Goal: Task Accomplishment & Management: Manage account settings

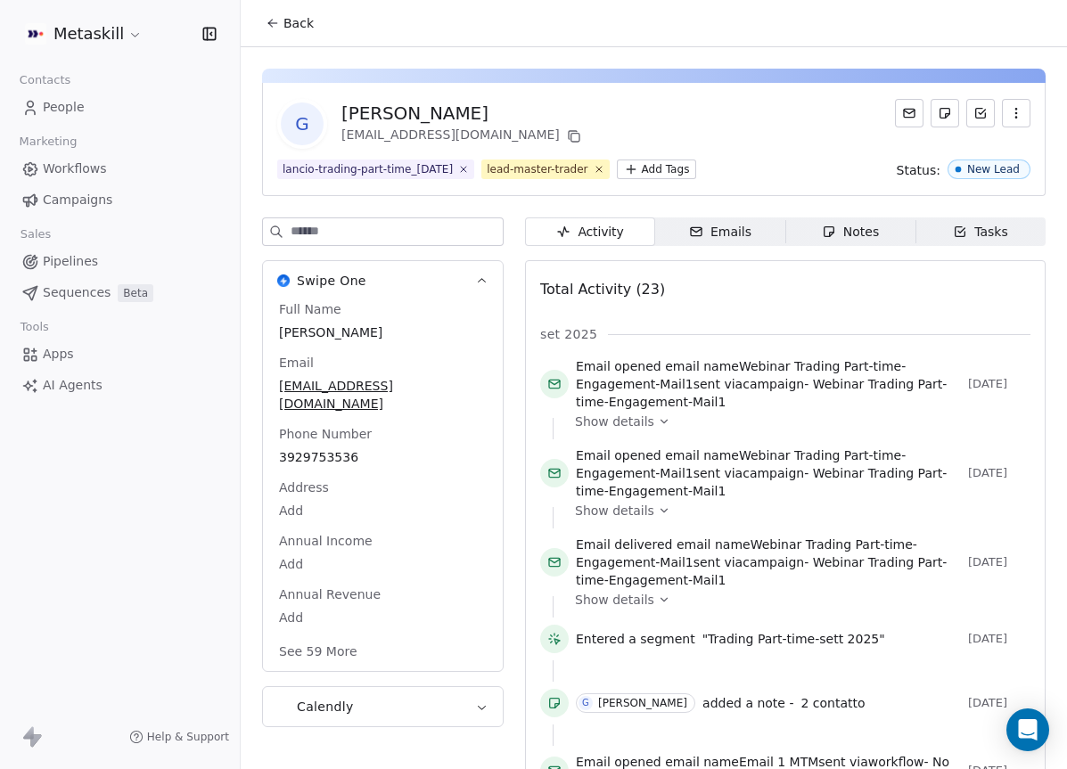
click at [858, 175] on div "lancio-trading-part-time_[DATE] lead-master-trader Add Tags Status: New Lead" at bounding box center [653, 170] width 753 height 20
click at [285, 29] on span "Back" at bounding box center [298, 23] width 30 height 18
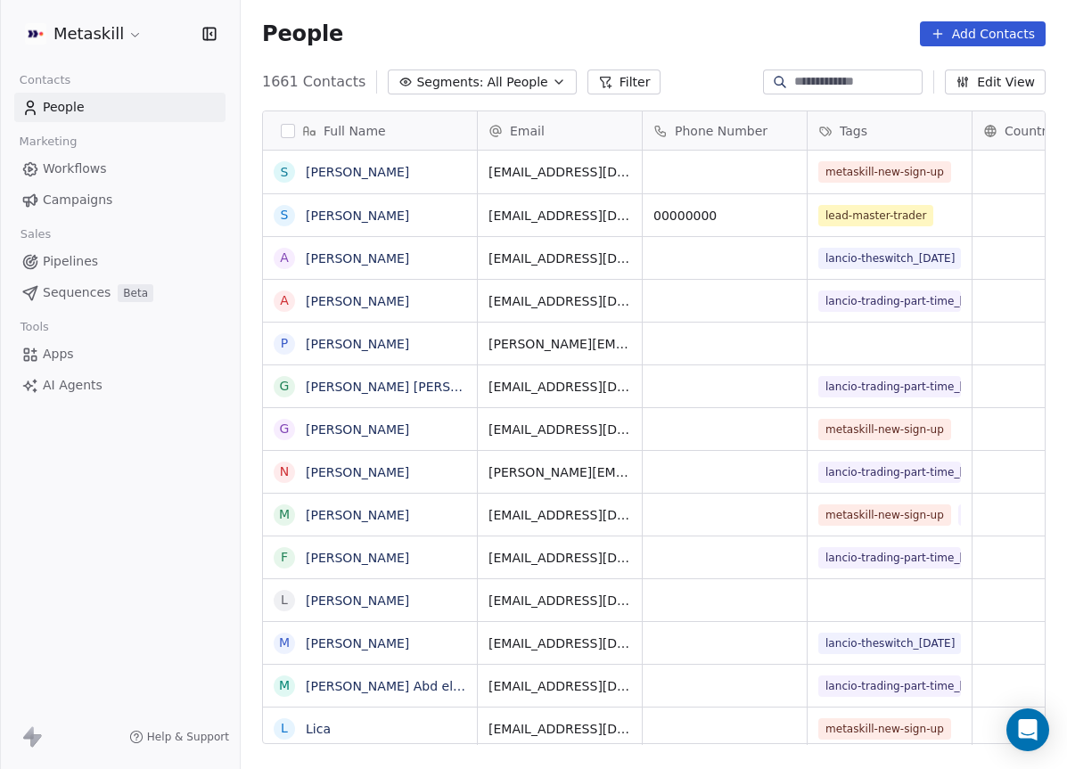
scroll to position [677, 826]
click at [124, 254] on link "Pipelines" at bounding box center [119, 261] width 211 height 29
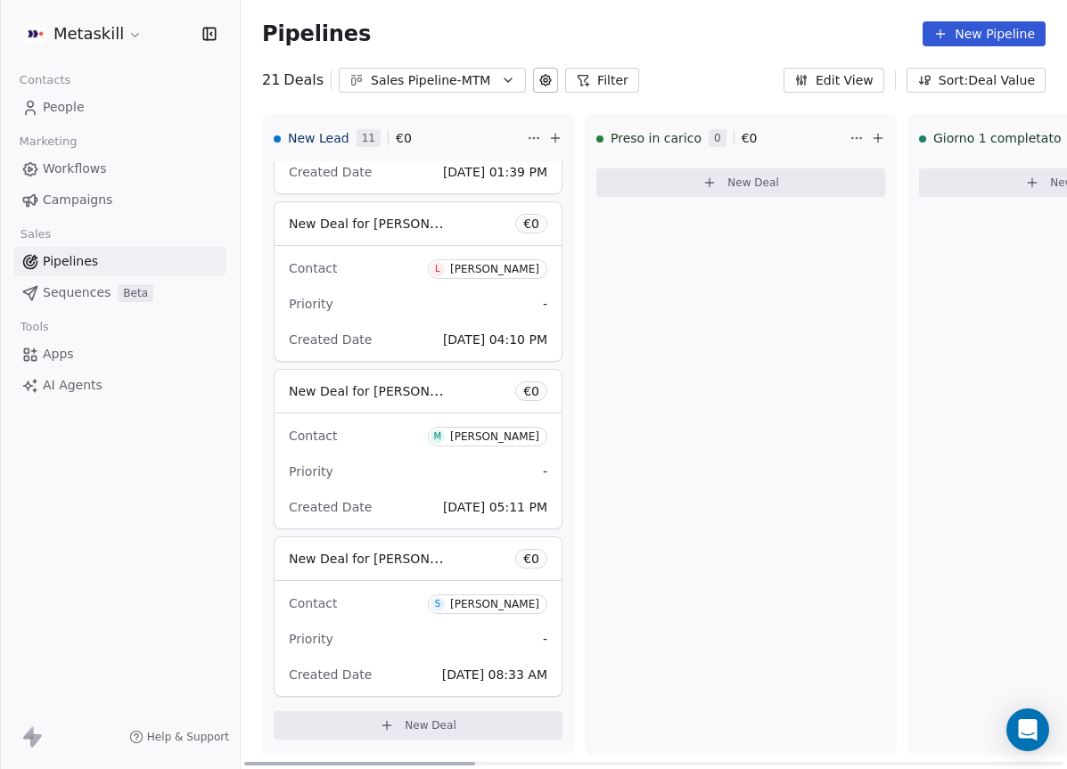
scroll to position [374, 0]
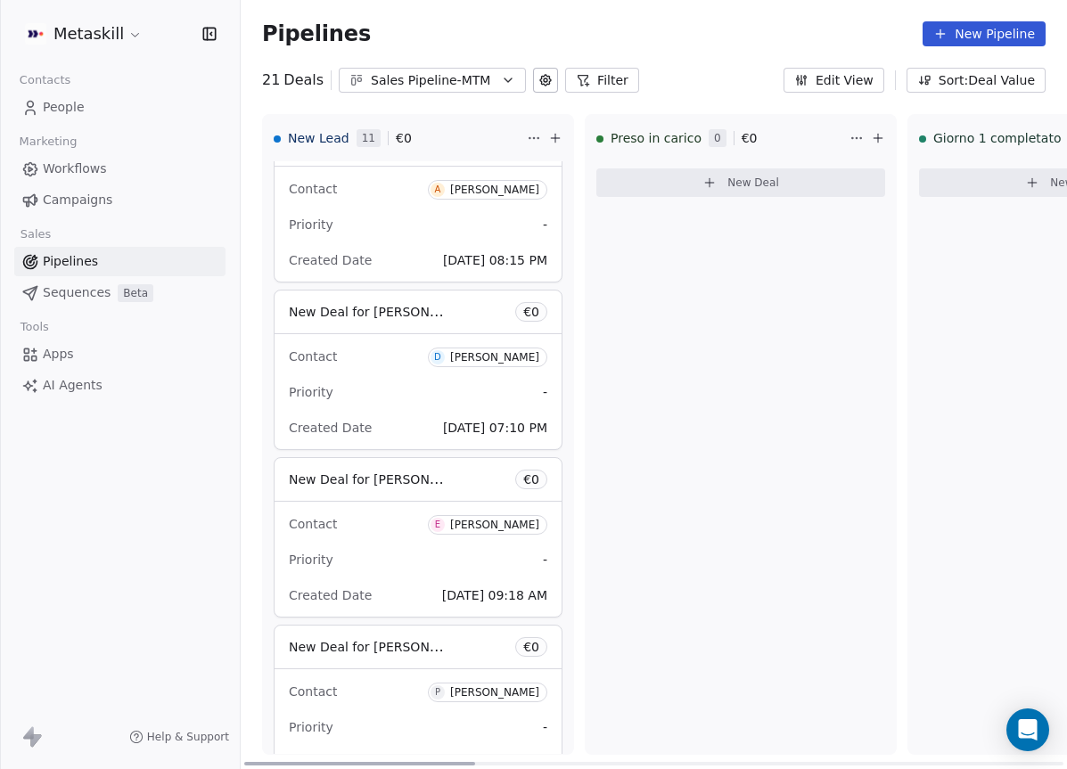
click at [672, 261] on div "Preso in [PERSON_NAME] 0 € 0 New Deal" at bounding box center [741, 434] width 312 height 641
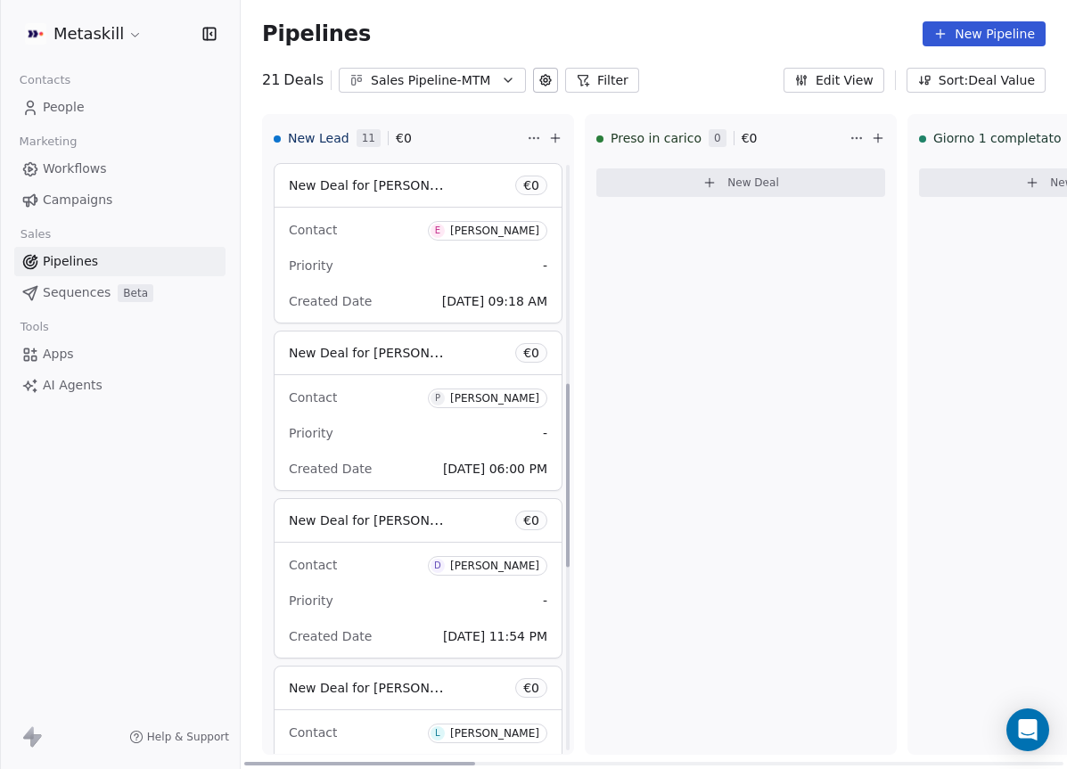
scroll to position [591, 0]
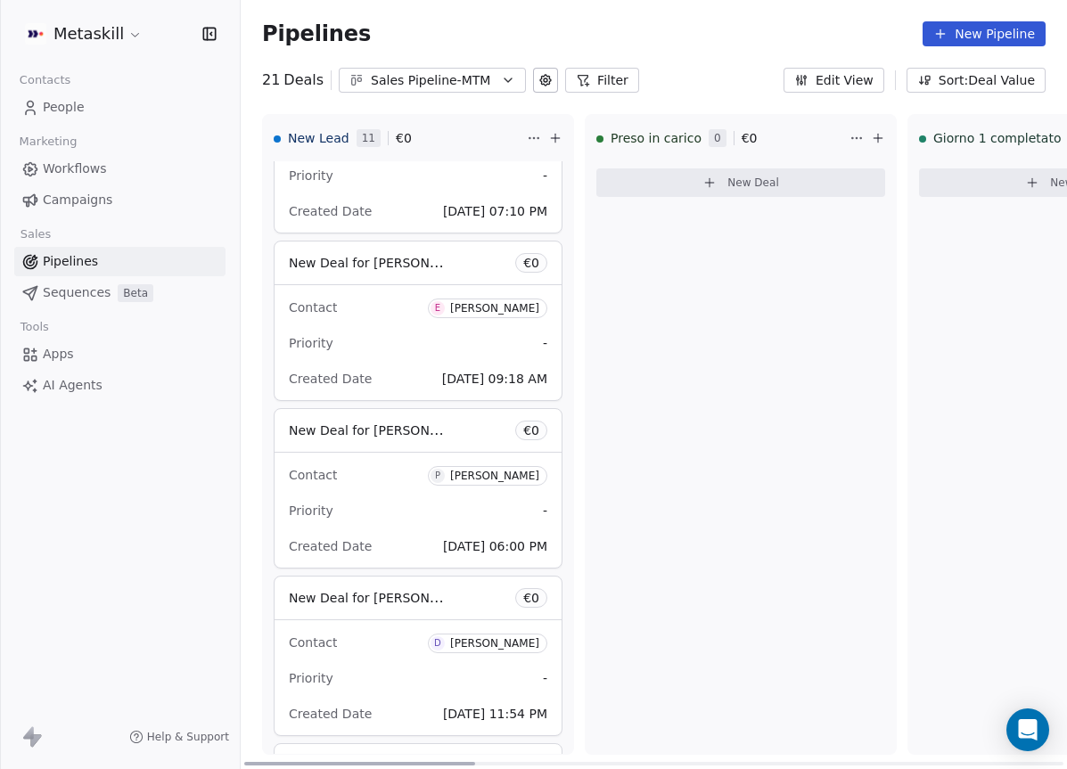
drag, startPoint x: 852, startPoint y: 231, endPoint x: 824, endPoint y: 256, distance: 37.9
click at [852, 232] on div "Preso in [PERSON_NAME] 0 € 0 New Deal" at bounding box center [741, 434] width 312 height 641
click at [441, 492] on div "Contact P [PERSON_NAME] Priority - Created Date [DATE] 06:00 PM" at bounding box center [418, 510] width 287 height 115
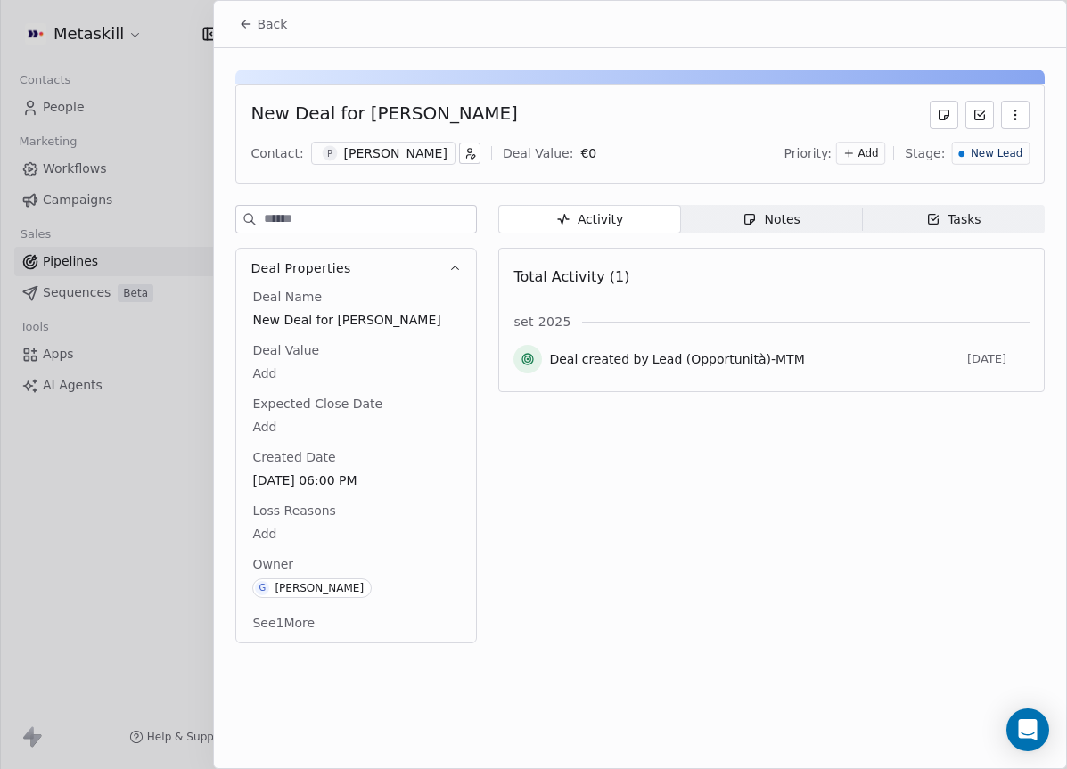
click at [401, 154] on div "[PERSON_NAME]" at bounding box center [395, 153] width 103 height 18
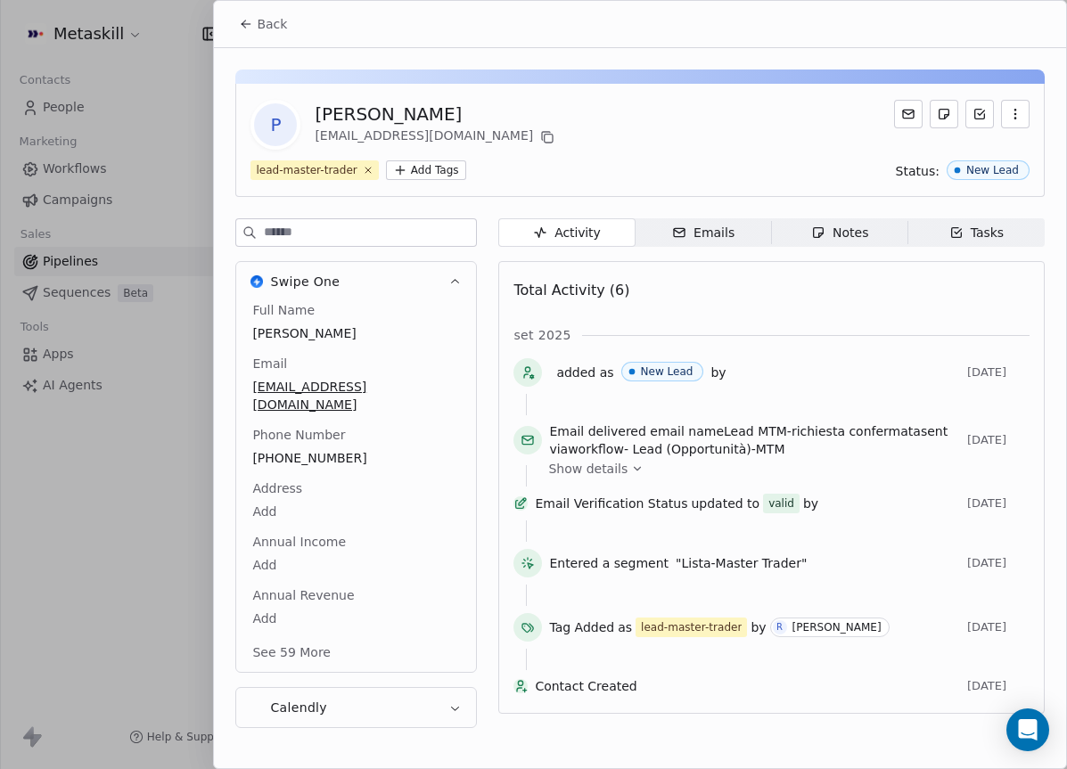
click at [736, 242] on span "Emails Emails" at bounding box center [703, 232] width 136 height 29
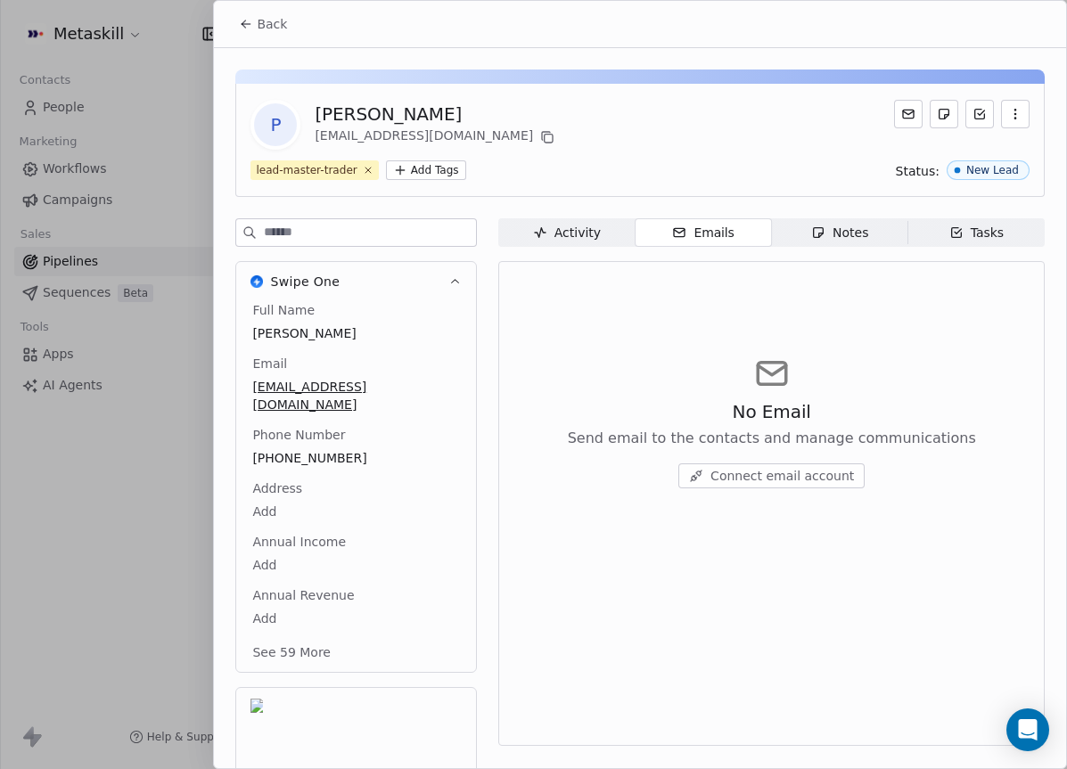
click at [597, 239] on div "Activity" at bounding box center [567, 233] width 68 height 19
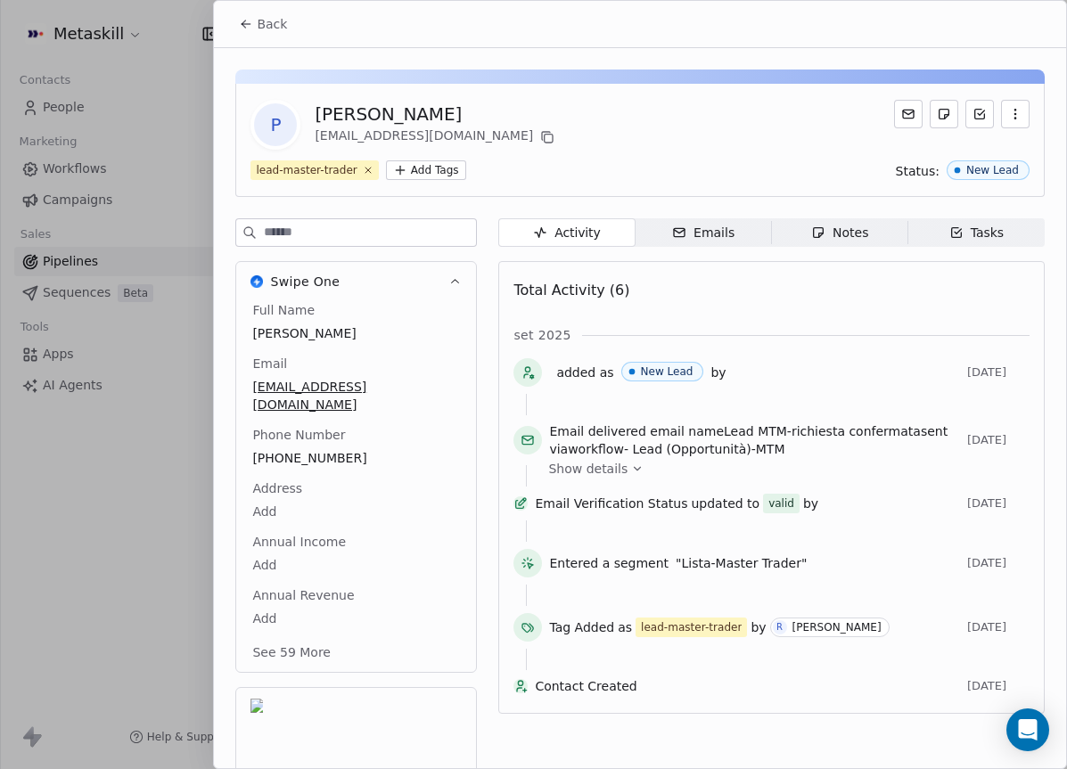
click at [710, 239] on div "Emails" at bounding box center [703, 233] width 62 height 19
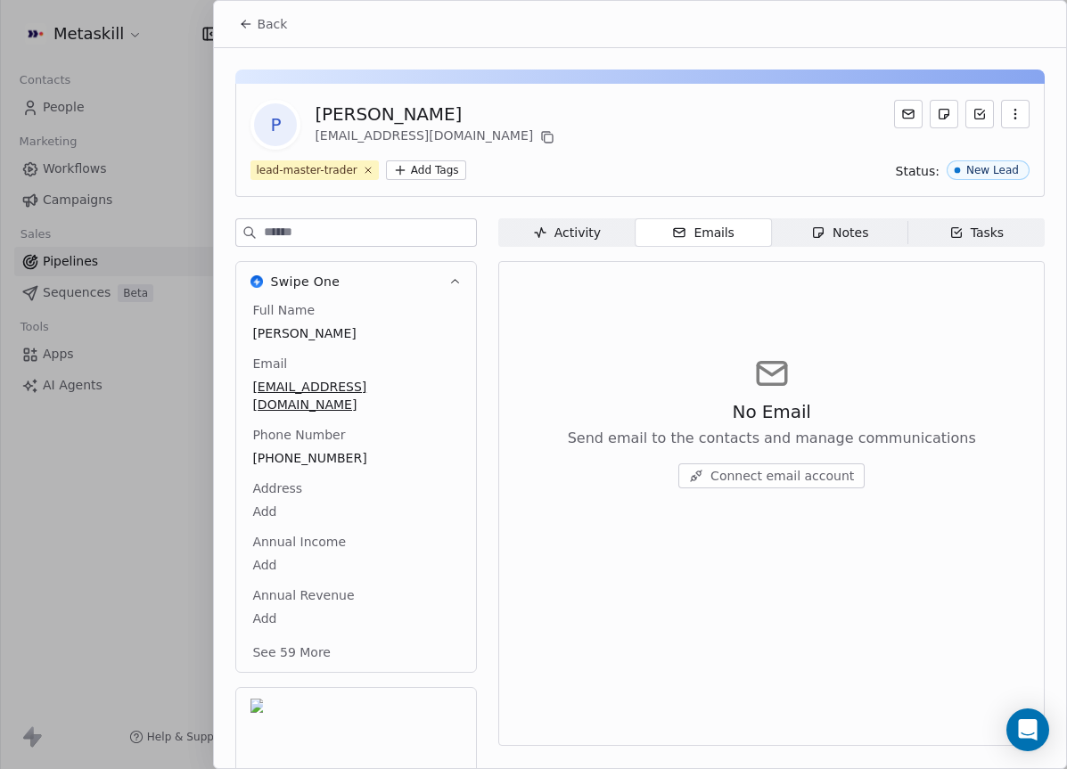
click at [833, 246] on span "Notes Notes" at bounding box center [840, 232] width 136 height 29
click at [595, 241] on div "Activity" at bounding box center [567, 233] width 68 height 19
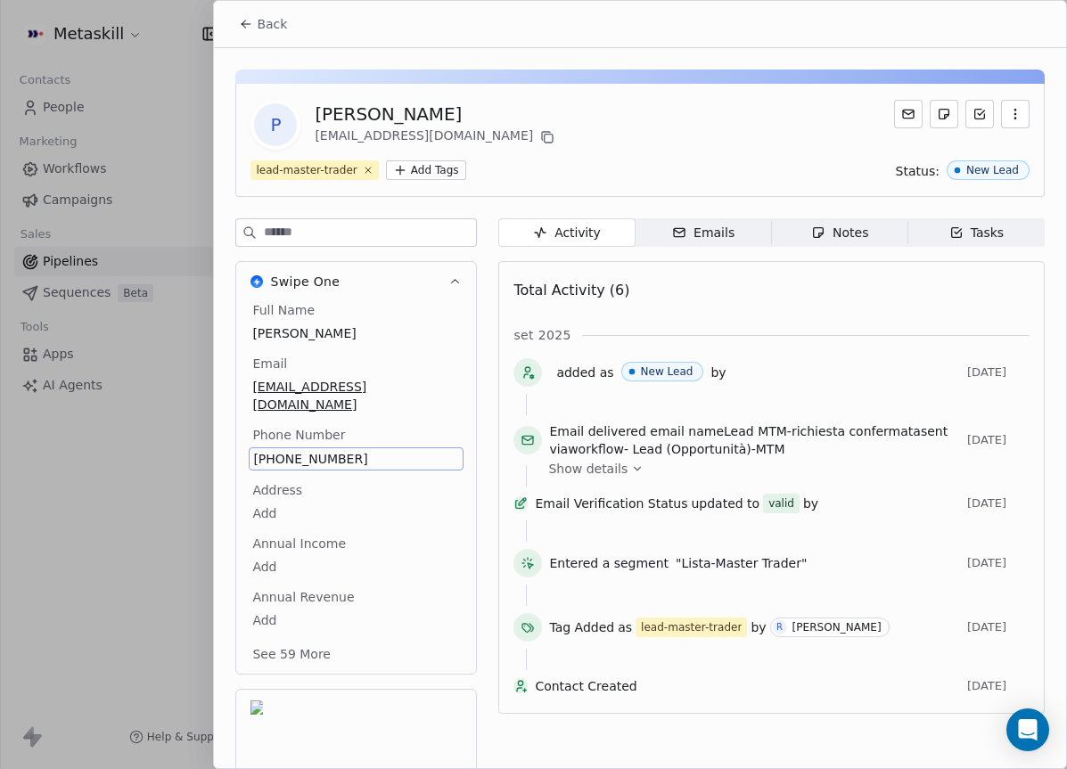
click at [320, 450] on span "[PHONE_NUMBER]" at bounding box center [356, 459] width 206 height 18
click at [324, 450] on span "[PHONE_NUMBER]" at bounding box center [356, 459] width 206 height 18
click at [325, 450] on span "[PHONE_NUMBER]" at bounding box center [356, 459] width 206 height 18
click at [325, 437] on input "**********" at bounding box center [355, 452] width 206 height 36
click at [328, 455] on input "**********" at bounding box center [355, 452] width 206 height 36
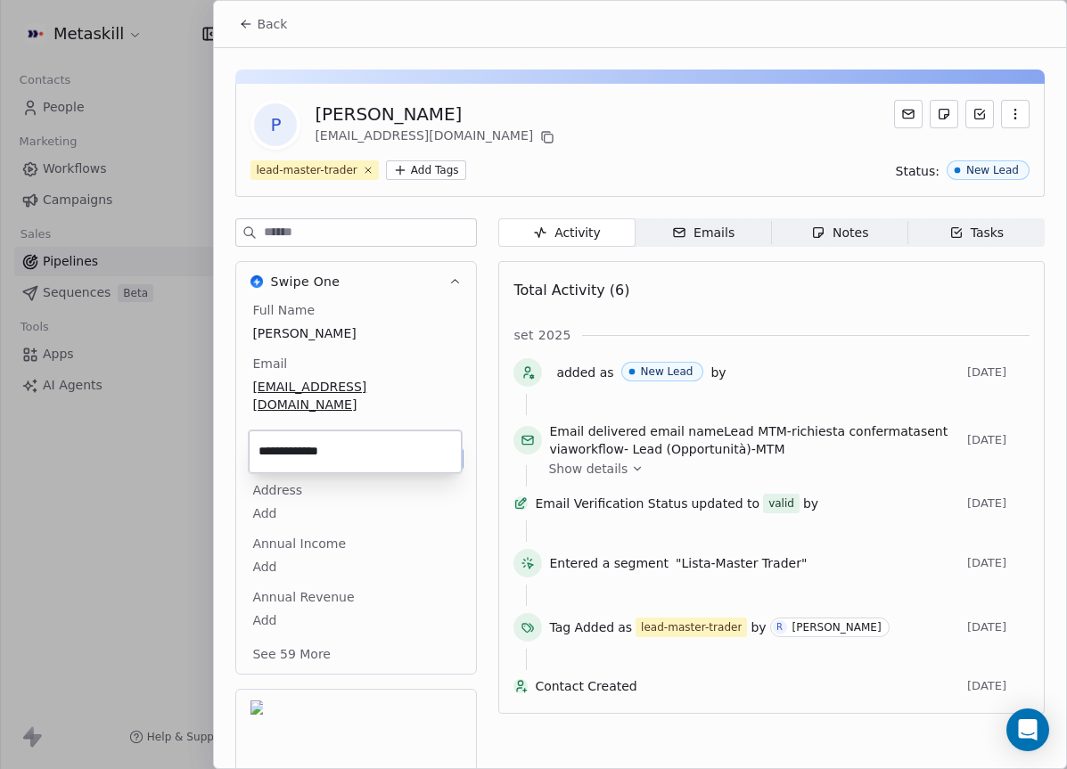
click at [329, 455] on input "**********" at bounding box center [355, 452] width 206 height 36
click at [382, 463] on input "**********" at bounding box center [355, 452] width 206 height 36
click at [389, 489] on html "Metaskill Contacts People Marketing Workflows Campaigns Sales Pipelines Sequenc…" at bounding box center [533, 384] width 1067 height 769
click at [827, 232] on div "Notes" at bounding box center [839, 233] width 57 height 19
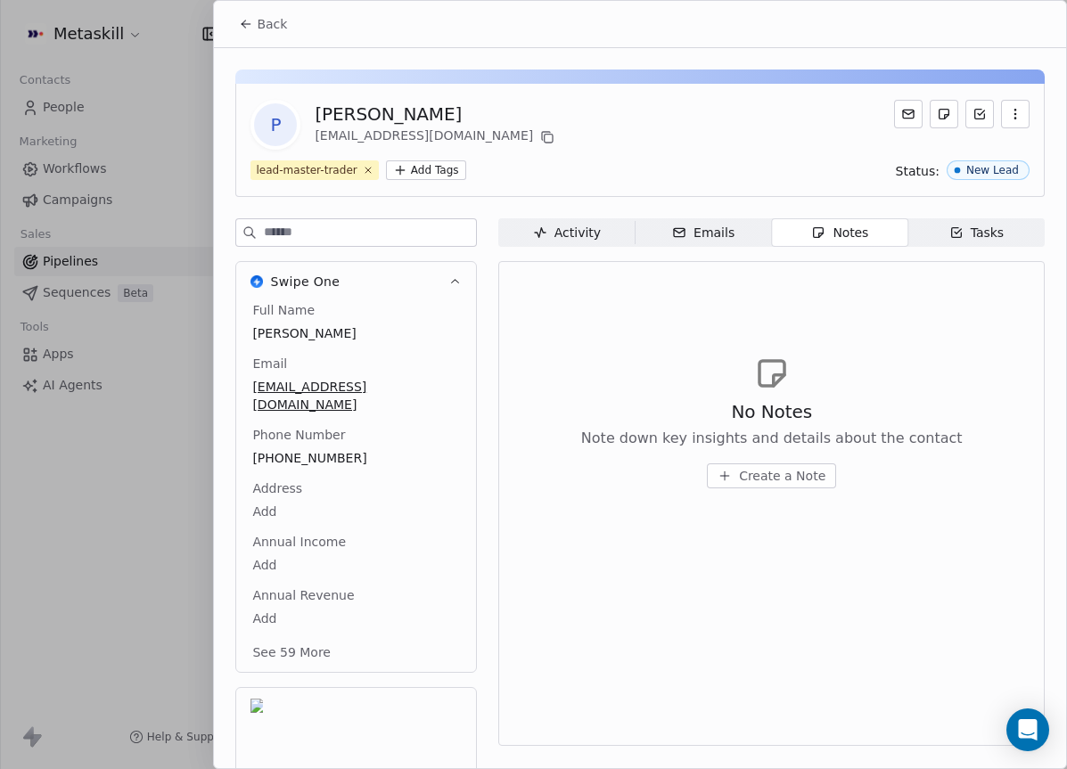
click at [792, 486] on button "Create a Note" at bounding box center [771, 475] width 129 height 25
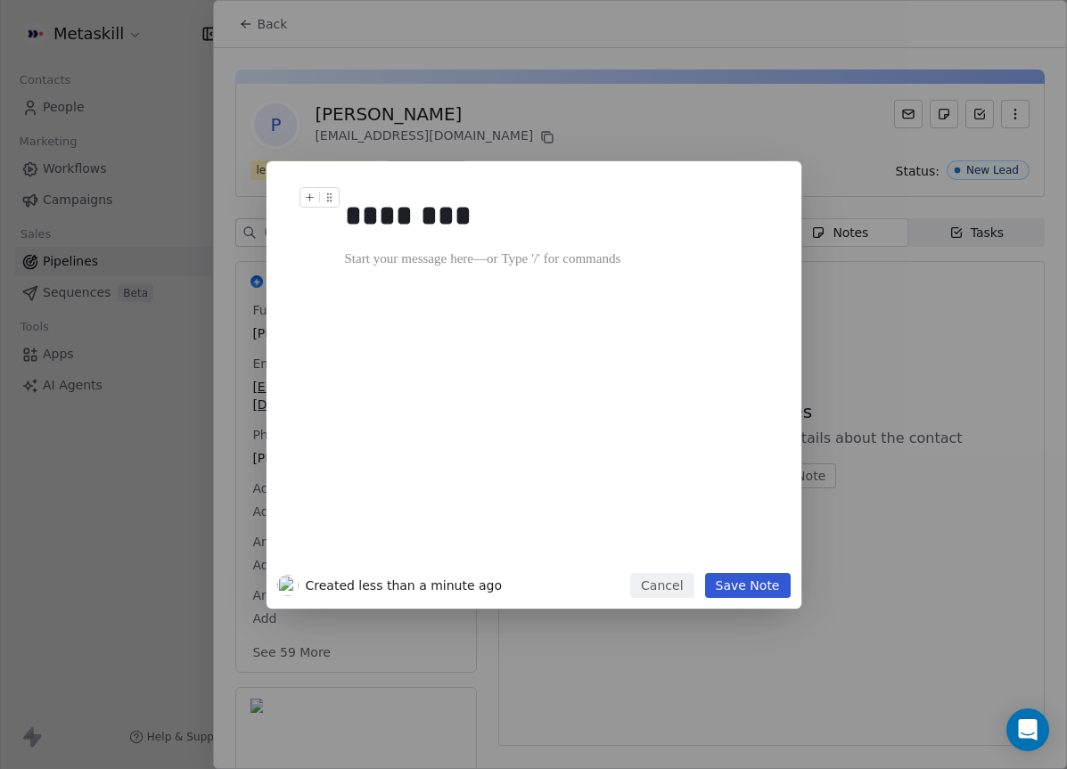
click at [543, 402] on div "********" at bounding box center [560, 377] width 431 height 380
drag, startPoint x: 586, startPoint y: 270, endPoint x: 584, endPoint y: 258, distance: 11.9
click at [586, 270] on div at bounding box center [560, 280] width 431 height 21
click at [584, 250] on div at bounding box center [560, 259] width 431 height 21
click at [591, 239] on h1 "********" at bounding box center [560, 215] width 431 height 57
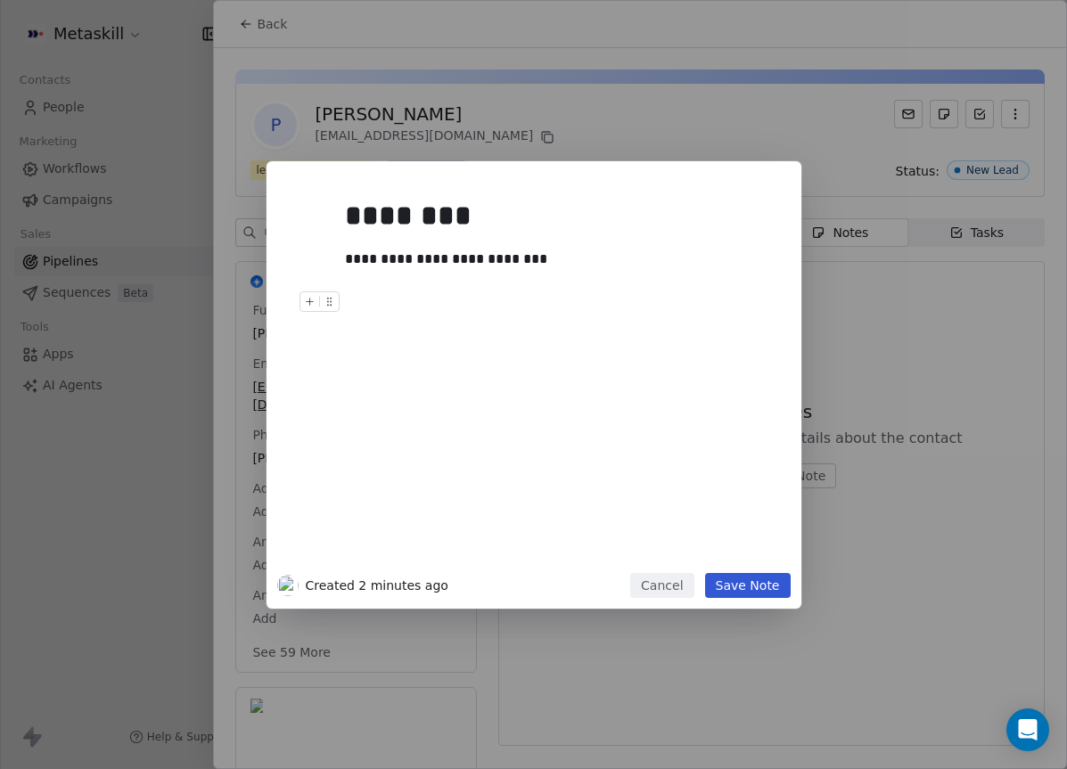
click at [746, 579] on button "Save Note" at bounding box center [748, 585] width 86 height 25
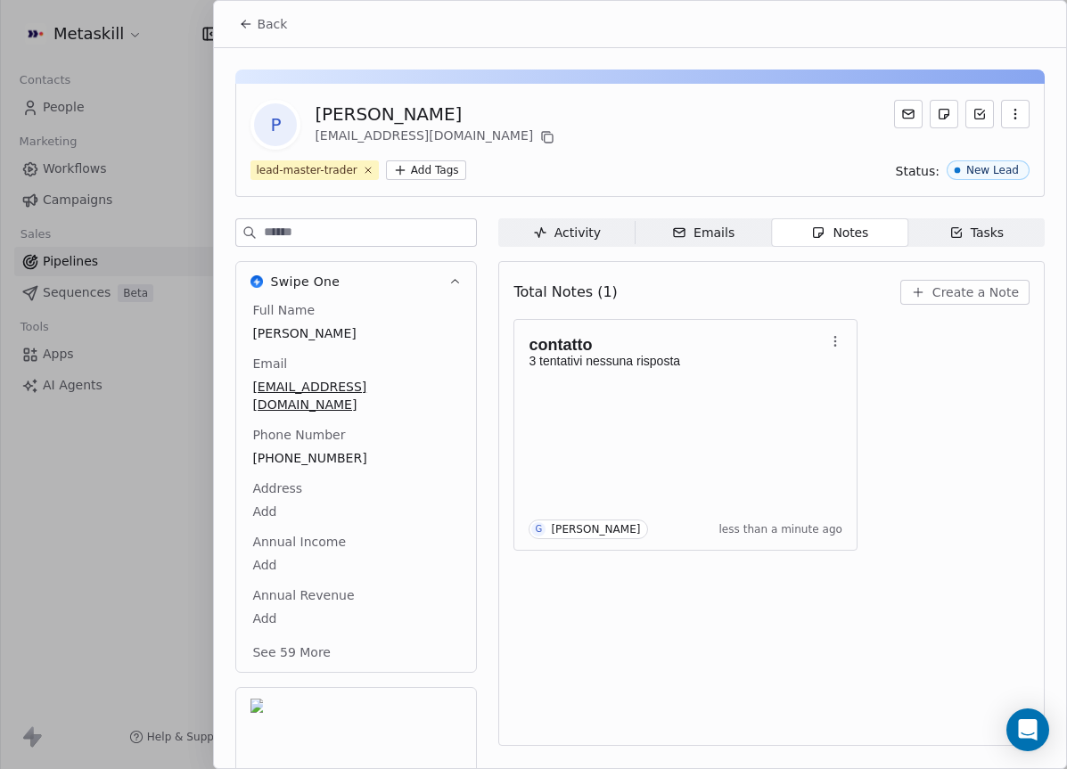
click at [241, 22] on icon at bounding box center [246, 24] width 14 height 14
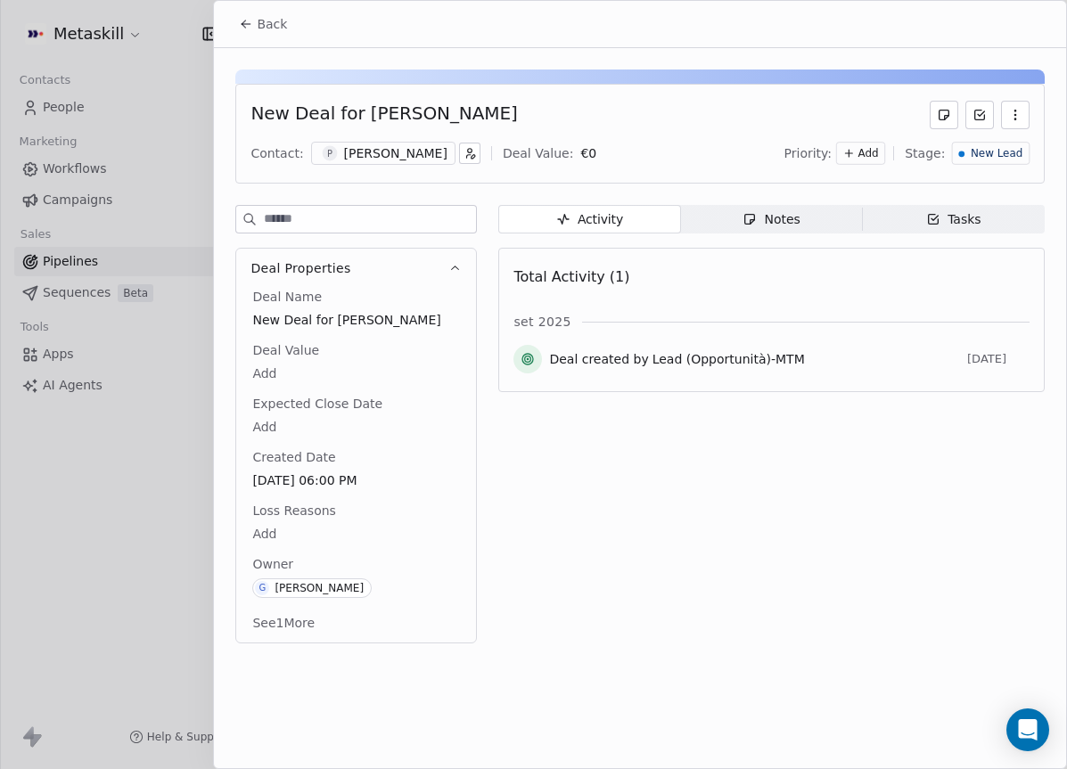
click at [995, 146] on span "New Lead" at bounding box center [997, 153] width 52 height 15
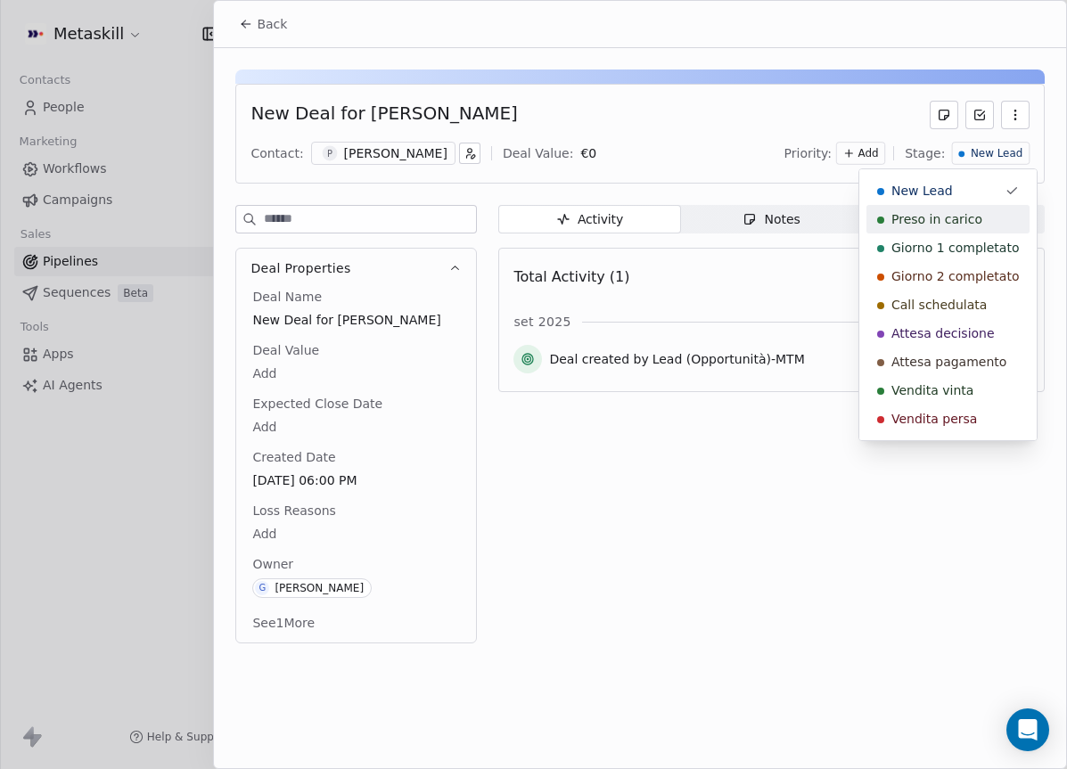
click at [965, 210] on div "Preso in carico" at bounding box center [947, 219] width 163 height 29
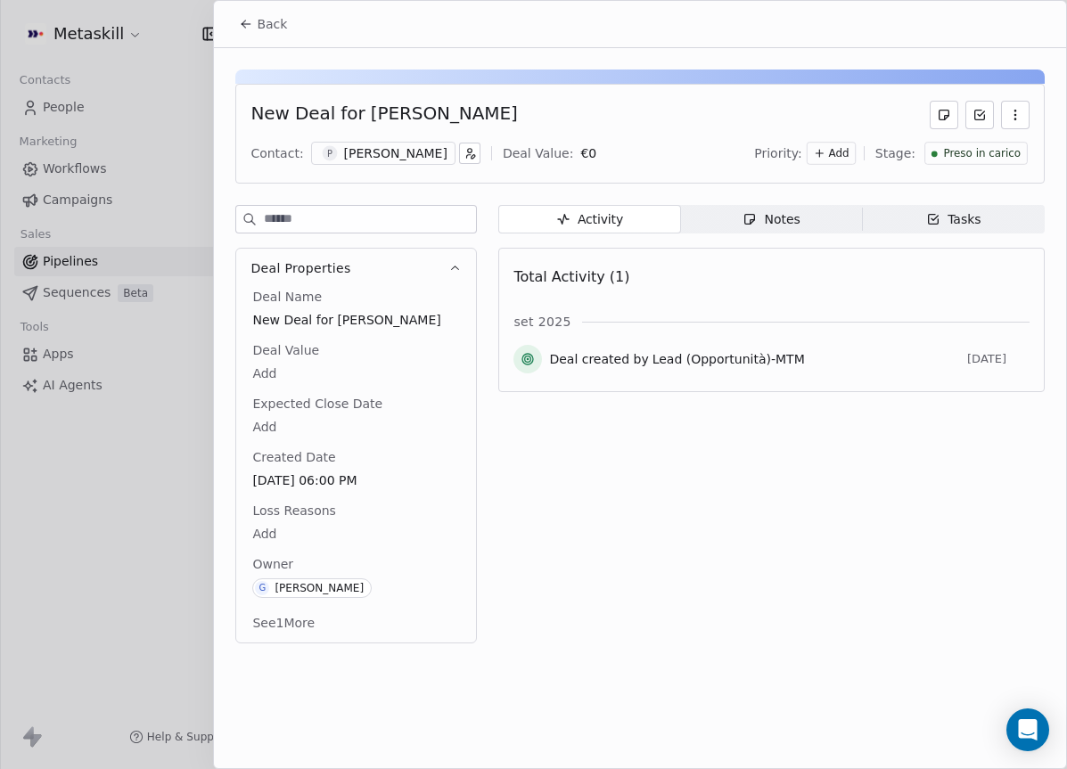
click at [262, 21] on span "Back" at bounding box center [272, 24] width 30 height 18
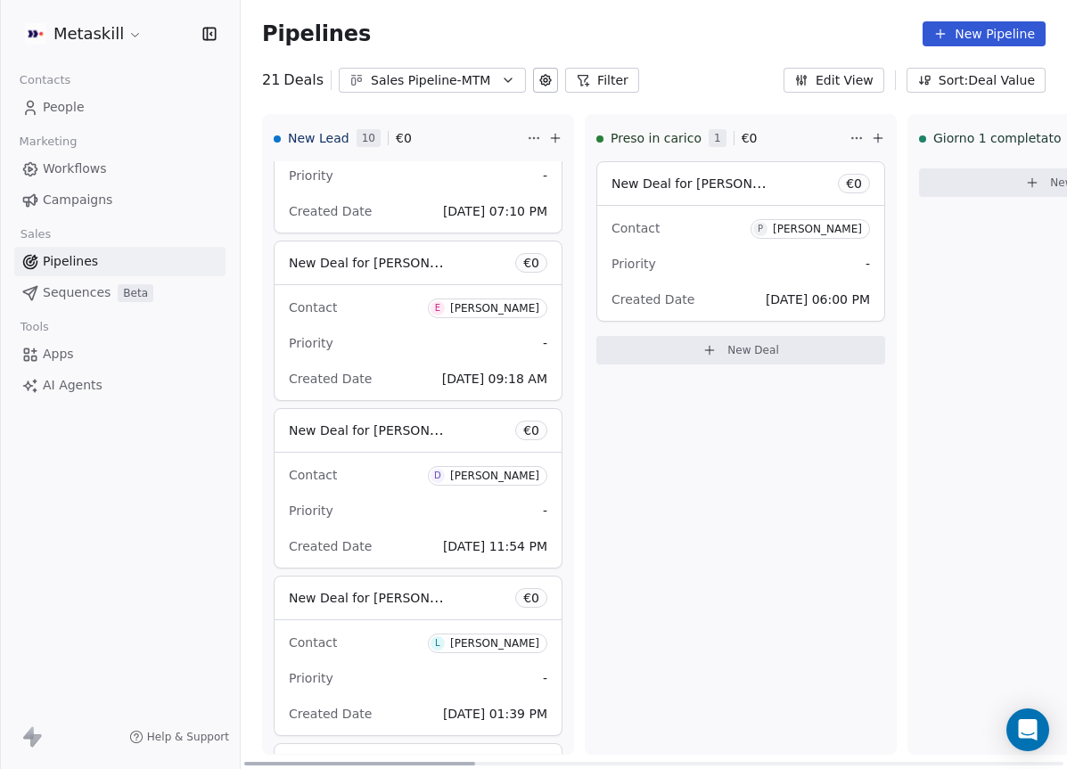
click at [480, 471] on div "[PERSON_NAME]" at bounding box center [494, 476] width 89 height 12
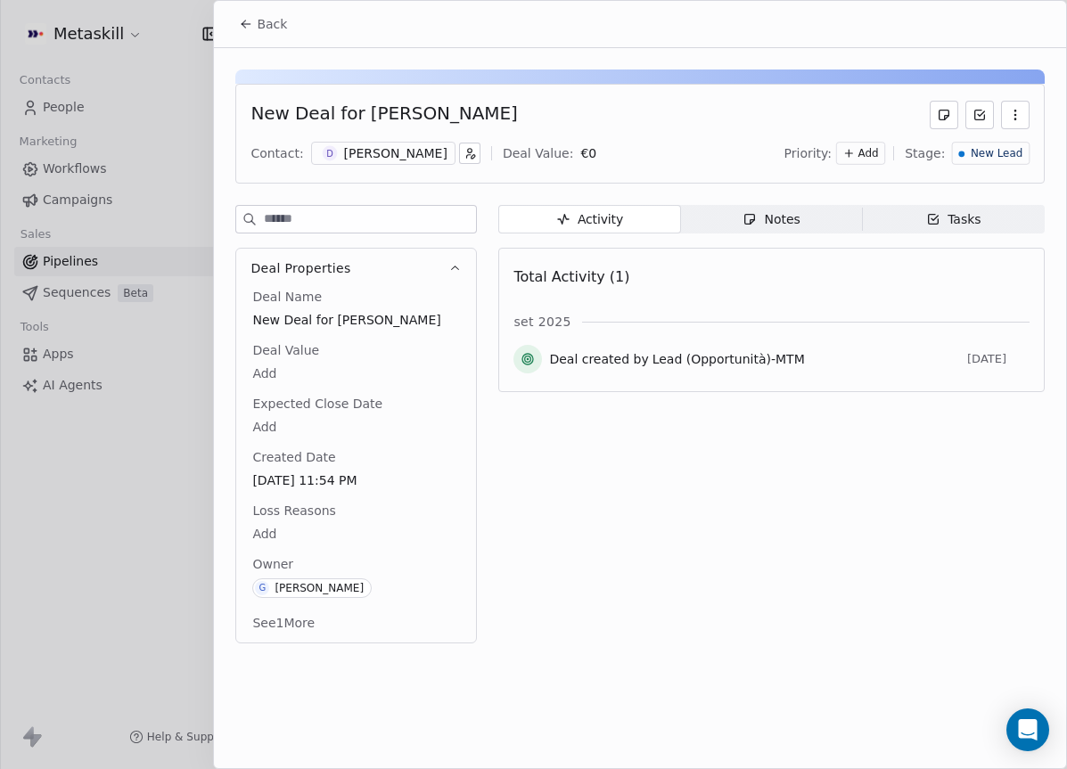
click at [796, 215] on div "Notes" at bounding box center [770, 219] width 57 height 19
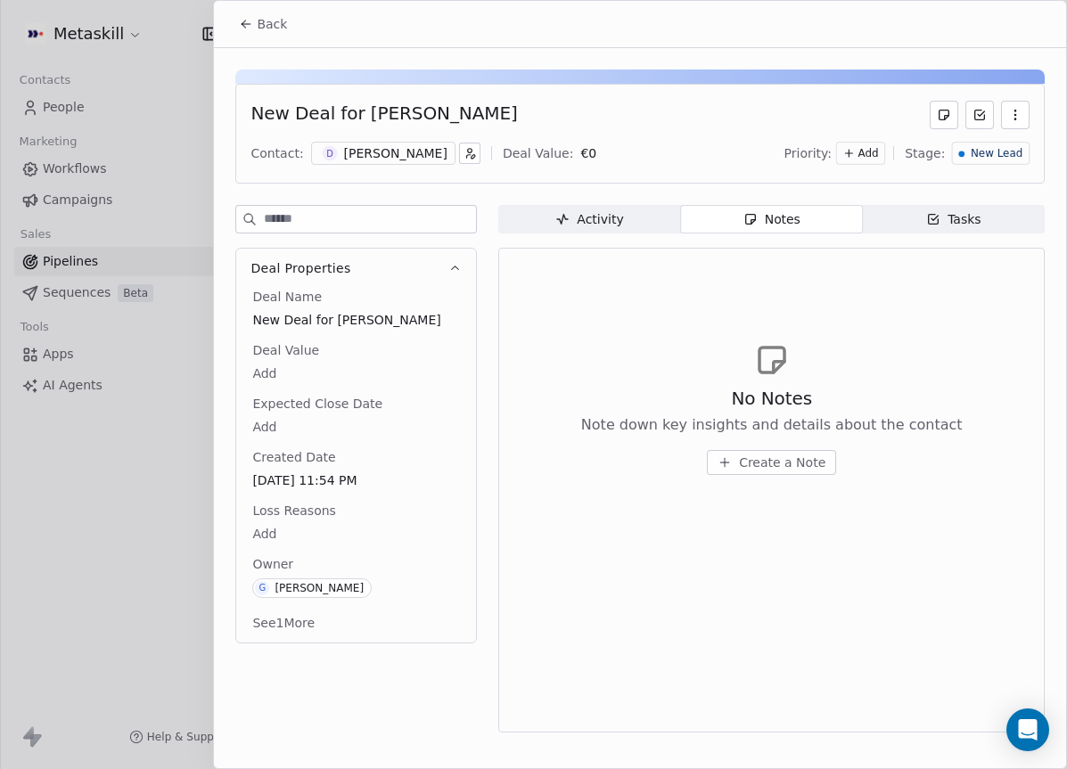
click at [400, 150] on div "[PERSON_NAME]" at bounding box center [395, 153] width 103 height 18
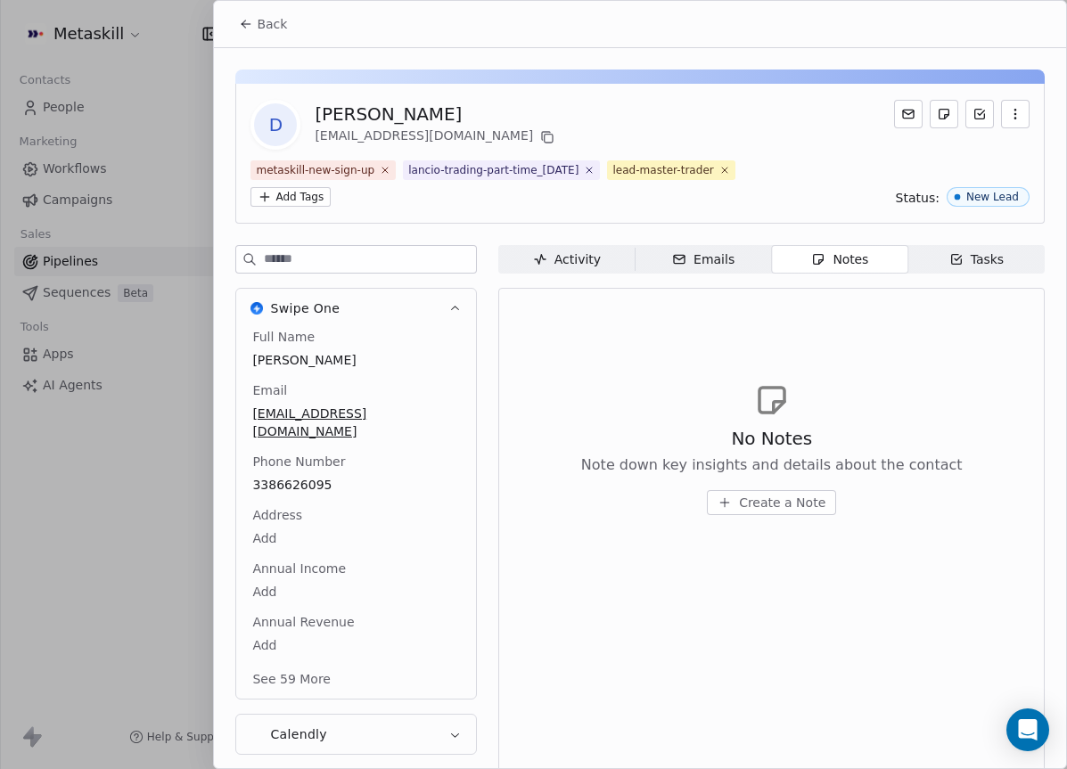
scroll to position [15, 0]
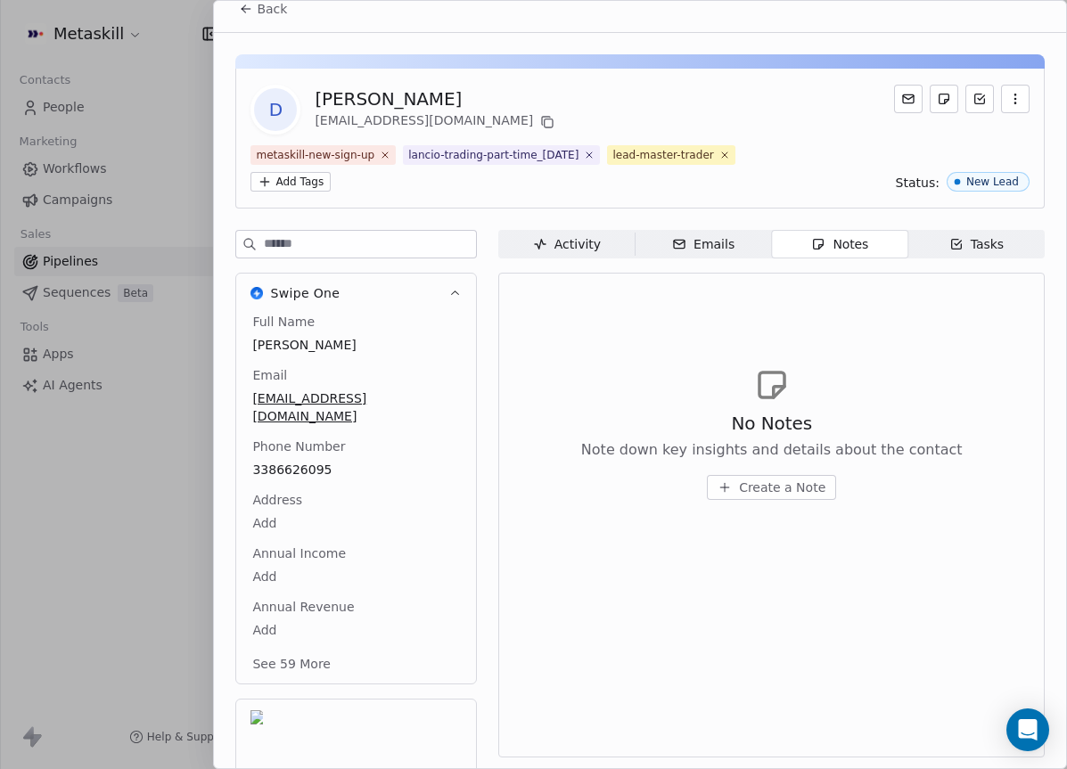
click at [295, 464] on div "Full Name [PERSON_NAME] Email [EMAIL_ADDRESS][DOMAIN_NAME] Phone Number [PHONE_…" at bounding box center [356, 495] width 215 height 364
click at [300, 462] on span "3386626095" at bounding box center [356, 471] width 206 height 18
click at [300, 455] on input "**********" at bounding box center [355, 464] width 206 height 36
click at [311, 463] on input "**********" at bounding box center [355, 464] width 206 height 36
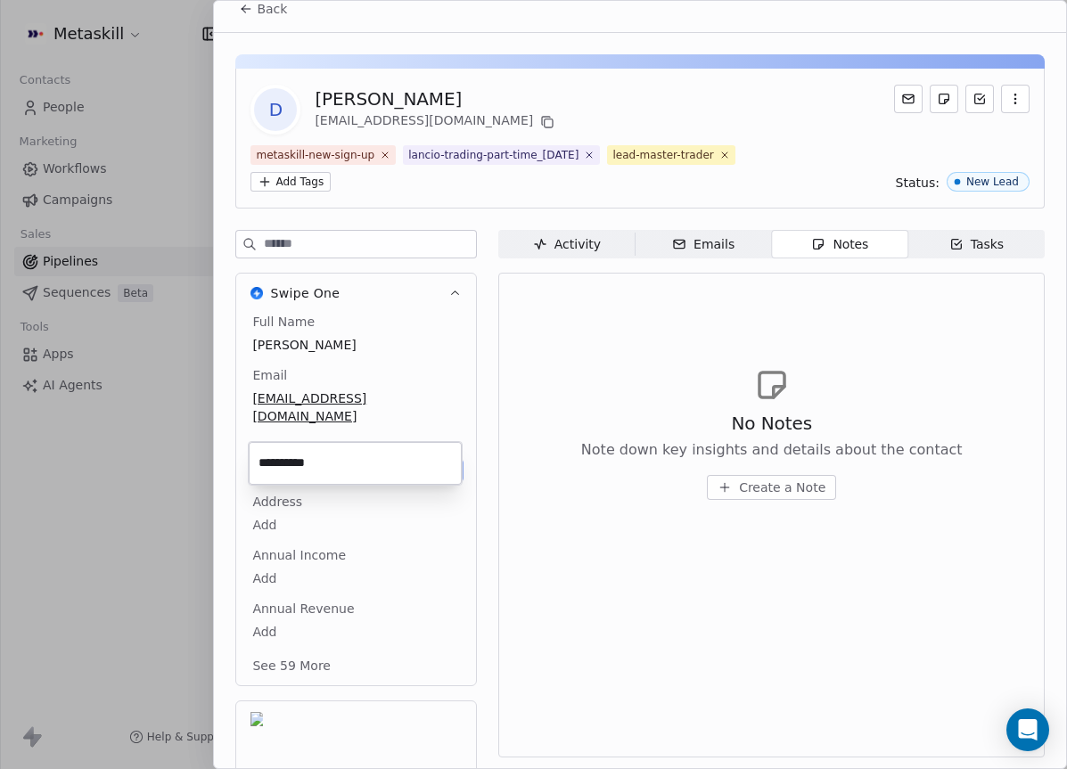
click at [311, 463] on input "**********" at bounding box center [355, 464] width 206 height 36
click at [948, 434] on html "Metaskill Contacts People Marketing Workflows Campaigns Sales Pipelines Sequenc…" at bounding box center [533, 384] width 1067 height 769
click at [819, 492] on span "Create a Note" at bounding box center [782, 488] width 86 height 18
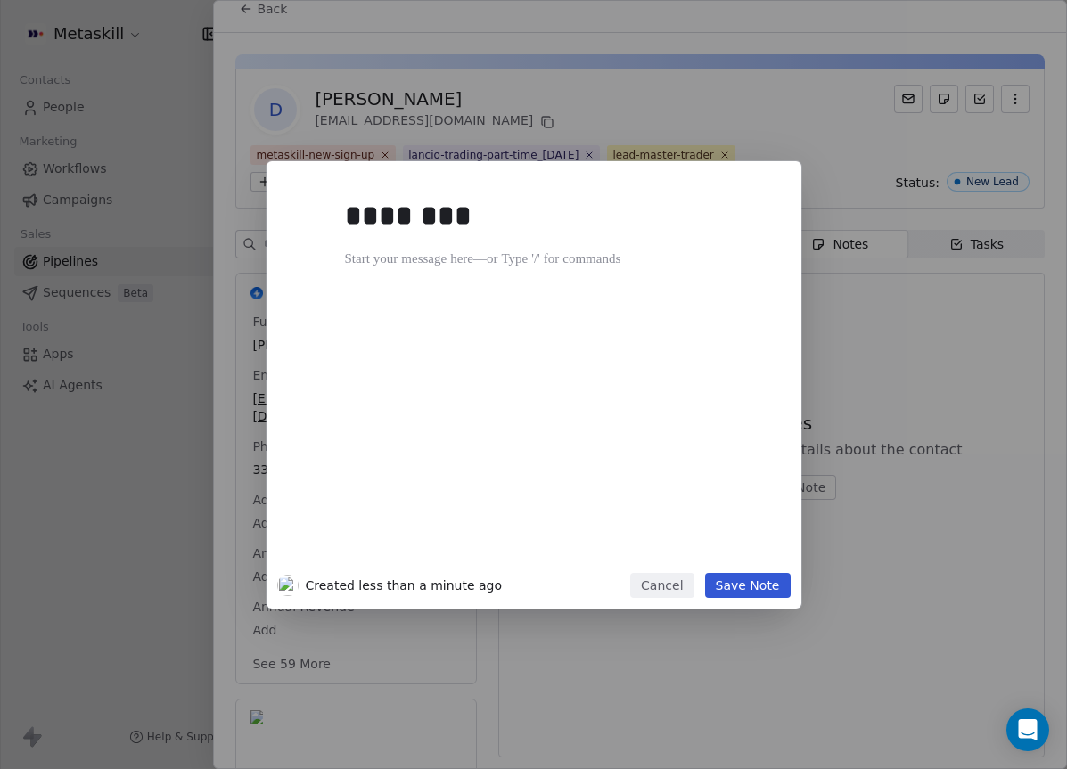
click at [906, 423] on div "******** Created less than a minute ago Cancel Save Note" at bounding box center [533, 384] width 1067 height 447
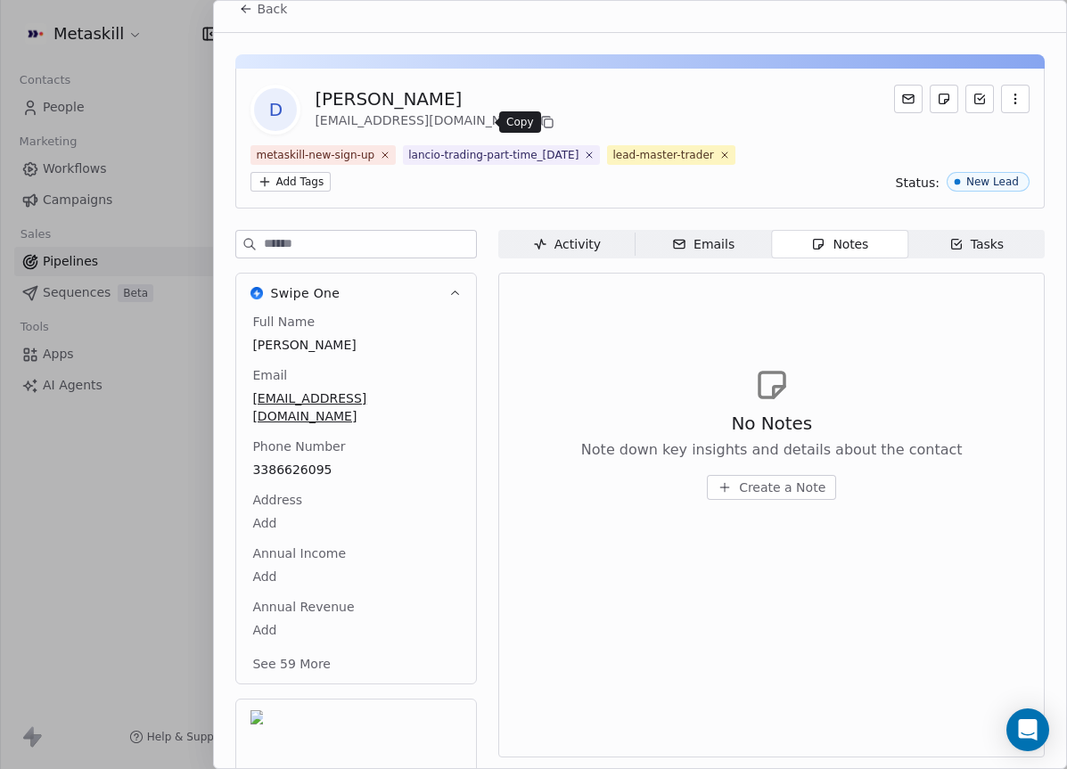
click at [540, 125] on icon at bounding box center [547, 122] width 14 height 14
click at [794, 496] on span "Create a Note" at bounding box center [782, 488] width 86 height 18
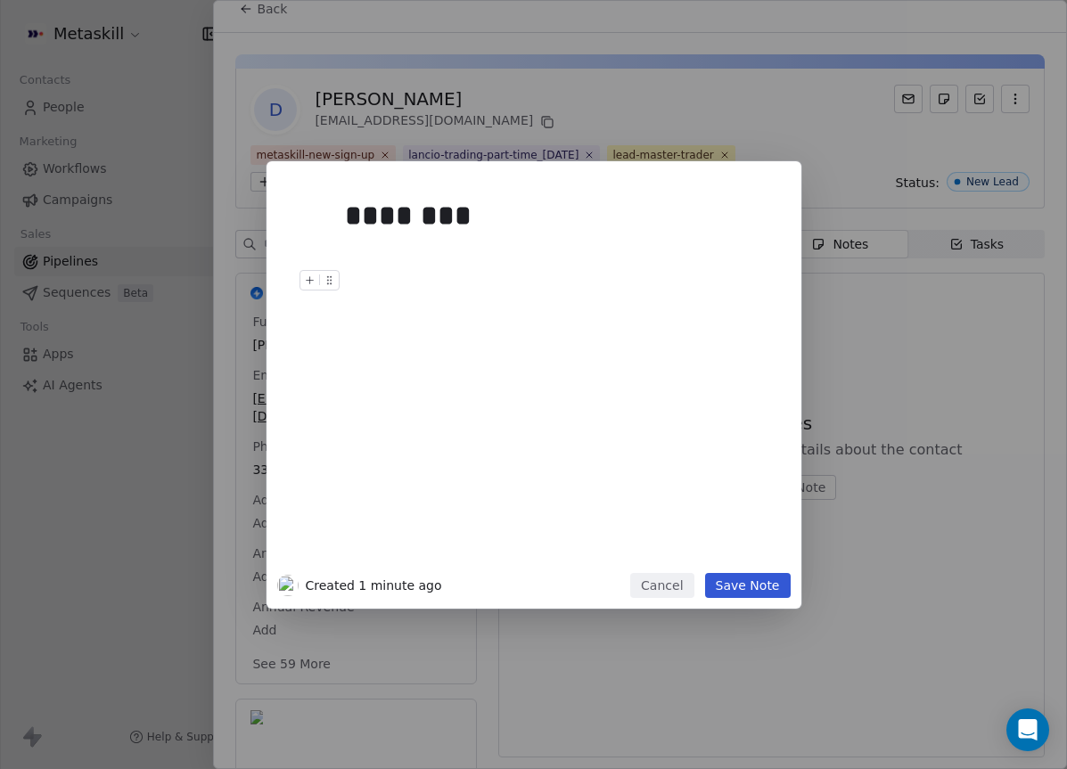
click at [516, 270] on div at bounding box center [560, 280] width 431 height 21
click at [490, 250] on div at bounding box center [560, 259] width 431 height 21
click at [478, 249] on div at bounding box center [560, 259] width 431 height 21
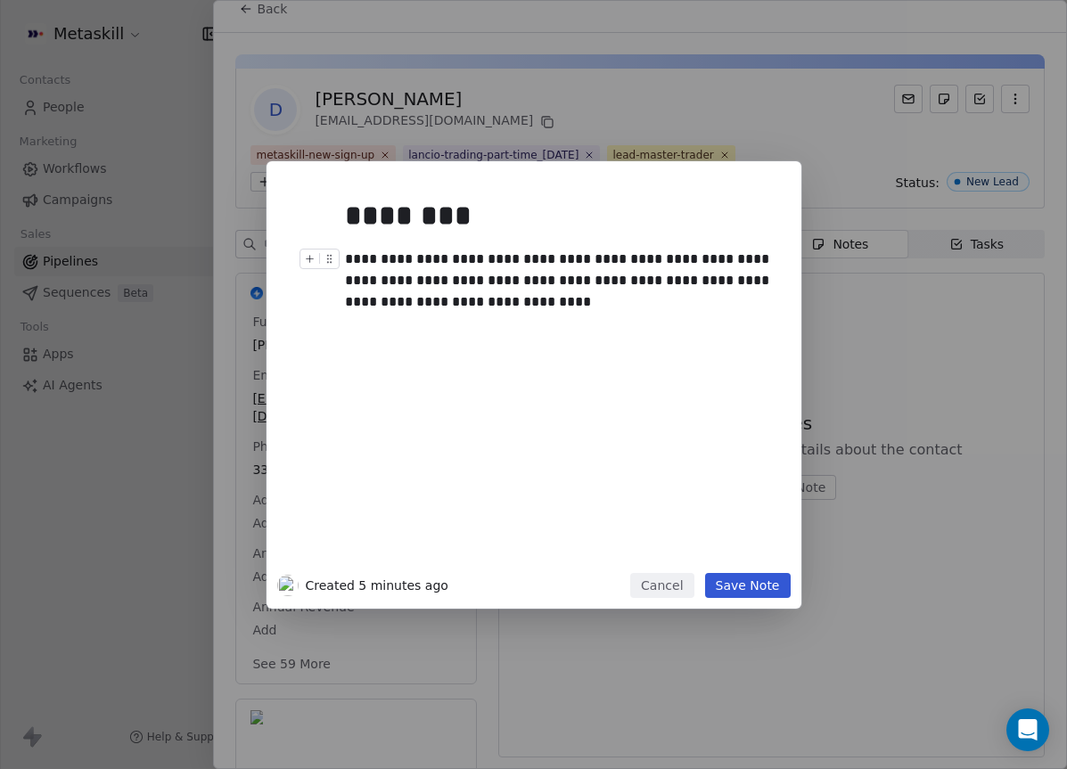
click at [706, 281] on div "**********" at bounding box center [560, 281] width 431 height 64
click at [689, 332] on div at bounding box center [560, 323] width 431 height 21
click at [670, 290] on div "**********" at bounding box center [560, 281] width 431 height 64
click at [432, 290] on div "**********" at bounding box center [560, 281] width 431 height 64
click at [479, 299] on div "**********" at bounding box center [560, 281] width 431 height 64
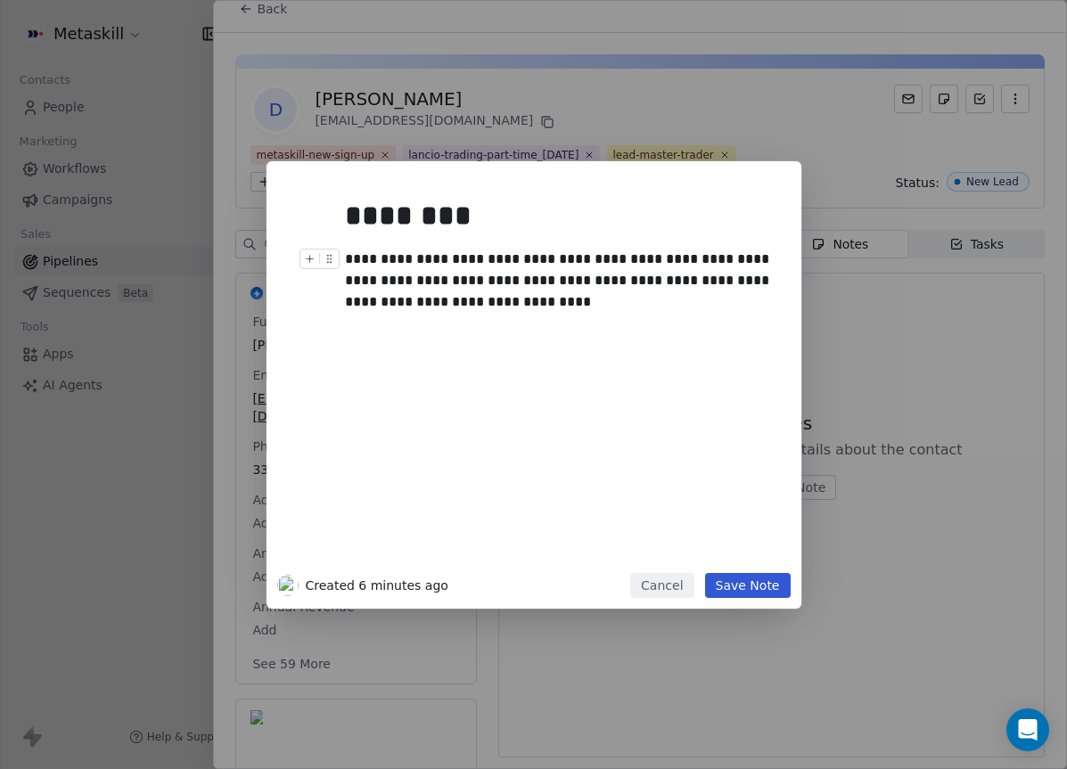
drag, startPoint x: 704, startPoint y: 280, endPoint x: 720, endPoint y: 288, distance: 17.9
click at [704, 279] on div "**********" at bounding box center [560, 281] width 431 height 64
click at [718, 317] on div at bounding box center [560, 323] width 431 height 21
click at [670, 307] on div "**********" at bounding box center [560, 281] width 431 height 64
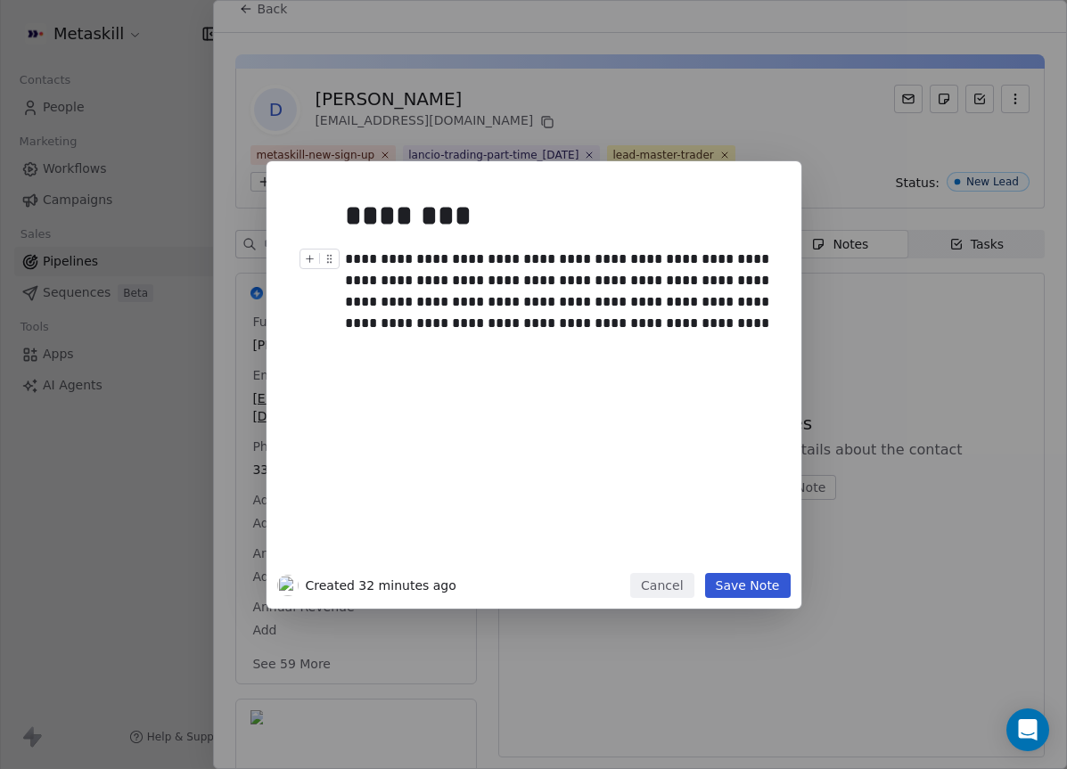
click at [542, 327] on div "**********" at bounding box center [560, 292] width 431 height 86
click at [783, 589] on button "Save Note" at bounding box center [748, 585] width 86 height 25
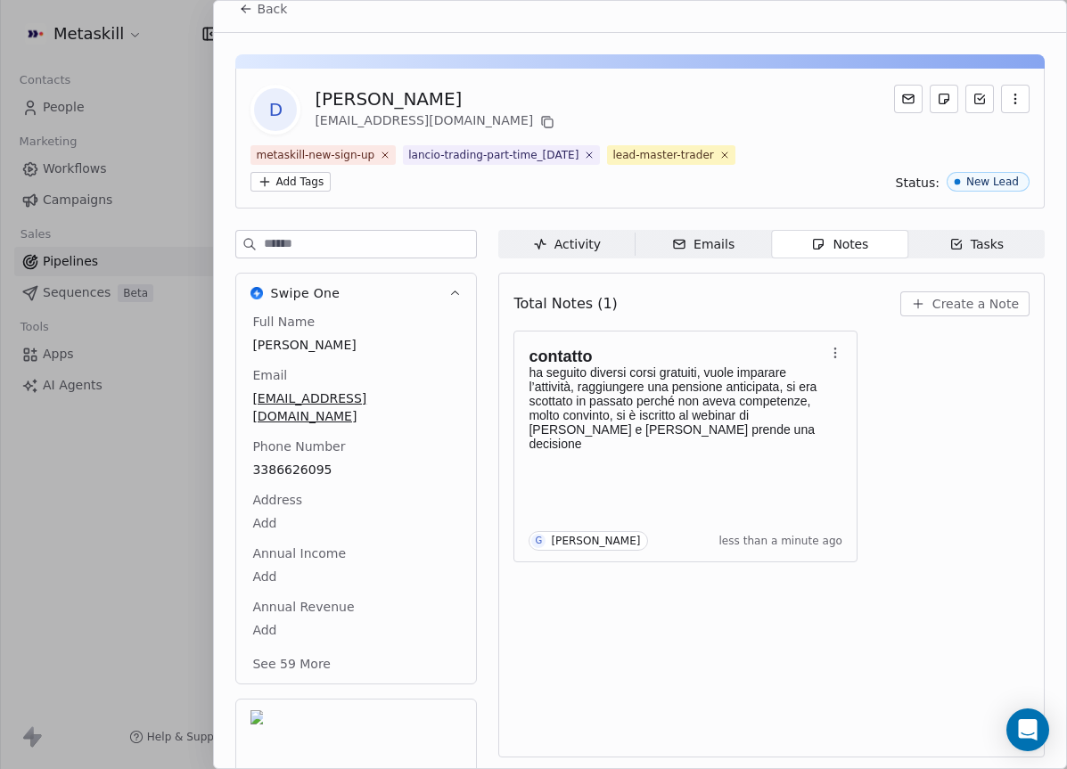
click at [947, 233] on span "Tasks Tasks" at bounding box center [976, 244] width 136 height 29
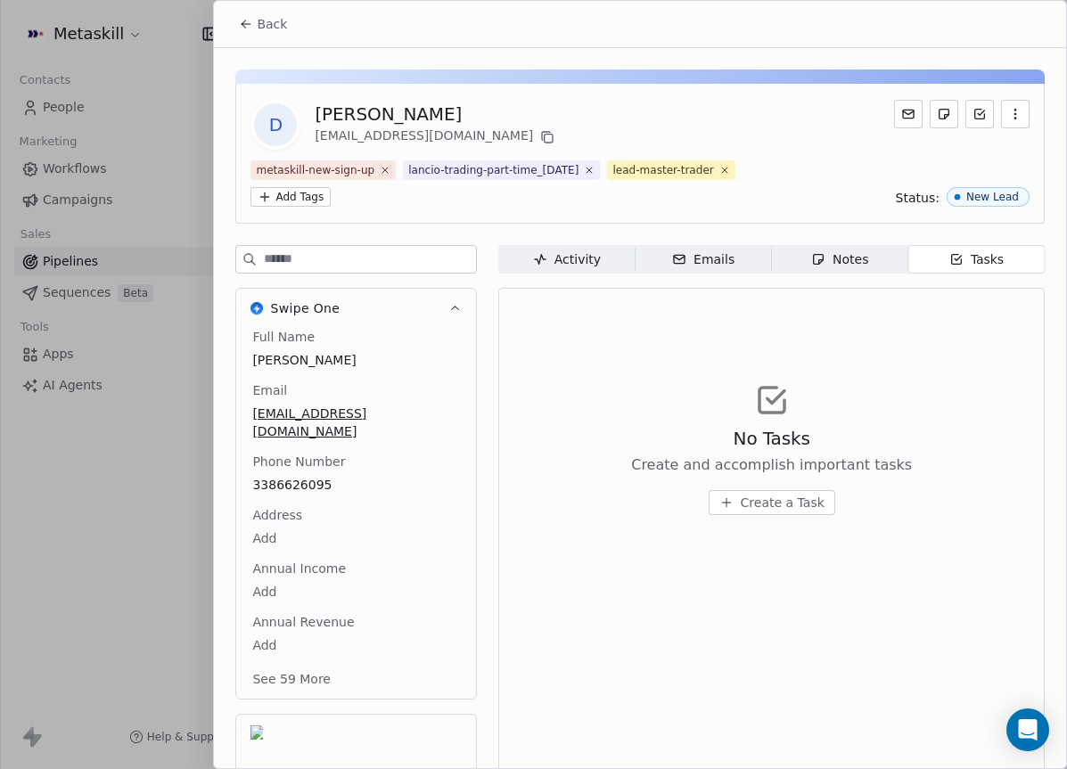
click at [780, 494] on span "Create a Task" at bounding box center [783, 503] width 84 height 18
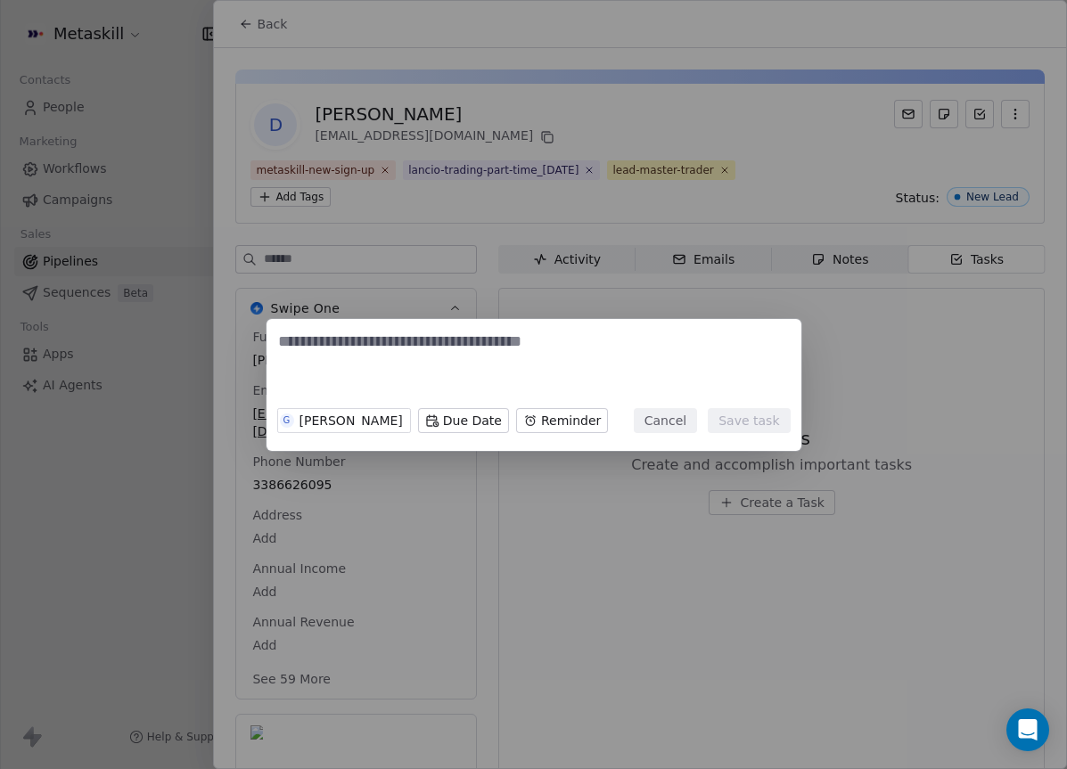
click at [595, 378] on textarea at bounding box center [534, 366] width 512 height 70
type textarea "**********"
click at [427, 420] on body "Metaskill Contacts People Marketing Workflows Campaigns Sales Pipelines Sequenc…" at bounding box center [533, 384] width 1067 height 769
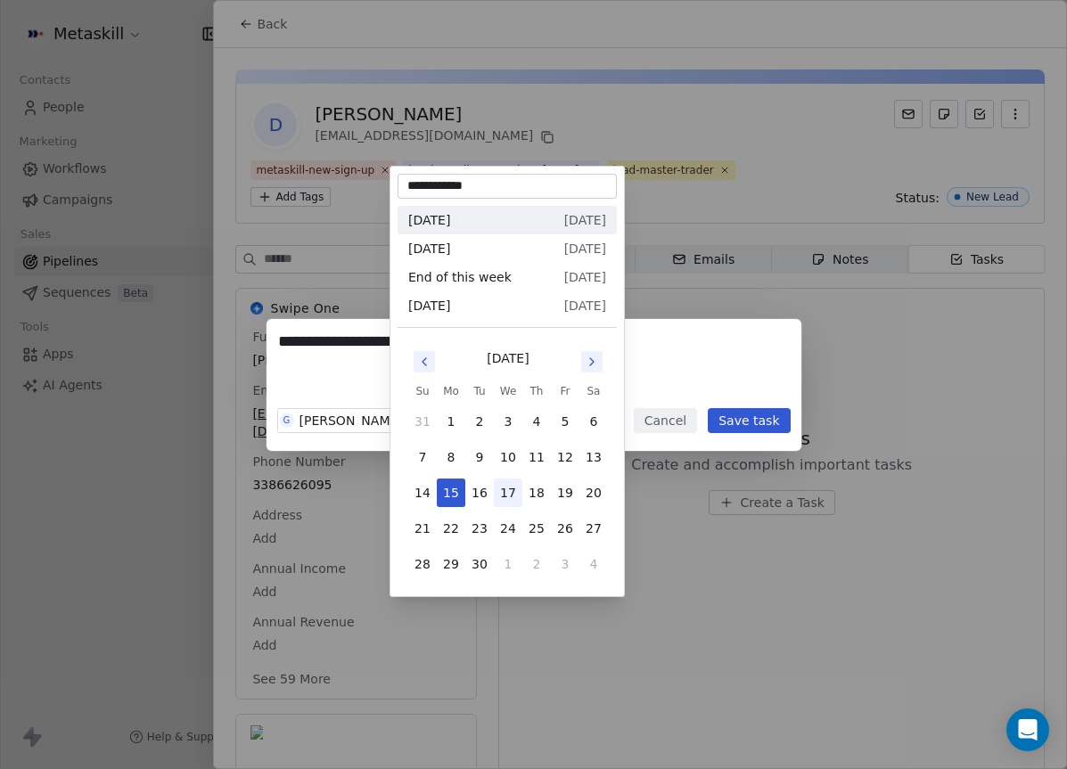
click at [512, 491] on button "17" at bounding box center [508, 493] width 29 height 29
type input "**********"
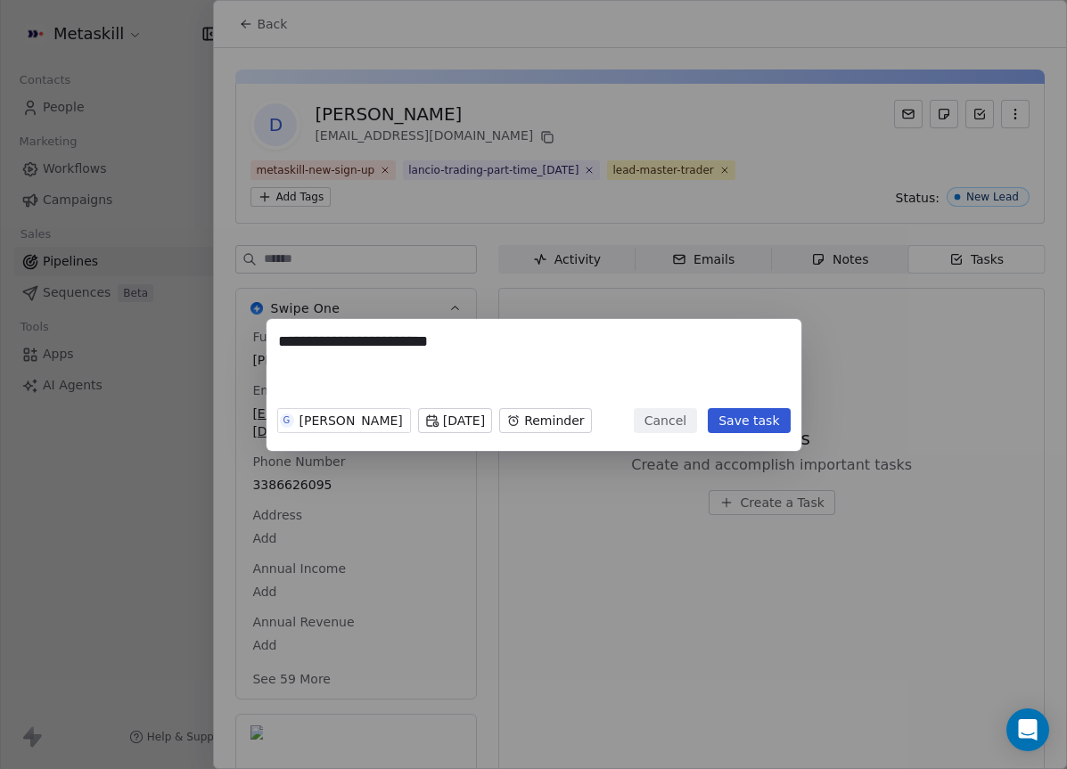
click at [466, 427] on body "Metaskill Contacts People Marketing Workflows Campaigns Sales Pipelines Sequenc…" at bounding box center [533, 384] width 1067 height 769
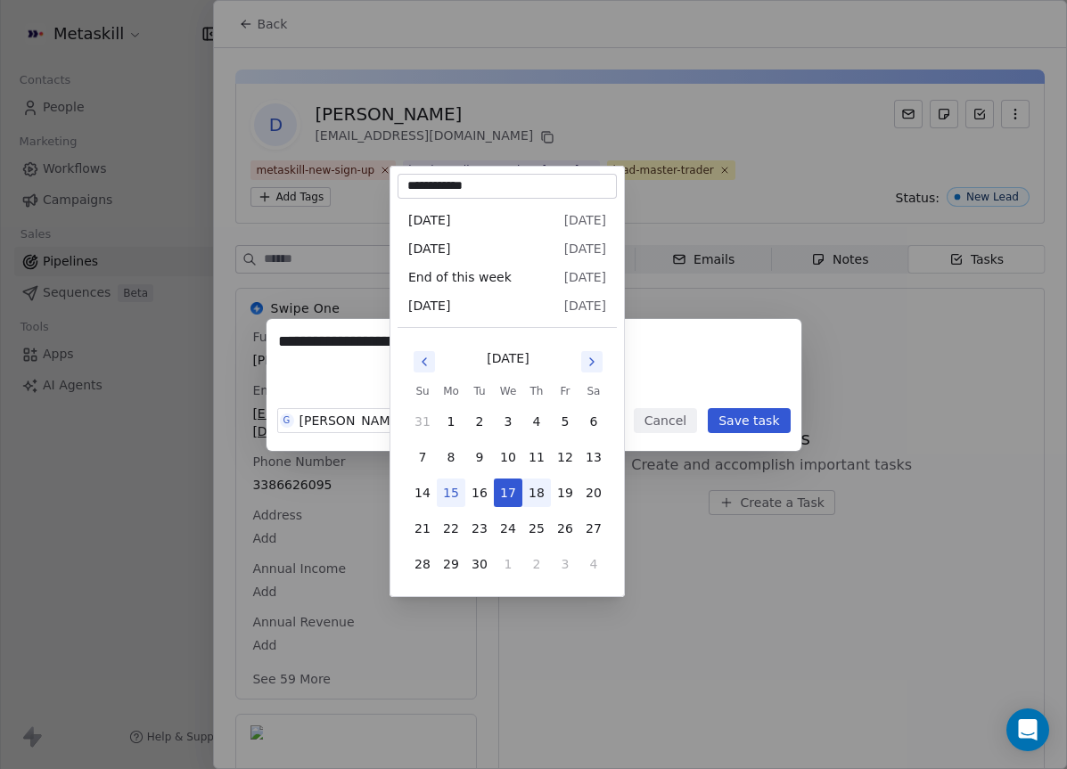
click at [531, 486] on button "18" at bounding box center [536, 493] width 29 height 29
type input "**********"
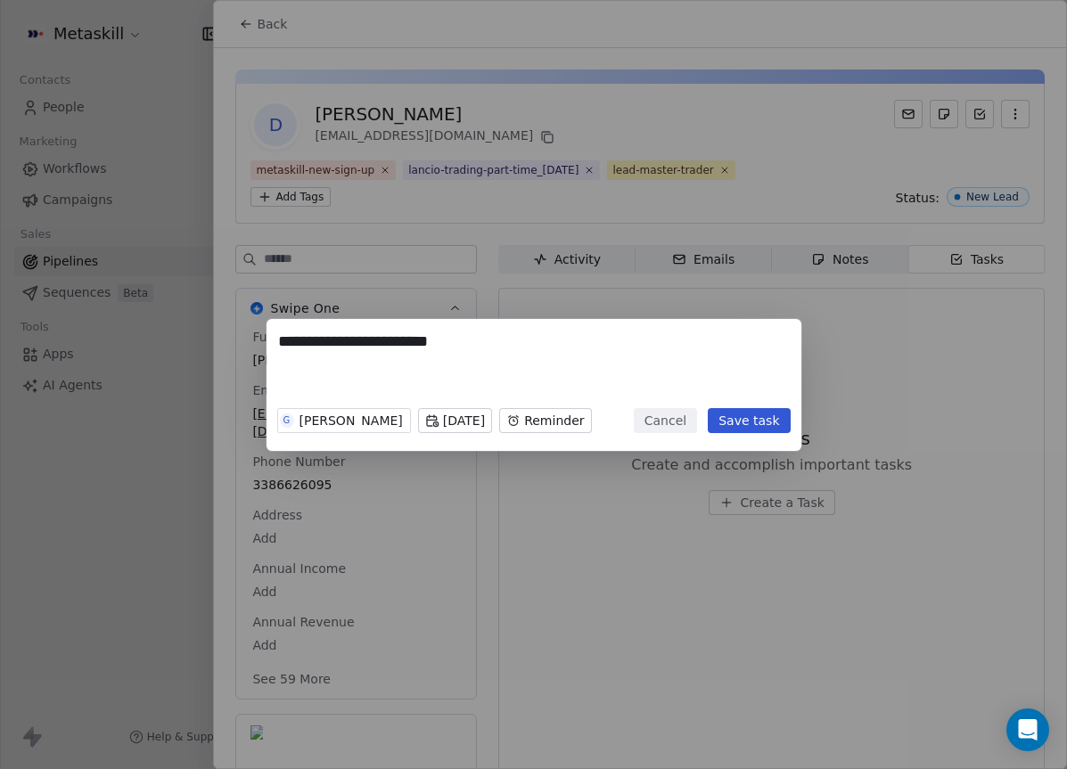
click at [555, 421] on body "Metaskill Contacts People Marketing Workflows Campaigns Sales Pipelines Sequenc…" at bounding box center [533, 384] width 1067 height 769
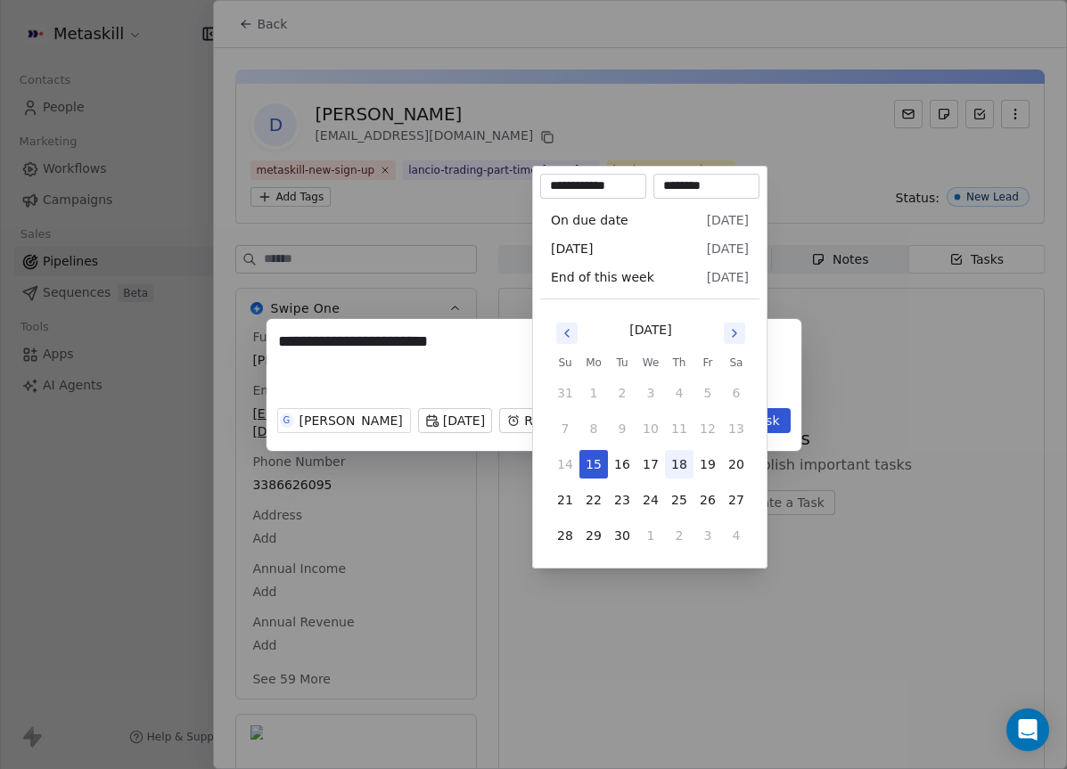
click at [685, 464] on button "18" at bounding box center [679, 464] width 29 height 29
type input "**********"
click at [685, 182] on input "********" at bounding box center [706, 186] width 99 height 18
click at [673, 184] on input "********" at bounding box center [706, 186] width 99 height 18
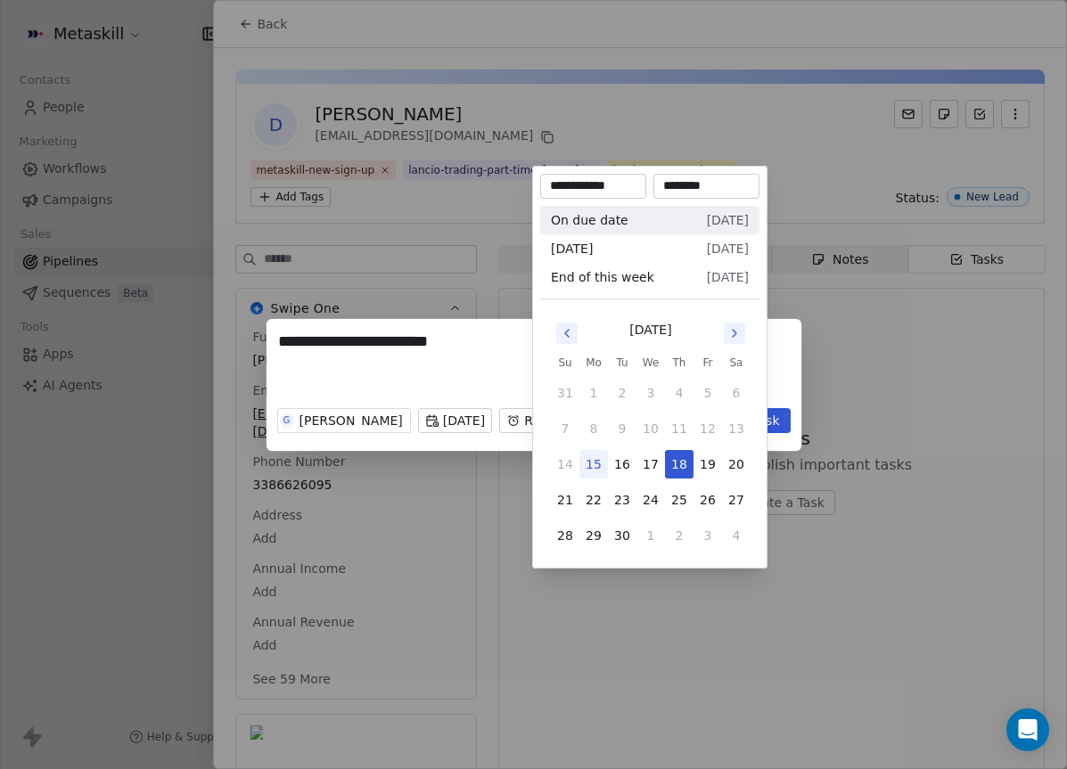
click at [690, 184] on input "********" at bounding box center [706, 186] width 99 height 18
click at [693, 187] on input "********" at bounding box center [706, 186] width 99 height 18
click at [675, 184] on input "********" at bounding box center [706, 186] width 99 height 18
type input "********"
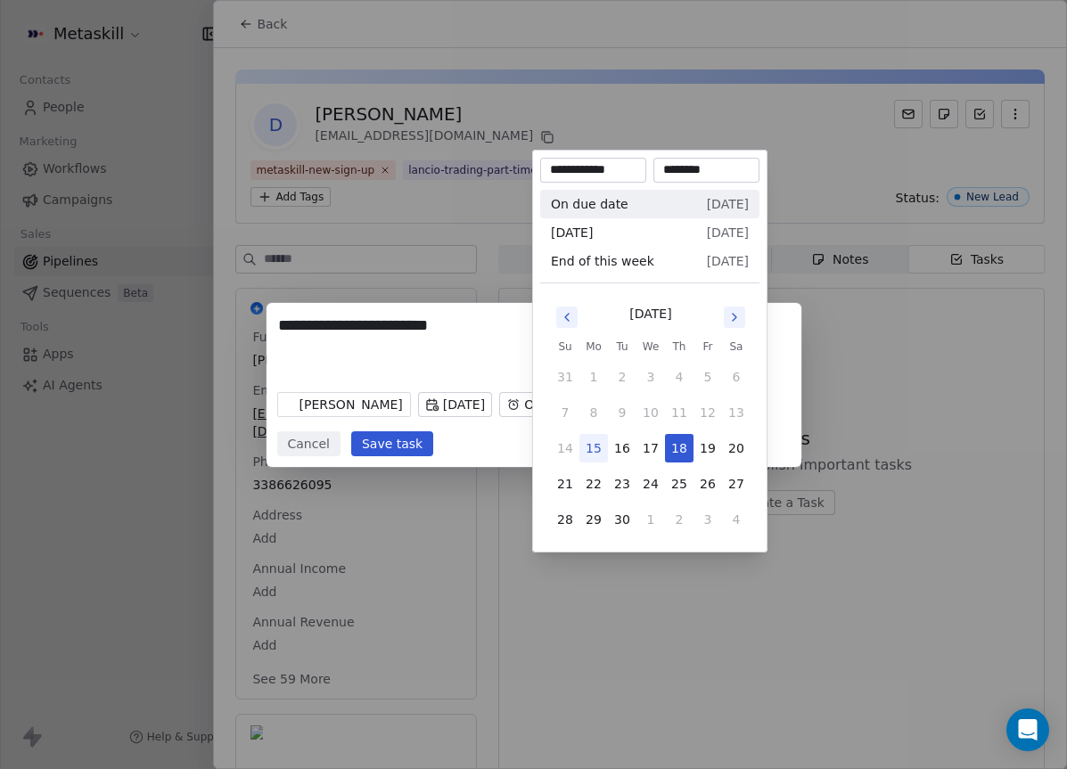
click at [780, 365] on div "**********" at bounding box center [533, 385] width 1067 height 164
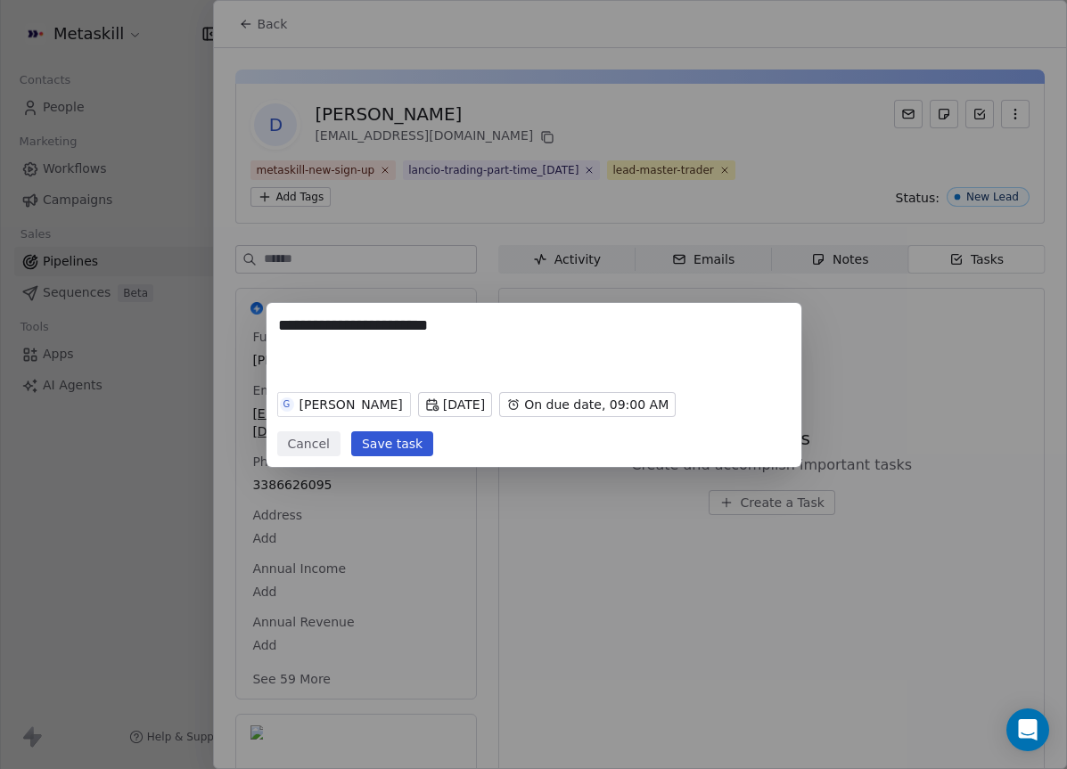
drag, startPoint x: 373, startPoint y: 440, endPoint x: 399, endPoint y: 437, distance: 26.1
click at [374, 440] on button "Save task" at bounding box center [392, 443] width 82 height 25
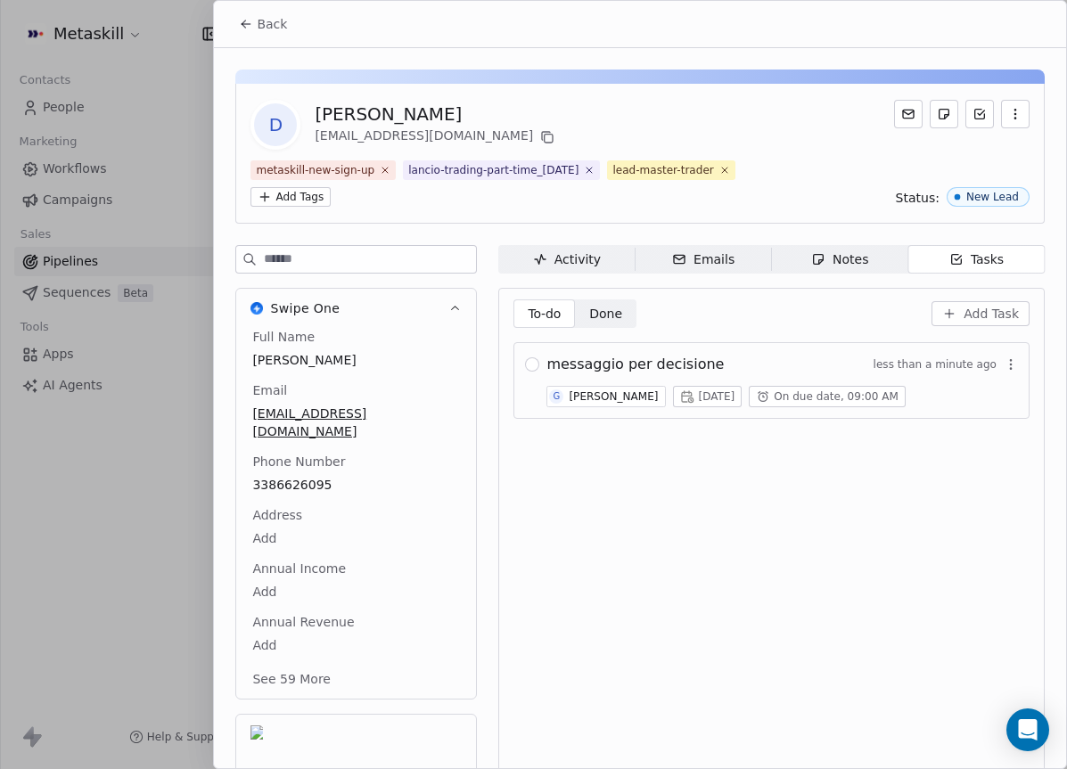
click at [272, 40] on div "Back" at bounding box center [640, 24] width 852 height 46
click at [269, 31] on span "Back" at bounding box center [272, 24] width 30 height 18
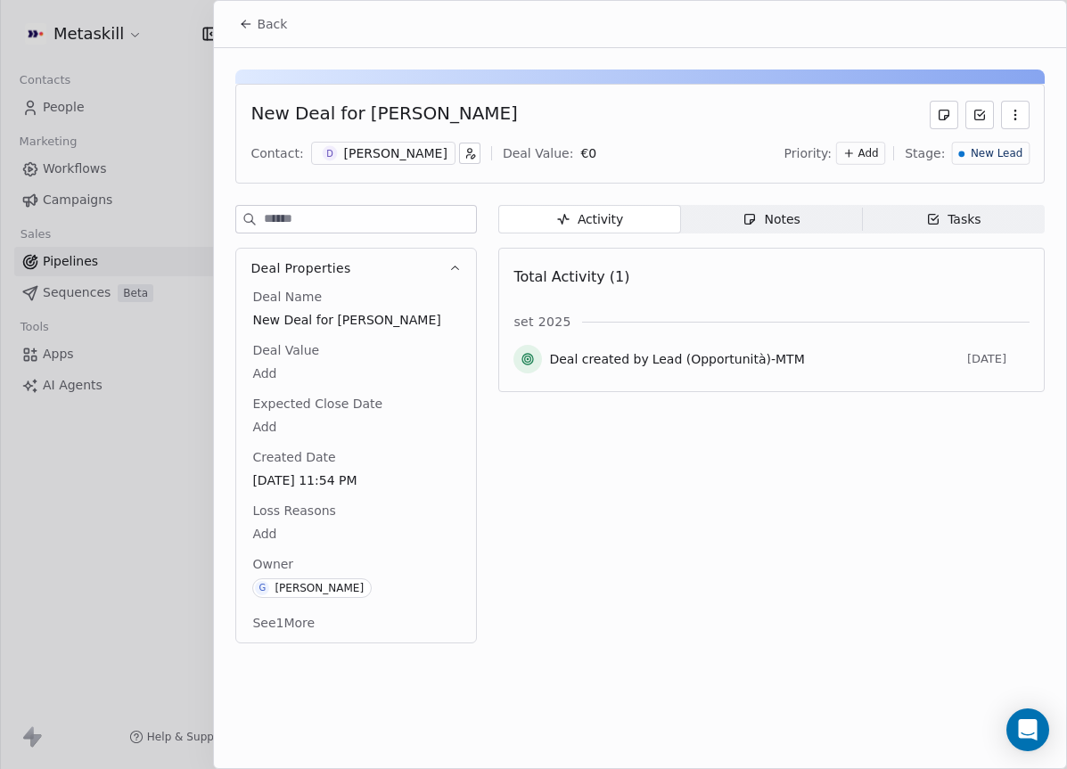
click at [1008, 160] on span "New Lead" at bounding box center [997, 153] width 52 height 15
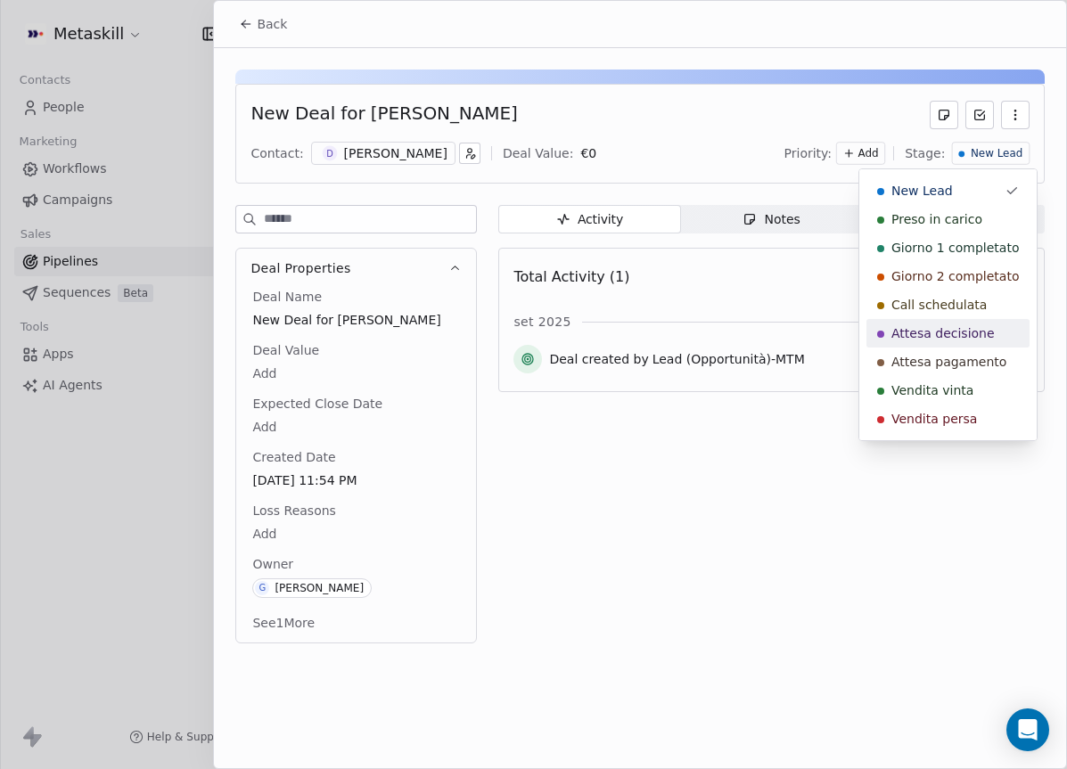
drag, startPoint x: 955, startPoint y: 326, endPoint x: 938, endPoint y: 315, distance: 19.8
click at [955, 326] on span "Attesa decisione" at bounding box center [942, 333] width 103 height 18
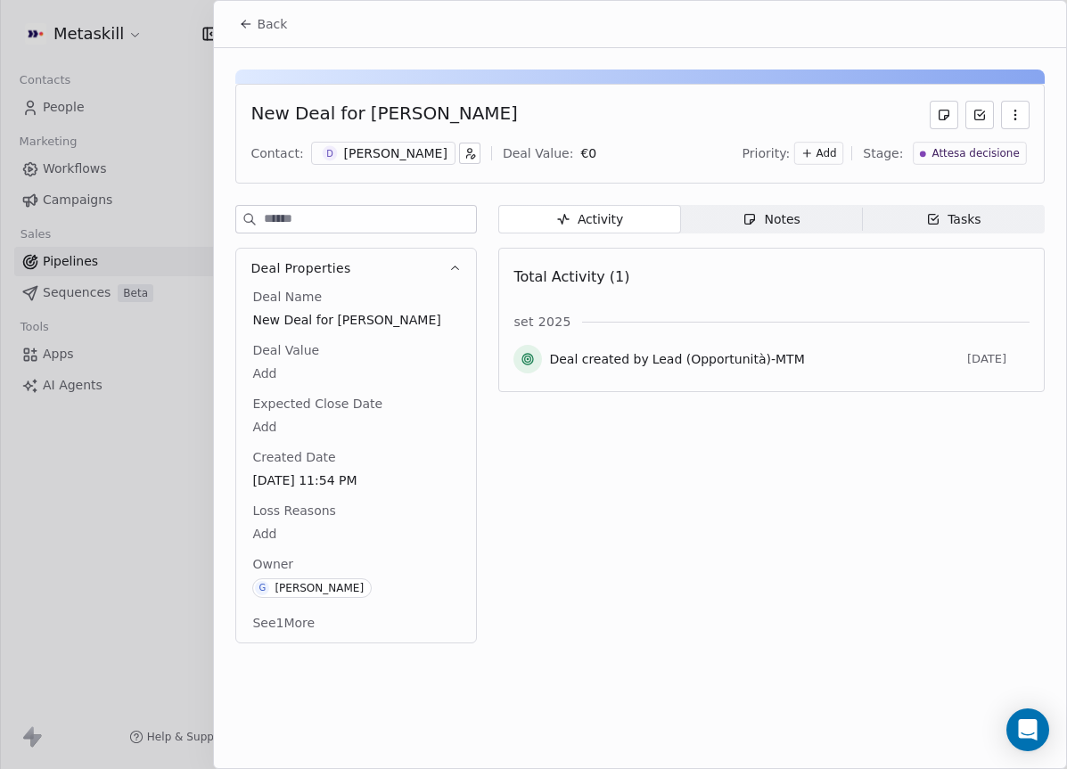
click at [264, 29] on span "Back" at bounding box center [272, 24] width 30 height 18
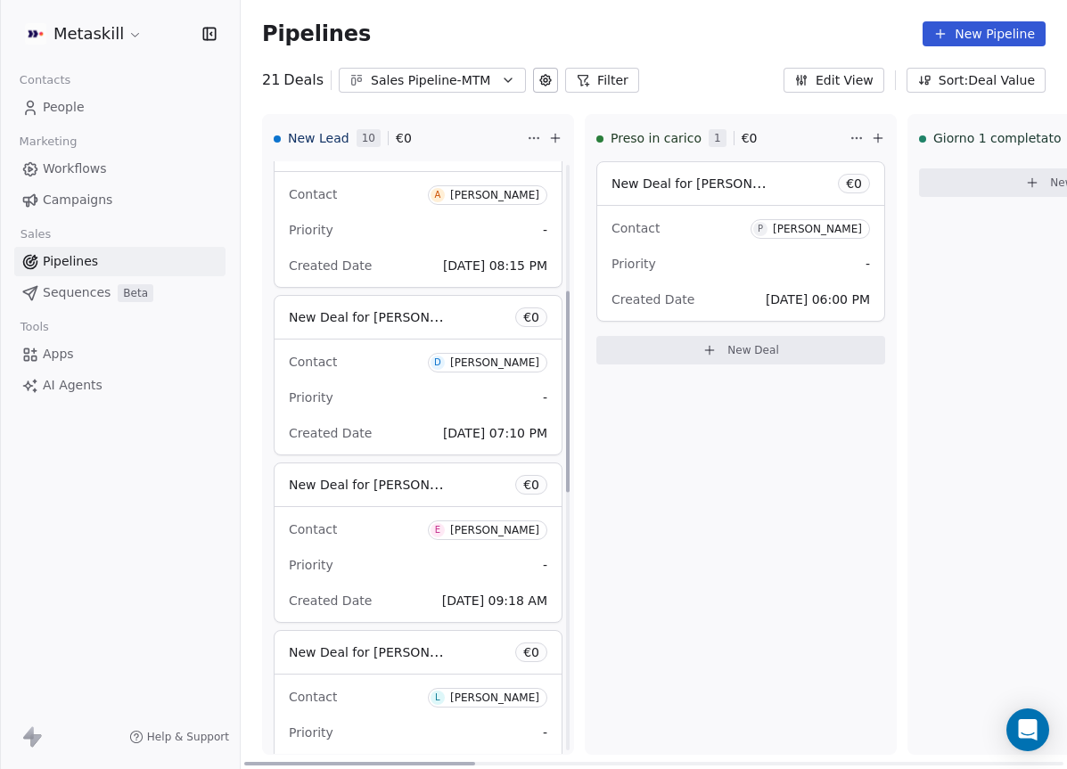
scroll to position [368, 0]
click at [473, 366] on div "[PERSON_NAME]" at bounding box center [494, 363] width 89 height 12
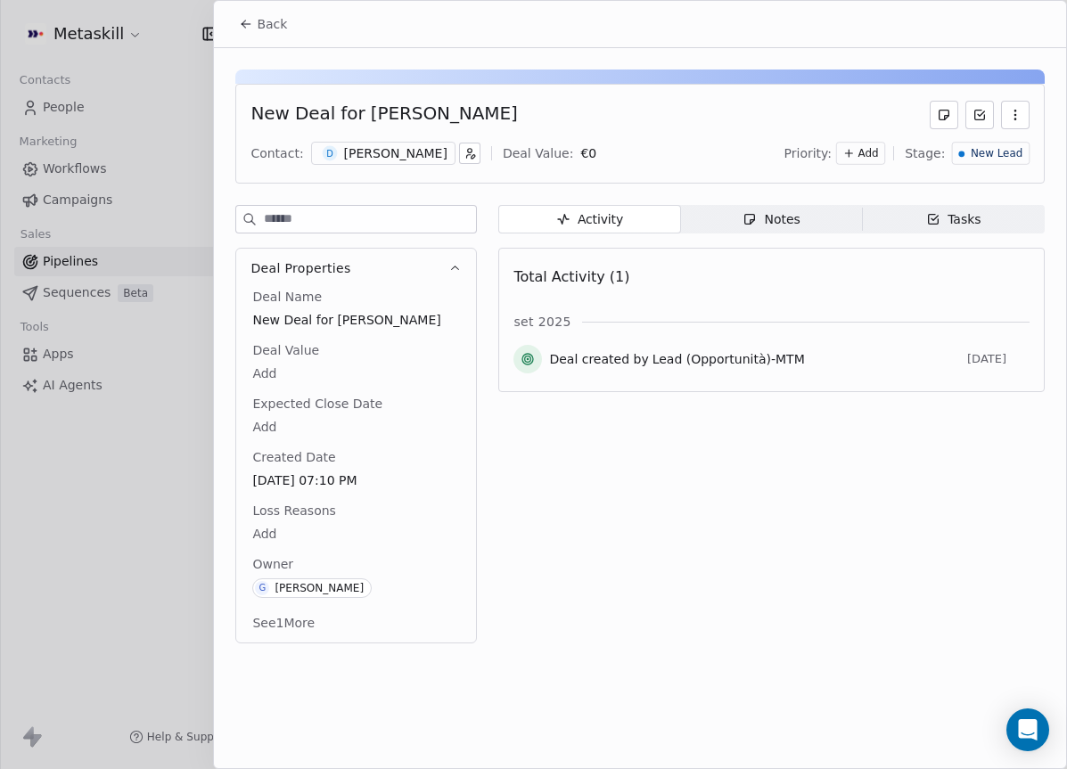
click at [372, 155] on div "[PERSON_NAME]" at bounding box center [395, 153] width 103 height 18
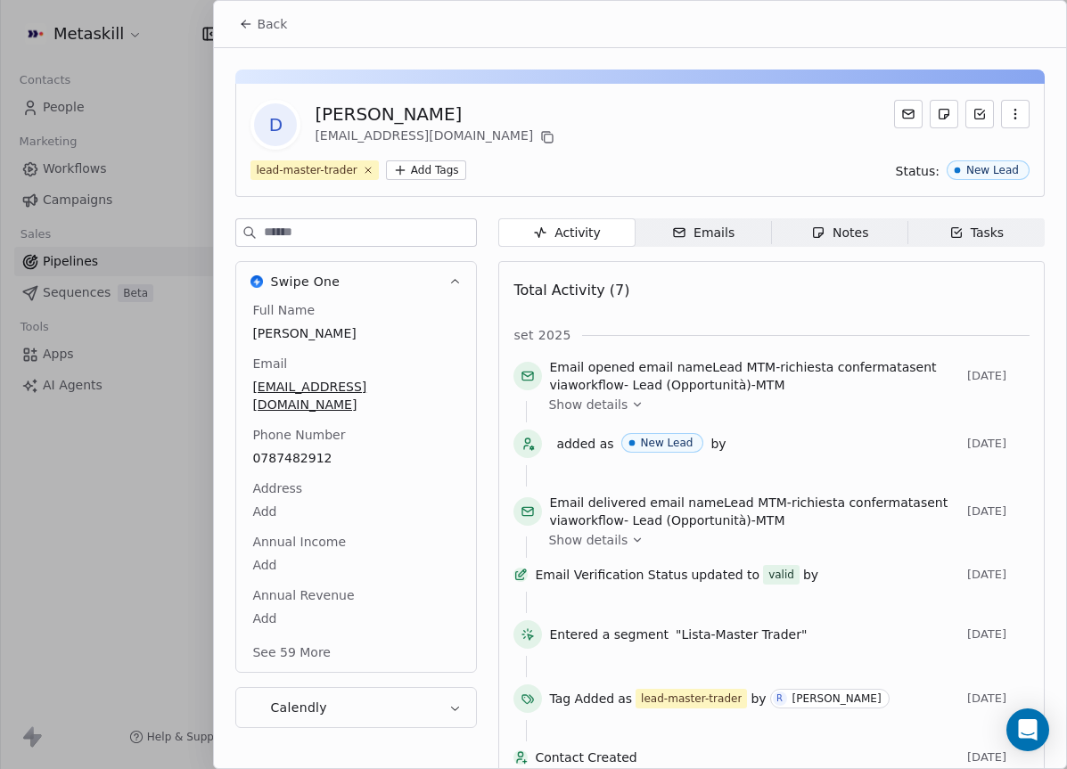
click at [459, 281] on icon "button" at bounding box center [454, 281] width 13 height 13
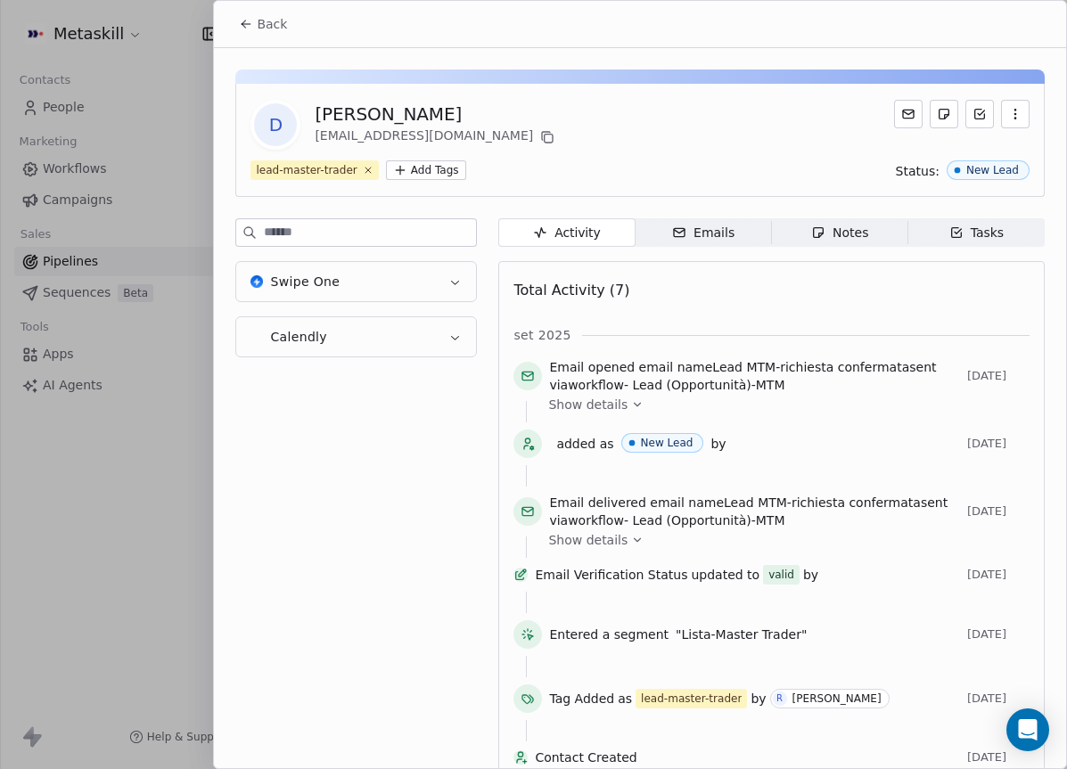
click at [456, 281] on icon "button" at bounding box center [454, 281] width 13 height 13
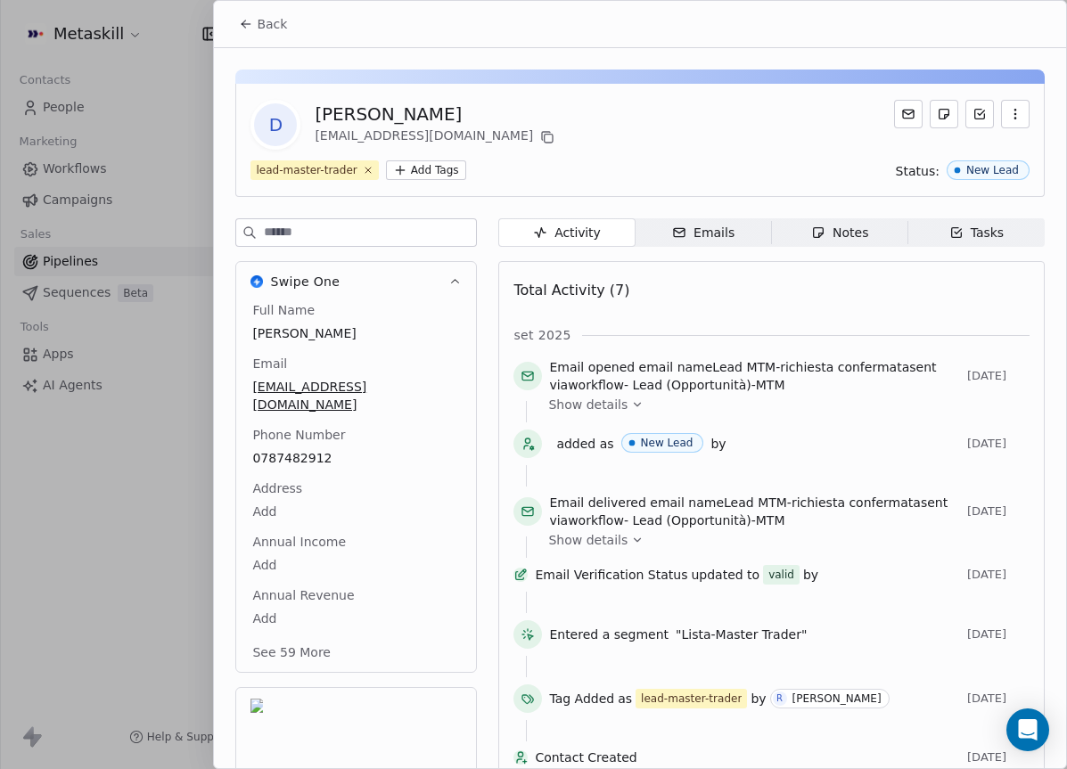
click at [308, 449] on span "0787482912" at bounding box center [356, 458] width 208 height 18
click at [308, 440] on div "Full Name Djordje Savic Email savicdj2912@gmail.com Phone Number 0787482912 Add…" at bounding box center [356, 483] width 215 height 365
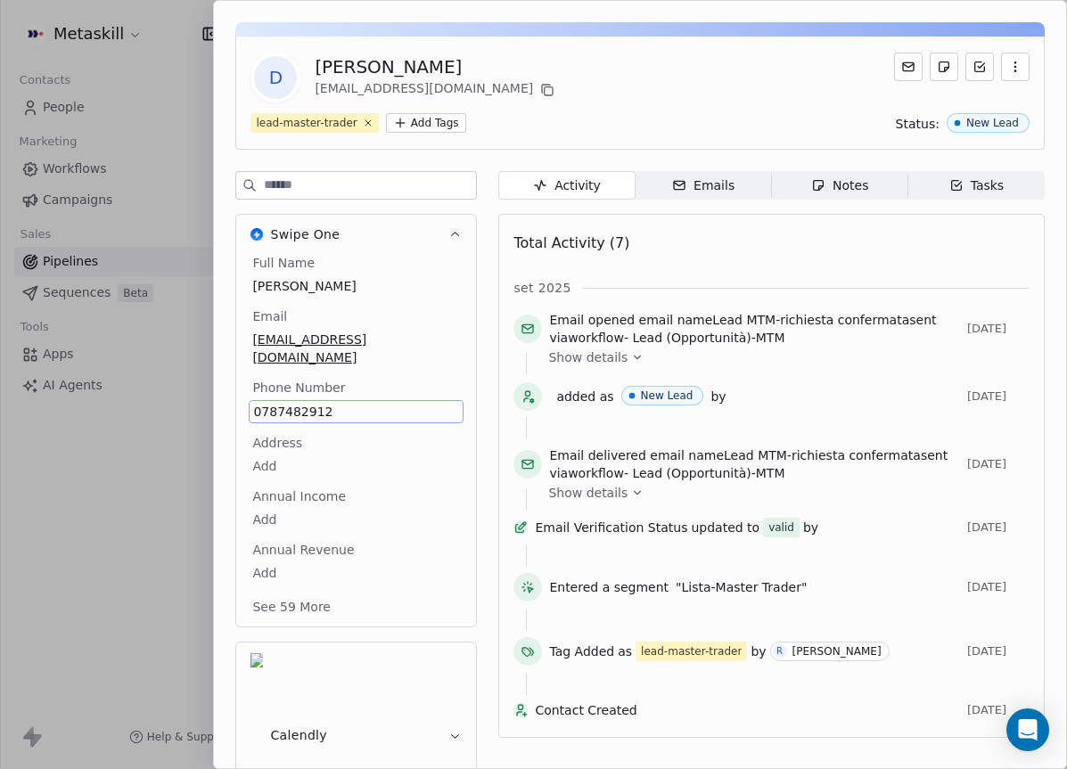
click at [308, 440] on body "Metaskill Contacts People Marketing Workflows Campaigns Sales Pipelines Sequenc…" at bounding box center [533, 384] width 1067 height 769
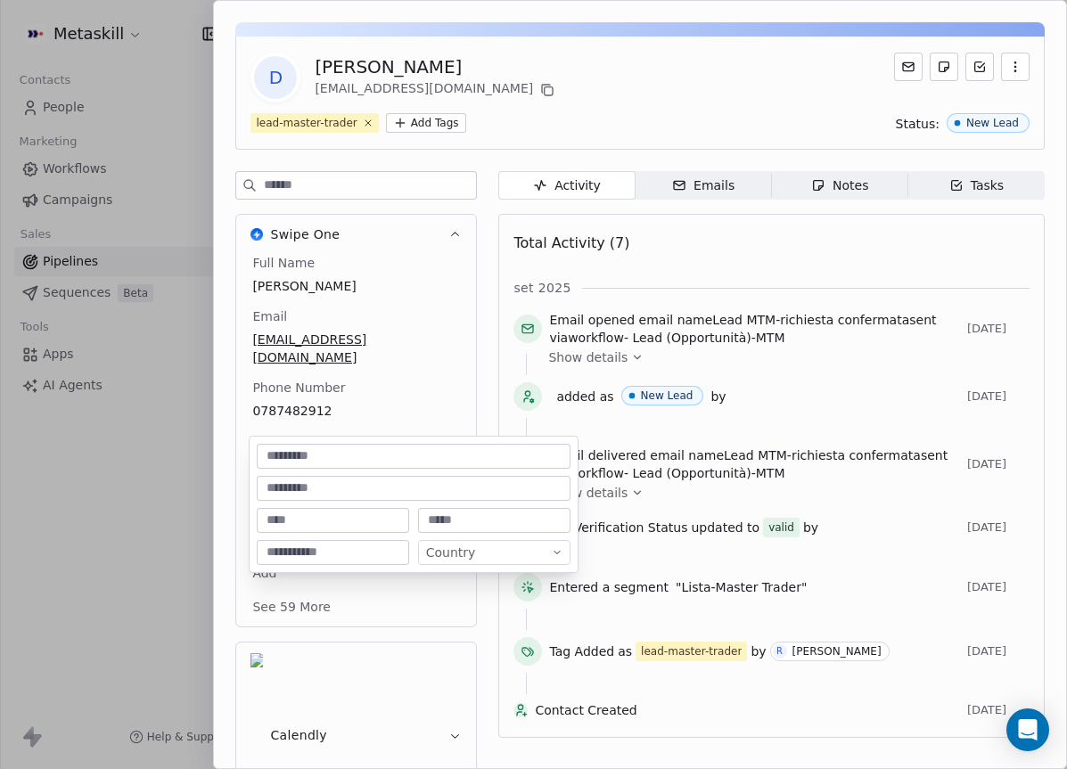
click at [307, 411] on html "Metaskill Contacts People Marketing Workflows Campaigns Sales Pipelines Sequenc…" at bounding box center [533, 384] width 1067 height 769
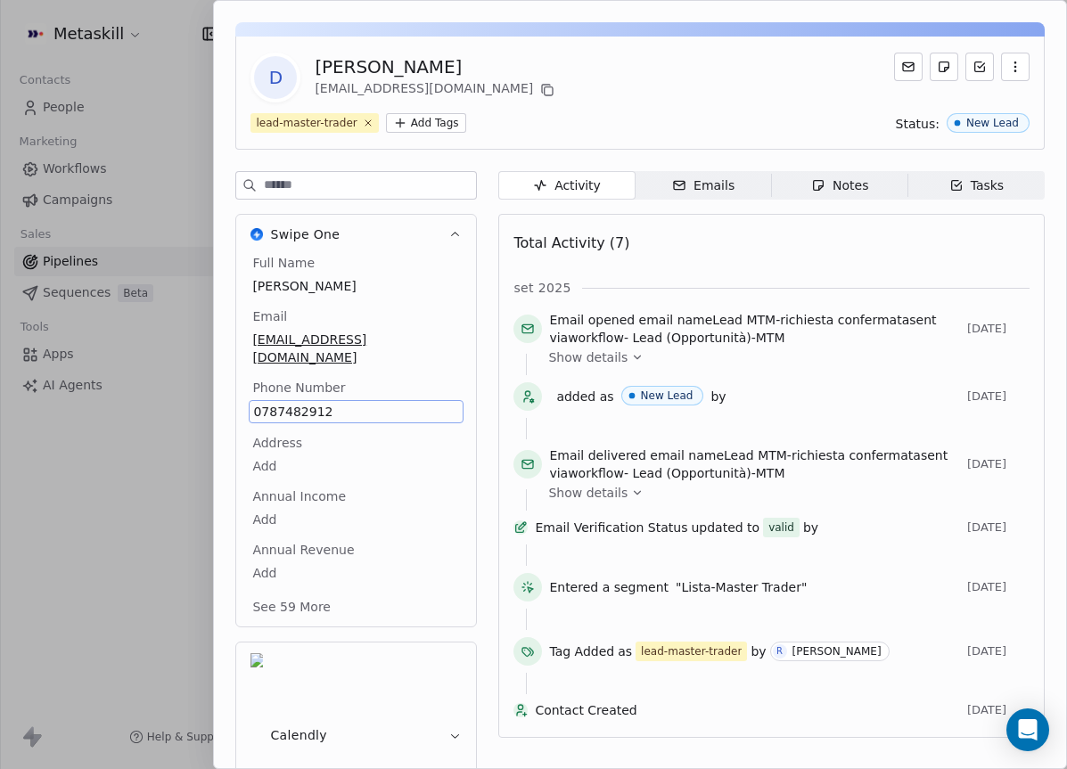
click at [302, 403] on span "0787482912" at bounding box center [356, 412] width 206 height 18
click at [303, 403] on span "0787482912" at bounding box center [356, 412] width 206 height 18
click at [303, 394] on input "**********" at bounding box center [355, 405] width 206 height 36
click at [808, 187] on html "Metaskill Contacts People Marketing Workflows Campaigns Sales Pipelines Sequenc…" at bounding box center [533, 384] width 1067 height 769
click at [826, 180] on div "Notes" at bounding box center [839, 185] width 57 height 19
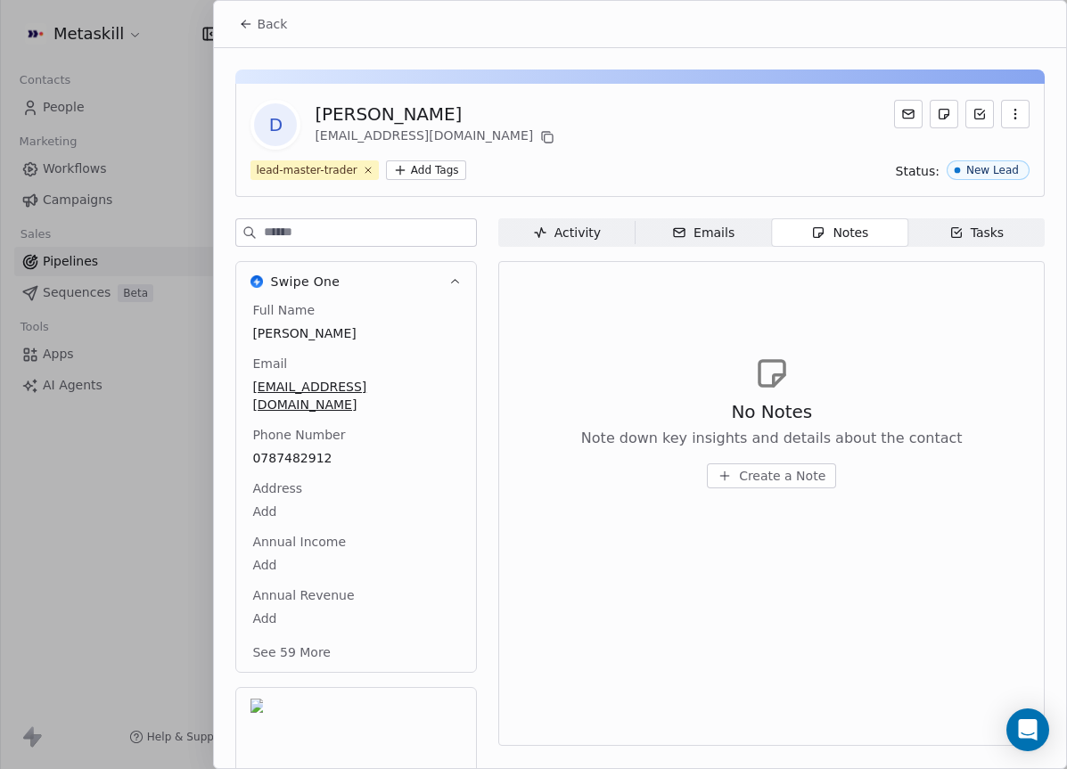
click at [760, 488] on button "Create a Note" at bounding box center [771, 475] width 129 height 25
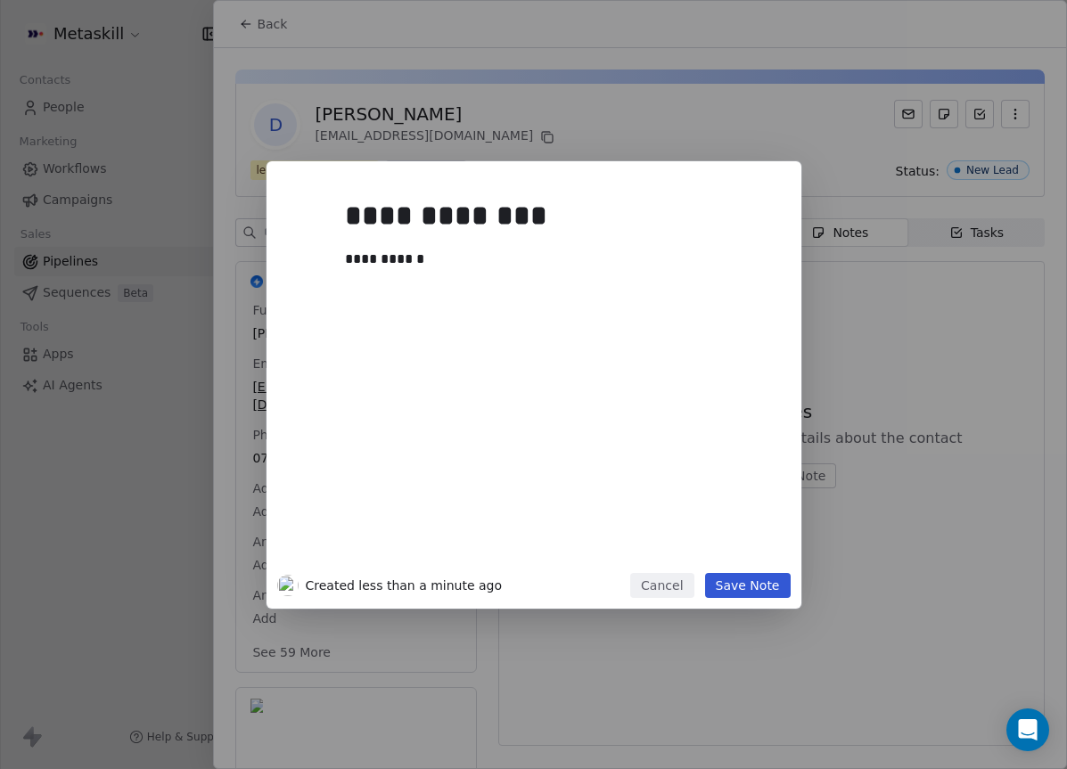
click at [770, 587] on button "Save Note" at bounding box center [748, 585] width 86 height 25
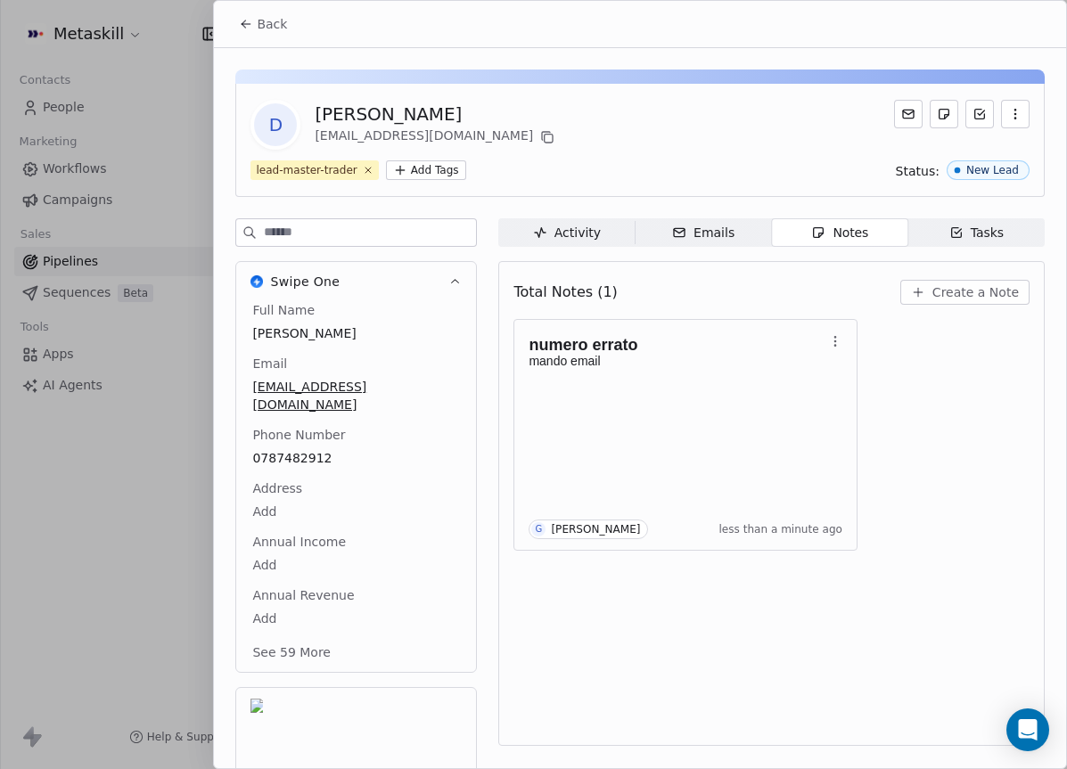
click at [537, 134] on button at bounding box center [547, 137] width 21 height 21
drag, startPoint x: 316, startPoint y: 111, endPoint x: 370, endPoint y: 115, distance: 53.7
click at [370, 115] on div "[PERSON_NAME]" at bounding box center [436, 114] width 243 height 25
copy div "Djordje"
click at [264, 34] on button "Back" at bounding box center [263, 24] width 70 height 32
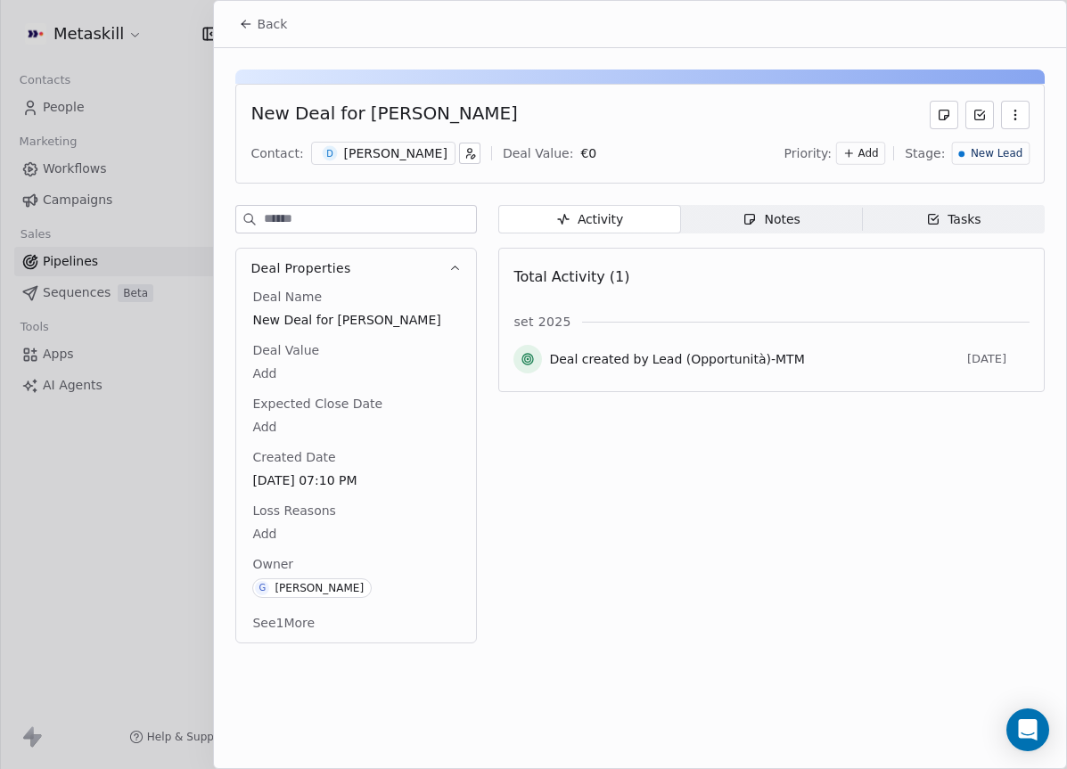
click at [1009, 155] on span "New Lead" at bounding box center [997, 153] width 52 height 15
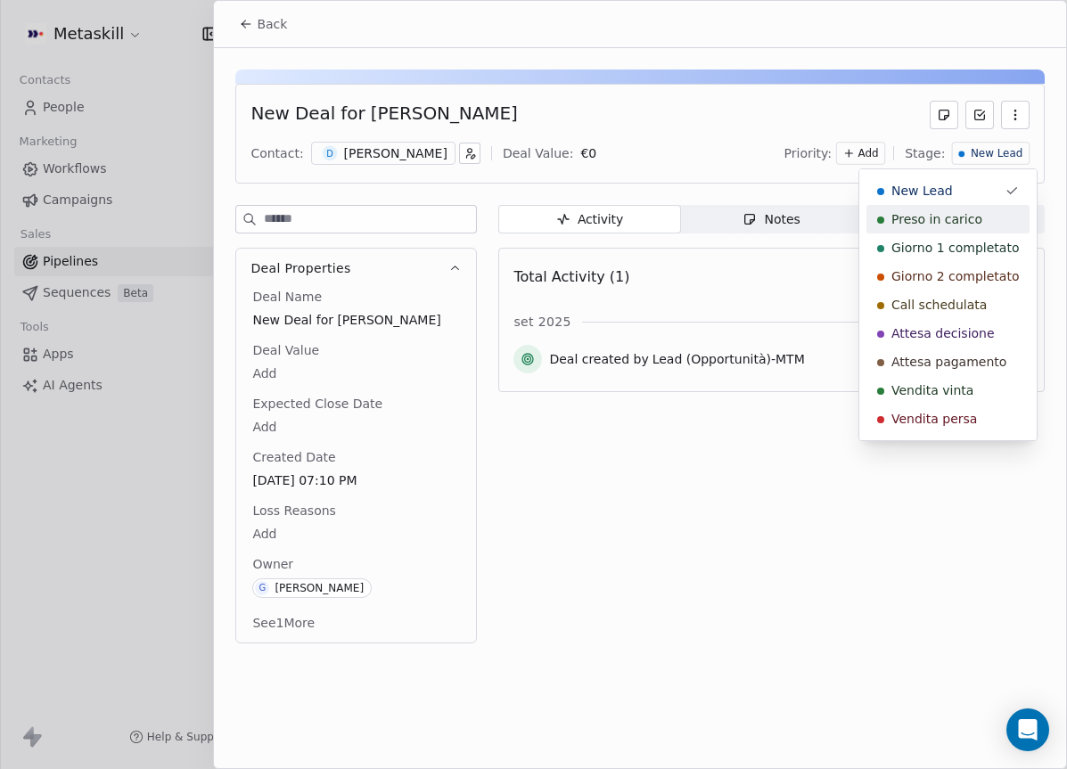
click at [972, 217] on span "Preso in carico" at bounding box center [936, 219] width 91 height 18
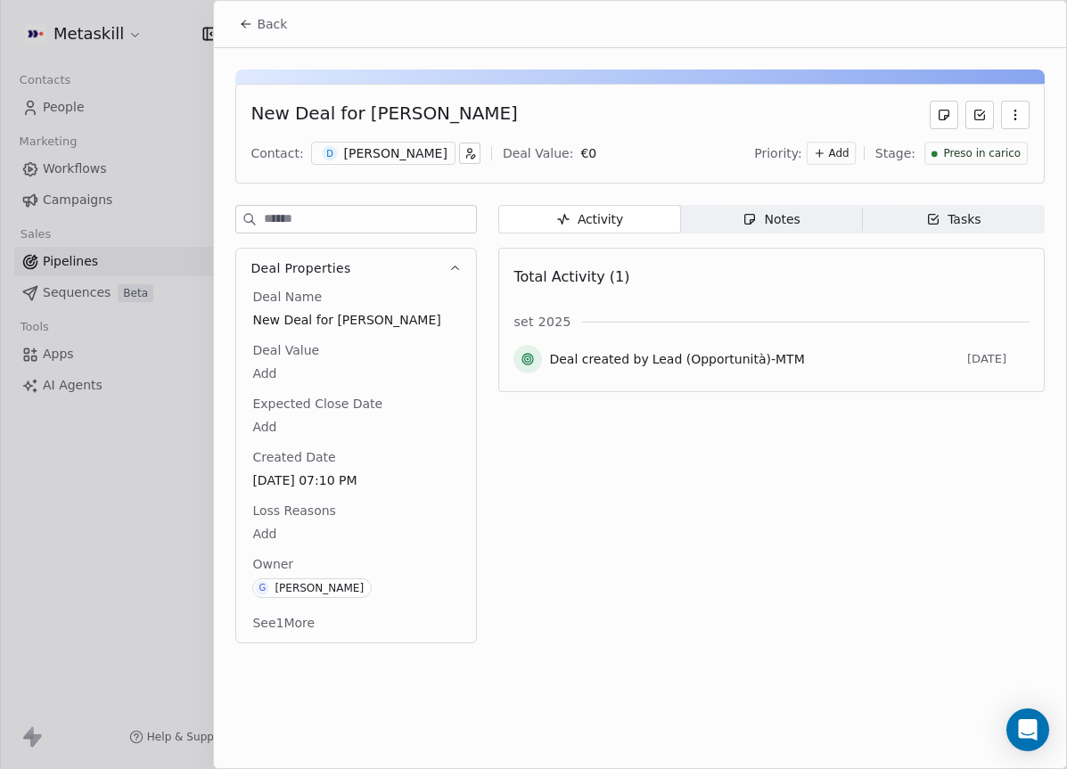
click at [267, 35] on button "Back" at bounding box center [263, 24] width 70 height 32
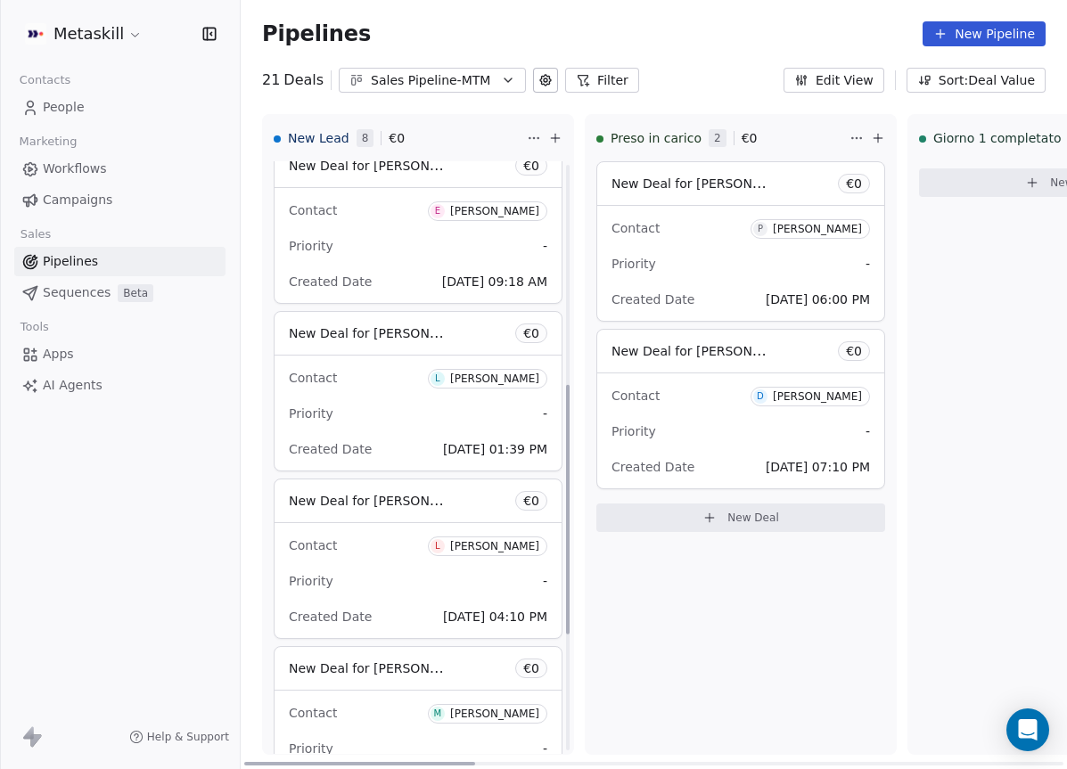
scroll to position [522, 0]
click at [505, 375] on div "[PERSON_NAME]" at bounding box center [494, 377] width 89 height 12
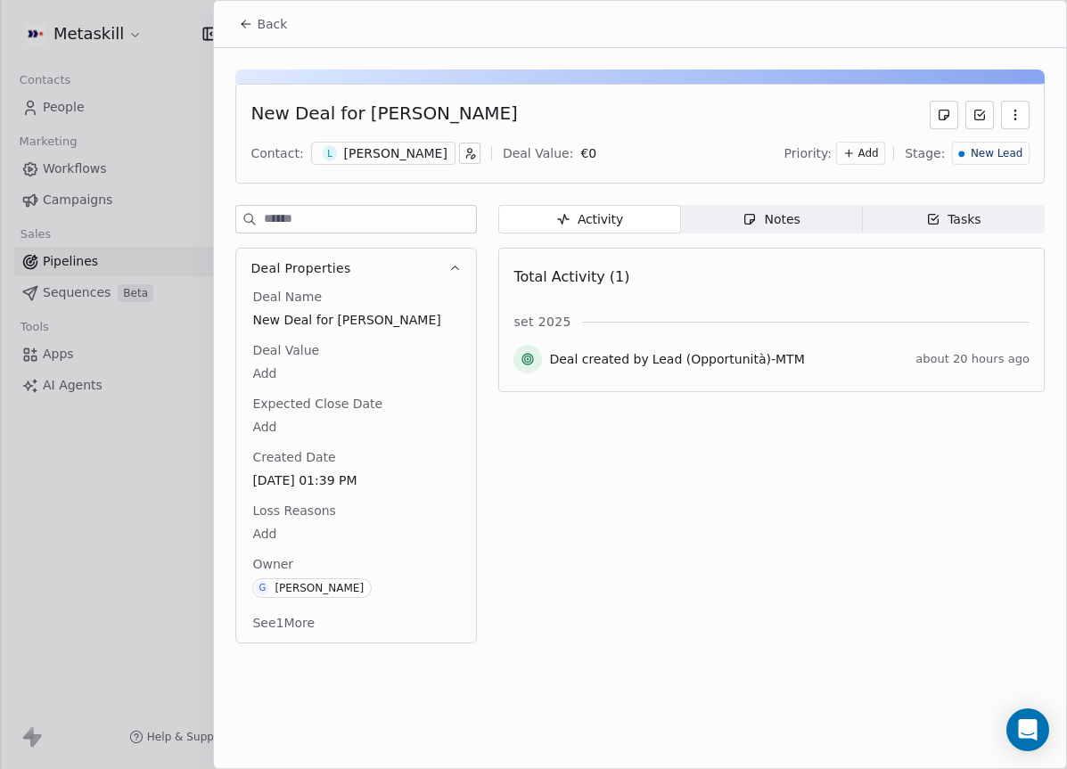
click at [914, 205] on span "Tasks Tasks" at bounding box center [954, 219] width 182 height 29
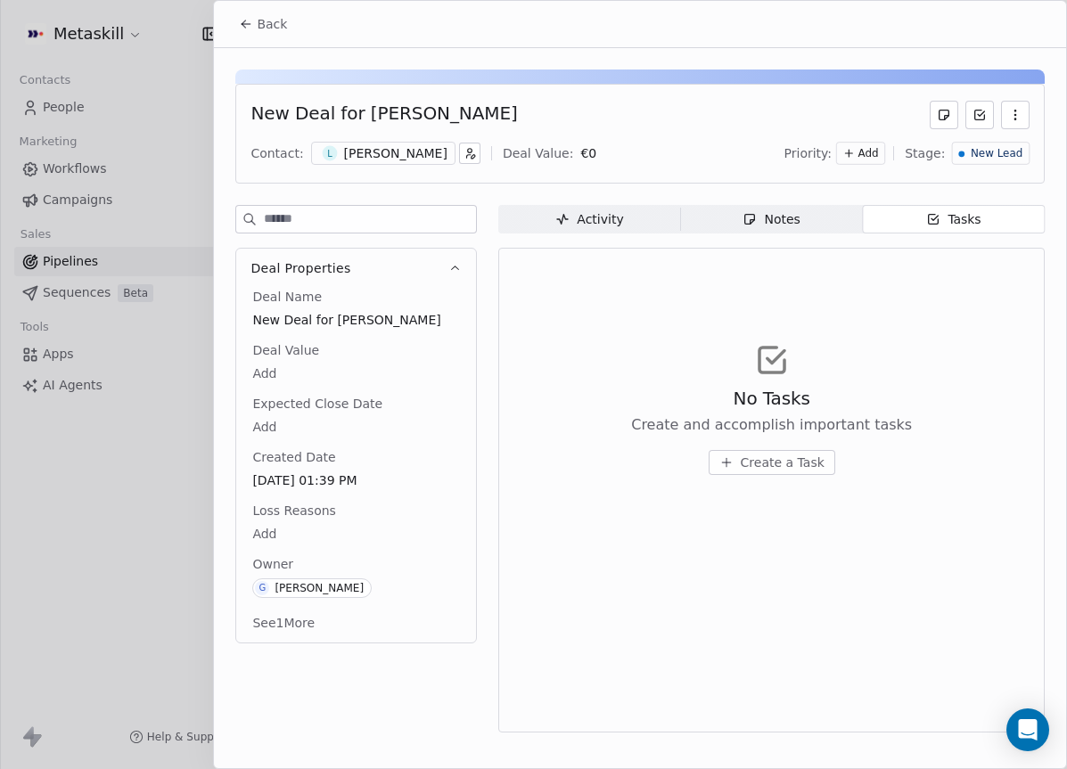
click at [570, 220] on icon "button" at bounding box center [562, 219] width 14 height 14
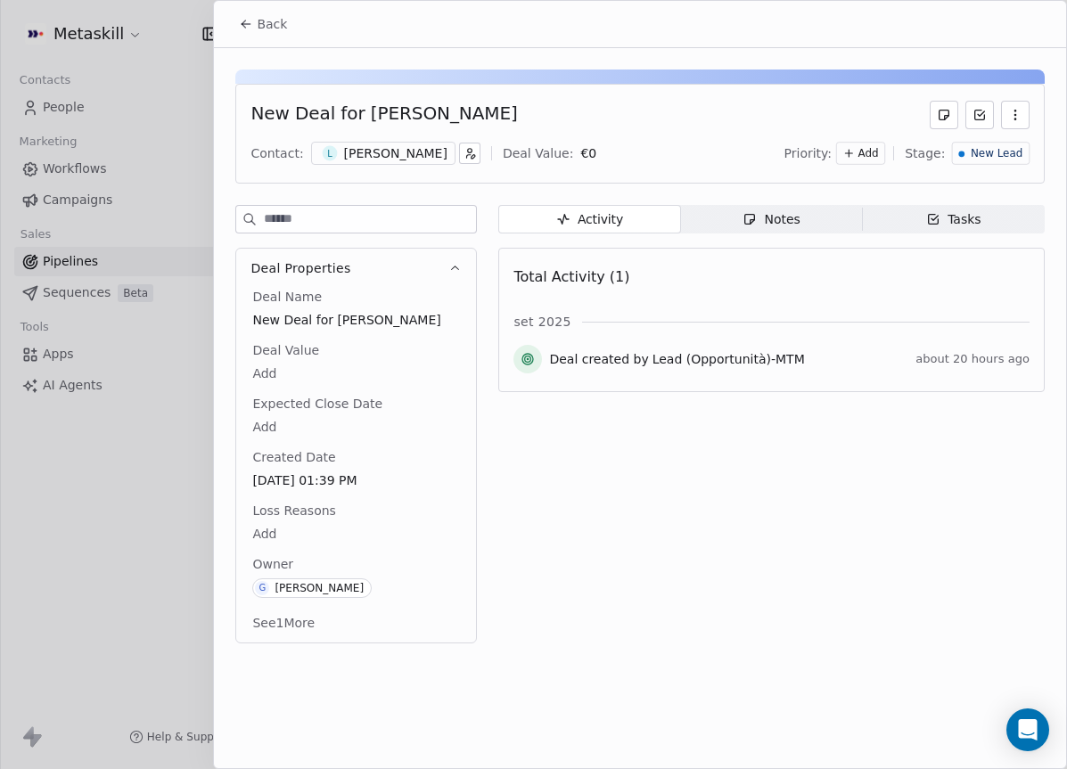
click at [409, 162] on div "L Luigi Daniello" at bounding box center [383, 153] width 144 height 23
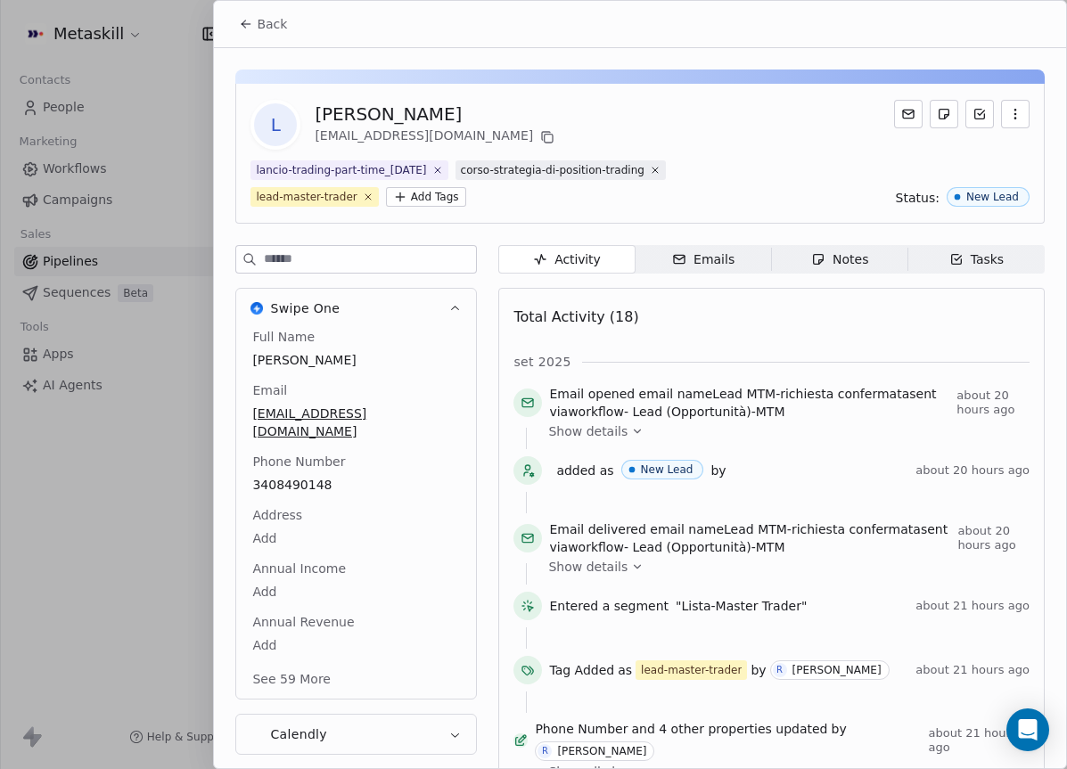
scroll to position [84, 0]
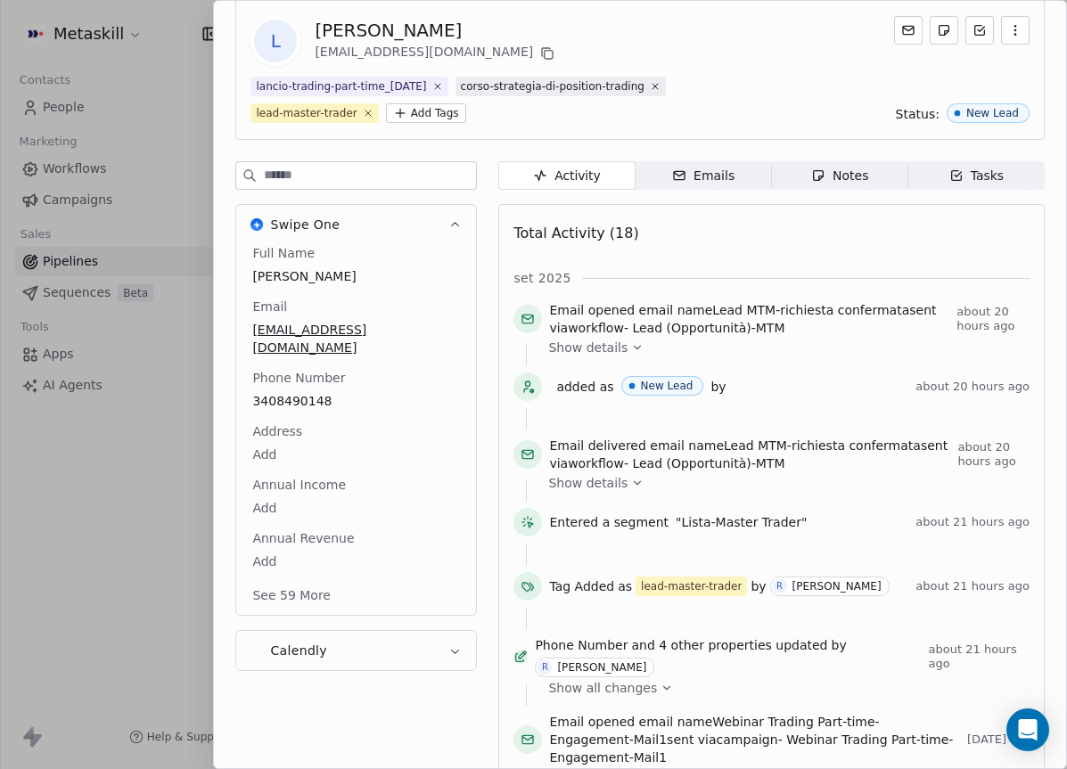
click at [303, 469] on div "Full Name Luigi Daniello Email luigidaniellog@gmail.com Phone Number 3408490148…" at bounding box center [356, 426] width 215 height 364
click at [308, 393] on span "3408490148" at bounding box center [356, 402] width 206 height 18
click at [782, 166] on html "Metaskill Contacts People Marketing Workflows Campaigns Sales Pipelines Sequenc…" at bounding box center [533, 384] width 1067 height 769
click at [810, 180] on span "Notes Notes" at bounding box center [840, 175] width 136 height 29
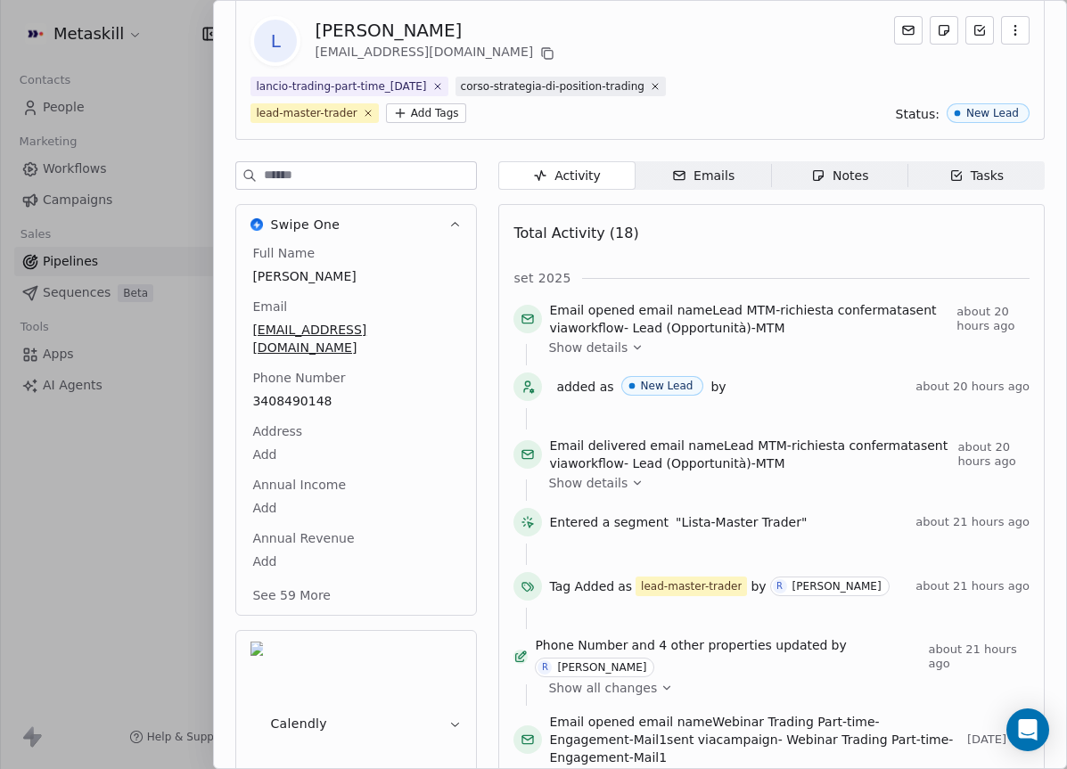
scroll to position [15, 0]
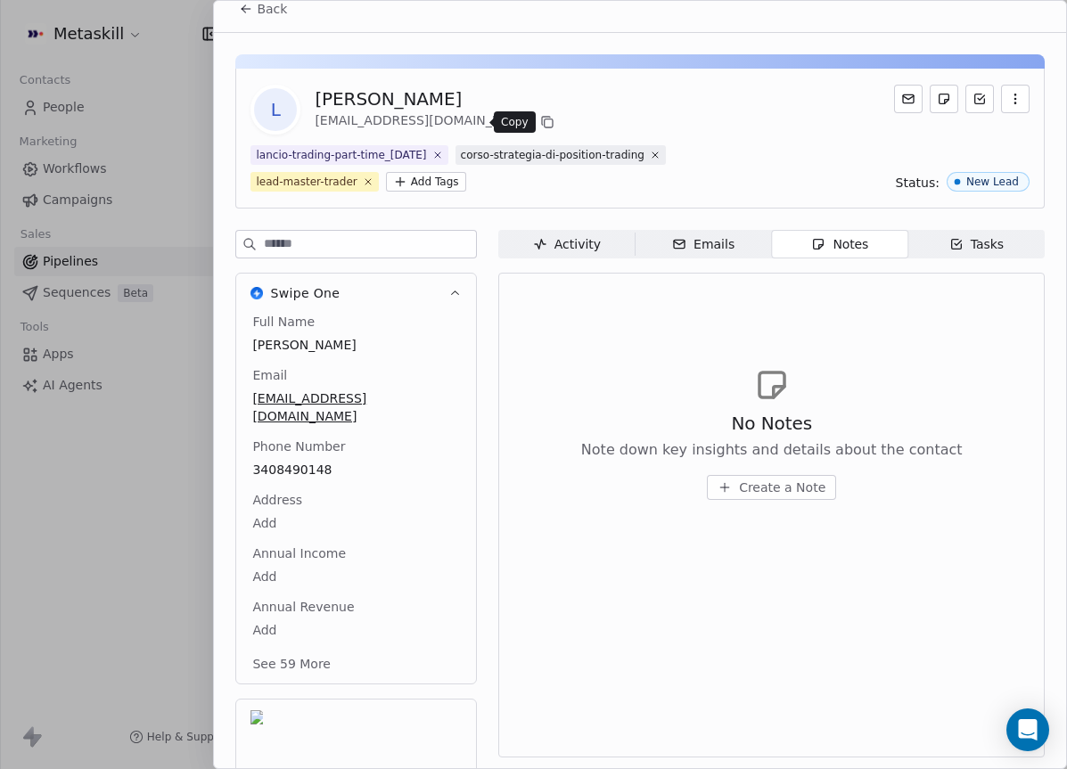
click at [545, 124] on icon at bounding box center [549, 123] width 8 height 8
click at [815, 480] on span "Create a Note" at bounding box center [782, 488] width 86 height 18
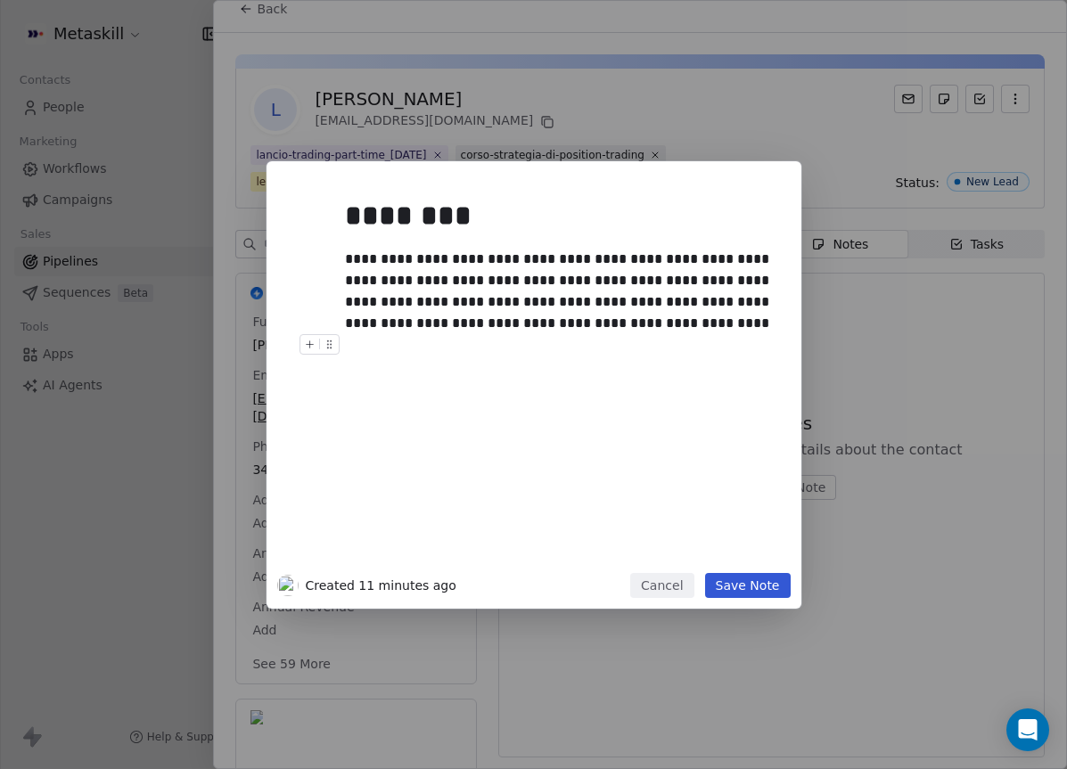
click at [755, 588] on button "Save Note" at bounding box center [748, 585] width 86 height 25
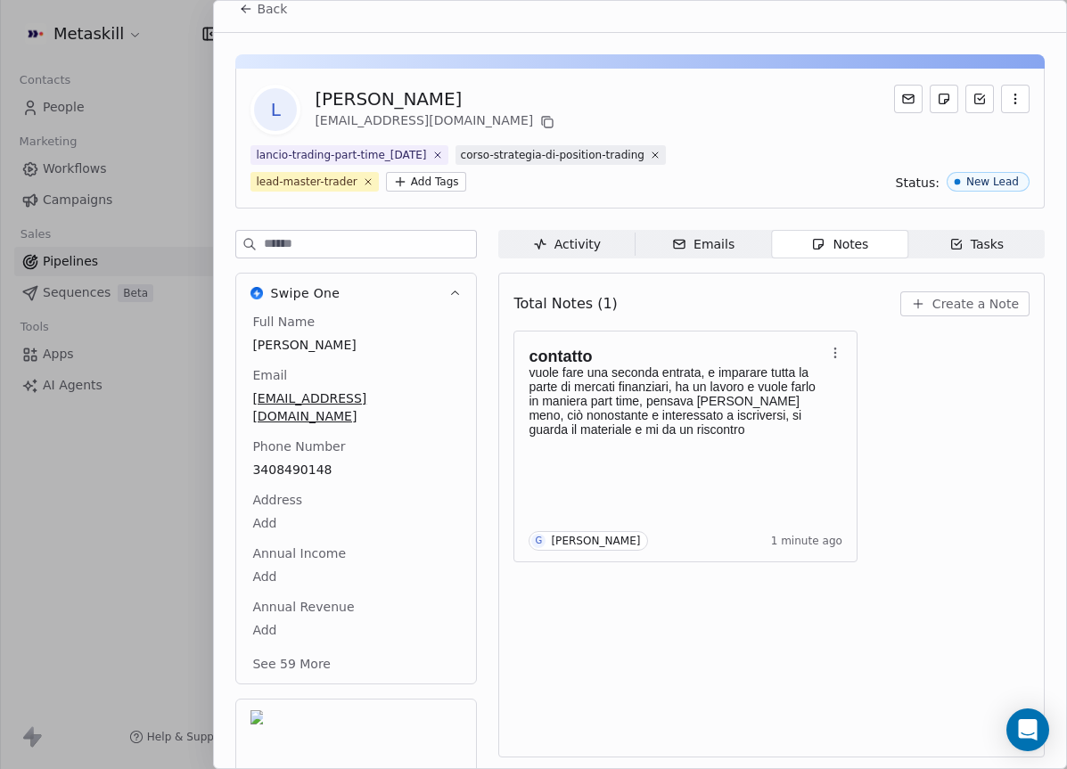
click at [261, 18] on button "Back" at bounding box center [263, 9] width 70 height 32
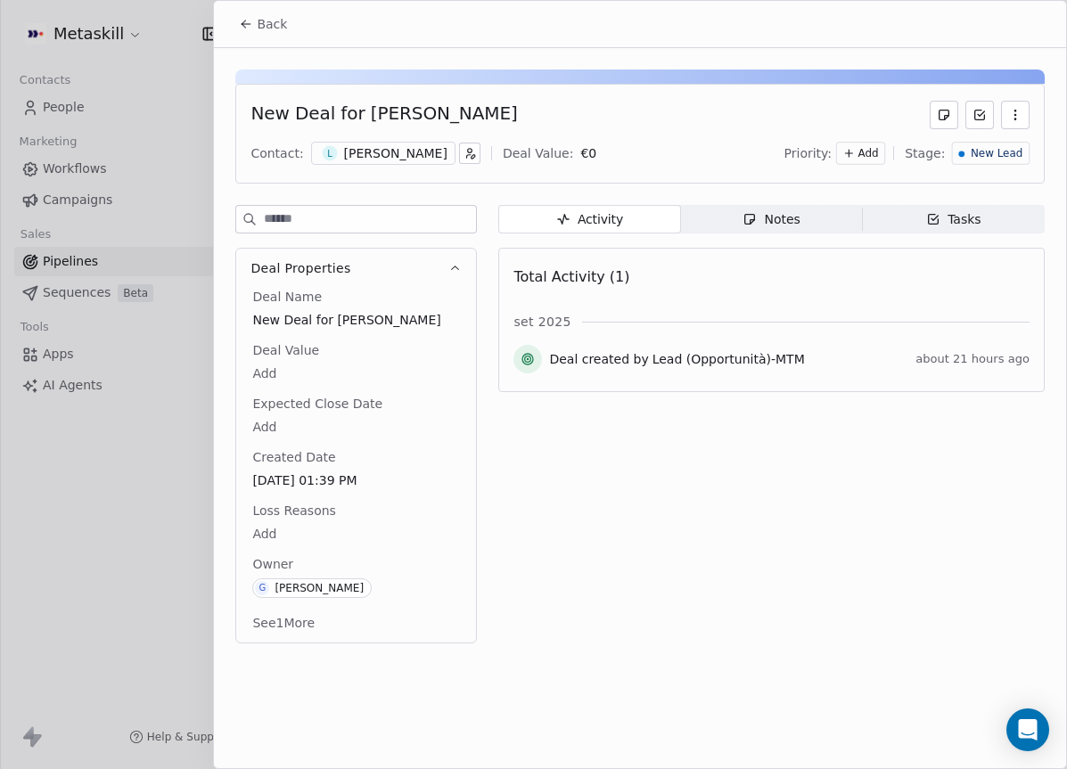
click at [989, 161] on div "New Lead" at bounding box center [991, 153] width 78 height 23
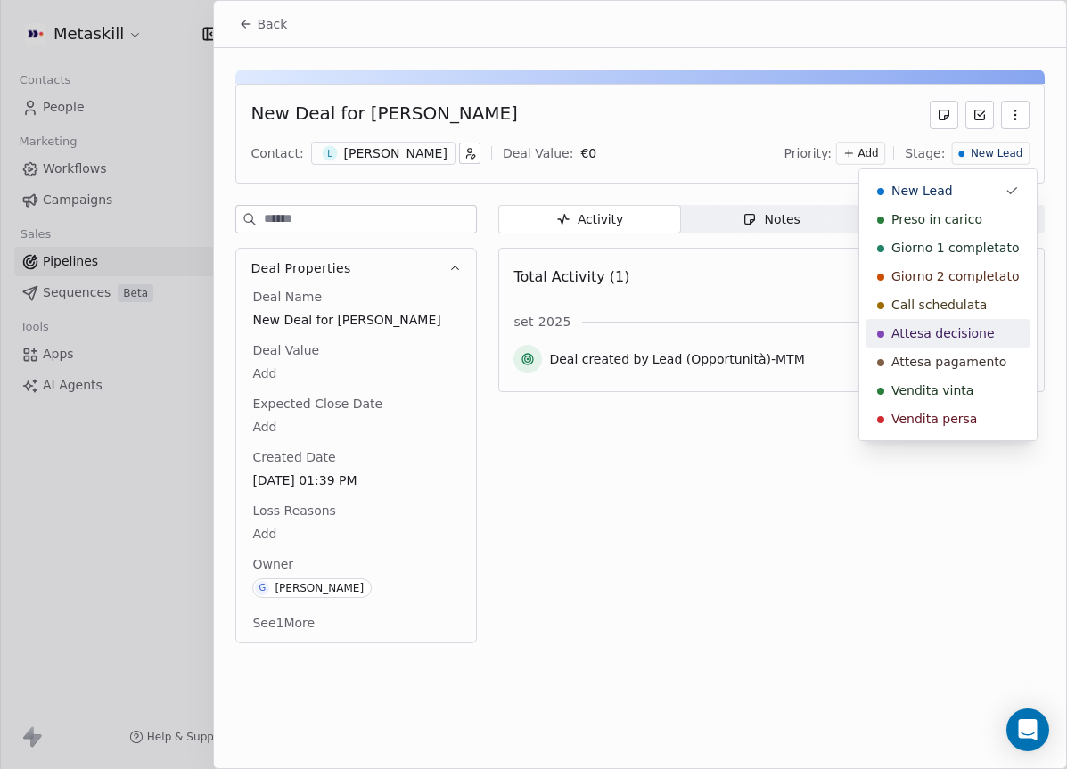
click at [974, 326] on span "Attesa decisione" at bounding box center [942, 333] width 103 height 18
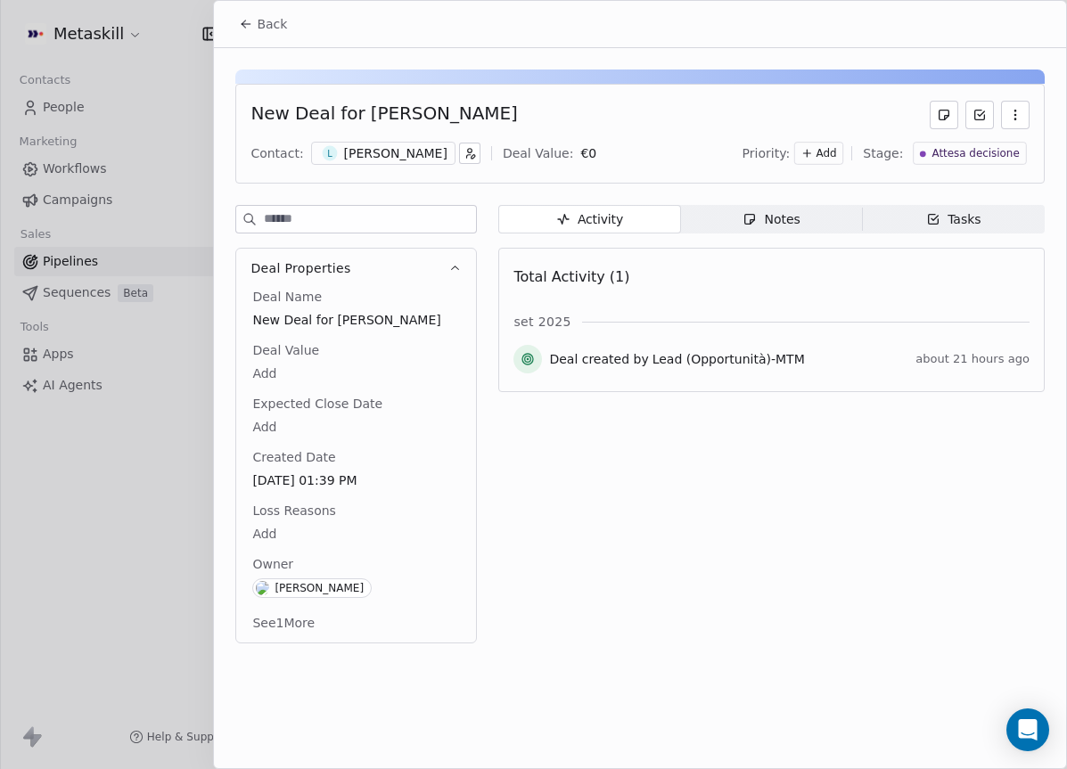
click at [273, 24] on span "Back" at bounding box center [272, 24] width 30 height 18
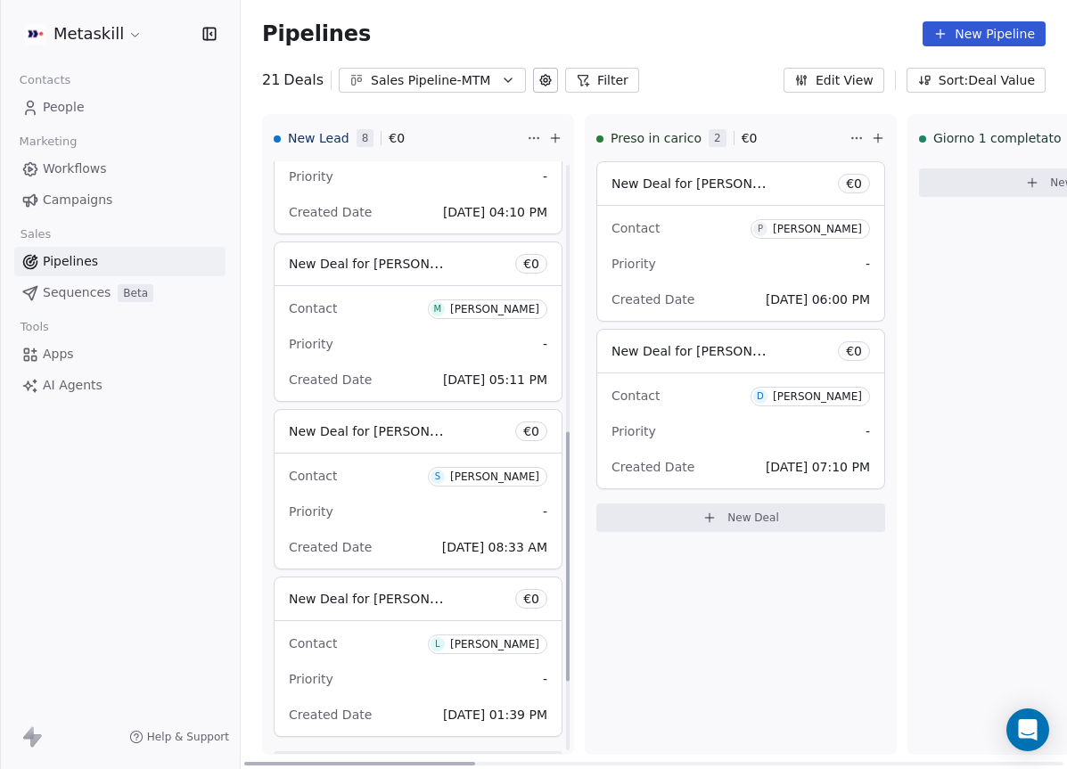
scroll to position [496, 0]
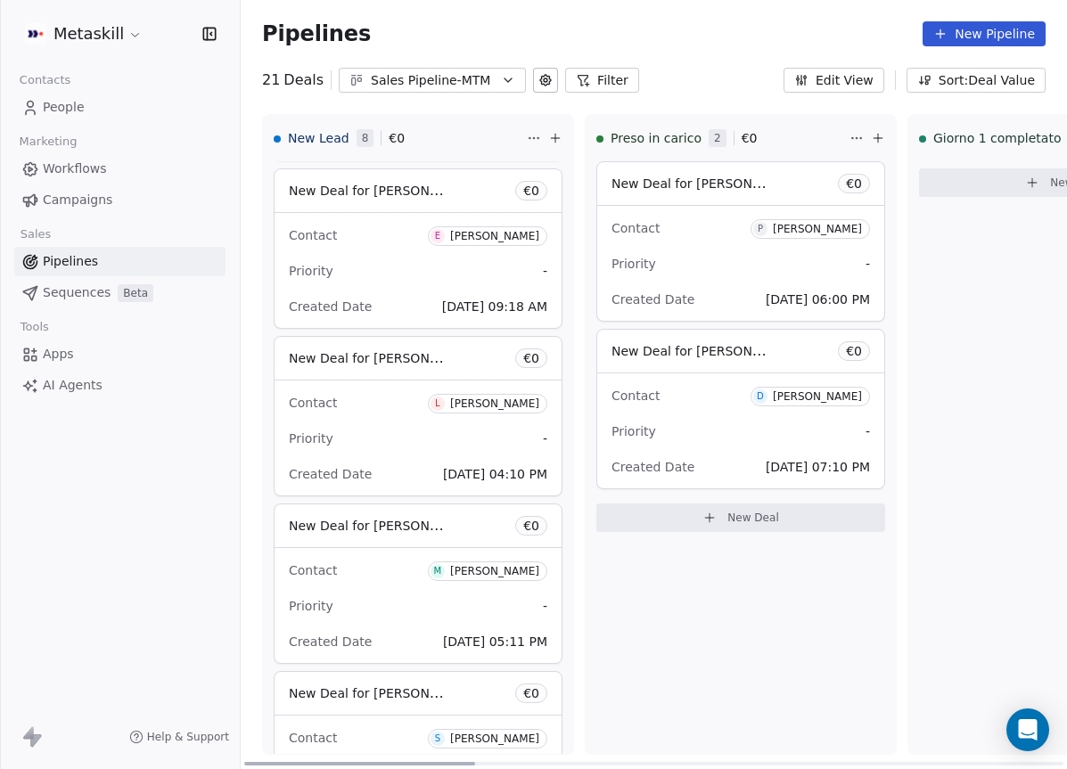
click at [497, 406] on div "[PERSON_NAME]" at bounding box center [494, 403] width 89 height 12
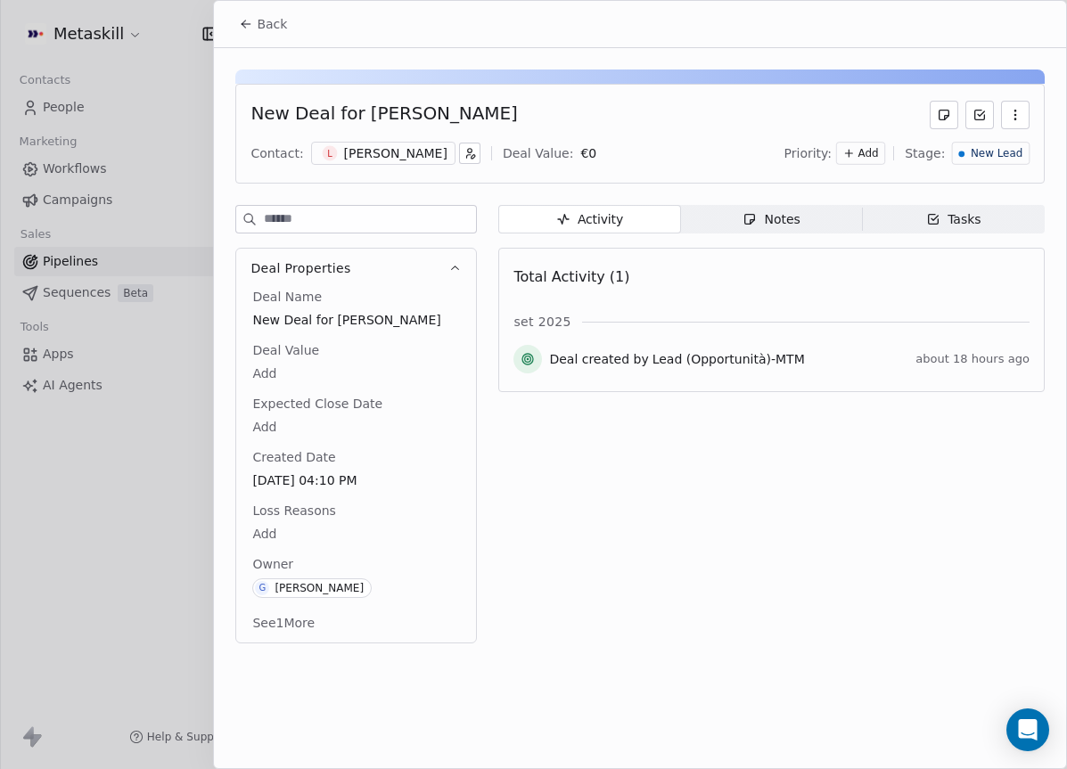
click at [402, 160] on div "[PERSON_NAME]" at bounding box center [395, 153] width 103 height 18
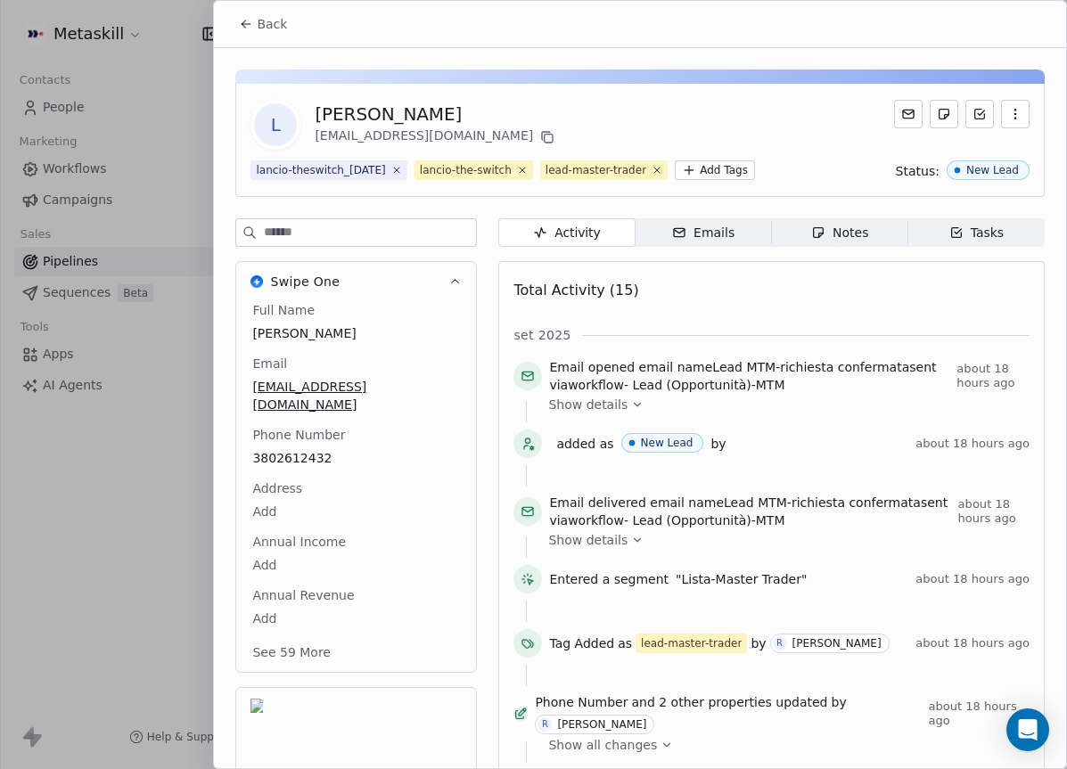
click at [458, 280] on icon "button" at bounding box center [454, 281] width 13 height 13
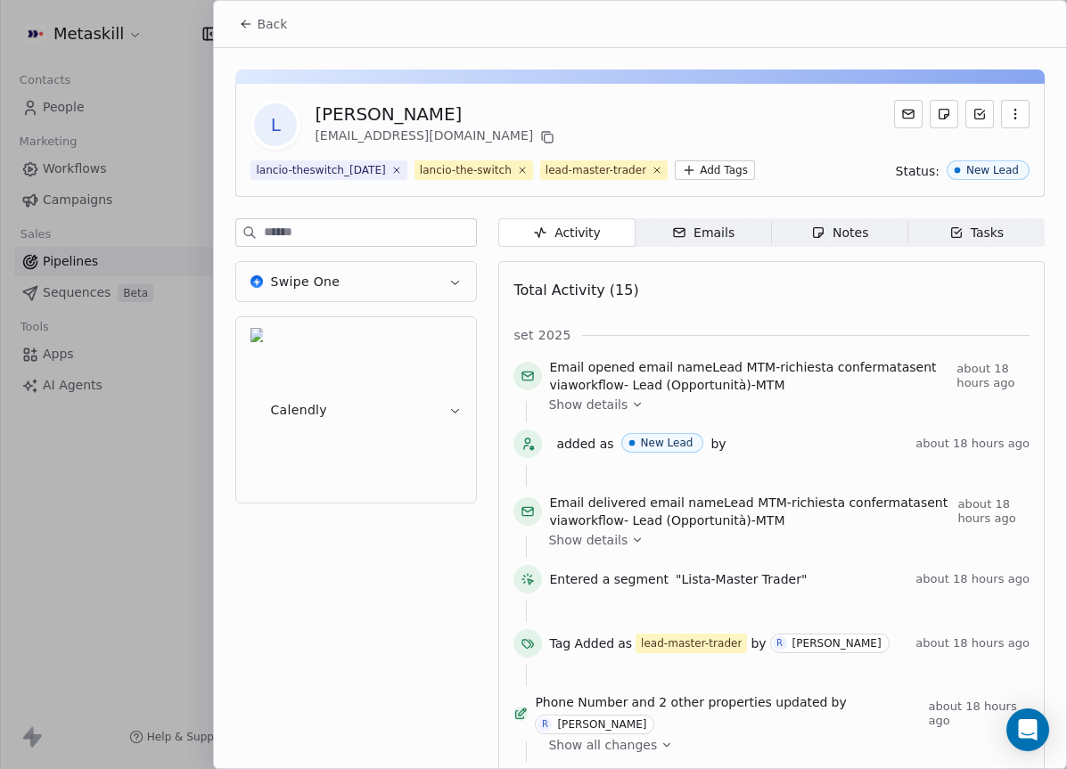
click at [456, 264] on button "Swipe One" at bounding box center [356, 281] width 240 height 39
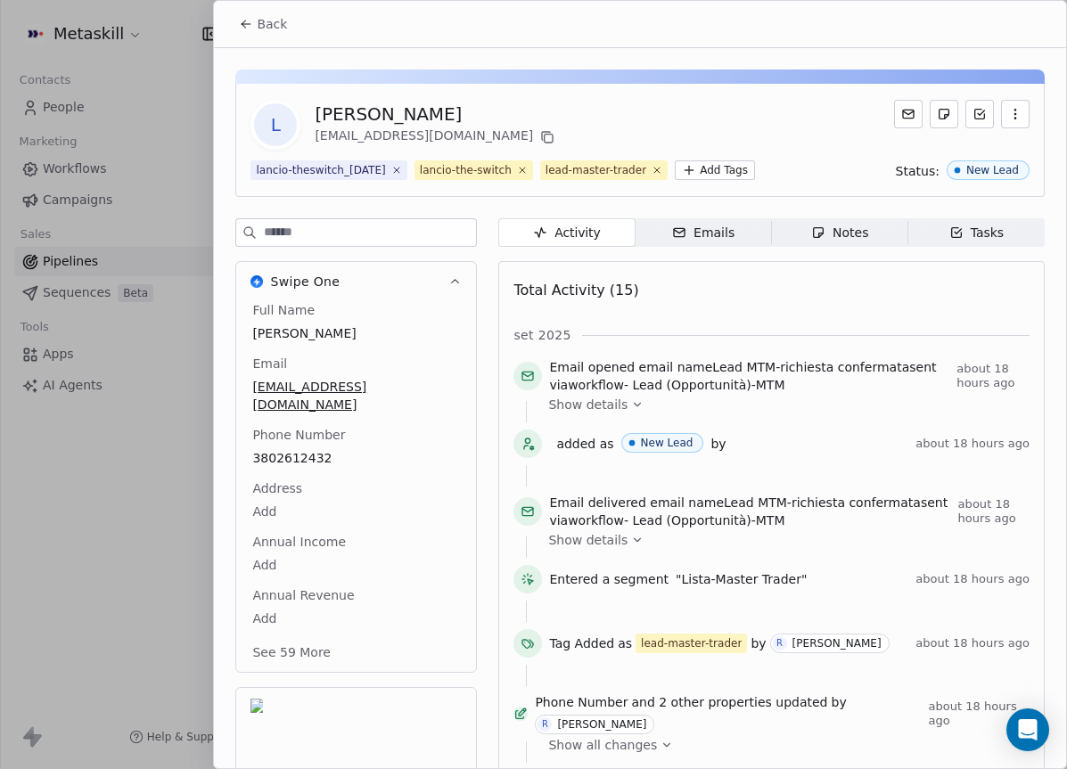
click at [315, 449] on span "3802612432" at bounding box center [356, 458] width 208 height 18
click at [320, 438] on div "Full Name Luca Lopriore Email lucalopriore2023@gmail.com Phone Number 380261243…" at bounding box center [356, 483] width 215 height 365
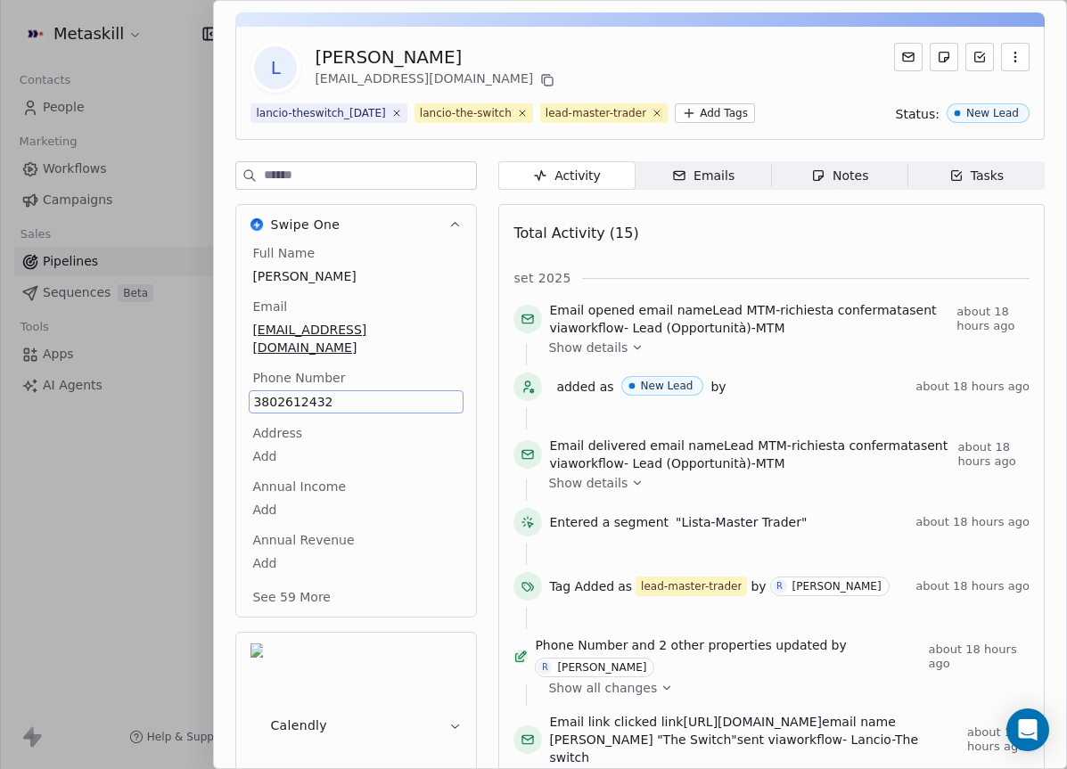
click at [320, 438] on body "Metaskill Contacts People Marketing Workflows Campaigns Sales Pipelines Sequenc…" at bounding box center [533, 384] width 1067 height 769
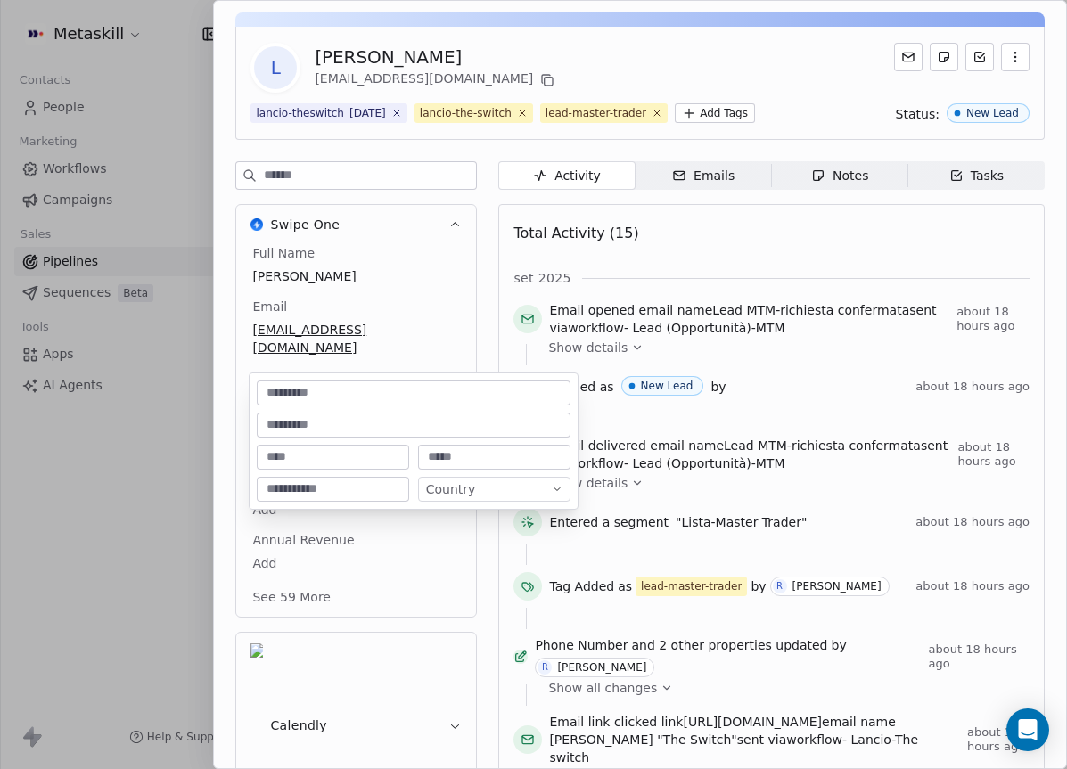
scroll to position [111, 0]
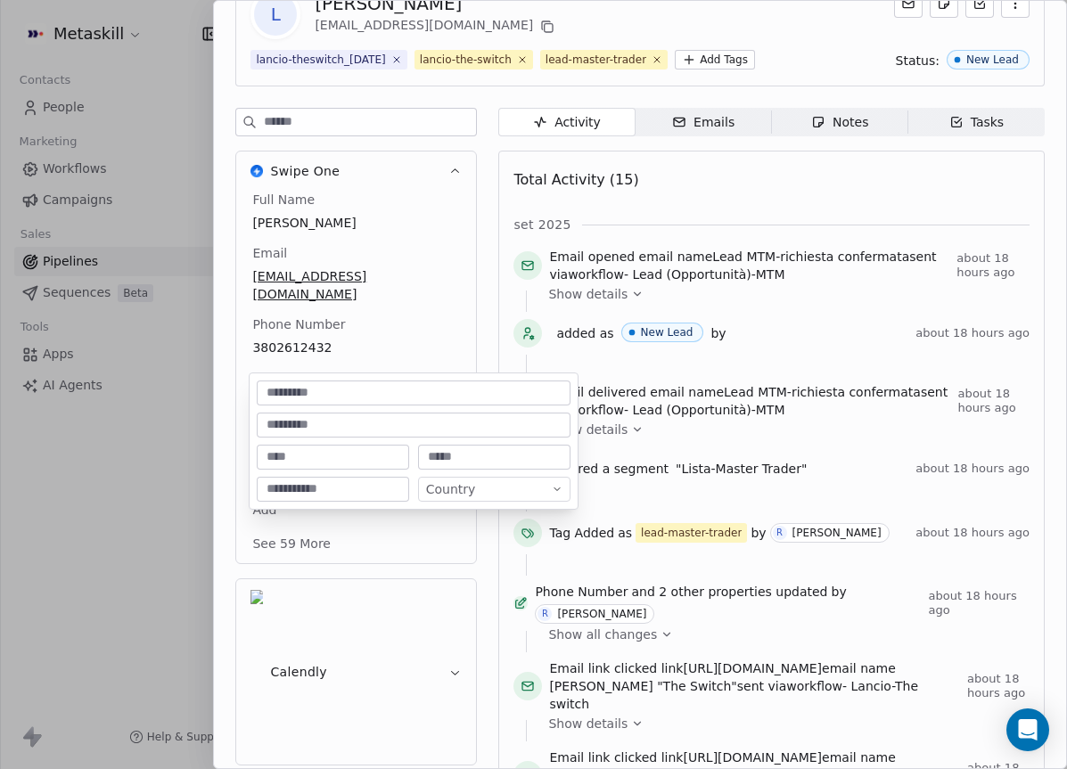
click at [380, 346] on html "Metaskill Contacts People Marketing Workflows Campaigns Sales Pipelines Sequenc…" at bounding box center [533, 384] width 1067 height 769
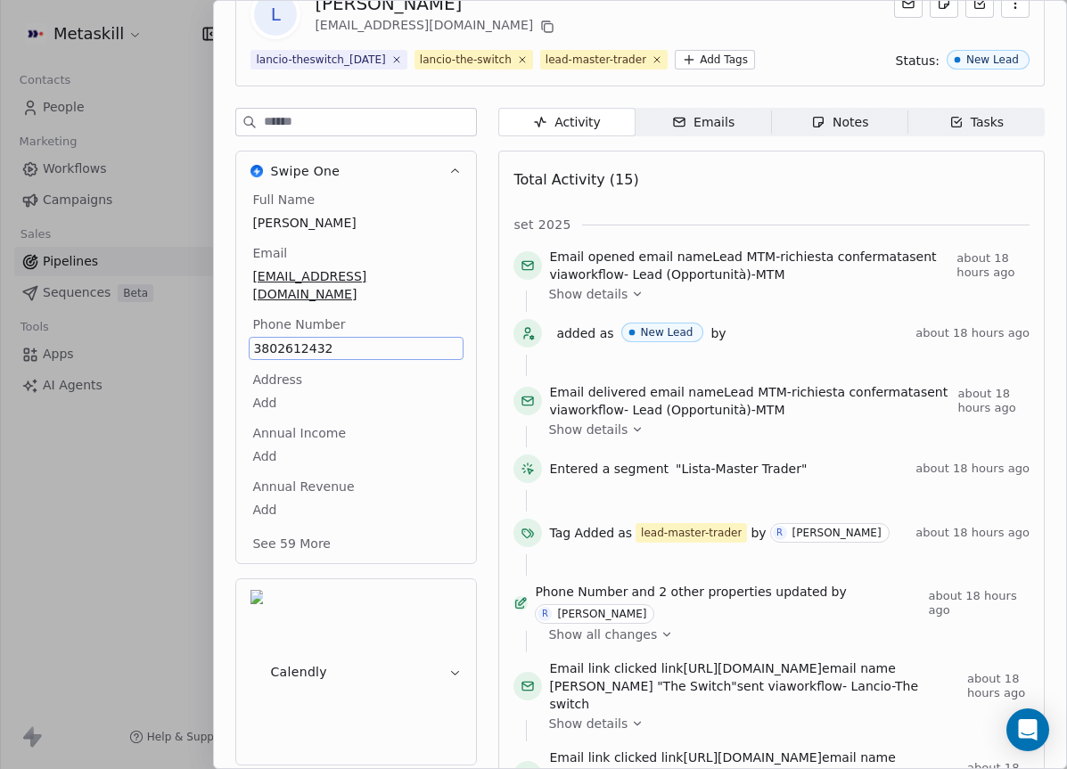
click at [318, 331] on div "Full Name Luca Lopriore Email lucalopriore2023@gmail.com Phone Number 380261243…" at bounding box center [356, 373] width 215 height 365
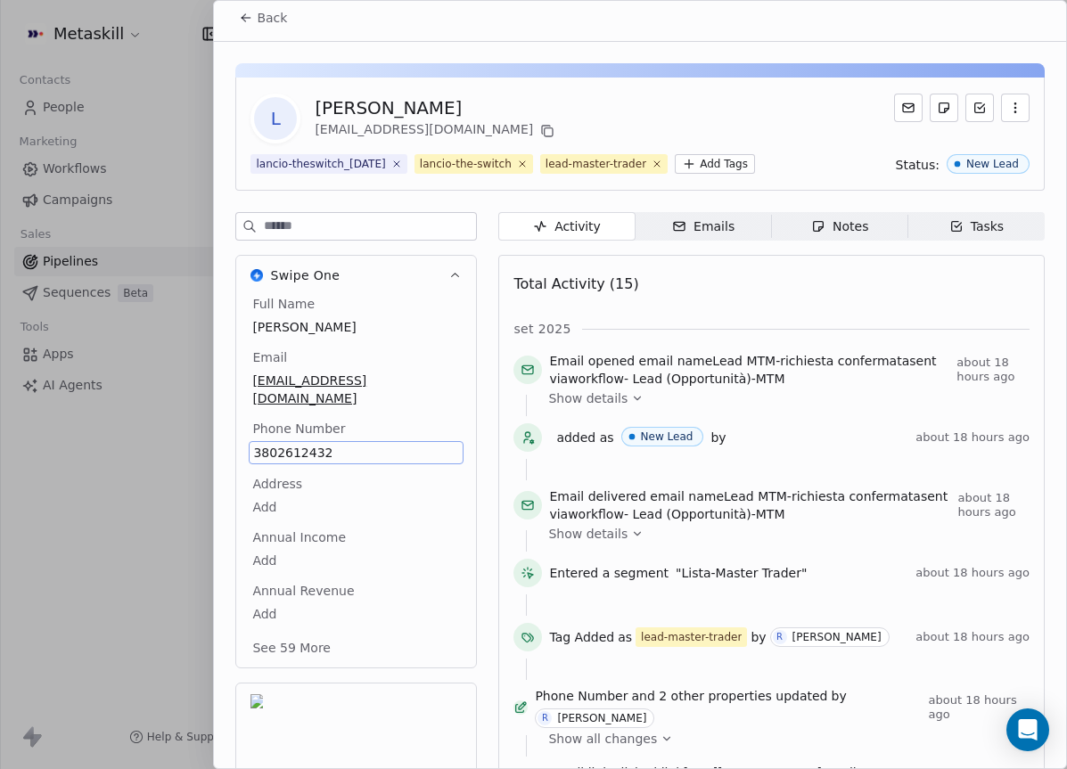
click at [318, 331] on div "Full Name Luca Lopriore Email lucalopriore2023@gmail.com Phone Number 380261243…" at bounding box center [356, 477] width 215 height 365
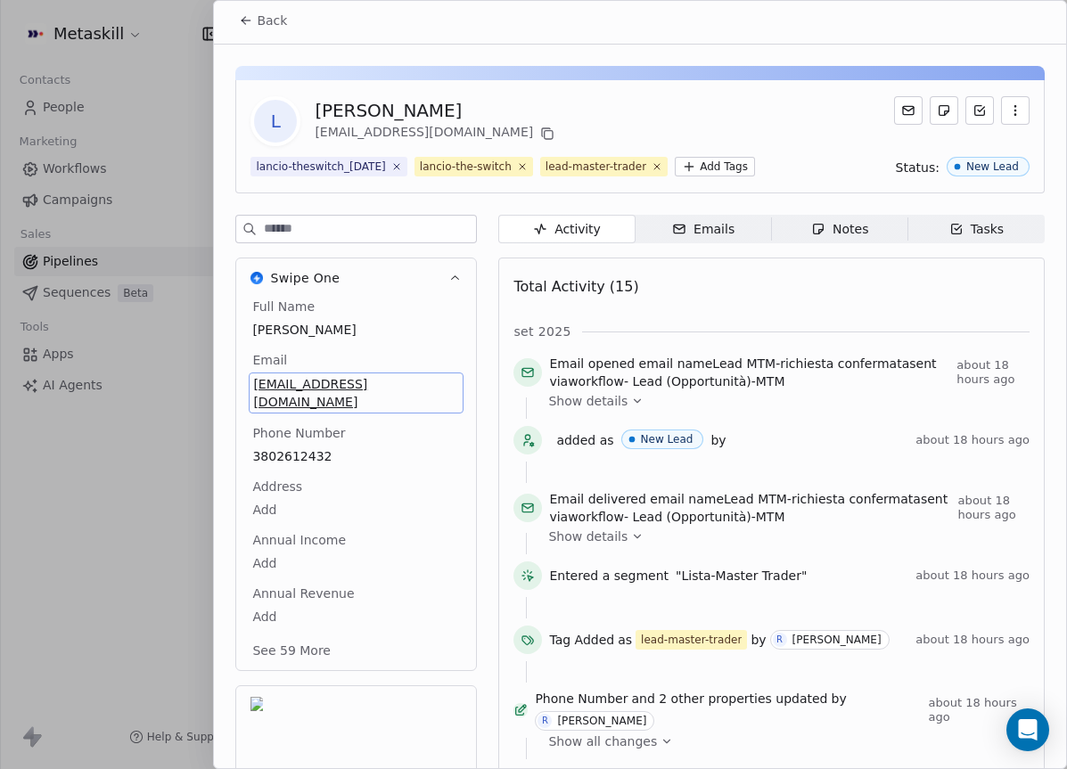
scroll to position [57, 0]
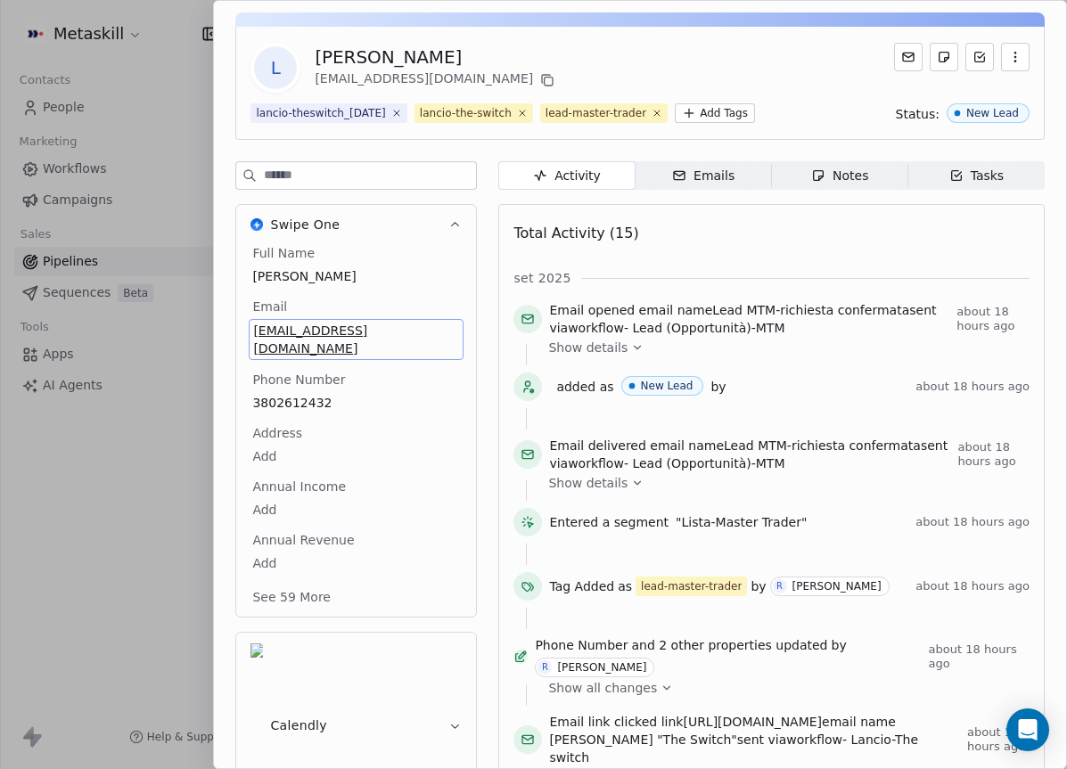
click at [316, 442] on div "Full Name Luca Lopriore Email lucalopriore2023@gmail.com Phone Number 380261243…" at bounding box center [356, 426] width 215 height 365
click at [316, 393] on span "3802612432" at bounding box center [356, 402] width 206 height 18
click at [886, 191] on html "Metaskill Contacts People Marketing Workflows Campaigns Sales Pipelines Sequenc…" at bounding box center [533, 384] width 1067 height 769
click at [873, 177] on span "Notes Notes" at bounding box center [840, 175] width 136 height 29
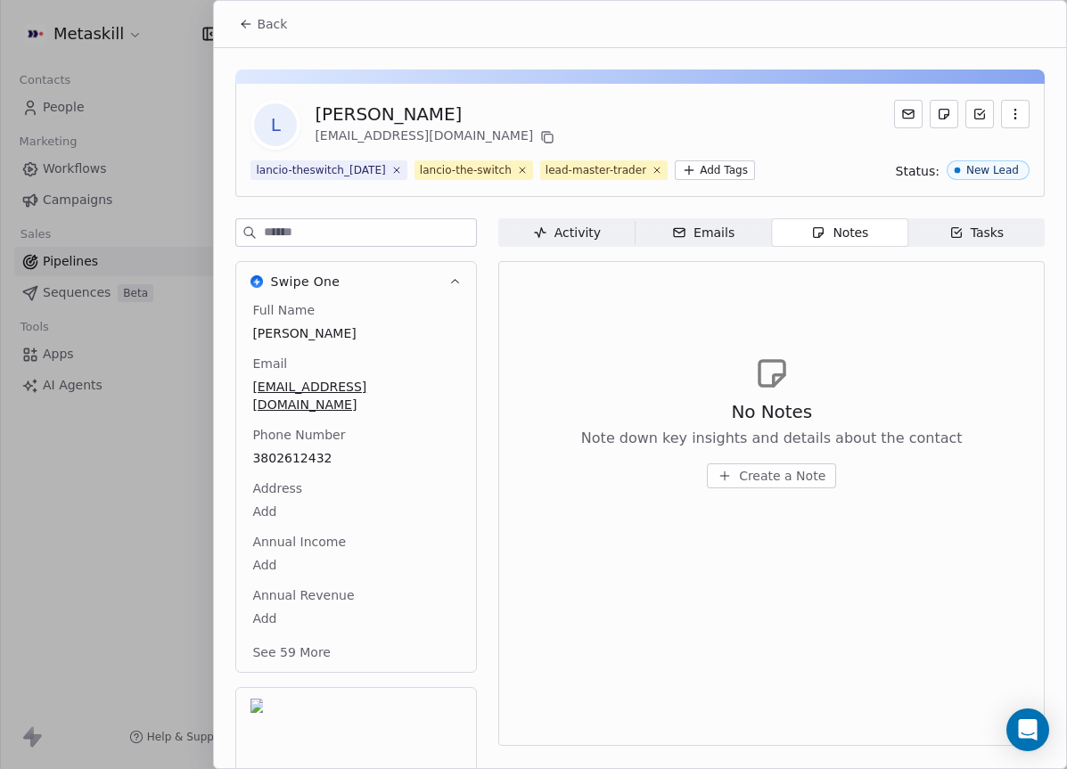
click at [778, 473] on span "Create a Note" at bounding box center [782, 476] width 86 height 18
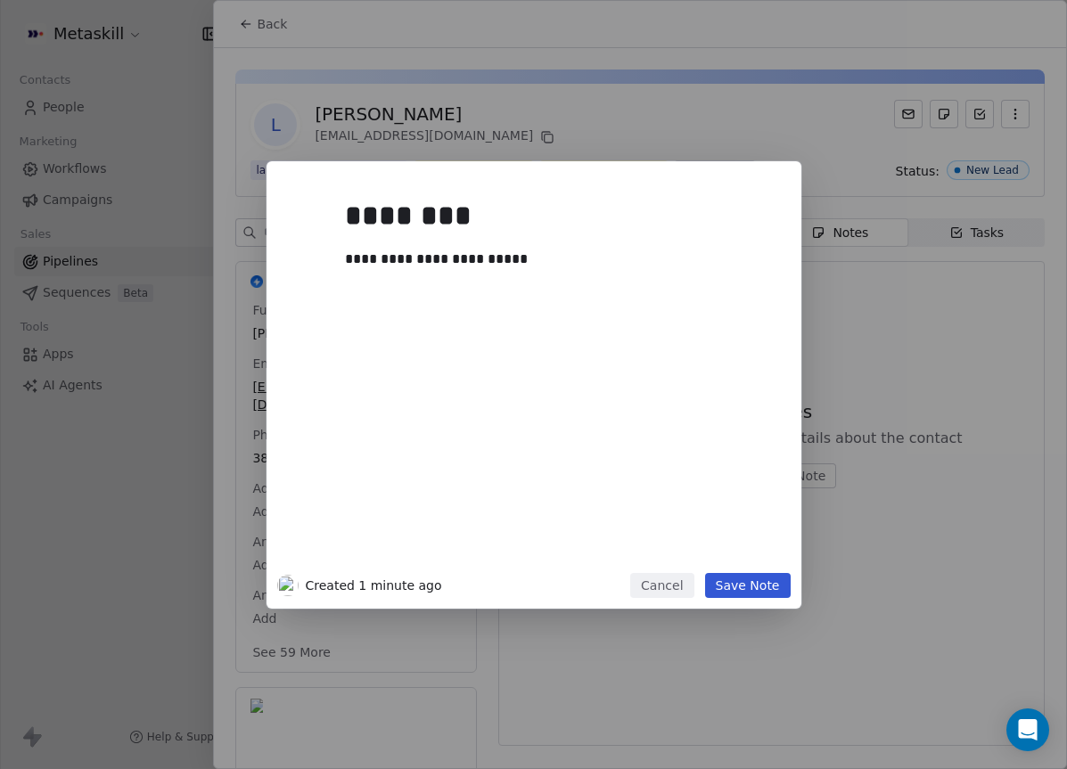
click at [774, 586] on button "Save Note" at bounding box center [748, 585] width 86 height 25
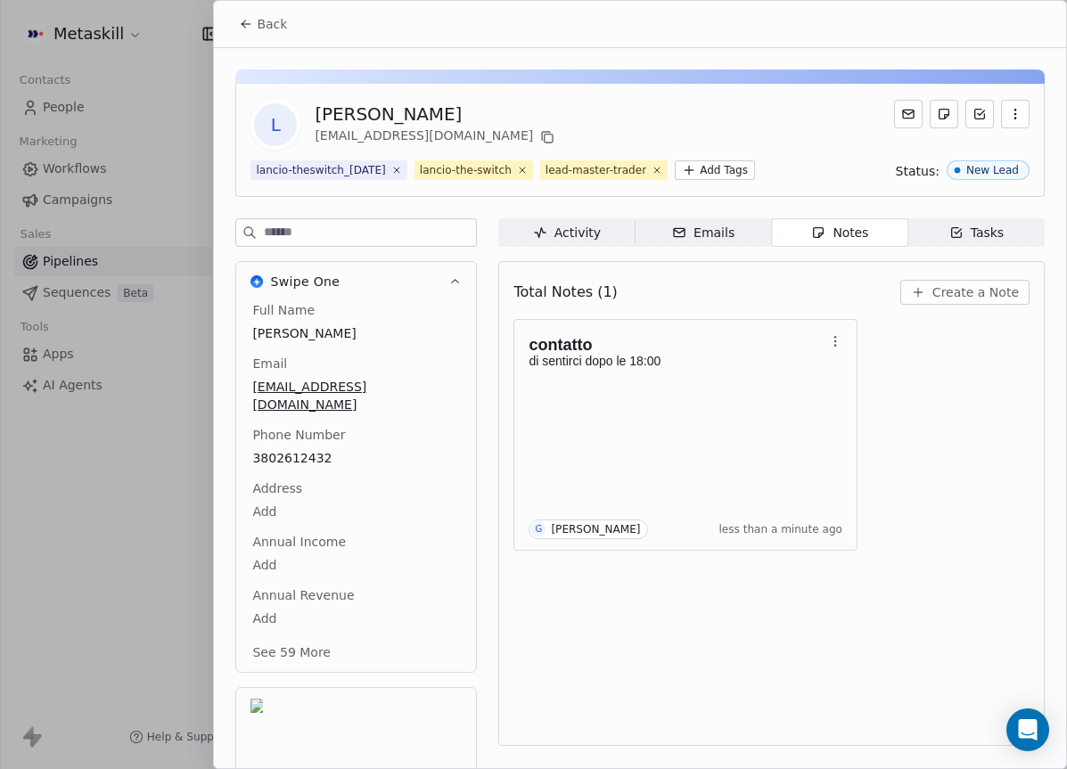
click at [753, 238] on span "Emails Emails" at bounding box center [703, 232] width 136 height 29
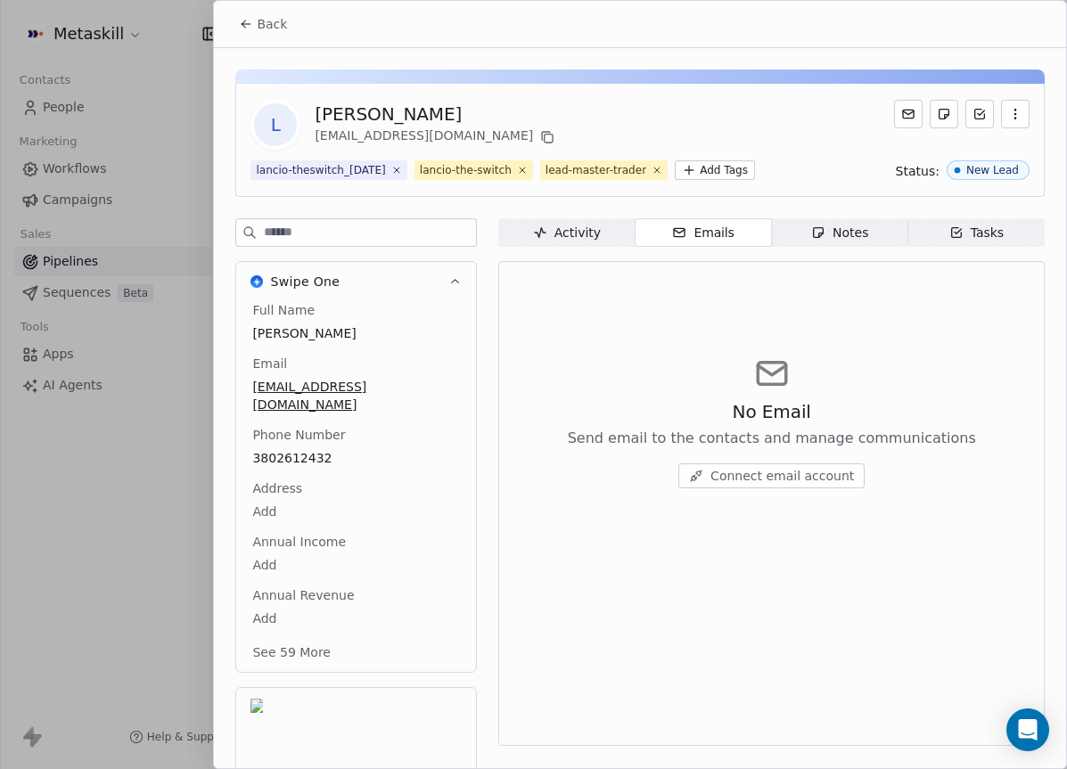
click at [889, 221] on span "Notes Notes" at bounding box center [840, 232] width 136 height 29
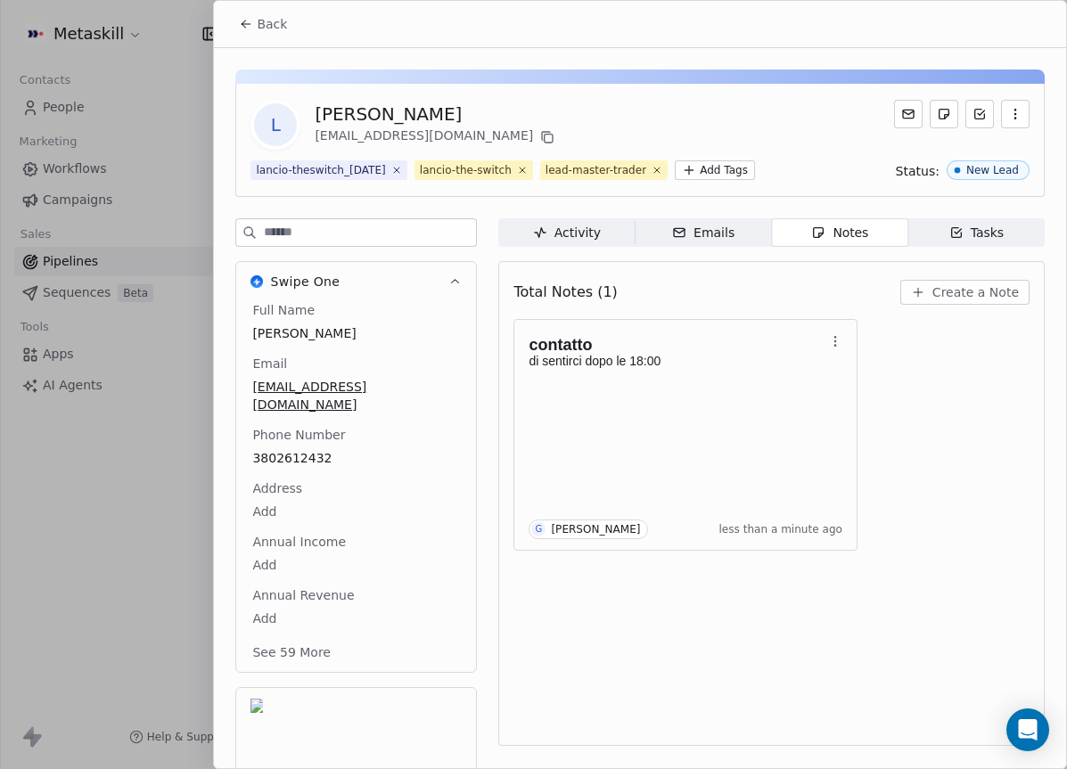
click at [367, 117] on div "[PERSON_NAME]" at bounding box center [436, 114] width 243 height 25
click at [375, 111] on div "[PERSON_NAME]" at bounding box center [436, 114] width 243 height 25
click at [376, 111] on div "[PERSON_NAME]" at bounding box center [436, 114] width 243 height 25
copy div "[PERSON_NAME]"
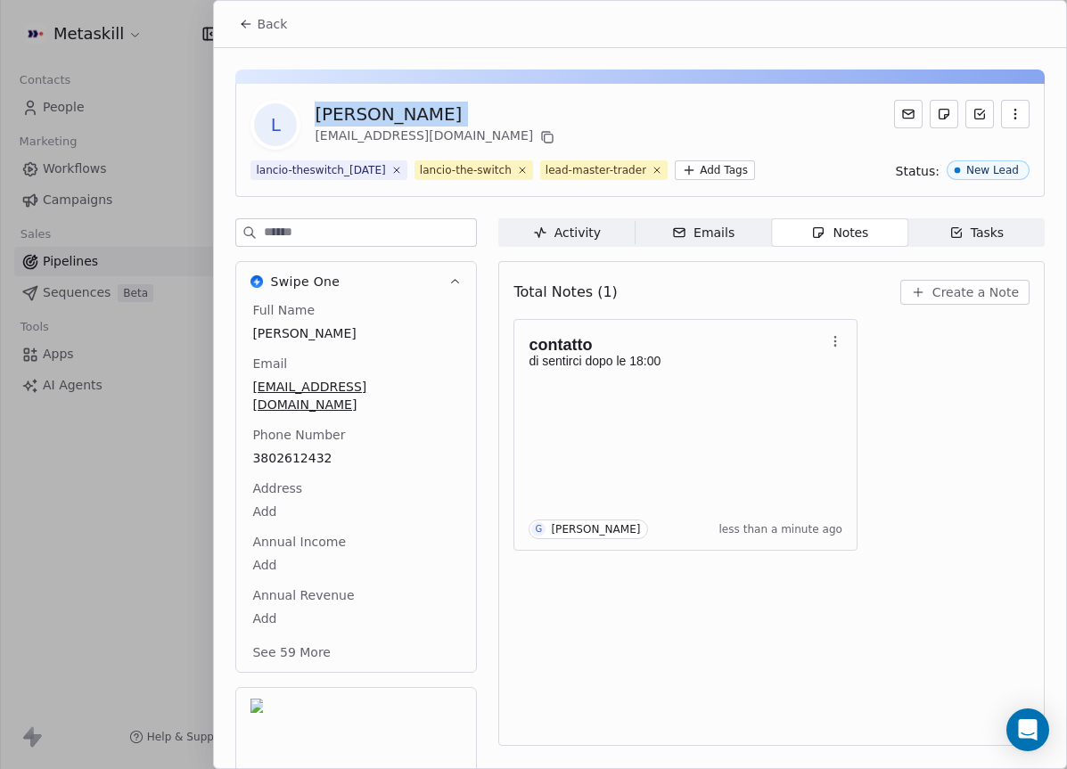
click at [257, 20] on span "Back" at bounding box center [272, 24] width 30 height 18
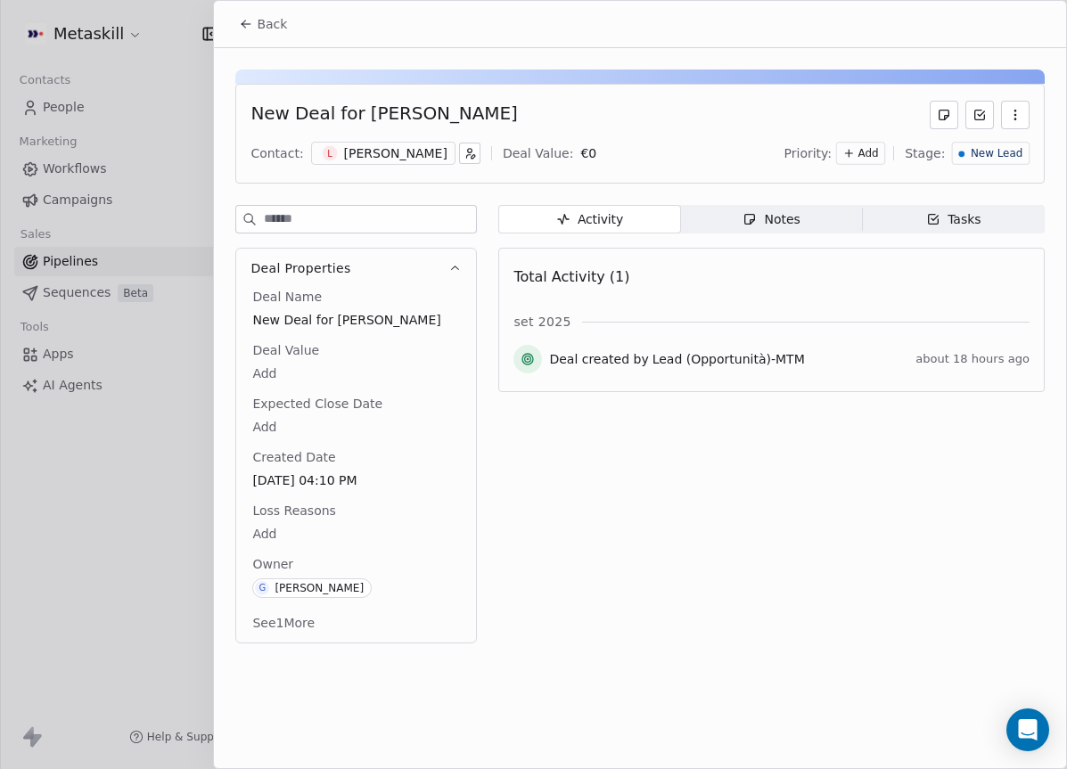
click at [1001, 159] on span "New Lead" at bounding box center [997, 153] width 52 height 15
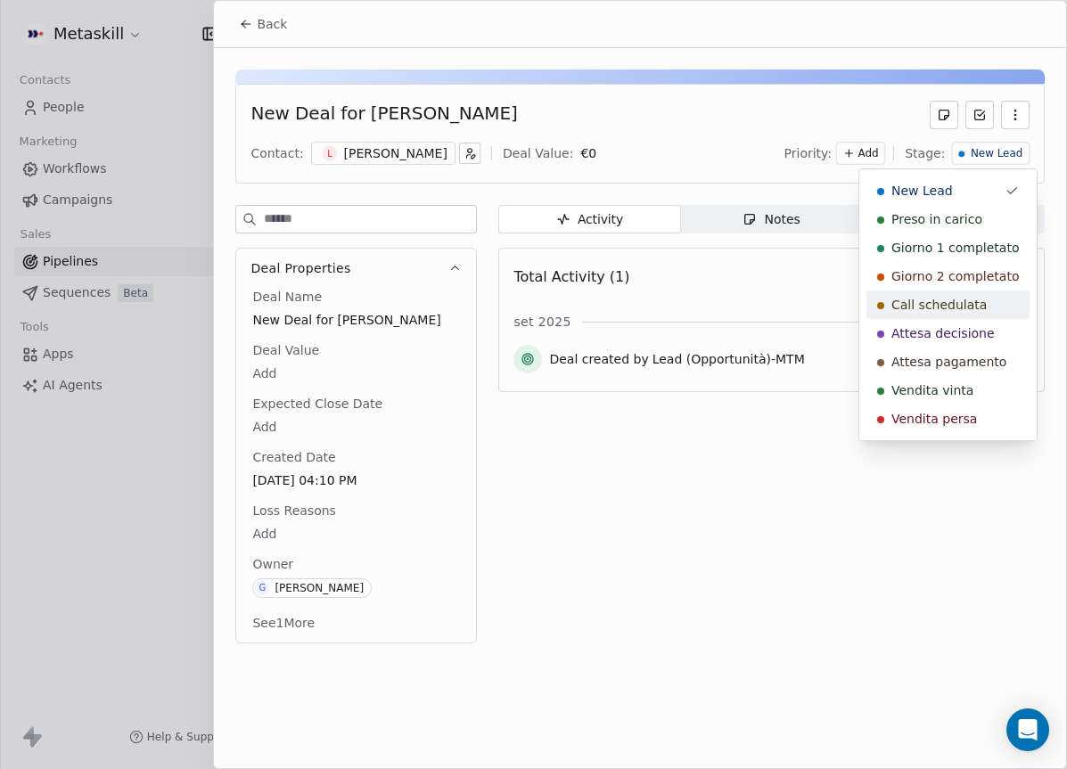
click at [972, 309] on span "Call schedulata" at bounding box center [938, 305] width 95 height 18
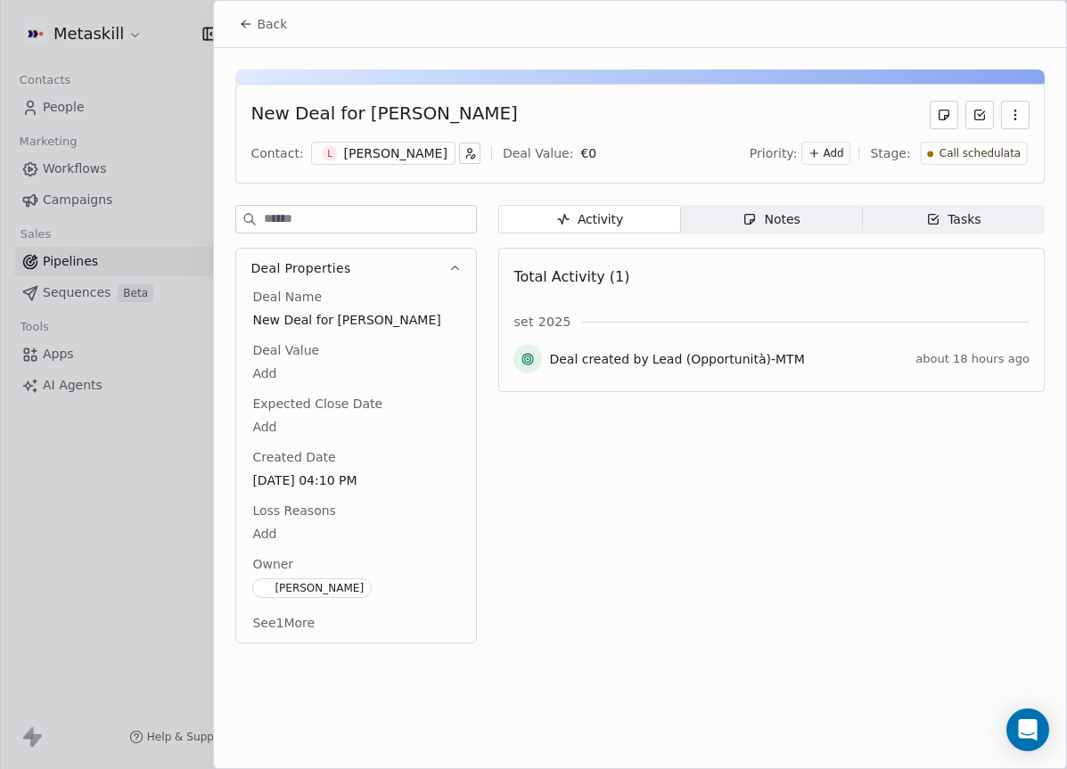
scroll to position [463, 0]
drag, startPoint x: 243, startPoint y: 24, endPoint x: 278, endPoint y: 53, distance: 45.5
click at [244, 24] on icon at bounding box center [246, 24] width 8 height 0
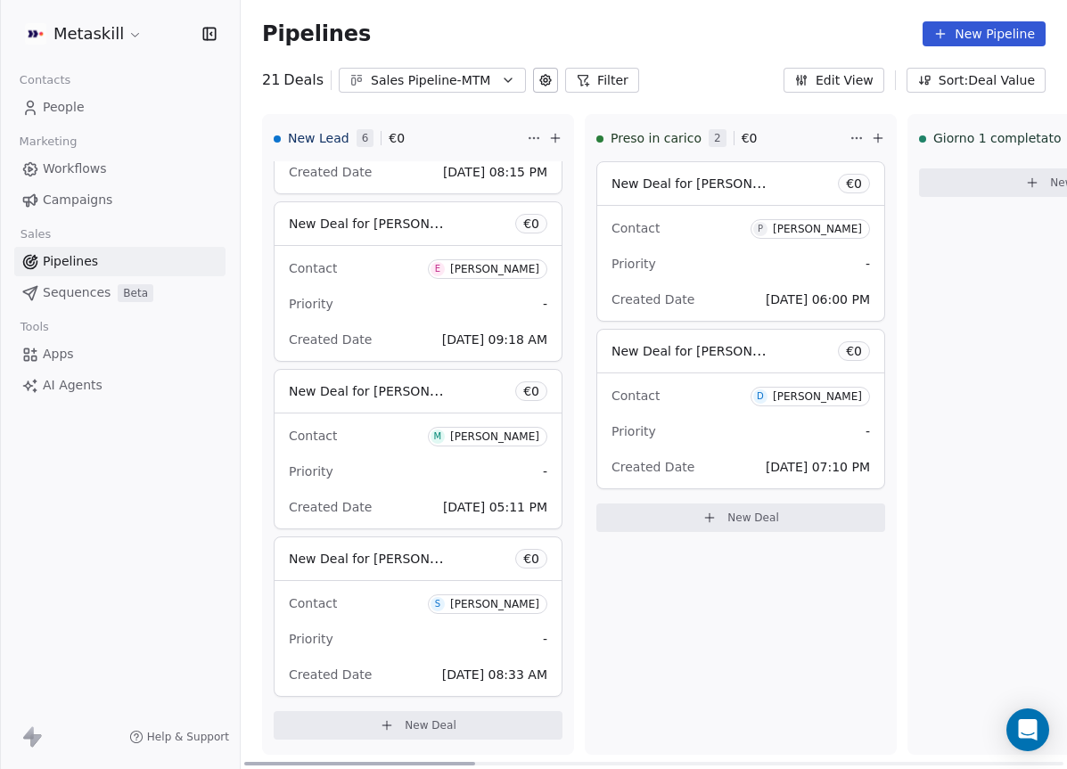
click at [496, 440] on div "[PERSON_NAME]" at bounding box center [494, 436] width 89 height 12
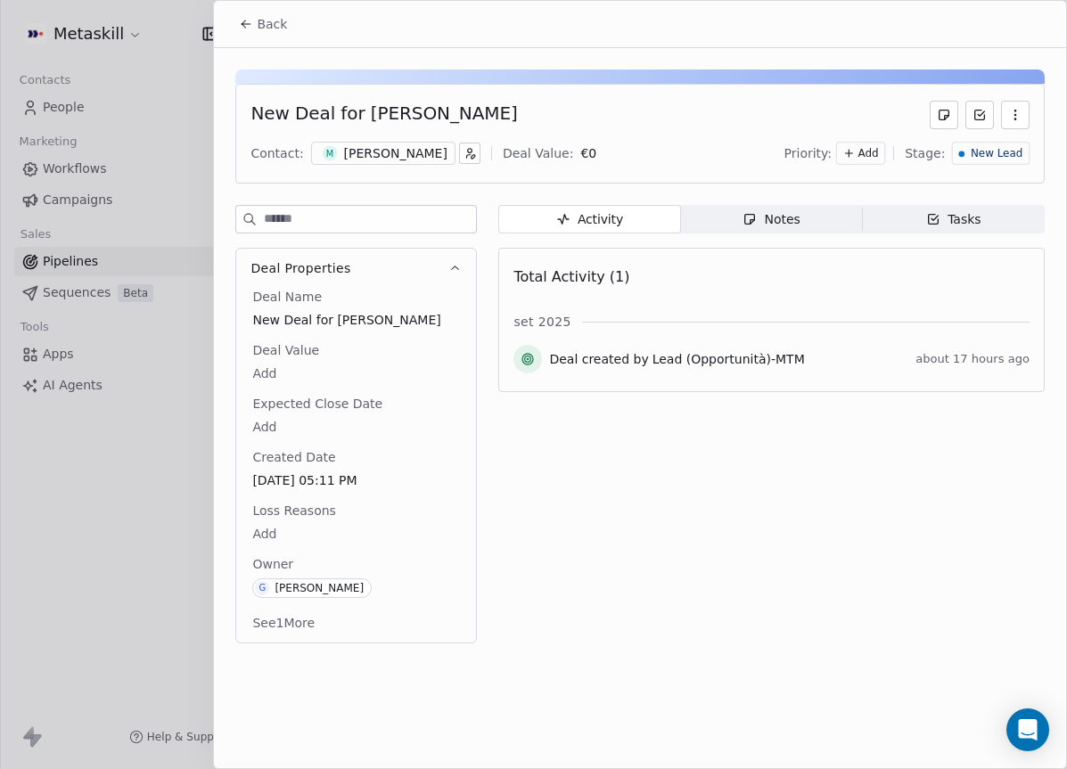
click at [451, 274] on icon "button" at bounding box center [454, 268] width 13 height 13
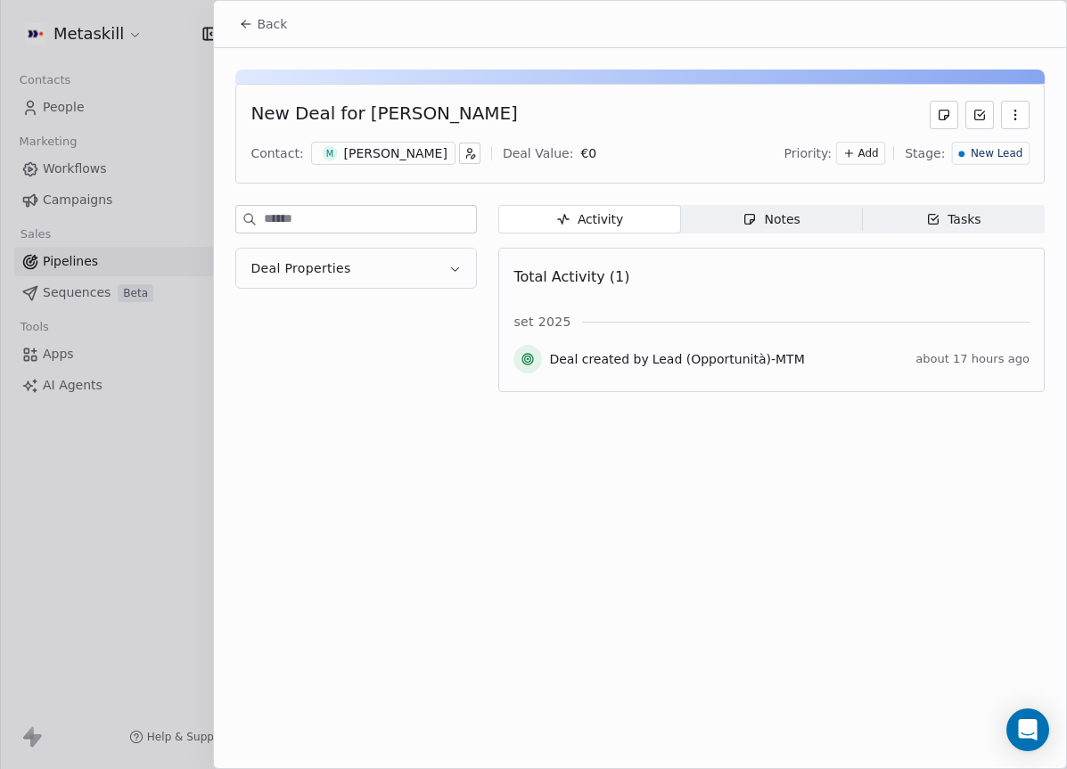
click at [449, 275] on button "Deal Properties" at bounding box center [356, 268] width 240 height 39
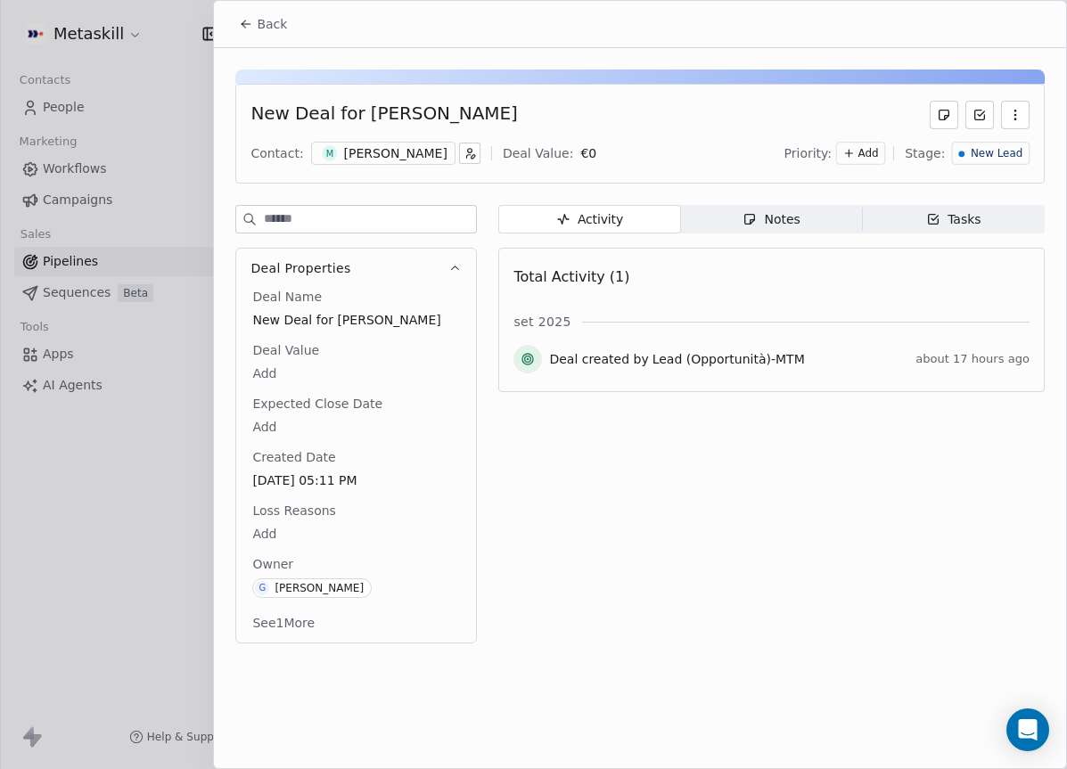
click at [400, 151] on div "[PERSON_NAME]" at bounding box center [395, 153] width 103 height 18
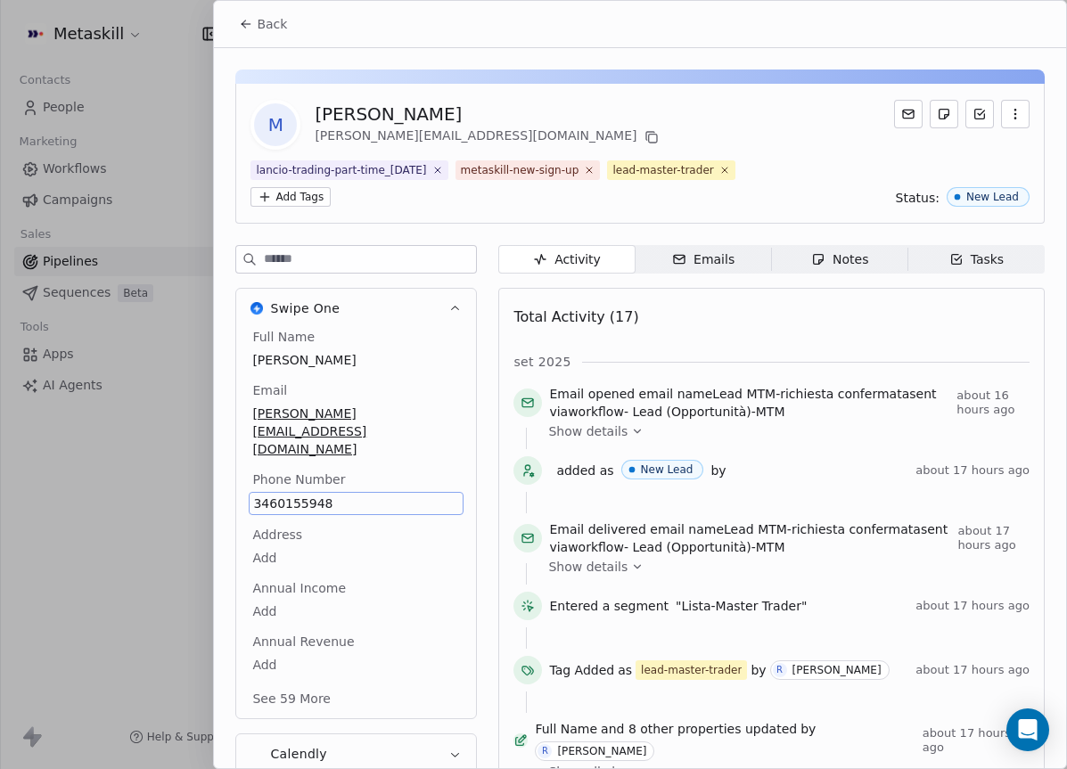
scroll to position [84, 0]
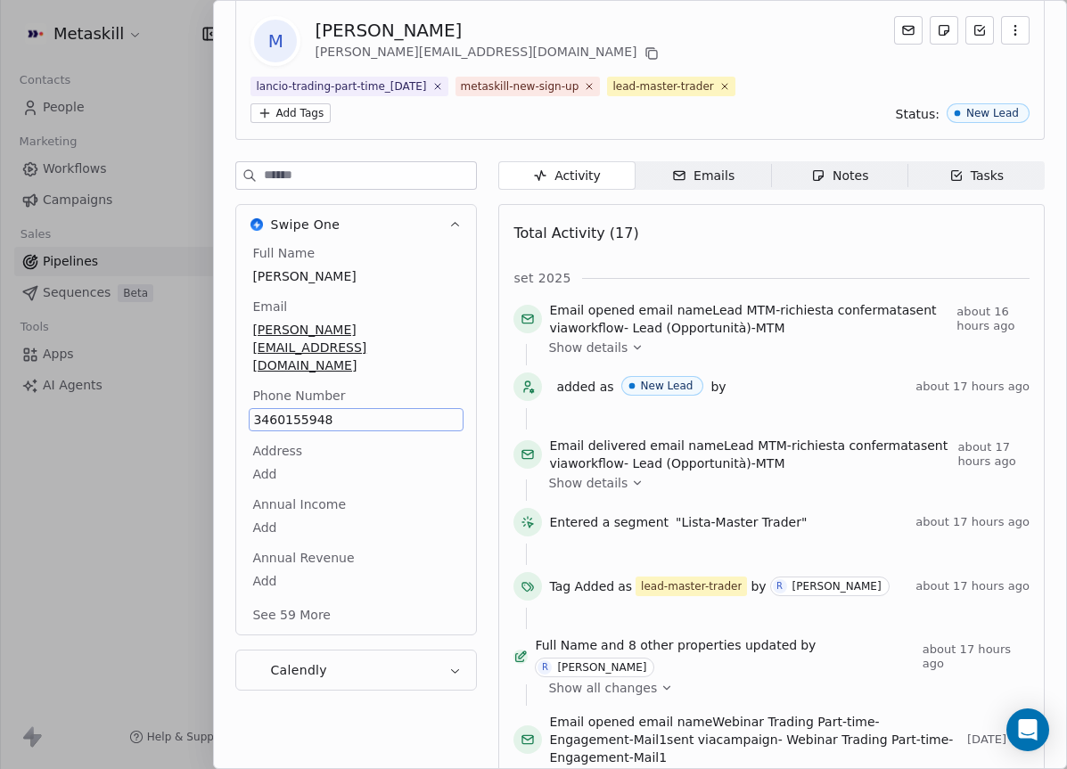
click at [313, 468] on div "Full Name Michele Petretto Email michele.petretto84@gmail.com Phone Number 3460…" at bounding box center [356, 435] width 215 height 383
click at [316, 411] on span "3460155948" at bounding box center [356, 420] width 206 height 18
click at [798, 260] on html "Metaskill Contacts People Marketing Workflows Campaigns Sales Pipelines Sequenc…" at bounding box center [533, 384] width 1067 height 769
click at [717, 181] on div "Emails" at bounding box center [703, 176] width 62 height 19
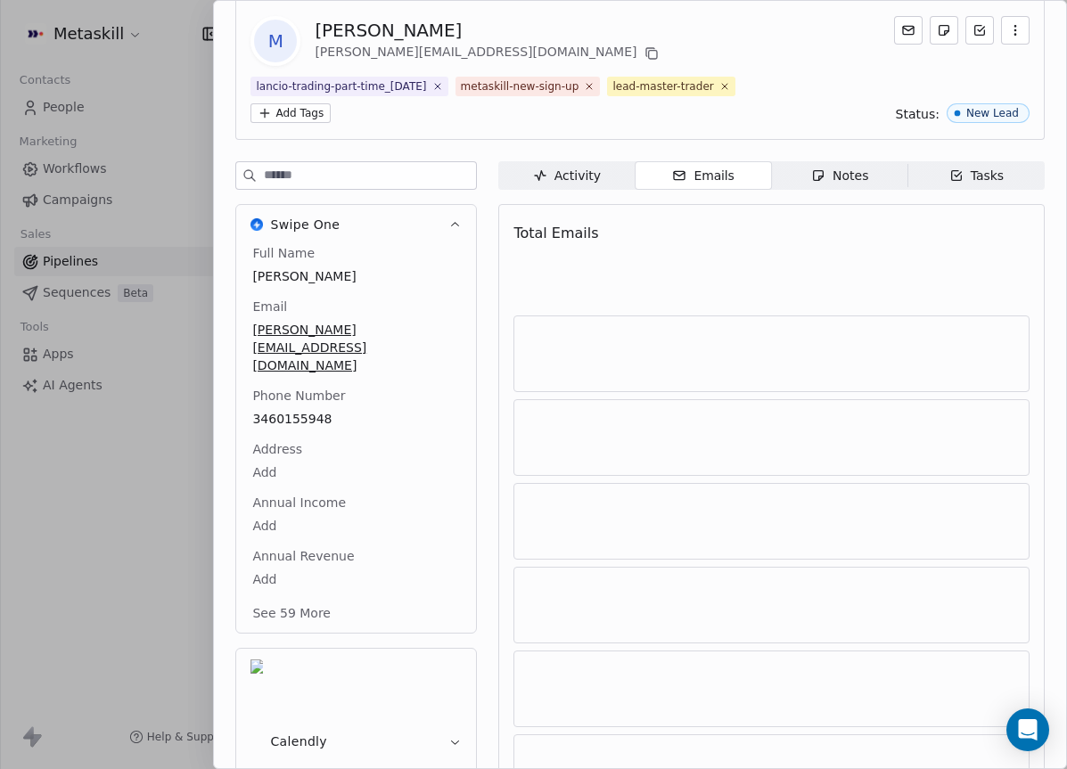
scroll to position [15, 0]
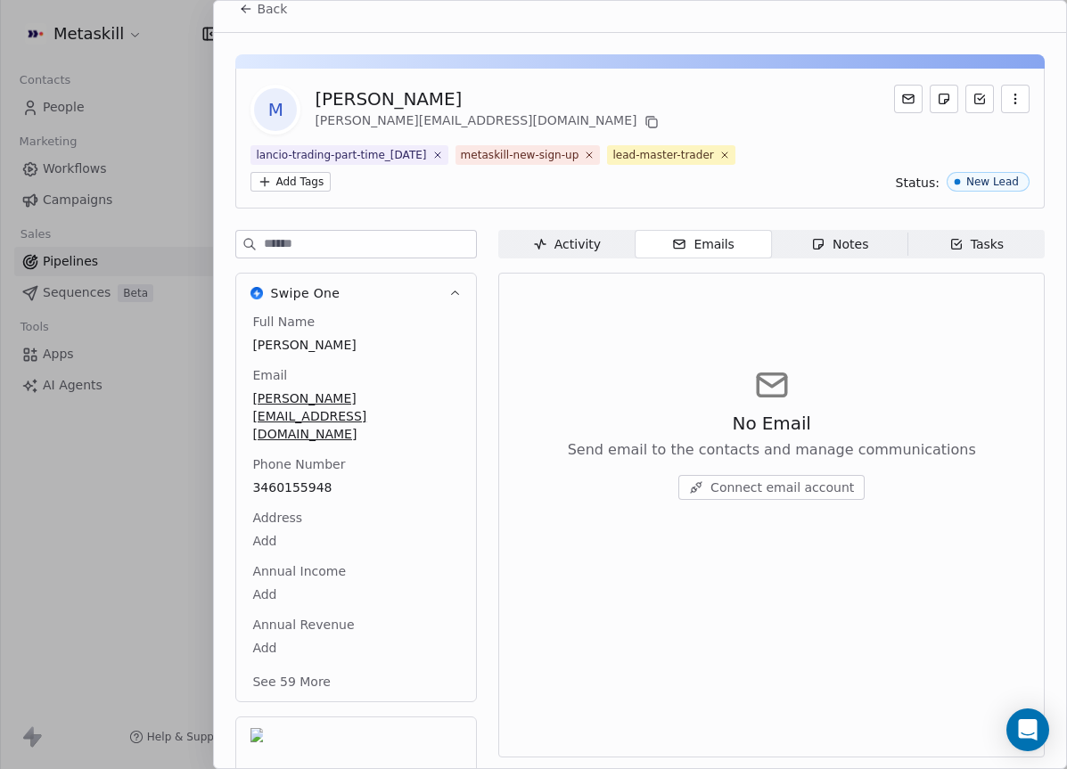
click at [833, 168] on div "lancio-trading-part-time_2025-09-17 metaskill-new-sign-up lead-master-trader Ad…" at bounding box center [639, 168] width 779 height 46
click at [825, 246] on icon "button" at bounding box center [818, 244] width 14 height 14
click at [749, 480] on span "Create a Note" at bounding box center [782, 488] width 86 height 18
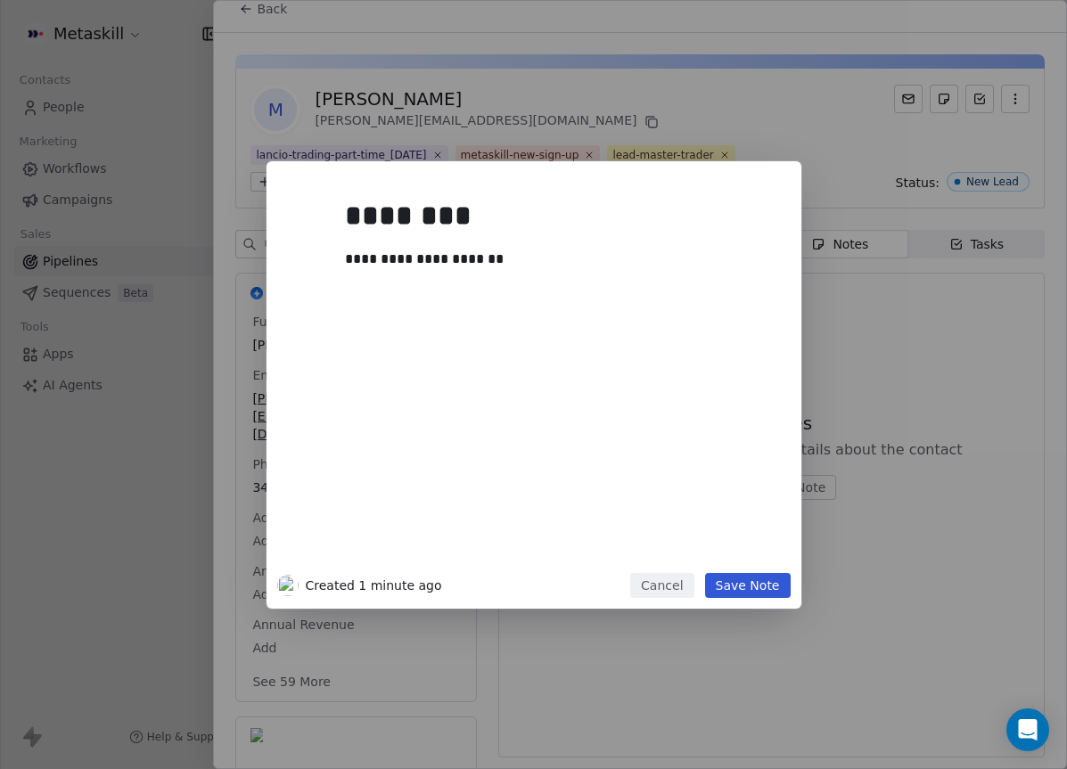
click at [764, 579] on button "Save Note" at bounding box center [748, 585] width 86 height 25
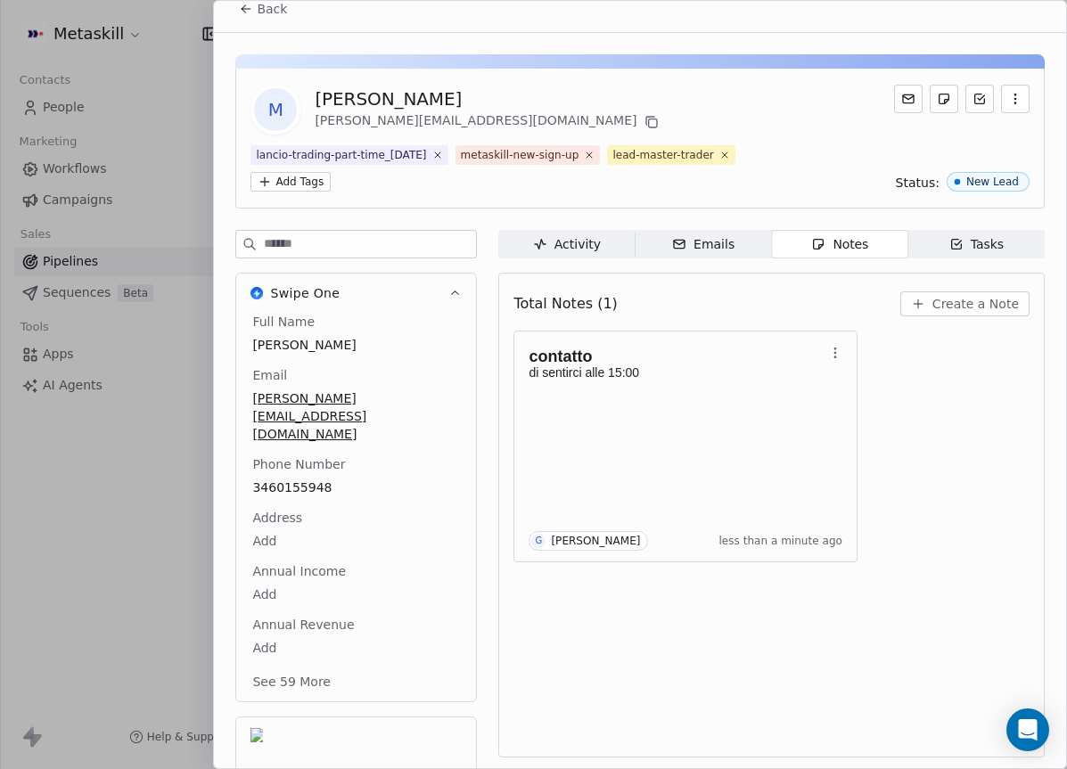
click at [351, 101] on div "[PERSON_NAME]" at bounding box center [488, 98] width 347 height 25
copy div "[PERSON_NAME]"
click at [263, 21] on button "Back" at bounding box center [263, 9] width 70 height 32
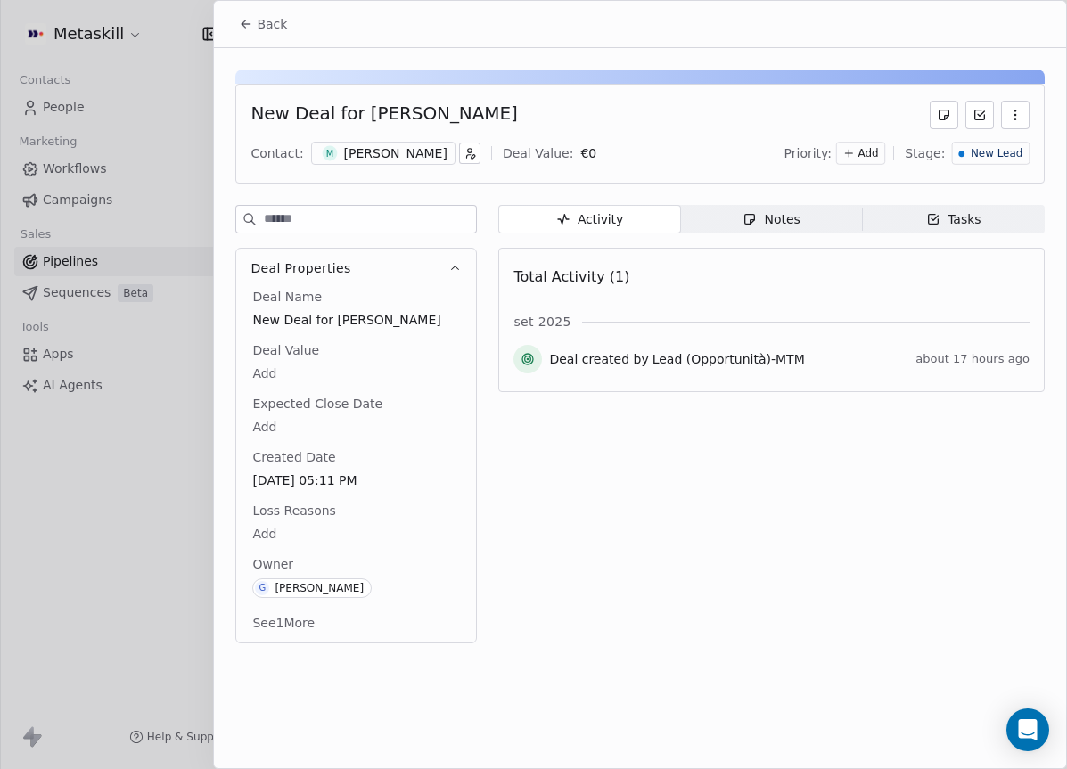
click at [990, 164] on div "New Lead" at bounding box center [991, 153] width 78 height 23
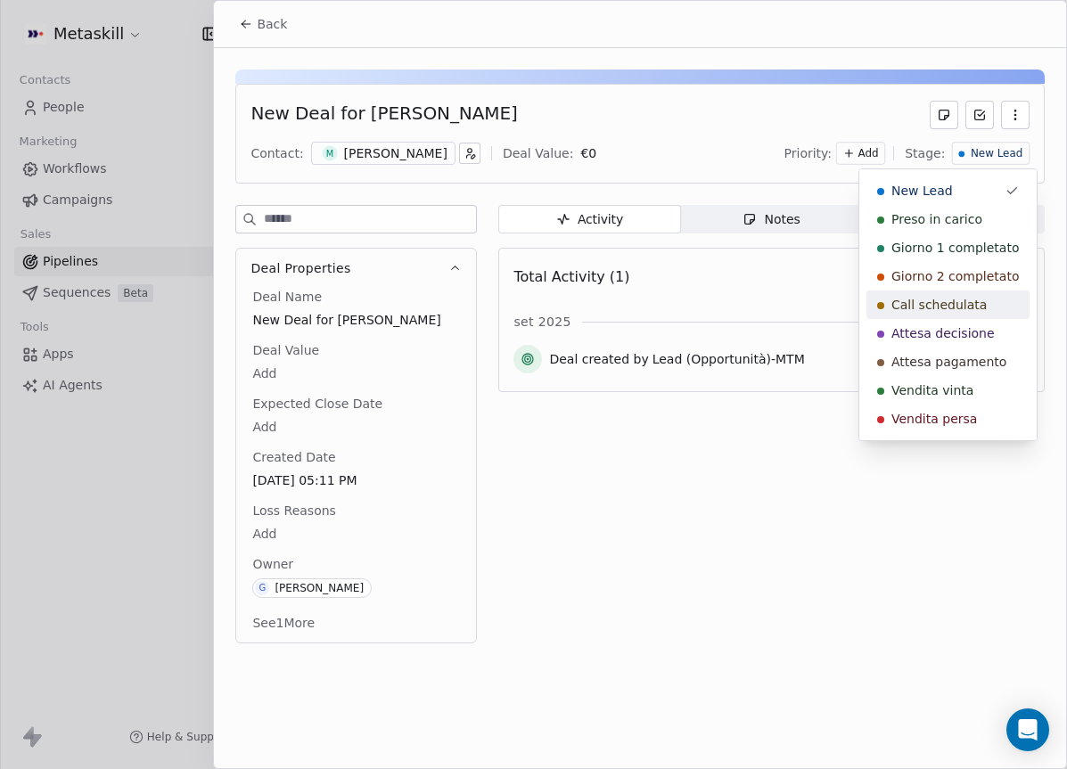
click at [984, 302] on div "Call schedulata" at bounding box center [948, 305] width 142 height 18
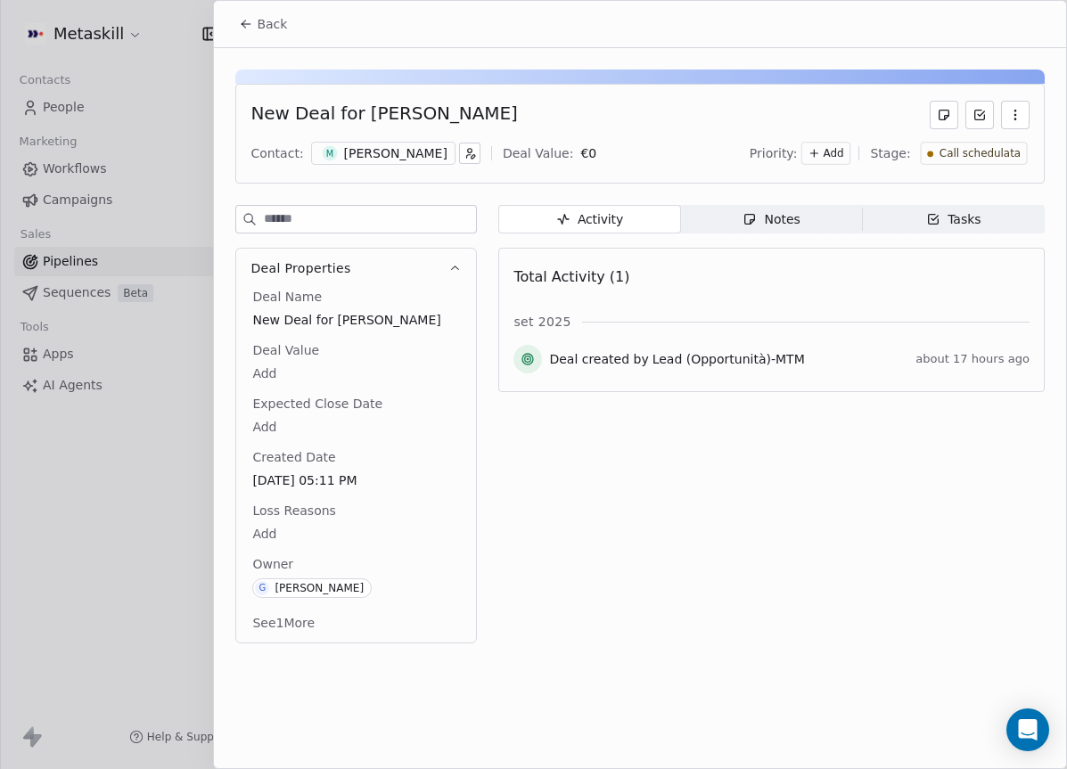
click at [274, 30] on span "Back" at bounding box center [272, 24] width 30 height 18
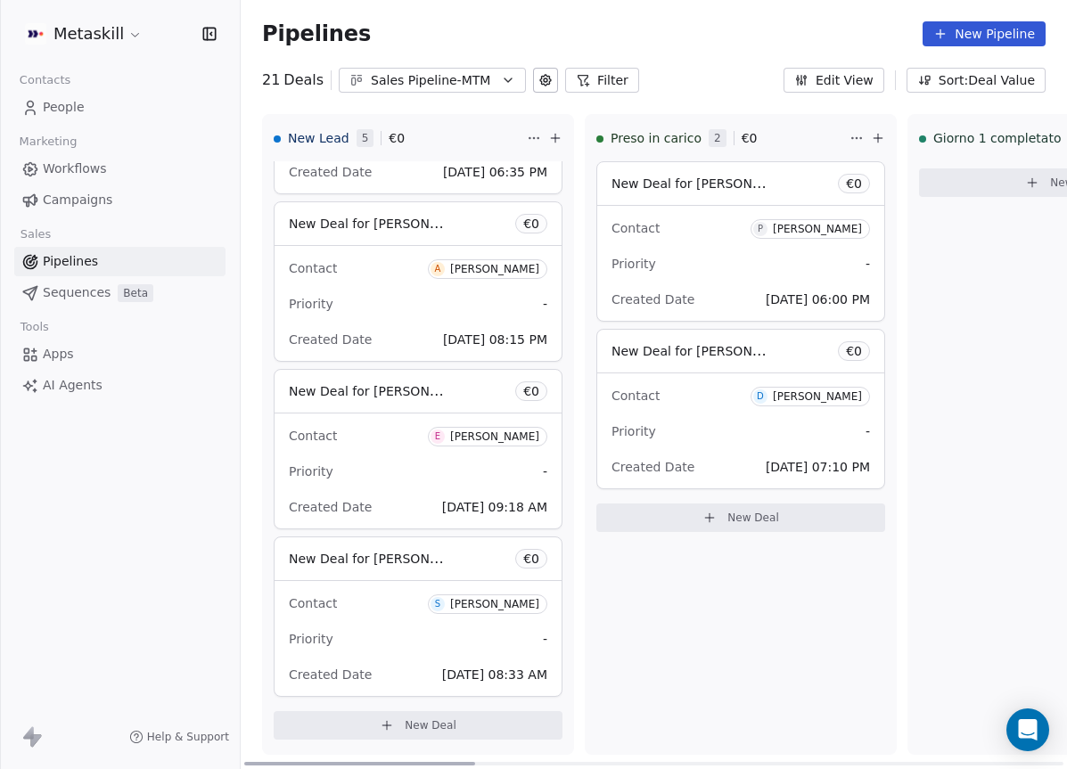
click at [460, 600] on div "[PERSON_NAME]" at bounding box center [494, 604] width 89 height 12
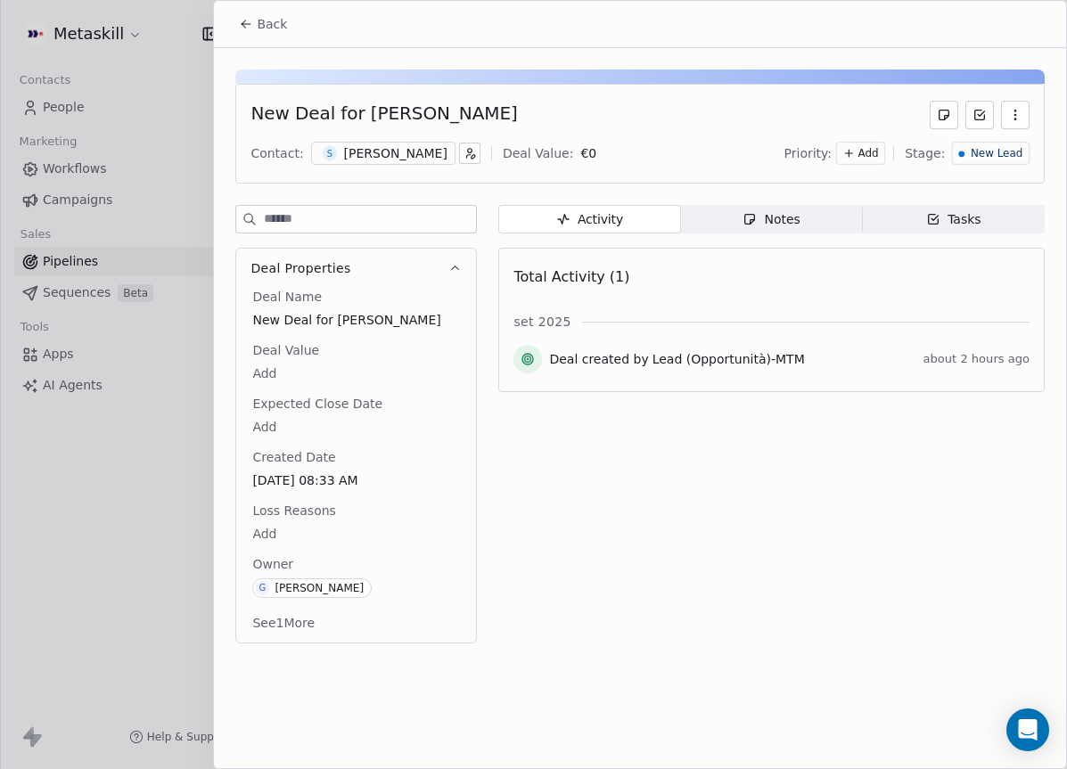
click at [410, 152] on div "[PERSON_NAME]" at bounding box center [395, 153] width 103 height 18
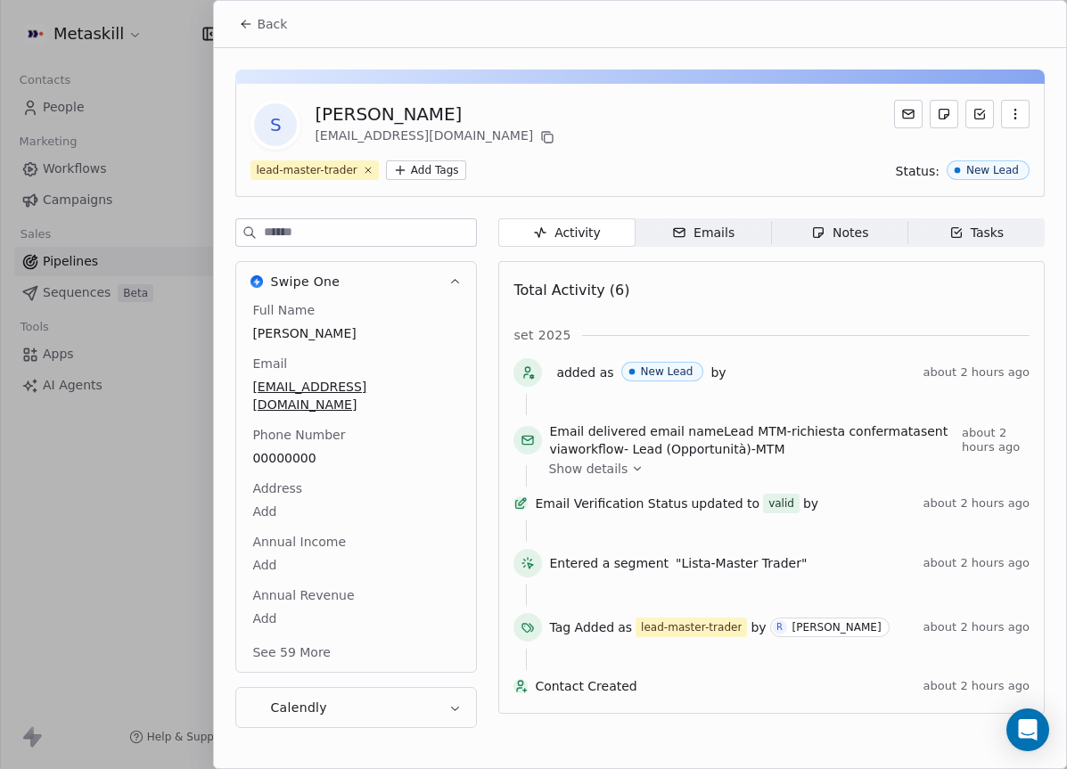
click at [709, 253] on div "Activity Activity Emails Emails Notes Notes Tasks Tasks Total Activity (6) set …" at bounding box center [771, 478] width 546 height 520
click at [847, 237] on div "Notes" at bounding box center [839, 233] width 57 height 19
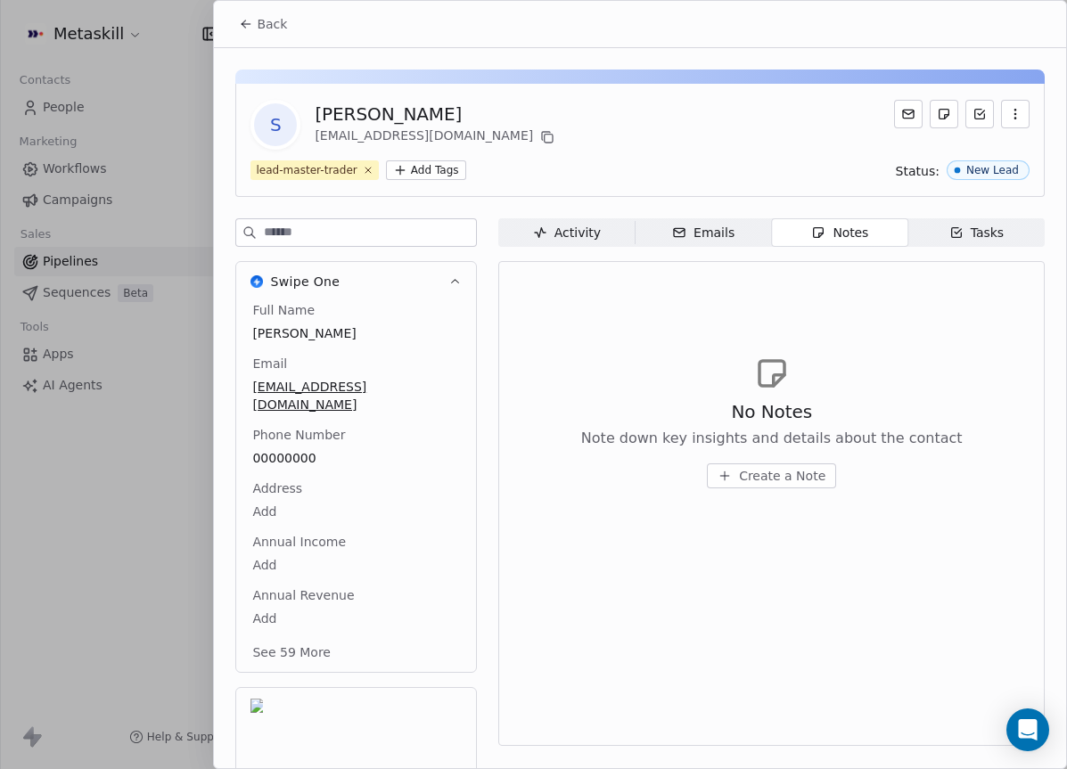
click at [763, 481] on span "Create a Note" at bounding box center [782, 476] width 86 height 18
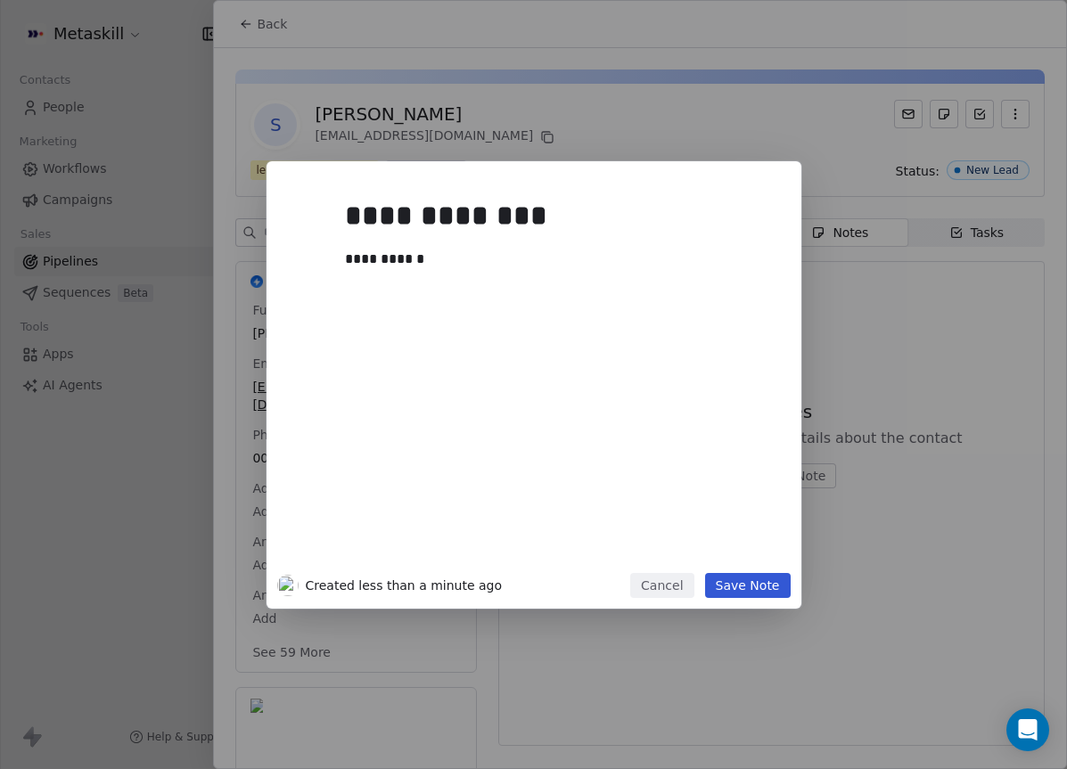
click at [771, 575] on button "Save Note" at bounding box center [748, 585] width 86 height 25
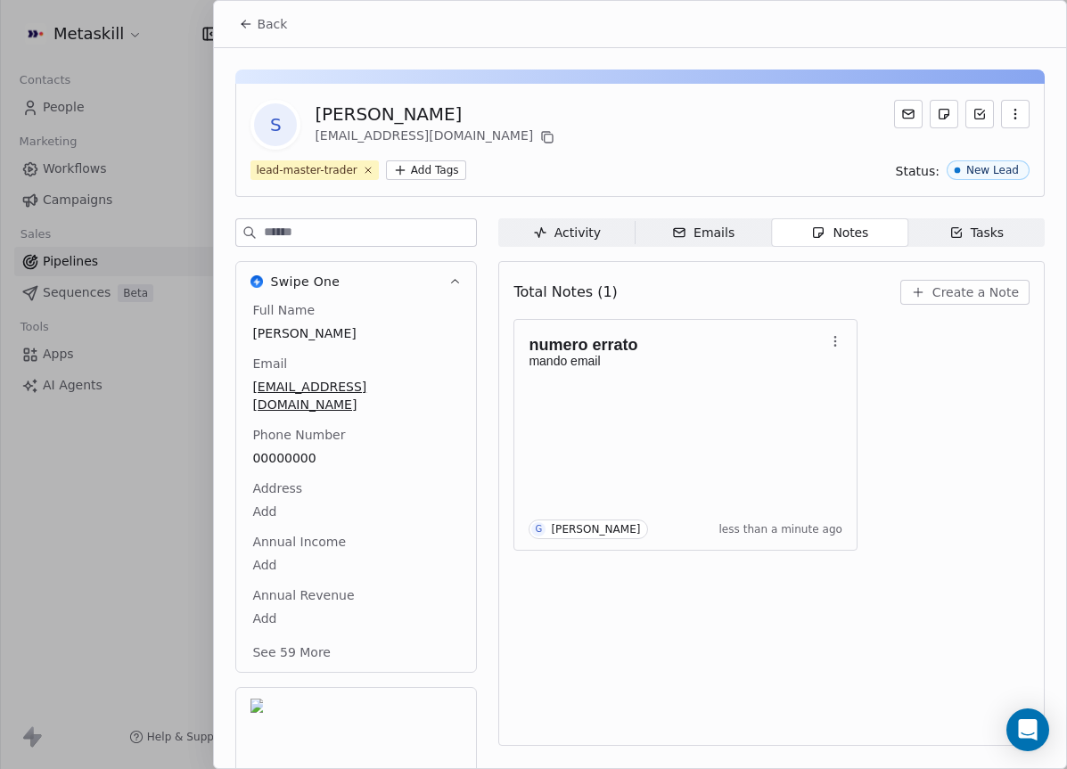
click at [342, 116] on div "[PERSON_NAME]" at bounding box center [436, 114] width 243 height 25
copy div "Sergio"
click at [537, 135] on button at bounding box center [547, 137] width 21 height 21
click at [253, 24] on button "Back" at bounding box center [263, 24] width 70 height 32
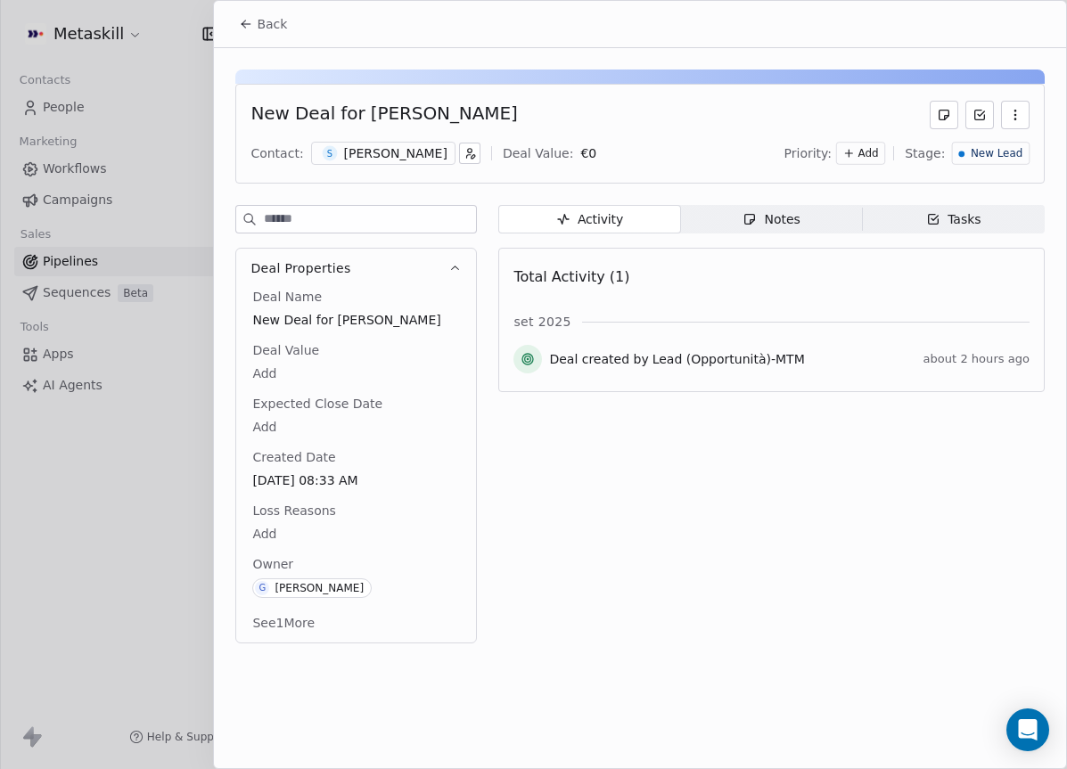
click at [979, 147] on span "New Lead" at bounding box center [997, 153] width 52 height 15
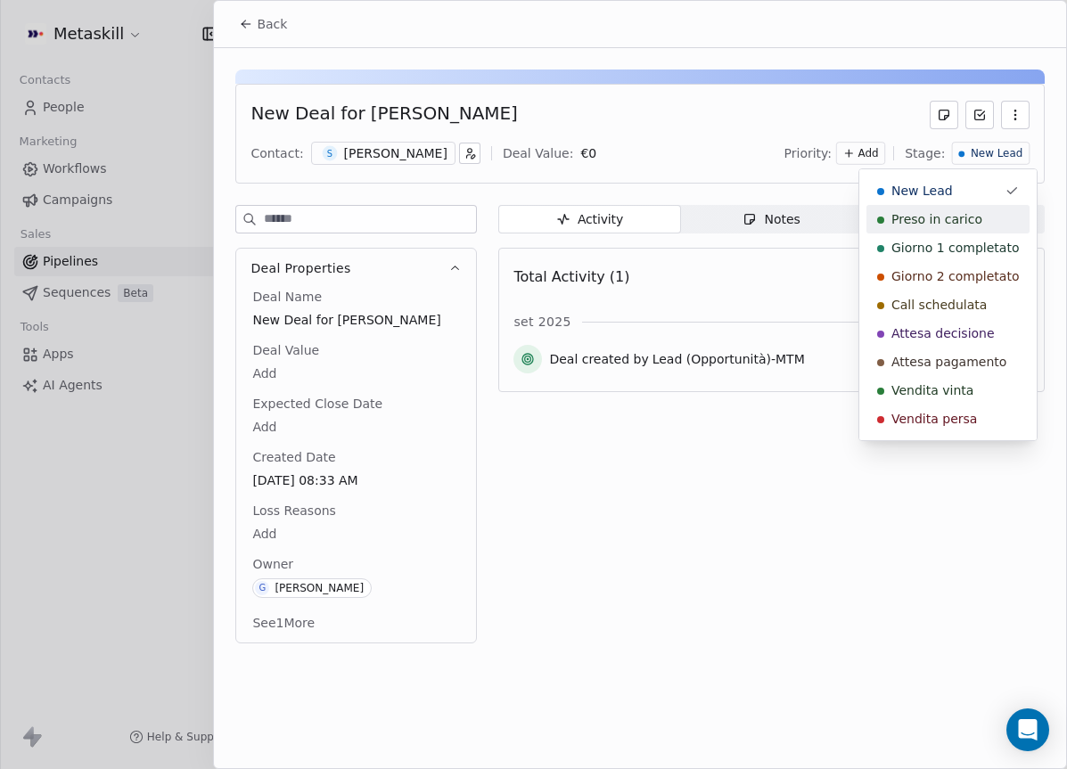
click at [968, 220] on span "Preso in carico" at bounding box center [936, 219] width 91 height 18
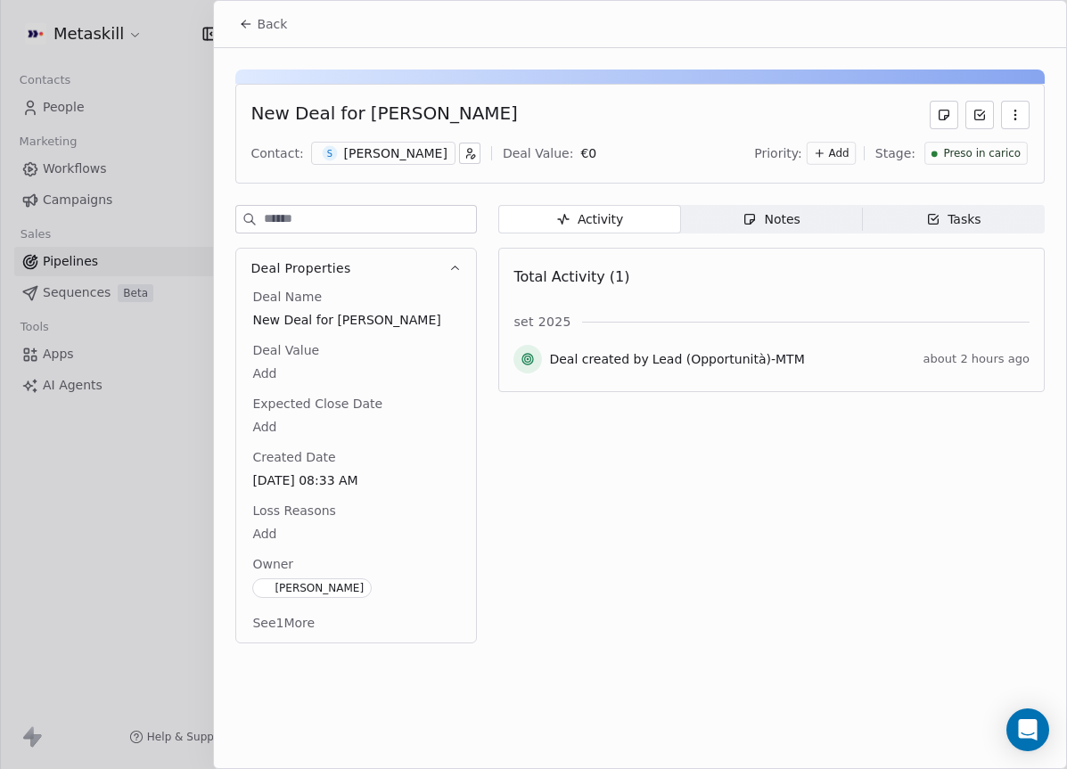
click at [254, 28] on button "Back" at bounding box center [263, 24] width 70 height 32
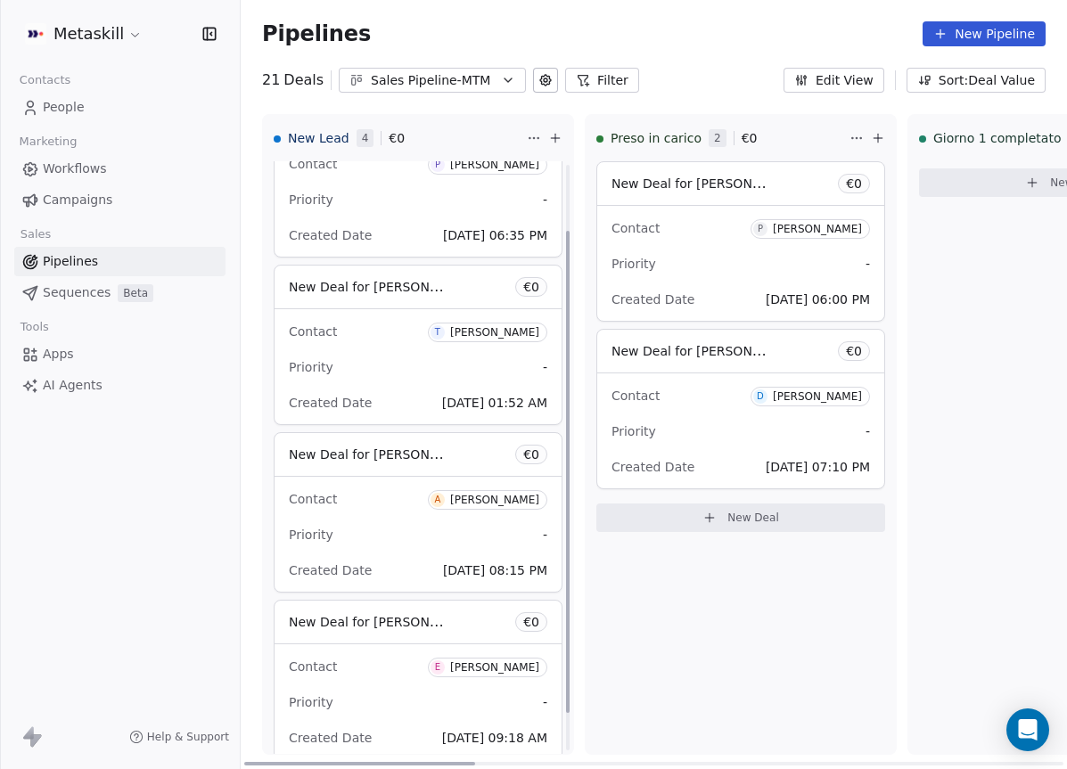
scroll to position [127, 0]
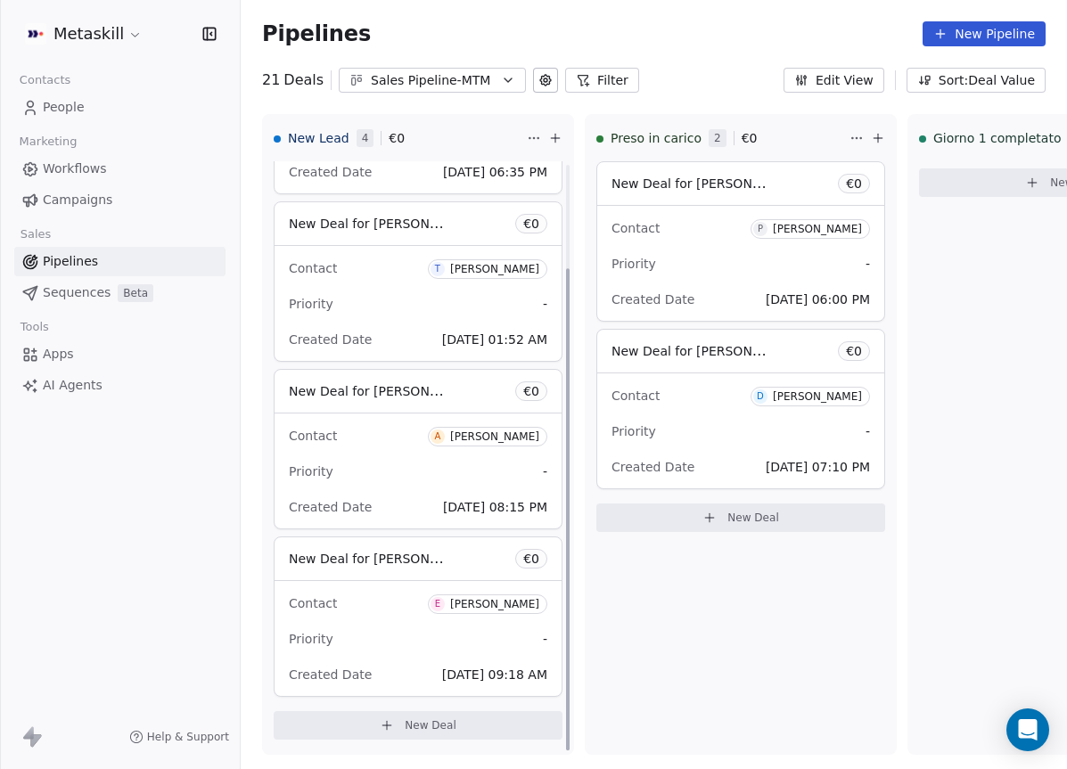
click at [444, 78] on div "Sales Pipeline-MTM" at bounding box center [432, 80] width 123 height 19
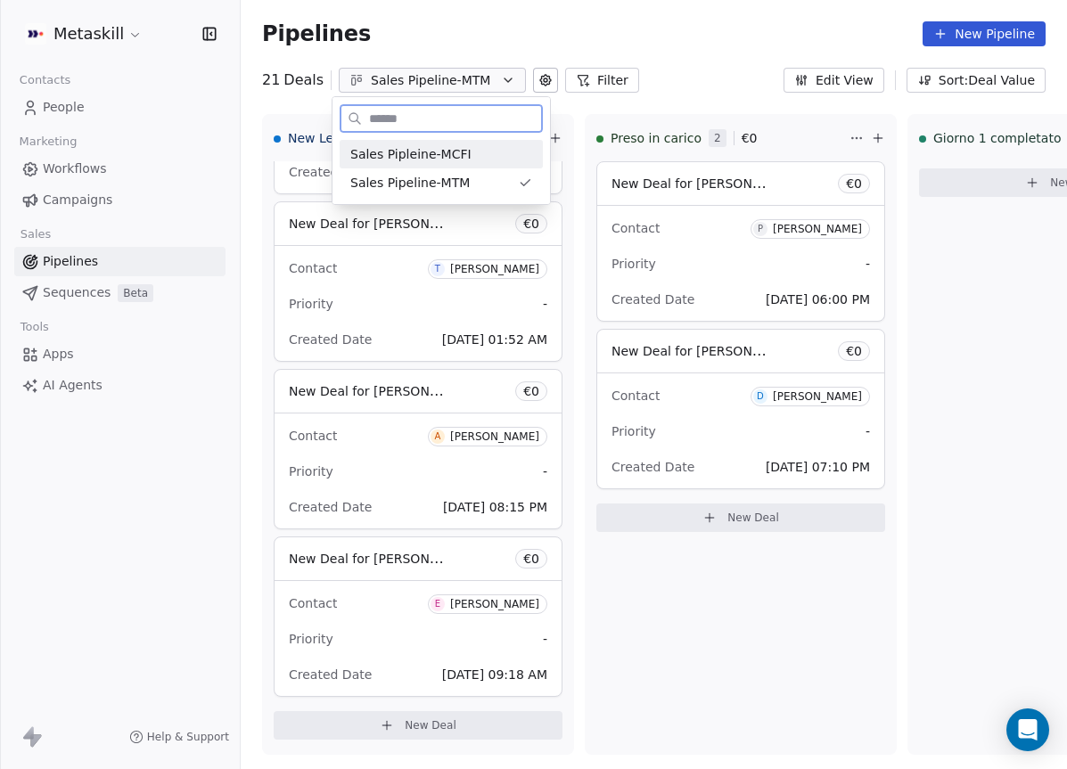
click at [449, 152] on span "Sales Pipleine-MCFI" at bounding box center [410, 154] width 121 height 19
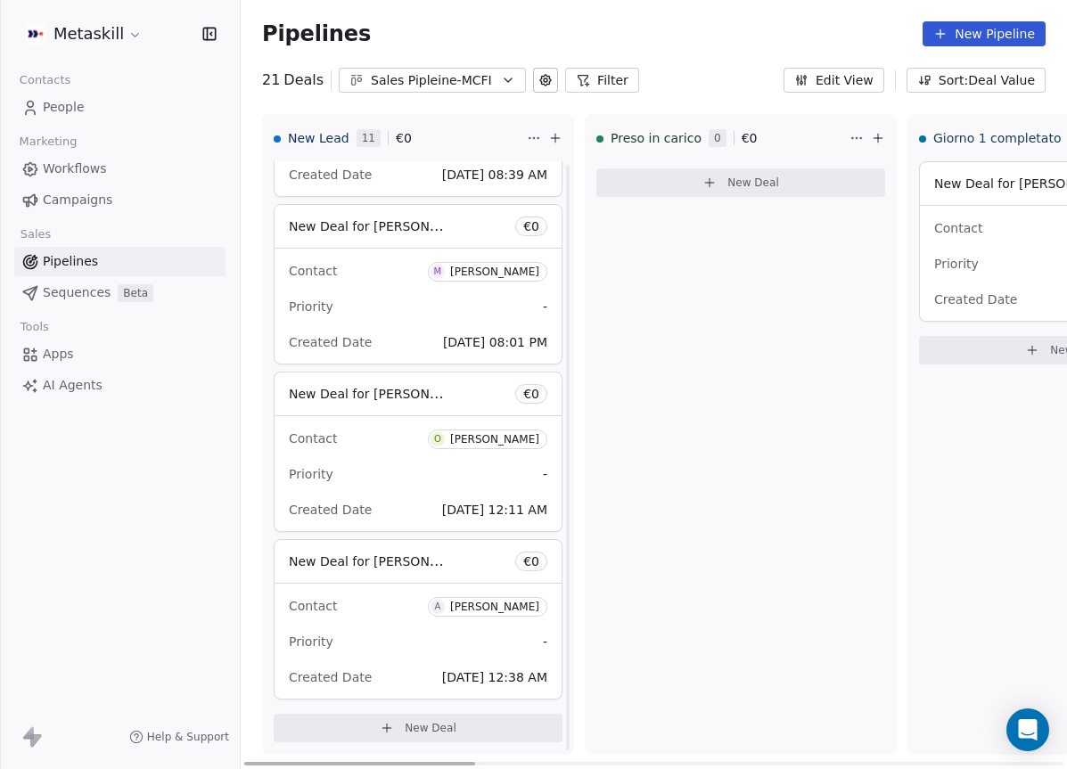
scroll to position [1300, 0]
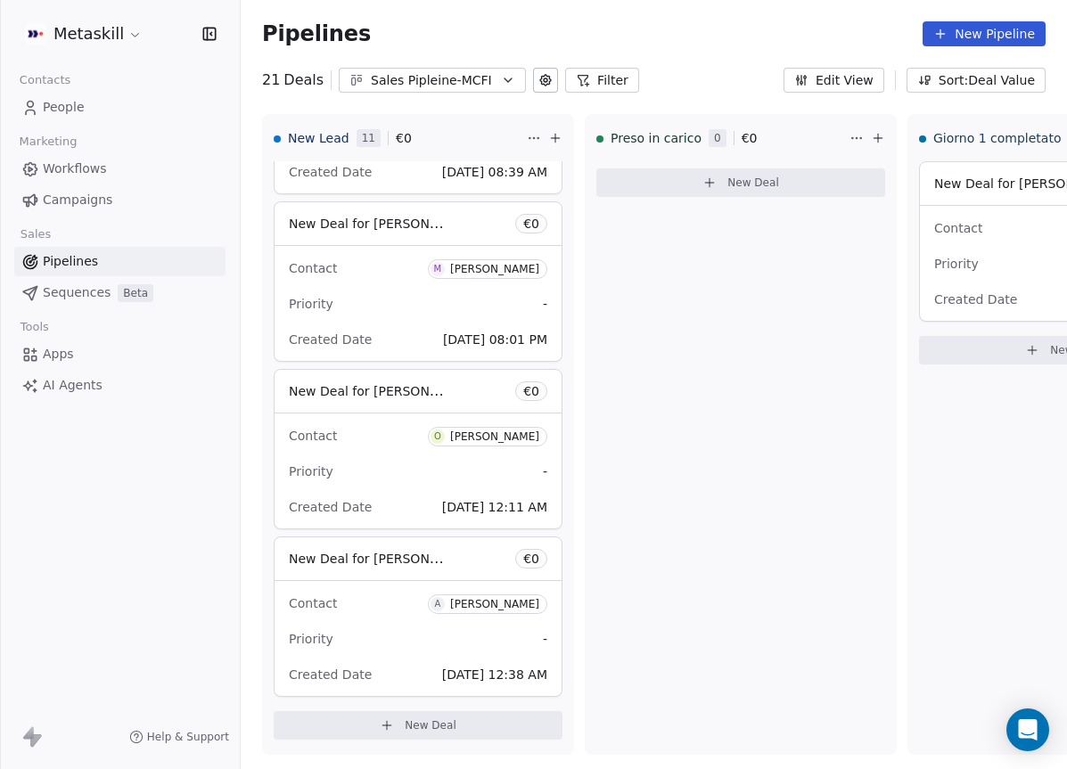
click at [447, 68] on button "Sales Pipleine-MCFI" at bounding box center [432, 80] width 187 height 25
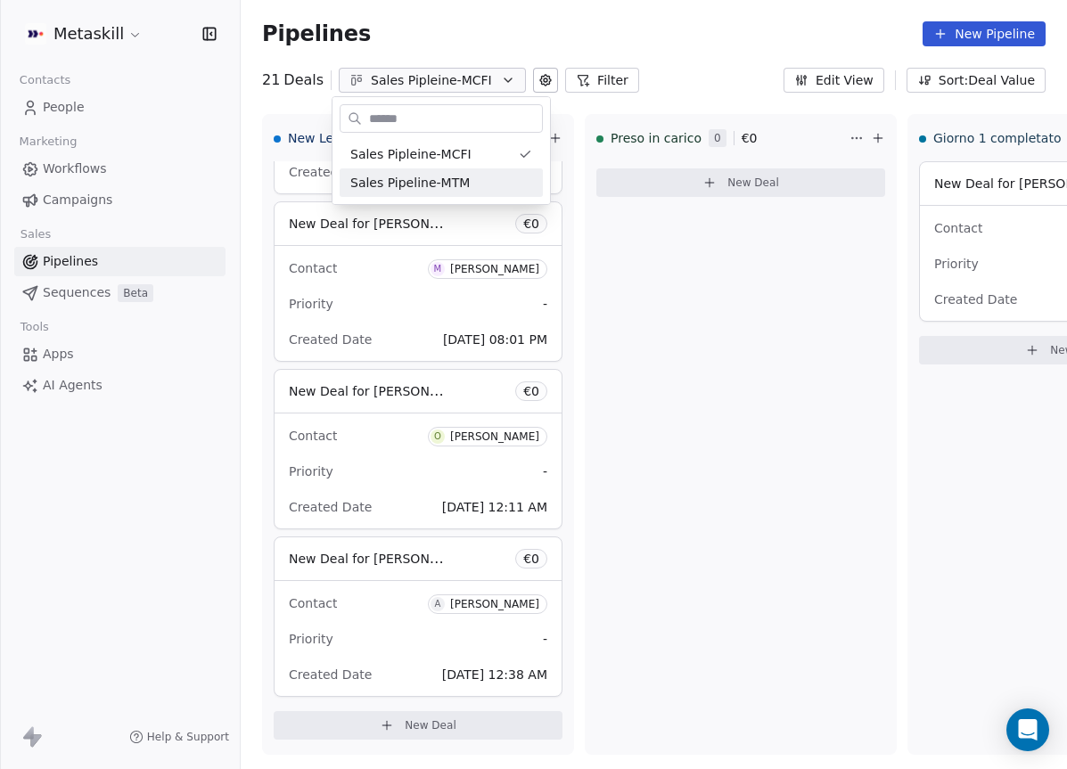
click at [721, 380] on html "Metaskill Contacts People Marketing Workflows Campaigns Sales Pipelines Sequenc…" at bounding box center [533, 384] width 1067 height 769
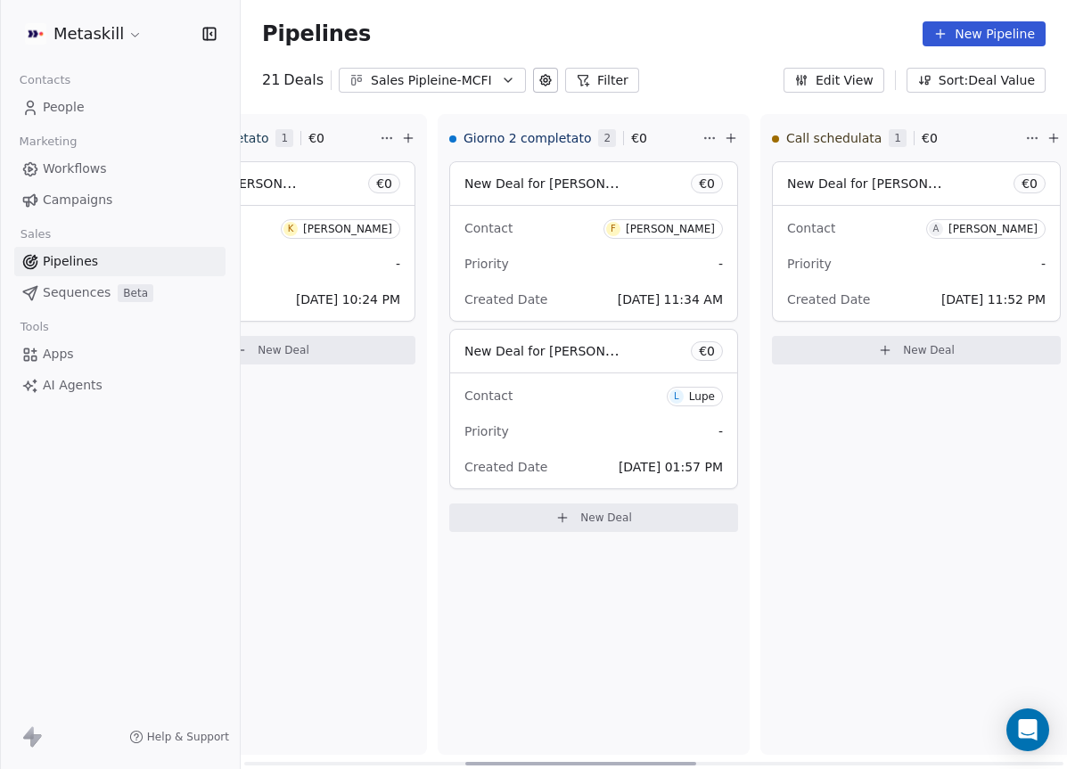
scroll to position [0, 796]
drag, startPoint x: 396, startPoint y: 761, endPoint x: 618, endPoint y: 800, distance: 225.4
click at [618, 766] on div at bounding box center [580, 764] width 231 height 4
click at [830, 291] on span "Created Date" at bounding box center [824, 299] width 83 height 21
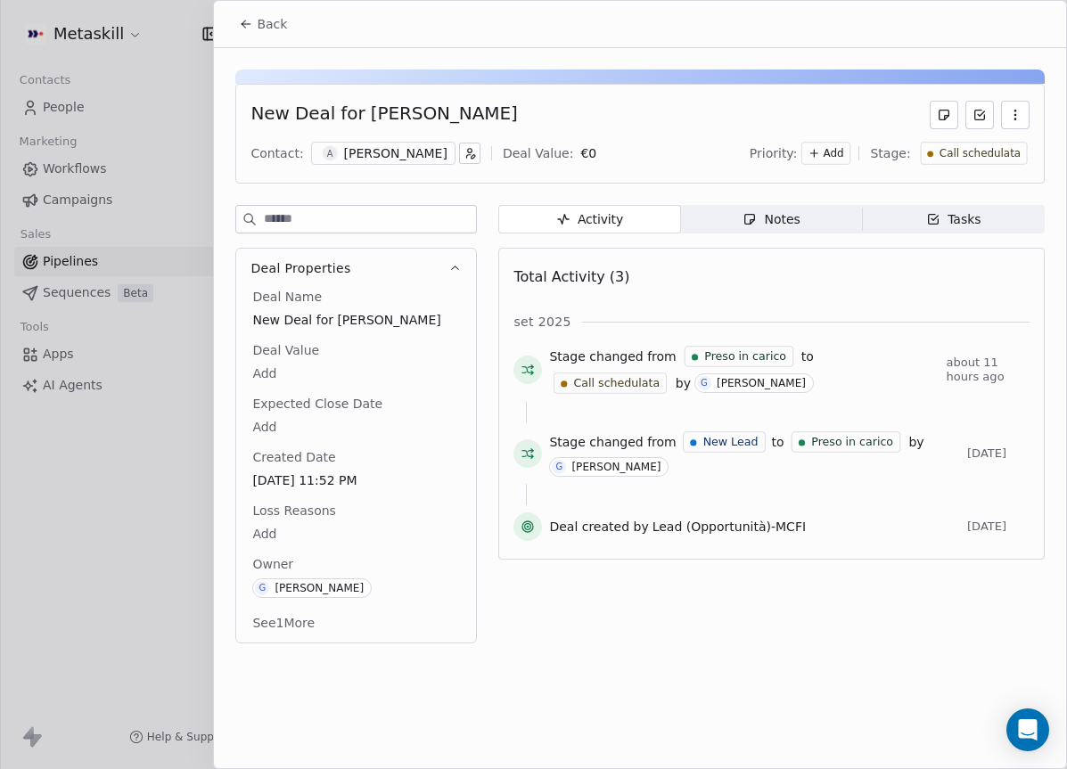
click at [390, 155] on div "Anthony Vaselli" at bounding box center [395, 153] width 103 height 18
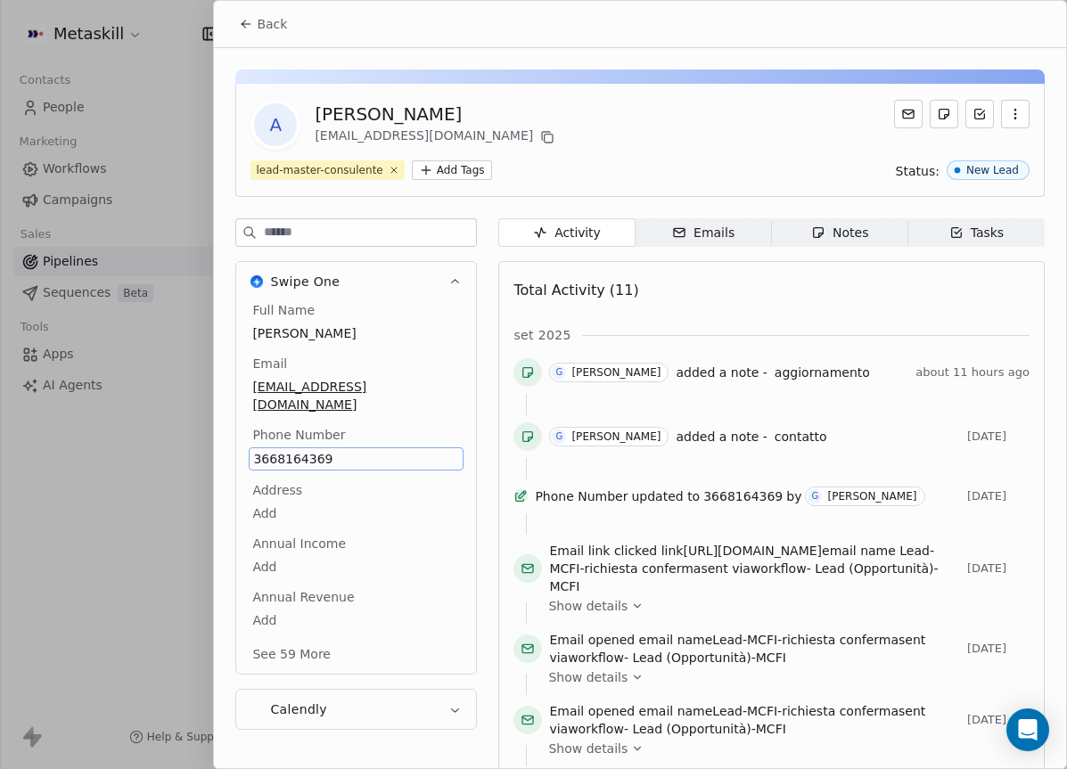
scroll to position [57, 0]
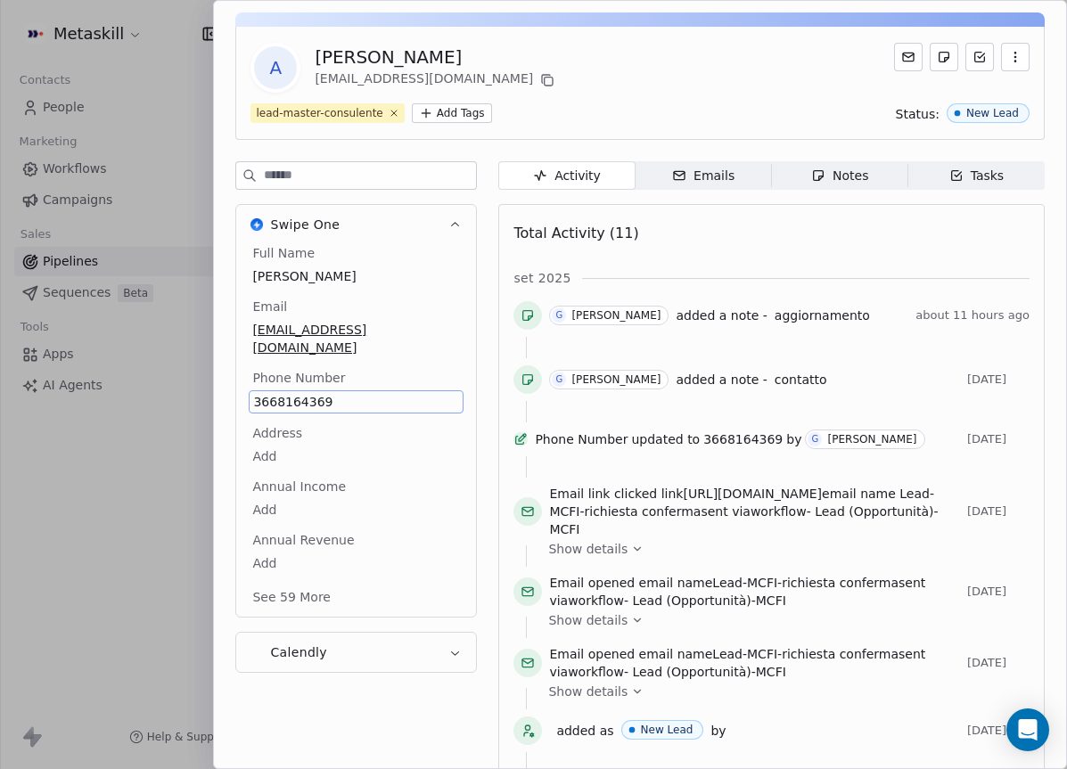
click at [301, 440] on div "Full Name Anthony Vaselli Email avaselli.ed@gmail.com Phone Number 3668164369 A…" at bounding box center [356, 426] width 215 height 365
click at [312, 393] on span "3668164369" at bounding box center [356, 402] width 206 height 18
click at [466, 82] on html "Metaskill Contacts People Marketing Workflows Campaigns Sales Pipelines Sequenc…" at bounding box center [533, 384] width 1067 height 769
click at [545, 78] on icon at bounding box center [549, 82] width 8 height 8
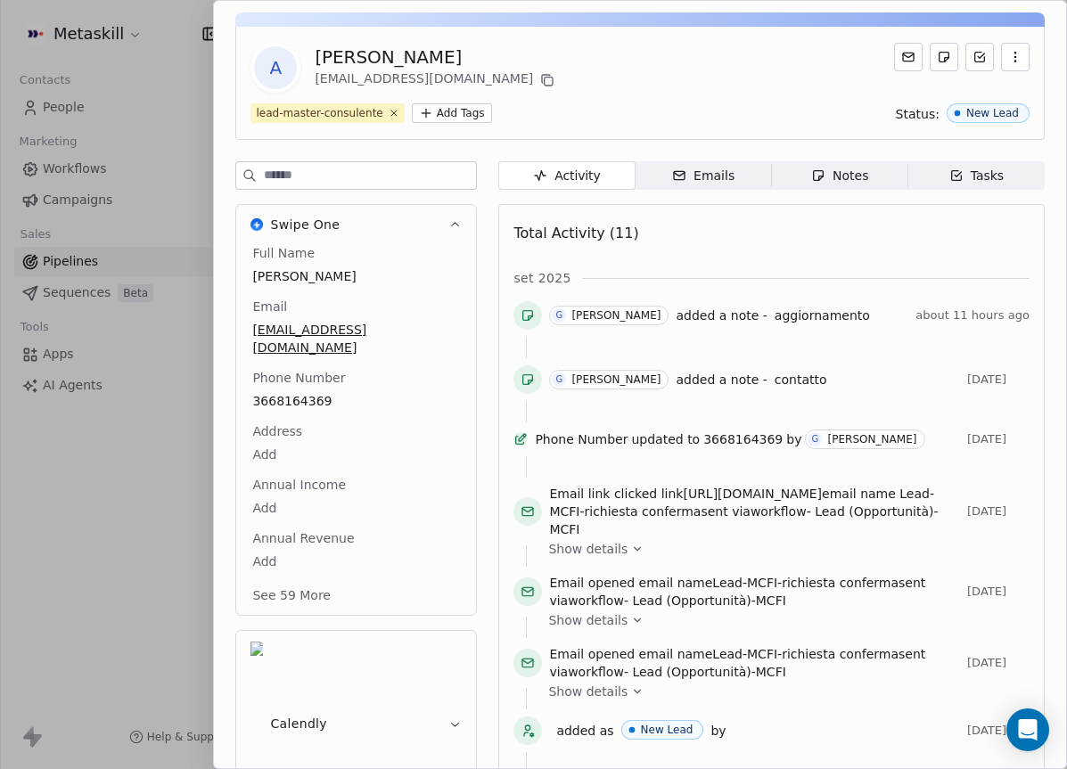
click at [818, 175] on icon "button" at bounding box center [818, 175] width 14 height 14
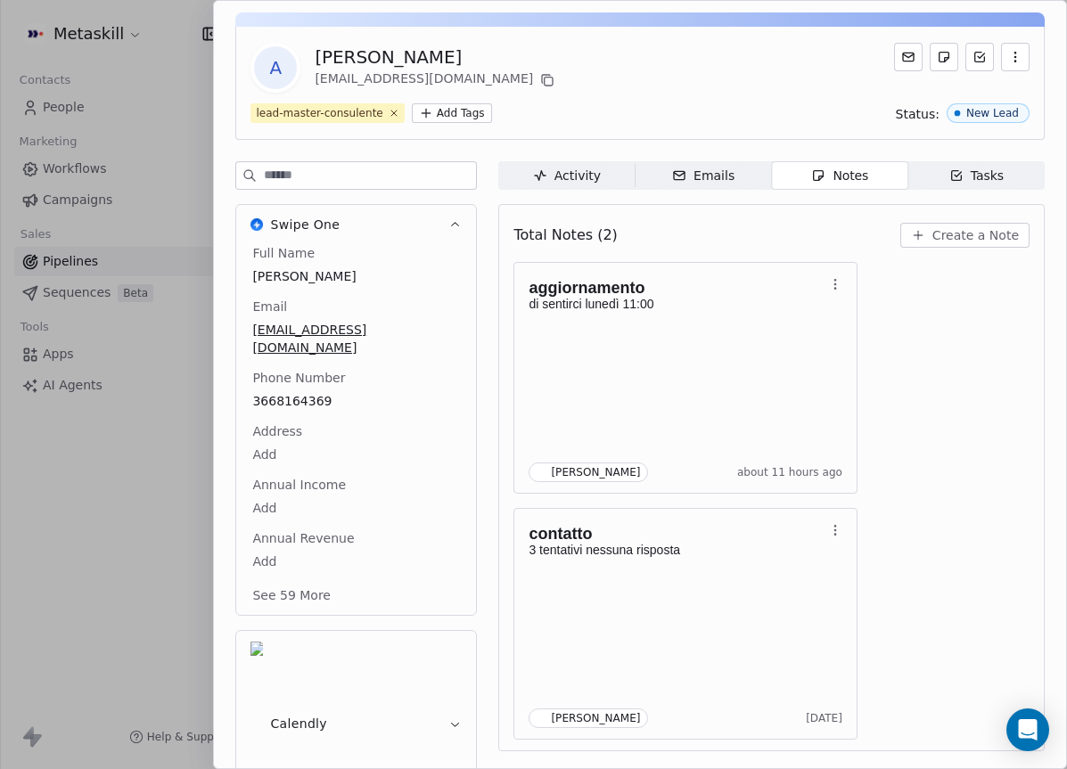
scroll to position [51, 0]
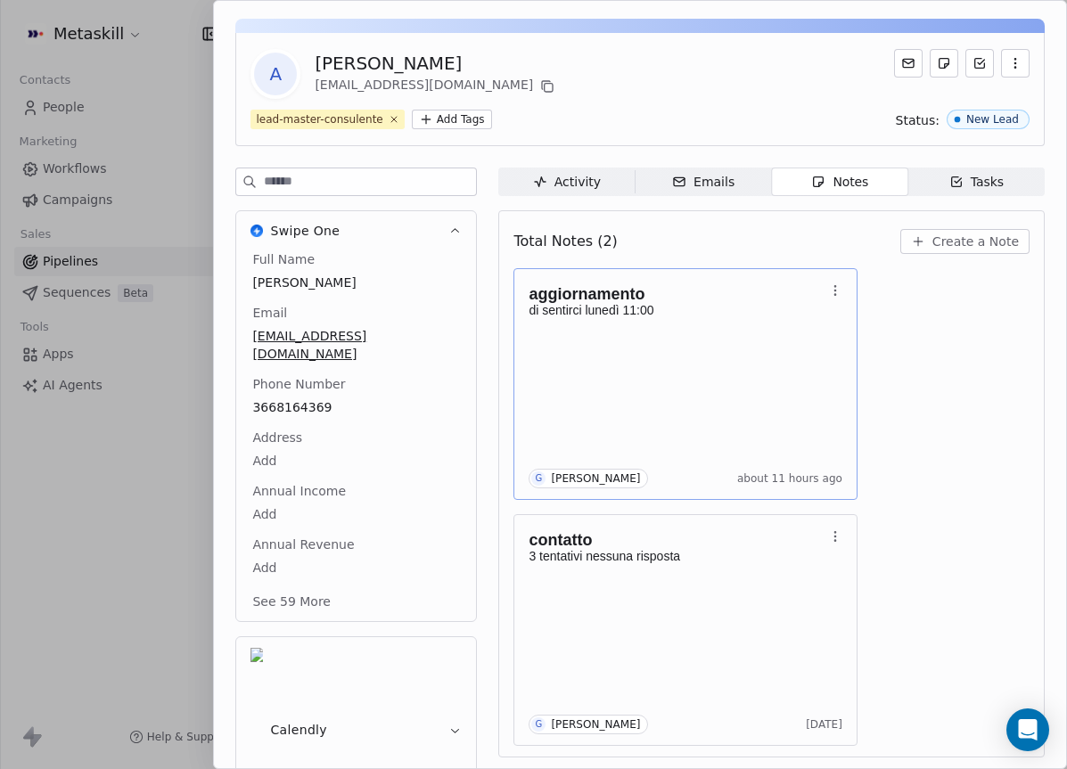
click at [770, 305] on p "di sentirci lunedì 11:00" at bounding box center [677, 310] width 296 height 14
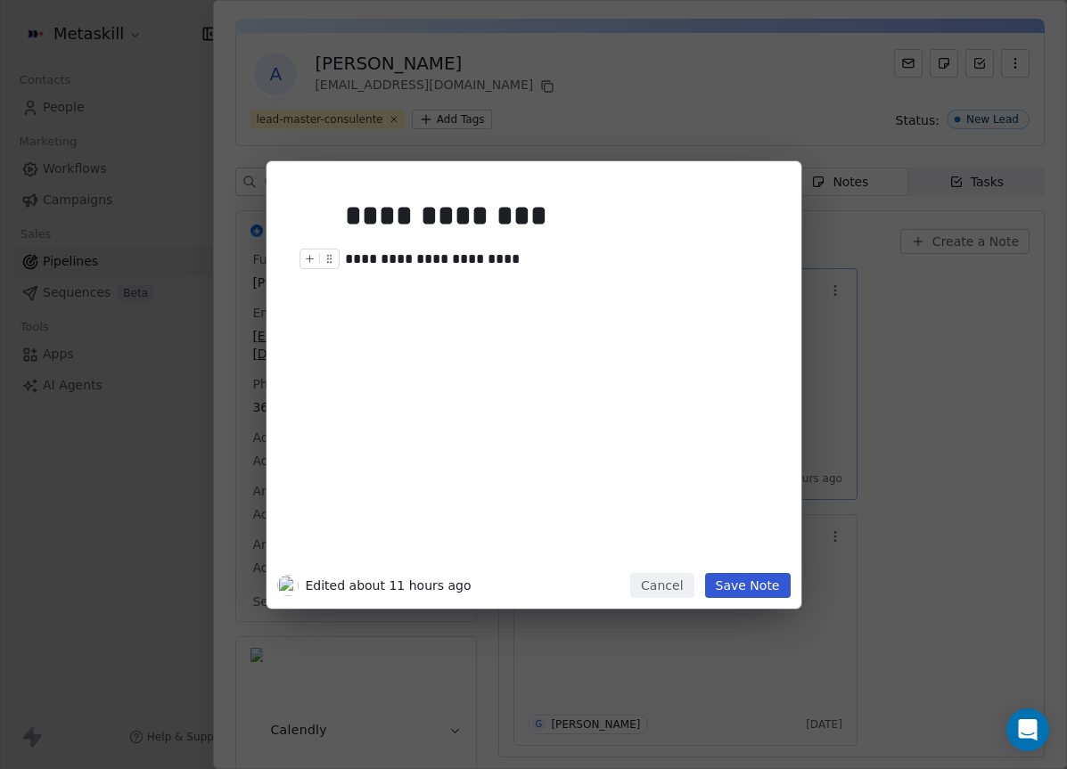
click at [452, 262] on div "**********" at bounding box center [560, 259] width 431 height 21
click at [743, 602] on div "**********" at bounding box center [533, 384] width 535 height 447
click at [746, 594] on button "Save Note" at bounding box center [748, 585] width 86 height 25
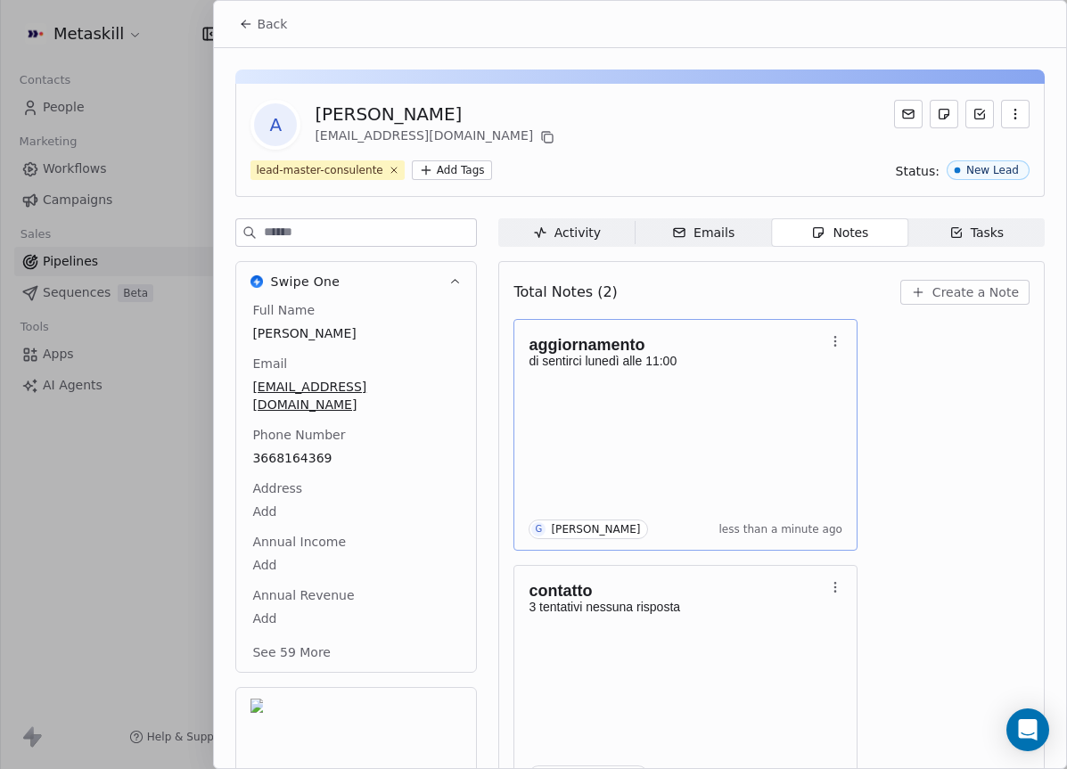
click at [668, 348] on h1 "aggiornamento" at bounding box center [677, 345] width 296 height 18
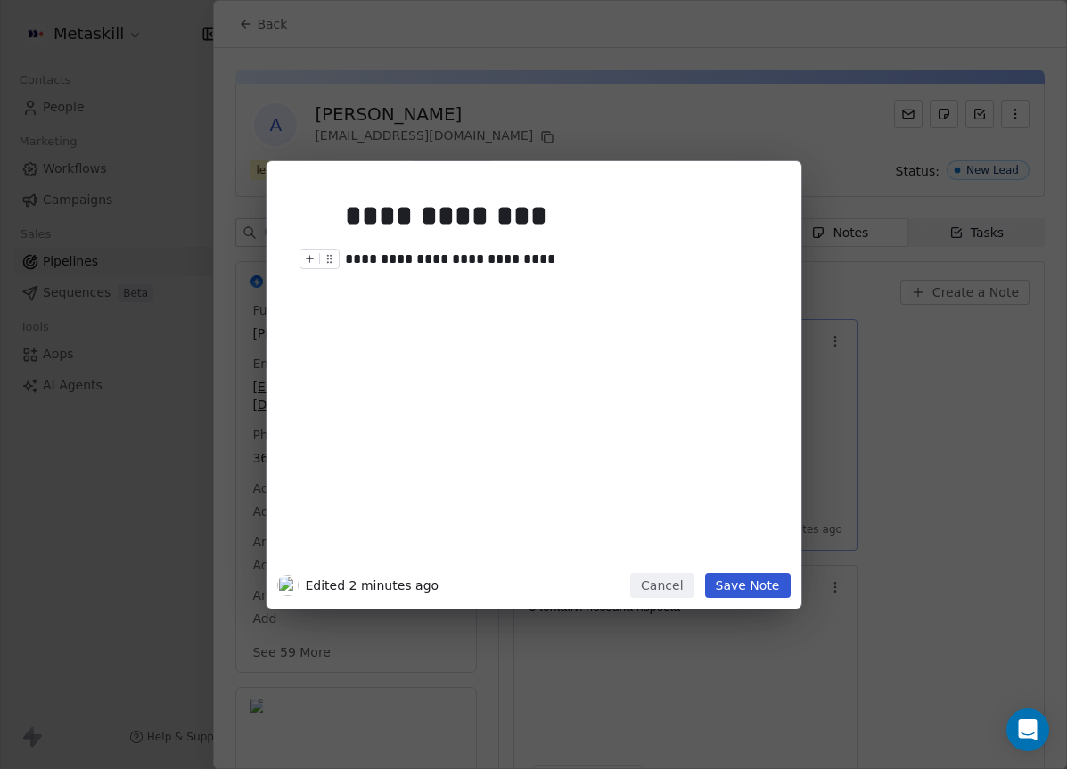
click at [493, 260] on div "**********" at bounding box center [560, 259] width 431 height 21
click at [516, 258] on div "**********" at bounding box center [560, 259] width 431 height 21
click at [747, 573] on button "Save Note" at bounding box center [748, 585] width 86 height 25
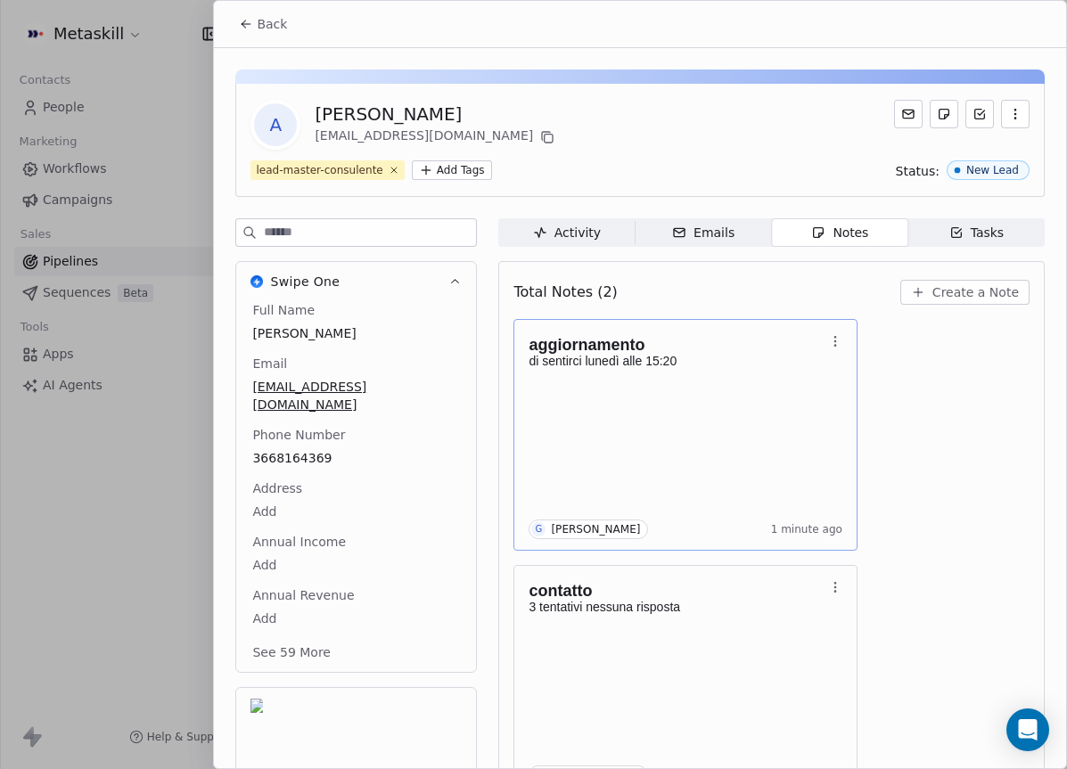
click at [584, 106] on div "A Anthony Vaselli avaselli.ed@gmail.com" at bounding box center [639, 125] width 779 height 50
click at [262, 27] on span "Back" at bounding box center [272, 24] width 30 height 18
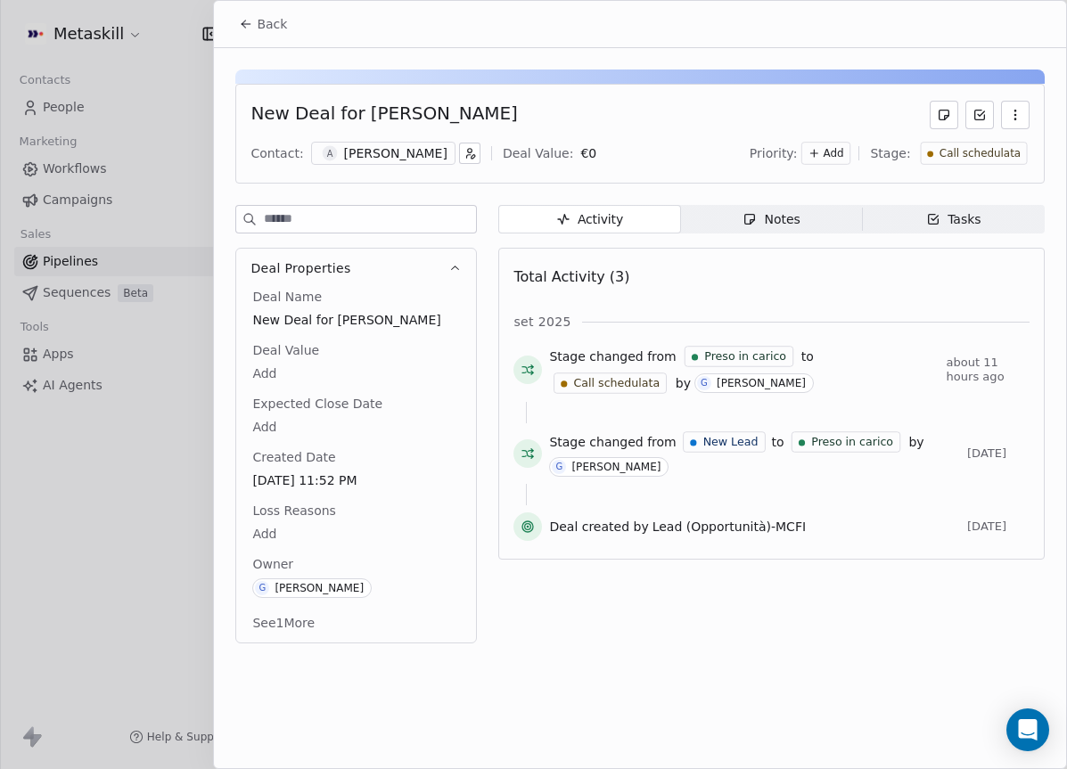
click at [264, 43] on div "Back" at bounding box center [640, 24] width 852 height 46
click at [254, 29] on button "Back" at bounding box center [263, 24] width 70 height 32
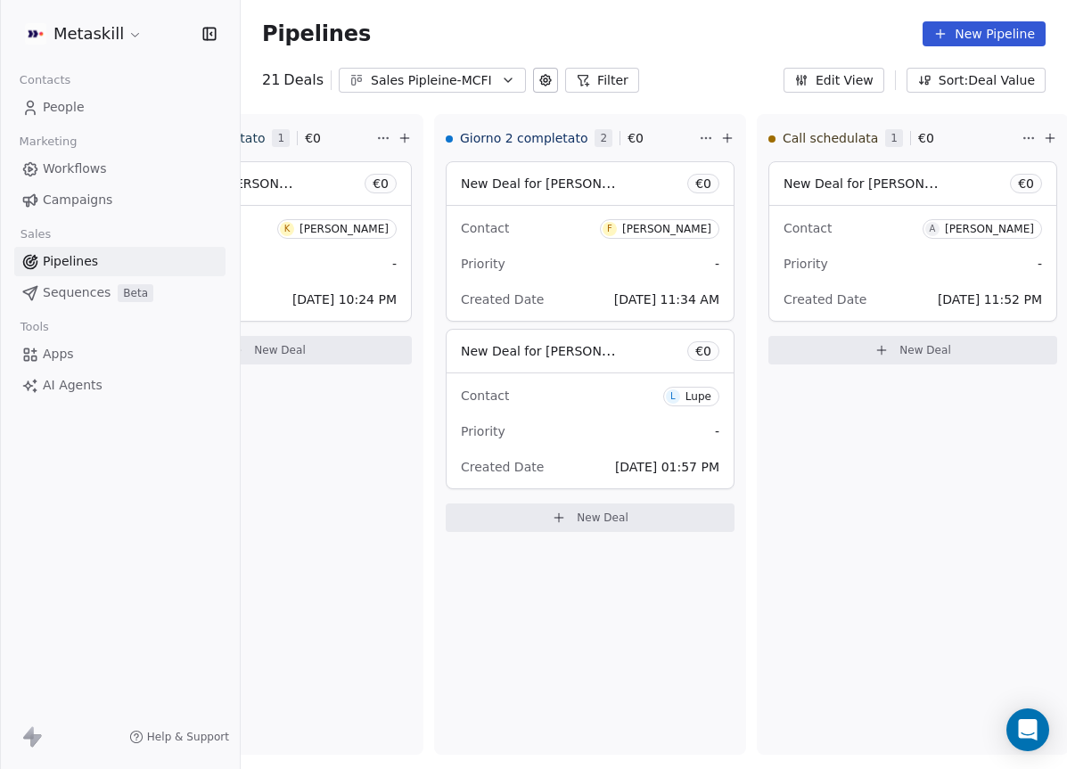
click at [167, 257] on link "Pipelines" at bounding box center [119, 261] width 211 height 29
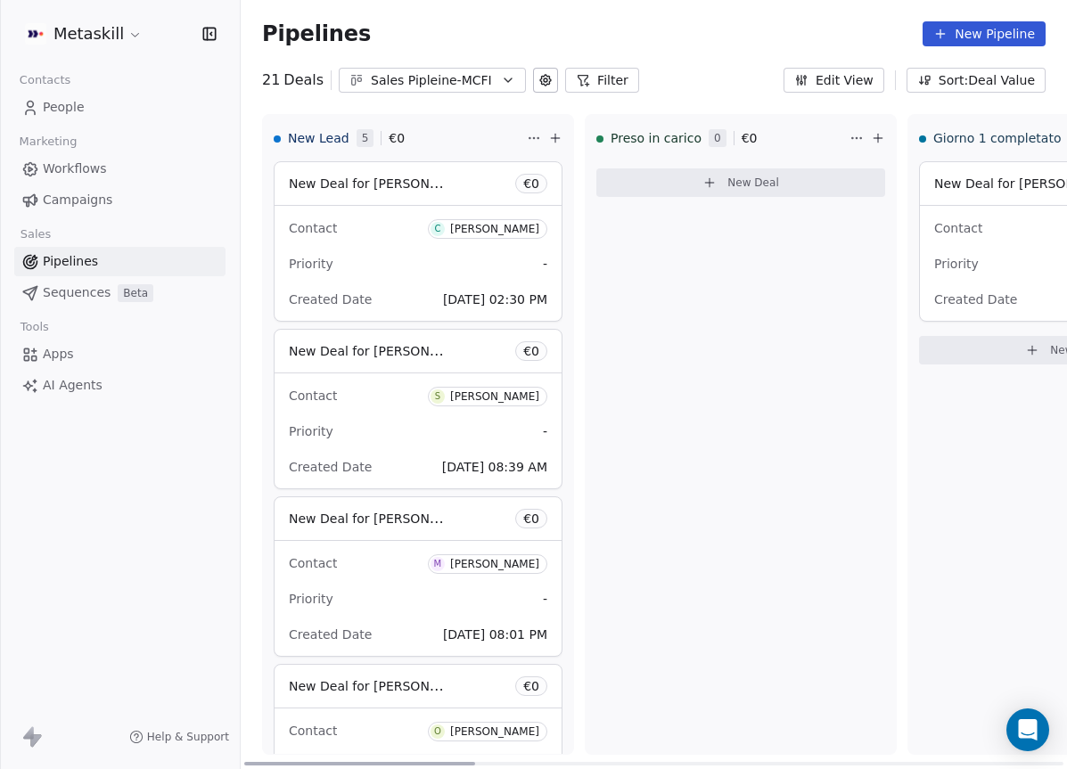
click at [429, 281] on div "Contact C Costanzo Bifaro Priority - Created Date Sep 06, 2025 02:30 PM" at bounding box center [418, 263] width 287 height 115
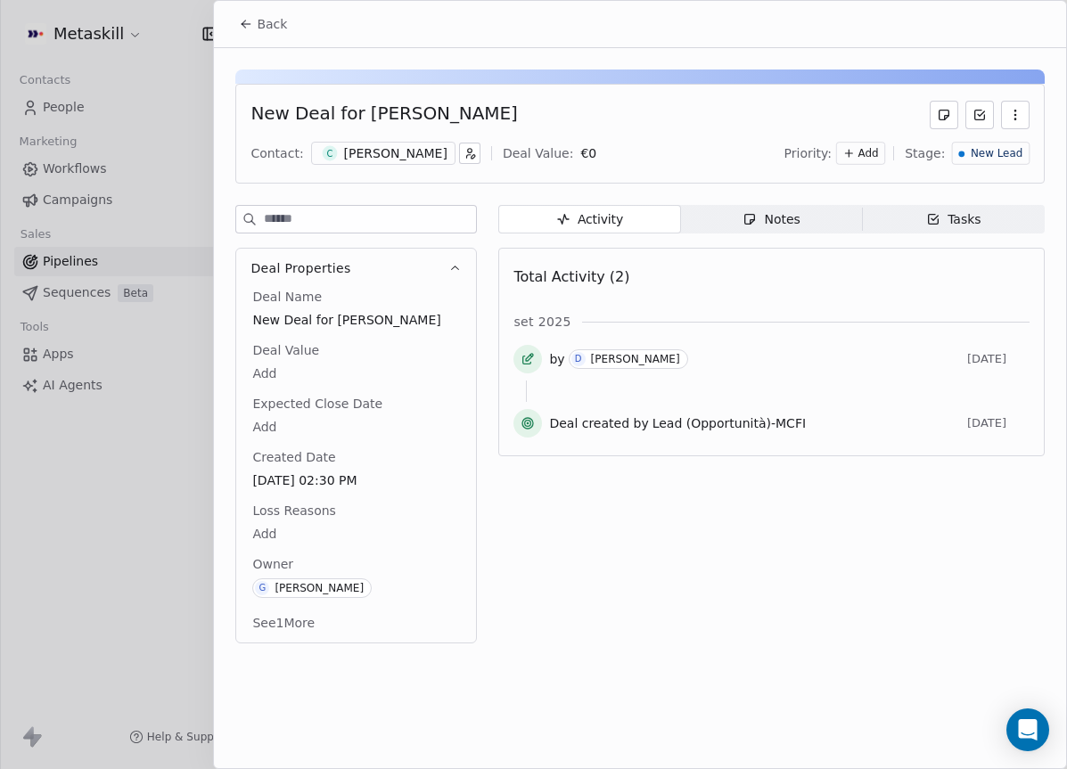
click at [415, 158] on div "Costanzo Bifaro" at bounding box center [395, 153] width 103 height 18
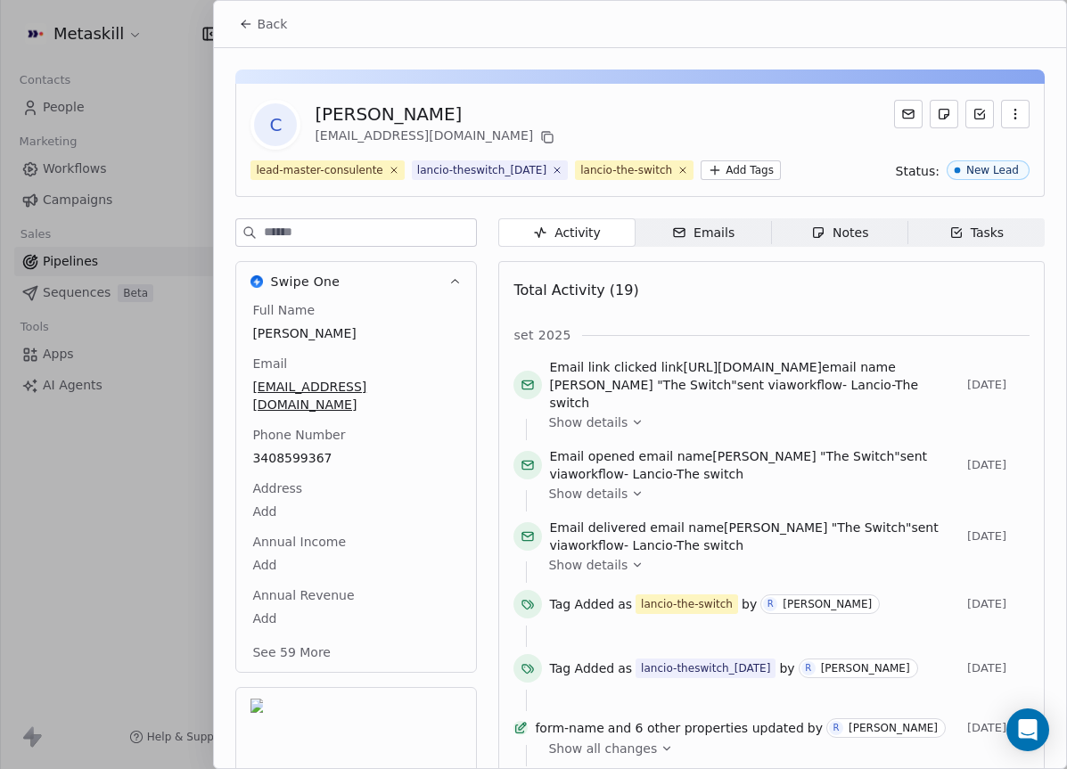
click at [249, 36] on button "Back" at bounding box center [263, 24] width 70 height 32
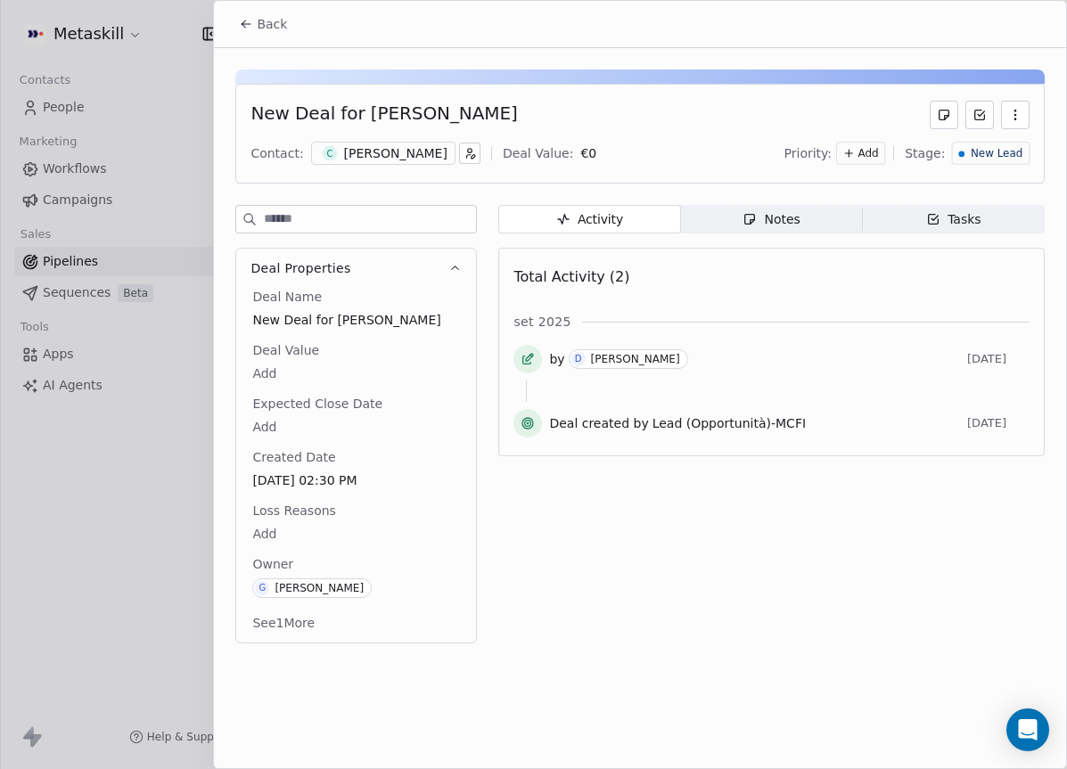
click at [248, 29] on icon at bounding box center [246, 24] width 14 height 14
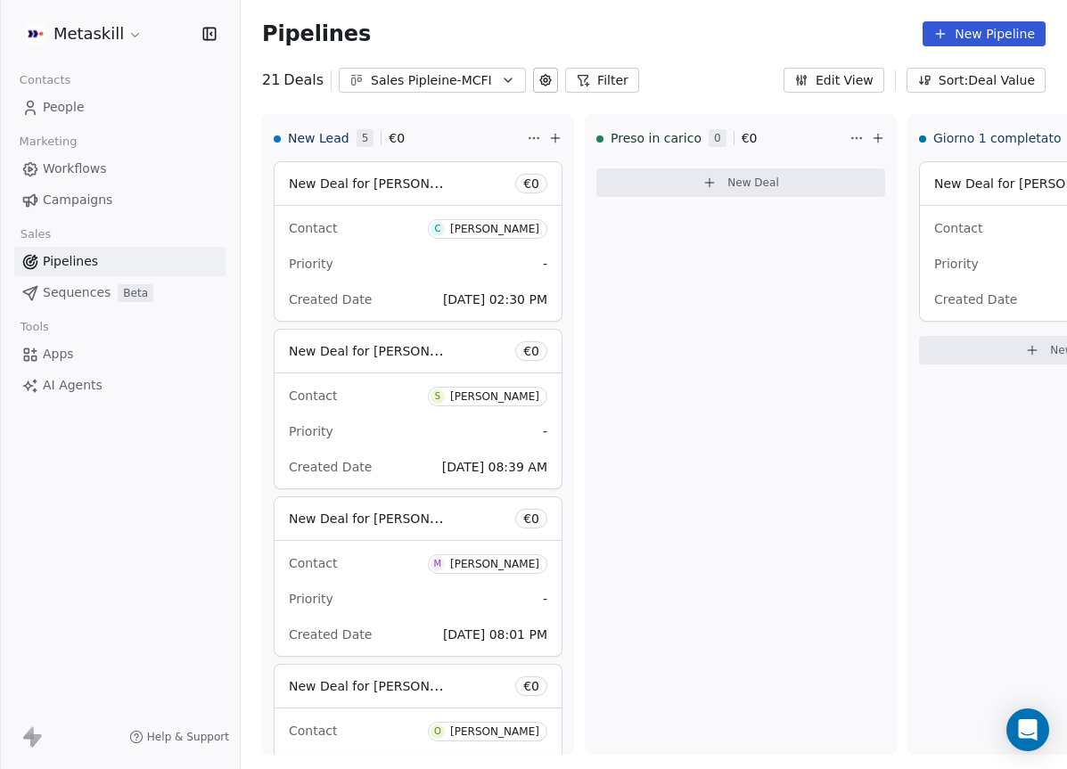
click at [122, 266] on link "Pipelines" at bounding box center [119, 261] width 211 height 29
click at [397, 97] on div "Pipelines New Pipeline 21 Deals Sales Pipleine-MCFI Filter Edit View Sort: Deal…" at bounding box center [654, 384] width 826 height 769
click at [400, 94] on div "Pipelines New Pipeline 21 Deals Sales Pipleine-MCFI Filter Edit View Sort: Deal…" at bounding box center [654, 384] width 826 height 769
click at [422, 84] on div "Sales Pipleine-MCFI" at bounding box center [432, 80] width 123 height 19
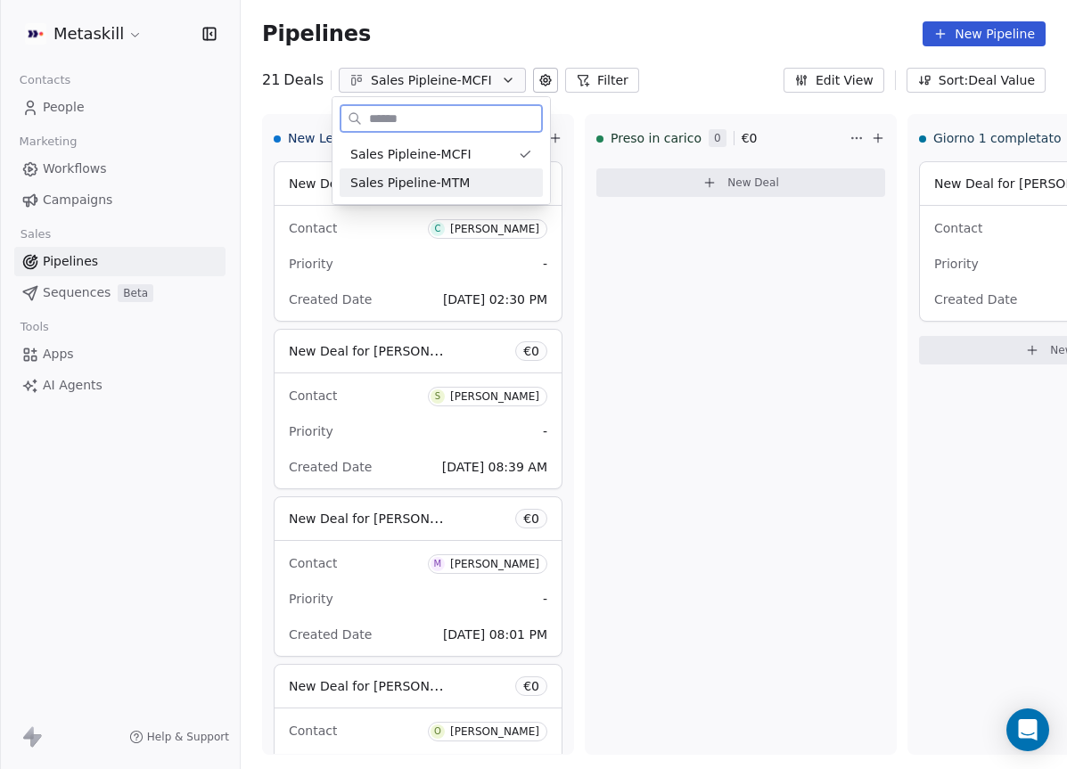
click at [425, 184] on span "Sales Pipeline-MTM" at bounding box center [409, 183] width 119 height 19
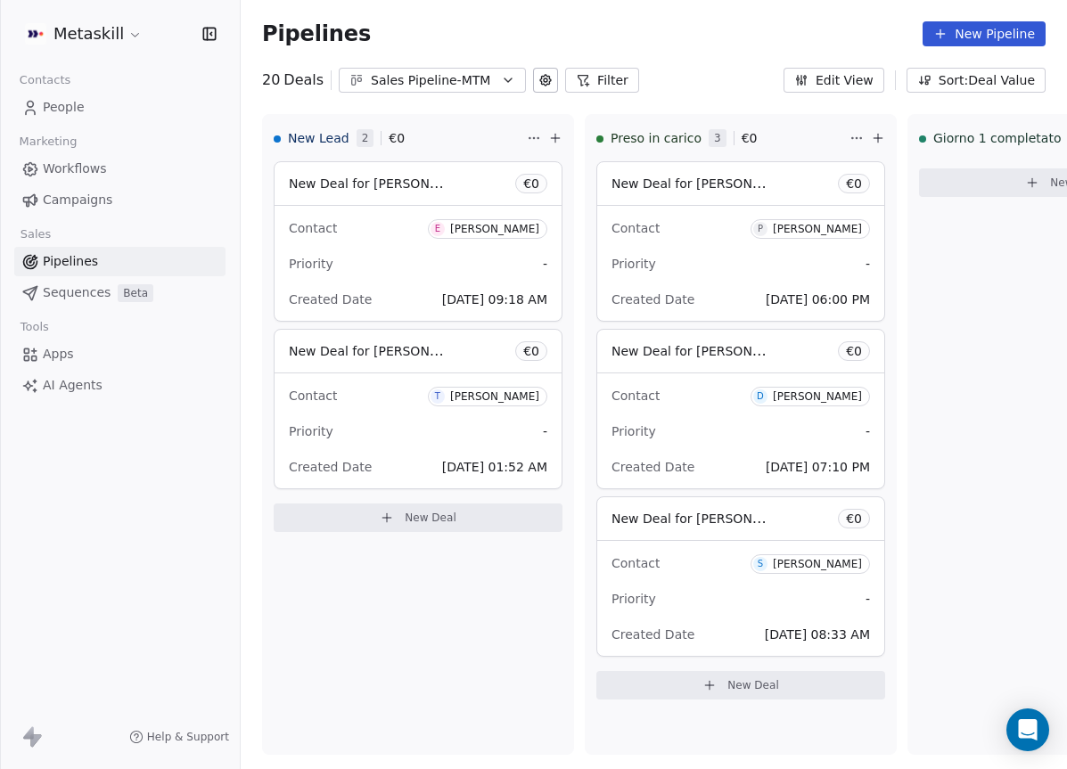
click at [433, 87] on div "Sales Pipeline-MTM" at bounding box center [432, 80] width 123 height 19
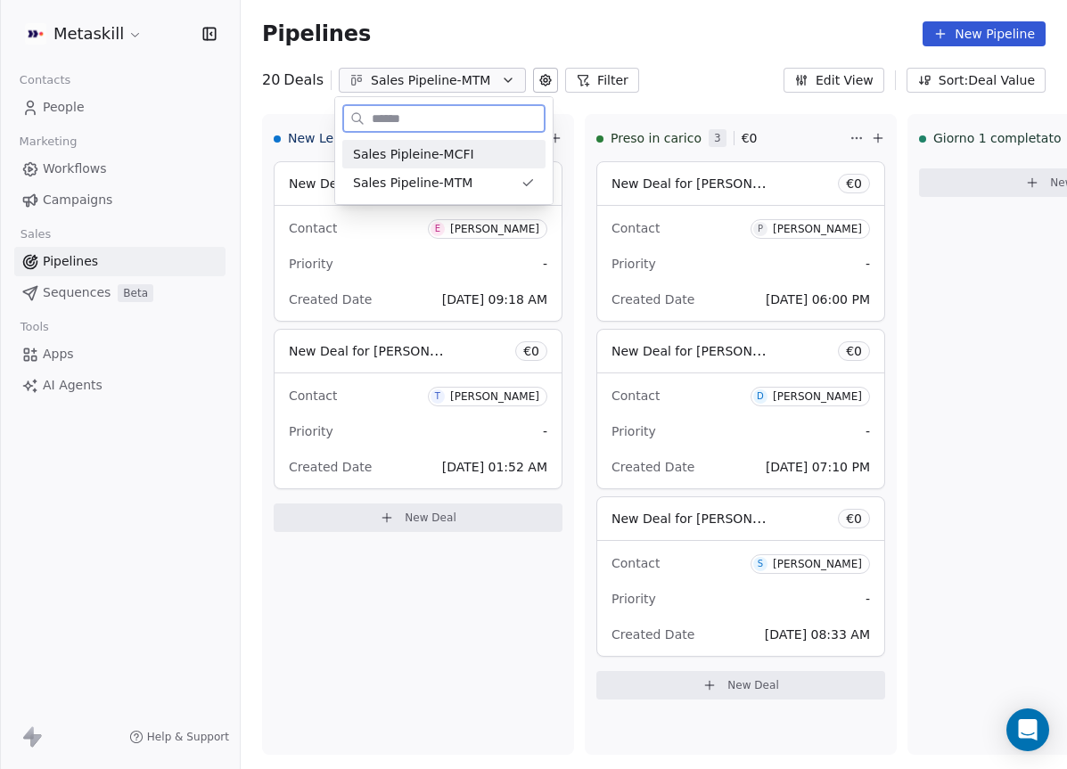
click at [431, 158] on span "Sales Pipleine-MCFI" at bounding box center [413, 154] width 121 height 19
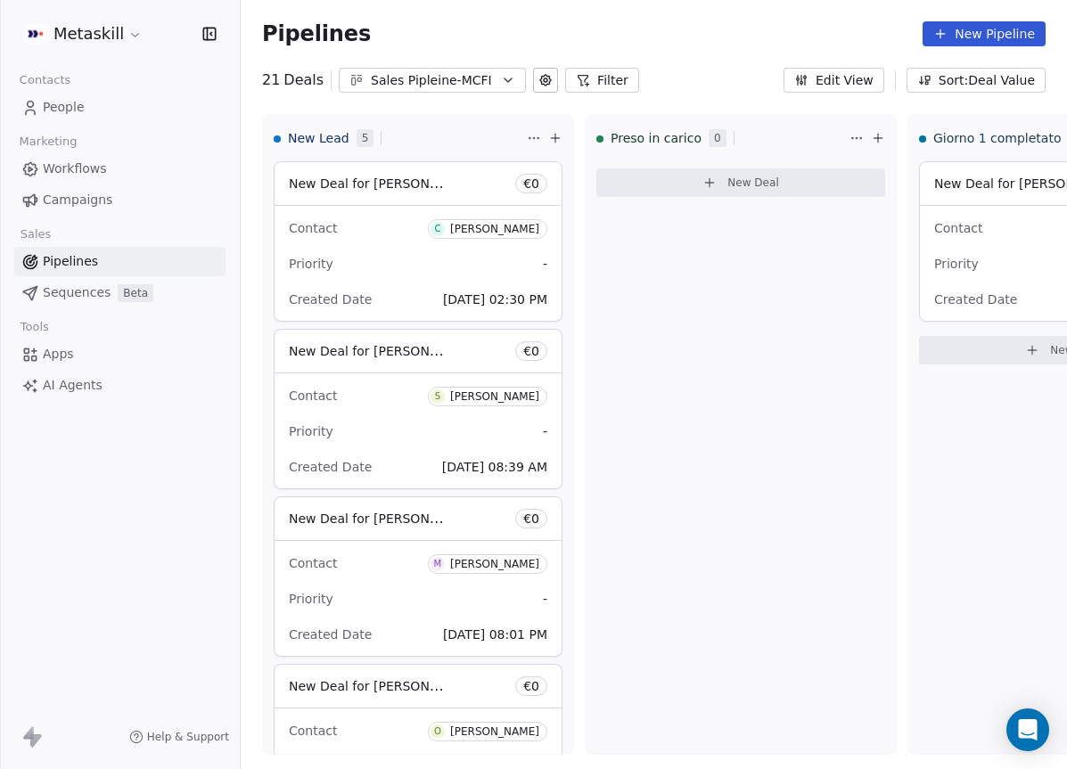
click at [465, 41] on div "Pipelines New Pipeline" at bounding box center [653, 33] width 783 height 25
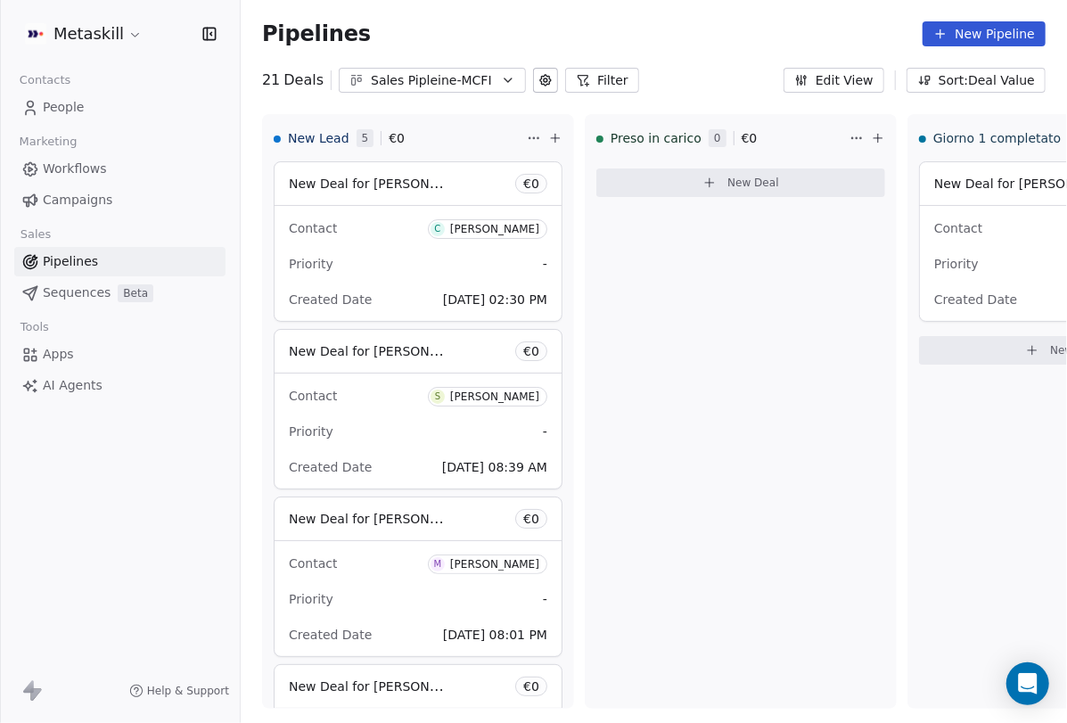
click at [154, 263] on link "Pipelines" at bounding box center [119, 261] width 211 height 29
click at [463, 77] on div "Sales Pipleine-MCFI" at bounding box center [432, 80] width 123 height 19
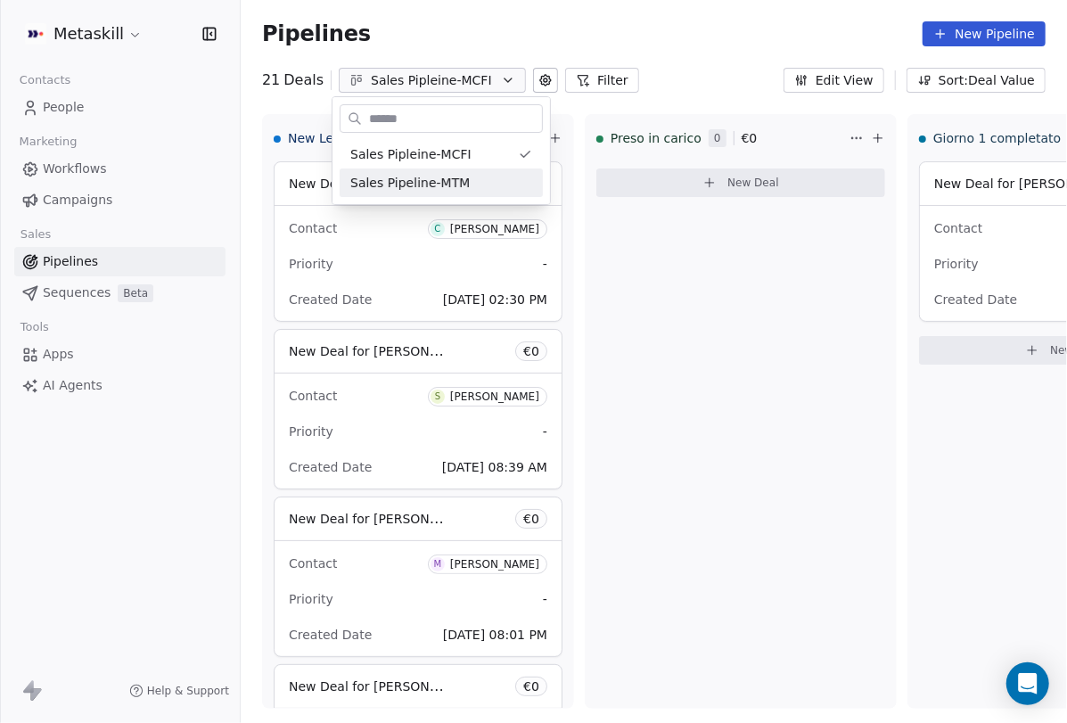
drag, startPoint x: 668, startPoint y: 426, endPoint x: 438, endPoint y: 386, distance: 232.5
click at [667, 425] on html "Metaskill Contacts People Marketing Workflows Campaigns Sales Pipelines Sequenc…" at bounding box center [533, 361] width 1067 height 723
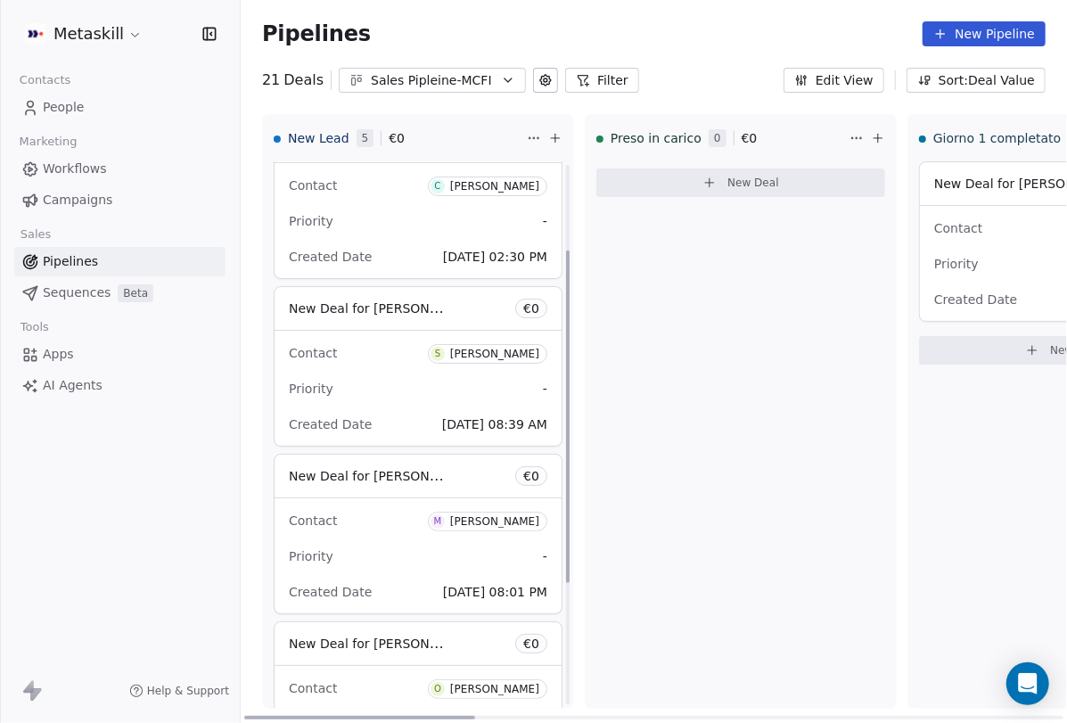
scroll to position [41, 0]
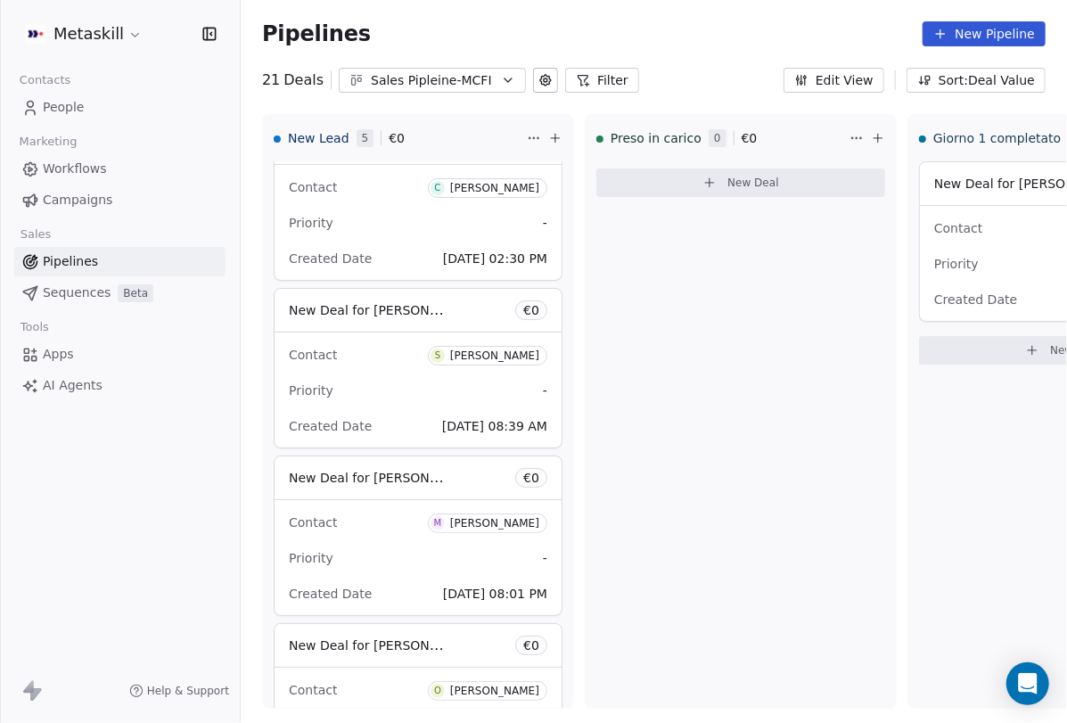
click at [420, 80] on div "Sales Pipleine-MCFI" at bounding box center [432, 80] width 123 height 19
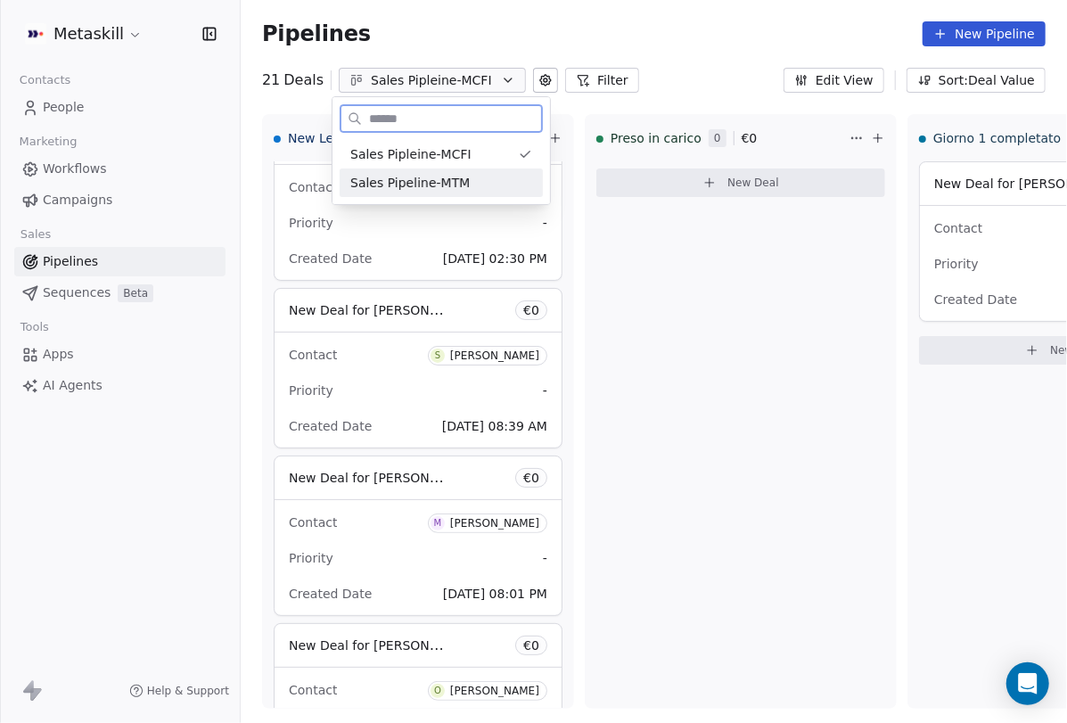
click at [498, 176] on div "Sales Pipeline-MTM" at bounding box center [441, 183] width 182 height 19
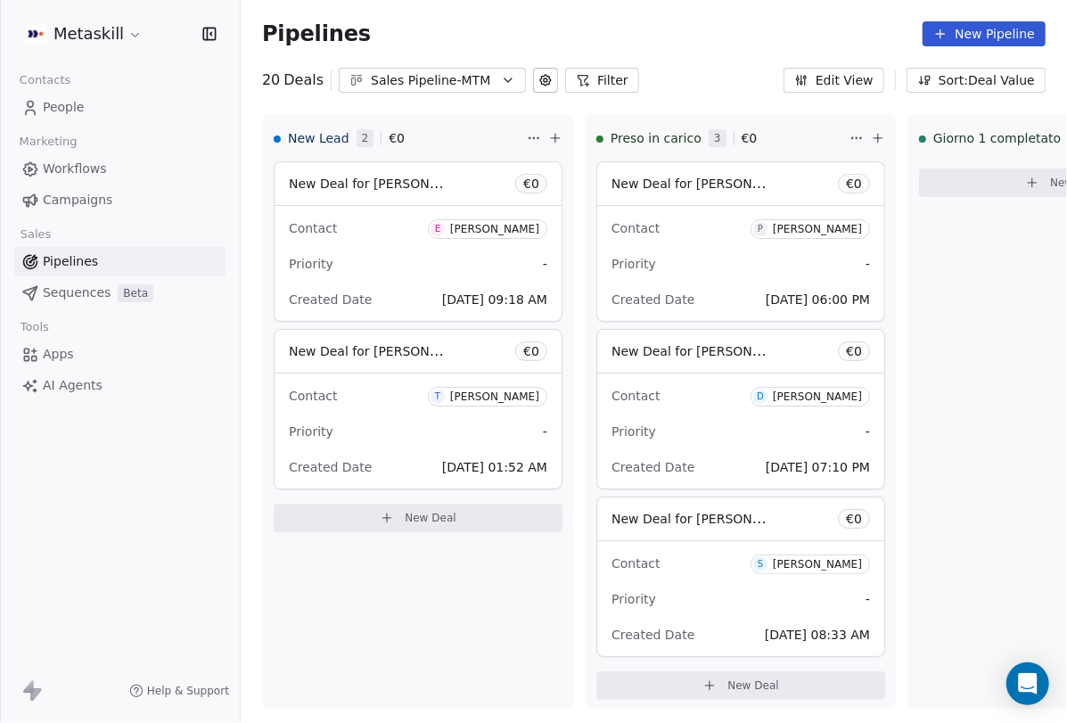
click at [436, 86] on div "Sales Pipeline-MTM" at bounding box center [432, 80] width 123 height 19
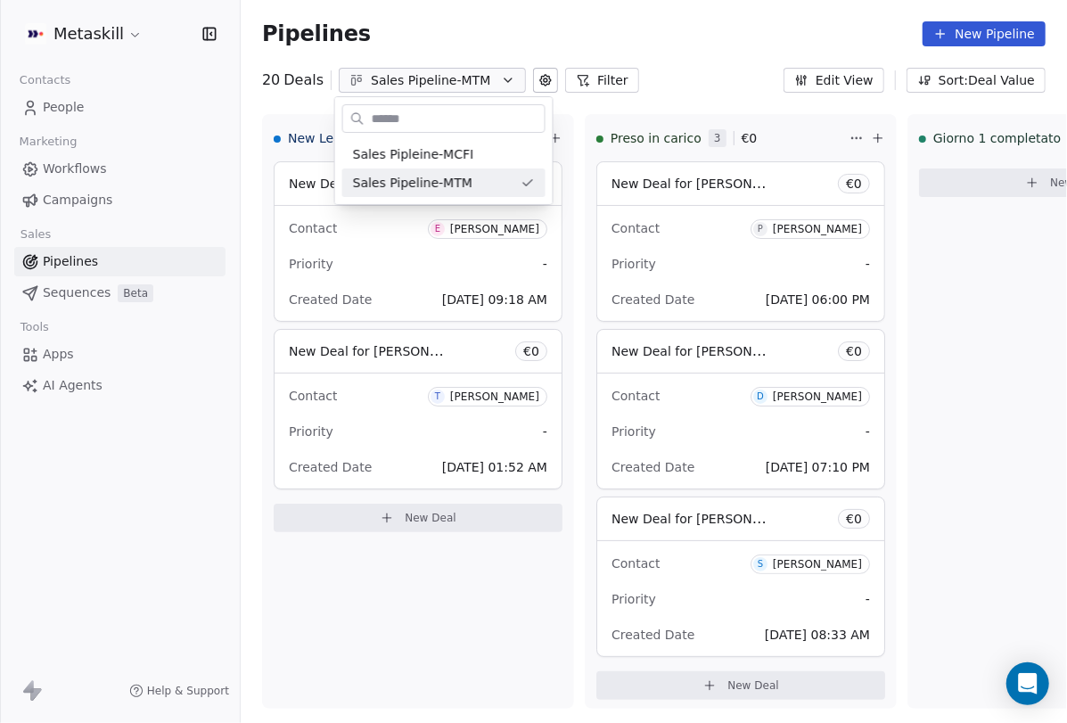
click at [666, 90] on html "Metaskill Contacts People Marketing Workflows Campaigns Sales Pipelines Sequenc…" at bounding box center [533, 361] width 1067 height 723
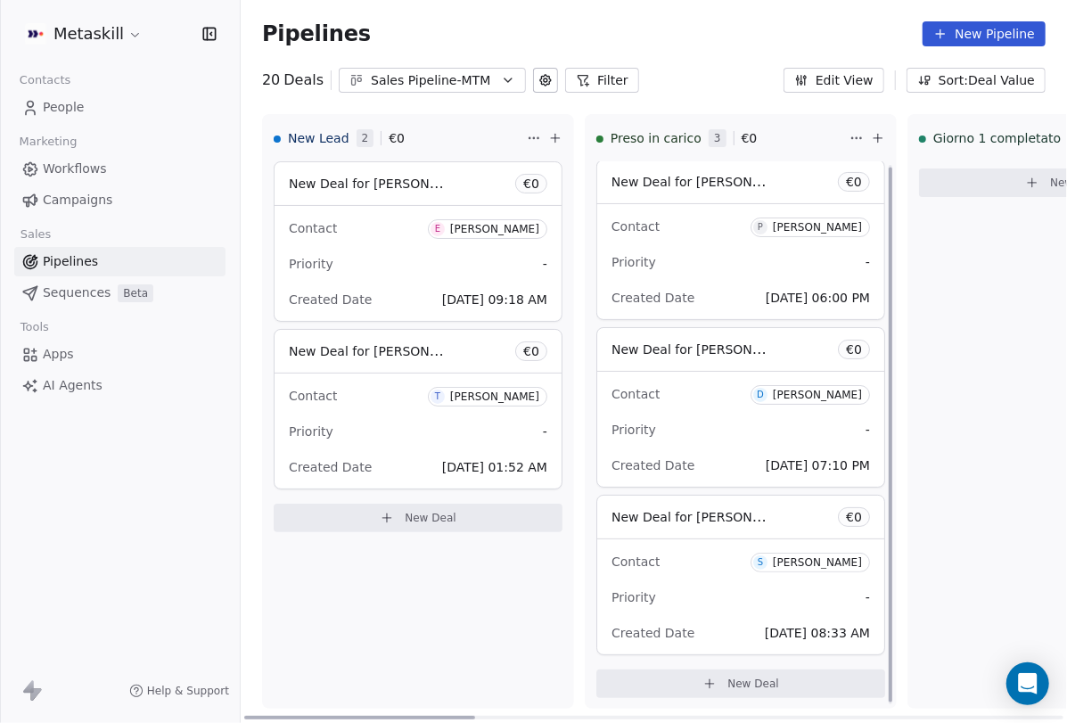
scroll to position [4, 0]
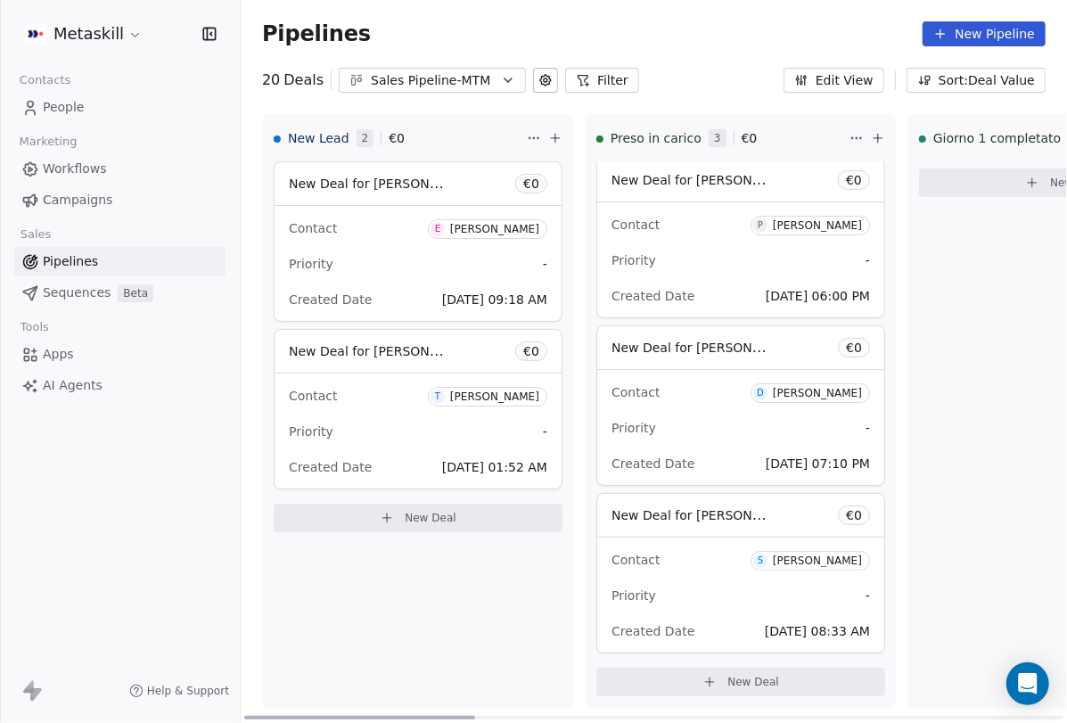
click at [485, 237] on span "E Emanuele Gresta" at bounding box center [487, 229] width 119 height 20
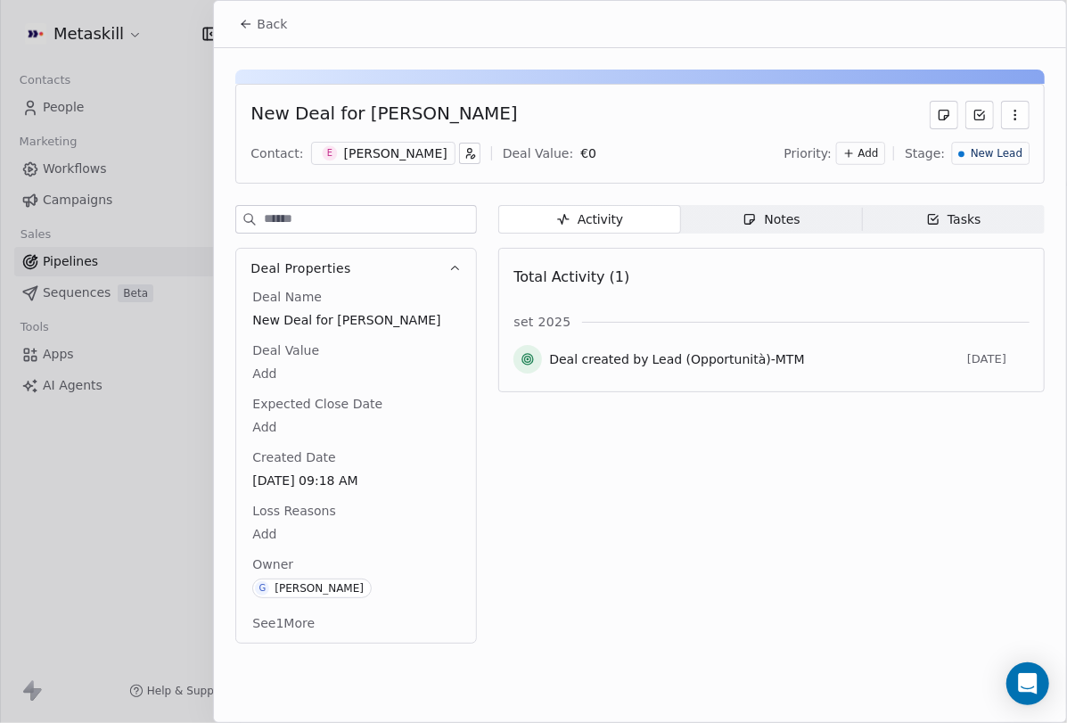
click at [358, 157] on div "[PERSON_NAME]" at bounding box center [395, 153] width 103 height 18
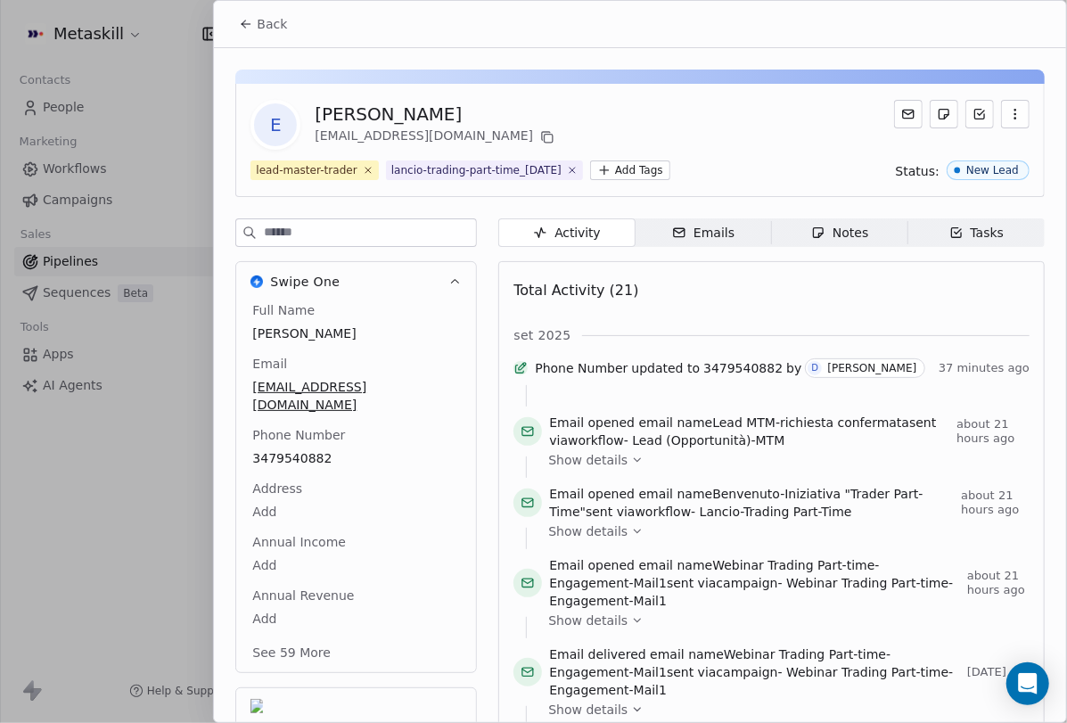
click at [310, 440] on div "Full Name Emanuele Gresta Email emanuele.gresta@gmail.com Phone Number 34795408…" at bounding box center [356, 483] width 215 height 364
click at [262, 32] on span "Back" at bounding box center [272, 24] width 30 height 18
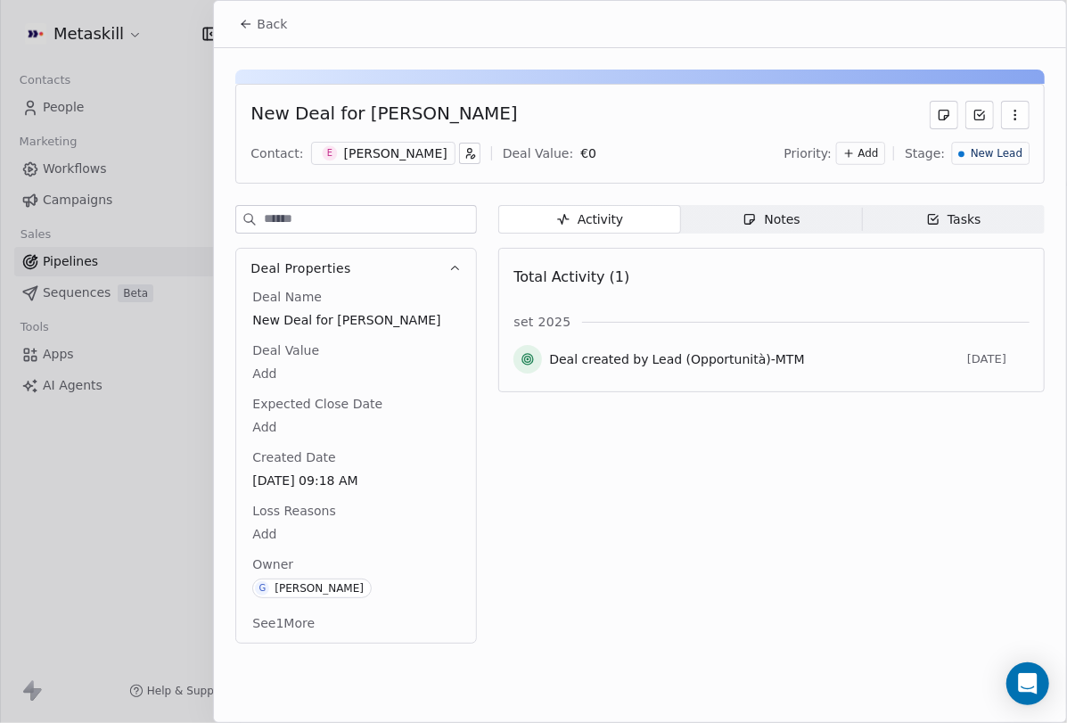
click at [255, 10] on button "Back" at bounding box center [263, 24] width 70 height 32
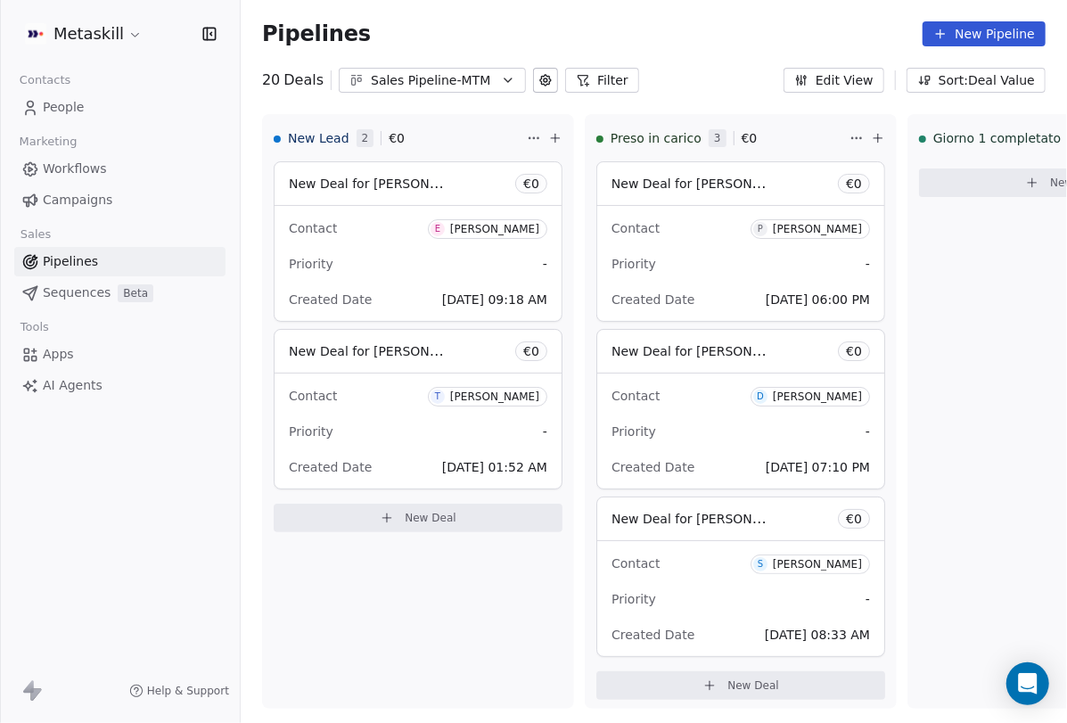
click at [114, 117] on link "People" at bounding box center [119, 107] width 211 height 29
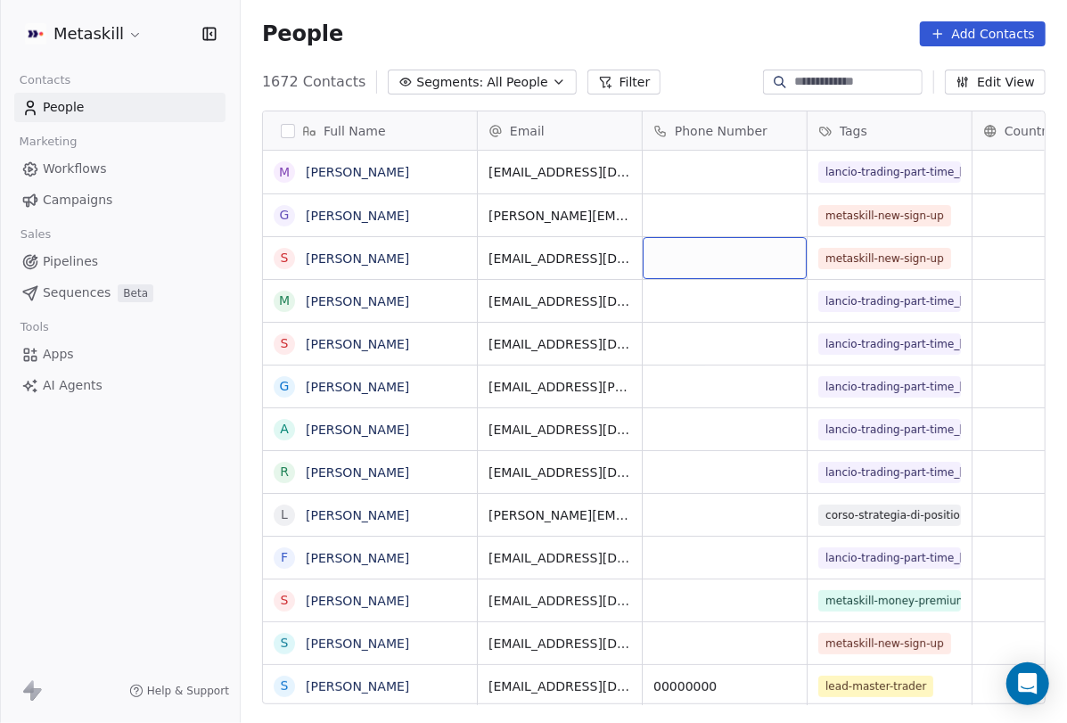
click at [719, 250] on div "grid" at bounding box center [725, 258] width 164 height 42
drag, startPoint x: 702, startPoint y: 258, endPoint x: 579, endPoint y: 241, distance: 124.3
click at [579, 241] on html "Metaskill Contacts People Marketing Workflows Campaigns Sales Pipelines Sequenc…" at bounding box center [533, 361] width 1067 height 723
drag, startPoint x: 716, startPoint y: 258, endPoint x: 631, endPoint y: 251, distance: 84.9
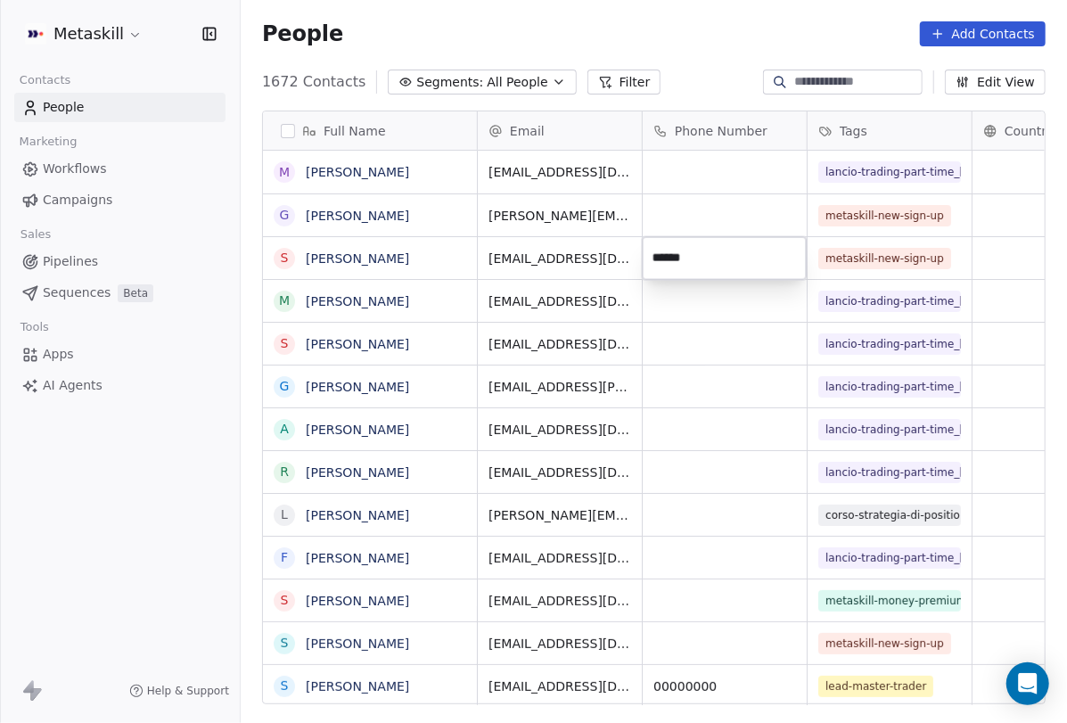
click at [632, 251] on html "Metaskill Contacts People Marketing Workflows Campaigns Sales Pipelines Sequenc…" at bounding box center [533, 361] width 1067 height 723
type input "*"
click at [725, 173] on html "Metaskill Contacts People Marketing Workflows Campaigns Sales Pipelines Sequenc…" at bounding box center [533, 361] width 1067 height 723
click at [985, 70] on button "Edit View" at bounding box center [995, 82] width 101 height 25
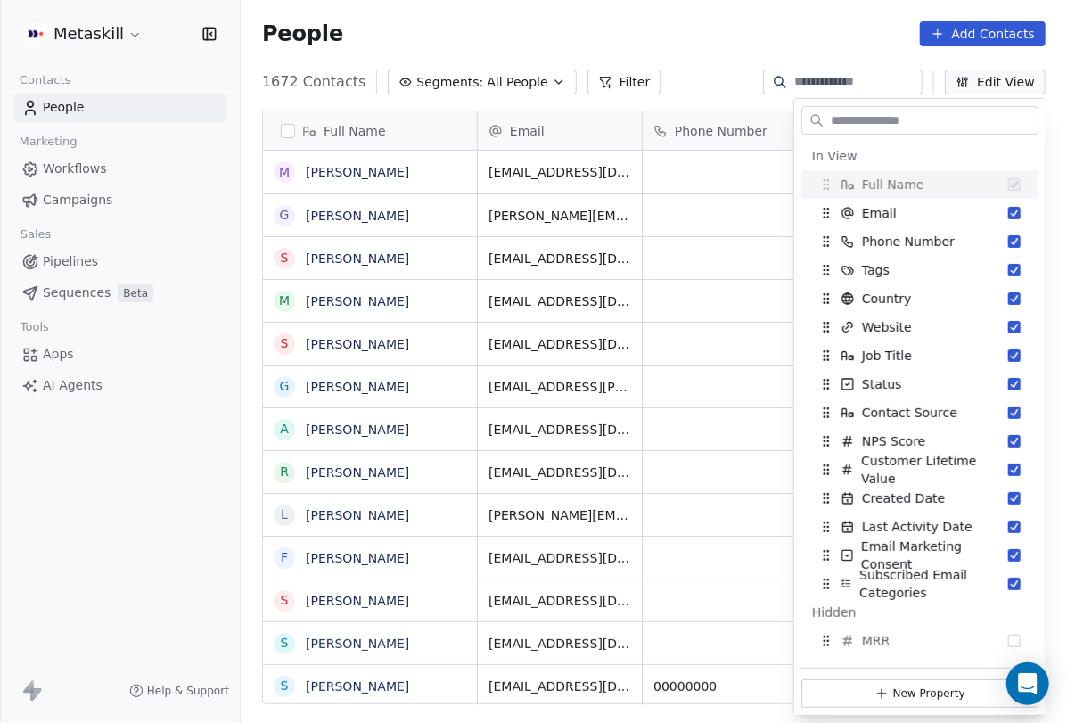
click at [701, 93] on div "1672 Contacts Segments: All People Filter Edit View" at bounding box center [654, 82] width 826 height 29
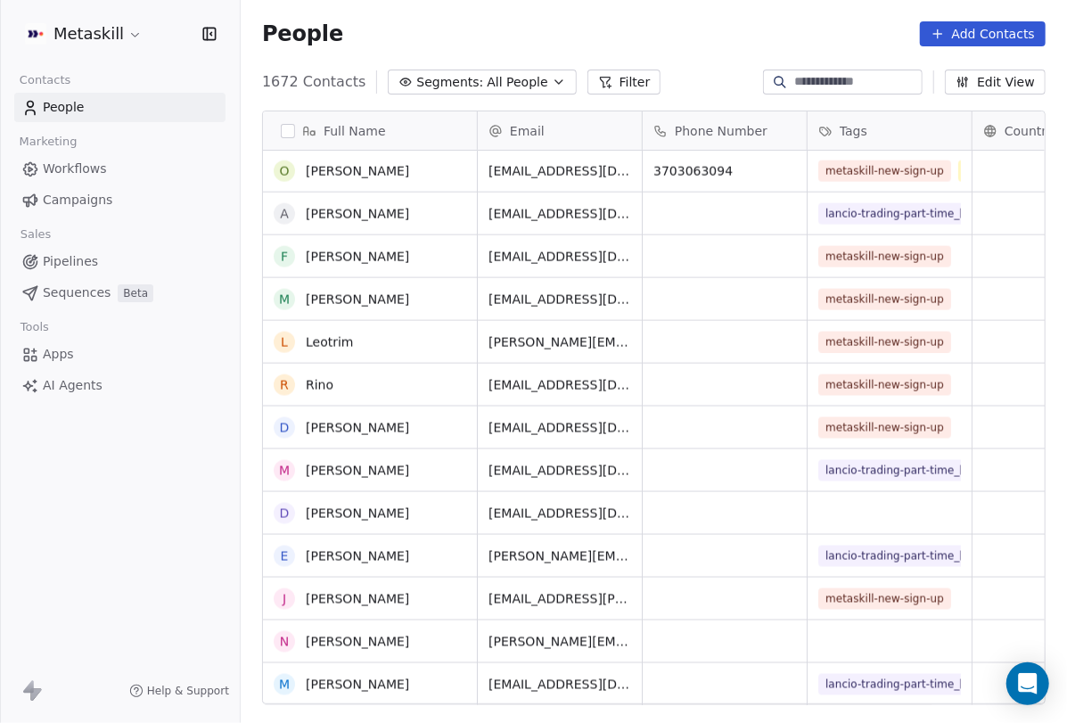
scroll to position [1157, 0]
click at [864, 89] on input at bounding box center [856, 82] width 125 height 18
paste input "**********"
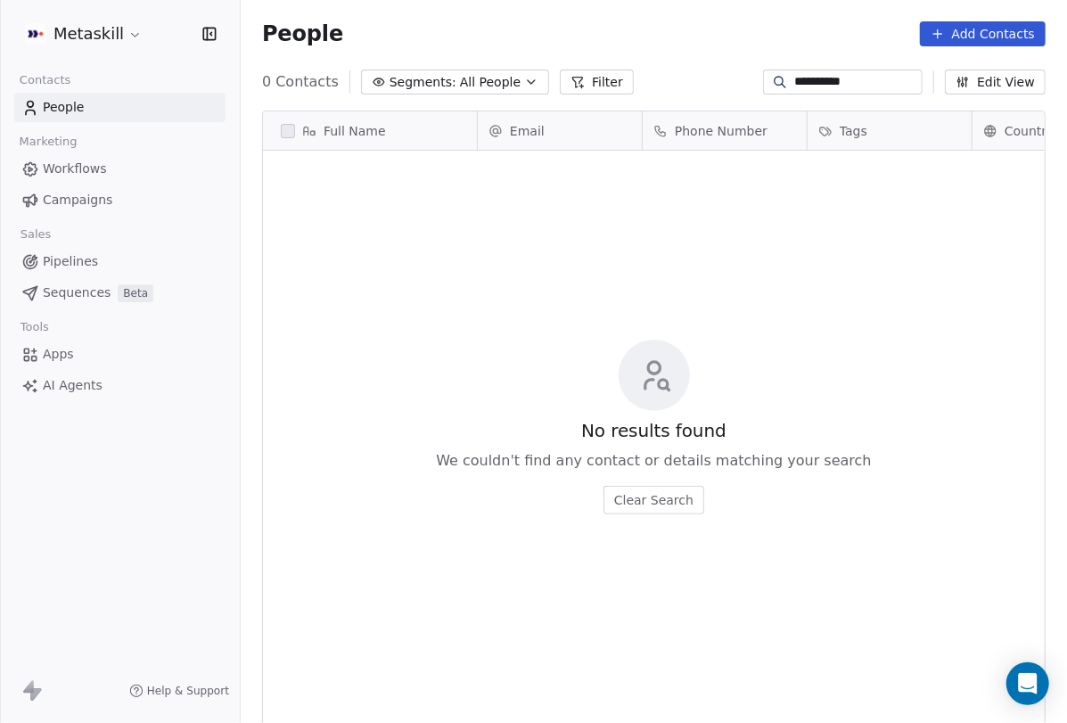
scroll to position [0, 0]
click at [872, 88] on input "**********" at bounding box center [856, 82] width 125 height 18
type input "*********"
drag, startPoint x: 893, startPoint y: 79, endPoint x: 480, endPoint y: 90, distance: 412.8
click at [522, 89] on div "0 Contacts Segments: All People Filter ********* Edit View" at bounding box center [654, 82] width 826 height 29
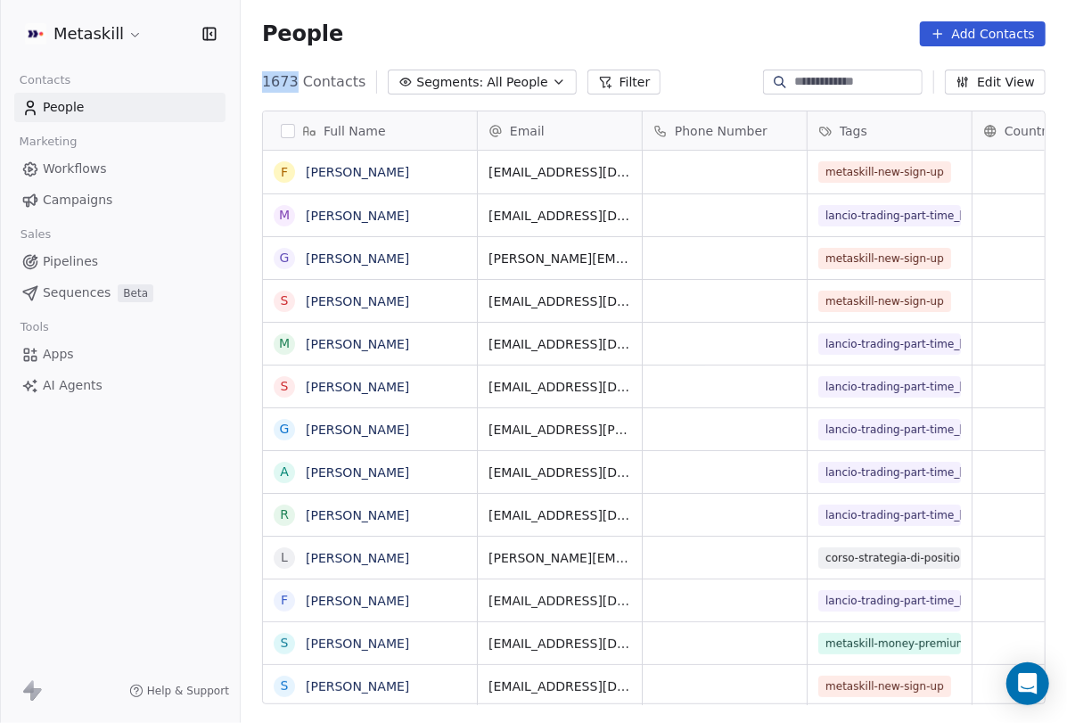
drag, startPoint x: 264, startPoint y: 85, endPoint x: 294, endPoint y: 86, distance: 30.4
click at [294, 83] on span "1673 Contacts" at bounding box center [313, 81] width 103 height 21
click at [276, 96] on div "Full Name F Federico porceillon M Maurizio Atzeni g giovanni S Steven M Michele…" at bounding box center [654, 414] width 826 height 636
click at [704, 94] on div "1673 Contacts Segments: All People Filter Edit View" at bounding box center [654, 82] width 826 height 29
type button "on"
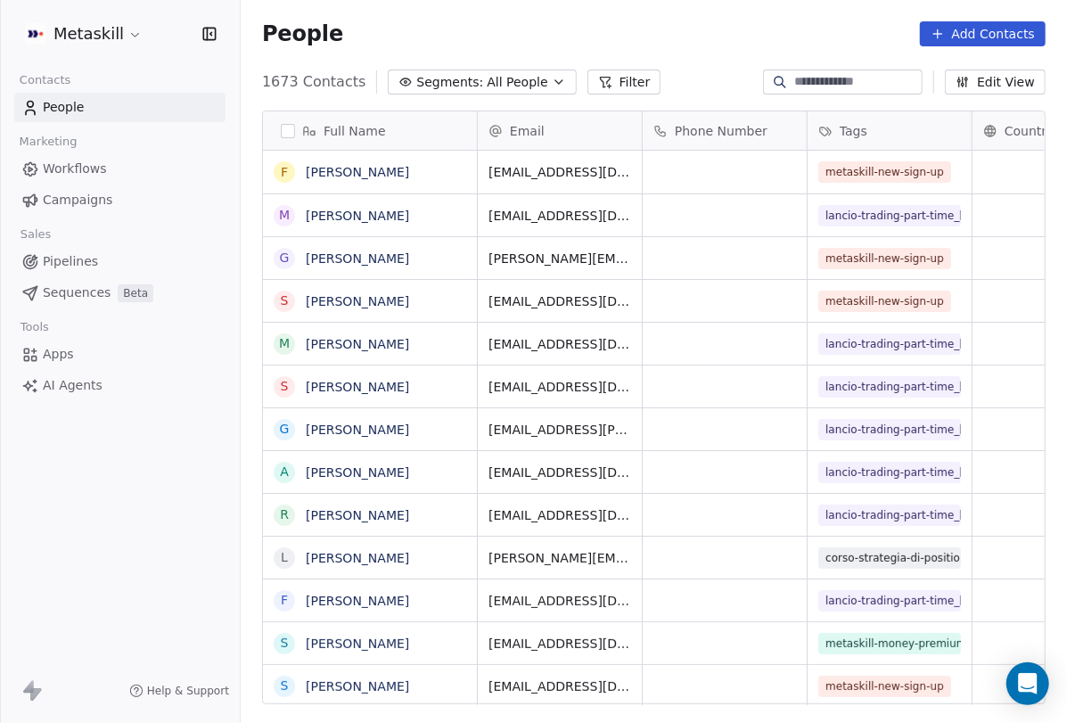
click at [714, 86] on div "1673 Contacts Segments: All People Filter Edit View" at bounding box center [654, 82] width 826 height 29
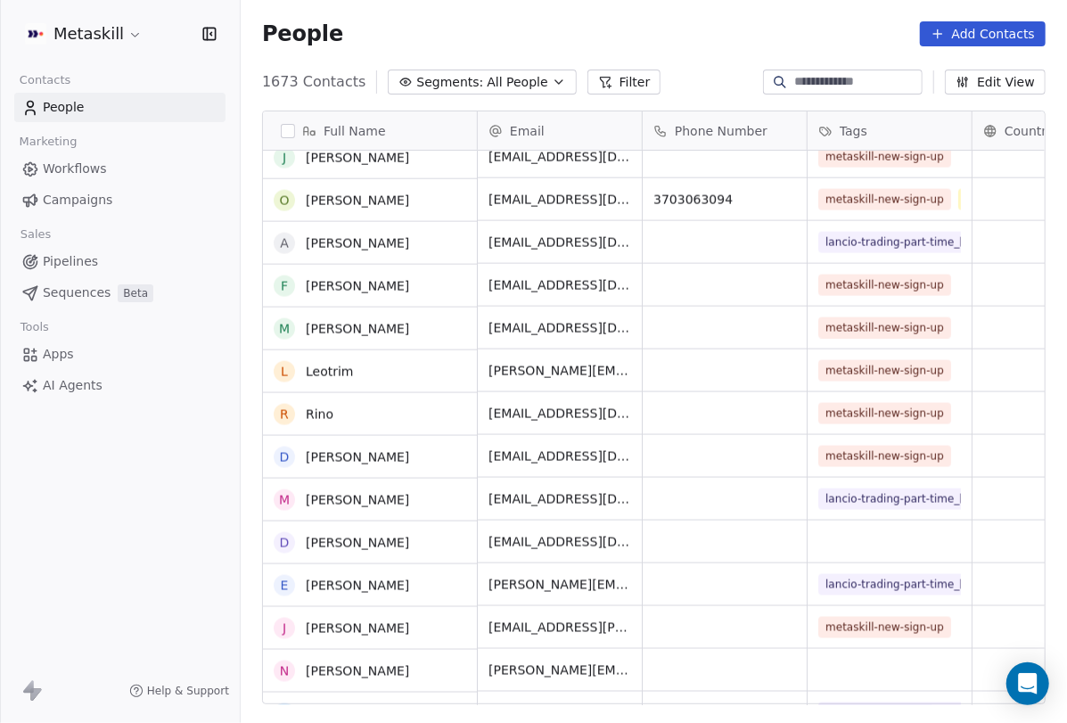
scroll to position [1171, 0]
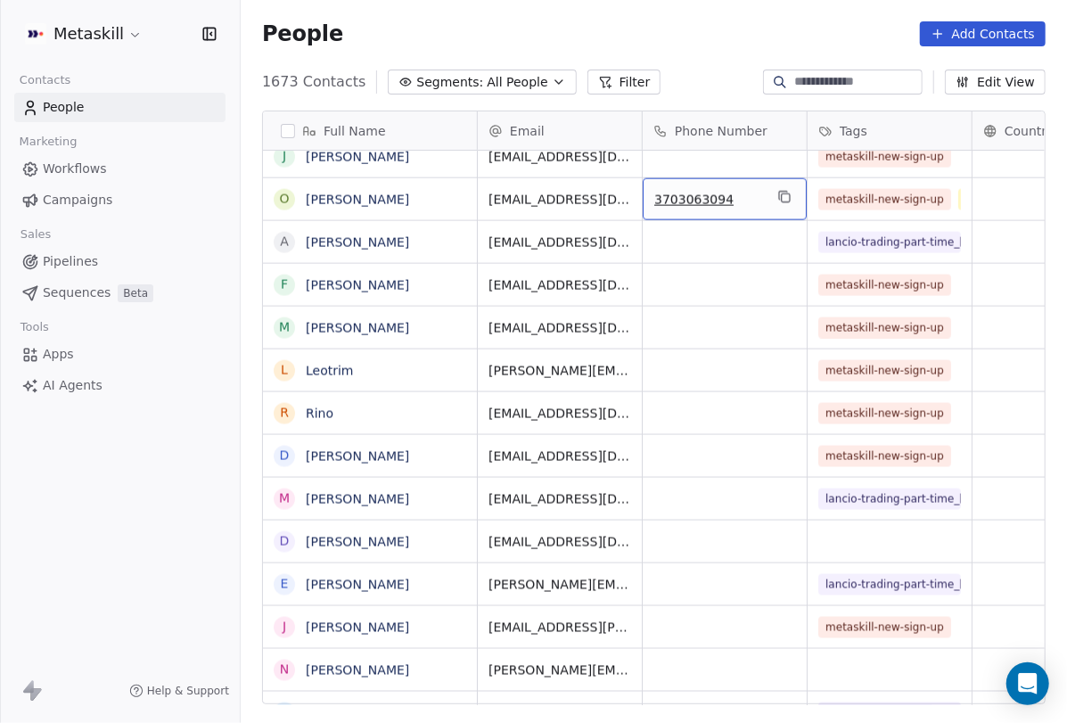
click at [703, 200] on span "3703063094" at bounding box center [708, 200] width 109 height 18
click at [690, 298] on html "Metaskill Contacts People Marketing Workflows Campaigns Sales Pipelines Sequenc…" at bounding box center [533, 361] width 1067 height 723
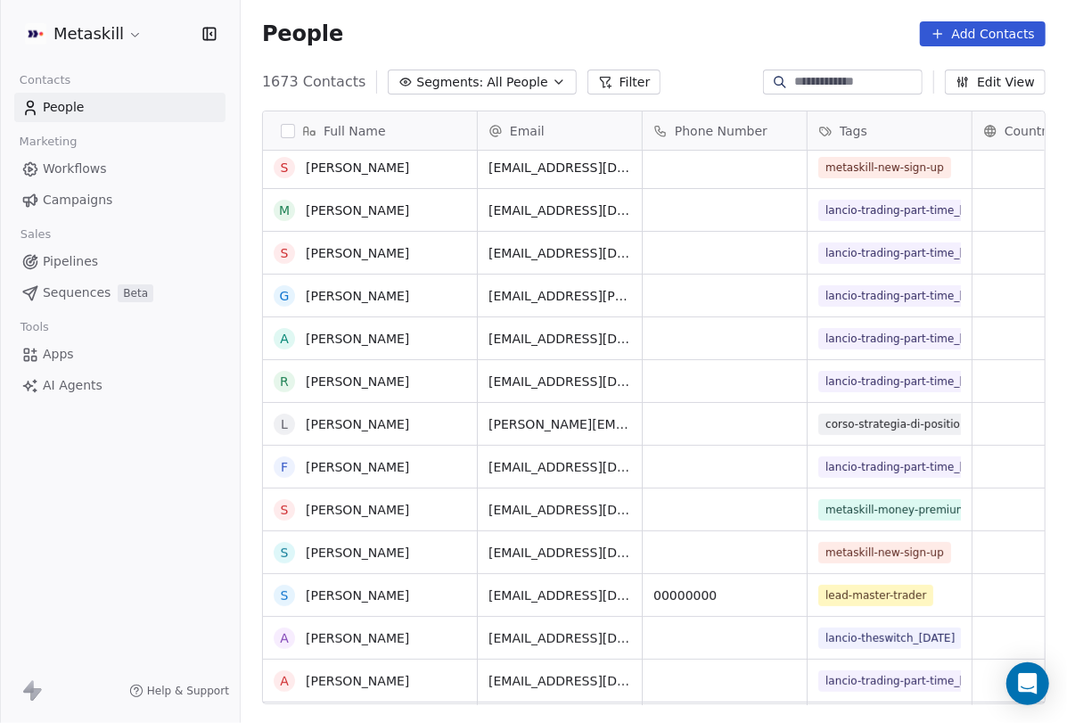
scroll to position [70, 0]
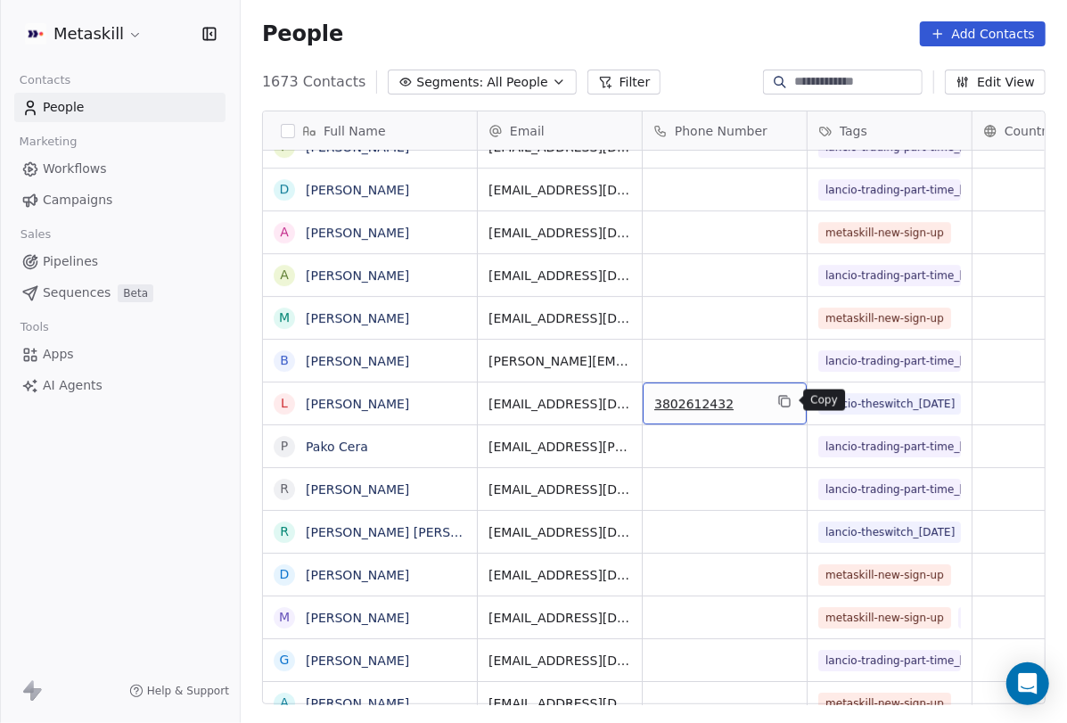
click at [787, 402] on icon "grid" at bounding box center [784, 401] width 14 height 14
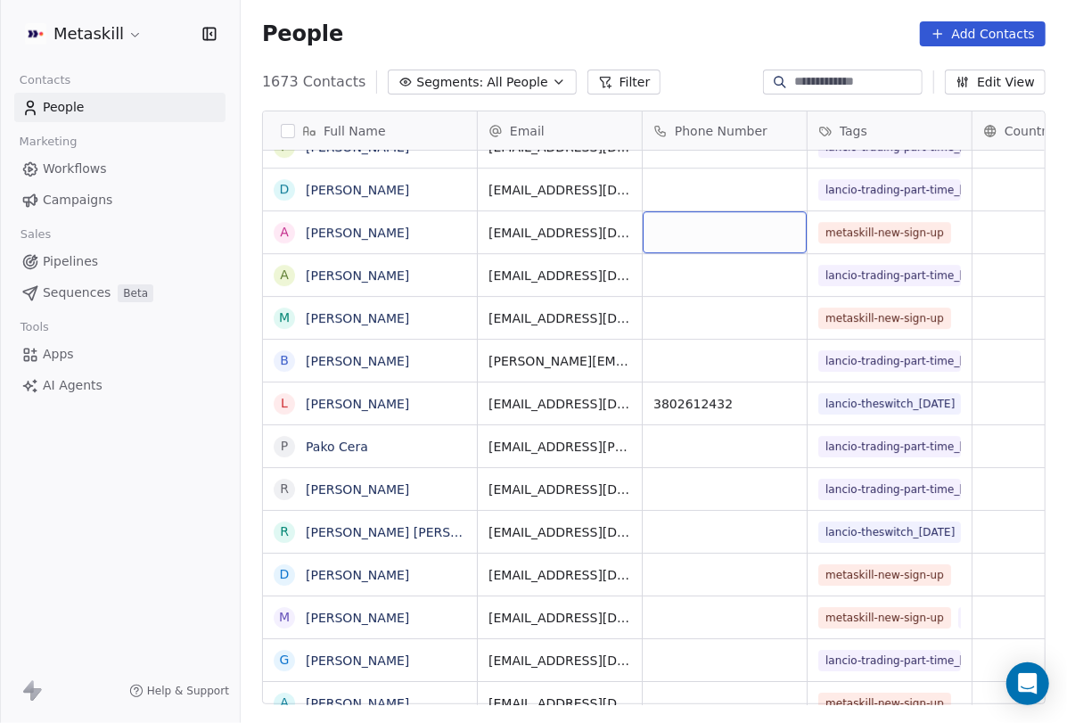
click at [700, 248] on div "grid" at bounding box center [725, 232] width 164 height 42
click at [708, 280] on div "grid" at bounding box center [725, 275] width 164 height 42
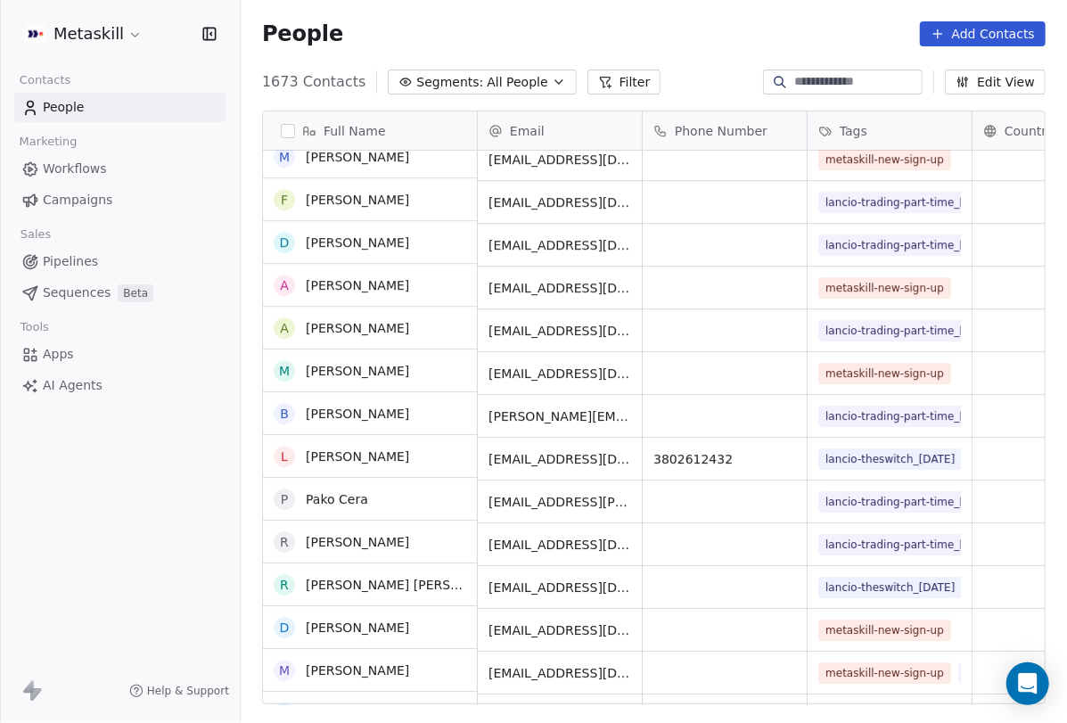
scroll to position [2623, 0]
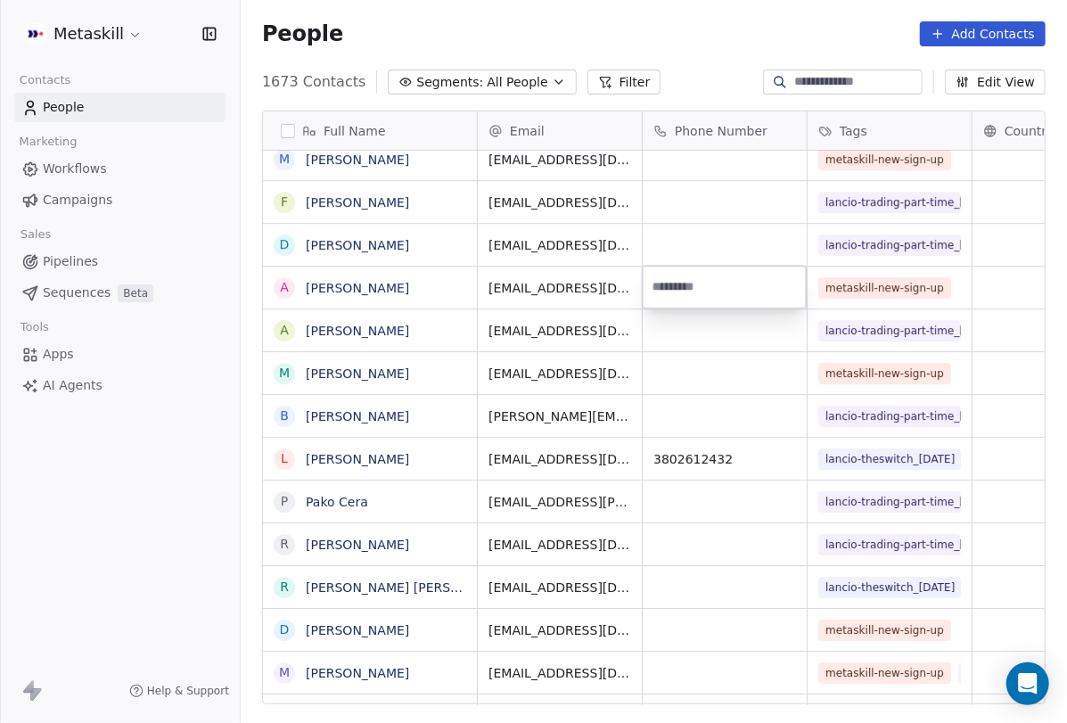
click at [768, 575] on html "Metaskill Contacts People Marketing Workflows Campaigns Sales Pipelines Sequenc…" at bounding box center [533, 361] width 1067 height 723
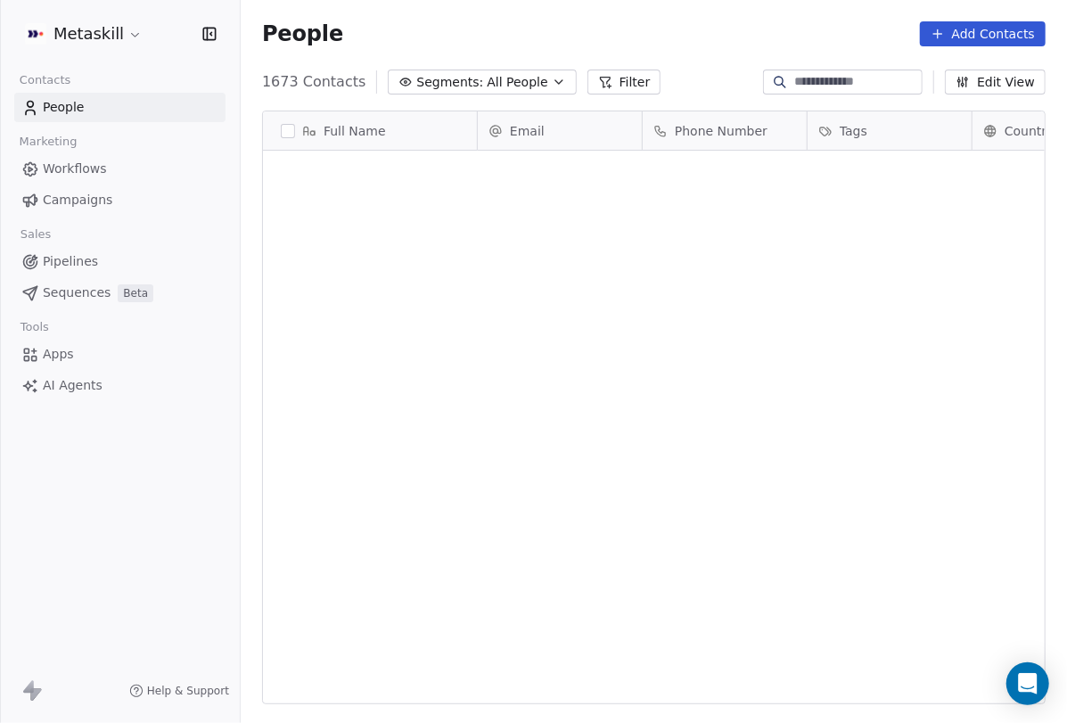
scroll to position [21334, 0]
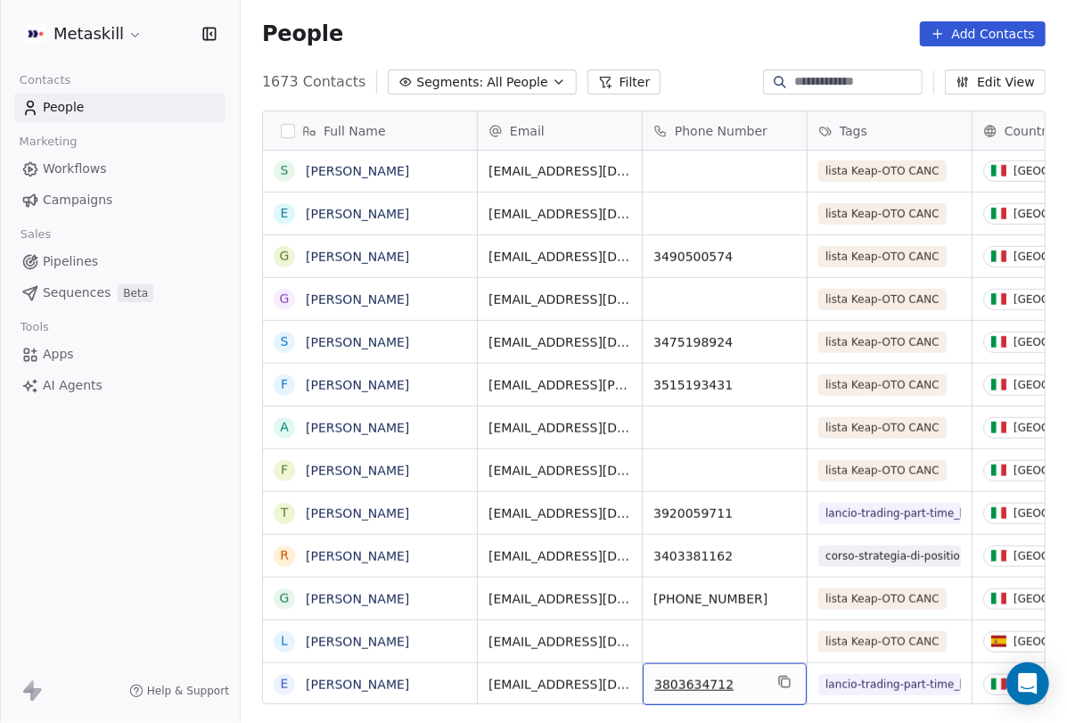
click at [707, 684] on span "3803634712" at bounding box center [708, 685] width 109 height 18
click at [752, 639] on html "Metaskill Contacts People Marketing Workflows Campaigns Sales Pipelines Sequenc…" at bounding box center [533, 361] width 1067 height 723
click at [791, 681] on icon "grid" at bounding box center [784, 682] width 14 height 14
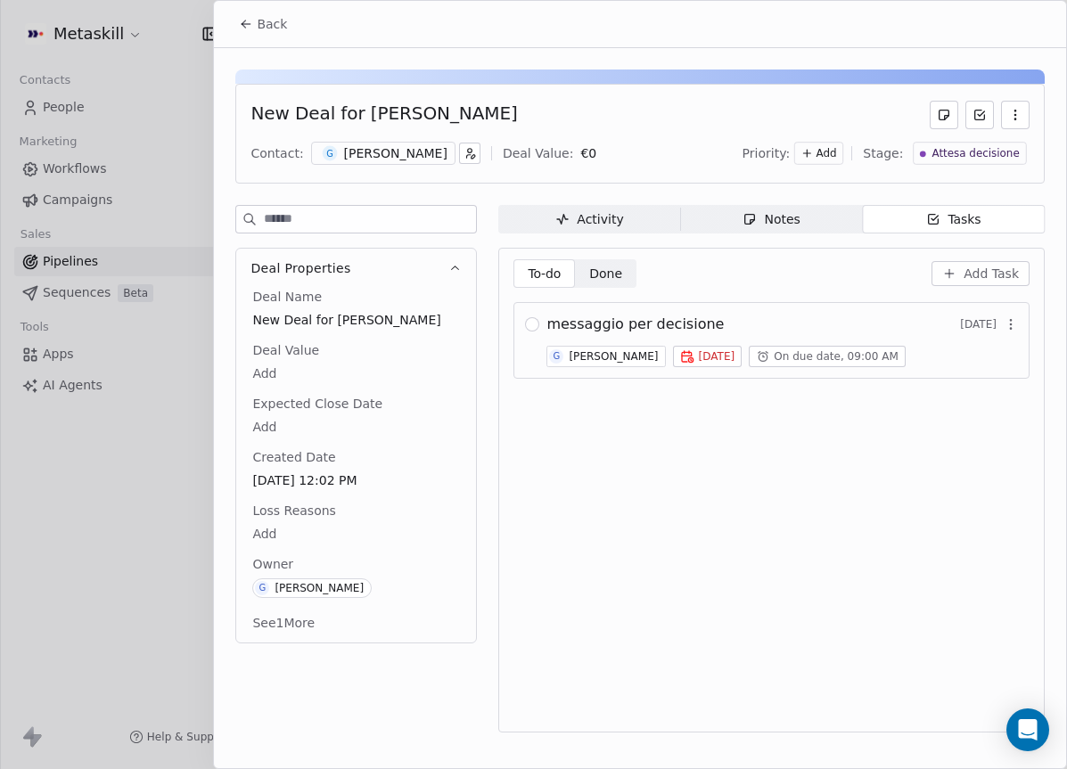
click at [559, 205] on span "Activity Activity" at bounding box center [589, 219] width 182 height 29
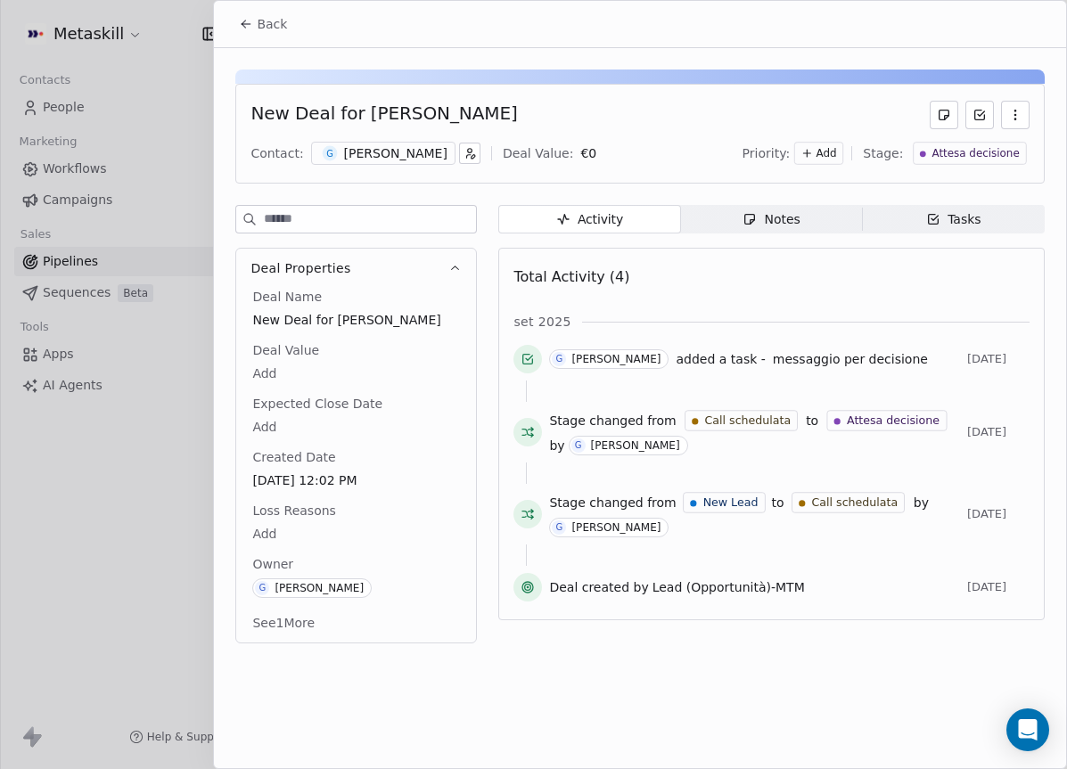
click at [384, 155] on div "[PERSON_NAME]" at bounding box center [395, 153] width 103 height 18
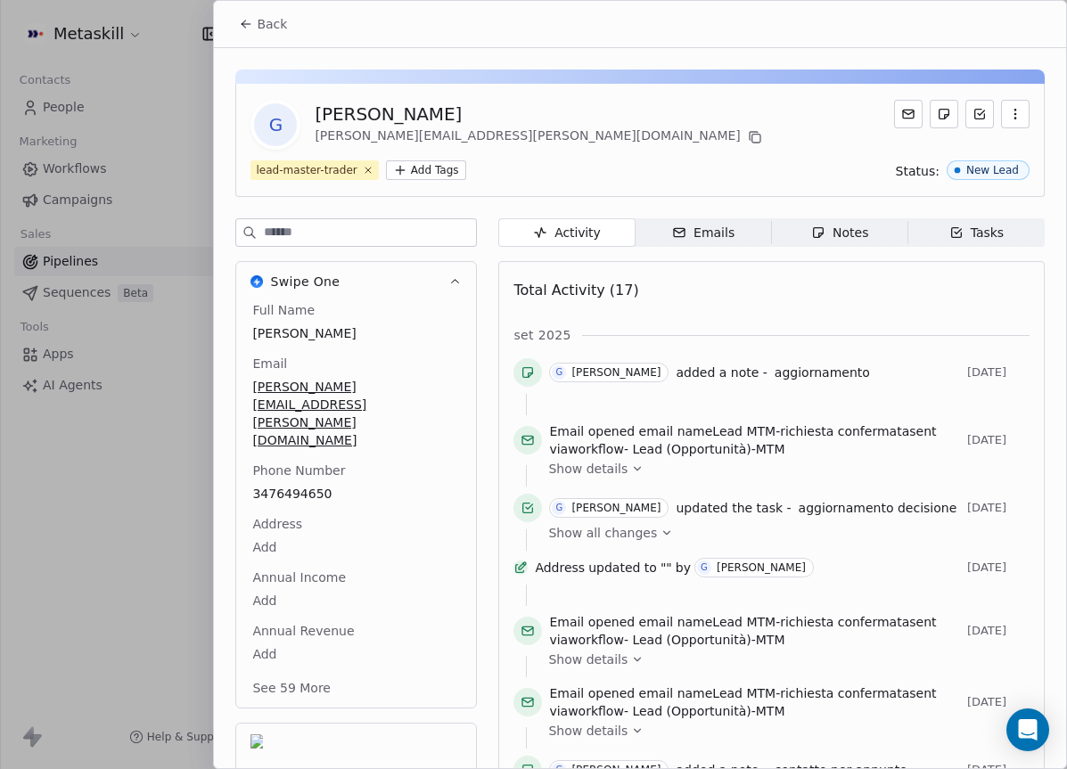
click at [793, 223] on span "Notes Notes" at bounding box center [840, 232] width 136 height 29
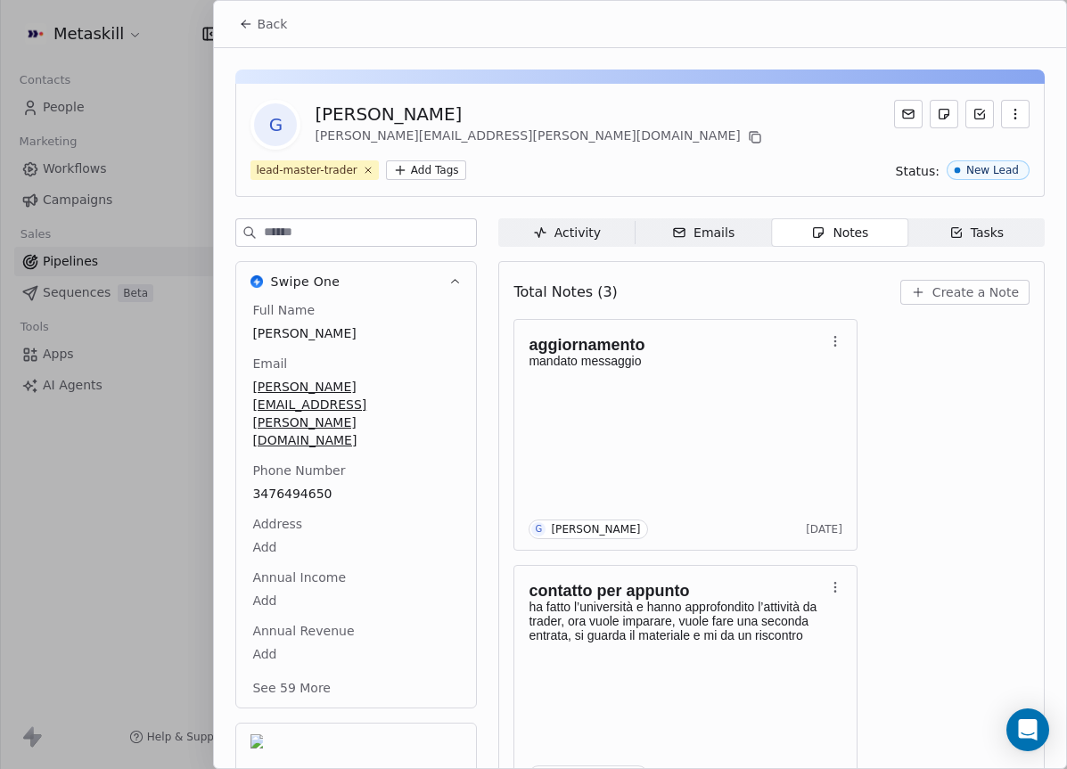
click at [320, 439] on div "Full Name Gerarda Lasalvia Email lasalvia.gerarda@gmail.com Phone Number 347649…" at bounding box center [356, 500] width 215 height 399
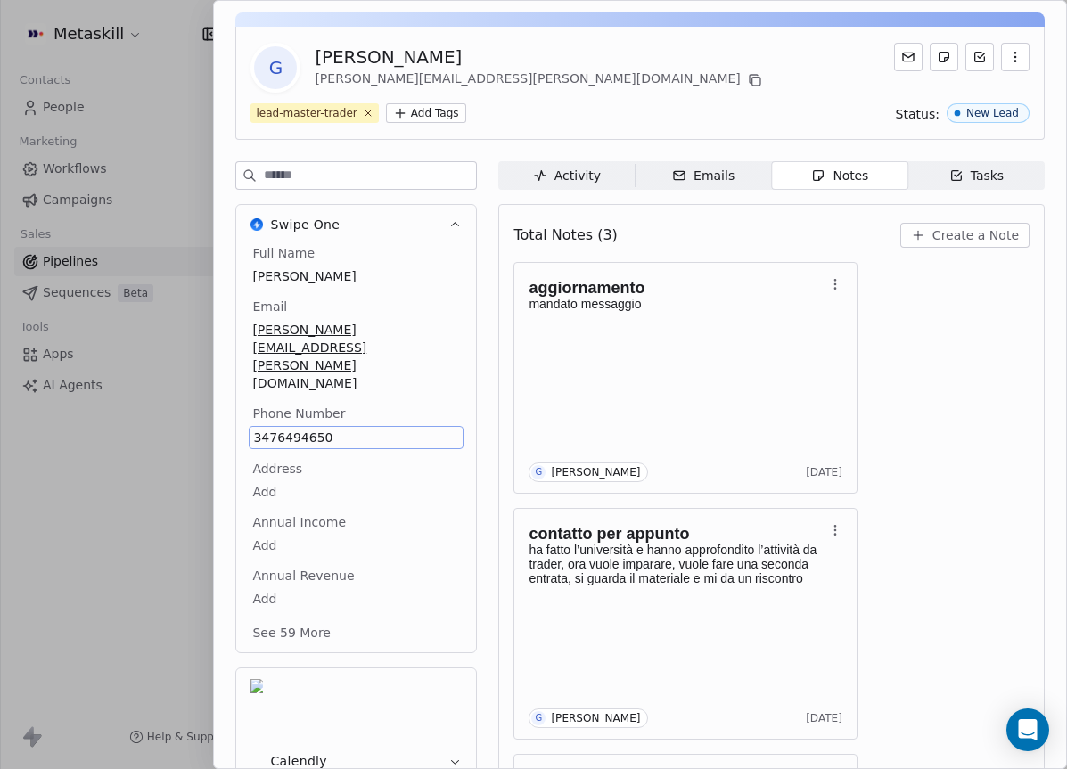
click at [316, 429] on span "3476494650" at bounding box center [356, 438] width 206 height 18
click at [317, 429] on span "3476494650" at bounding box center [356, 438] width 206 height 18
click at [316, 387] on input "**********" at bounding box center [355, 395] width 206 height 36
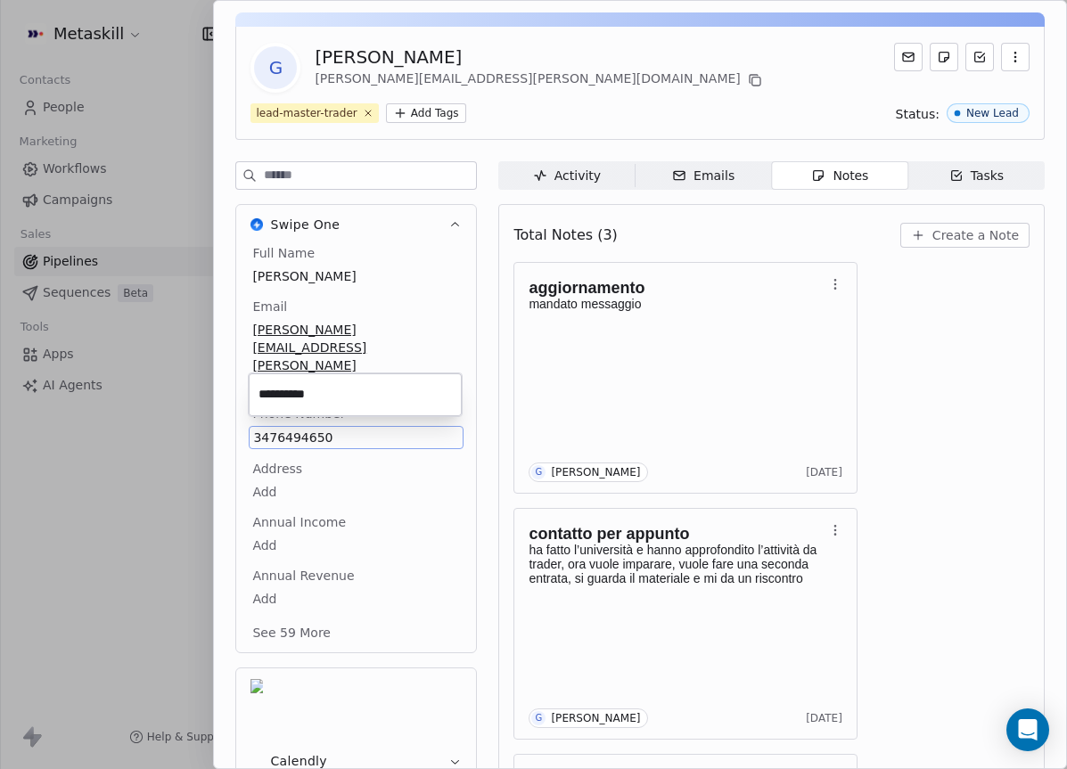
click at [982, 242] on html "Metaskill Contacts People Marketing Workflows Campaigns Sales Pipelines Sequenc…" at bounding box center [533, 384] width 1067 height 769
click at [979, 242] on span "Create a Note" at bounding box center [975, 235] width 86 height 18
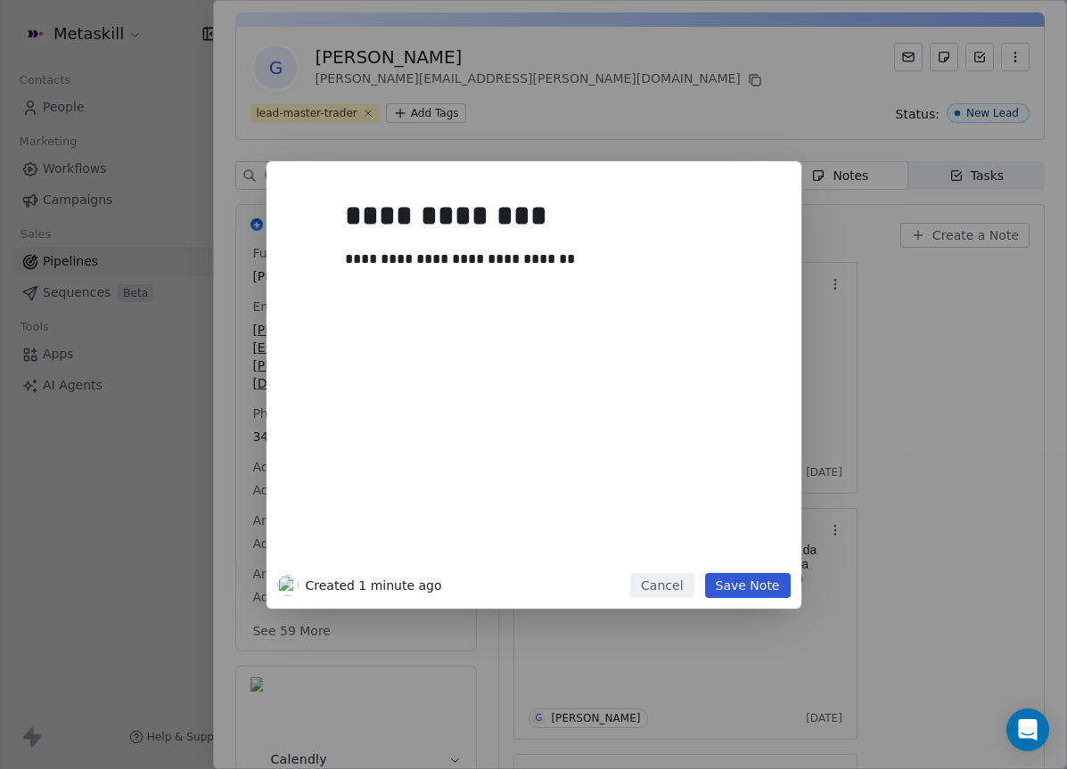
click at [755, 596] on button "Save Note" at bounding box center [748, 585] width 86 height 25
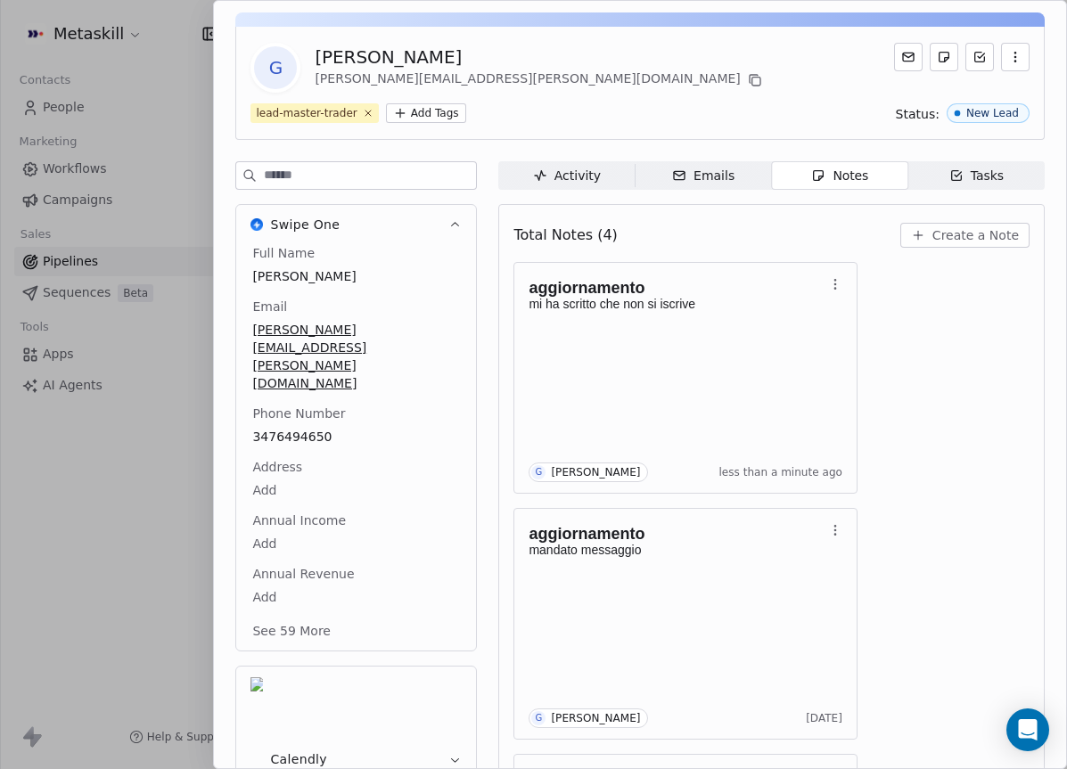
click at [933, 177] on span "Tasks Tasks" at bounding box center [976, 175] width 136 height 29
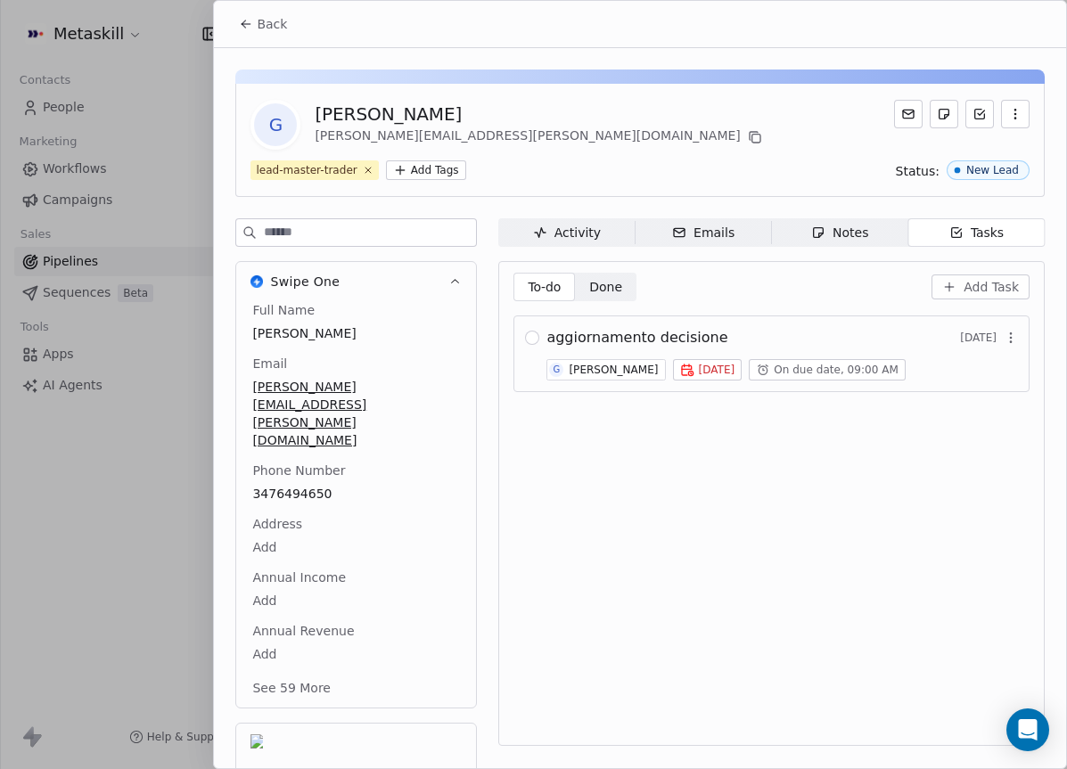
click at [559, 233] on div "Activity" at bounding box center [567, 233] width 68 height 19
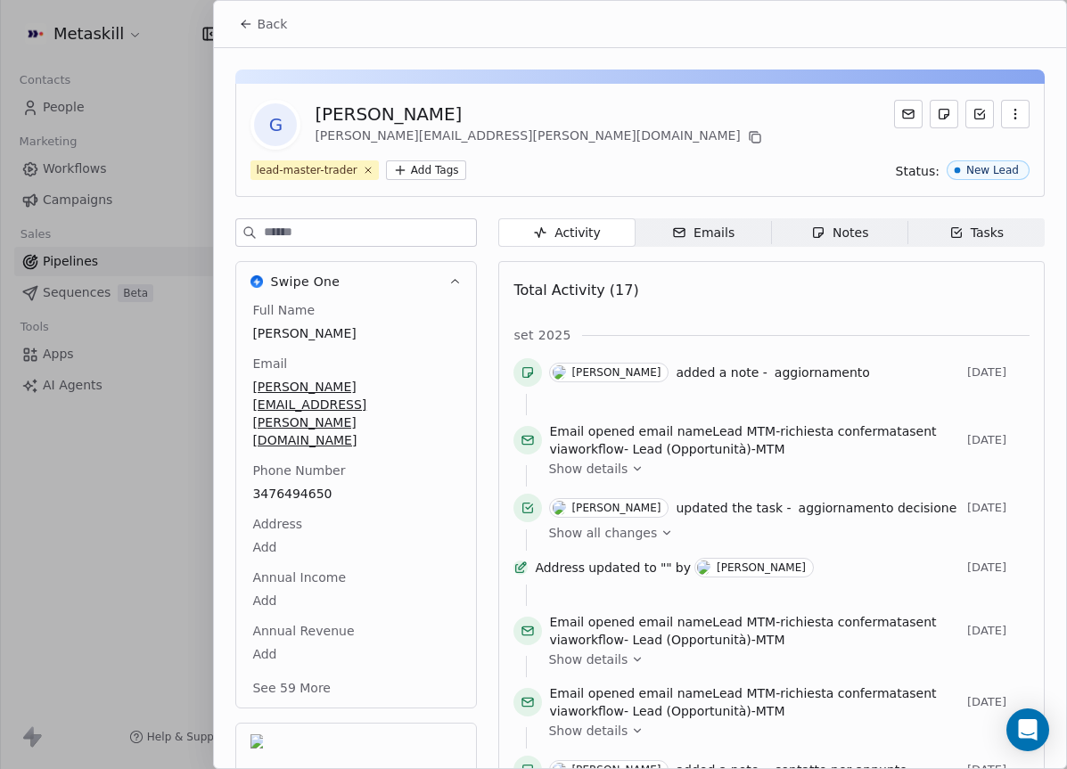
click at [991, 242] on span "Tasks Tasks" at bounding box center [976, 232] width 136 height 29
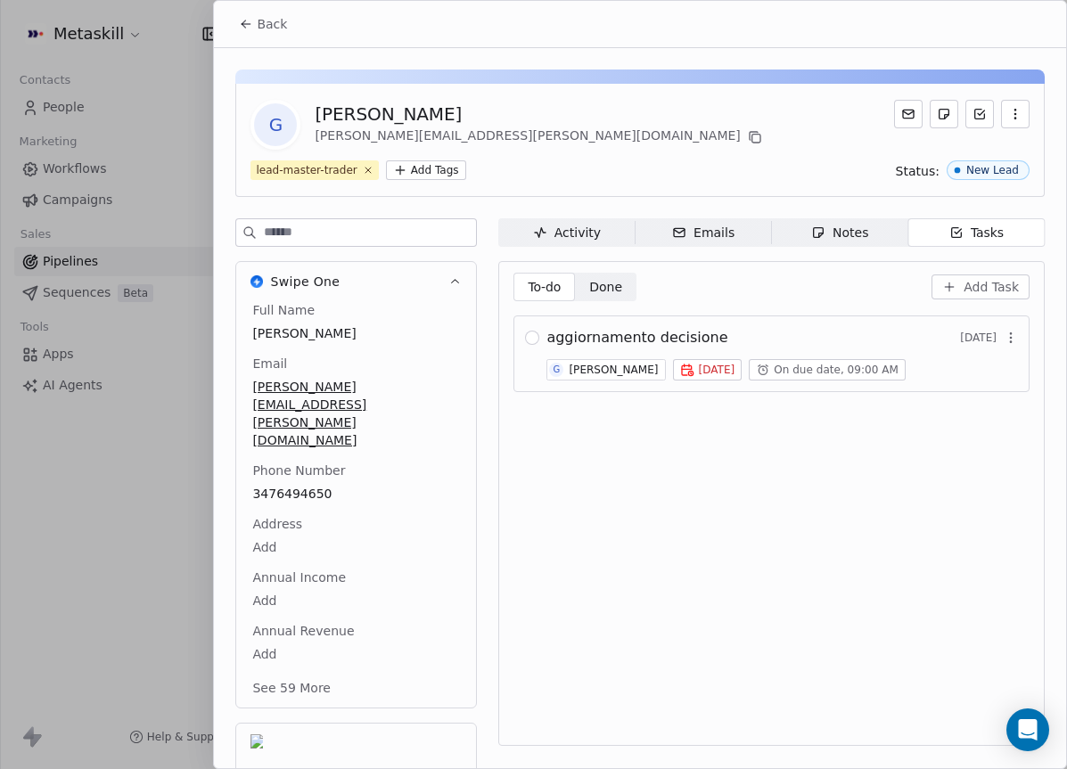
click at [537, 340] on button "button" at bounding box center [532, 338] width 14 height 14
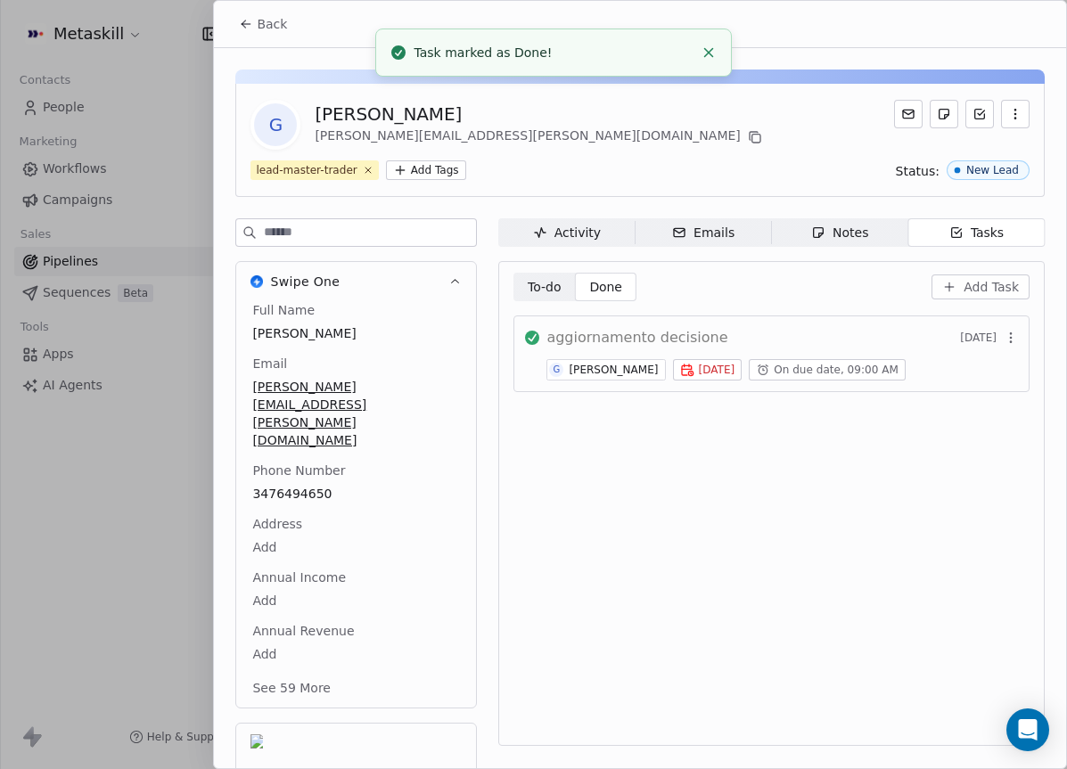
click at [594, 241] on div "Activity" at bounding box center [567, 233] width 68 height 19
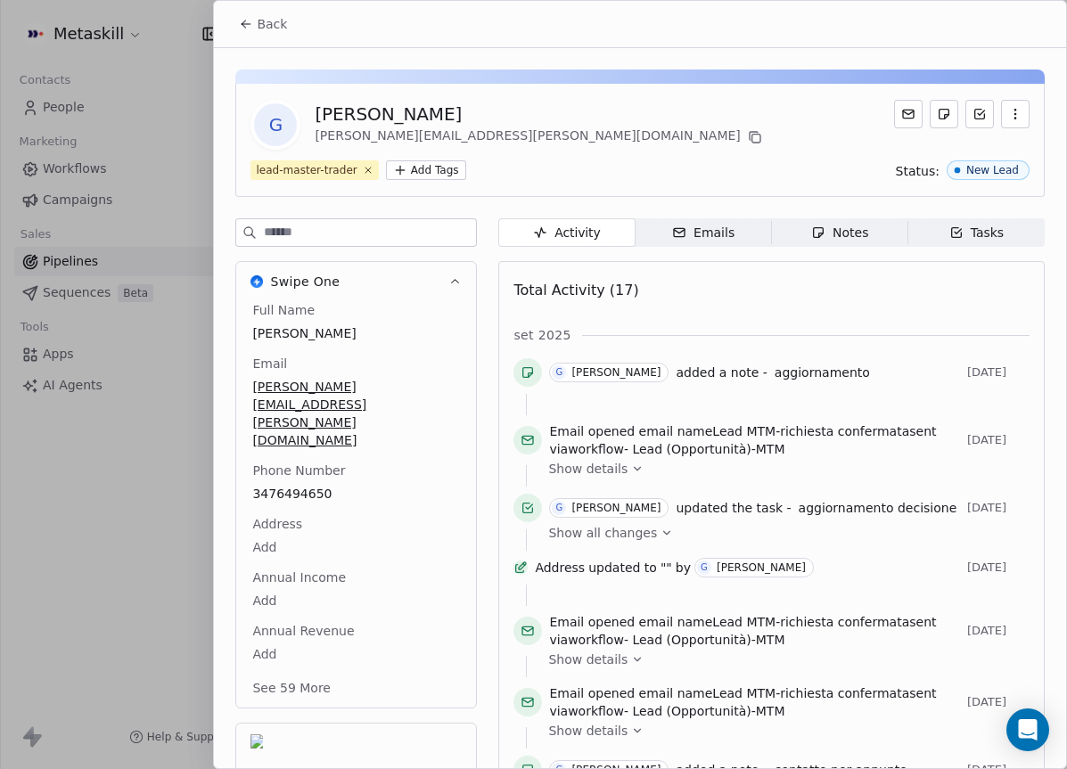
click at [253, 33] on button "Back" at bounding box center [263, 24] width 70 height 32
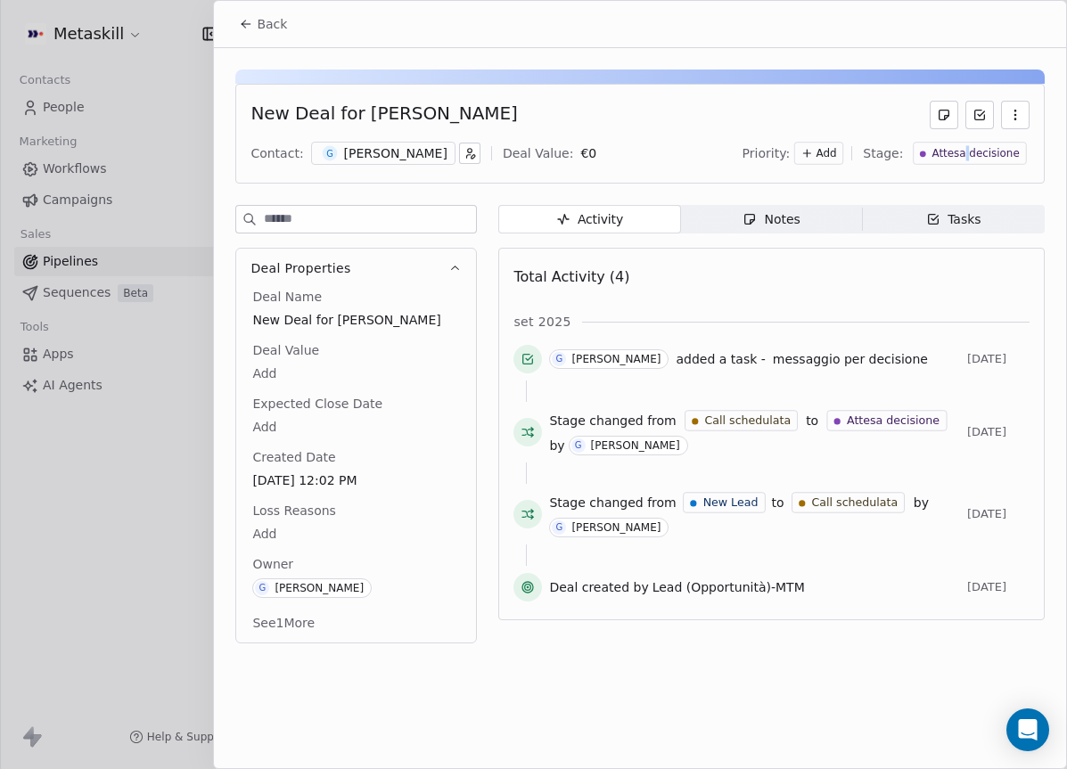
click at [971, 150] on span "Attesa decisione" at bounding box center [975, 153] width 87 height 15
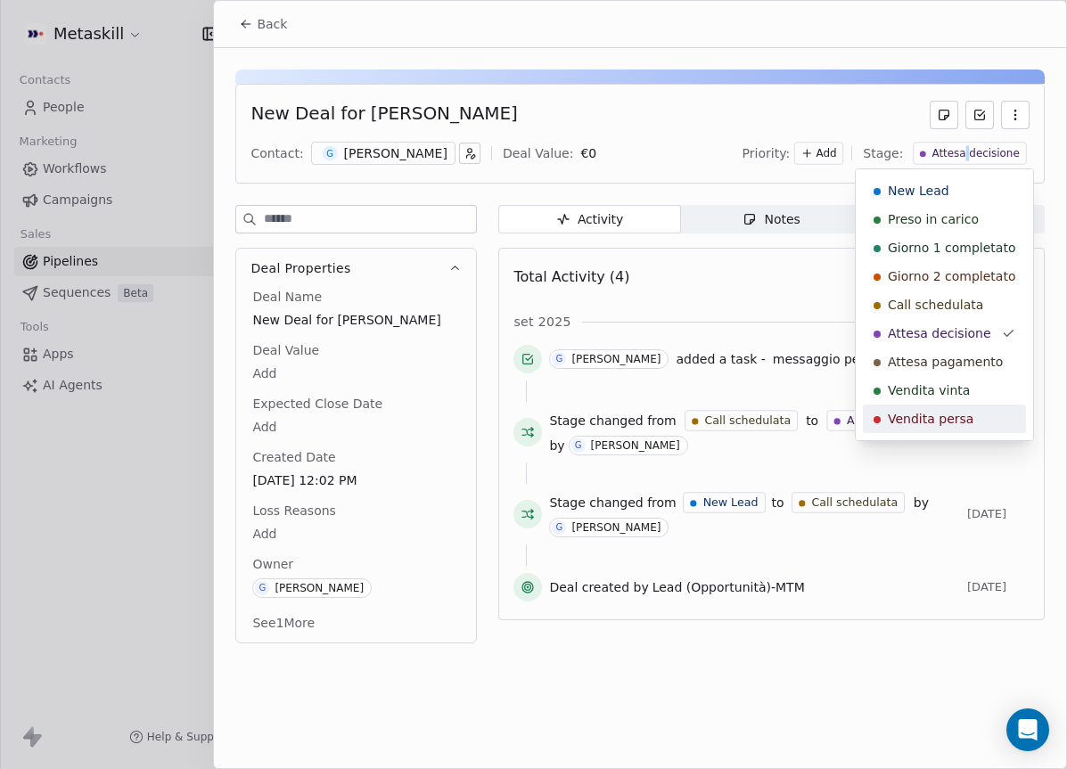
click at [964, 416] on span "Vendita persa" at bounding box center [931, 419] width 86 height 18
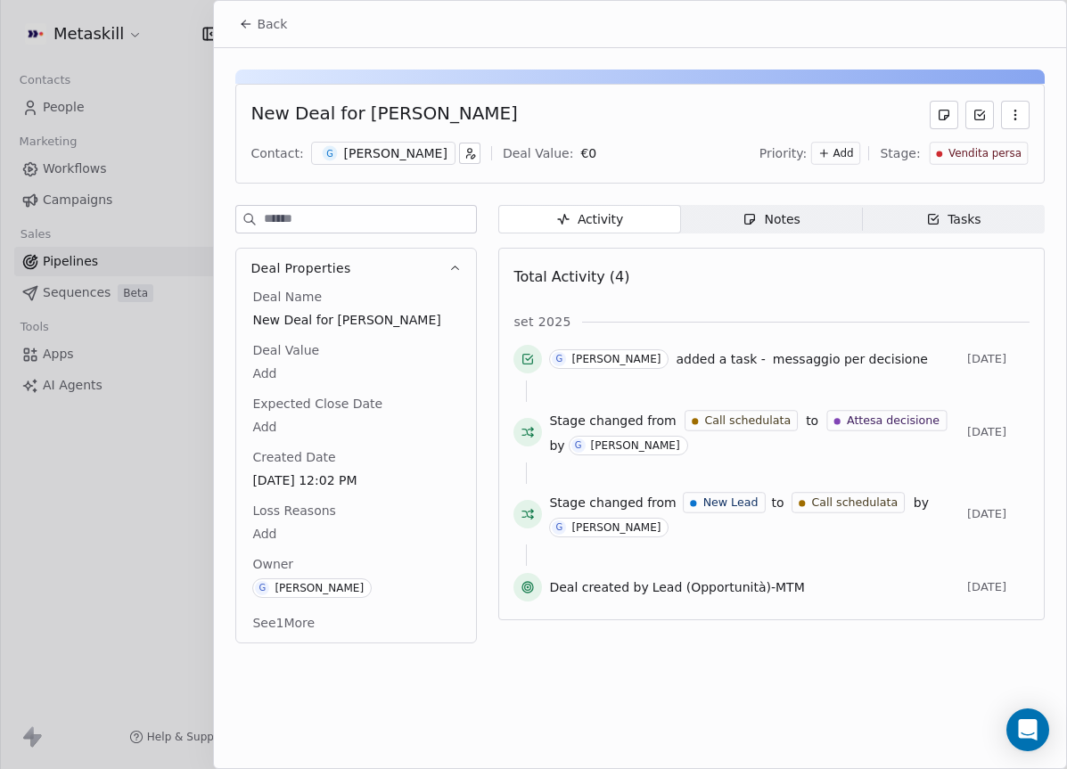
click at [383, 505] on div "Loss Reasons Add" at bounding box center [356, 523] width 215 height 43
click at [324, 509] on span "Loss Reasons" at bounding box center [294, 511] width 90 height 18
click at [307, 529] on body "Metaskill Contacts People Marketing Workflows Campaigns Sales Pipelines Sequenc…" at bounding box center [533, 384] width 1067 height 769
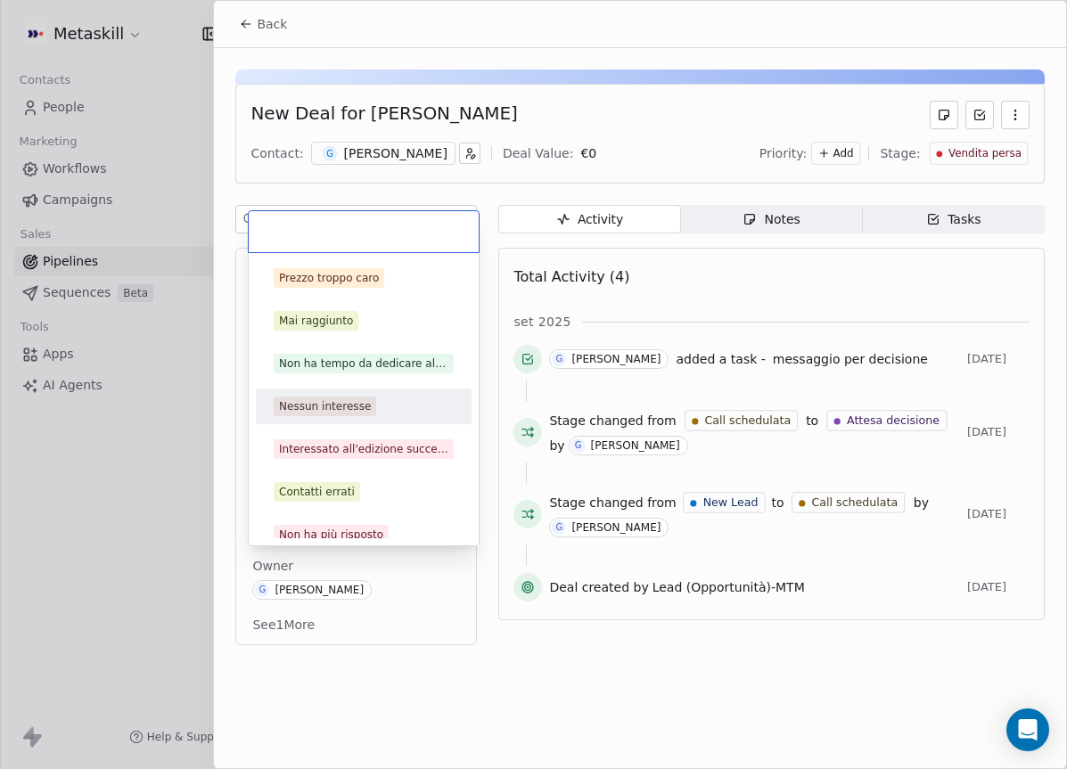
click at [379, 414] on div "Nessun interesse" at bounding box center [364, 407] width 180 height 20
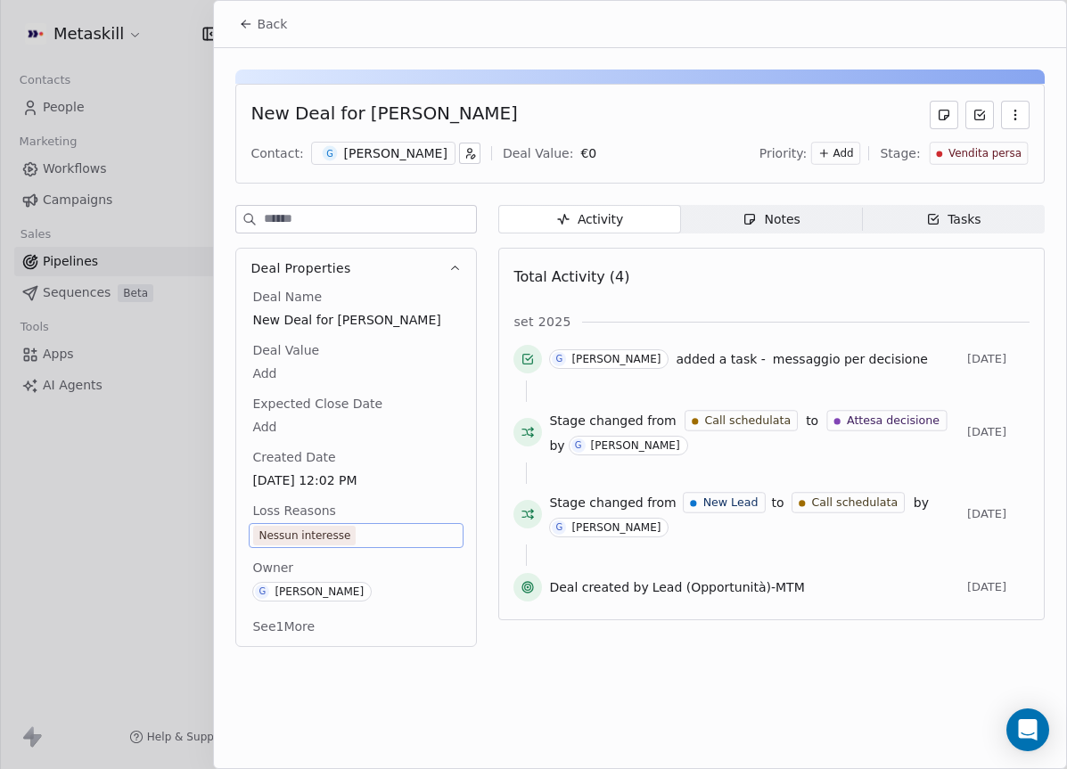
click at [245, 29] on icon at bounding box center [246, 24] width 14 height 14
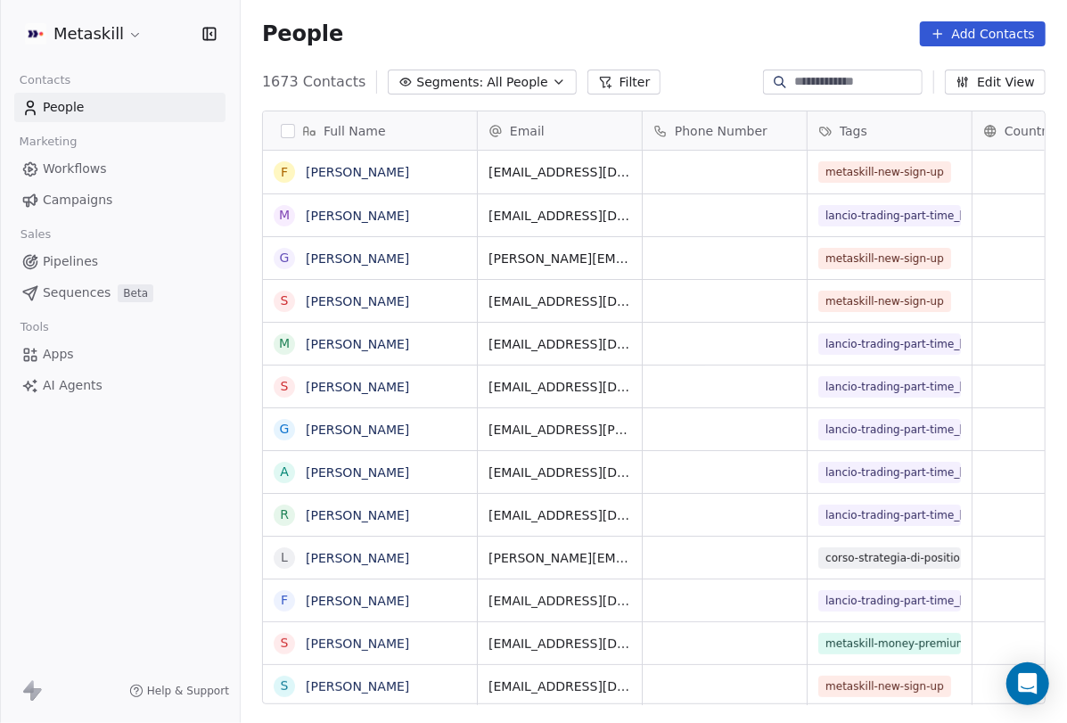
click at [99, 266] on link "Pipelines" at bounding box center [119, 261] width 211 height 29
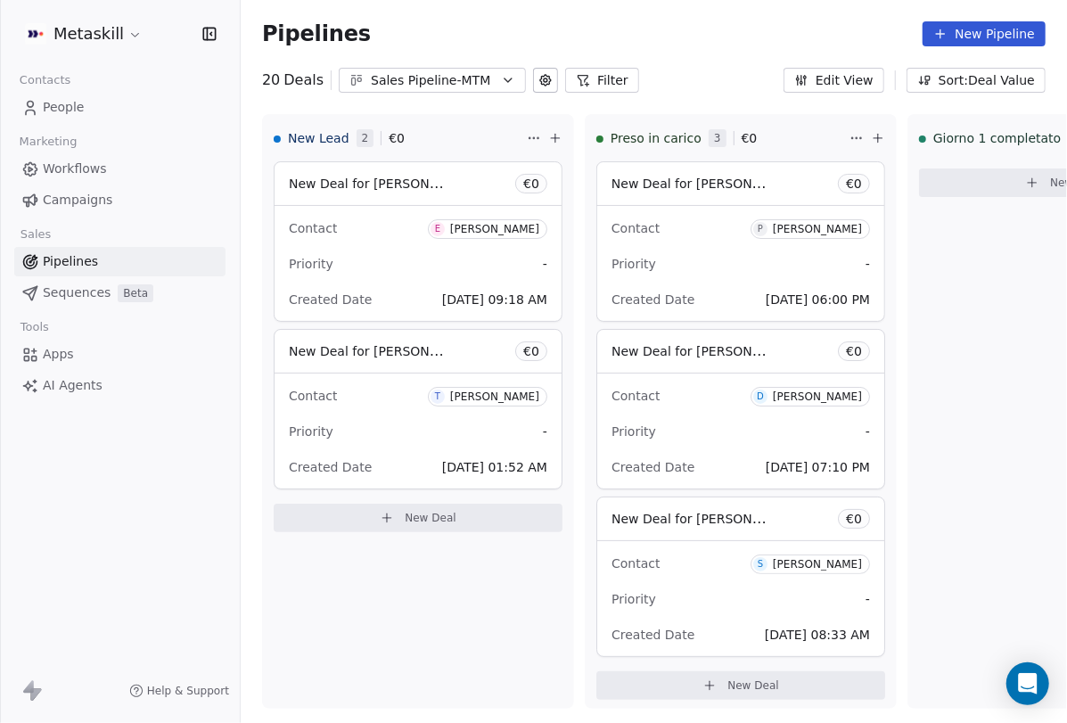
click at [851, 84] on button "Edit View" at bounding box center [833, 80] width 101 height 25
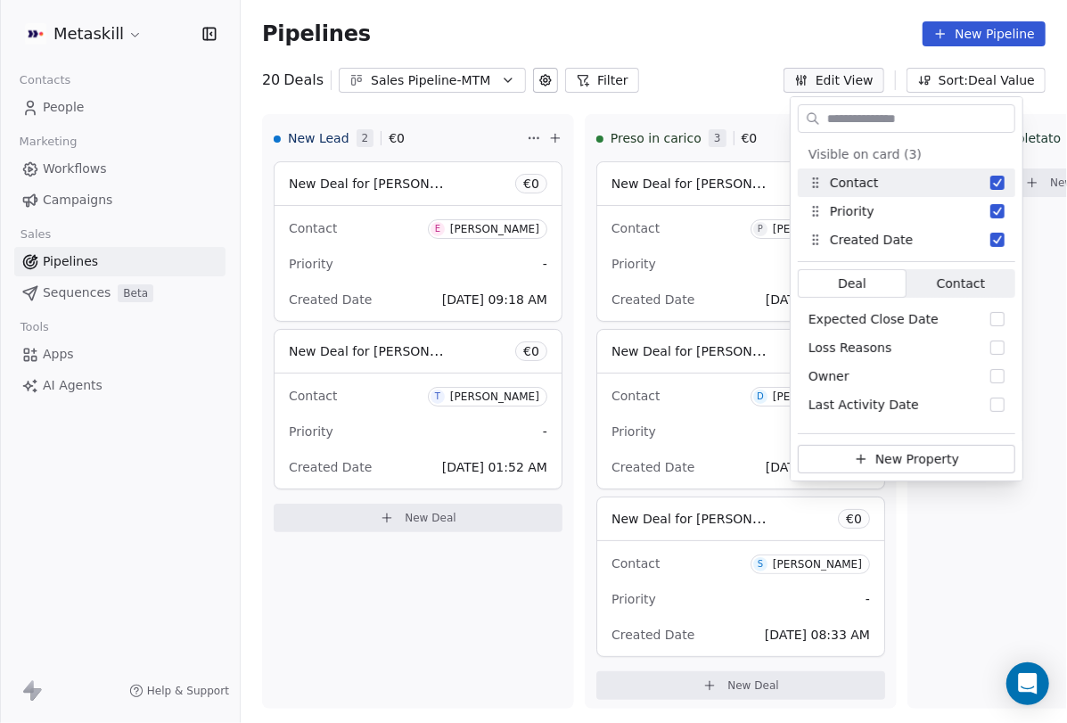
click at [762, 61] on div "Pipelines New Pipeline" at bounding box center [654, 34] width 826 height 68
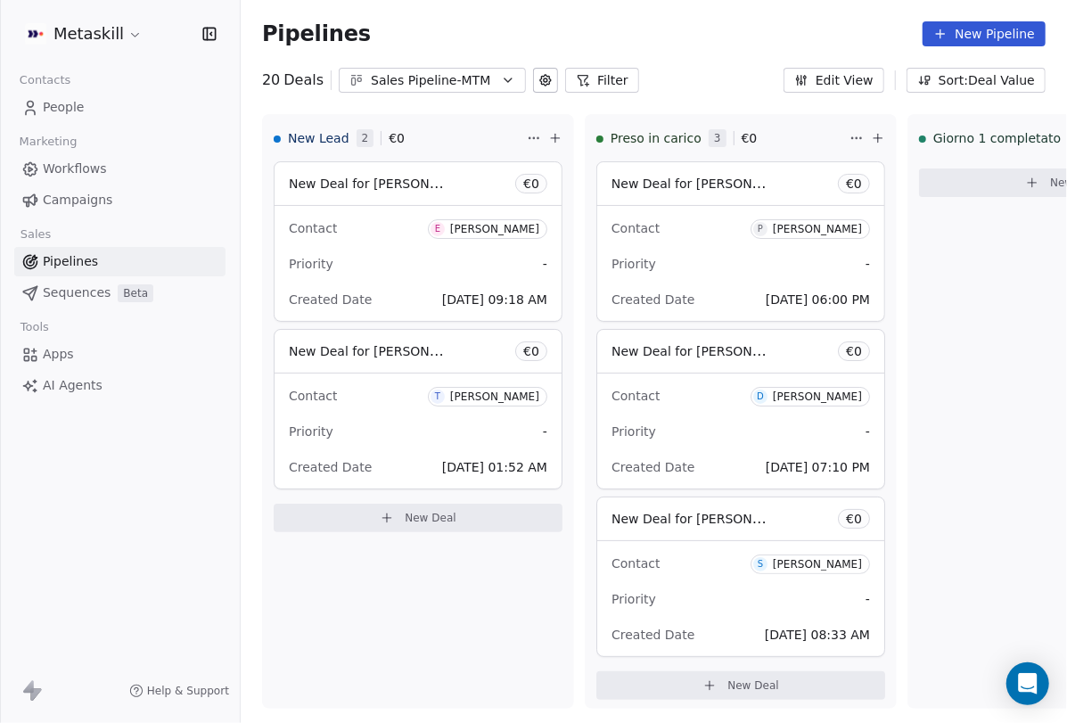
click at [578, 83] on icon at bounding box center [583, 80] width 14 height 14
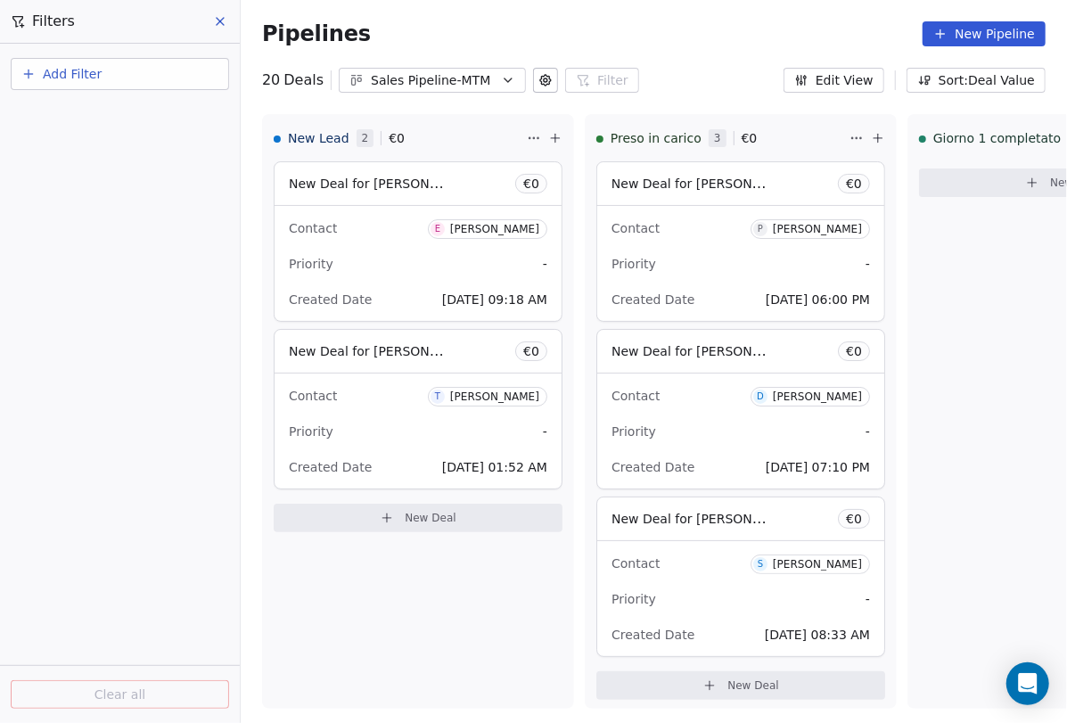
click at [132, 82] on button "Add Filter" at bounding box center [120, 74] width 218 height 32
click at [130, 147] on span "Contact properties" at bounding box center [87, 144] width 116 height 19
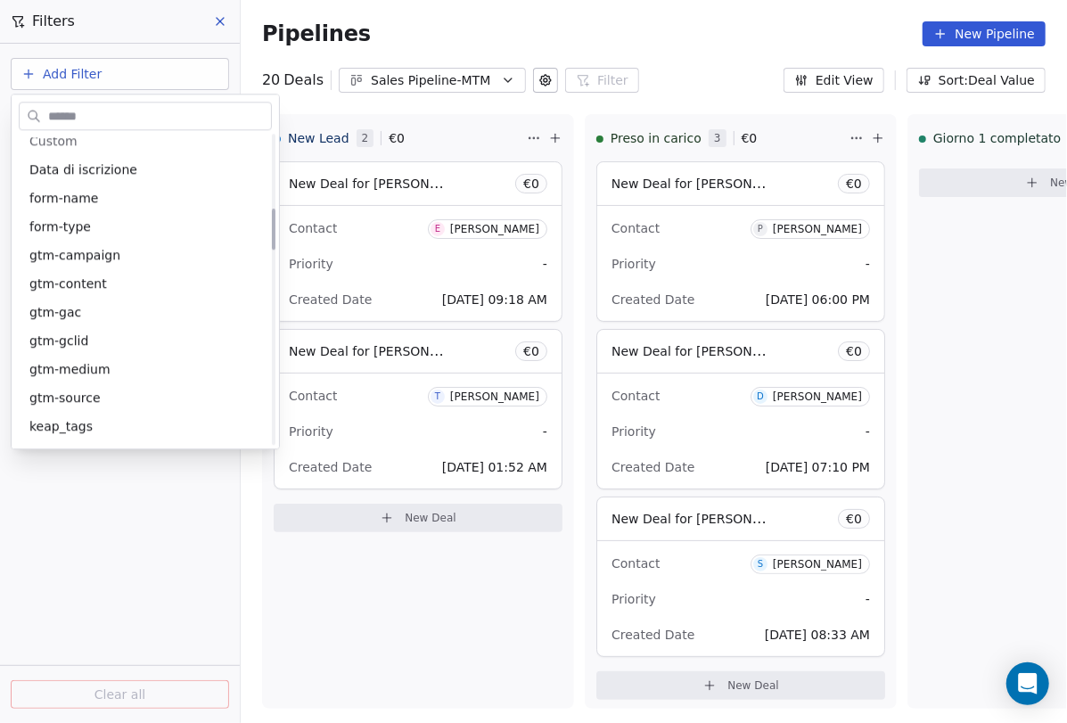
scroll to position [1172, 0]
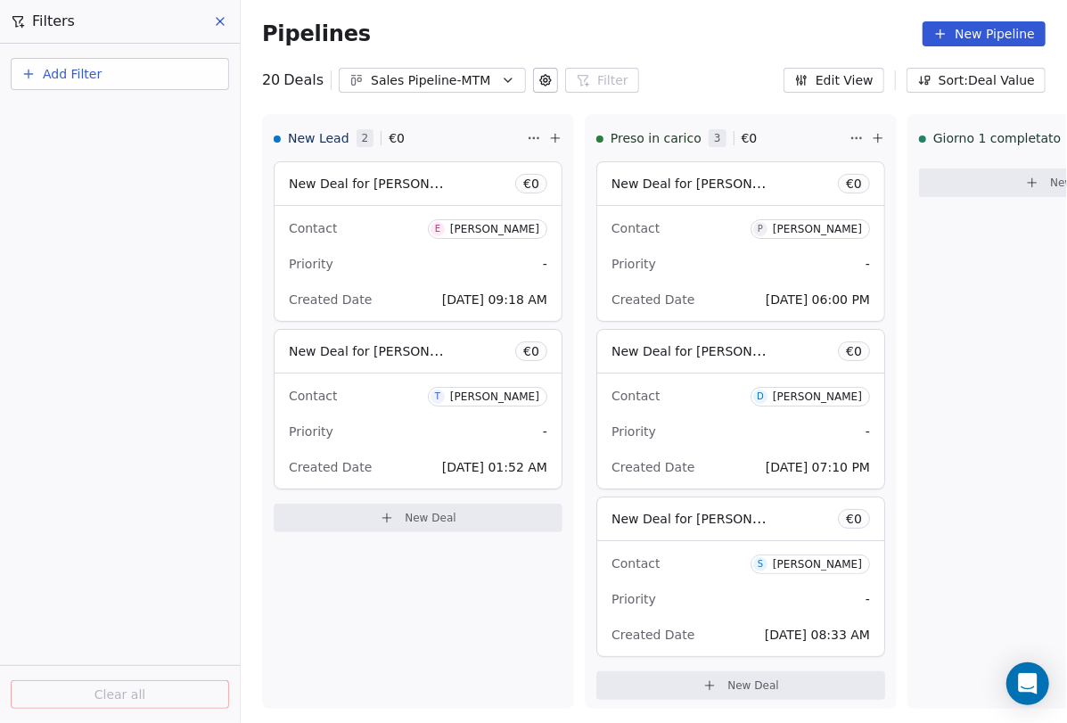
click at [144, 486] on html "Metaskill Contacts People Marketing Workflows Campaigns Sales Pipelines Sequenc…" at bounding box center [533, 361] width 1067 height 723
click at [228, 22] on button at bounding box center [221, 21] width 27 height 25
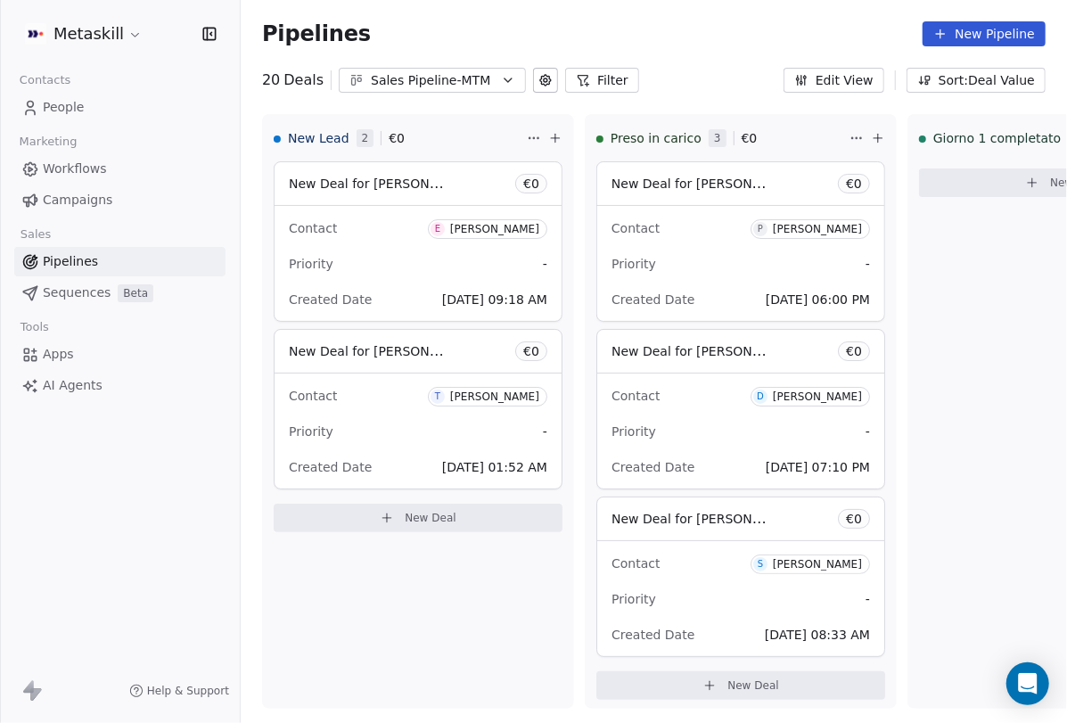
click at [820, 77] on button "Edit View" at bounding box center [833, 80] width 101 height 25
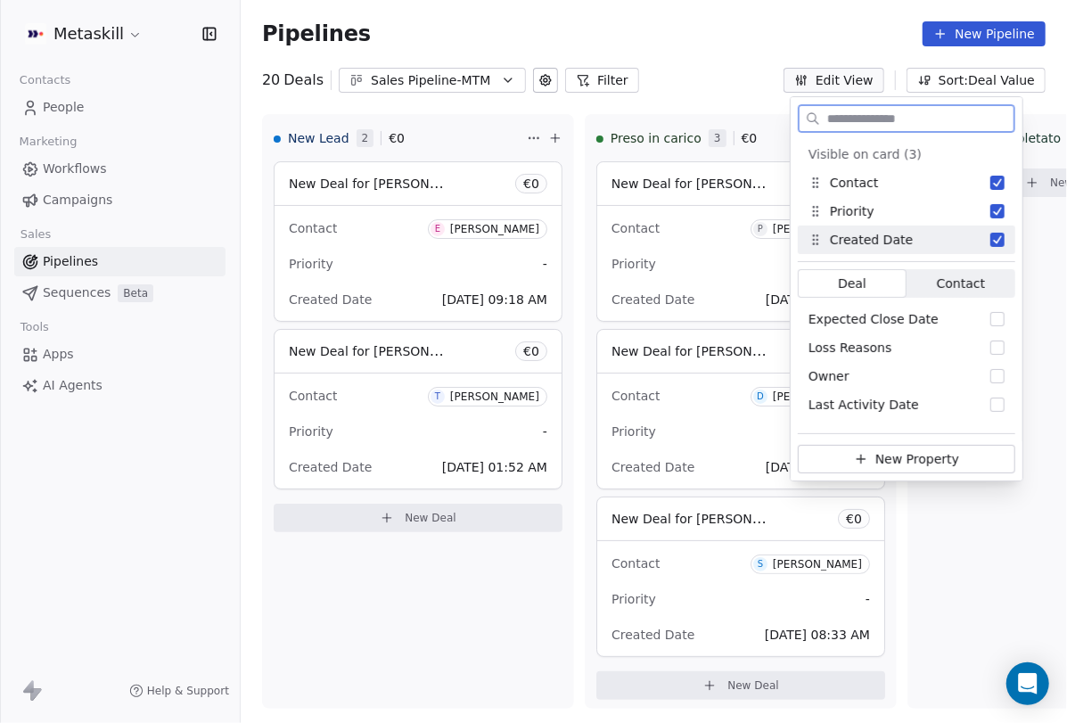
click at [983, 283] on span "Contact" at bounding box center [961, 284] width 48 height 19
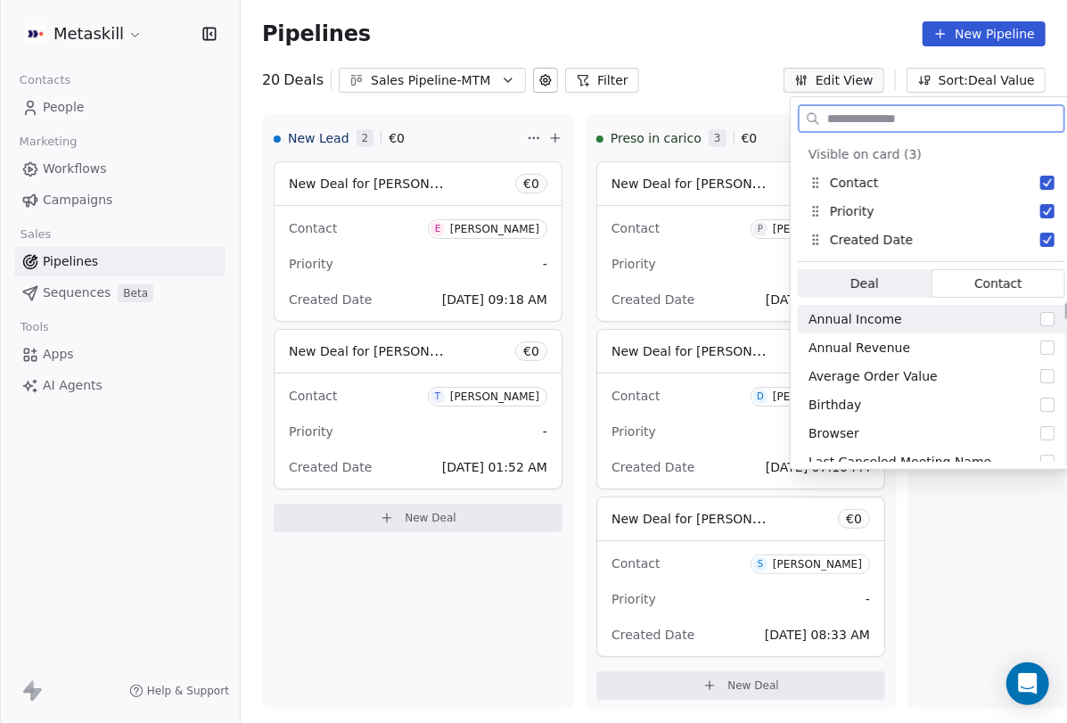
scroll to position [64, 0]
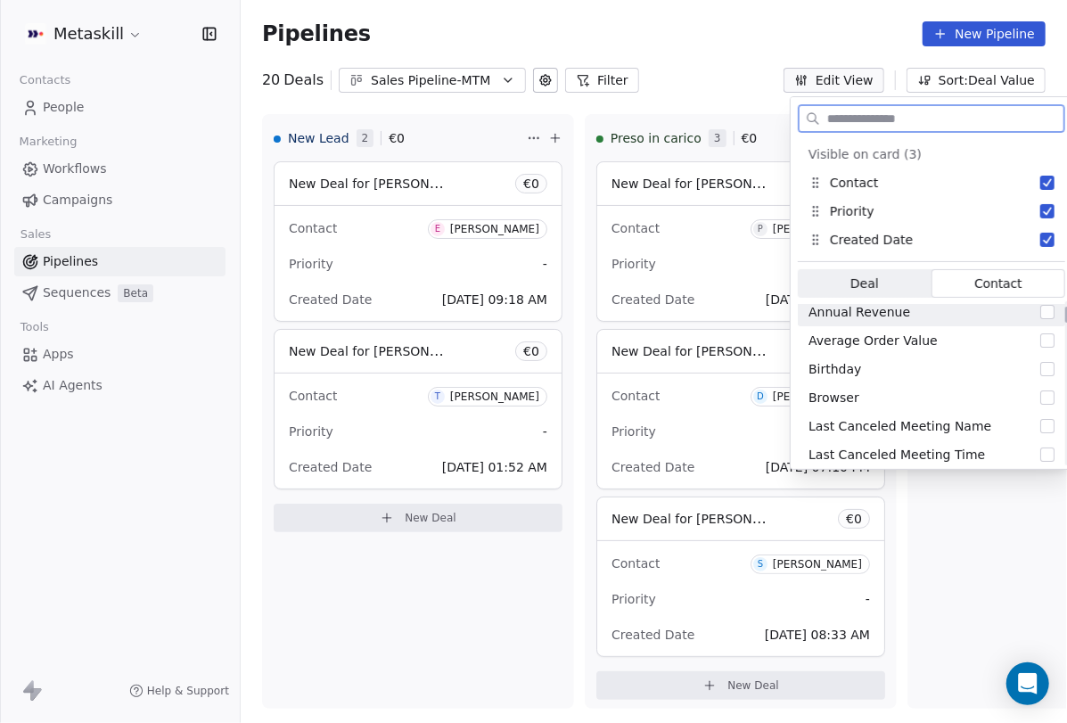
click at [886, 265] on div "Visible on card (3) Contact Priority Created Date To pick up a draggable item, …" at bounding box center [932, 304] width 282 height 329
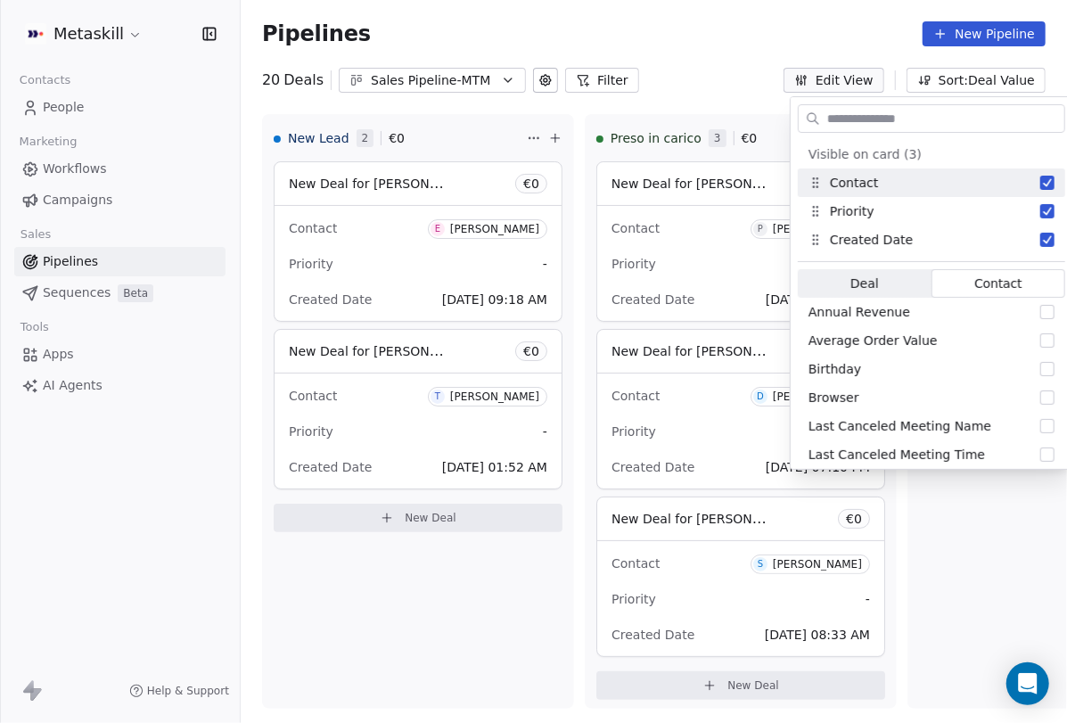
click at [756, 25] on div "Pipelines New Pipeline" at bounding box center [653, 33] width 783 height 25
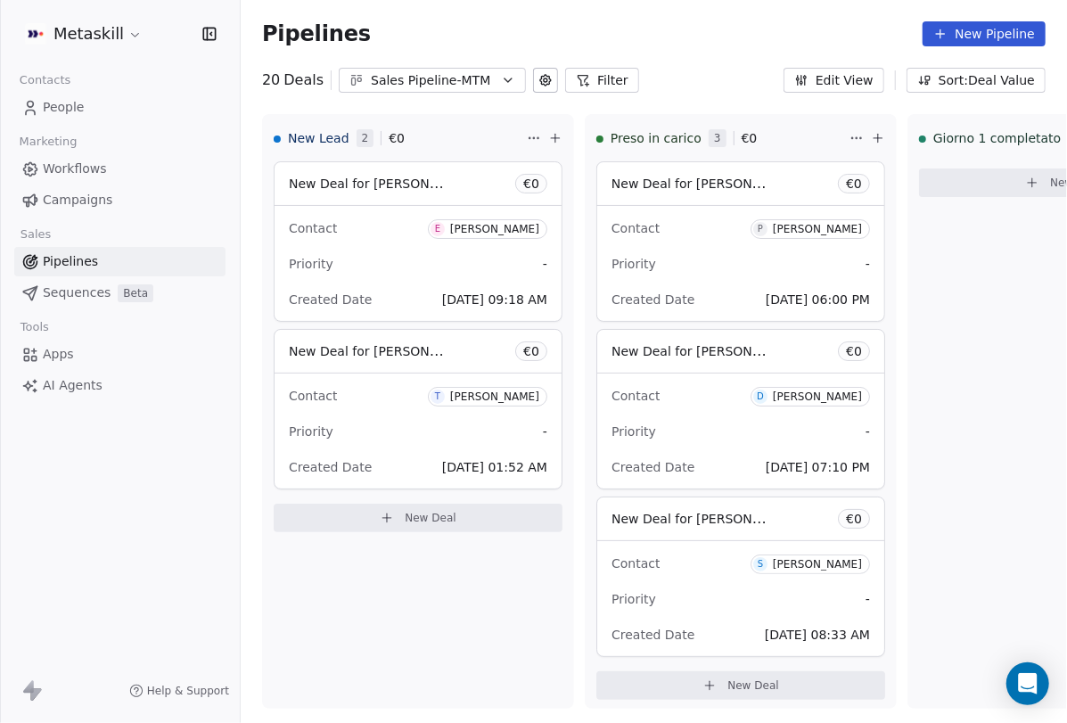
click at [1012, 37] on button "New Pipeline" at bounding box center [983, 33] width 123 height 25
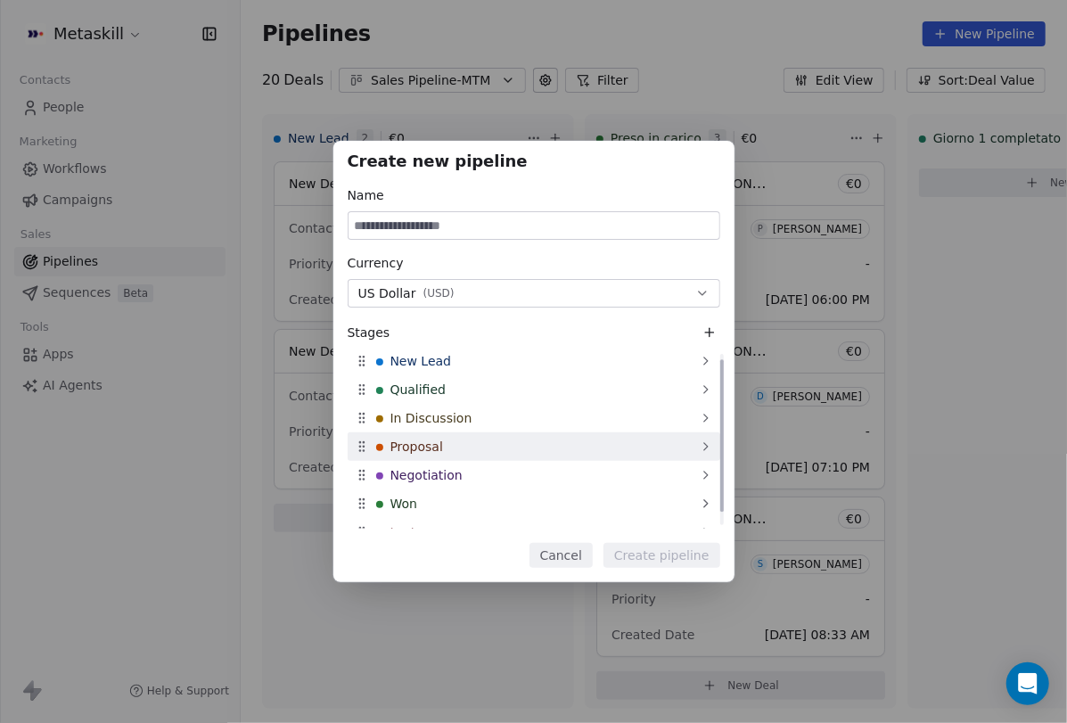
scroll to position [0, 0]
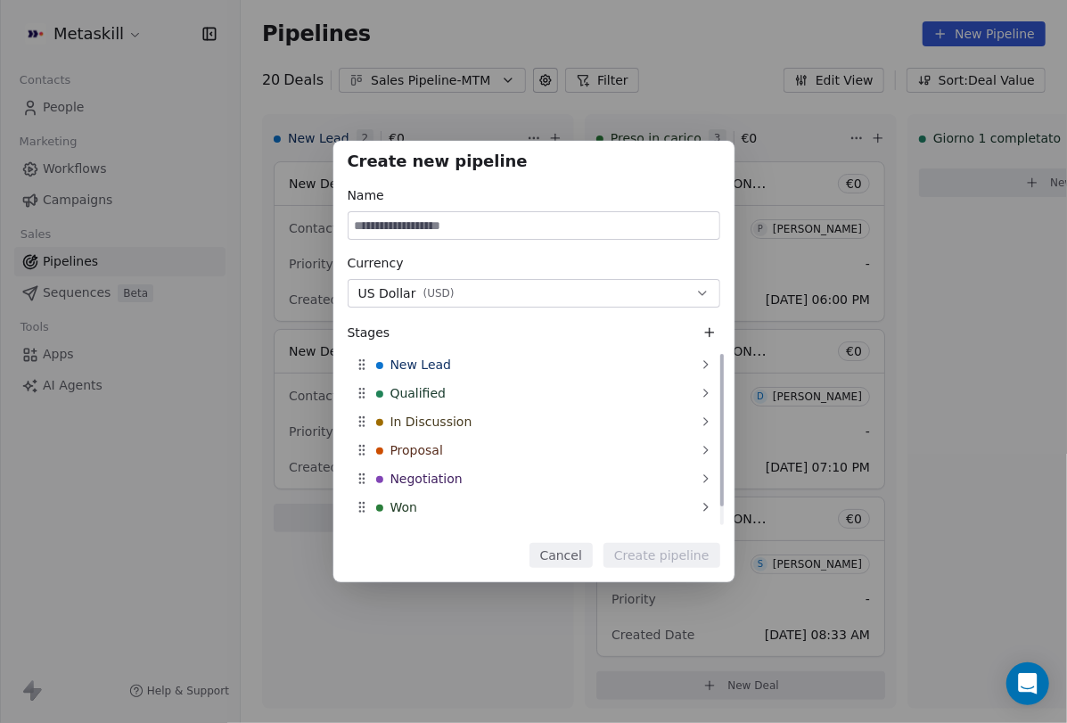
click at [858, 129] on div "Create new pipeline Name Currency US Dollar ( USD ) Stages New Lead Qualified I…" at bounding box center [533, 361] width 1067 height 723
click at [584, 560] on button "Cancel" at bounding box center [560, 555] width 63 height 25
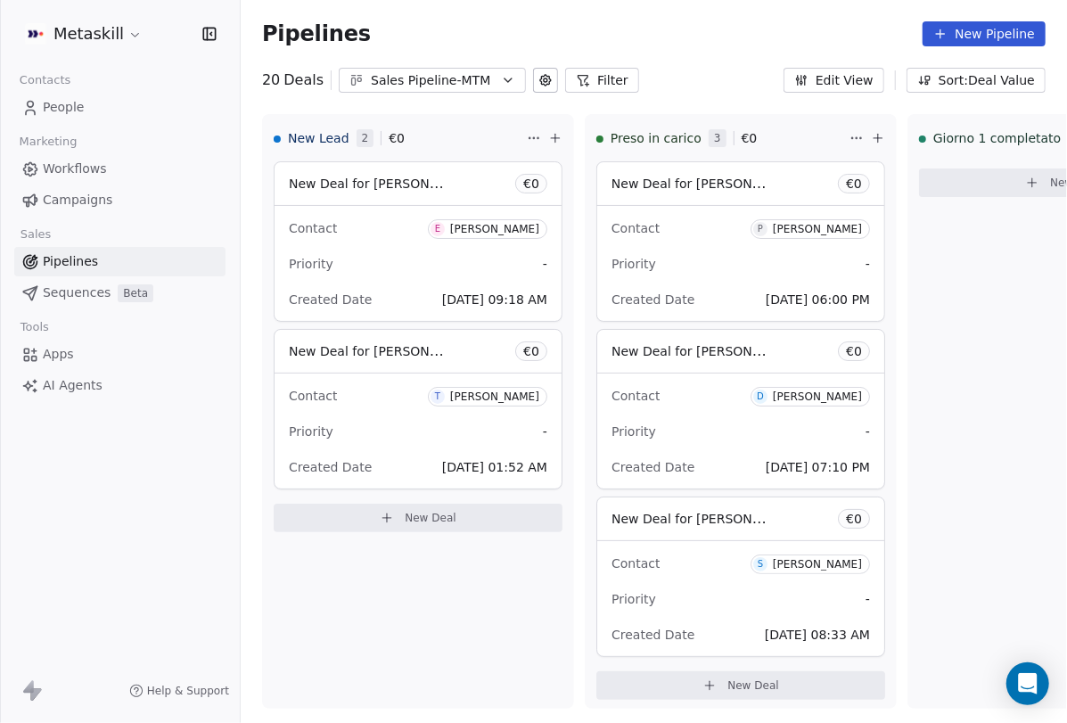
click at [876, 85] on button "Edit View" at bounding box center [833, 80] width 101 height 25
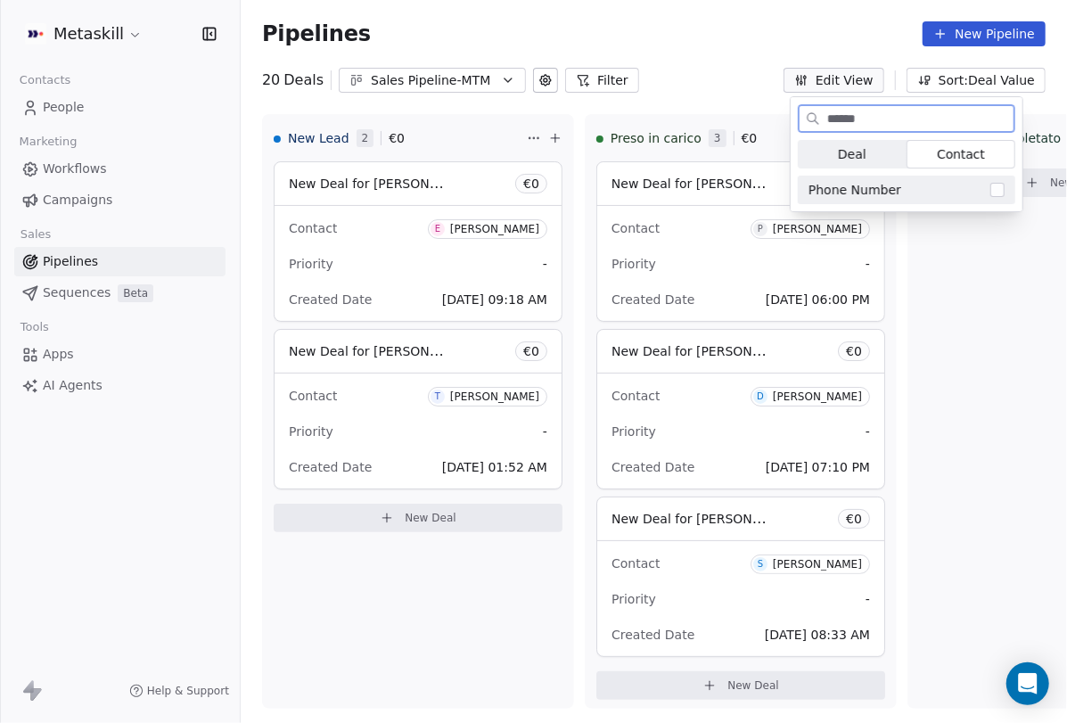
click at [996, 189] on button "Suggestions" at bounding box center [997, 190] width 14 height 14
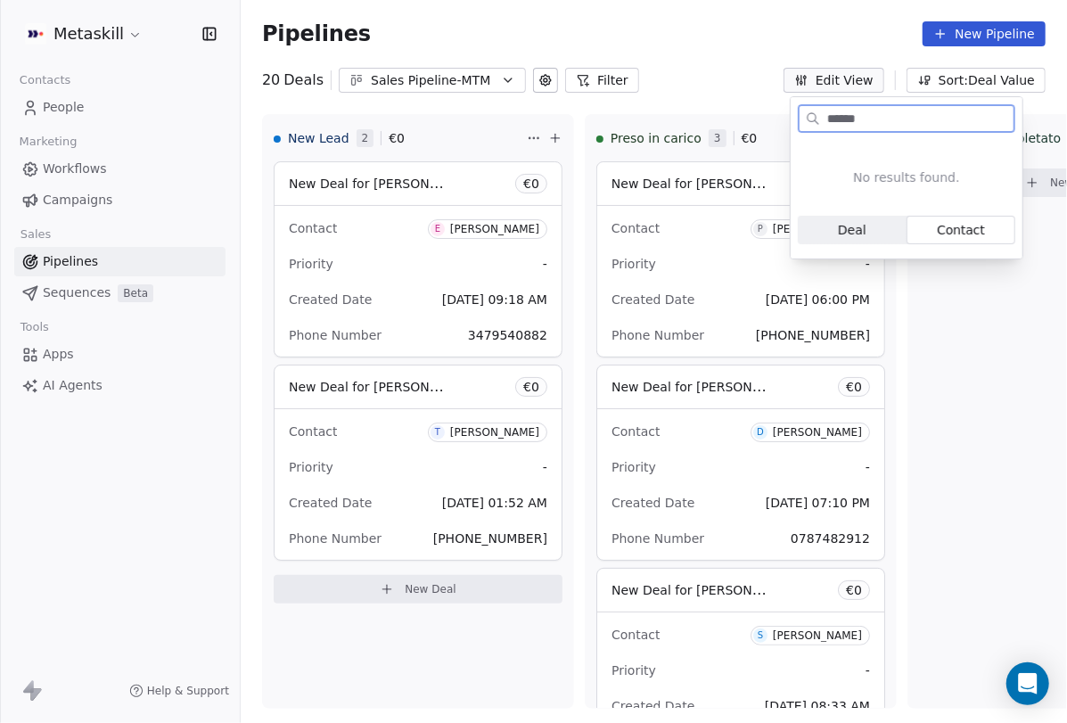
drag, startPoint x: 928, startPoint y: 115, endPoint x: 720, endPoint y: 102, distance: 208.0
click at [720, 102] on body "Metaskill Contacts People Marketing Workflows Campaigns Sales Pipelines Sequenc…" at bounding box center [533, 361] width 1067 height 723
drag, startPoint x: 855, startPoint y: 110, endPoint x: 748, endPoint y: 111, distance: 107.0
click at [748, 111] on body "Metaskill Contacts People Marketing Workflows Campaigns Sales Pipelines Sequenc…" at bounding box center [533, 361] width 1067 height 723
type input "*"
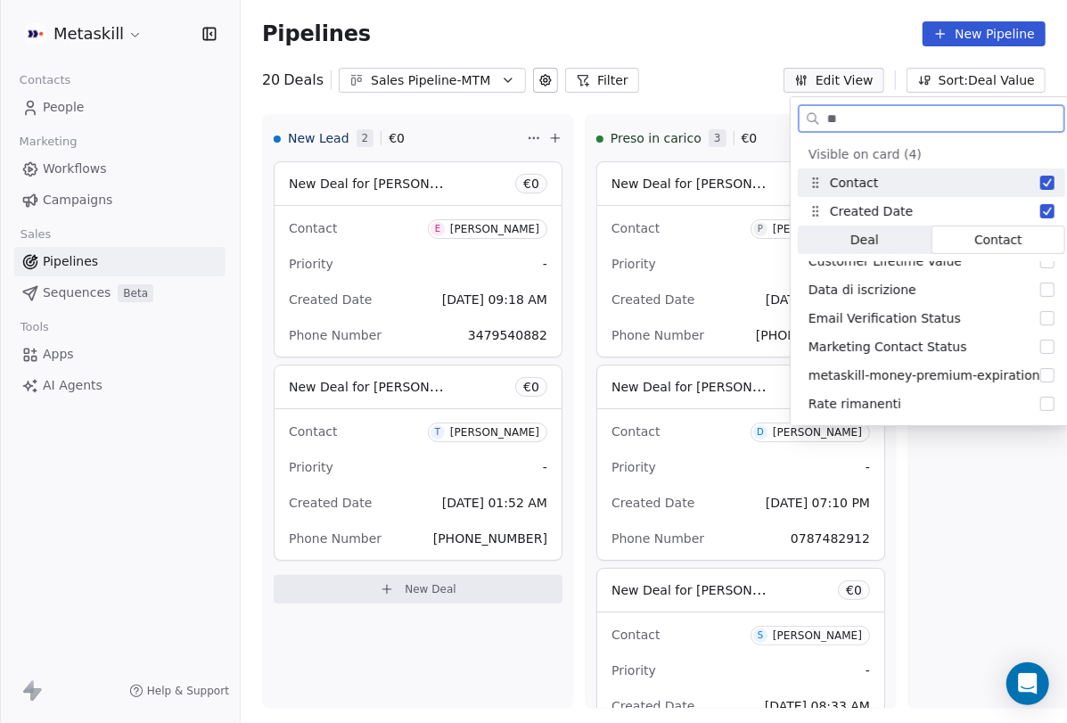
scroll to position [471, 0]
type input "*"
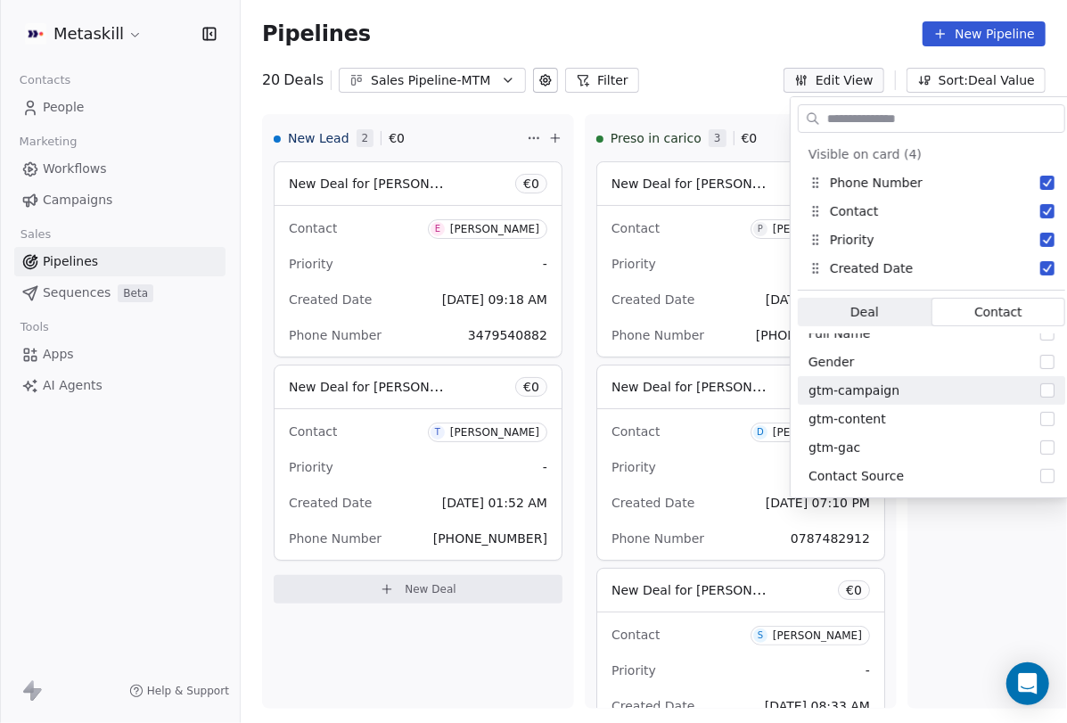
click at [751, 61] on div "Pipelines New Pipeline" at bounding box center [654, 34] width 826 height 68
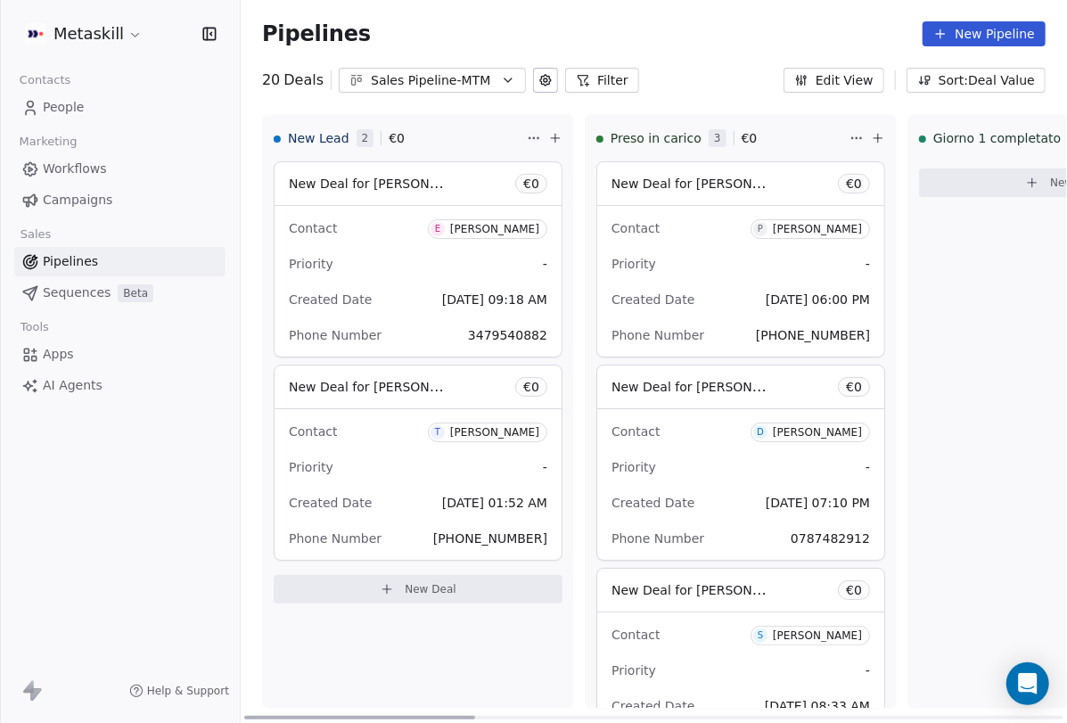
click at [752, 275] on div "Priority -" at bounding box center [740, 264] width 258 height 29
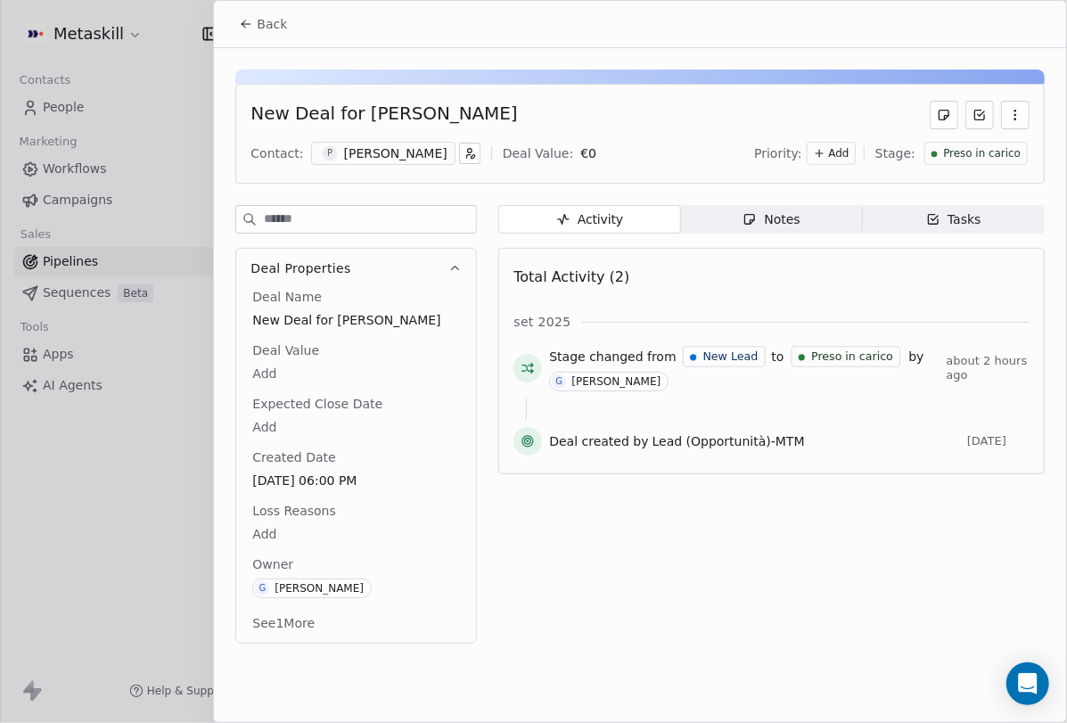
click at [770, 219] on div "Notes" at bounding box center [770, 219] width 57 height 19
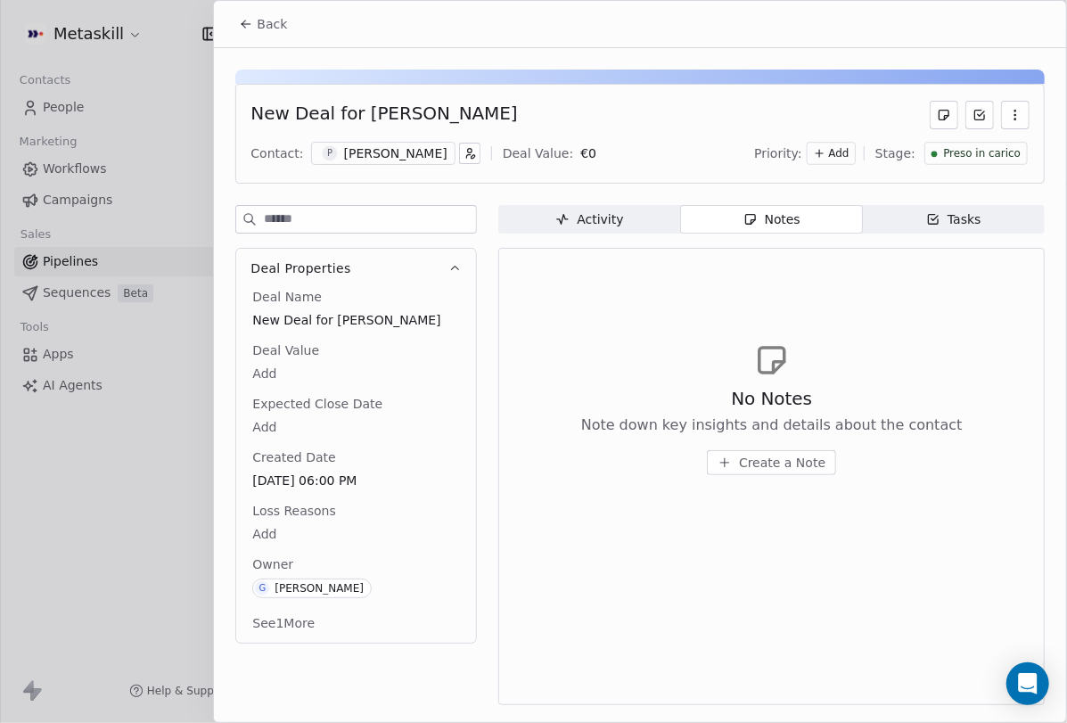
click at [355, 152] on div "[PERSON_NAME]" at bounding box center [395, 153] width 103 height 18
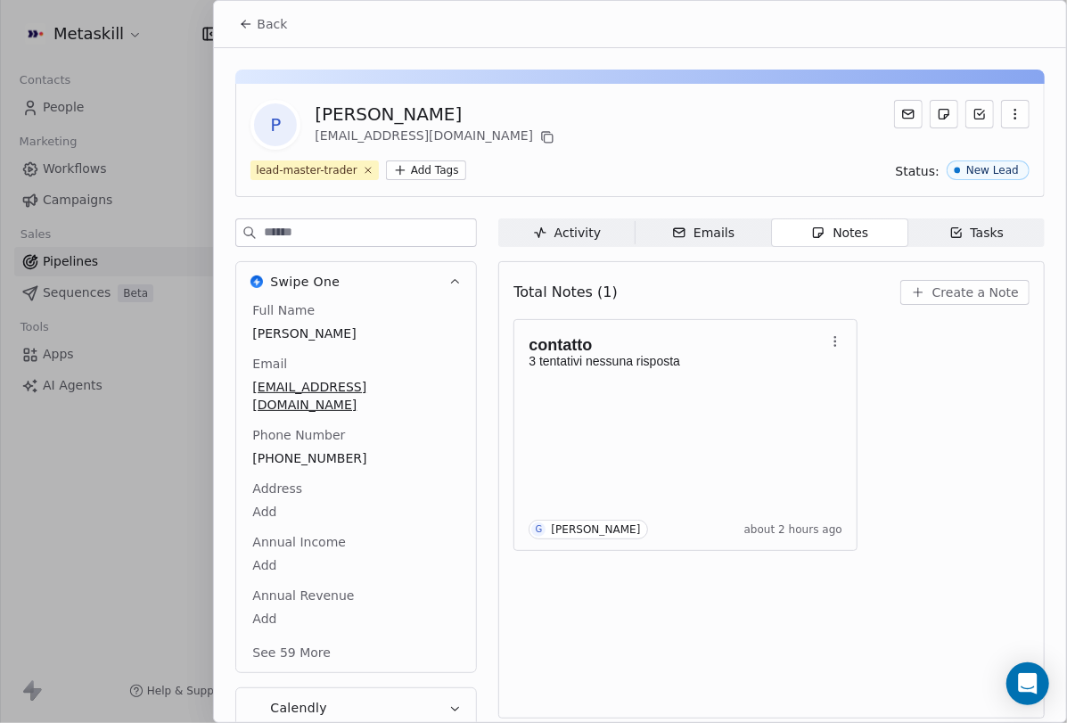
click at [960, 247] on div "Activity Activity Emails Emails Notes Notes Tasks Tasks Total Notes (1) Create …" at bounding box center [771, 478] width 546 height 520
click at [969, 241] on span "Tasks Tasks" at bounding box center [976, 232] width 136 height 29
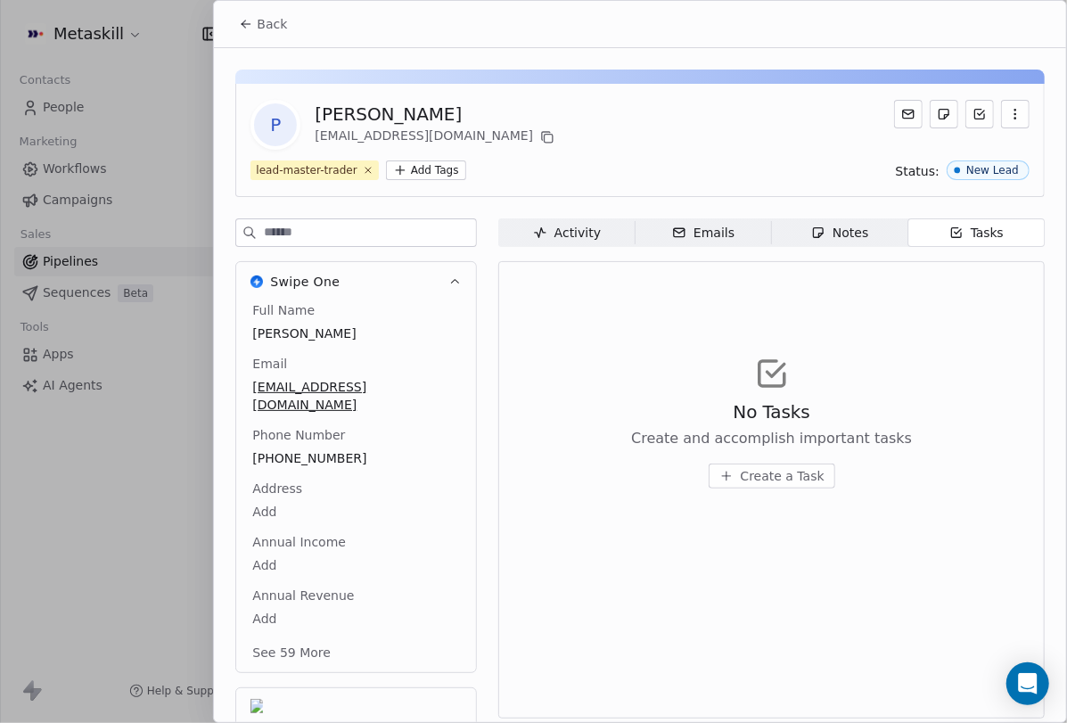
click at [258, 28] on span "Back" at bounding box center [272, 24] width 30 height 18
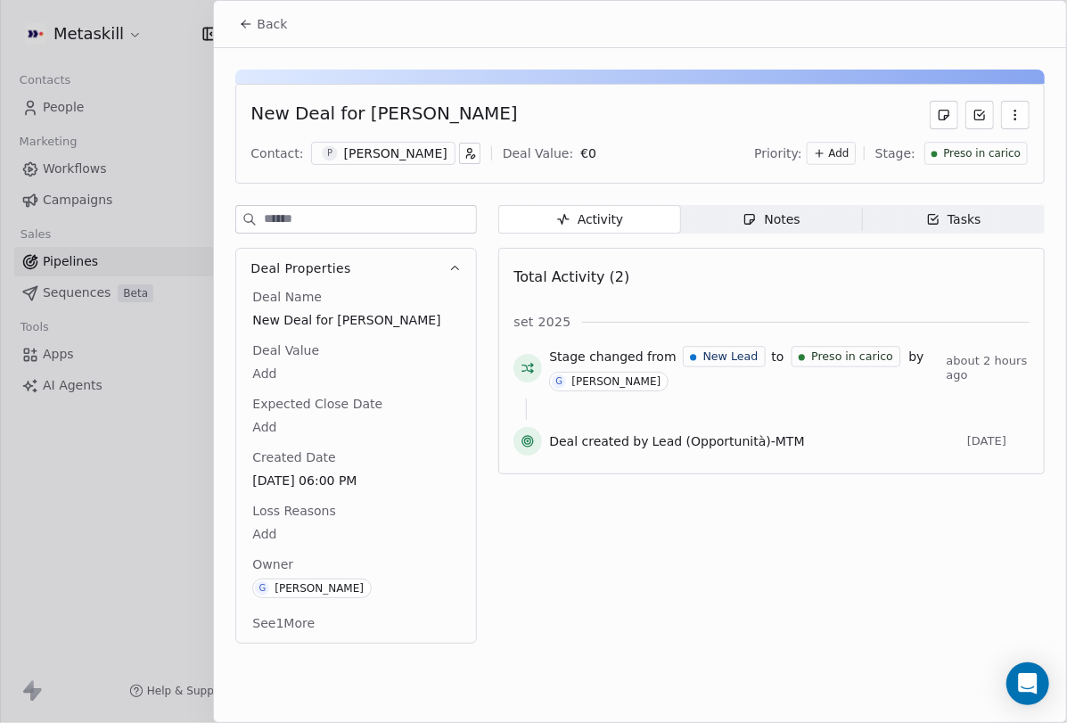
click at [275, 28] on span "Back" at bounding box center [272, 24] width 30 height 18
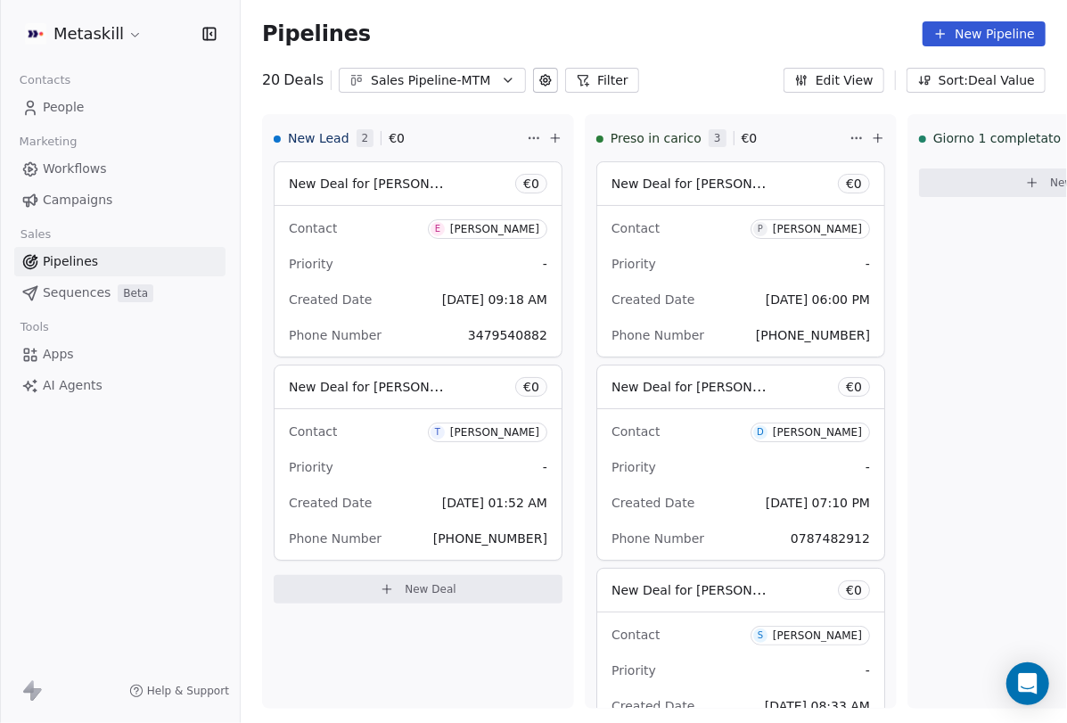
click at [542, 78] on icon at bounding box center [545, 80] width 14 height 14
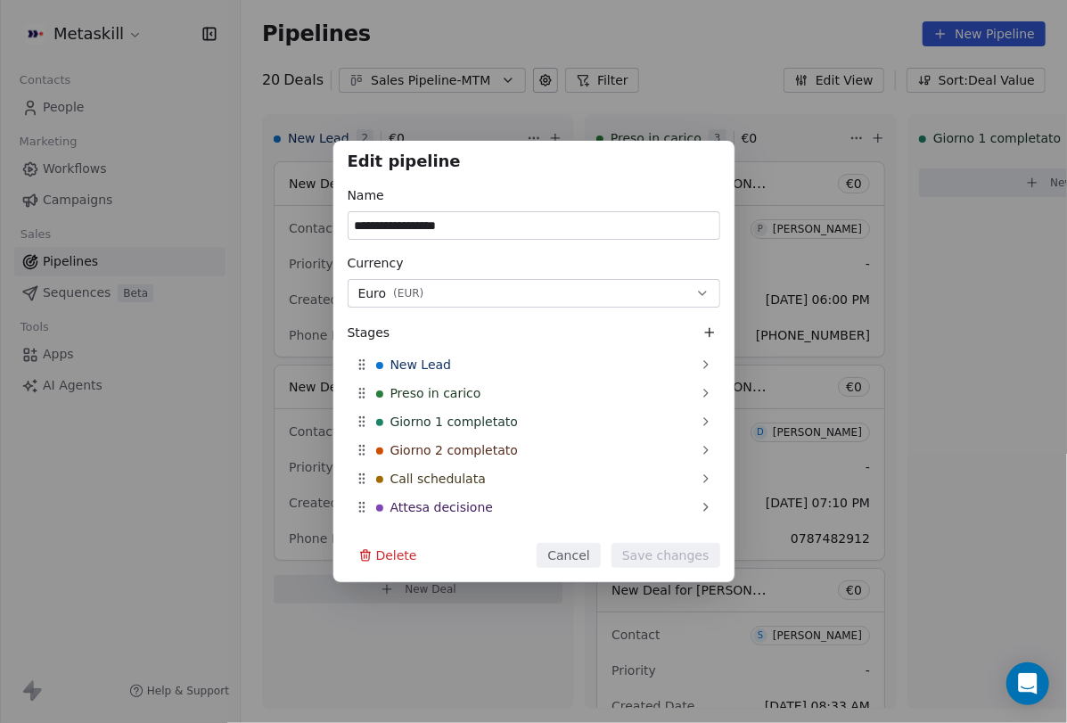
click at [695, 34] on div "**********" at bounding box center [533, 361] width 1067 height 723
click at [586, 547] on button "Cancel" at bounding box center [568, 555] width 63 height 25
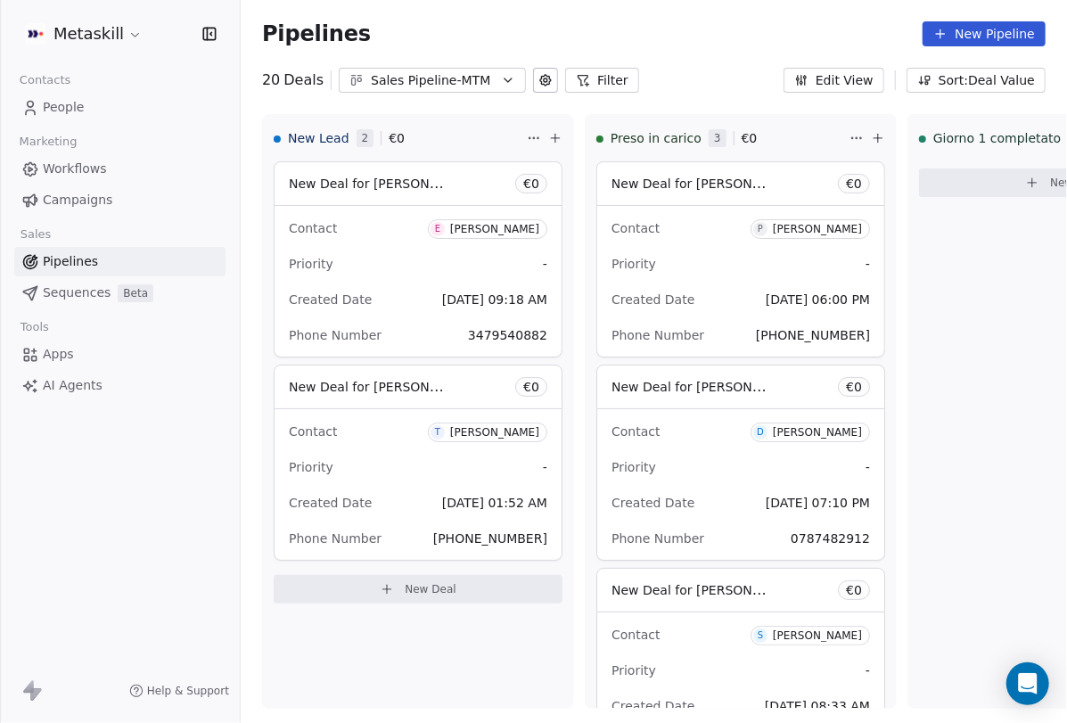
click at [808, 80] on icon "button" at bounding box center [801, 80] width 14 height 14
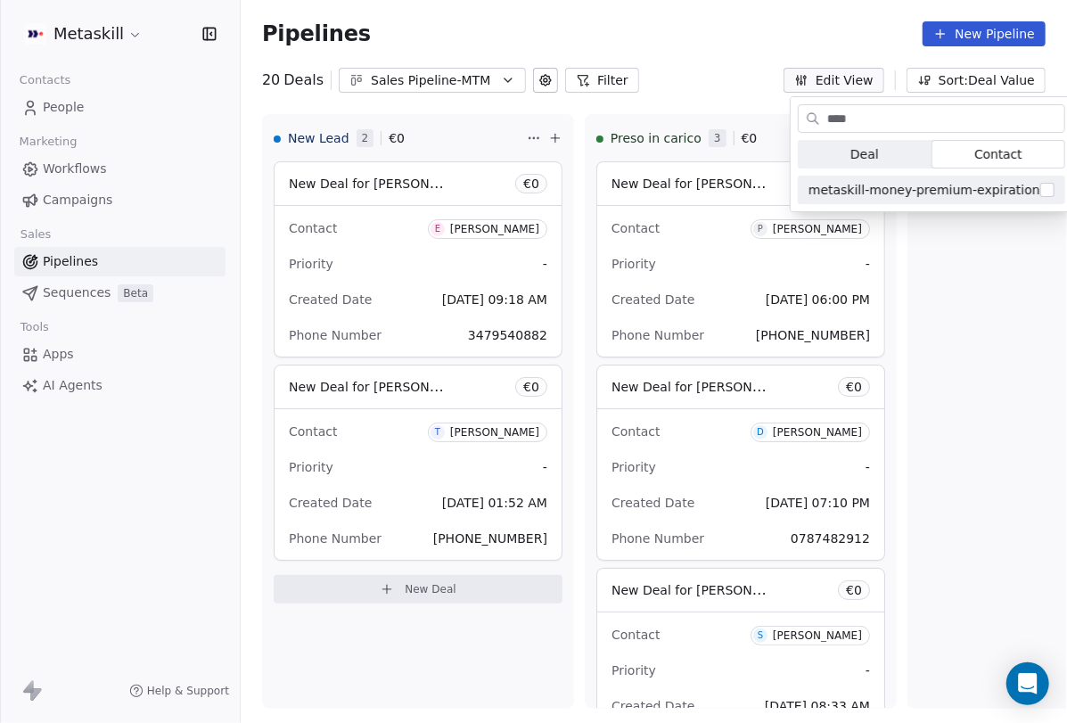
drag, startPoint x: 912, startPoint y: 121, endPoint x: 678, endPoint y: 123, distance: 233.5
click at [679, 123] on body "Metaskill Contacts People Marketing Workflows Campaigns Sales Pipelines Sequenc…" at bounding box center [533, 361] width 1067 height 723
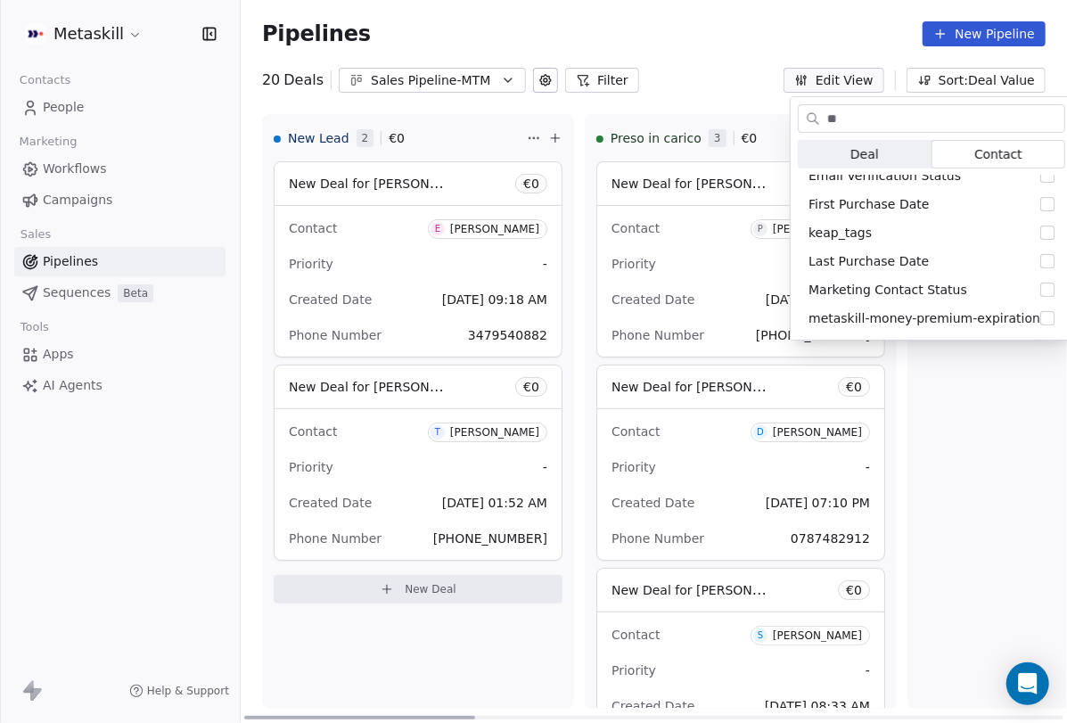
scroll to position [471, 0]
type input "*"
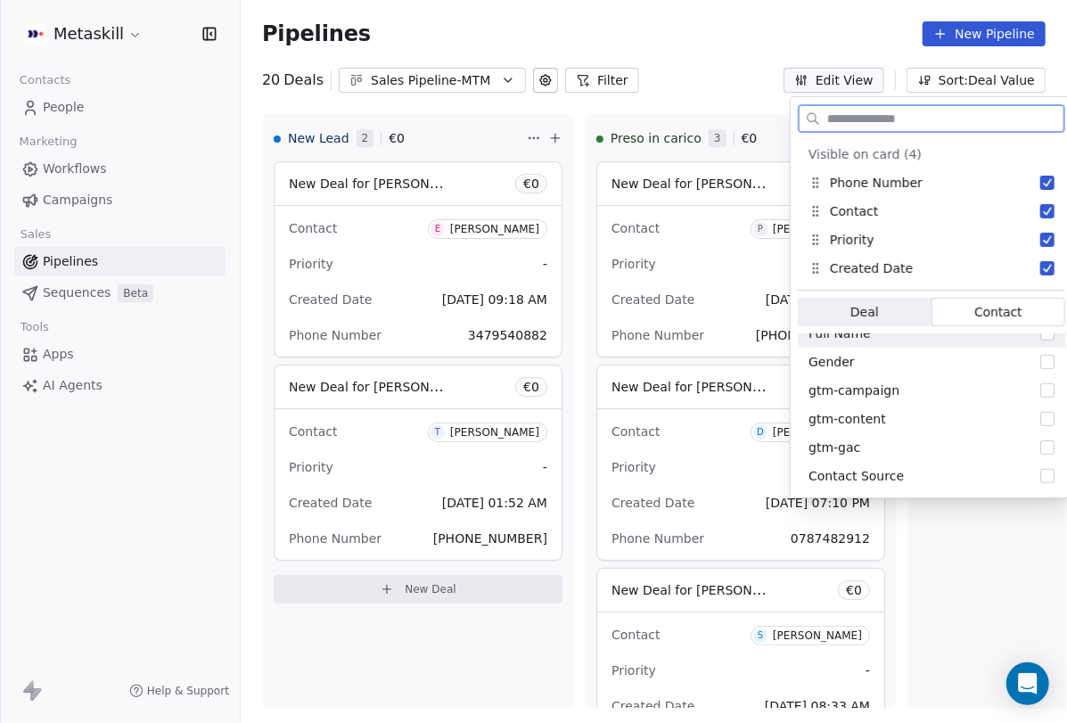
click at [1009, 304] on span "Contact Contact" at bounding box center [998, 312] width 134 height 29
click at [1004, 308] on span "Contact" at bounding box center [998, 312] width 48 height 19
click at [1002, 308] on span "Contact" at bounding box center [998, 312] width 48 height 19
click at [1000, 308] on span "Contact" at bounding box center [998, 312] width 48 height 19
click at [997, 306] on span "Contact" at bounding box center [998, 312] width 48 height 19
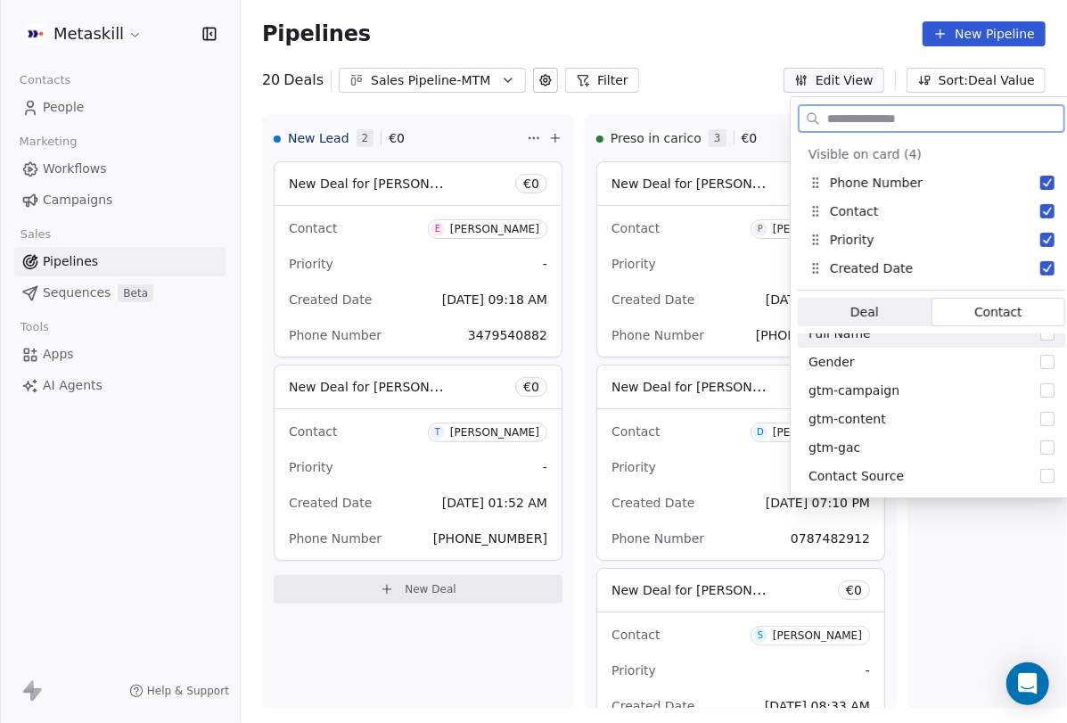
click at [997, 306] on span "Contact" at bounding box center [998, 312] width 48 height 19
click at [836, 306] on span "Deal Deal" at bounding box center [865, 312] width 134 height 29
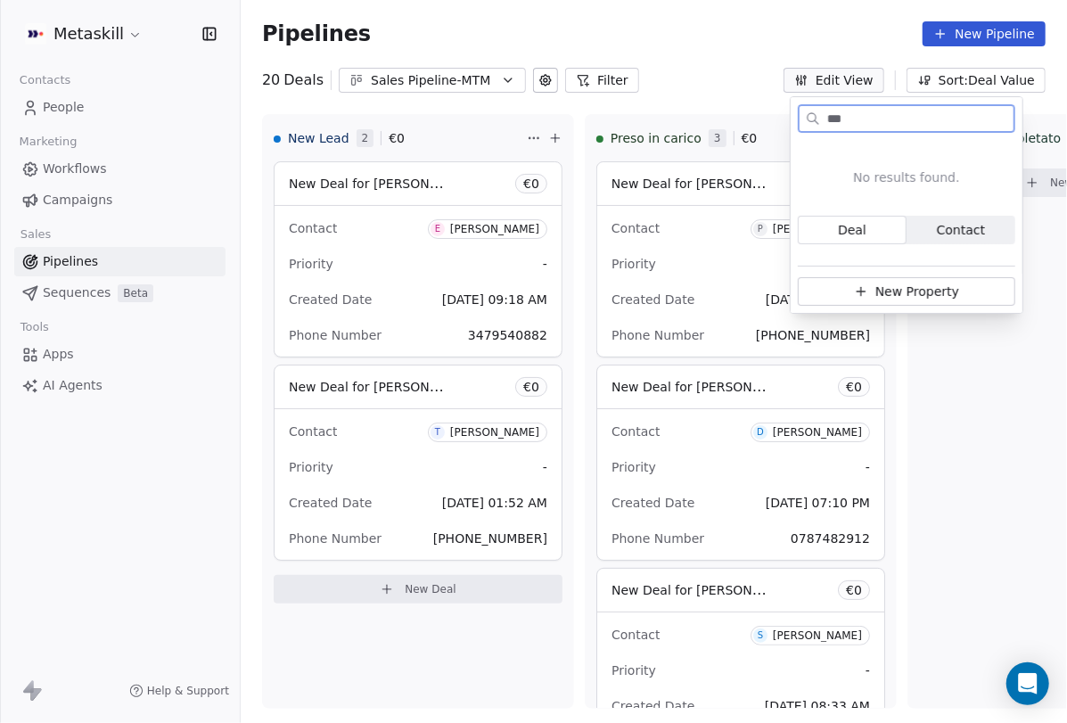
type input "****"
drag, startPoint x: 744, startPoint y: 121, endPoint x: 625, endPoint y: 127, distance: 119.5
click at [699, 123] on body "Metaskill Contacts People Marketing Workflows Campaigns Sales Pipelines Sequenc…" at bounding box center [533, 361] width 1067 height 723
drag, startPoint x: 947, startPoint y: 119, endPoint x: 755, endPoint y: 121, distance: 192.5
click at [757, 122] on body "Metaskill Contacts People Marketing Workflows Campaigns Sales Pipelines Sequenc…" at bounding box center [533, 361] width 1067 height 723
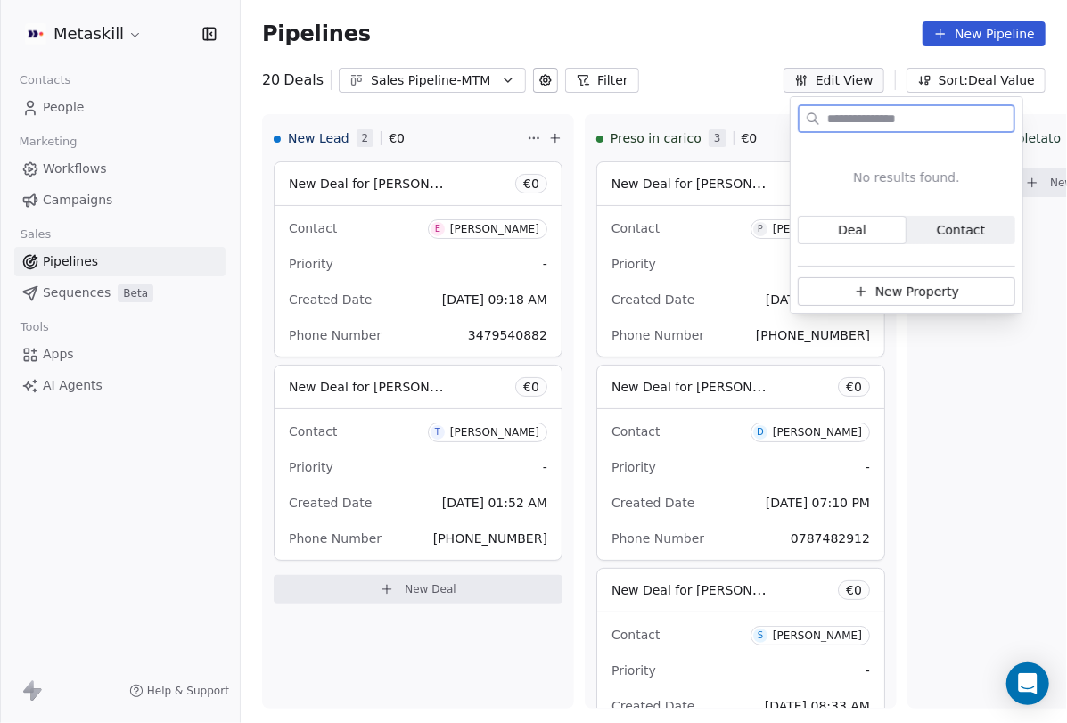
drag, startPoint x: 870, startPoint y: 115, endPoint x: 795, endPoint y: 114, distance: 74.9
click at [795, 114] on div at bounding box center [907, 118] width 232 height 43
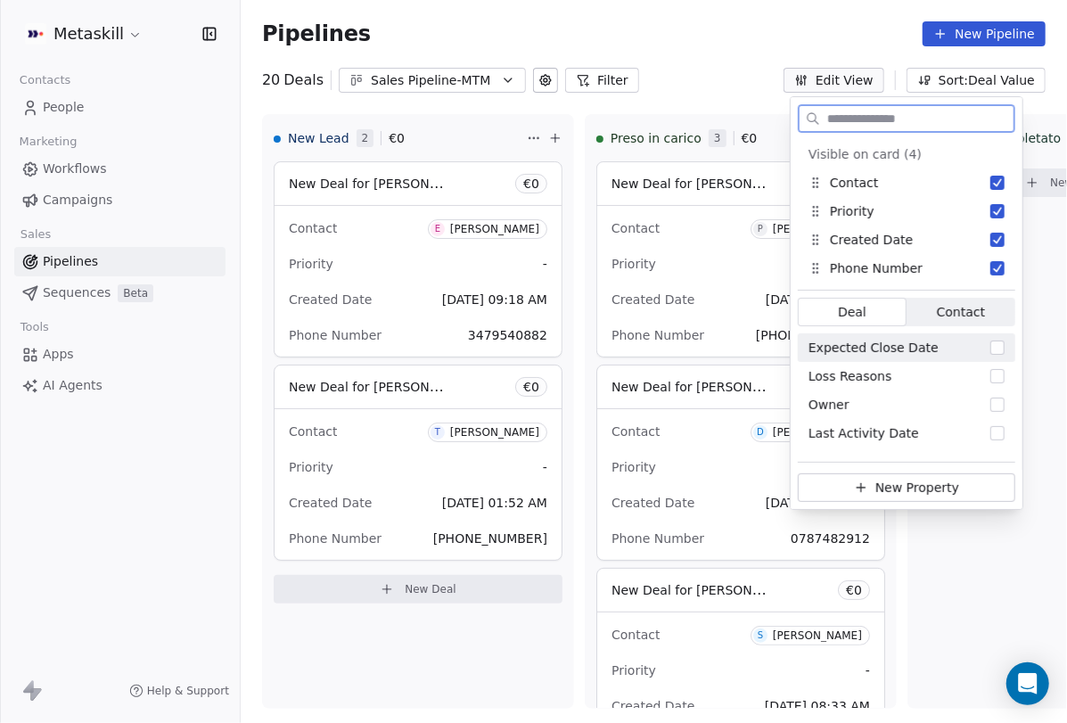
click at [984, 311] on span "Contact Contact" at bounding box center [960, 312] width 109 height 29
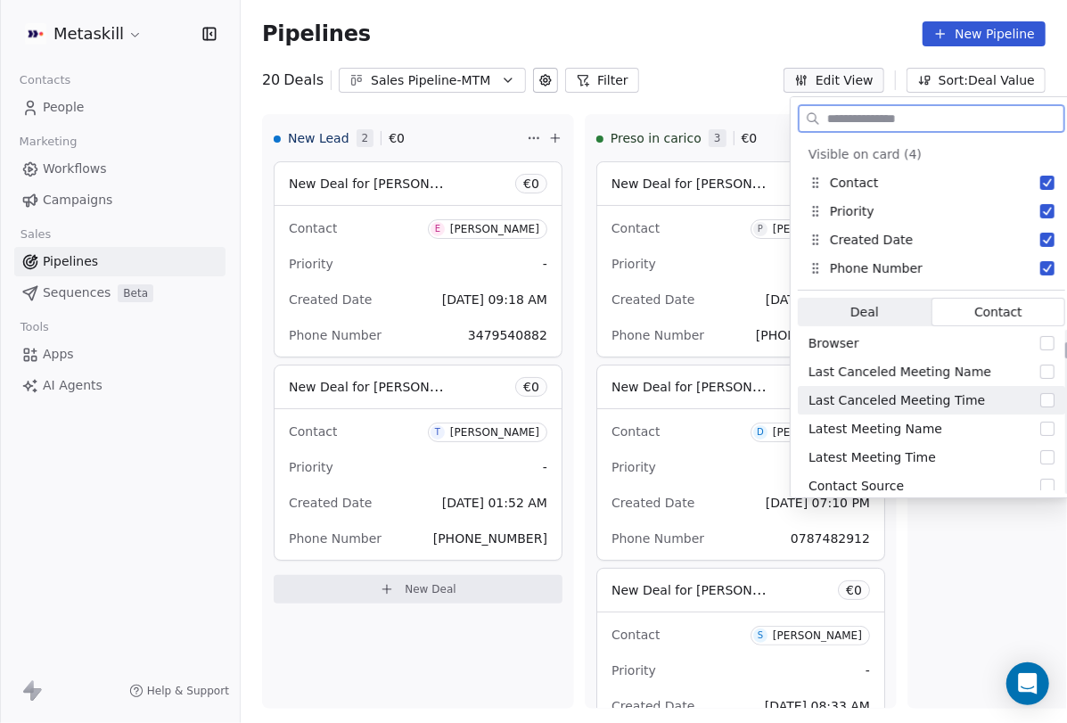
scroll to position [150, 0]
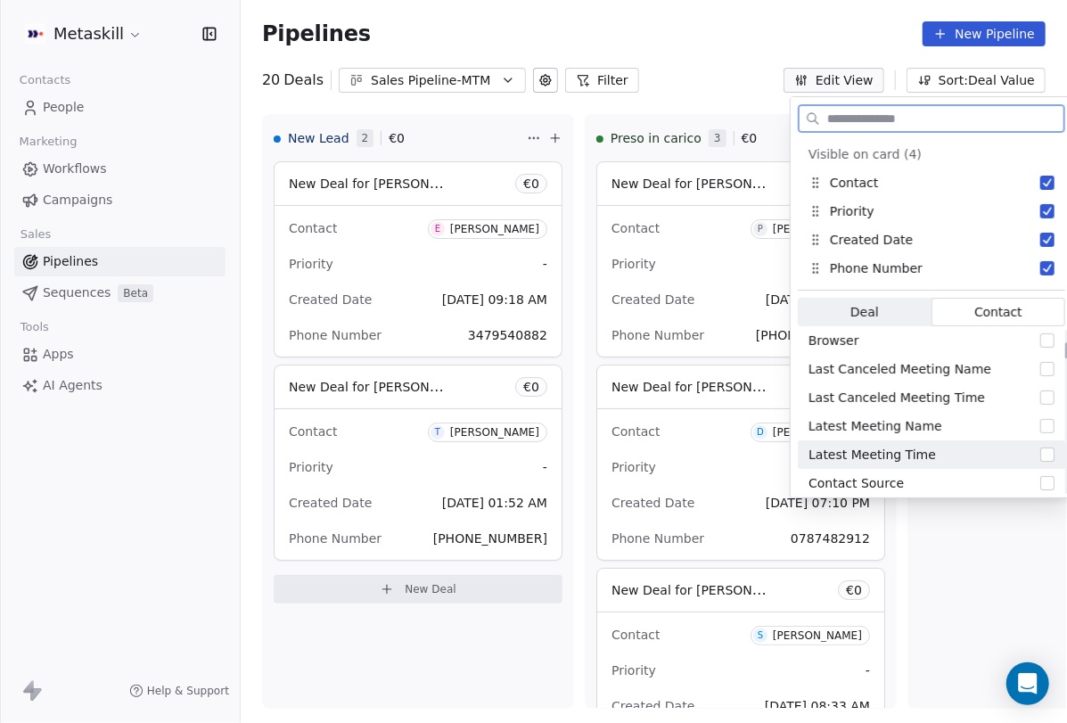
click at [1040, 456] on button "Suggestions" at bounding box center [1047, 454] width 14 height 14
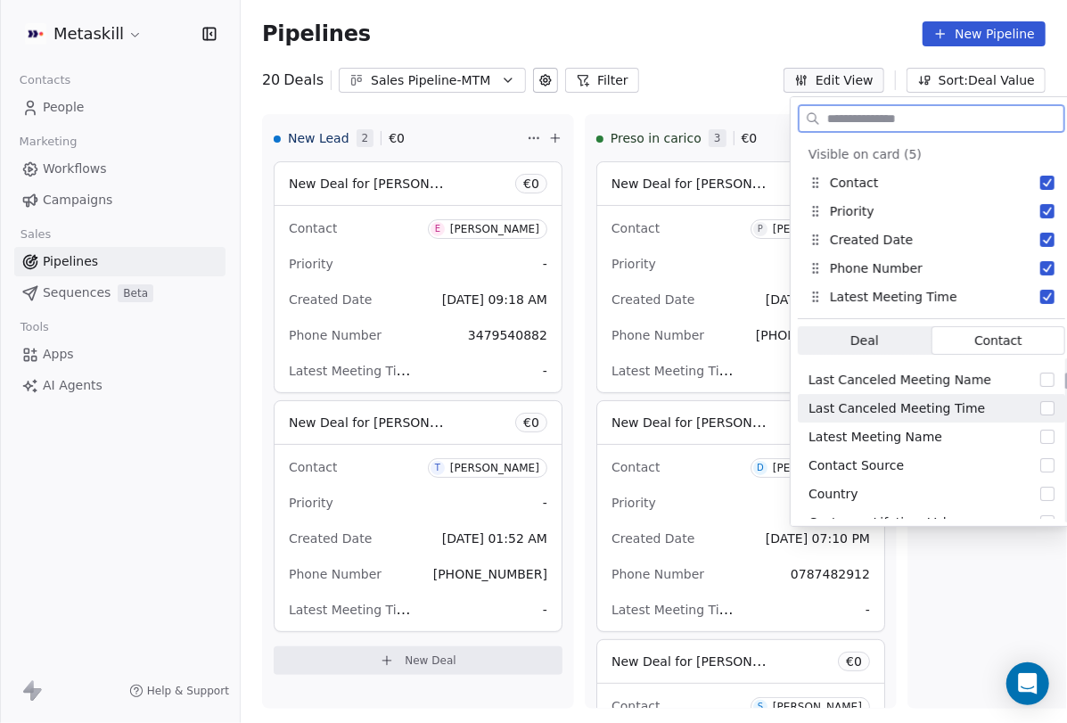
scroll to position [169, 0]
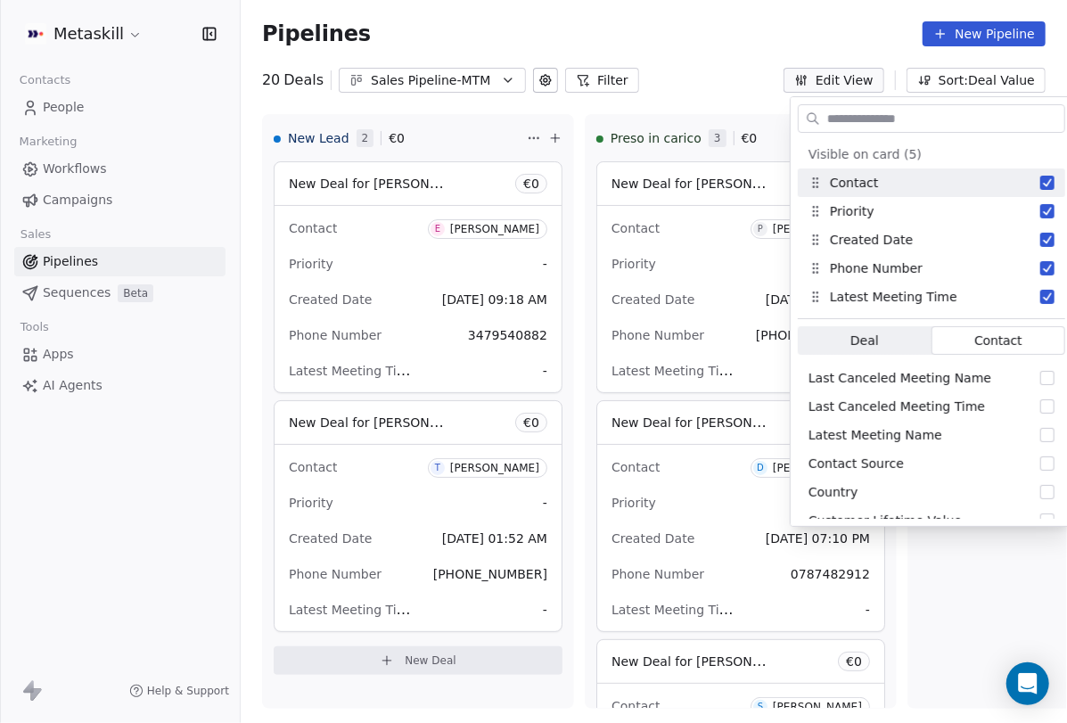
click at [847, 29] on div "Pipelines New Pipeline" at bounding box center [653, 33] width 783 height 25
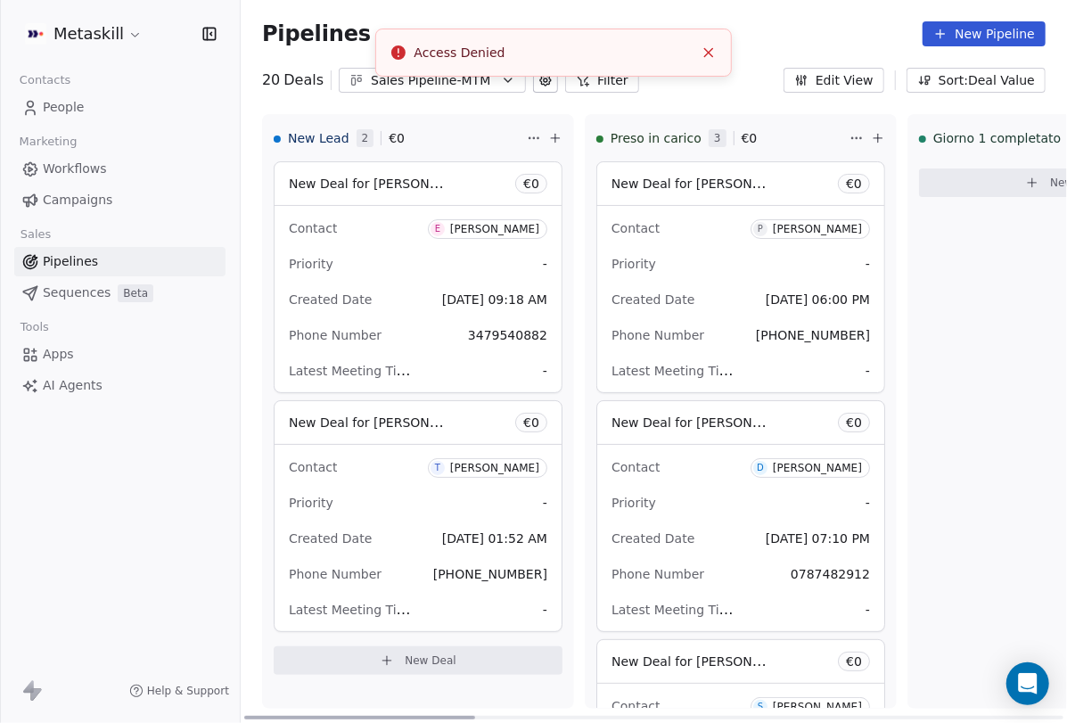
click at [528, 368] on div "Latest Meeting Time -" at bounding box center [418, 371] width 258 height 29
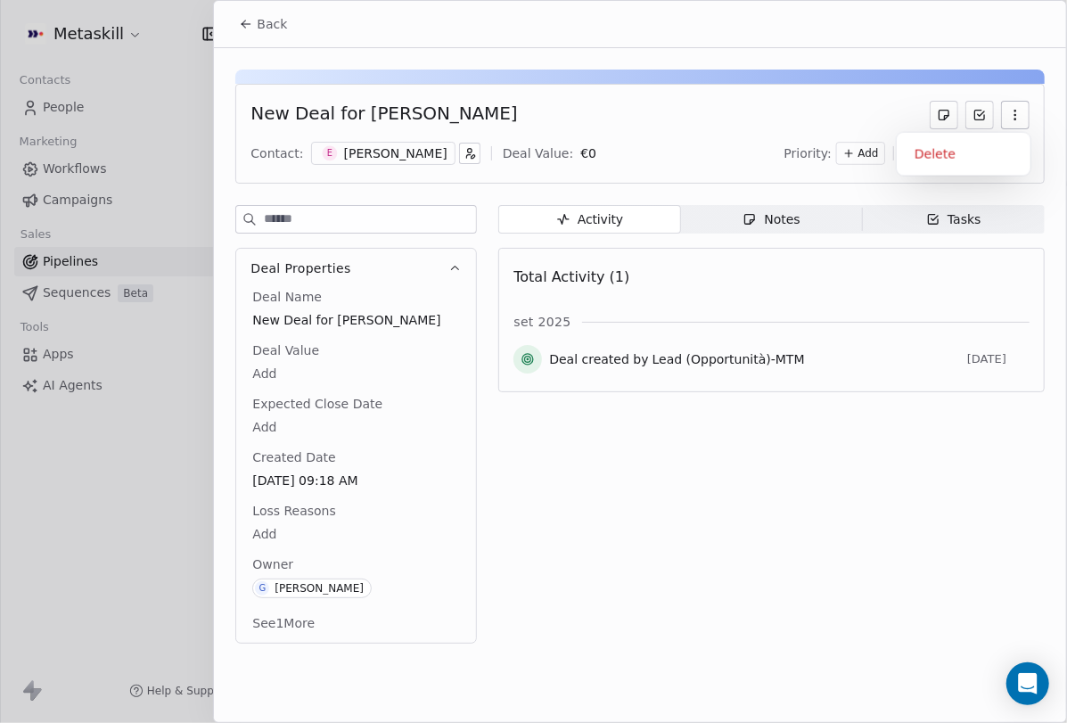
click at [1028, 120] on button "button" at bounding box center [1015, 115] width 29 height 29
click at [790, 102] on div "New Deal for [PERSON_NAME]" at bounding box center [639, 115] width 779 height 29
click at [241, 25] on icon at bounding box center [246, 24] width 14 height 14
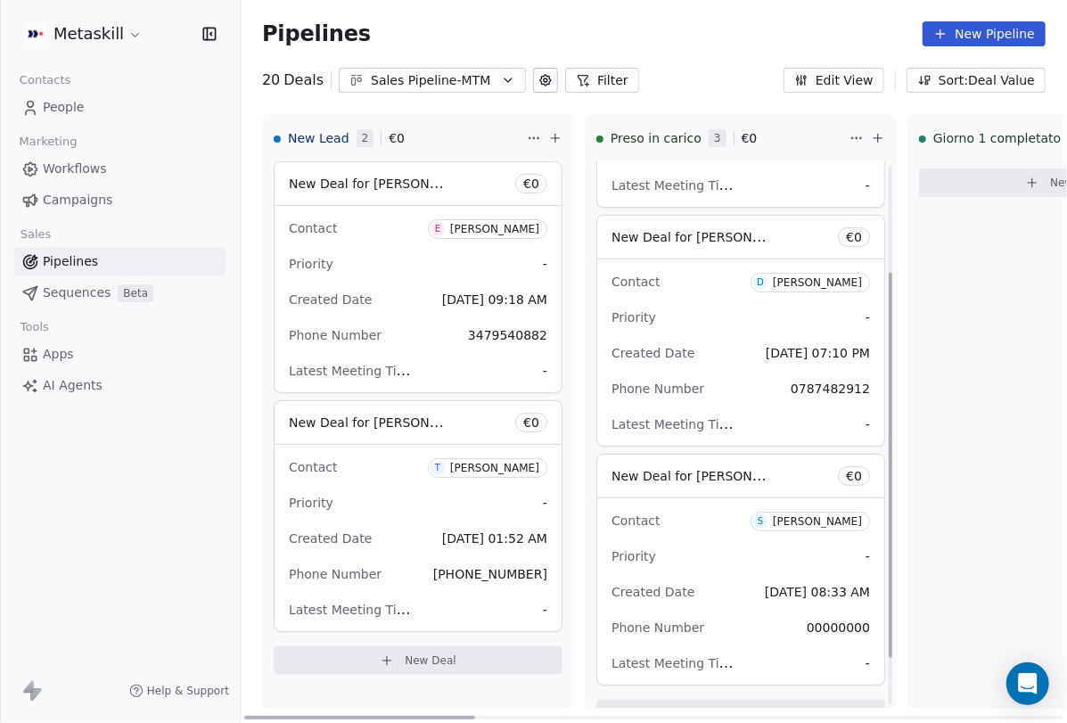
scroll to position [217, 0]
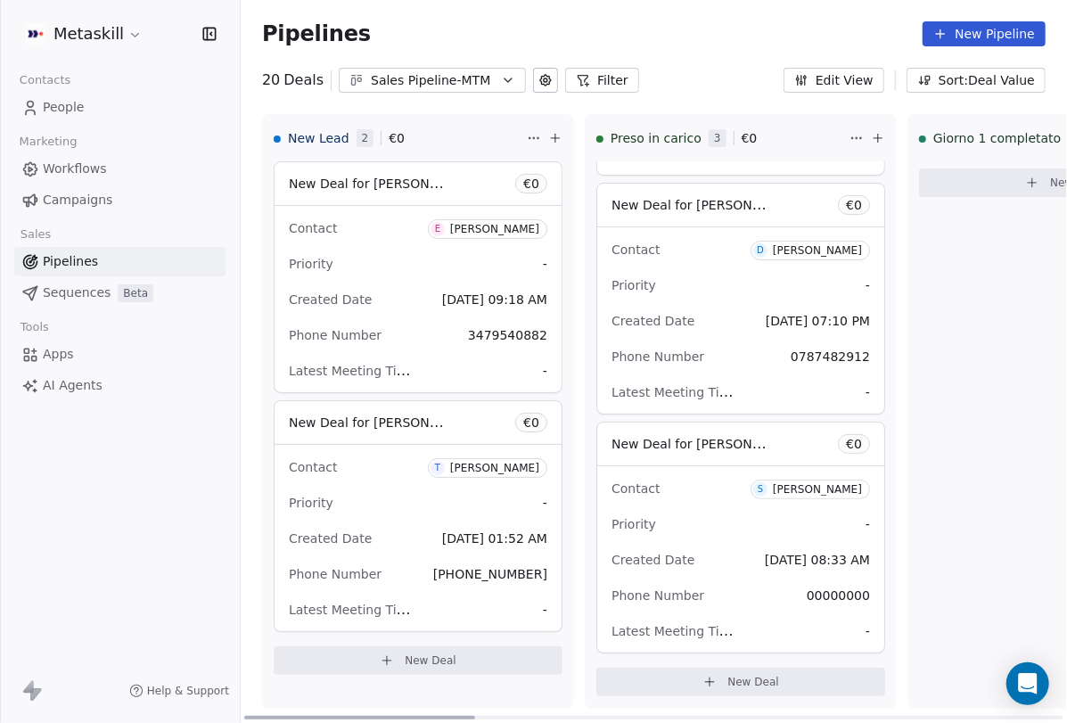
click at [457, 716] on div at bounding box center [359, 718] width 231 height 4
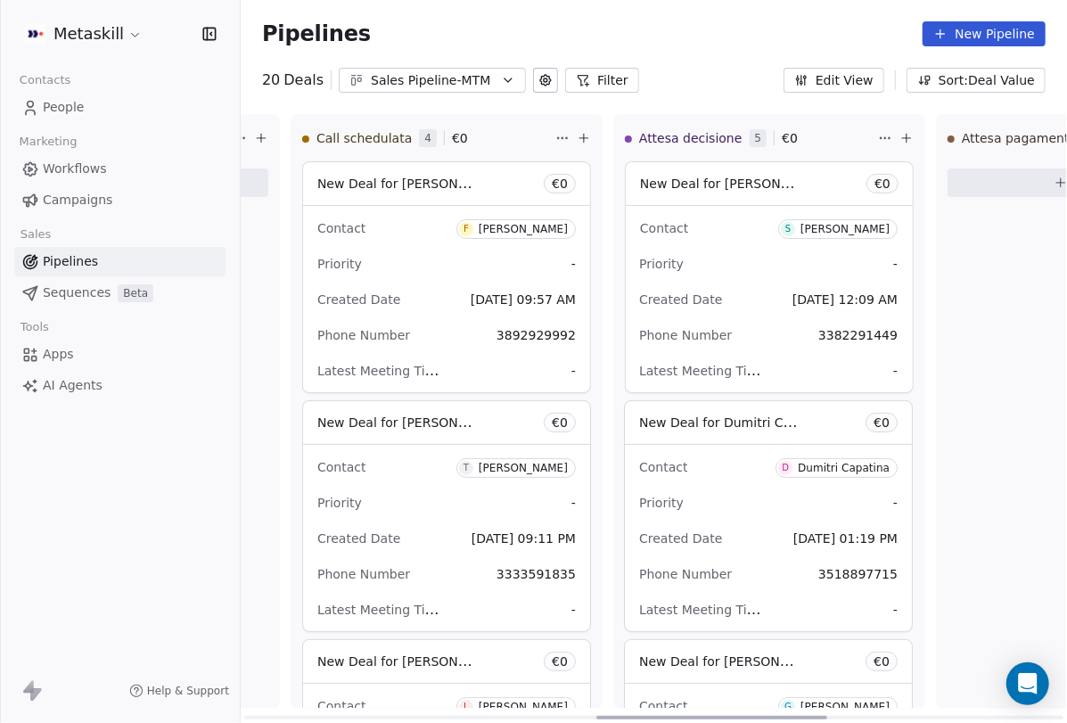
scroll to position [0, 1263]
drag, startPoint x: 455, startPoint y: 717, endPoint x: 808, endPoint y: 725, distance: 353.0
click at [808, 719] on div at bounding box center [711, 718] width 231 height 4
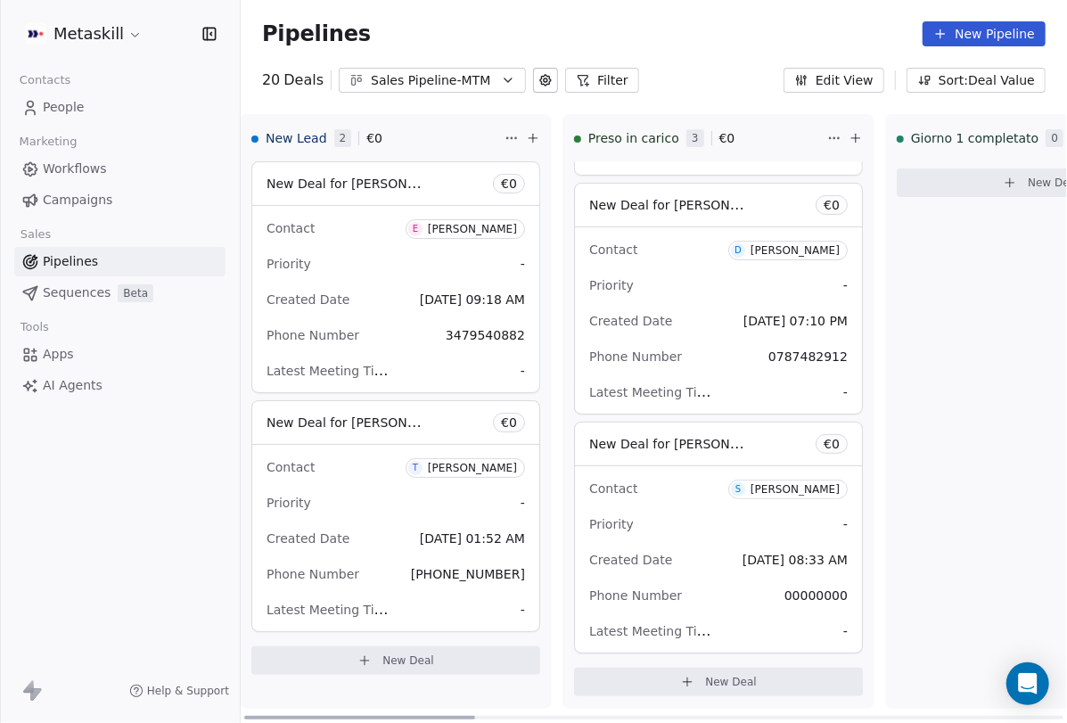
scroll to position [0, 0]
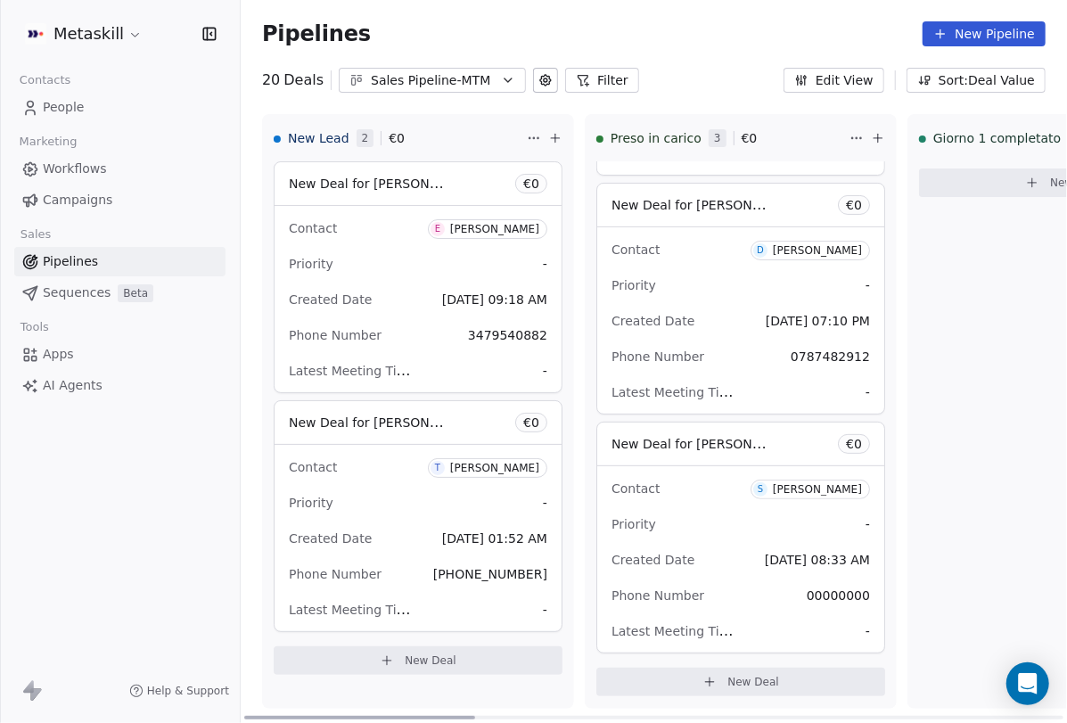
drag, startPoint x: 740, startPoint y: 717, endPoint x: 369, endPoint y: 624, distance: 382.2
click at [335, 716] on div at bounding box center [359, 718] width 231 height 4
click at [486, 265] on div "Priority -" at bounding box center [418, 264] width 258 height 29
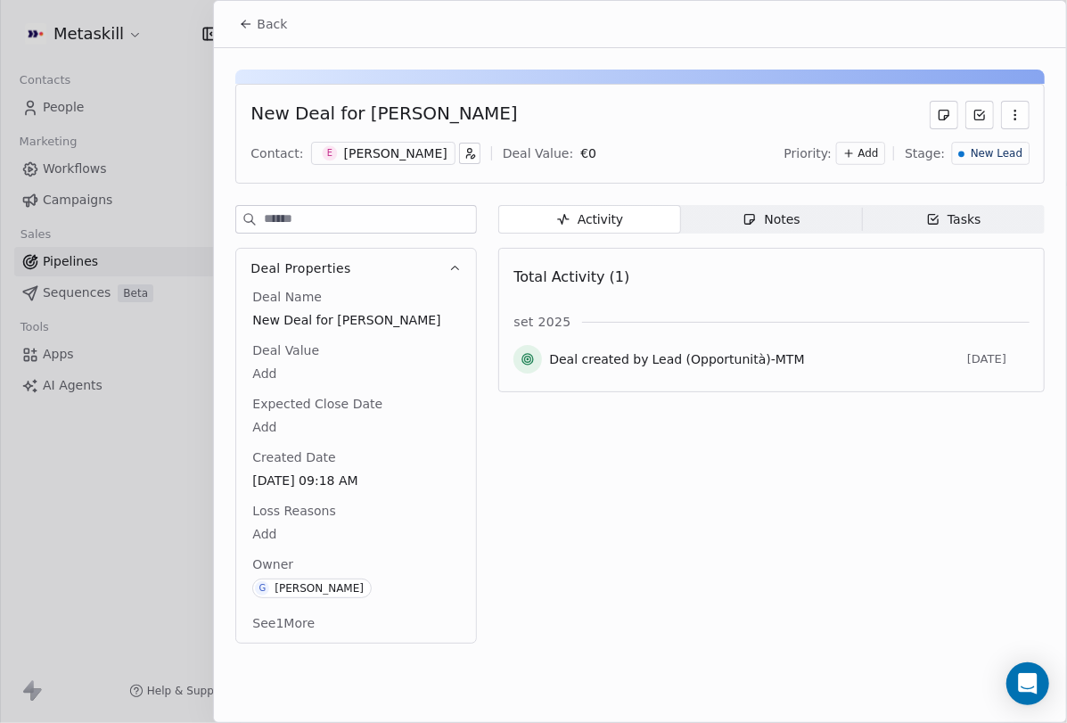
click at [668, 405] on div "Activity Activity Notes Notes Tasks Tasks Total Activity (1) set 2025 Deal crea…" at bounding box center [771, 429] width 546 height 449
click at [914, 217] on span "Tasks Tasks" at bounding box center [954, 219] width 182 height 29
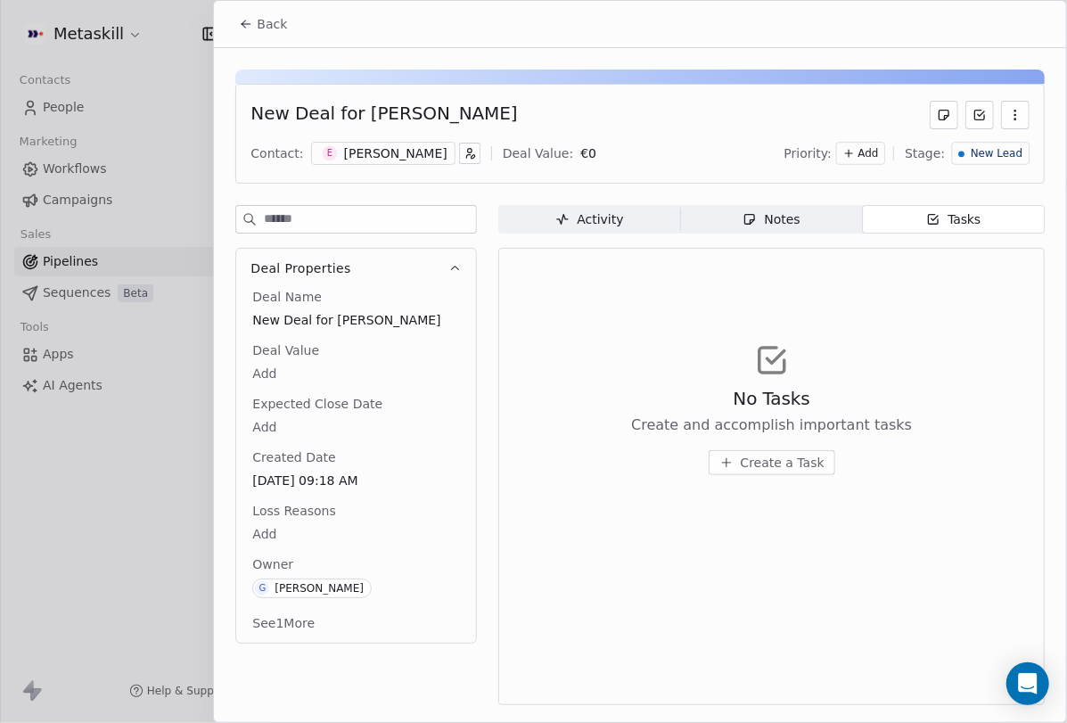
click at [773, 463] on span "Create a Task" at bounding box center [783, 463] width 84 height 18
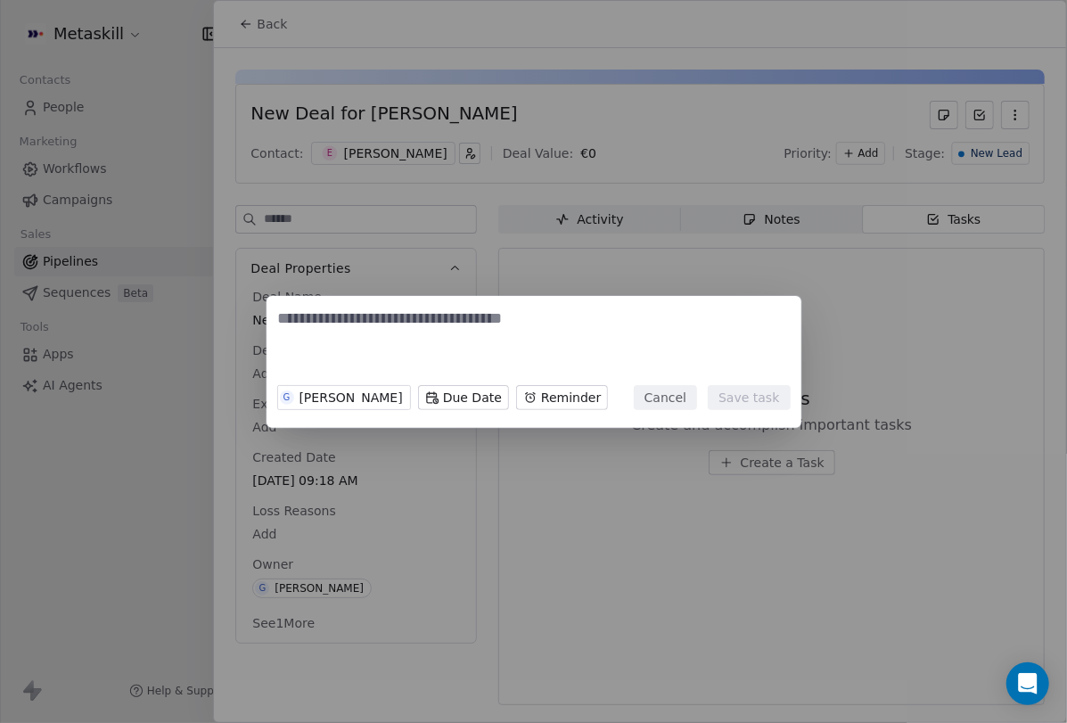
click at [530, 403] on body "Metaskill Contacts People Marketing Workflows Campaigns Sales Pipelines Sequenc…" at bounding box center [533, 361] width 1067 height 723
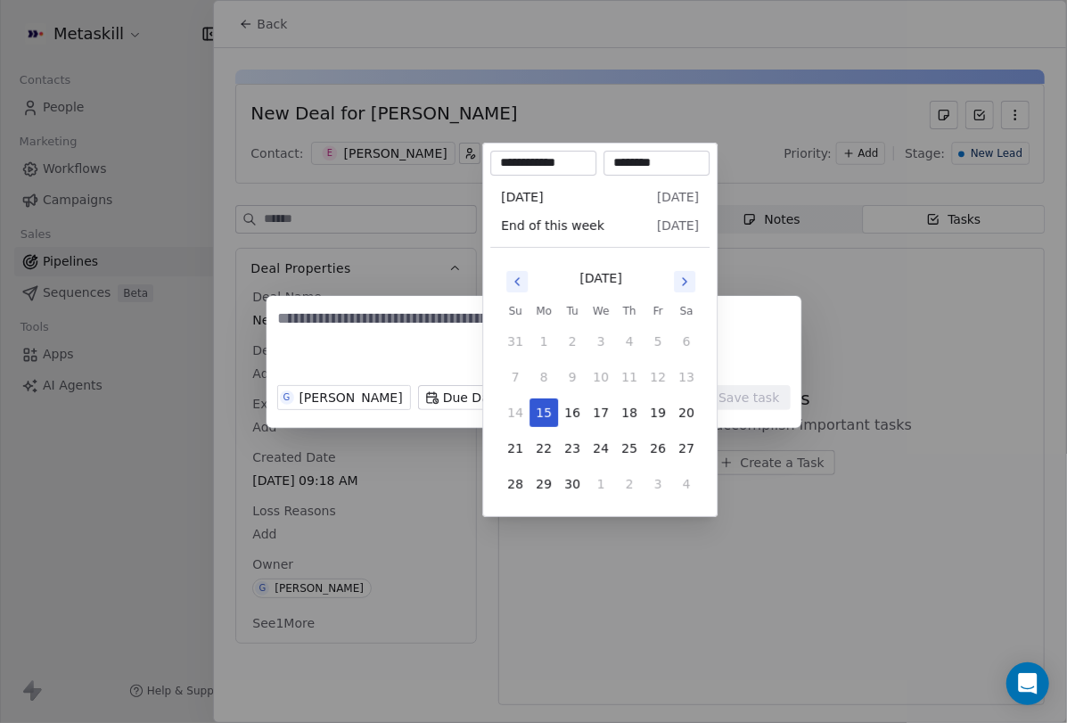
click at [726, 344] on div "G Giulio Roselli Due Date Reminder Cancel Save task" at bounding box center [533, 362] width 1067 height 132
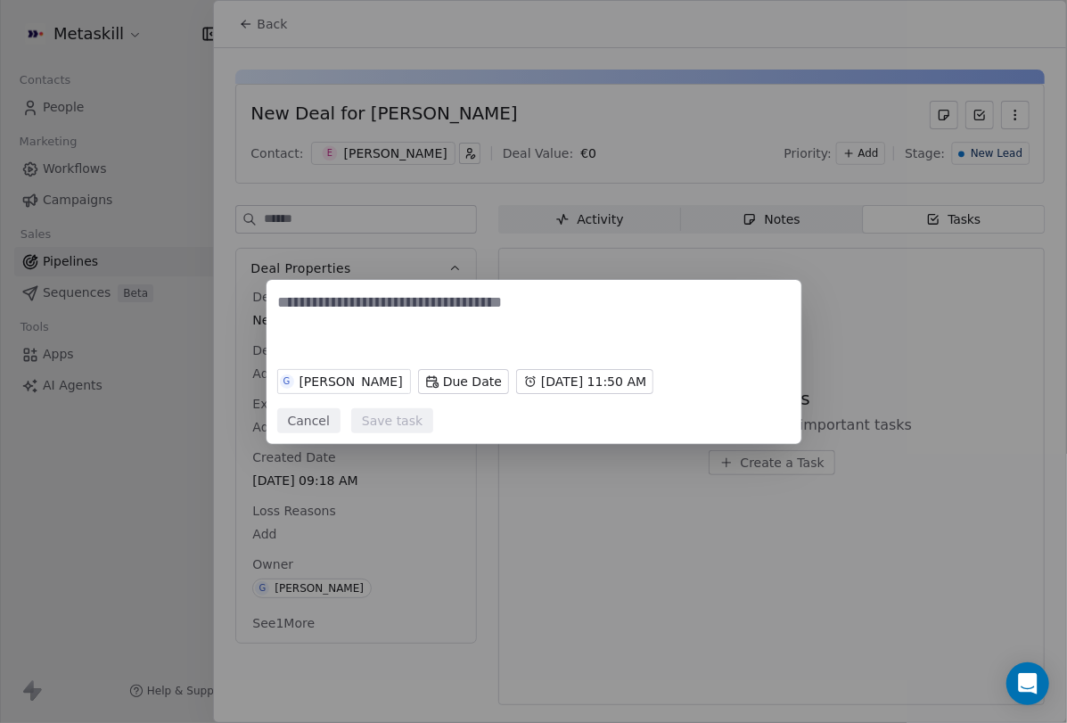
click at [452, 375] on body "Metaskill Contacts People Marketing Workflows Campaigns Sales Pipelines Sequenc…" at bounding box center [533, 361] width 1067 height 723
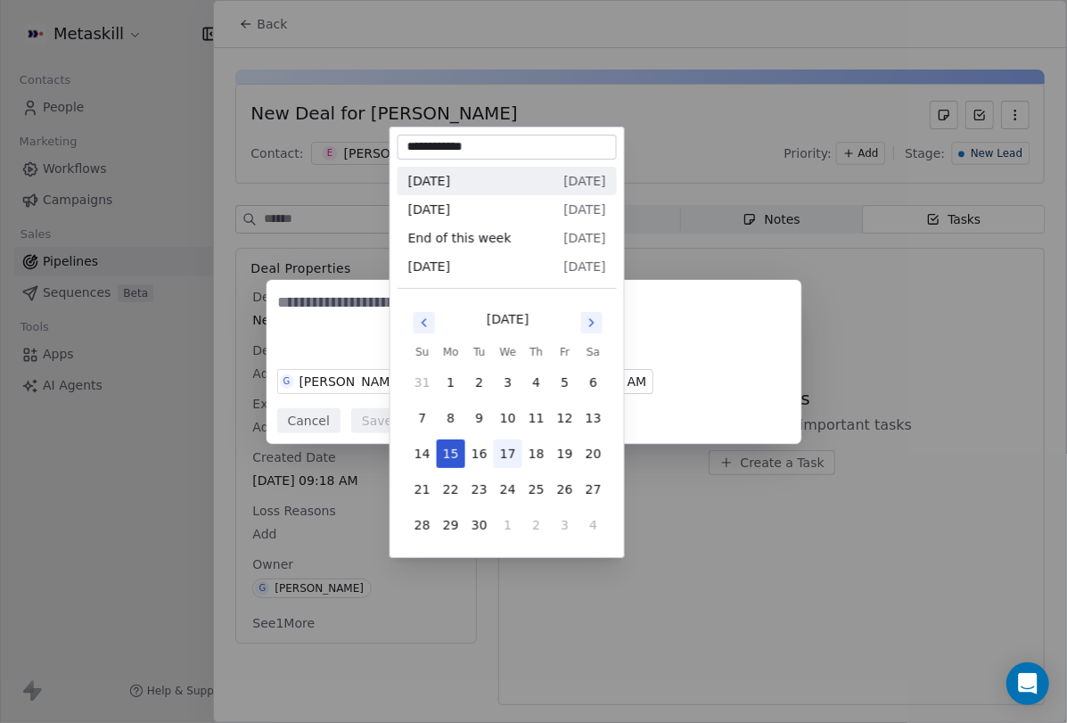
drag, startPoint x: 478, startPoint y: 455, endPoint x: 501, endPoint y: 437, distance: 29.2
click at [478, 455] on button "16" at bounding box center [479, 453] width 29 height 29
type input "**********"
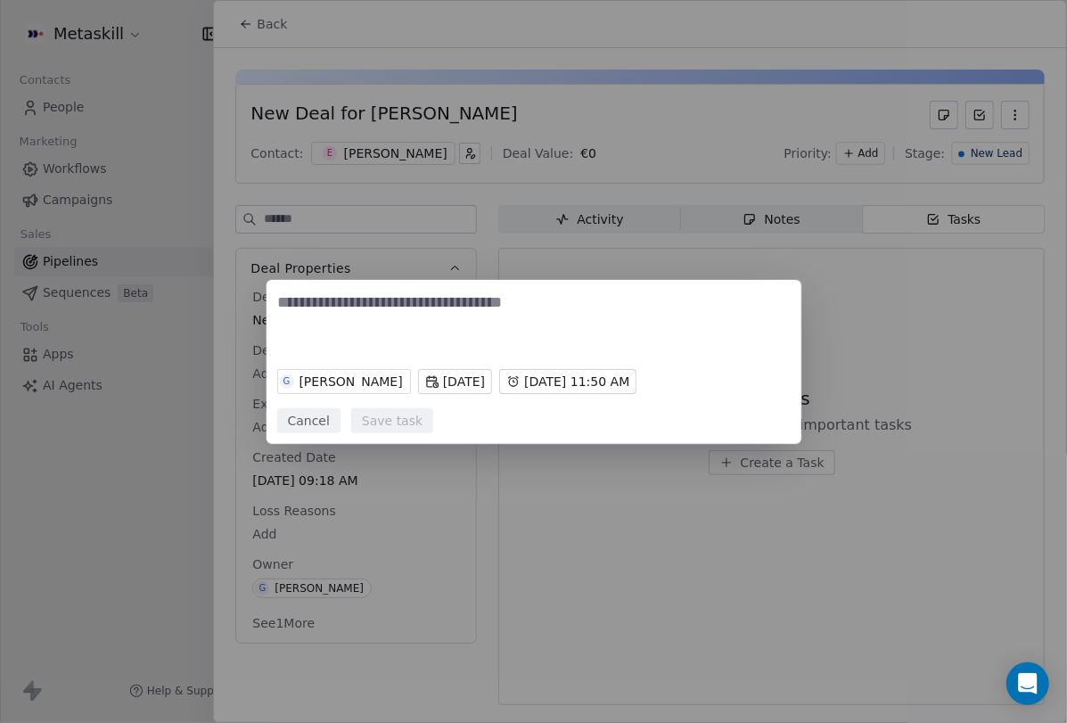
click at [562, 391] on body "Metaskill Contacts People Marketing Workflows Campaigns Sales Pipelines Sequenc…" at bounding box center [533, 361] width 1067 height 723
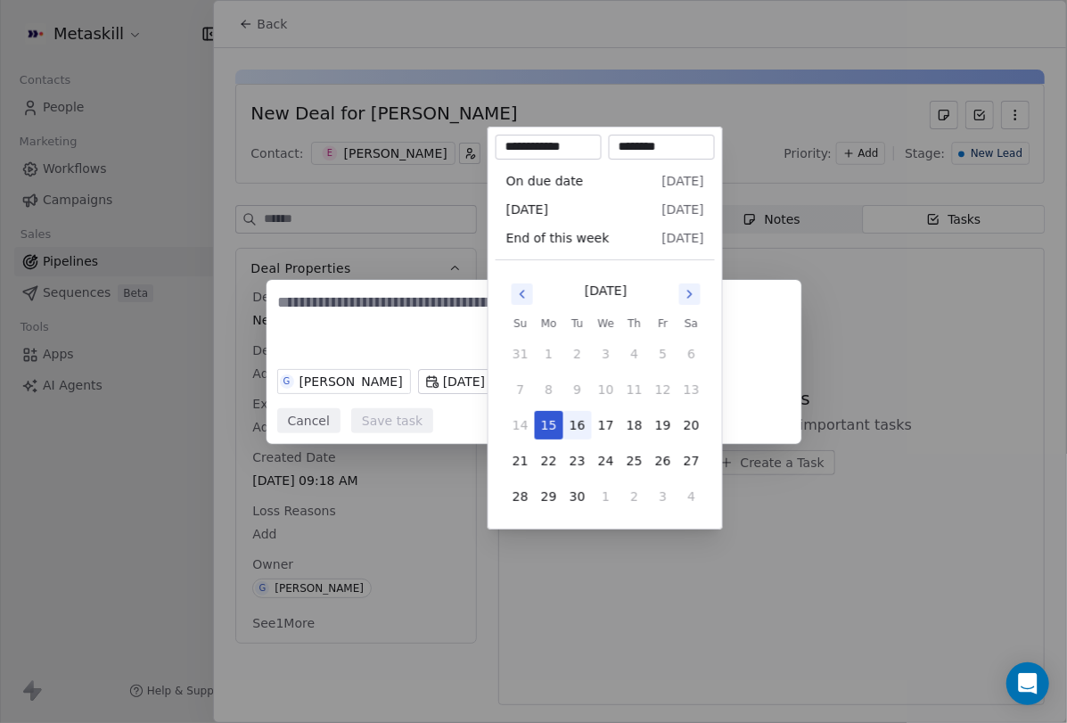
click at [574, 426] on button "16" at bounding box center [577, 425] width 29 height 29
type input "**********"
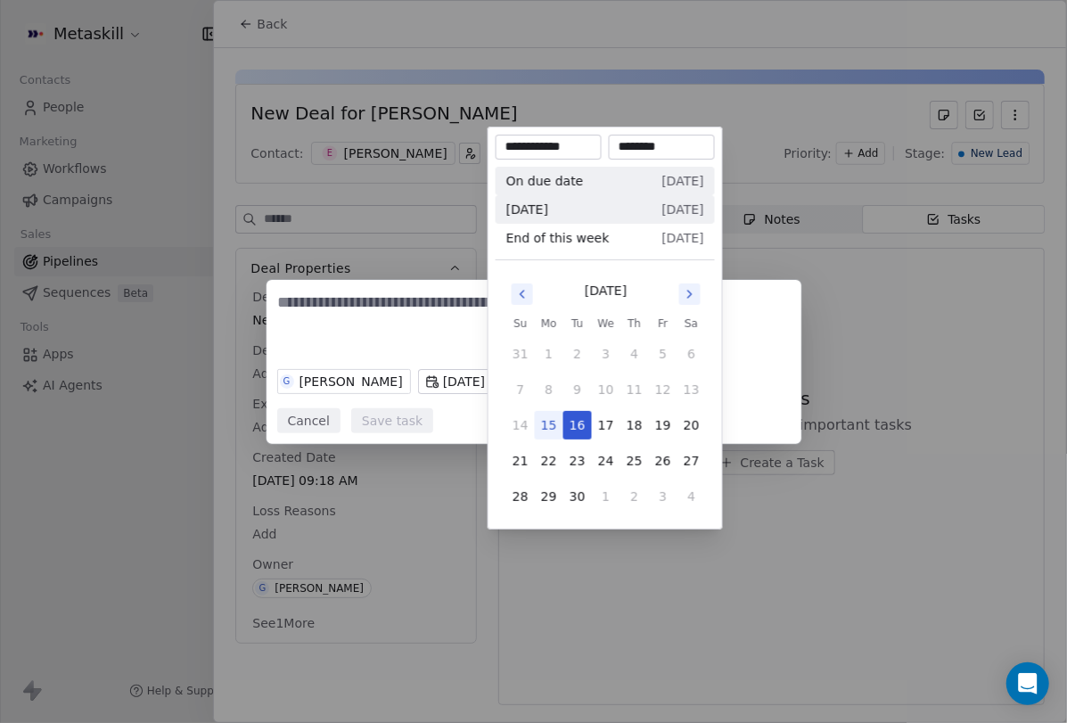
click at [742, 326] on div "G Giulio Roselli Tomorrow Mon, 15 Sep 2025, 11:50 AM Cancel Save task" at bounding box center [533, 362] width 1067 height 164
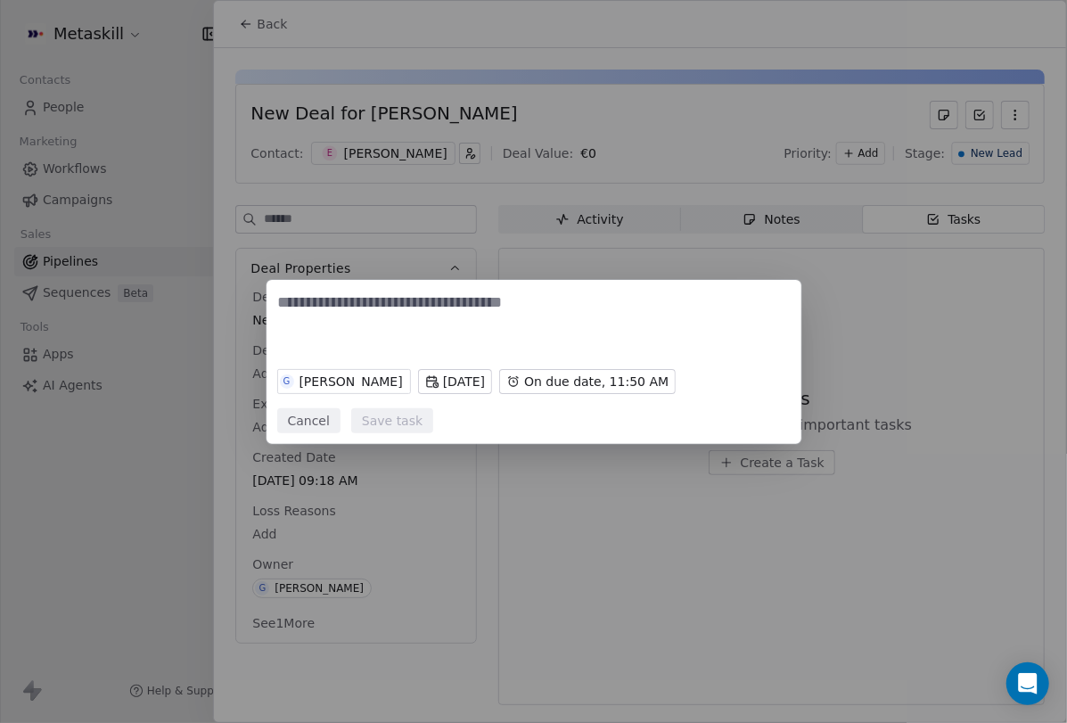
click at [321, 423] on button "Cancel" at bounding box center [308, 420] width 63 height 25
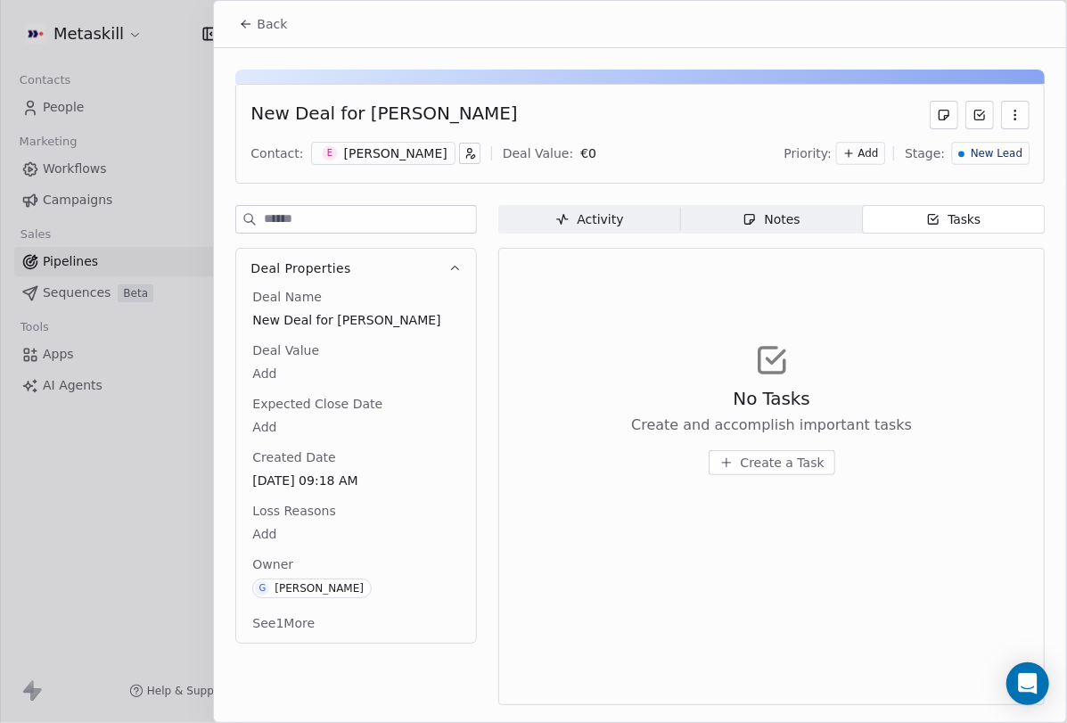
click at [866, 154] on div "Add" at bounding box center [860, 153] width 49 height 23
click at [794, 133] on html "Metaskill Contacts People Marketing Workflows Campaigns Sales Pipelines Sequenc…" at bounding box center [533, 361] width 1067 height 723
click at [1021, 118] on icon "button" at bounding box center [1015, 115] width 14 height 14
click at [846, 121] on div "New Deal for [PERSON_NAME]" at bounding box center [639, 115] width 779 height 29
click at [550, 218] on span "Activity Activity" at bounding box center [589, 219] width 182 height 29
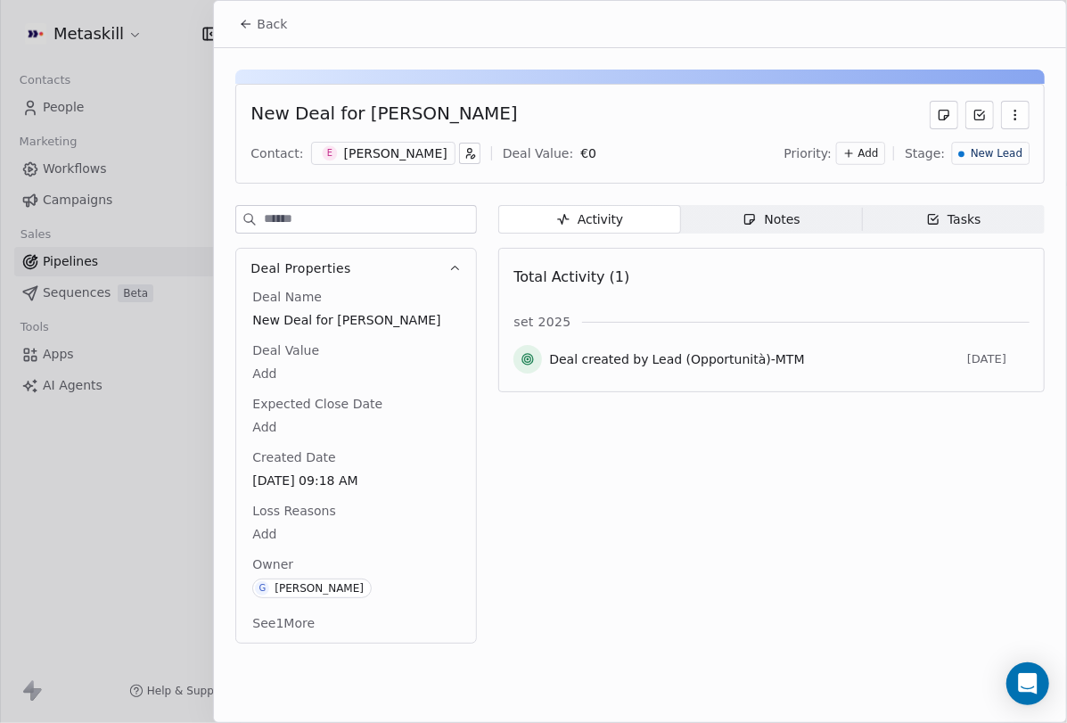
click at [611, 274] on span "Total Activity (1)" at bounding box center [571, 276] width 116 height 17
drag, startPoint x: 817, startPoint y: 453, endPoint x: 824, endPoint y: 466, distance: 15.2
click at [817, 454] on div "Activity Activity Notes Notes Tasks Tasks Total Activity (1) set 2025 Deal crea…" at bounding box center [771, 429] width 546 height 449
click at [299, 623] on button "See 1 More" at bounding box center [284, 623] width 84 height 32
click at [299, 623] on span "Last Activity Date" at bounding box center [308, 620] width 118 height 18
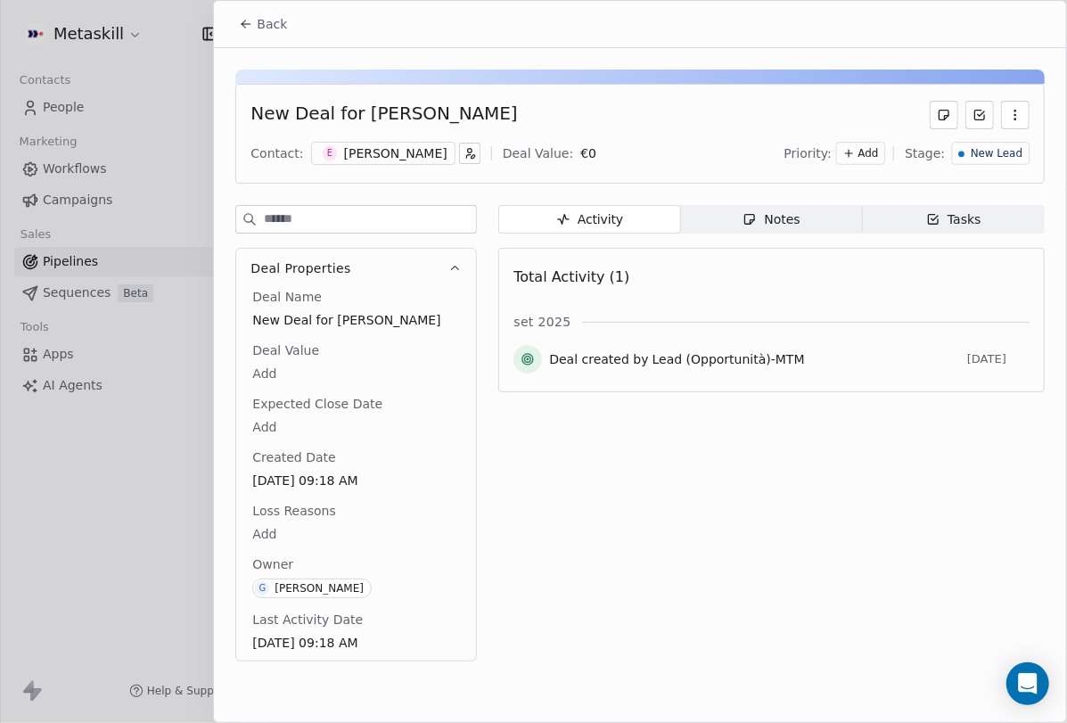
click at [406, 634] on span "[DATE] 09:18 AM" at bounding box center [356, 643] width 208 height 18
click at [429, 603] on div "Deal Name New Deal for Emanuele Gresta Deal Value Add Expected Close Date Add C…" at bounding box center [356, 471] width 215 height 367
click at [531, 604] on div "Activity Activity Notes Notes Tasks Tasks Total Activity (1) set 2025 Deal crea…" at bounding box center [771, 439] width 546 height 469
click at [796, 217] on div "Notes" at bounding box center [770, 219] width 57 height 19
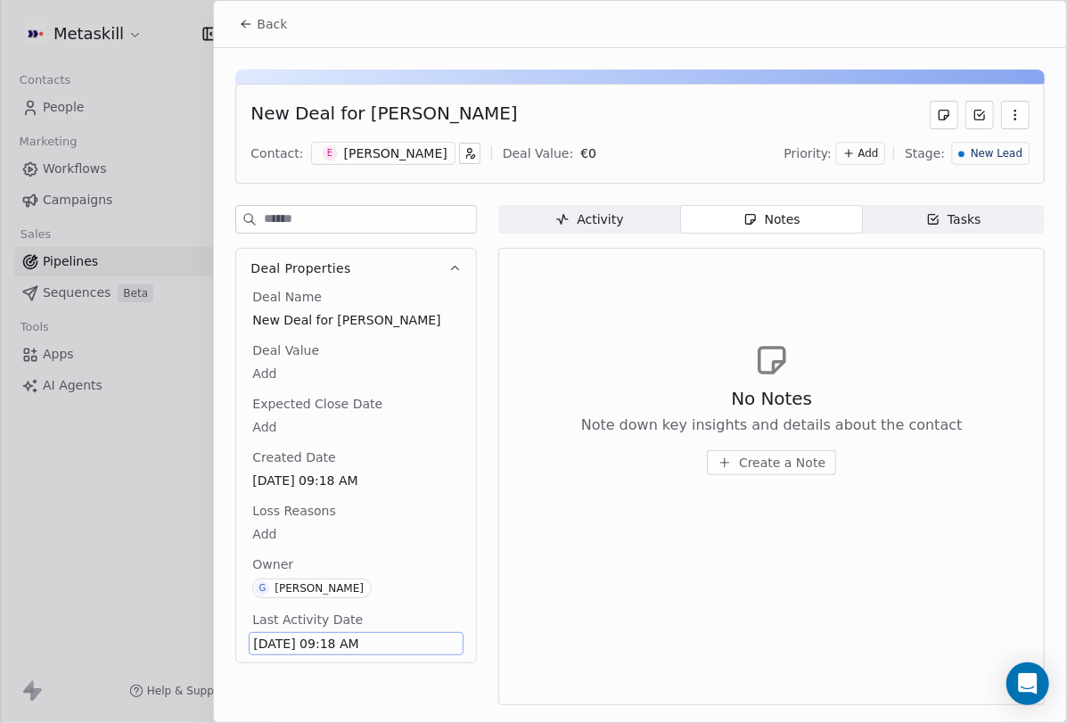
click at [954, 226] on div "Tasks" at bounding box center [953, 219] width 55 height 19
click at [633, 223] on span "Activity Activity" at bounding box center [589, 219] width 182 height 29
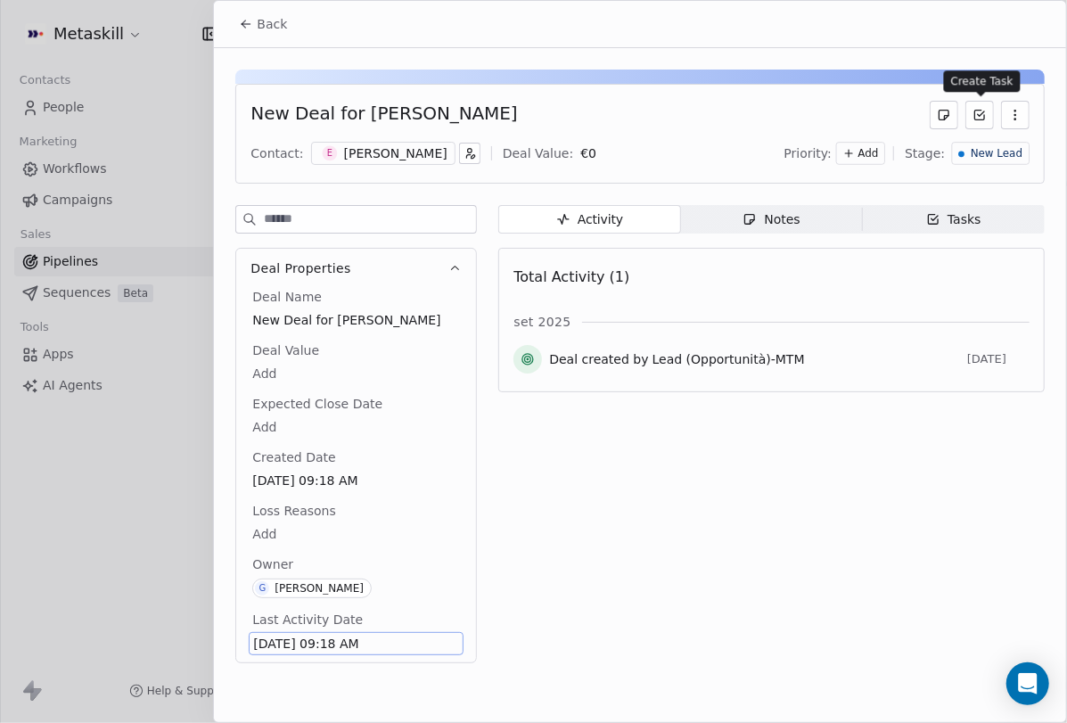
click at [988, 116] on button at bounding box center [979, 115] width 29 height 29
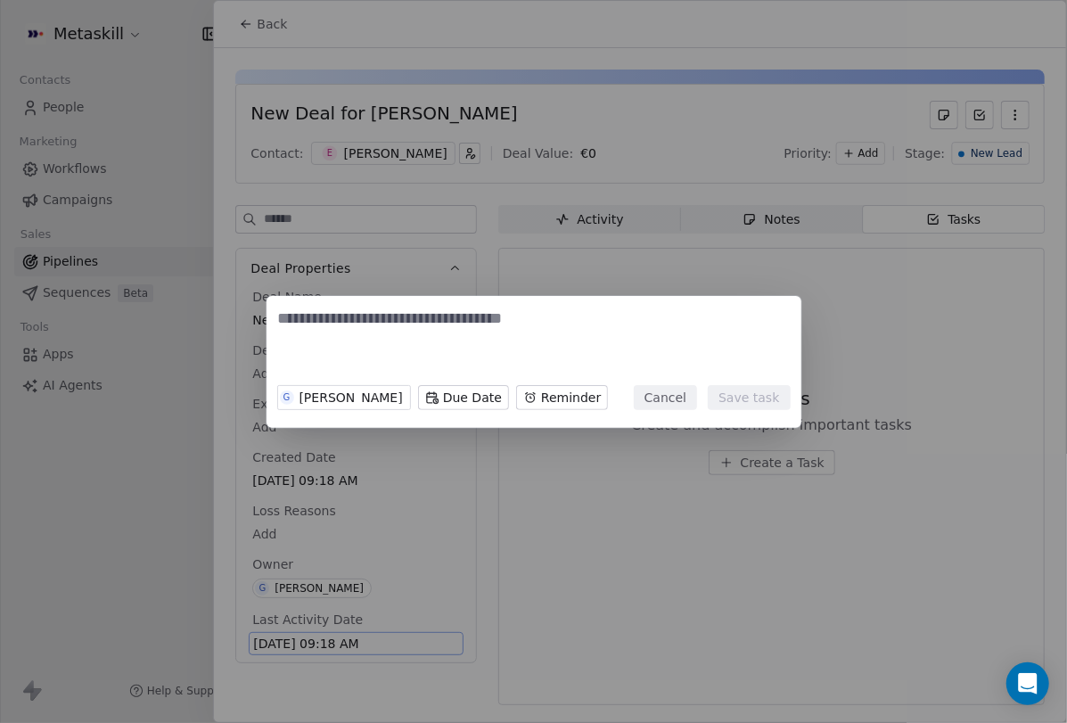
click at [695, 391] on button "Cancel" at bounding box center [665, 397] width 63 height 25
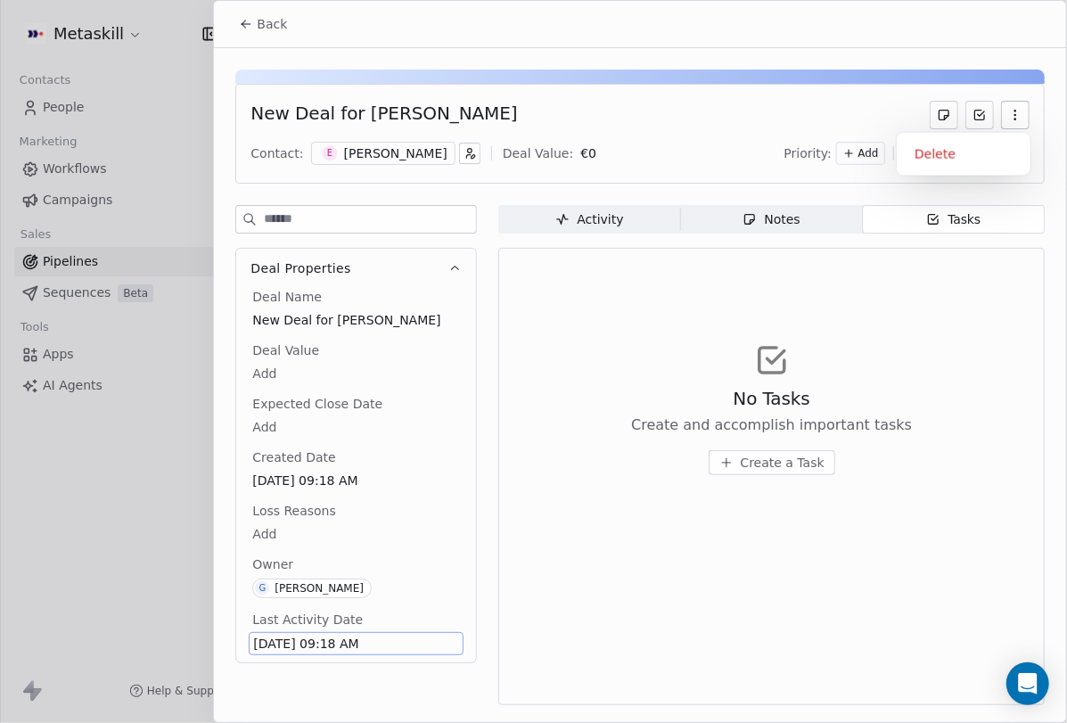
click at [1012, 112] on icon "button" at bounding box center [1015, 115] width 14 height 14
click at [940, 115] on icon at bounding box center [944, 115] width 14 height 14
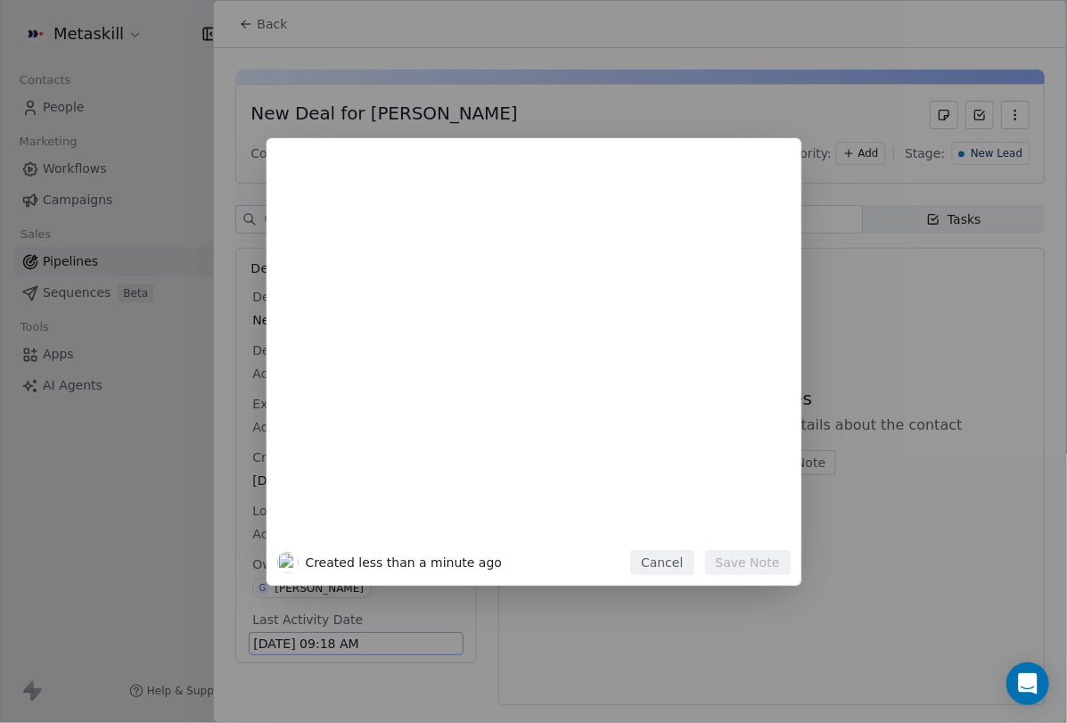
click at [668, 567] on button "Cancel" at bounding box center [661, 562] width 63 height 25
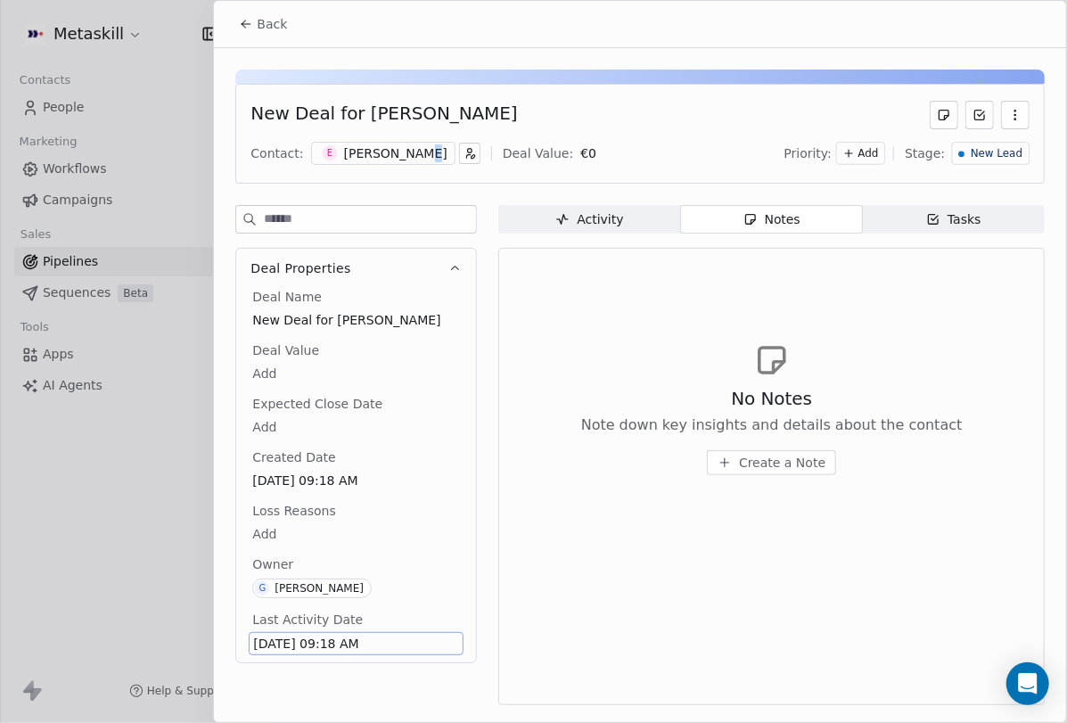
click at [415, 152] on div "[PERSON_NAME]" at bounding box center [395, 153] width 103 height 18
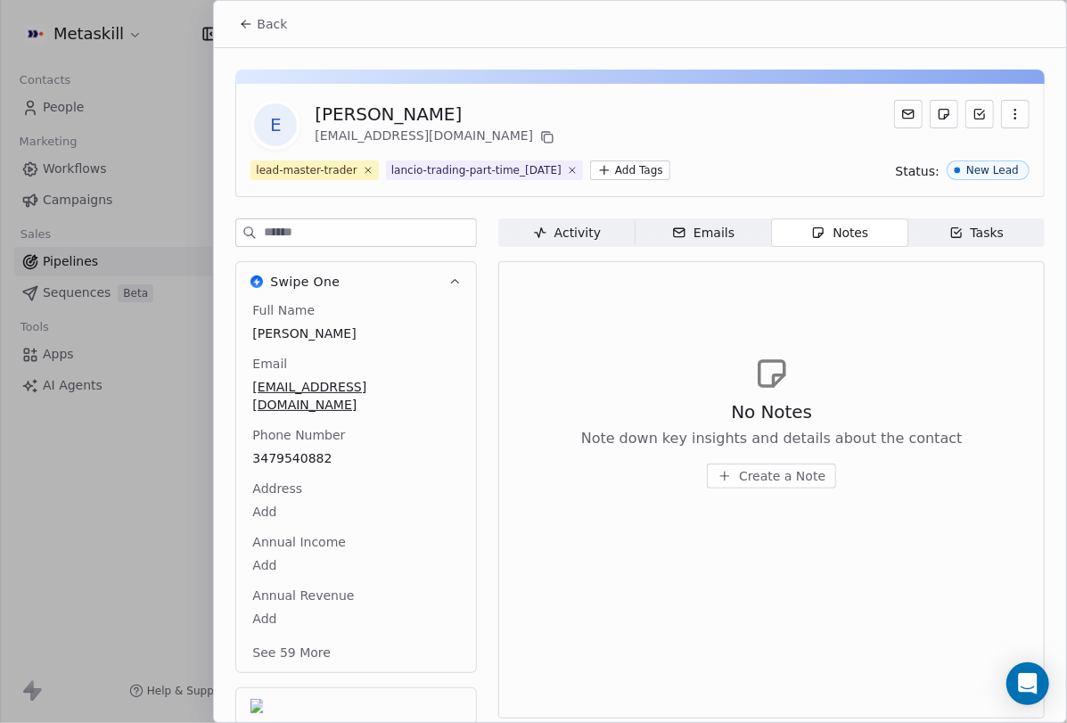
click at [618, 242] on span "Activity Activity" at bounding box center [566, 232] width 136 height 29
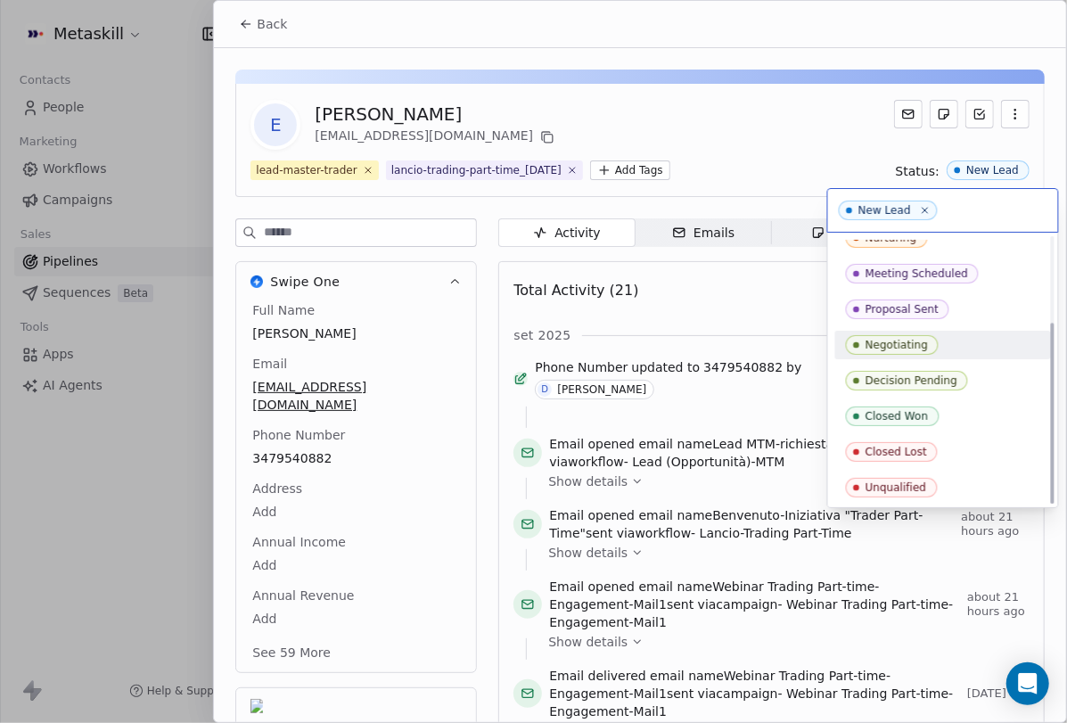
scroll to position [125, 0]
click at [839, 116] on html "Metaskill Contacts People Marketing Workflows Campaigns Sales Pipelines Sequenc…" at bounding box center [533, 361] width 1067 height 723
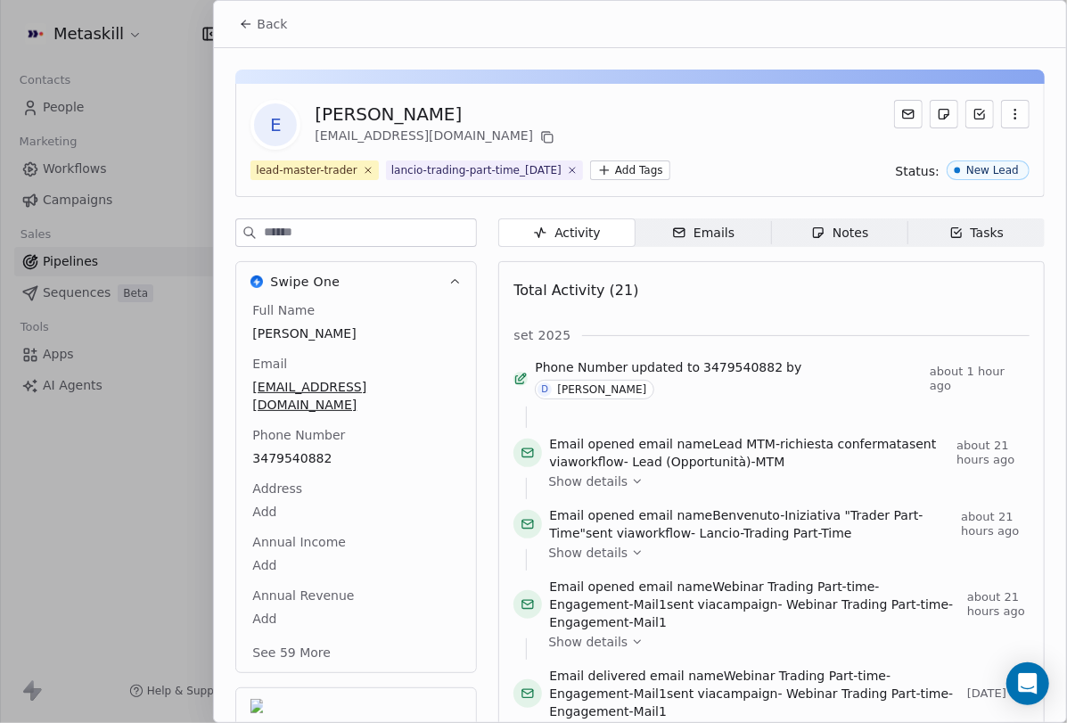
click at [258, 33] on button "Back" at bounding box center [263, 24] width 70 height 32
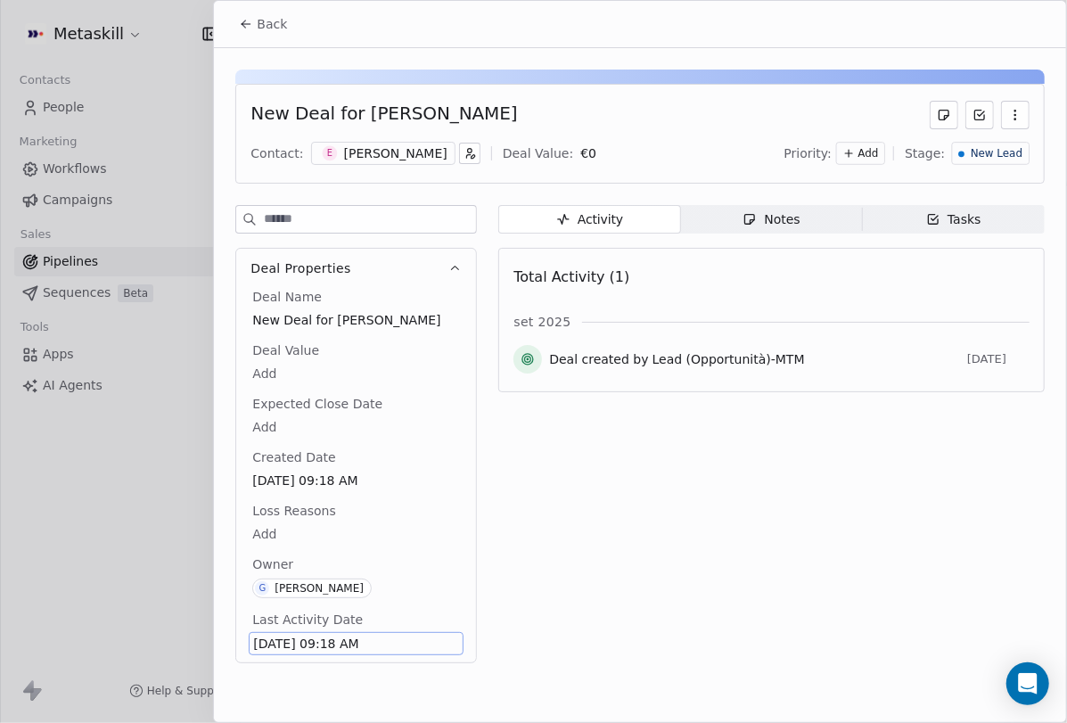
click at [774, 207] on span "Notes Notes" at bounding box center [772, 219] width 182 height 29
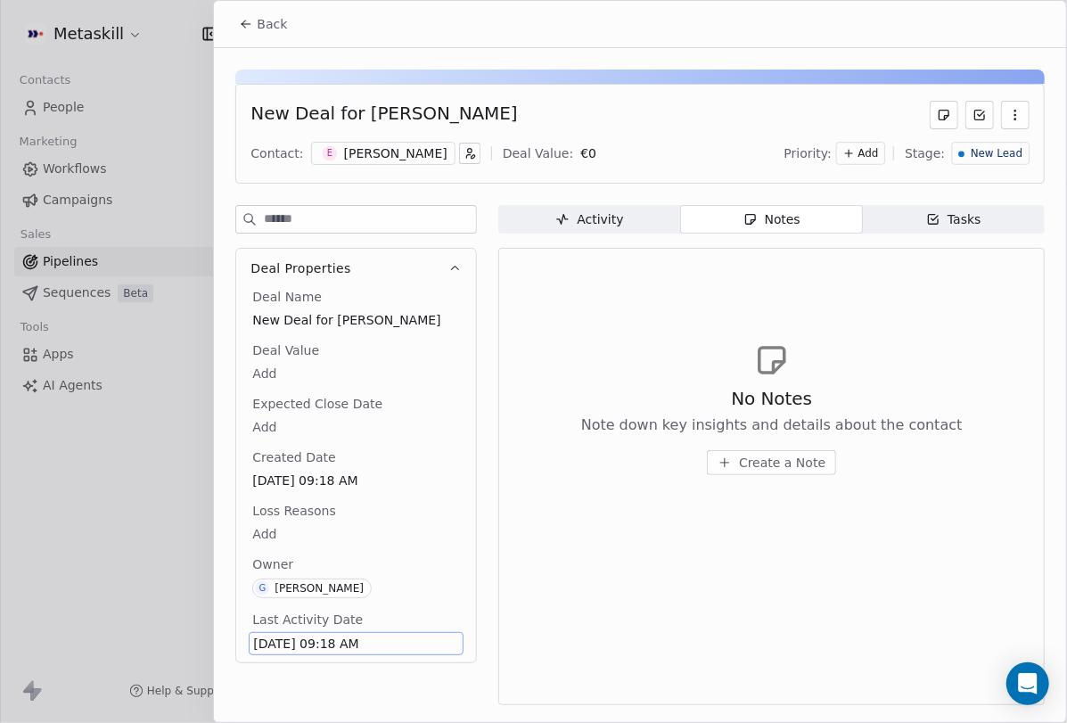
click at [402, 154] on div "[PERSON_NAME]" at bounding box center [395, 153] width 103 height 18
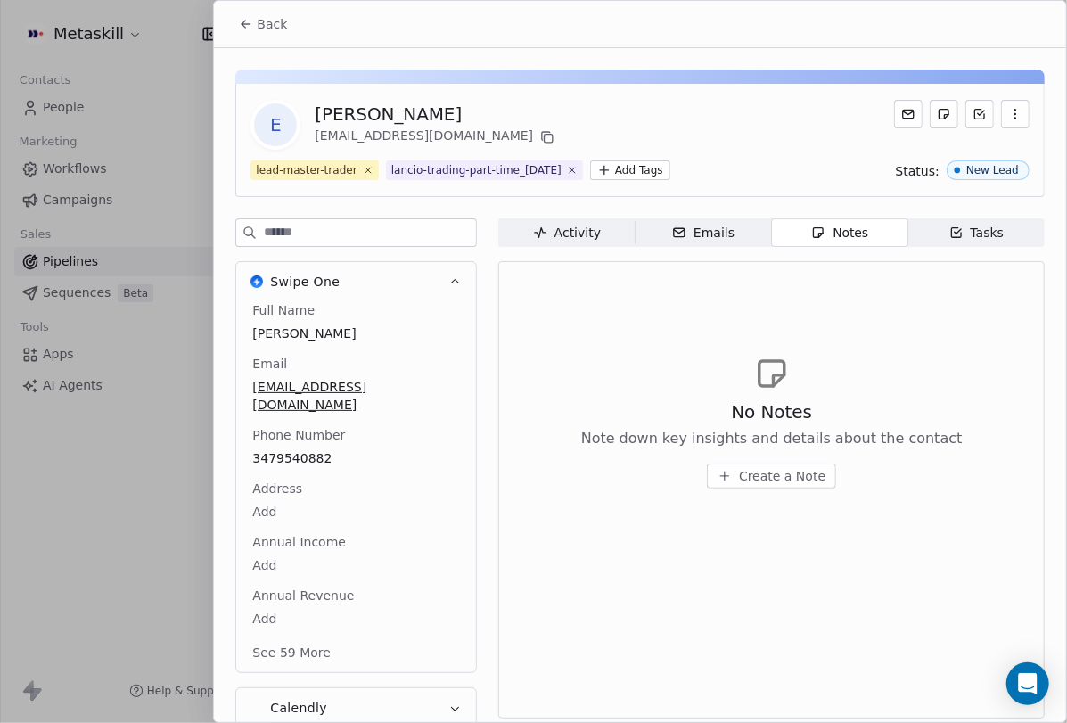
click at [279, 545] on body "Metaskill Contacts People Marketing Workflows Campaigns Sales Pipelines Sequenc…" at bounding box center [533, 361] width 1067 height 723
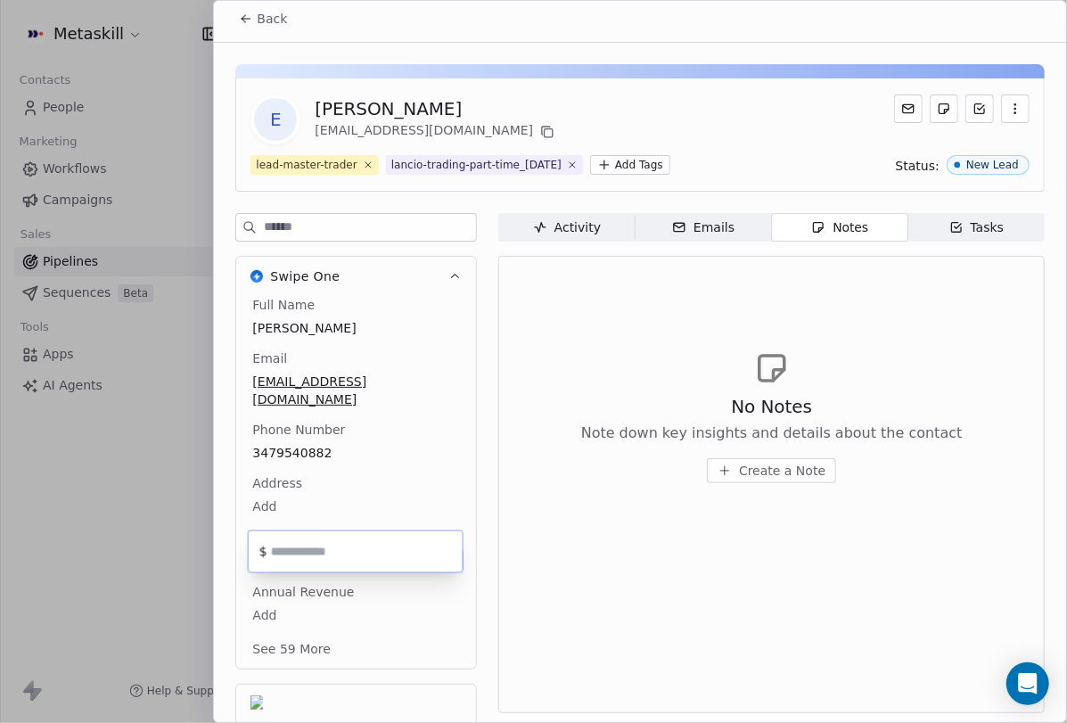
click at [322, 511] on html "Metaskill Contacts People Marketing Workflows Campaigns Sales Pipelines Sequenc…" at bounding box center [533, 361] width 1067 height 723
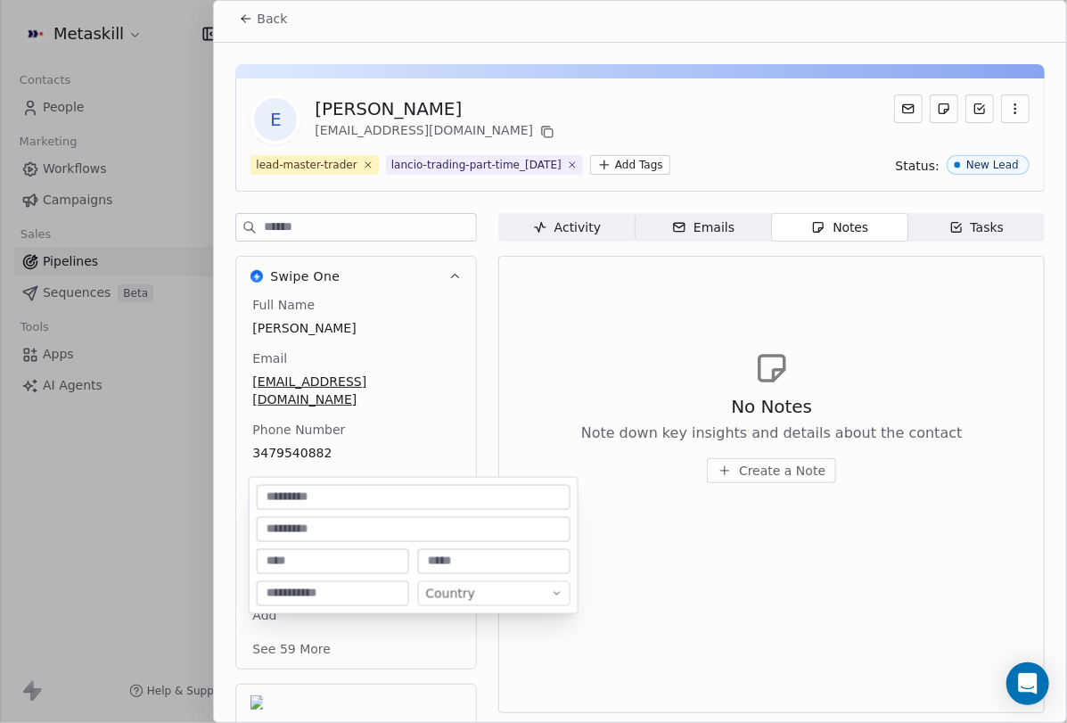
click at [282, 487] on body "Metaskill Contacts People Marketing Workflows Campaigns Sales Pipelines Sequenc…" at bounding box center [533, 361] width 1067 height 723
click at [385, 437] on html "Metaskill Contacts People Marketing Workflows Campaigns Sales Pipelines Sequenc…" at bounding box center [533, 361] width 1067 height 723
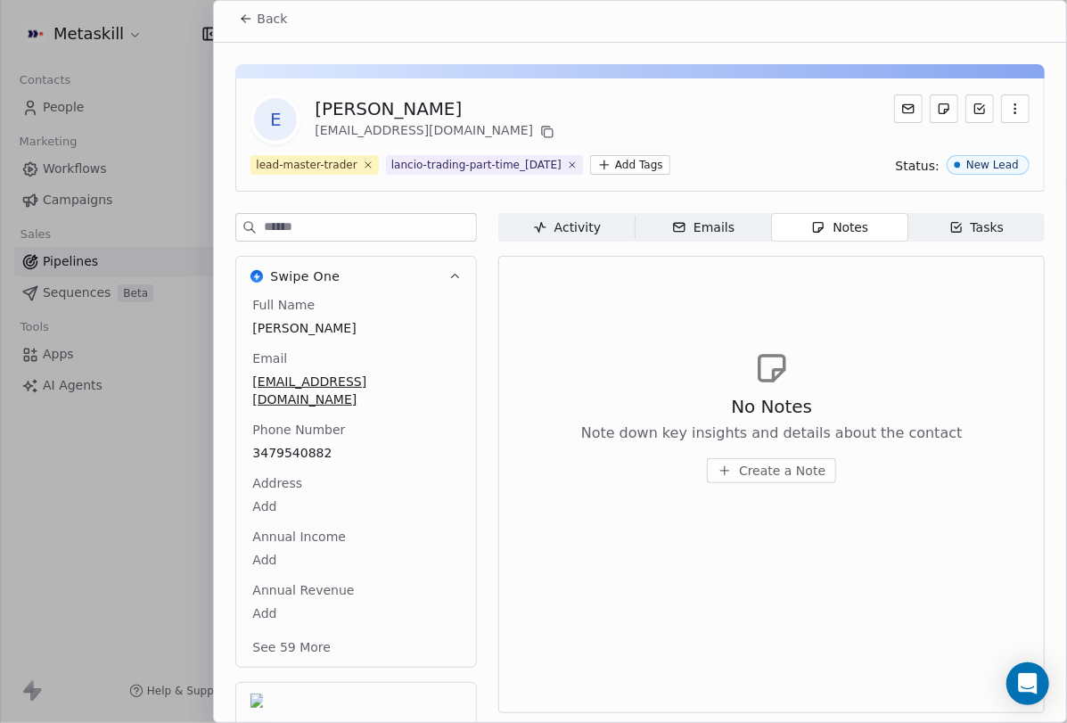
click at [314, 631] on button "See 59 More" at bounding box center [292, 647] width 100 height 32
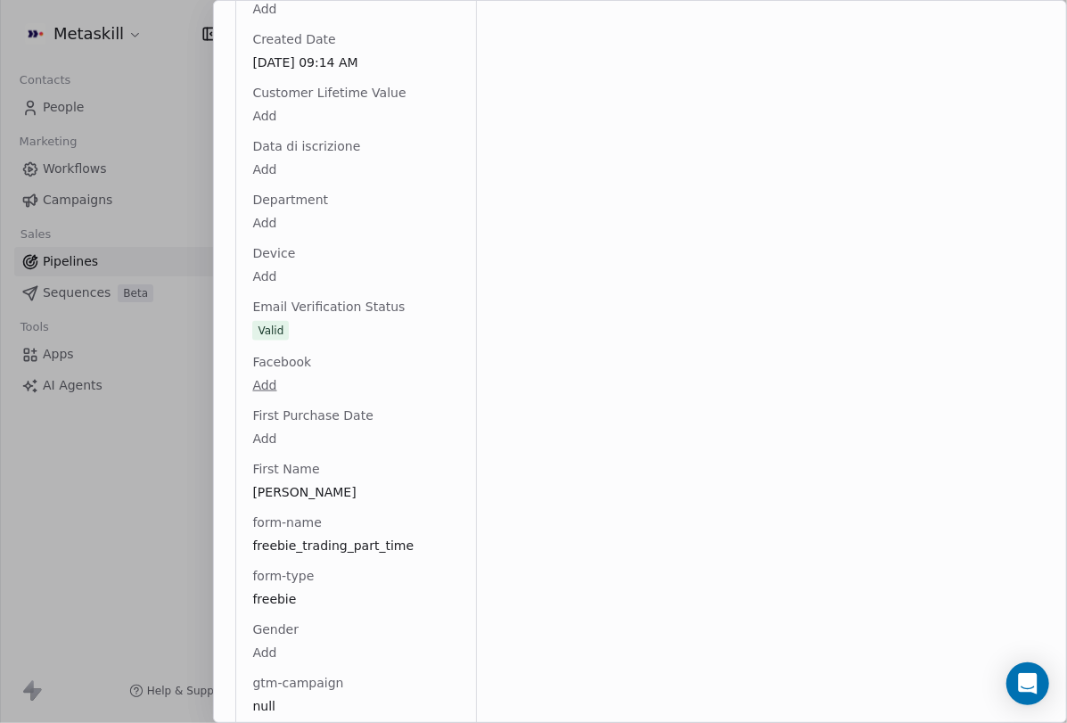
scroll to position [0, 0]
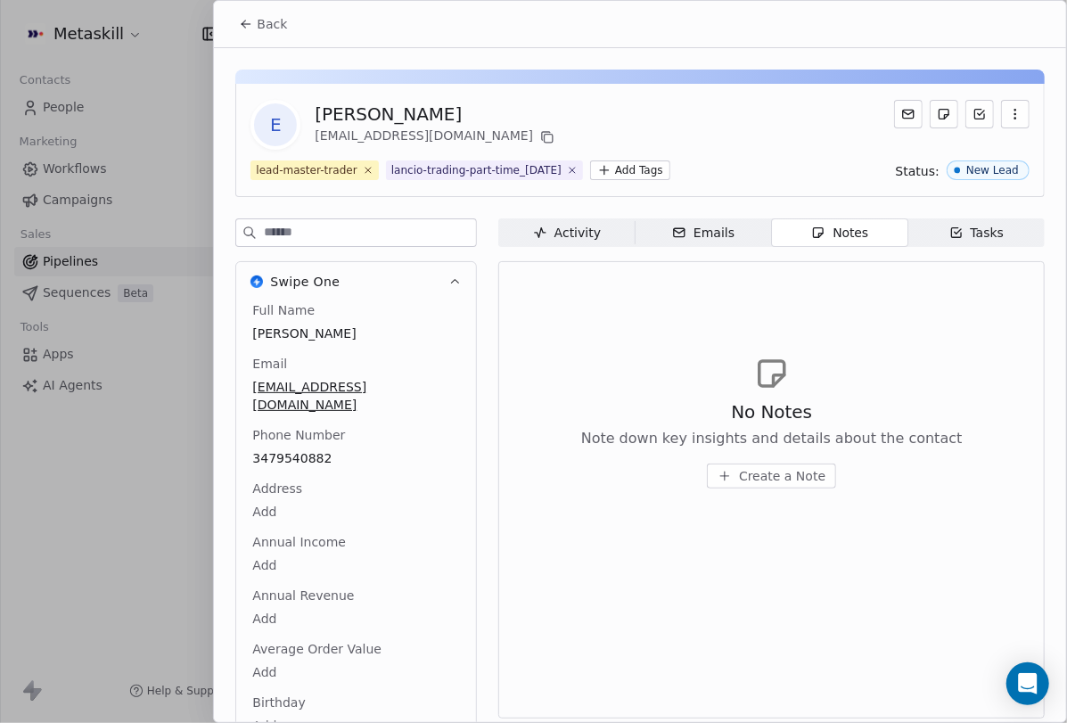
click at [443, 270] on button "Swipe One" at bounding box center [356, 281] width 240 height 39
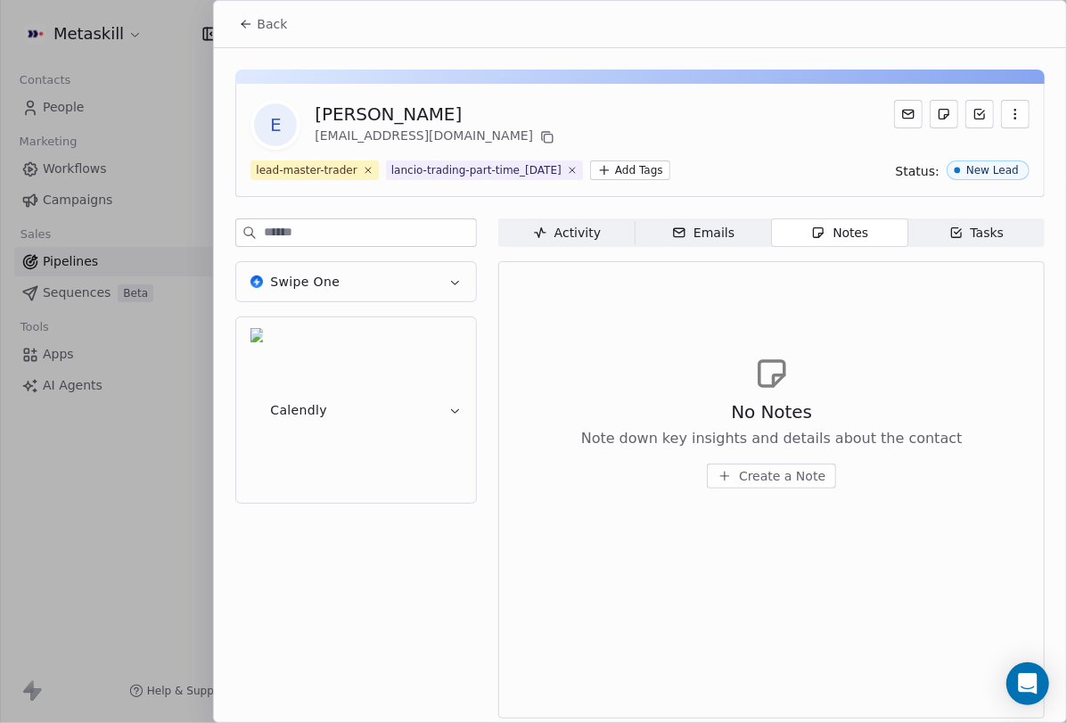
click at [459, 269] on button "Swipe One" at bounding box center [356, 281] width 240 height 39
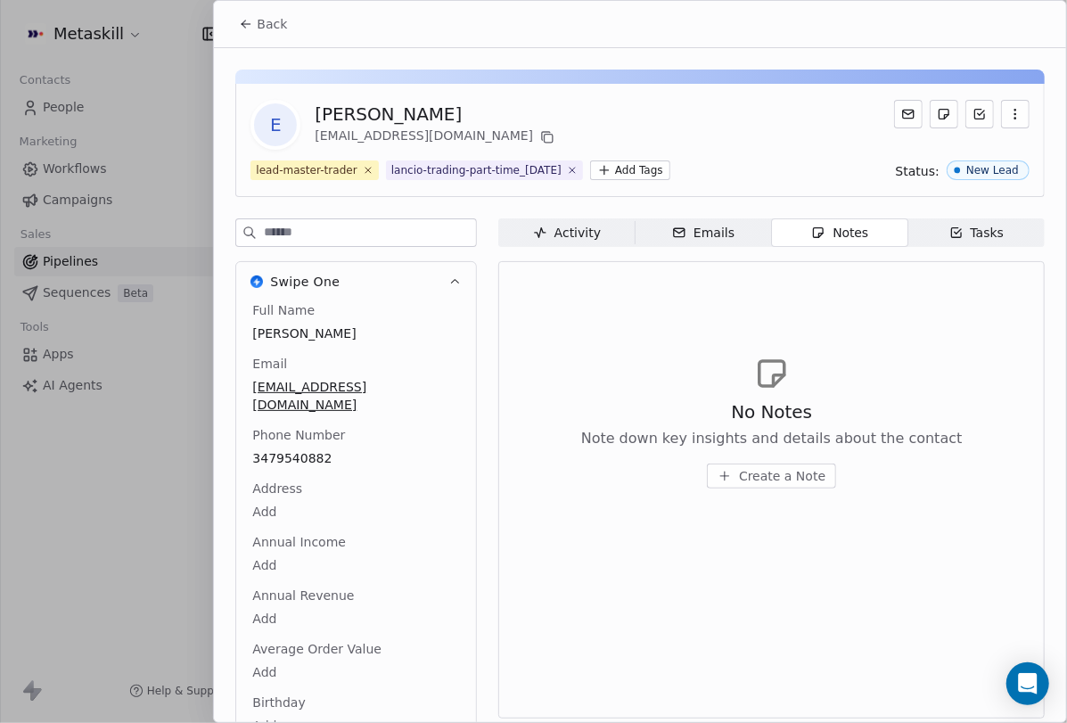
click at [274, 43] on div "Back" at bounding box center [640, 24] width 852 height 46
click at [271, 30] on span "Back" at bounding box center [272, 24] width 30 height 18
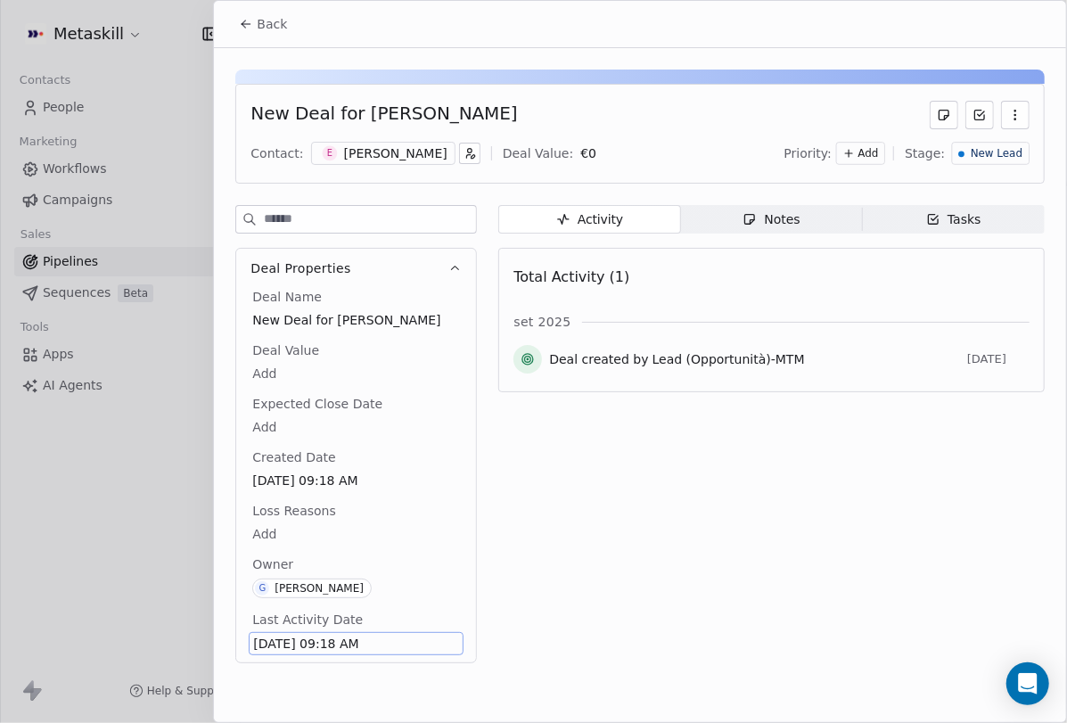
click at [418, 154] on div "[PERSON_NAME]" at bounding box center [395, 153] width 103 height 18
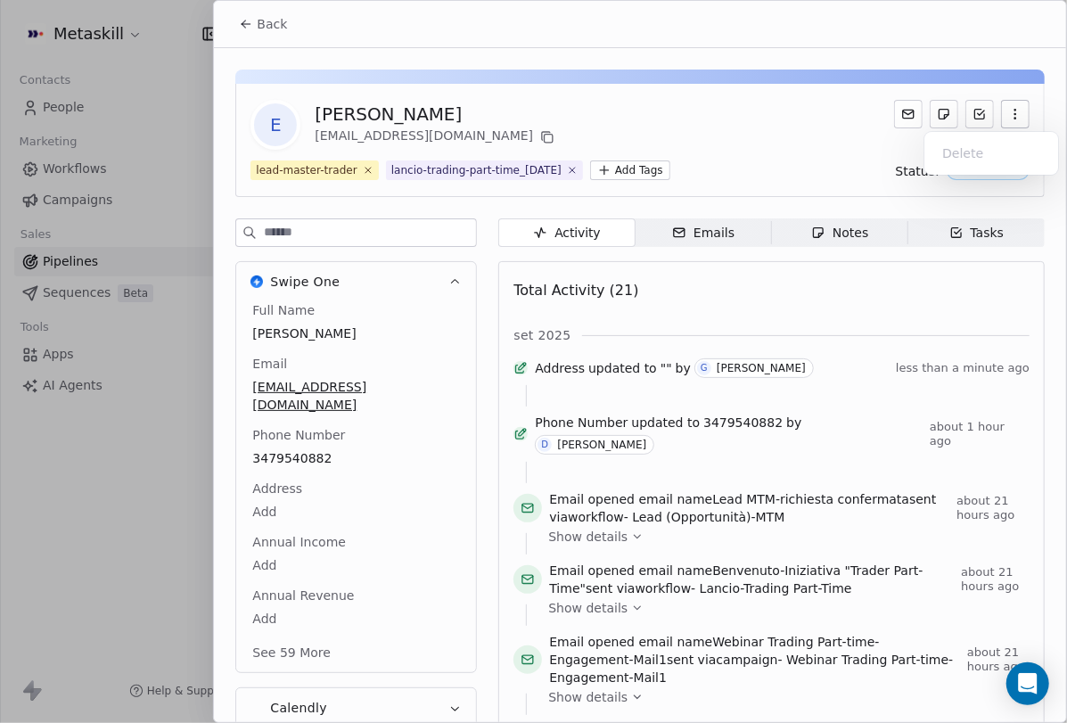
click at [1007, 107] on button "button" at bounding box center [1015, 114] width 29 height 29
click at [883, 140] on div "E Emanuele Gresta emanuele.gresta@gmail.com" at bounding box center [639, 125] width 779 height 50
click at [961, 240] on div "Tasks" at bounding box center [976, 233] width 55 height 19
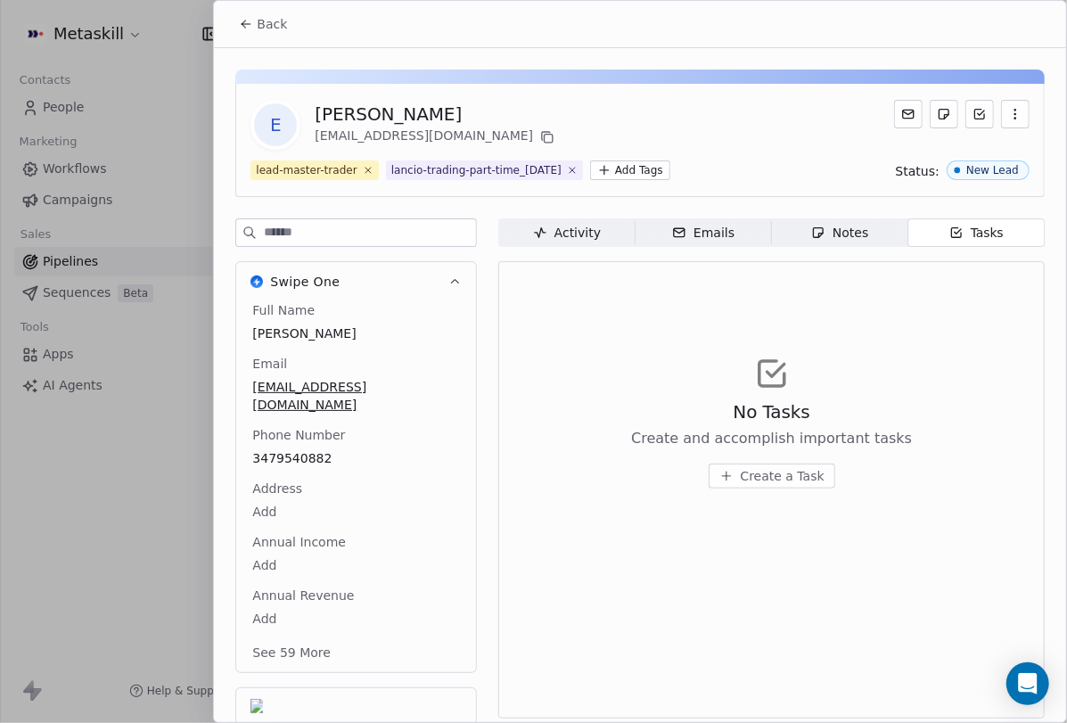
click at [272, 28] on span "Back" at bounding box center [272, 24] width 30 height 18
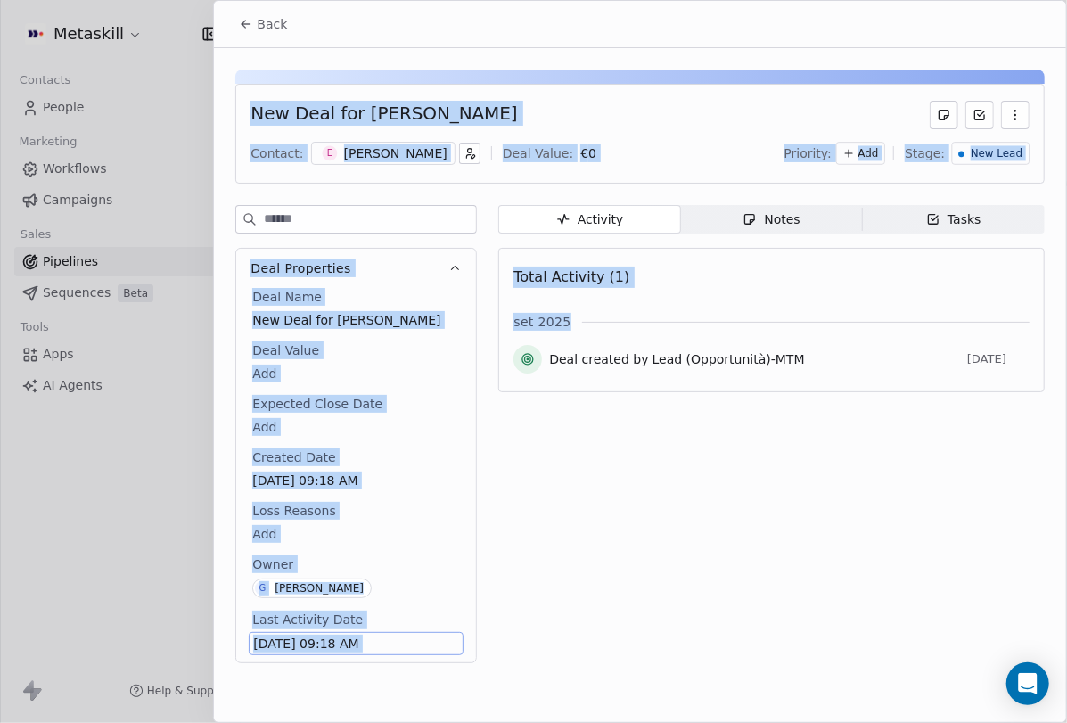
click at [279, 27] on span "Back" at bounding box center [272, 24] width 30 height 18
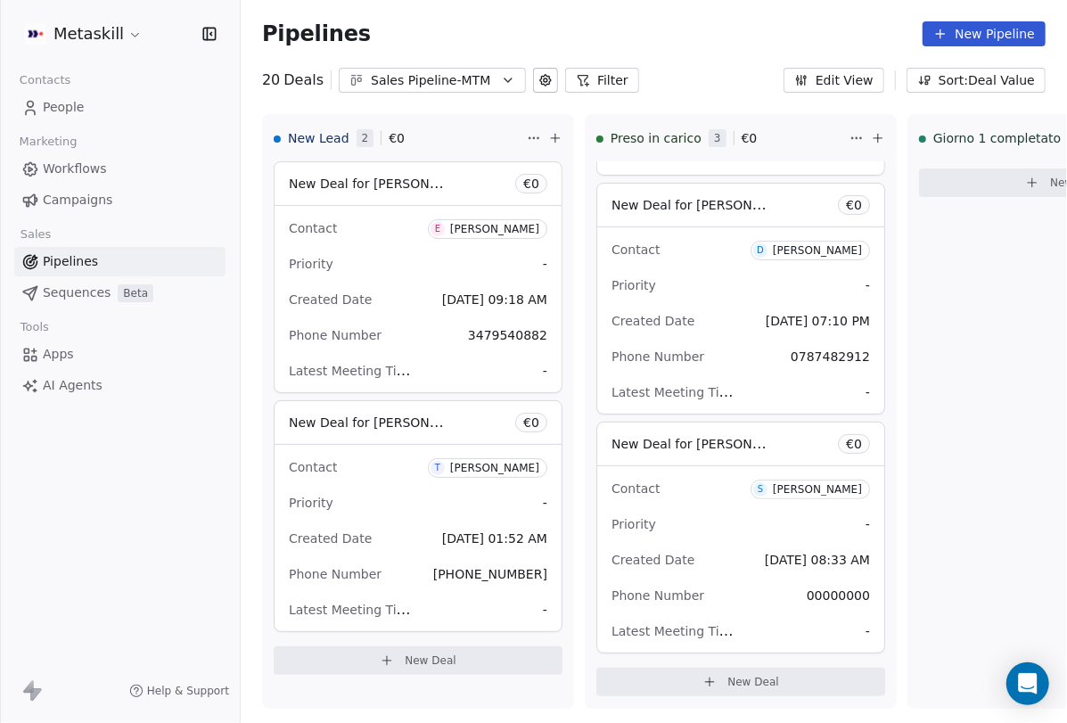
click at [963, 35] on button "New Pipeline" at bounding box center [983, 33] width 123 height 25
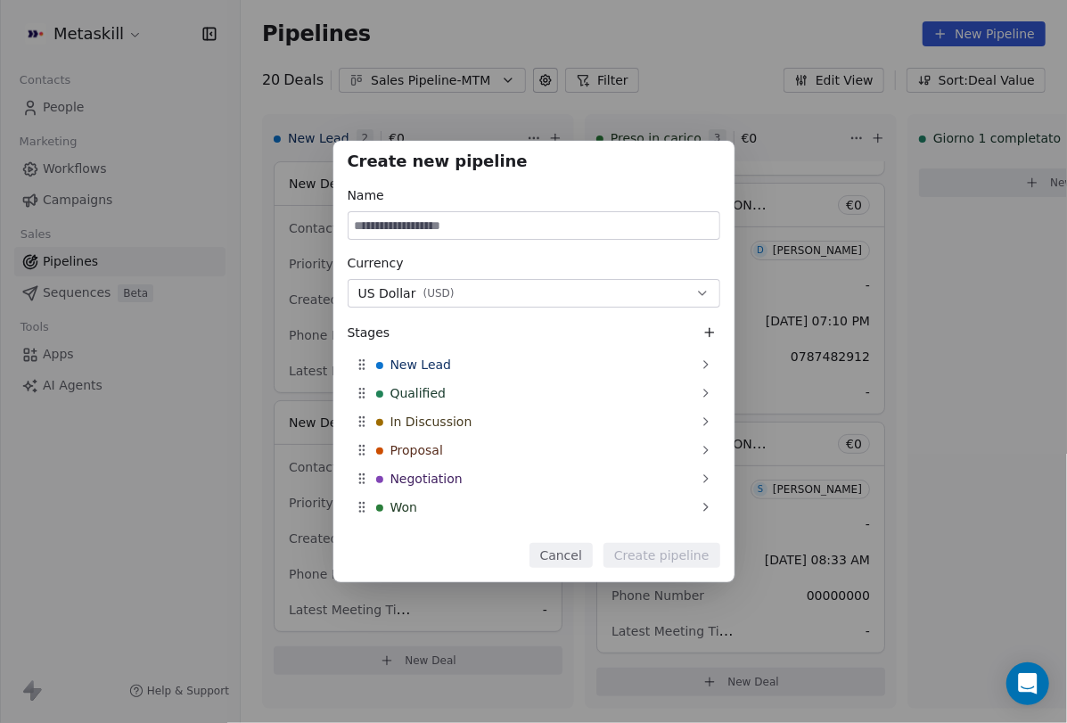
click at [575, 551] on button "Cancel" at bounding box center [560, 555] width 63 height 25
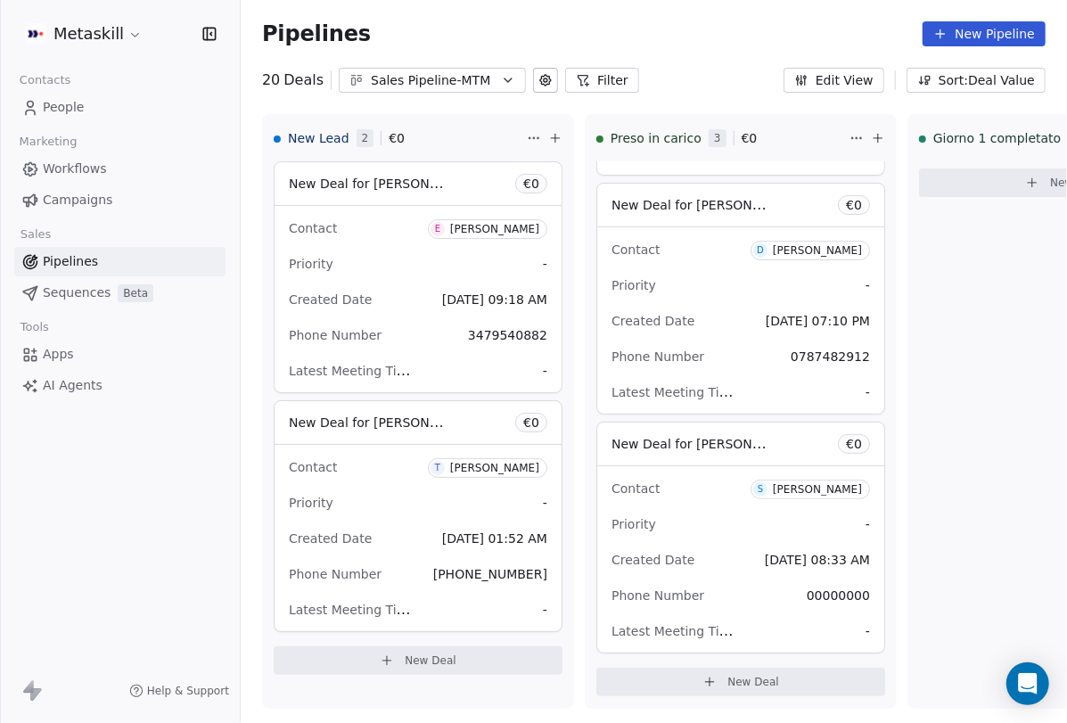
click at [863, 78] on button "Edit View" at bounding box center [833, 80] width 101 height 25
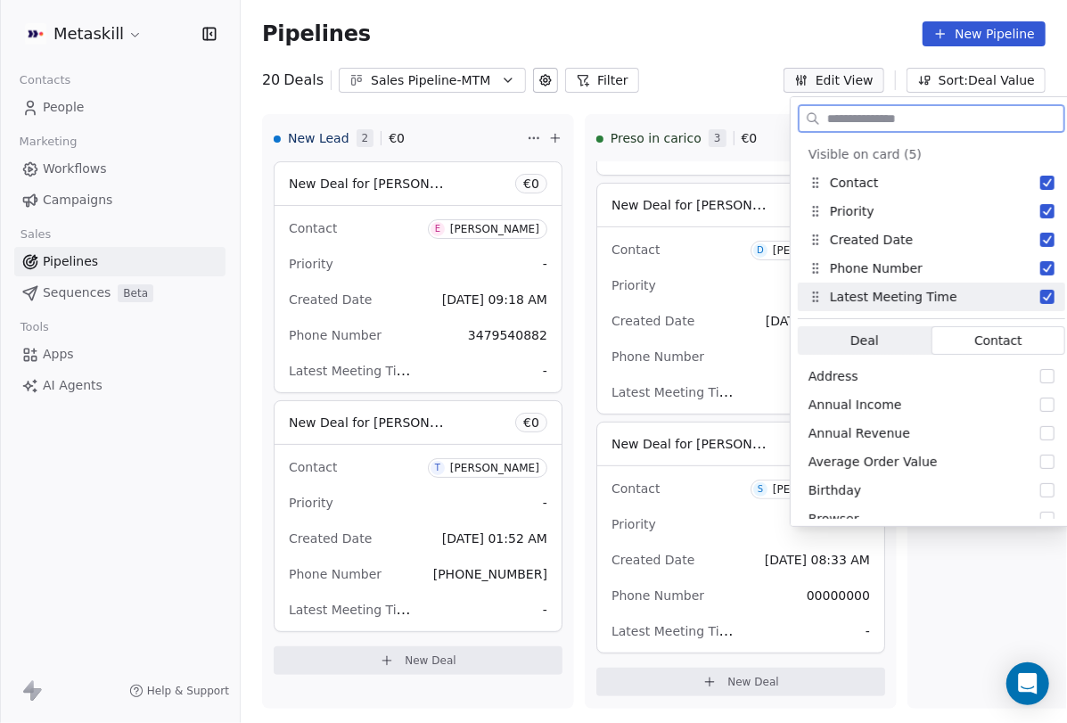
click at [1040, 296] on button "Suggestions" at bounding box center [1047, 297] width 14 height 14
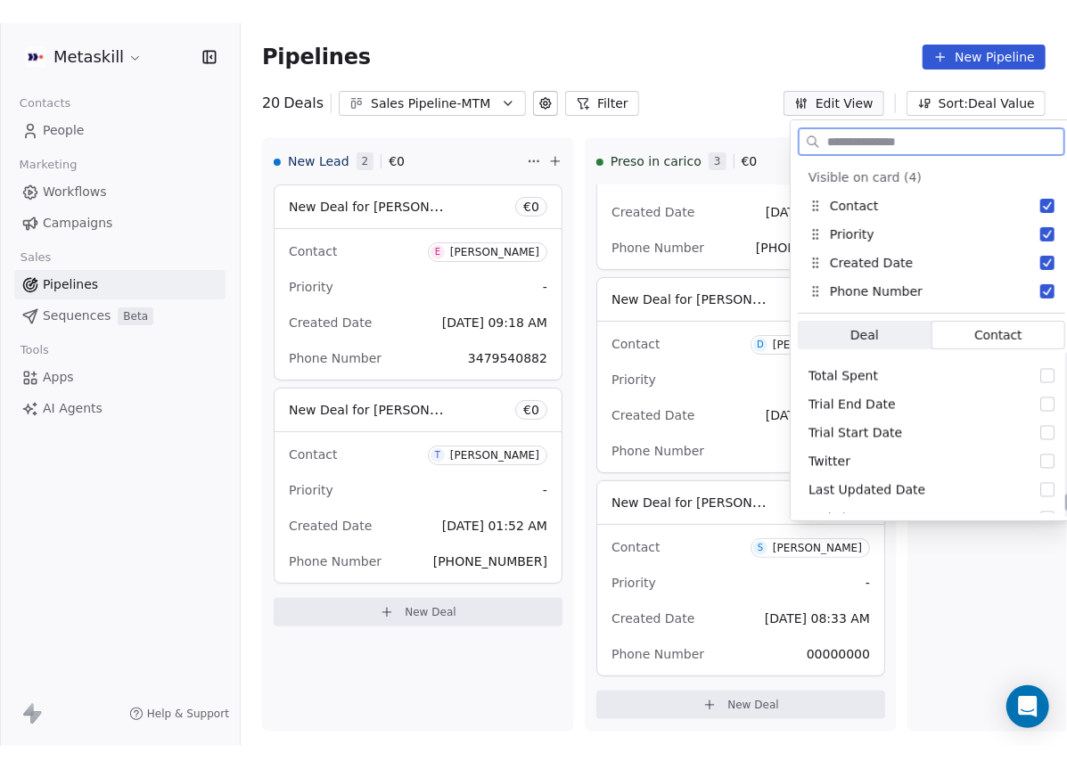
scroll to position [1754, 0]
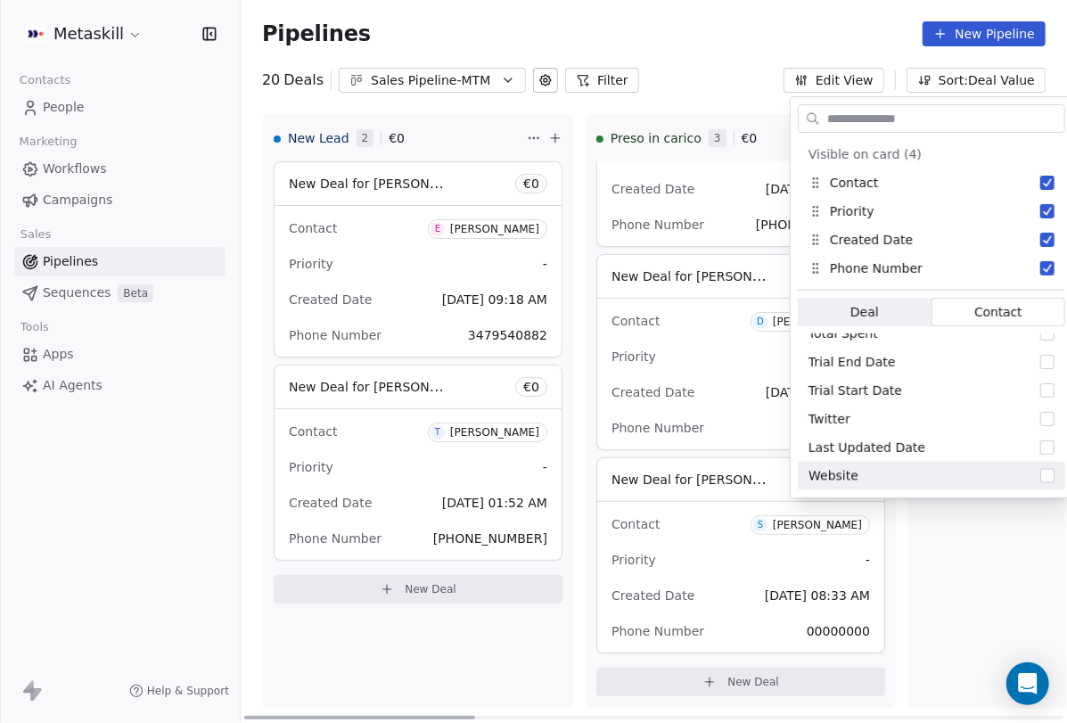
click at [988, 520] on div "Giorno 1 completato 0 € 0 New Deal" at bounding box center [1063, 411] width 312 height 594
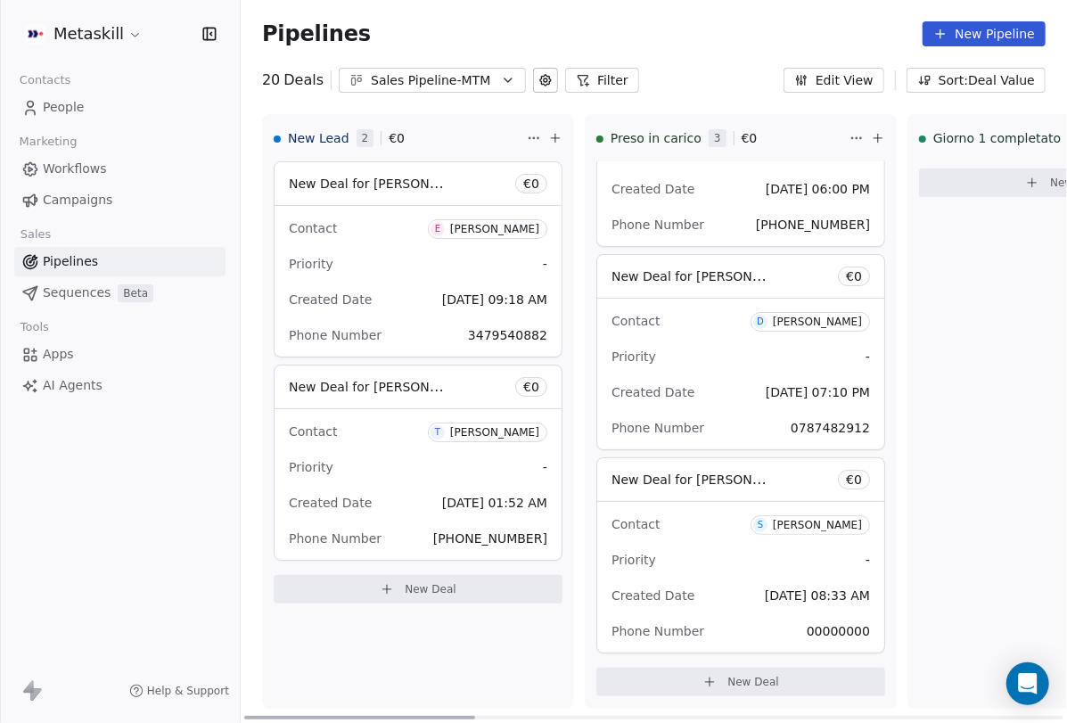
click at [461, 250] on div "Priority -" at bounding box center [418, 264] width 258 height 29
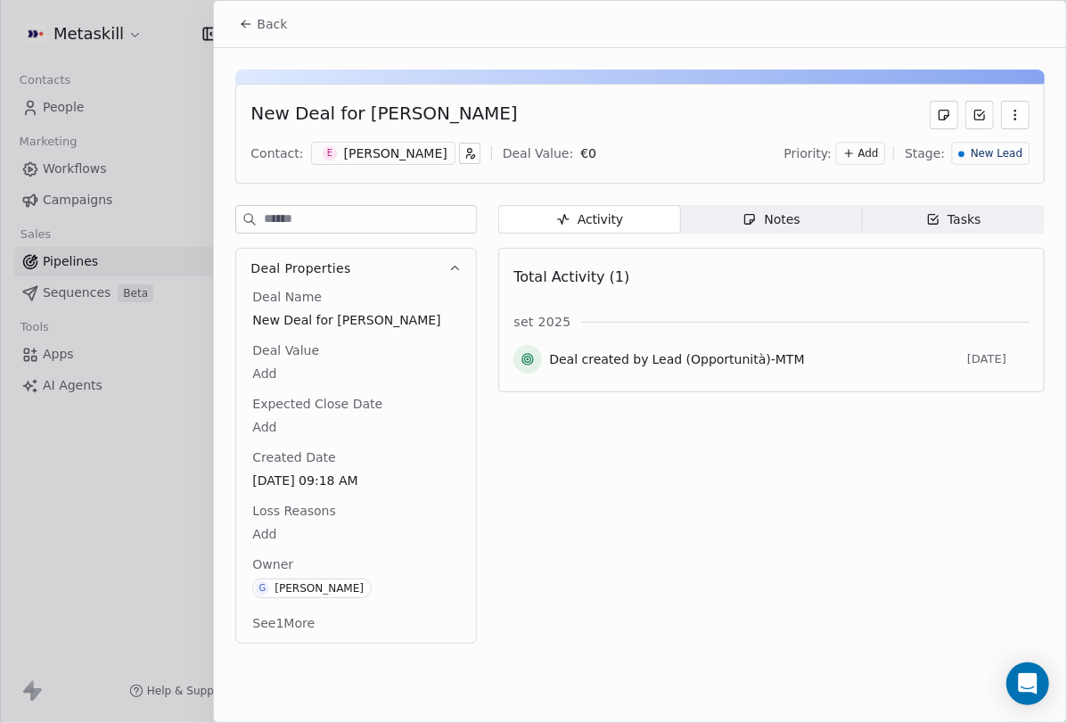
click at [277, 35] on button "Back" at bounding box center [263, 24] width 70 height 32
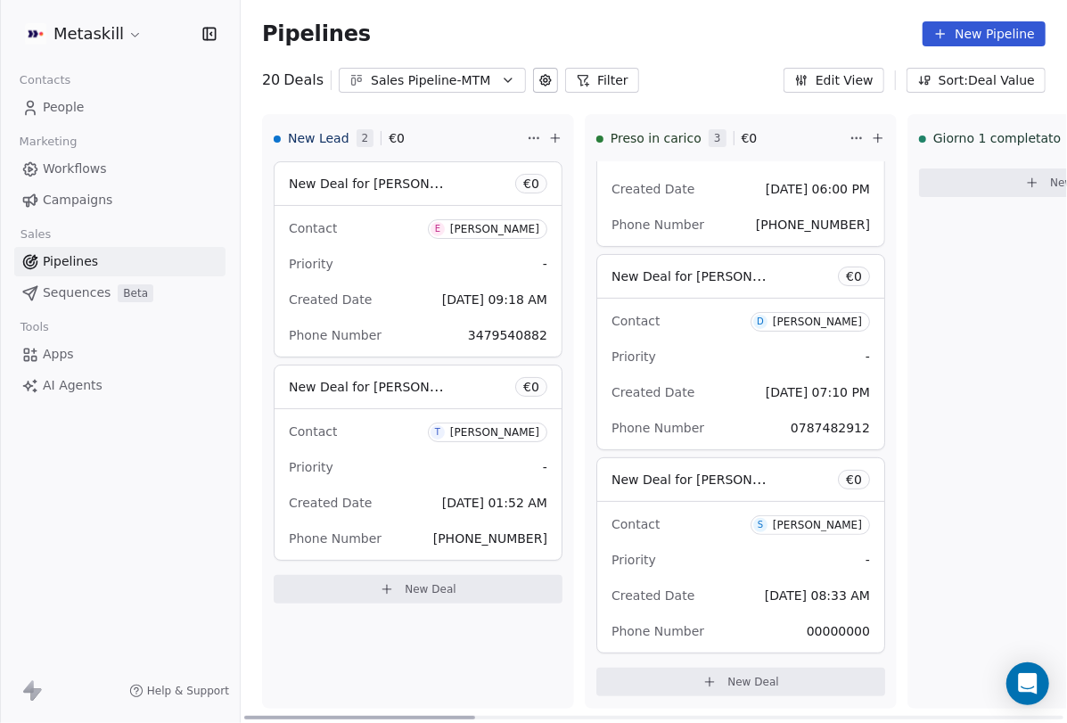
click at [543, 260] on span "-" at bounding box center [545, 264] width 4 height 18
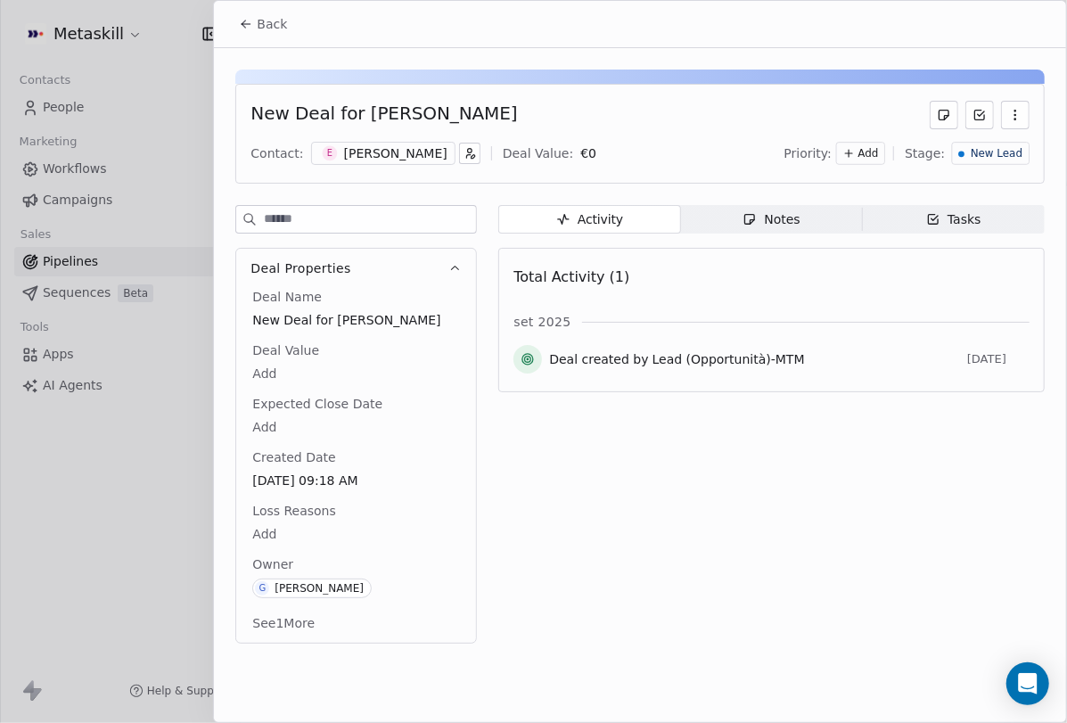
click at [417, 158] on div "[PERSON_NAME]" at bounding box center [395, 153] width 103 height 18
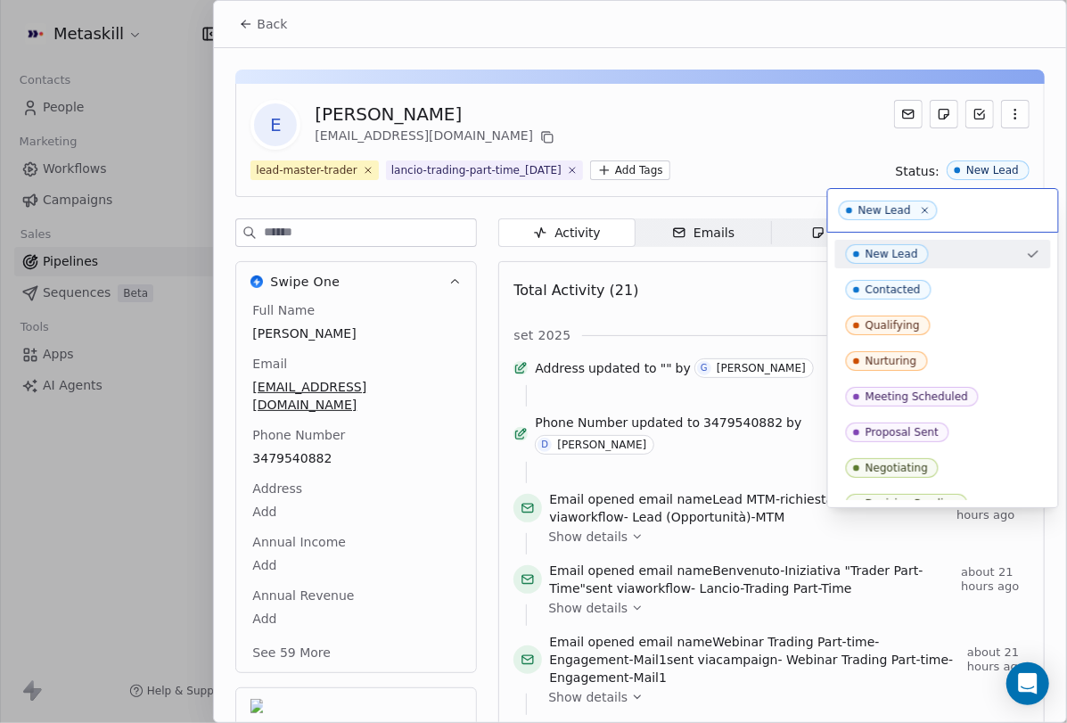
click at [800, 168] on html "Metaskill Contacts People Marketing Workflows Campaigns Sales Pipelines Sequenc…" at bounding box center [533, 361] width 1067 height 723
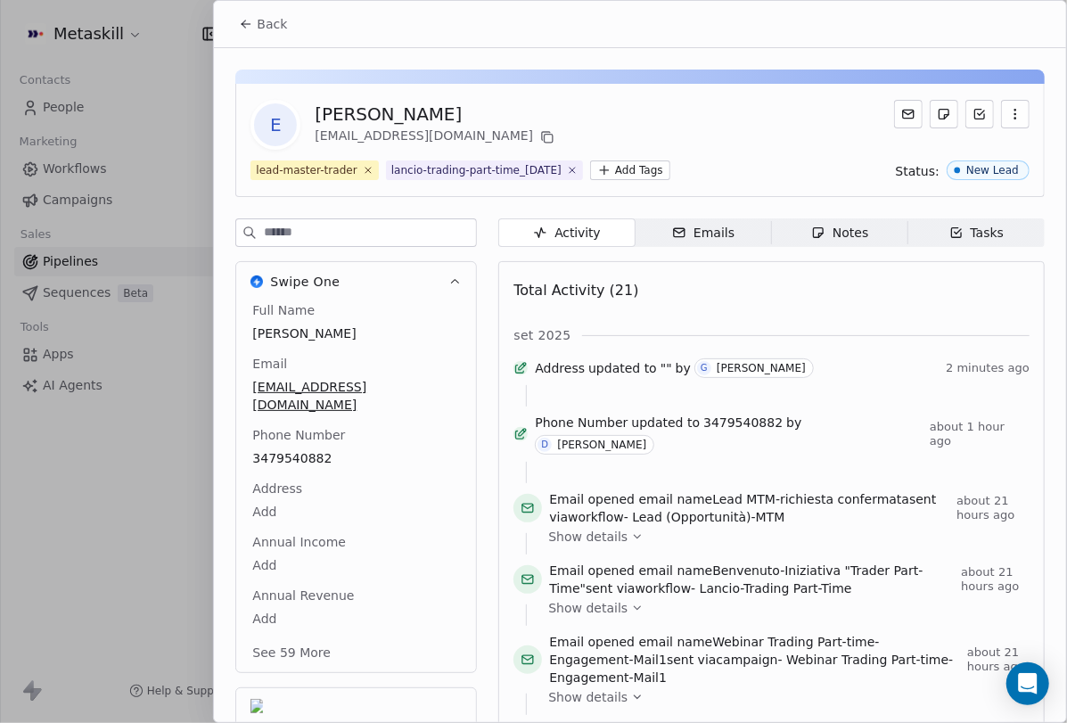
click at [266, 26] on span "Back" at bounding box center [272, 24] width 30 height 18
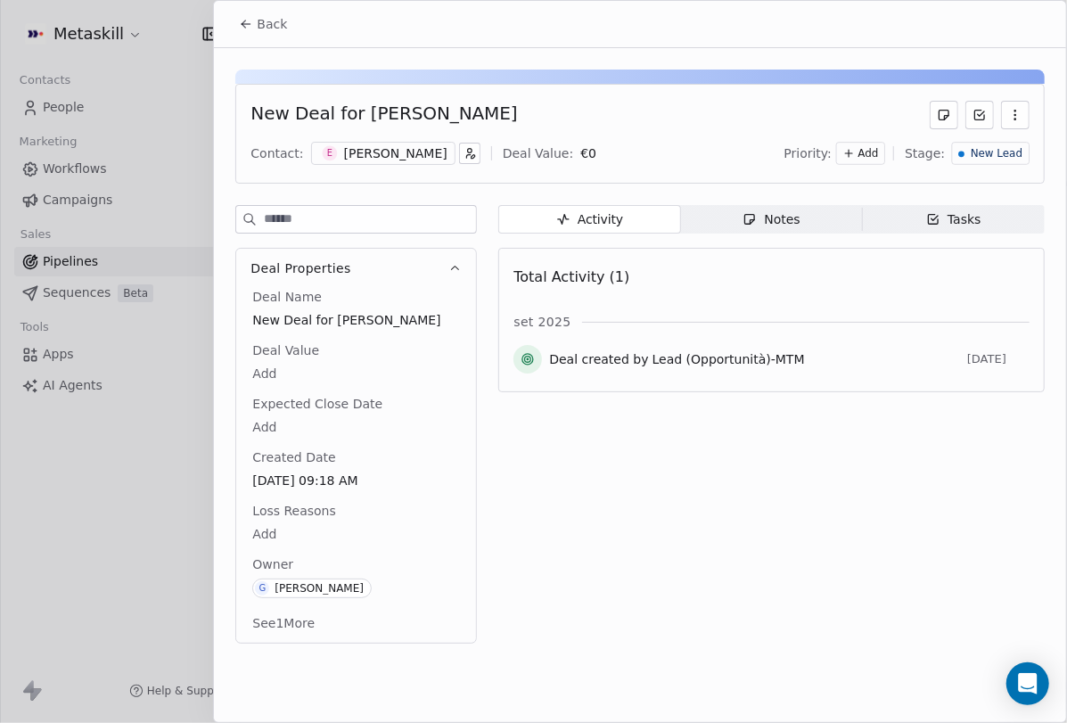
click at [854, 143] on div "Add" at bounding box center [860, 153] width 49 height 23
click at [840, 214] on span "Medium" at bounding box center [850, 217] width 43 height 14
click at [875, 162] on div "Medium" at bounding box center [845, 153] width 74 height 23
click at [846, 197] on div "High" at bounding box center [829, 189] width 93 height 18
click at [860, 148] on span "High" at bounding box center [862, 153] width 21 height 12
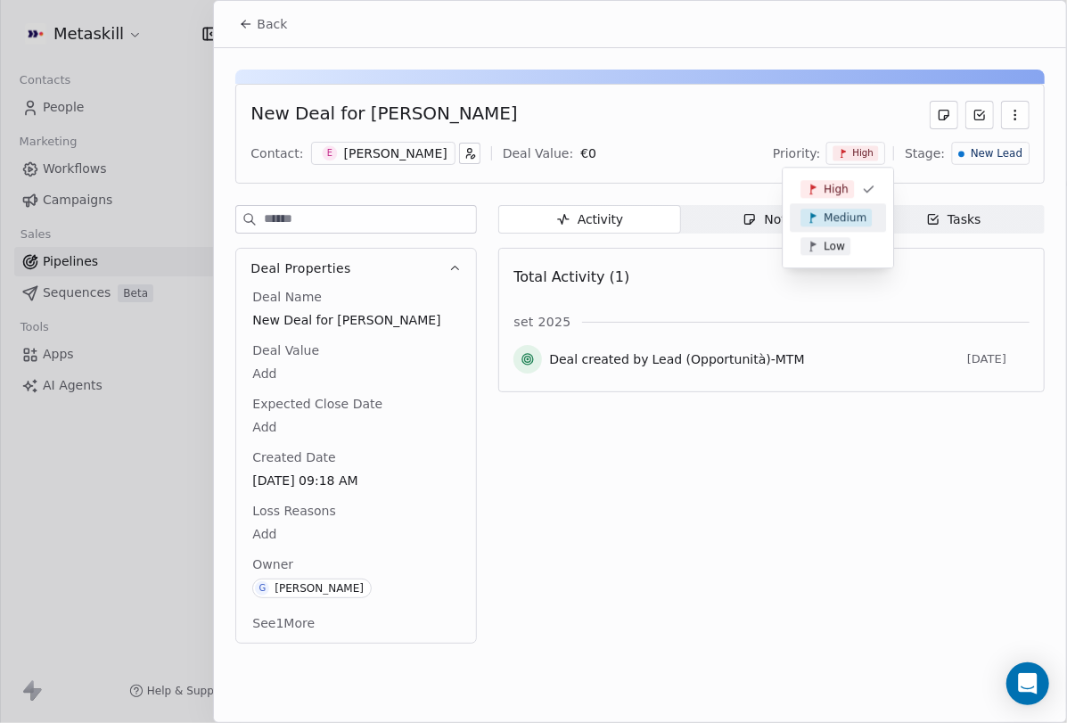
click at [834, 241] on span "Low" at bounding box center [834, 246] width 21 height 14
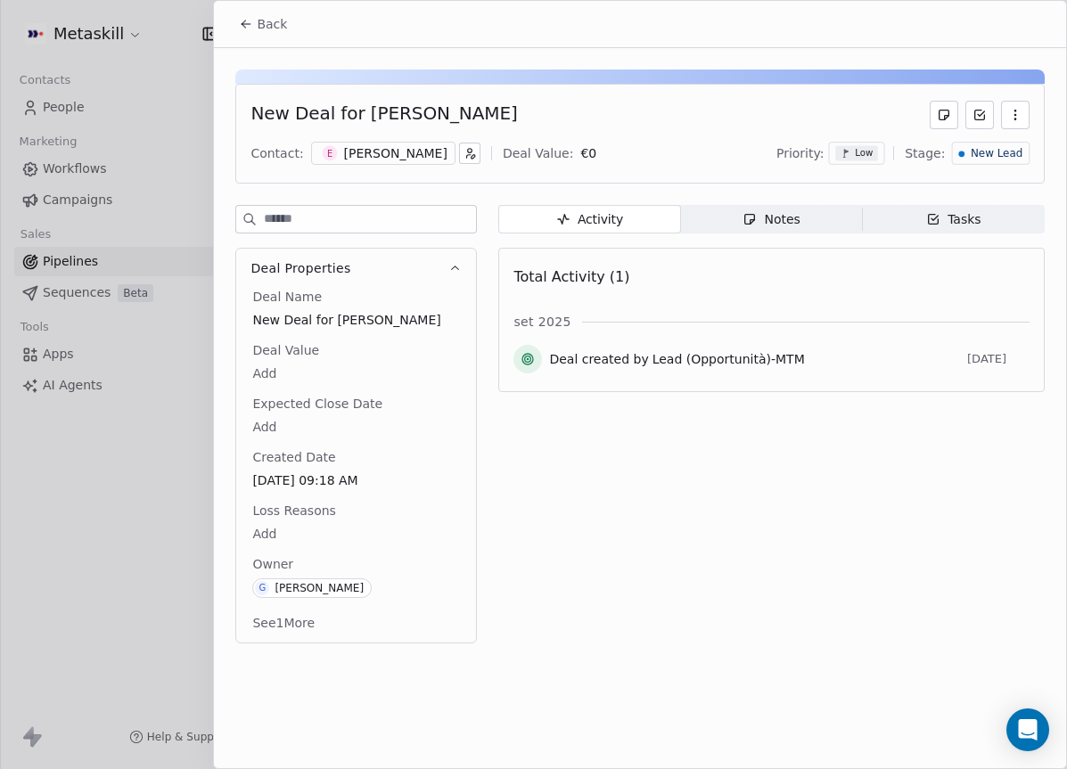
scroll to position [473, 0]
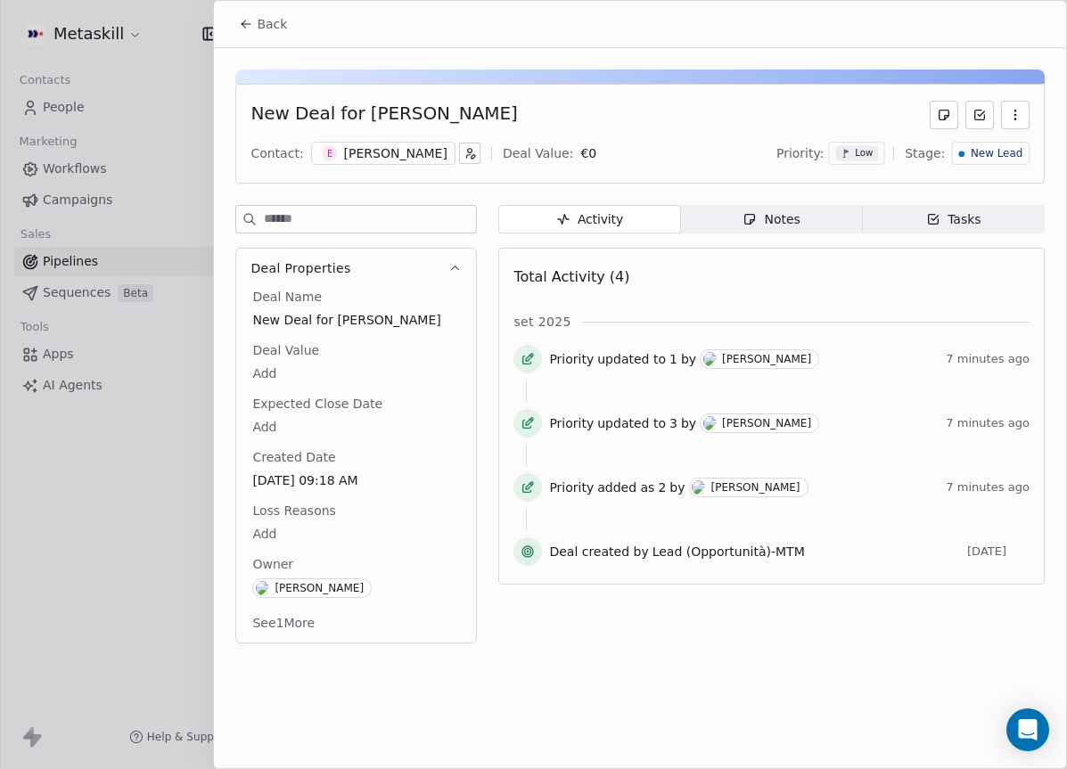
click at [94, 144] on div at bounding box center [533, 384] width 1067 height 769
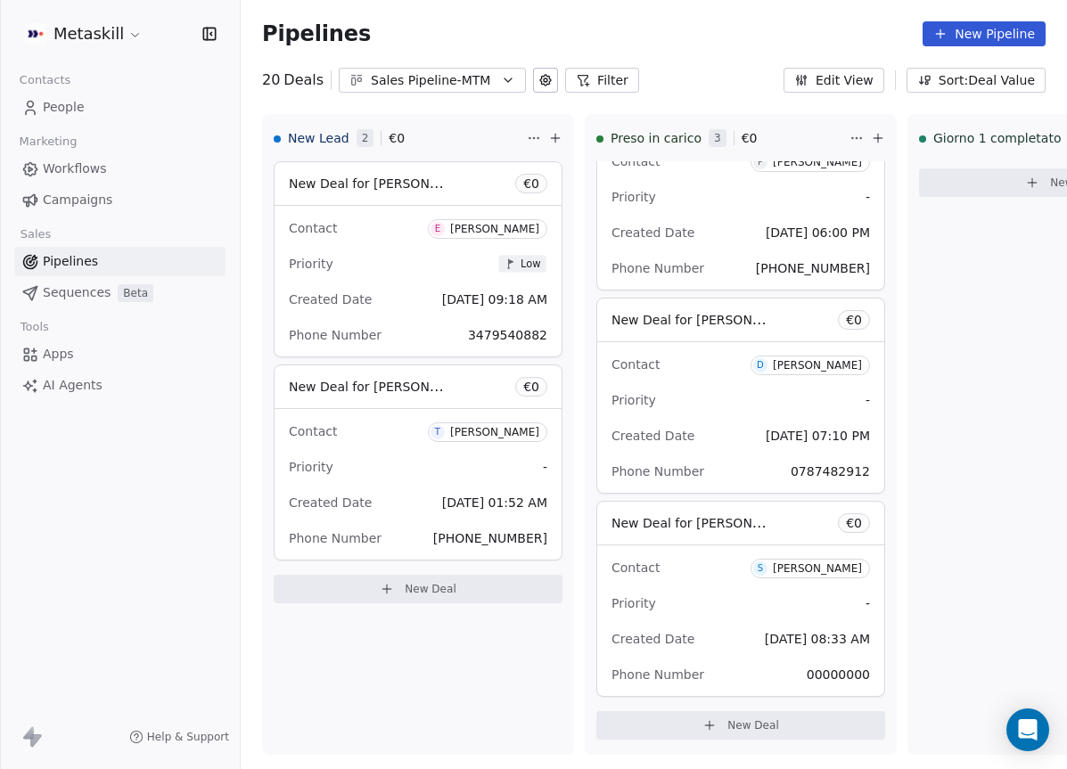
click at [109, 112] on link "People" at bounding box center [119, 107] width 211 height 29
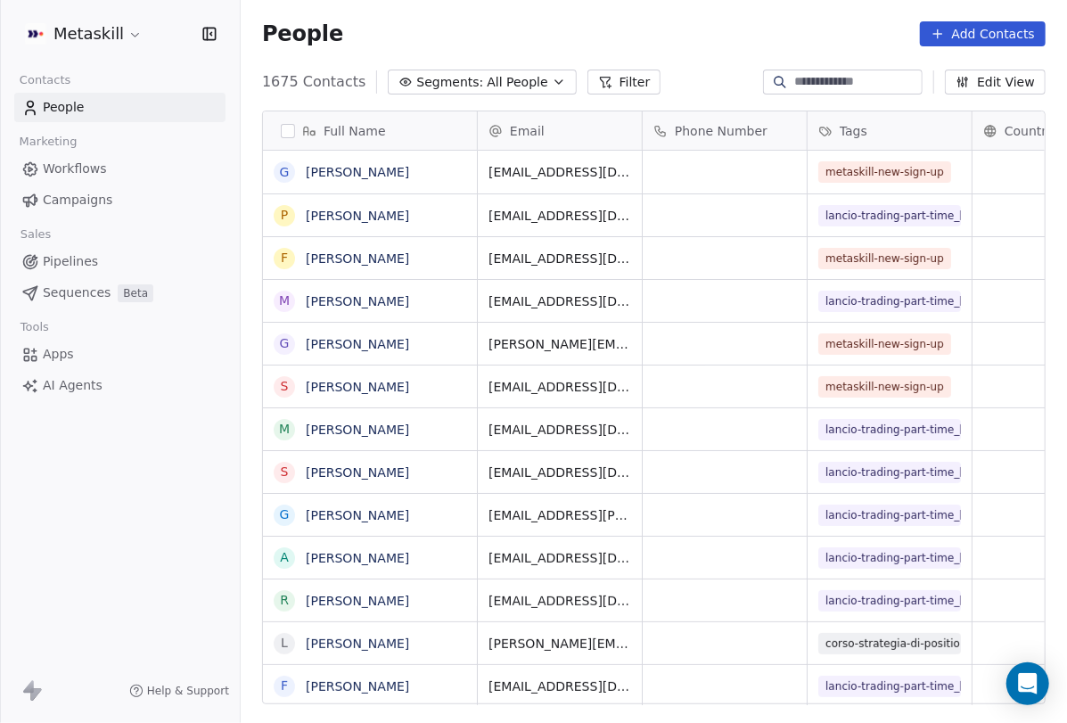
scroll to position [636, 826]
click at [611, 83] on button "Filter" at bounding box center [624, 82] width 74 height 25
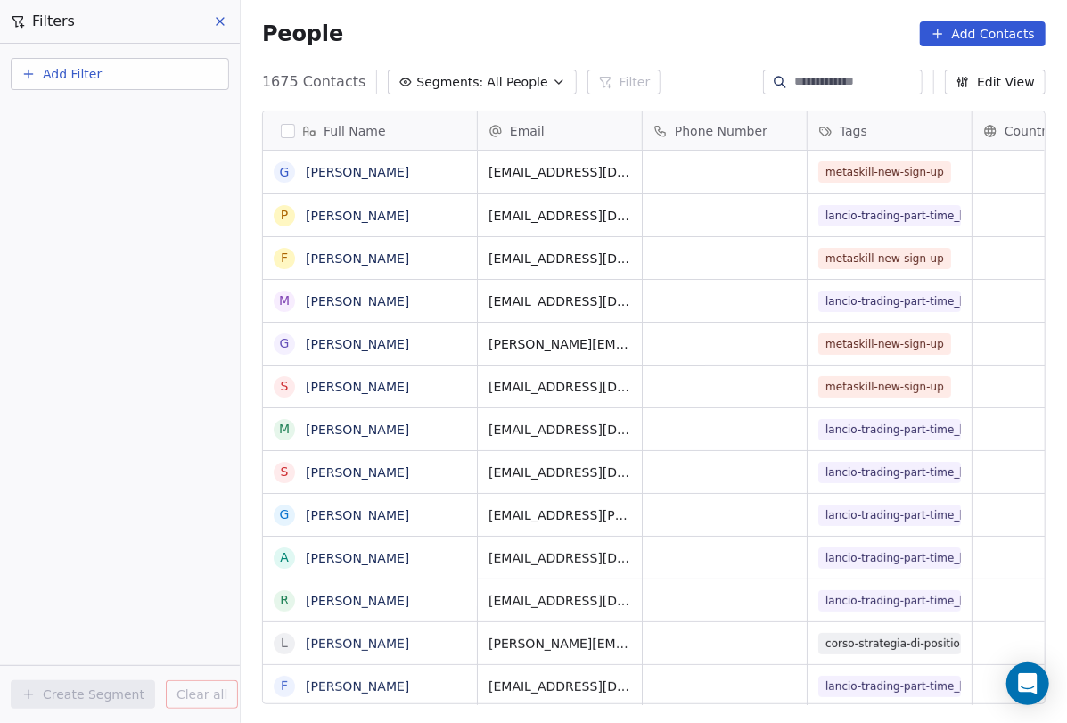
click at [160, 78] on button "Add Filter" at bounding box center [120, 74] width 218 height 32
click at [171, 187] on html "Metaskill Contacts People Marketing Workflows Campaigns Sales Pipelines Sequenc…" at bounding box center [533, 361] width 1067 height 723
click at [142, 78] on button "Add Filter" at bounding box center [120, 74] width 218 height 32
click at [157, 117] on div "Contact properties" at bounding box center [119, 116] width 181 height 19
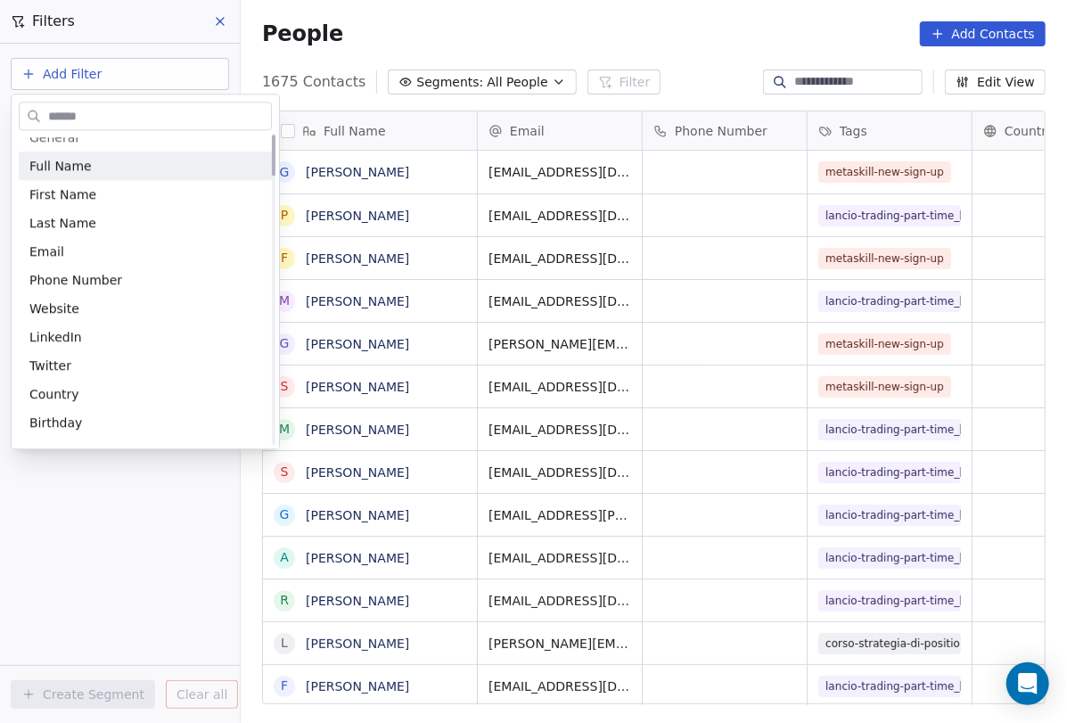
scroll to position [0, 0]
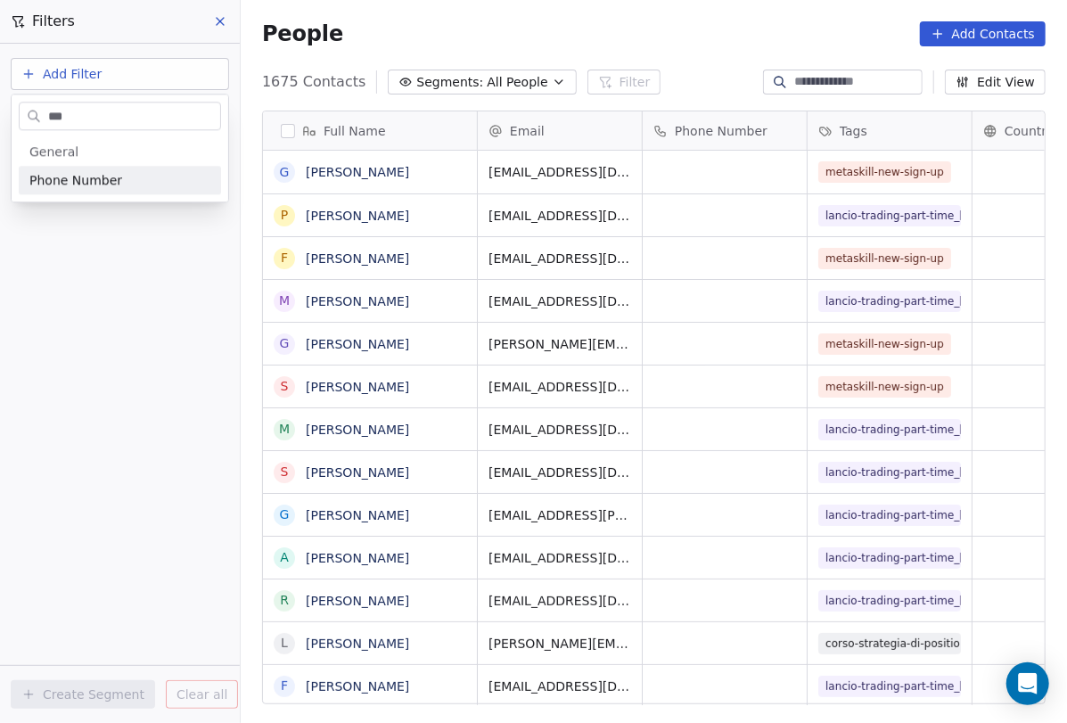
type input "***"
click at [150, 184] on div "Phone Number" at bounding box center [119, 180] width 181 height 18
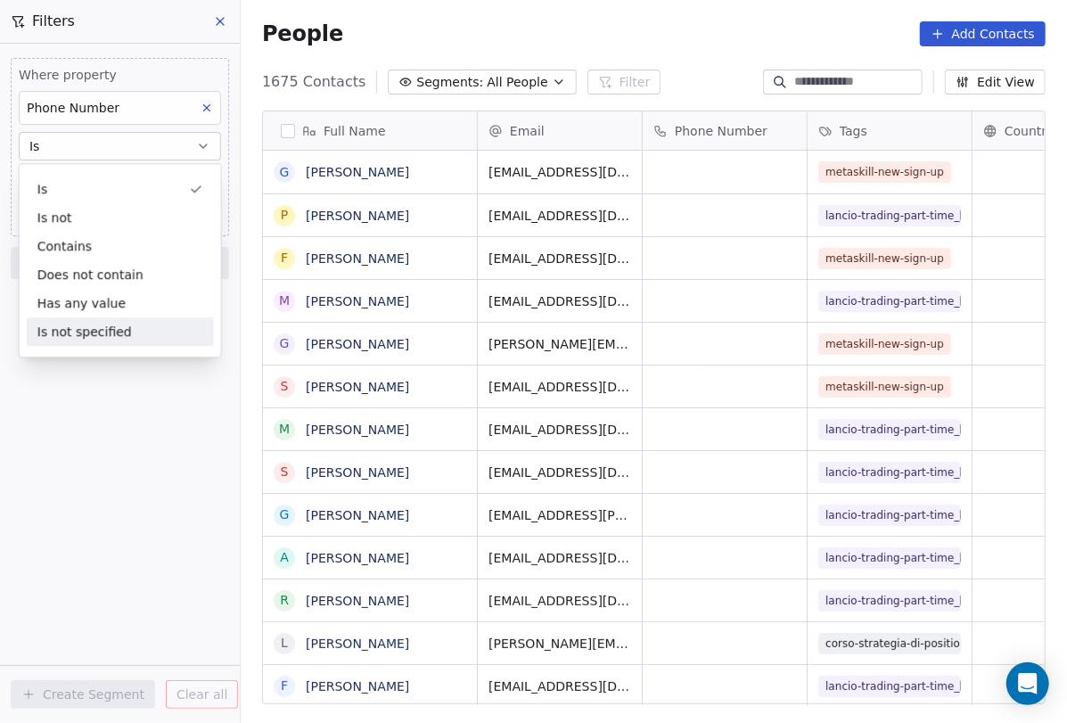
click at [160, 393] on div "Where property Phone Number Is Add Phone Number Add filter to this group Add an…" at bounding box center [120, 383] width 240 height 679
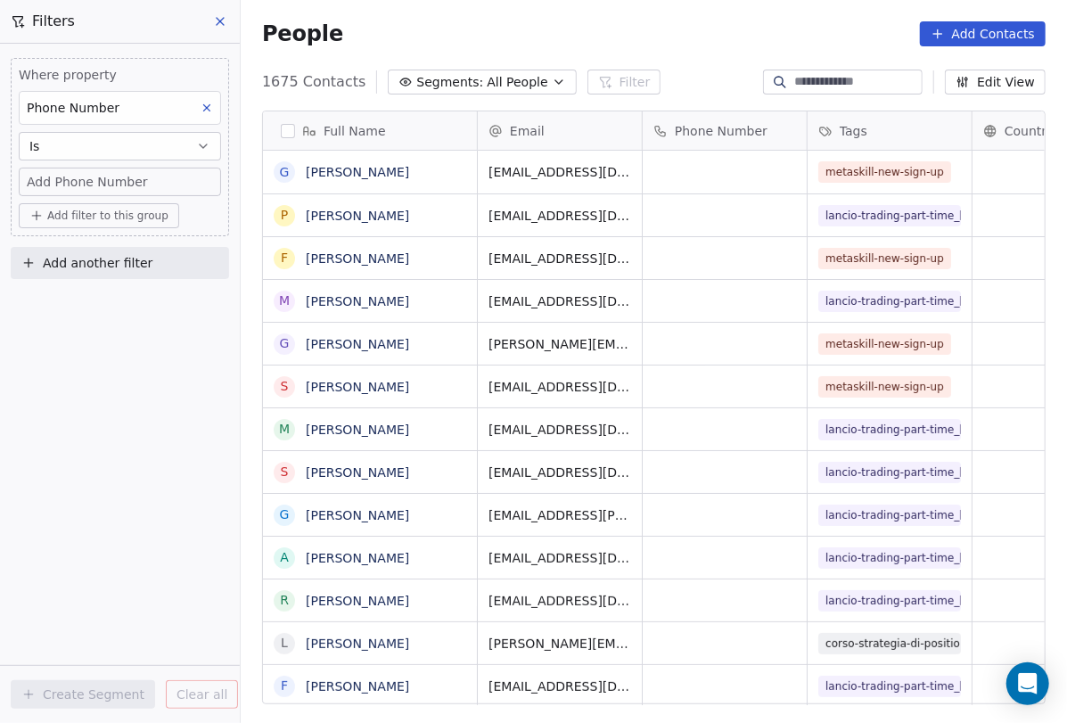
click at [174, 185] on div "Add Phone Number" at bounding box center [120, 182] width 186 height 18
type input "**********"
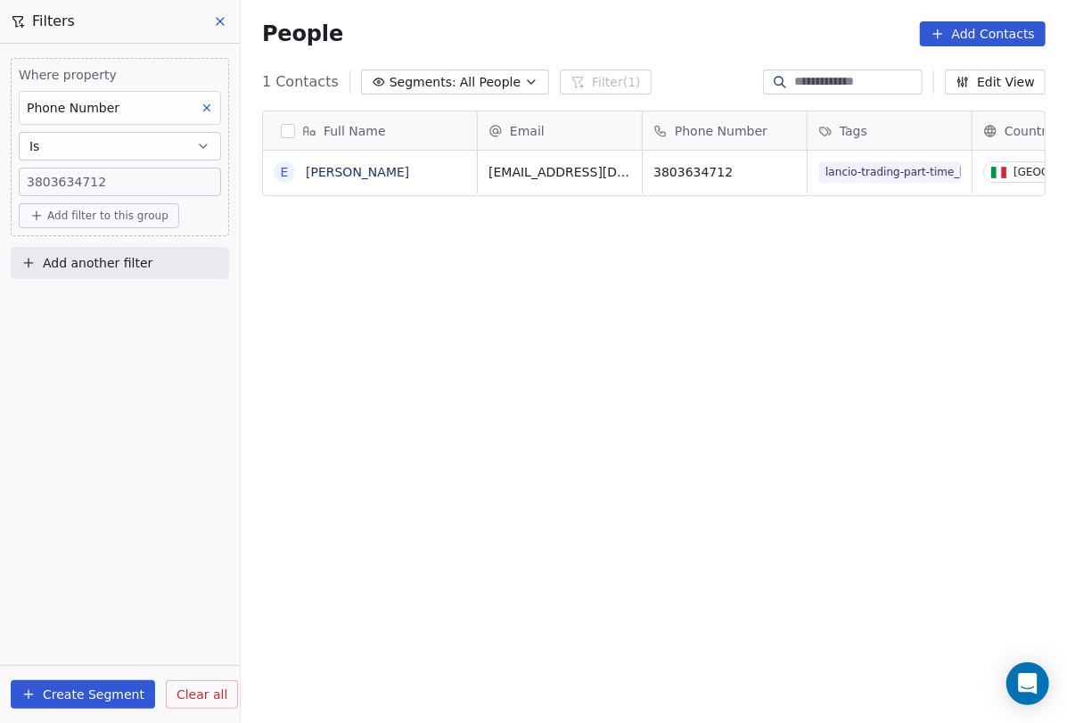
scroll to position [636, 826]
click at [524, 75] on icon "button" at bounding box center [531, 82] width 14 height 14
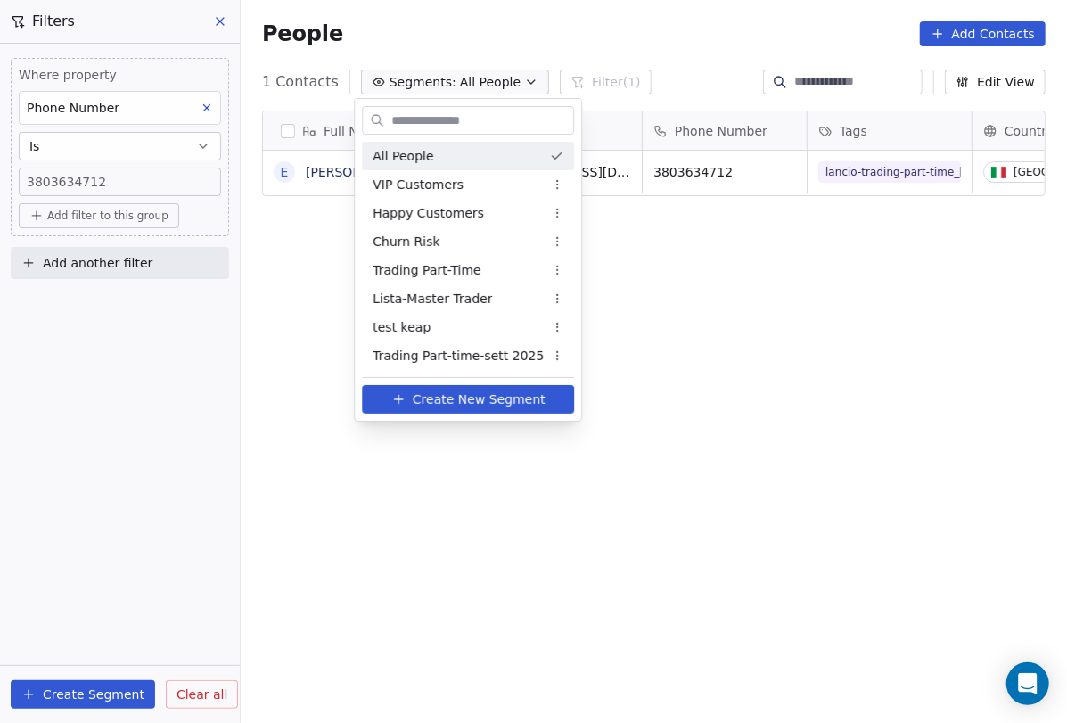
click at [511, 47] on html "Metaskill Contacts People Marketing Workflows Campaigns Sales Pipelines Sequenc…" at bounding box center [533, 361] width 1067 height 723
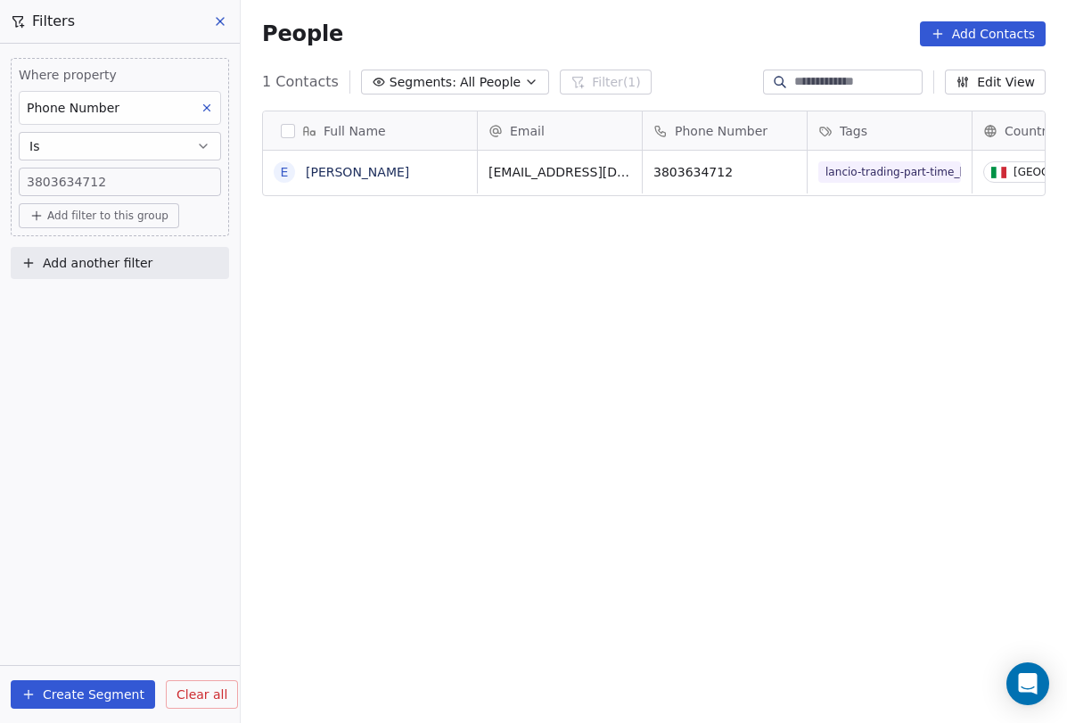
scroll to position [635, 826]
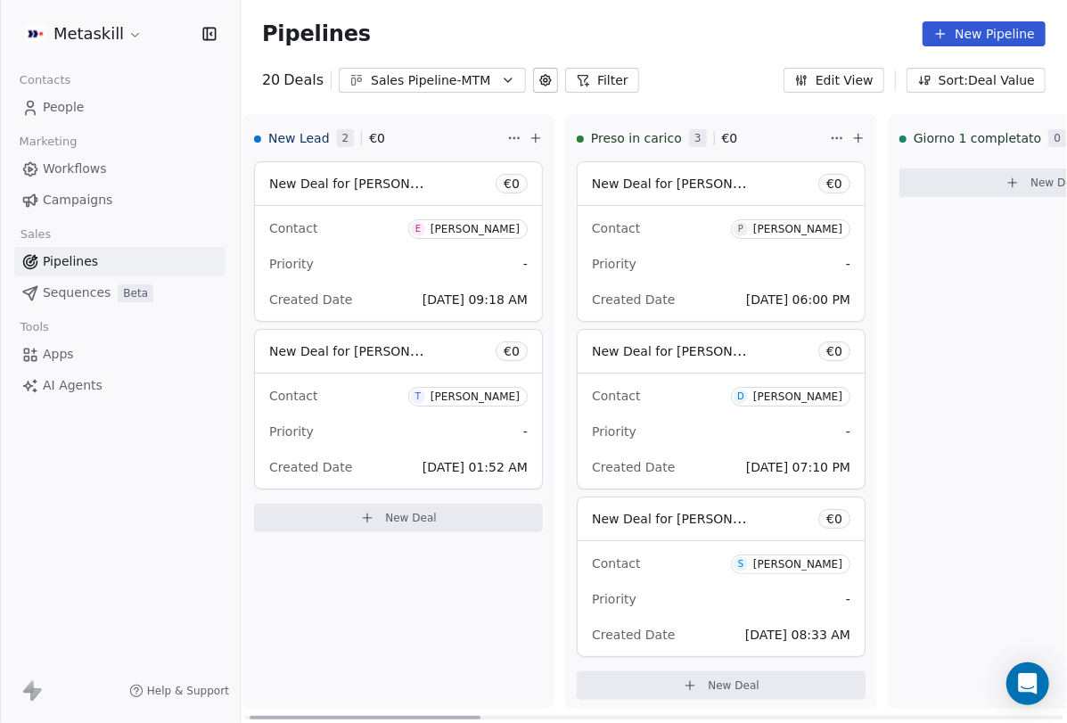
click at [467, 716] on div at bounding box center [365, 718] width 231 height 4
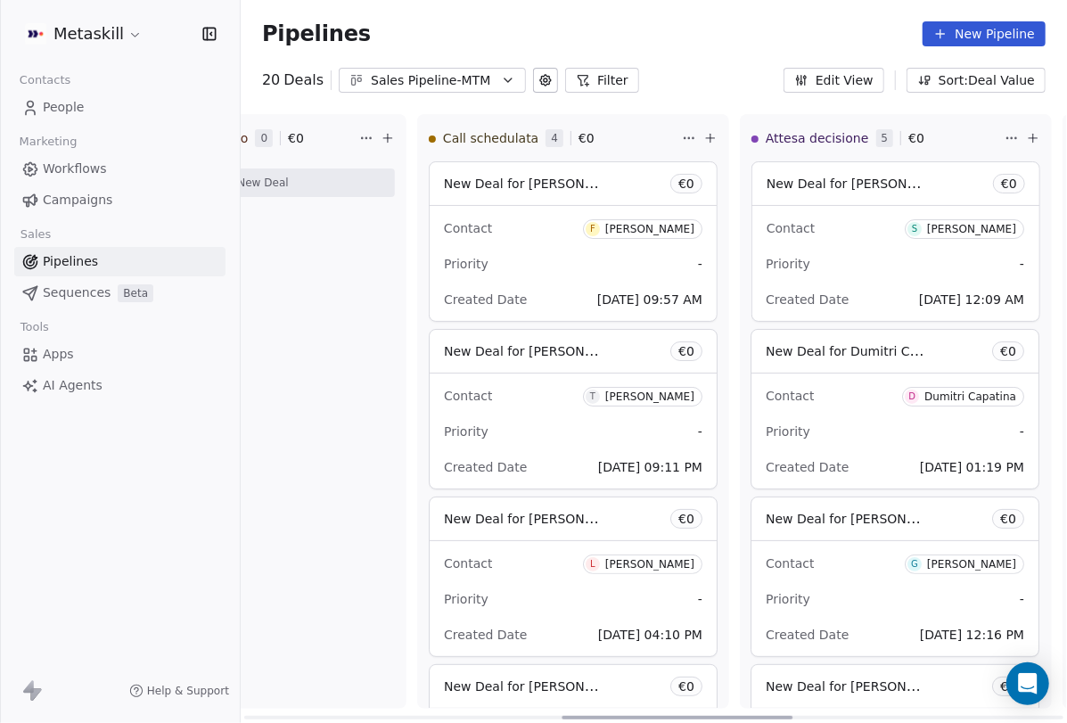
scroll to position [0, 1138]
drag, startPoint x: 463, startPoint y: 713, endPoint x: 674, endPoint y: 446, distance: 340.7
click at [774, 716] on div at bounding box center [676, 718] width 231 height 4
click at [615, 274] on div "Priority -" at bounding box center [570, 264] width 258 height 29
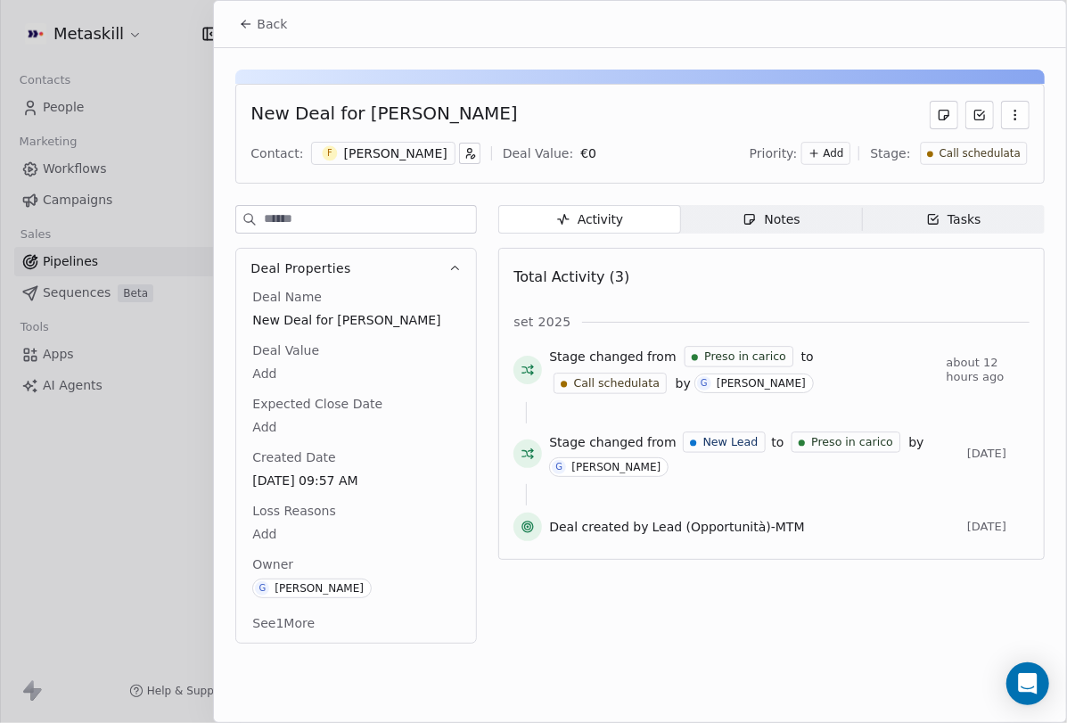
click at [366, 153] on div "[PERSON_NAME]" at bounding box center [395, 153] width 103 height 18
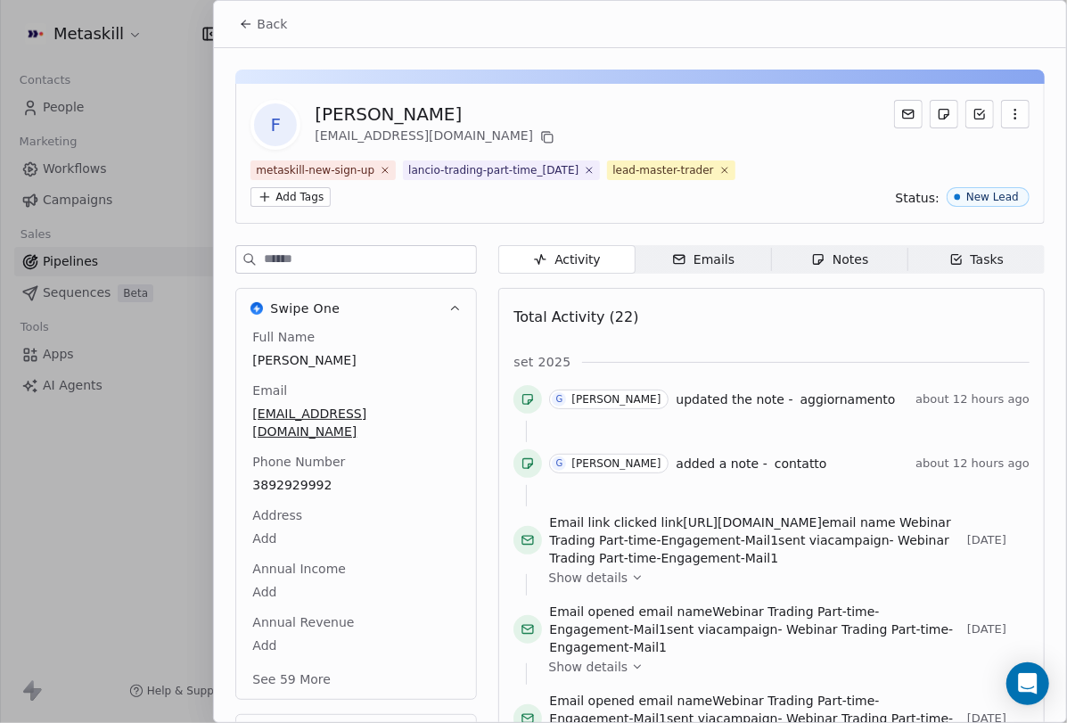
scroll to position [105, 0]
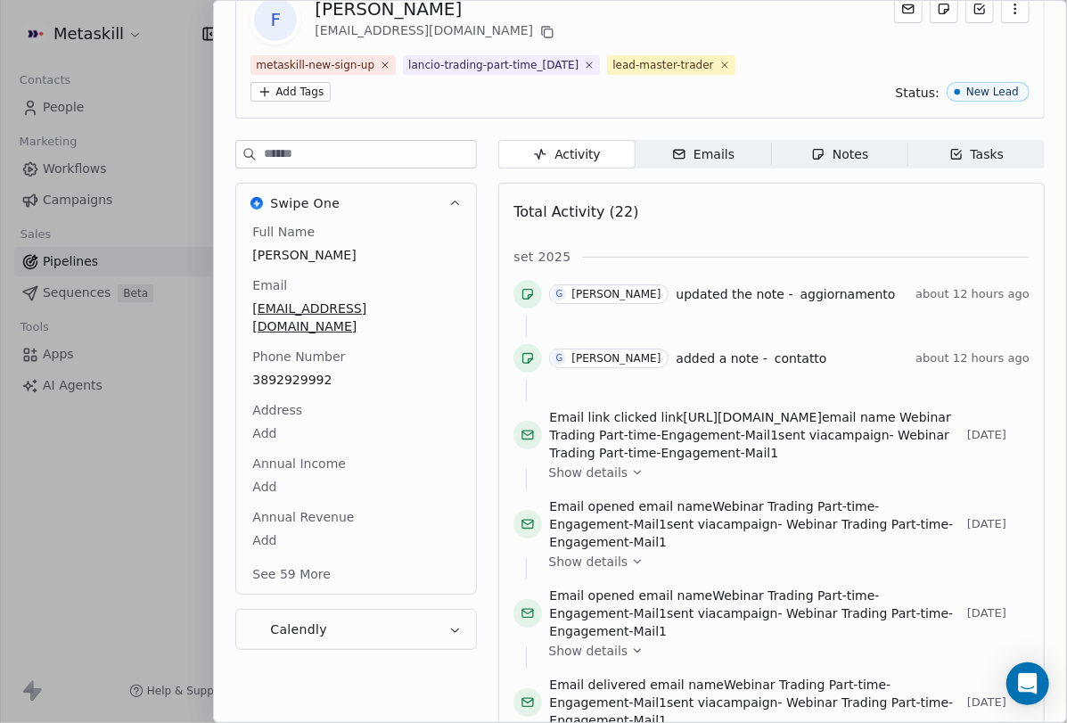
click at [290, 468] on div "Full Name Fabio Puglie Email fabio.puglie95@gmail.com Phone Number 3892929992 A…" at bounding box center [356, 405] width 215 height 364
click at [322, 373] on div "Full Name Fabio Puglie Email fabio.puglie95@gmail.com Phone Number 3892929992 A…" at bounding box center [356, 405] width 215 height 365
click at [322, 372] on span "3892929992" at bounding box center [356, 381] width 206 height 18
click at [436, 424] on html "Metaskill Contacts People Marketing Workflows Campaigns Sales Pipelines Sequenc…" at bounding box center [533, 361] width 1067 height 723
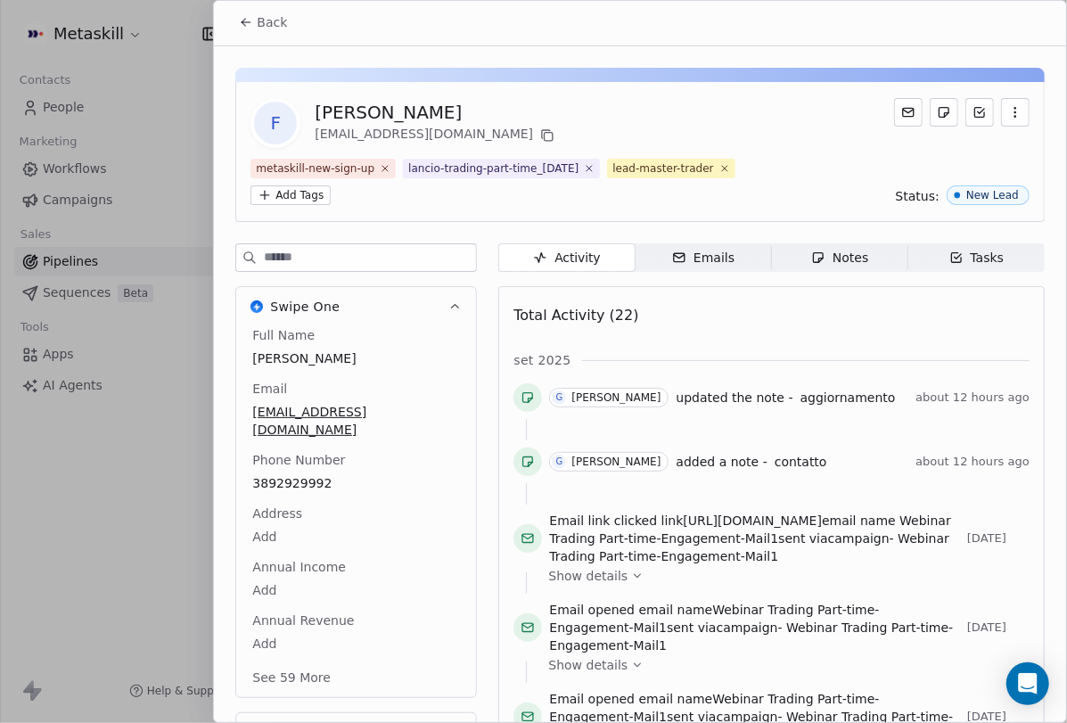
scroll to position [0, 0]
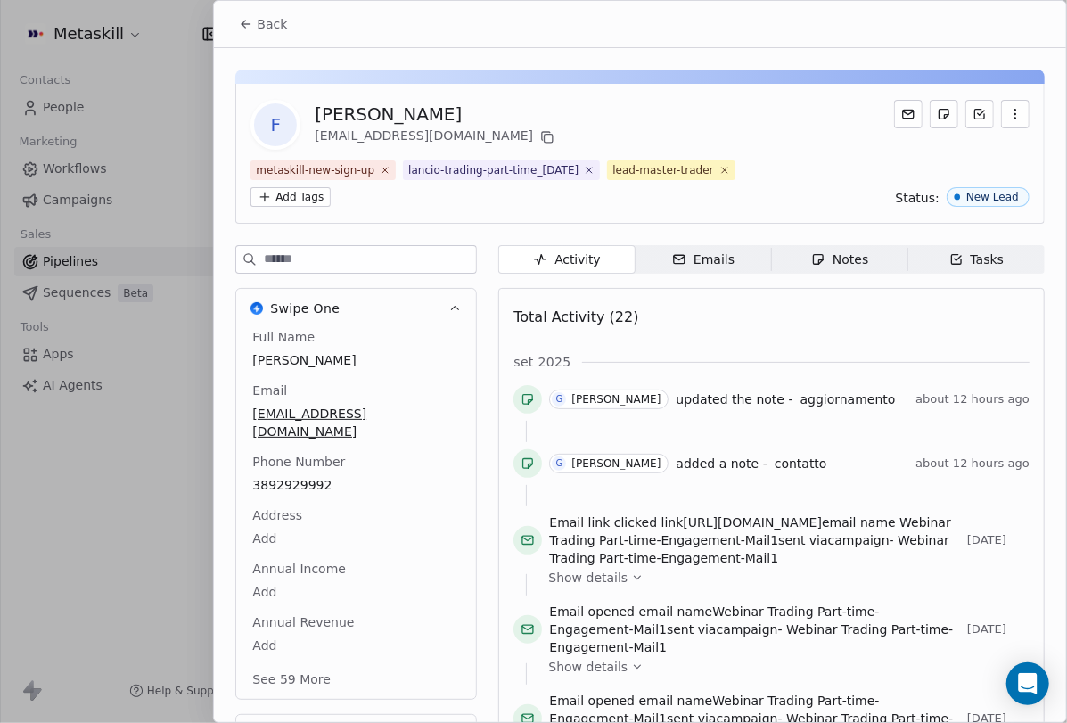
click at [840, 258] on div "Notes" at bounding box center [839, 259] width 57 height 19
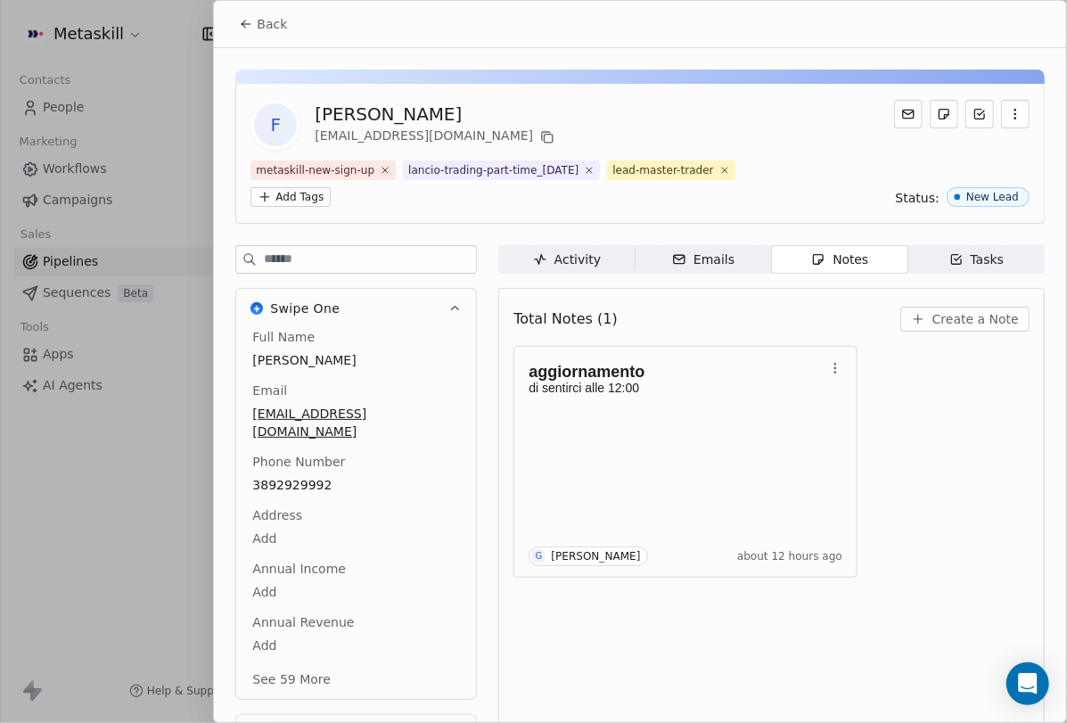
click at [1018, 314] on span "Create a Note" at bounding box center [975, 319] width 86 height 18
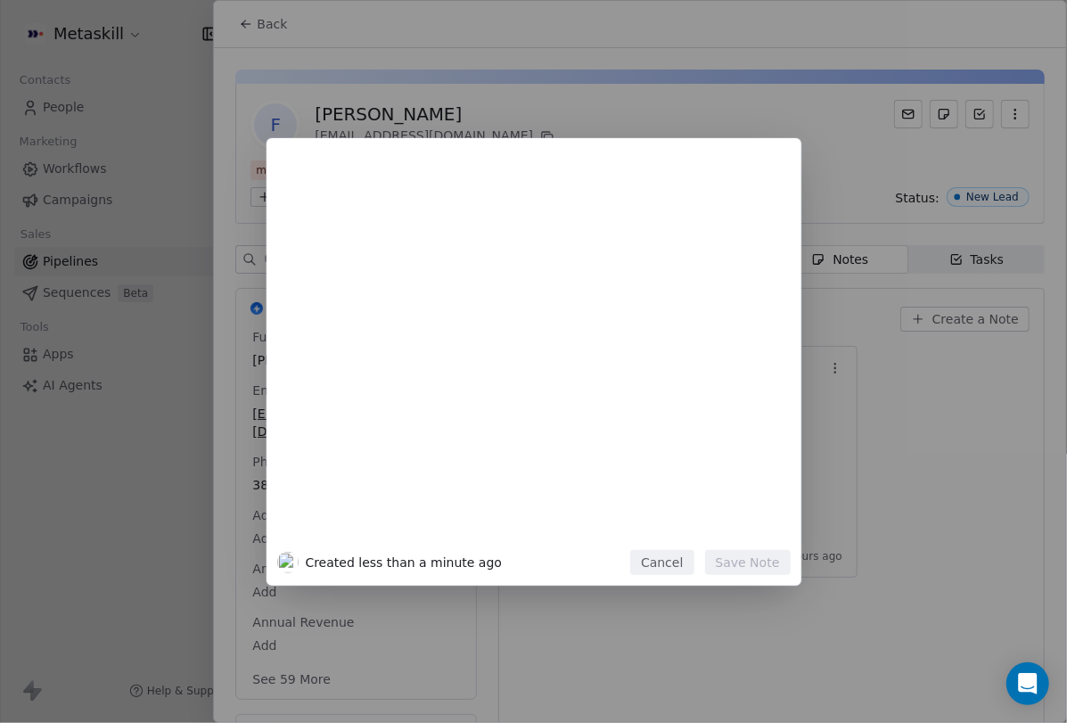
click at [684, 561] on button "Cancel" at bounding box center [661, 562] width 63 height 25
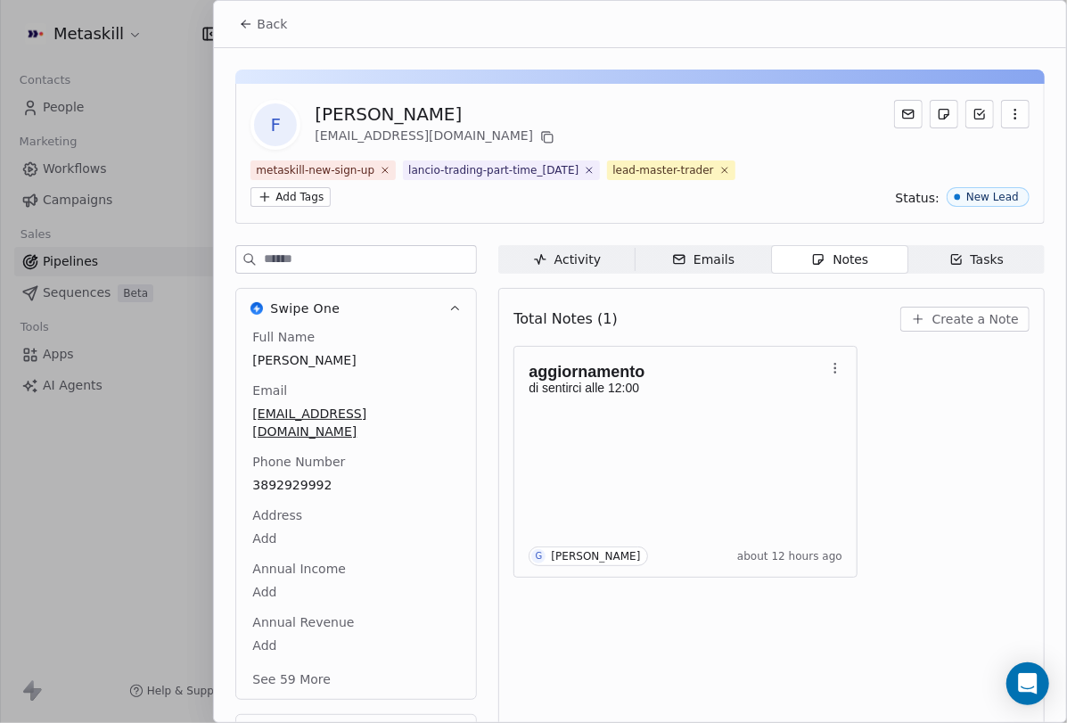
click at [1024, 318] on button "Create a Note" at bounding box center [964, 319] width 129 height 25
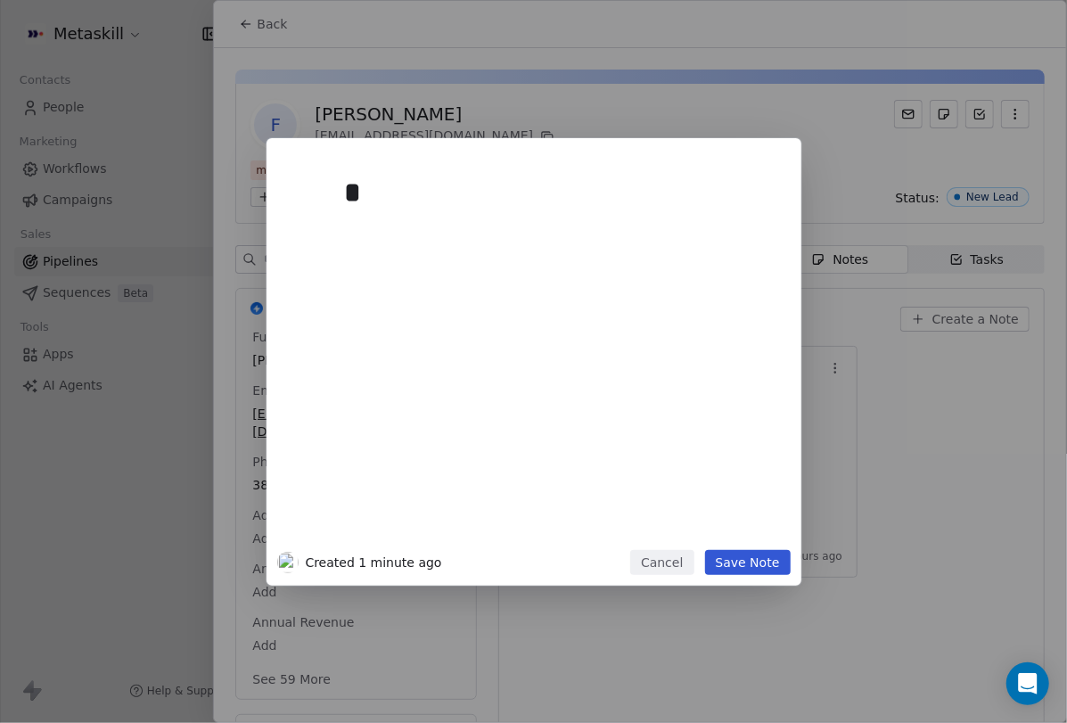
click at [631, 559] on div "Created 1 minute ago Cancel Save Note" at bounding box center [533, 562] width 513 height 25
click at [670, 563] on button "Cancel" at bounding box center [661, 562] width 63 height 25
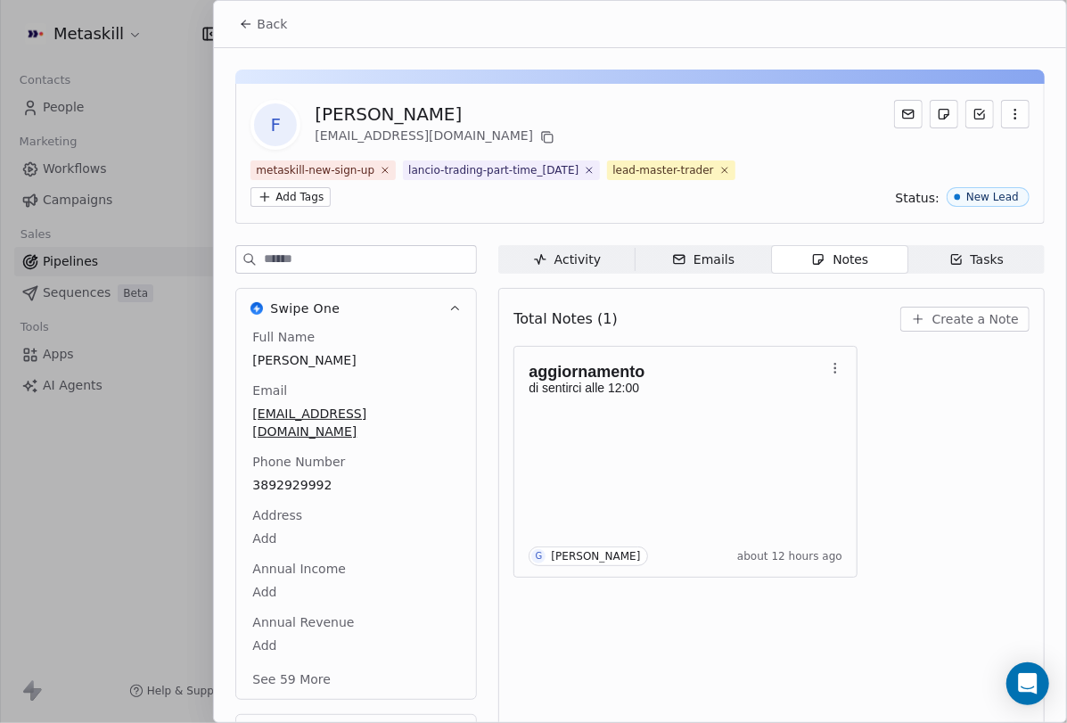
click at [971, 332] on div "Total Notes (1) Create a Note" at bounding box center [771, 318] width 516 height 39
click at [971, 324] on span "Create a Note" at bounding box center [975, 319] width 86 height 18
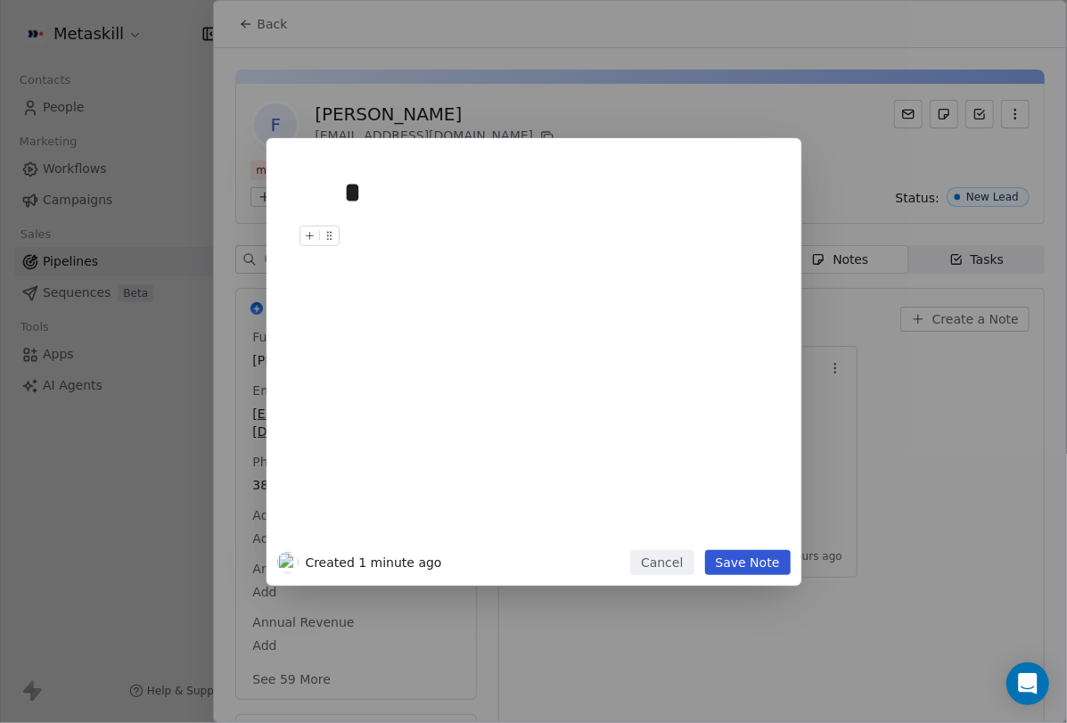
click at [463, 235] on div at bounding box center [560, 235] width 431 height 21
click at [463, 205] on div "*" at bounding box center [560, 192] width 431 height 43
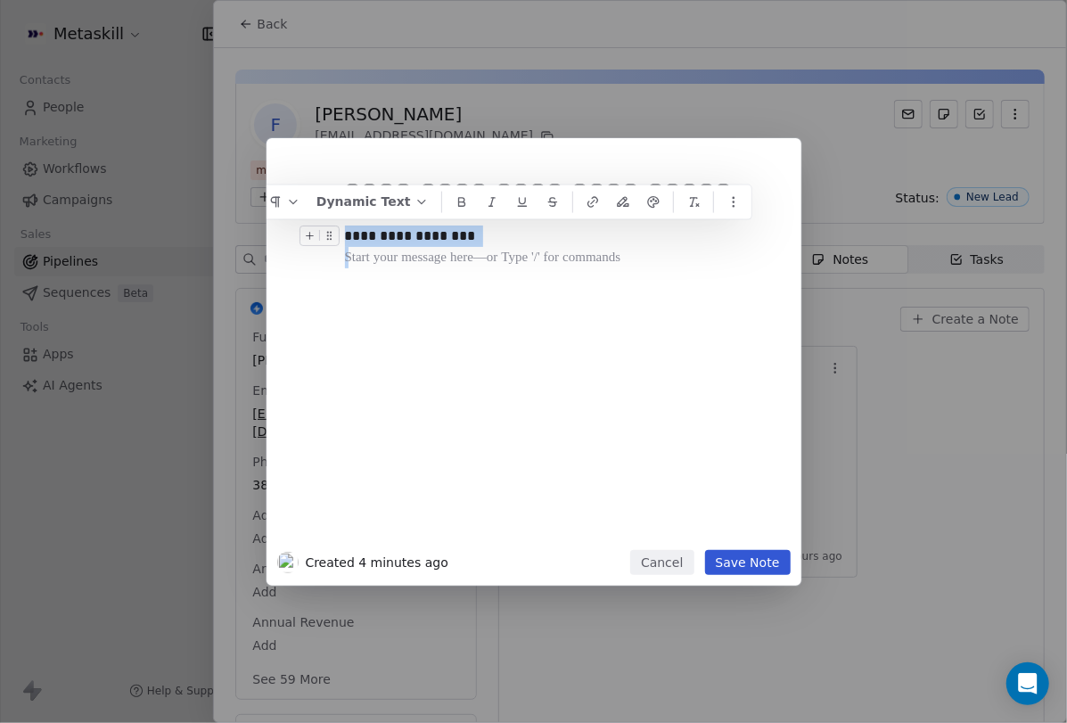
drag, startPoint x: 537, startPoint y: 250, endPoint x: 271, endPoint y: 236, distance: 265.9
click at [271, 236] on div "**********" at bounding box center [533, 361] width 535 height 447
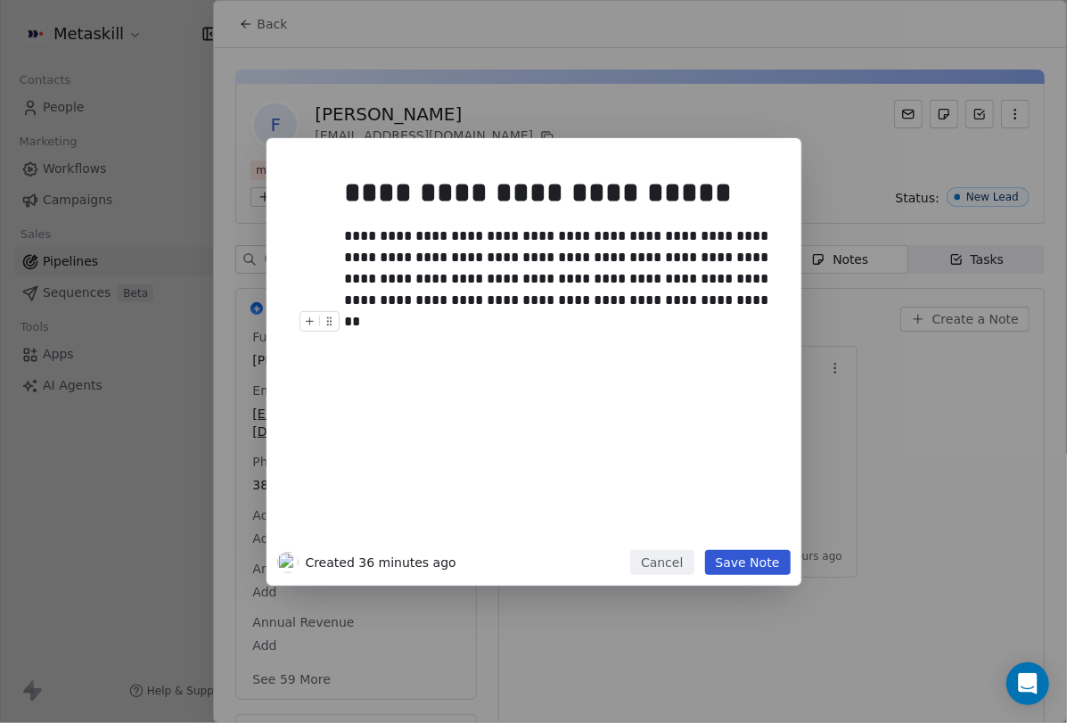
click at [753, 568] on button "Save Note" at bounding box center [748, 562] width 86 height 25
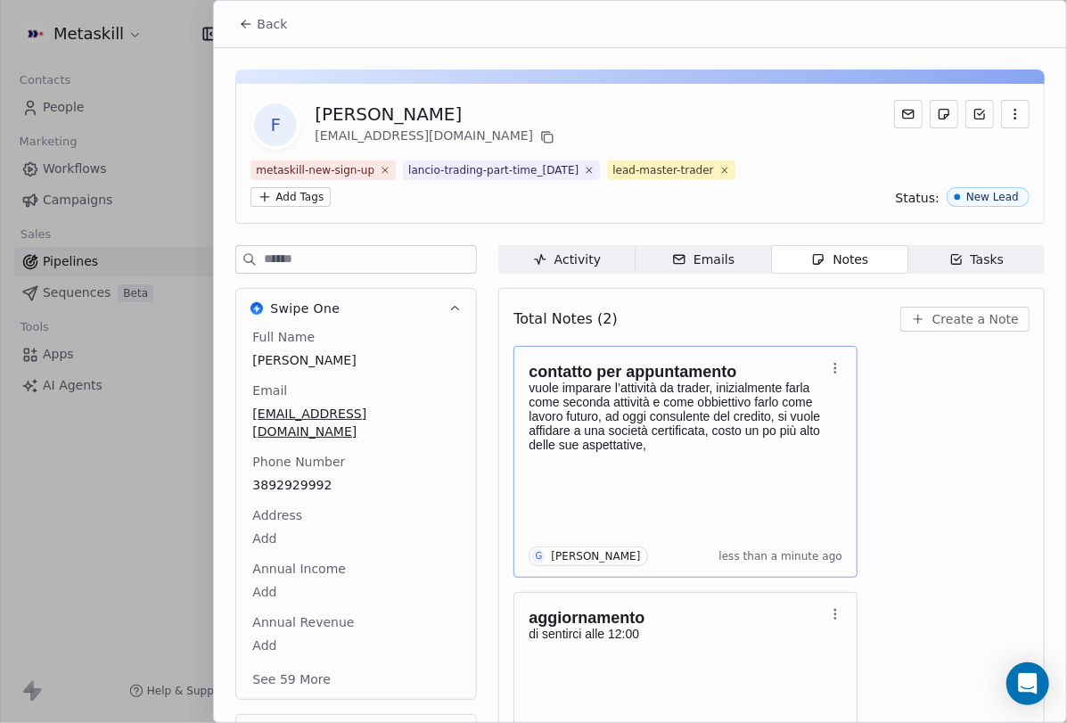
click at [816, 481] on div "contatto per appuntamento vuole imparare l’attività da trader, inizialmente far…" at bounding box center [686, 461] width 314 height 209
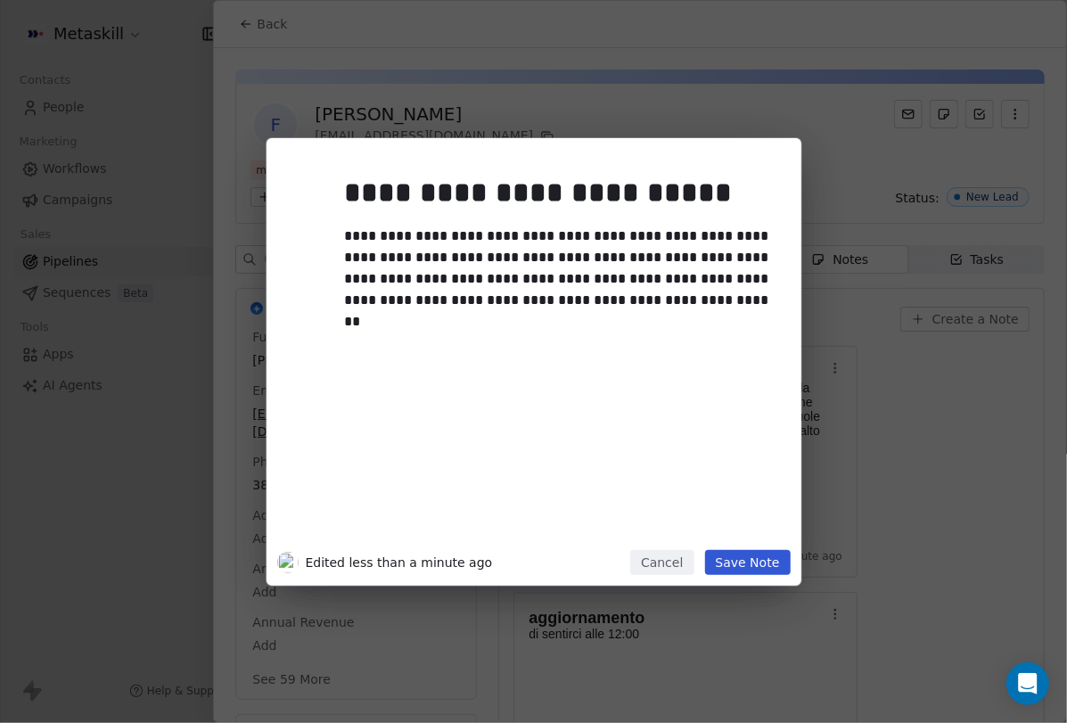
drag, startPoint x: 730, startPoint y: 349, endPoint x: 730, endPoint y: 329, distance: 20.5
click at [730, 348] on div "**********" at bounding box center [560, 354] width 431 height 380
click at [723, 307] on div "**********" at bounding box center [560, 268] width 431 height 86
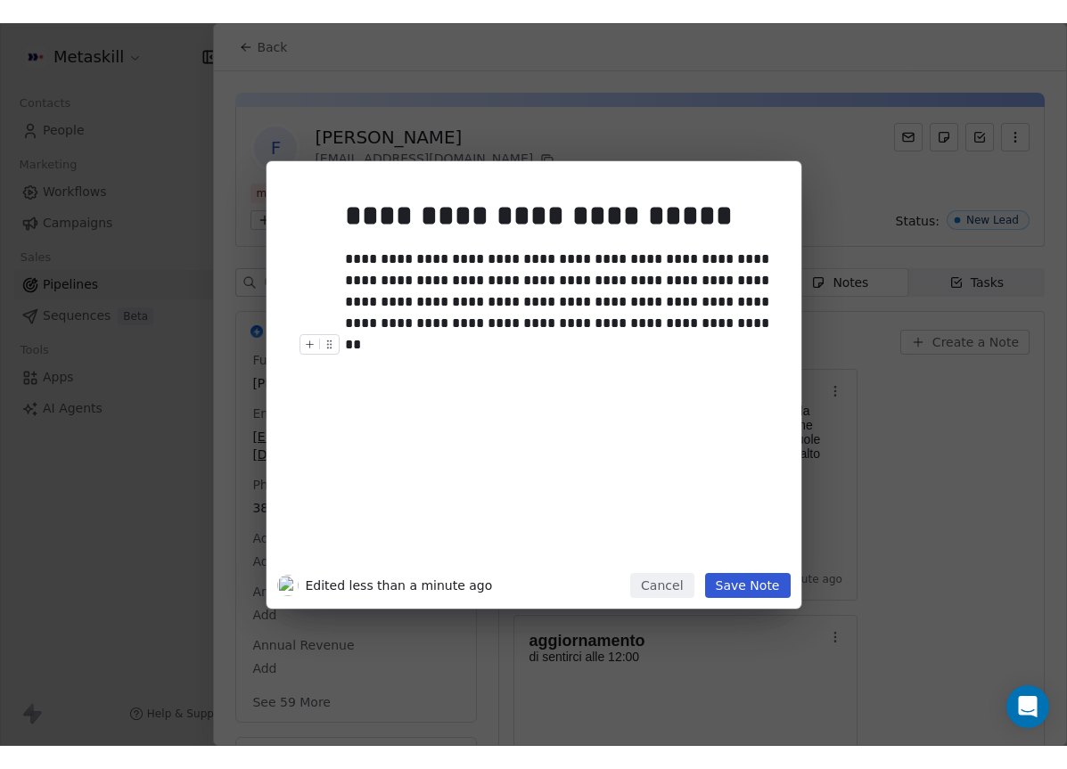
scroll to position [0, 1138]
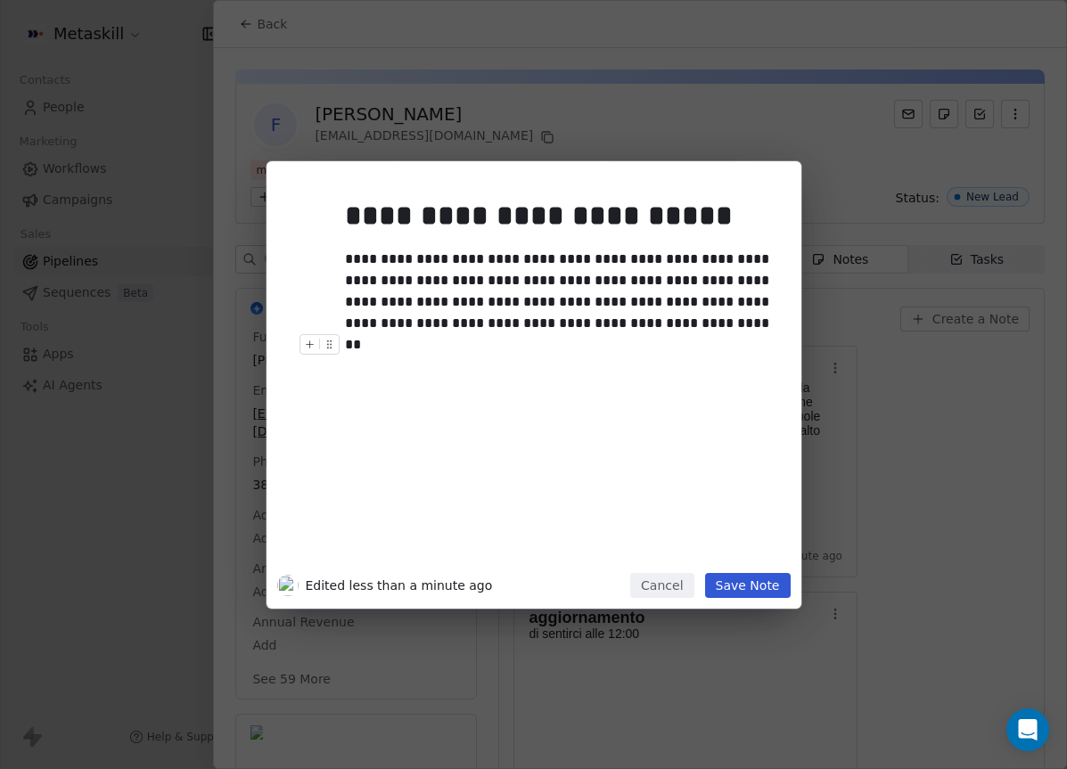
click at [717, 372] on div "**********" at bounding box center [560, 377] width 431 height 380
click at [712, 324] on div "**********" at bounding box center [560, 292] width 431 height 86
click at [757, 581] on button "Save Note" at bounding box center [748, 585] width 86 height 25
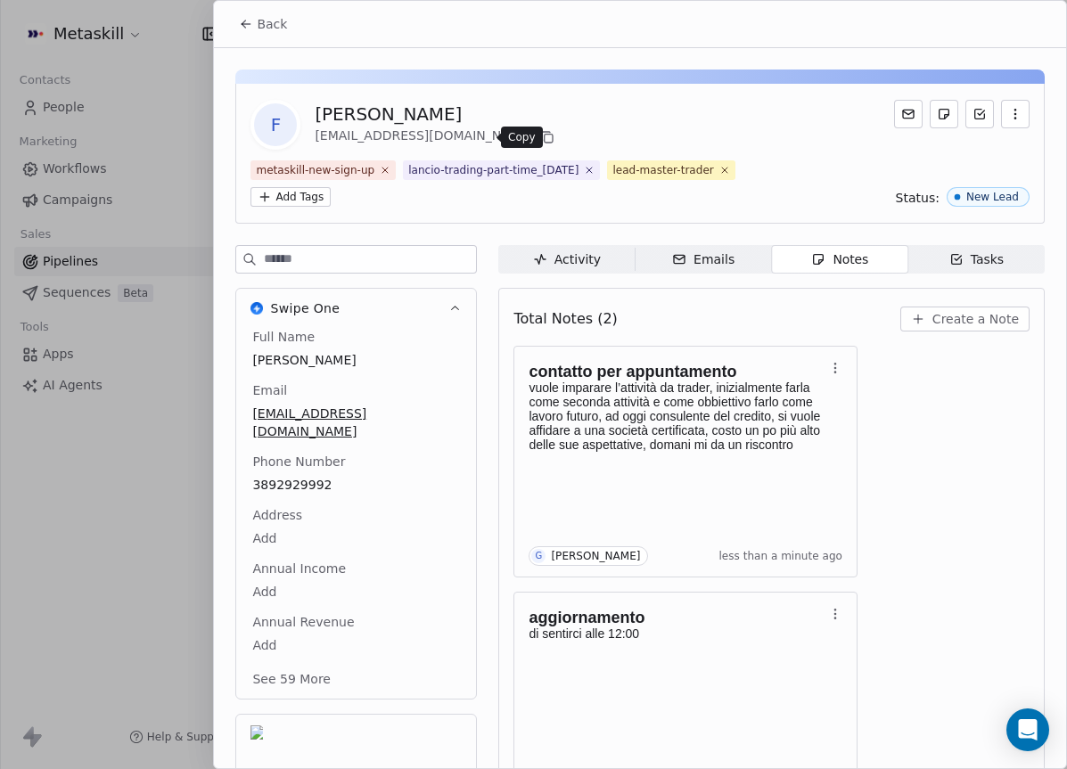
click at [545, 135] on icon at bounding box center [549, 139] width 8 height 8
click at [245, 19] on icon at bounding box center [246, 24] width 14 height 14
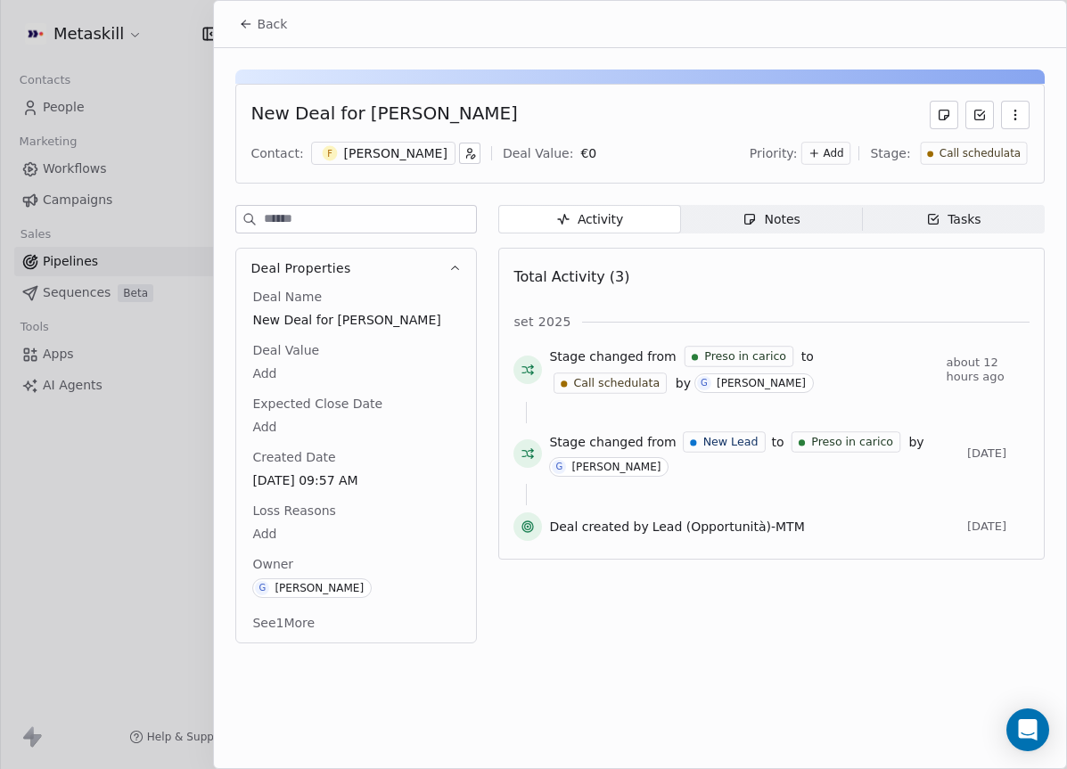
click at [968, 152] on span "Call schedulata" at bounding box center [978, 153] width 81 height 15
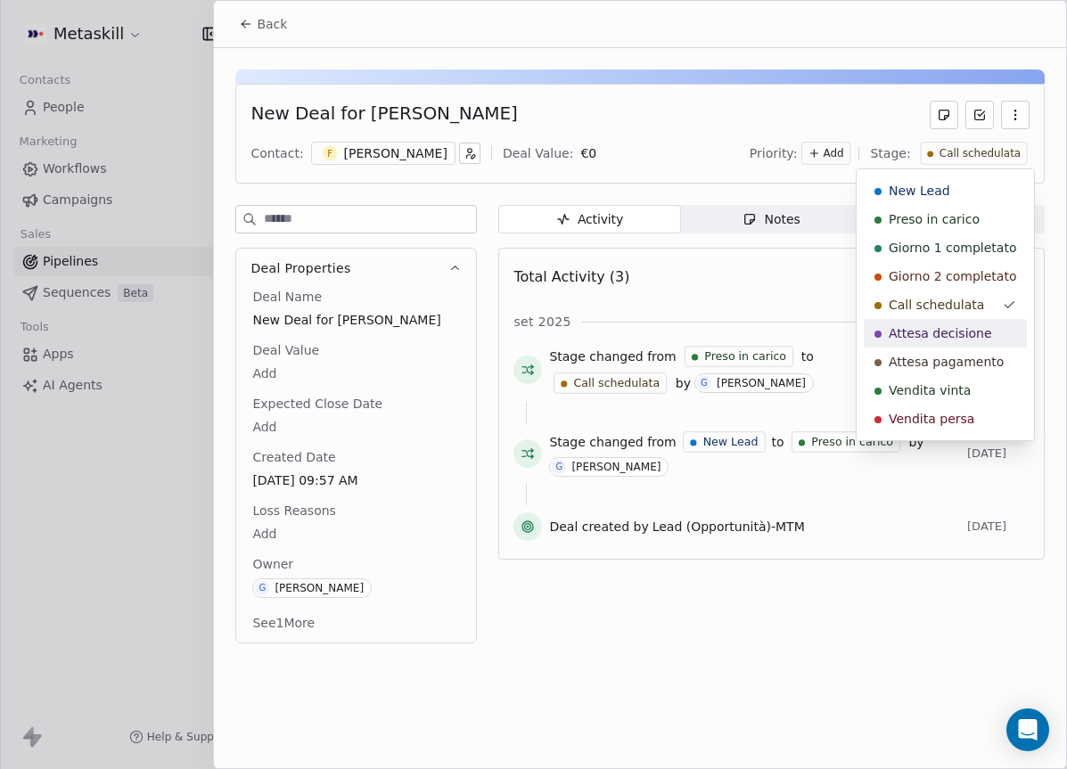
click at [941, 331] on span "Attesa decisione" at bounding box center [940, 333] width 103 height 18
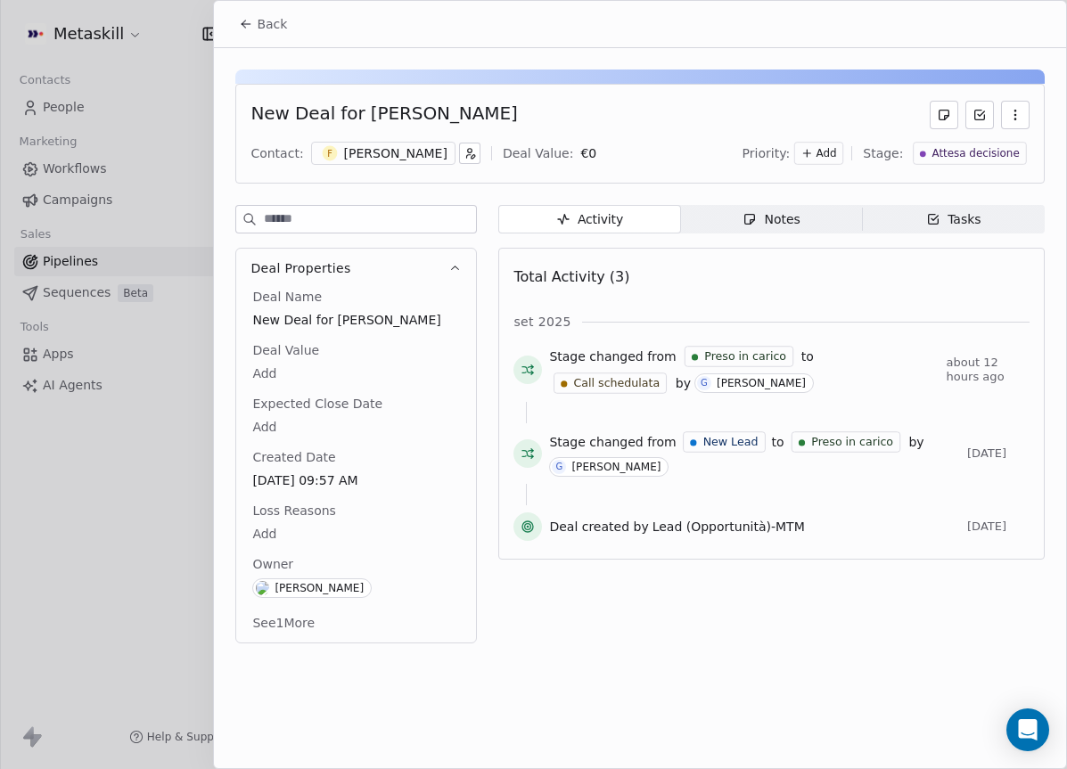
click at [258, 17] on span "Back" at bounding box center [272, 24] width 30 height 18
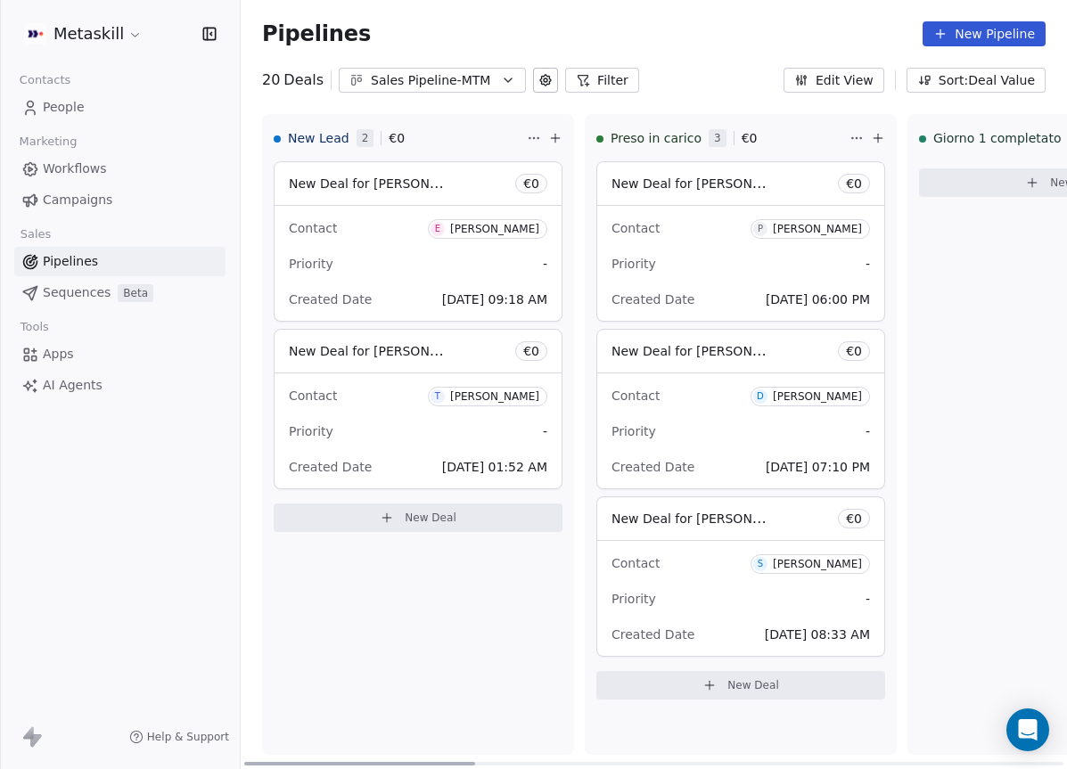
drag, startPoint x: 626, startPoint y: 761, endPoint x: 201, endPoint y: 575, distance: 464.1
click at [244, 722] on div at bounding box center [359, 764] width 231 height 4
click at [483, 71] on div "Sales Pipeline-MTM" at bounding box center [432, 80] width 123 height 19
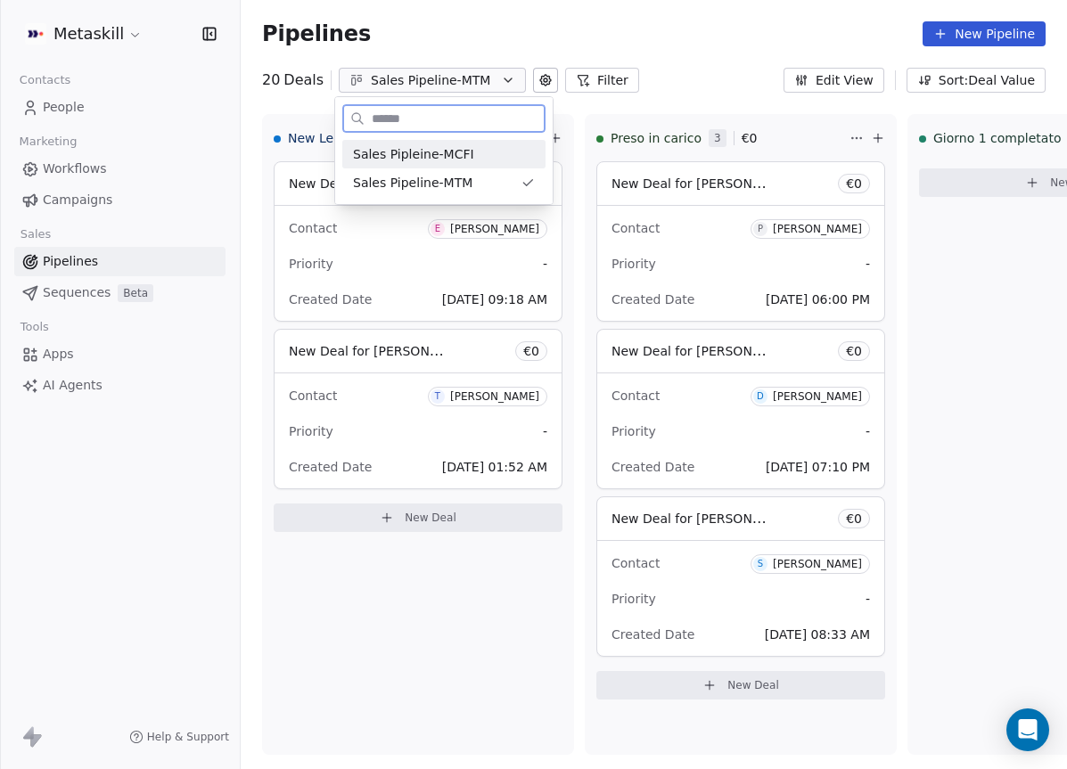
click at [471, 154] on div "Sales Pipleine-MCFI" at bounding box center [444, 154] width 182 height 19
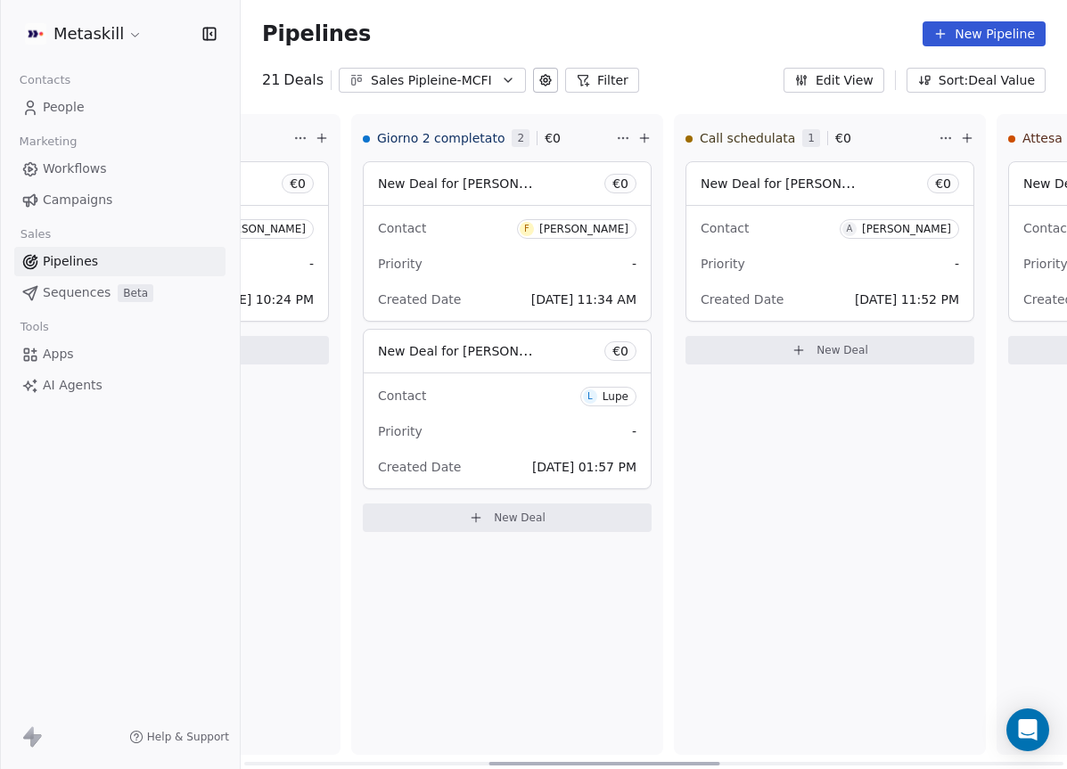
scroll to position [0, 877]
drag, startPoint x: 471, startPoint y: 762, endPoint x: 716, endPoint y: 620, distance: 283.1
click at [716, 722] on div at bounding box center [604, 764] width 231 height 4
click at [377, 78] on div "Sales Pipleine-MCFI" at bounding box center [432, 80] width 123 height 19
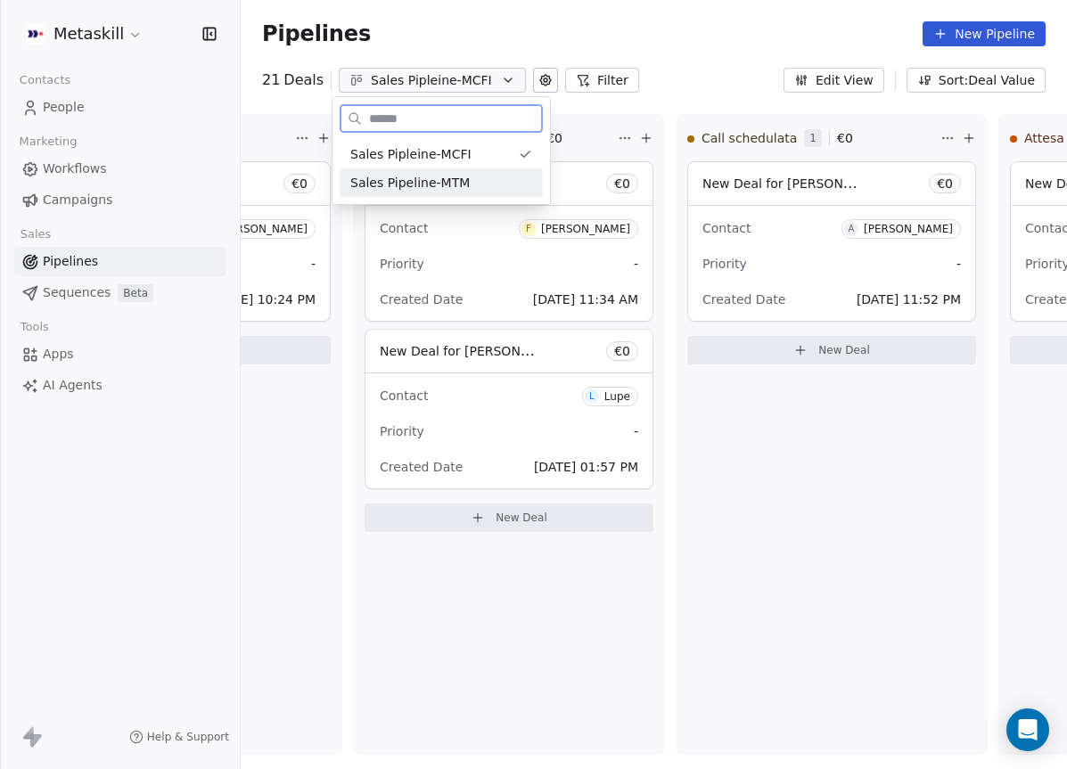
click at [414, 183] on span "Sales Pipeline-MTM" at bounding box center [409, 183] width 119 height 19
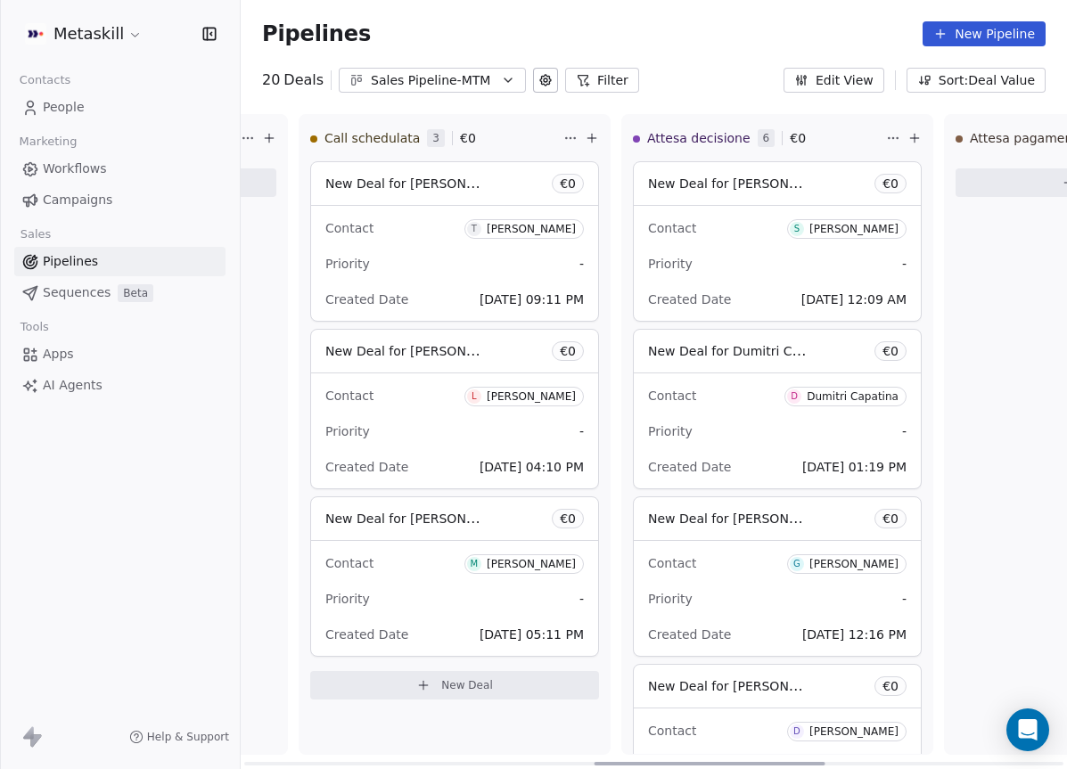
scroll to position [0, 1252]
drag, startPoint x: 420, startPoint y: 758, endPoint x: 769, endPoint y: 761, distance: 349.4
click at [769, 722] on div at bounding box center [709, 764] width 231 height 4
click at [494, 264] on div "Priority -" at bounding box center [456, 264] width 258 height 29
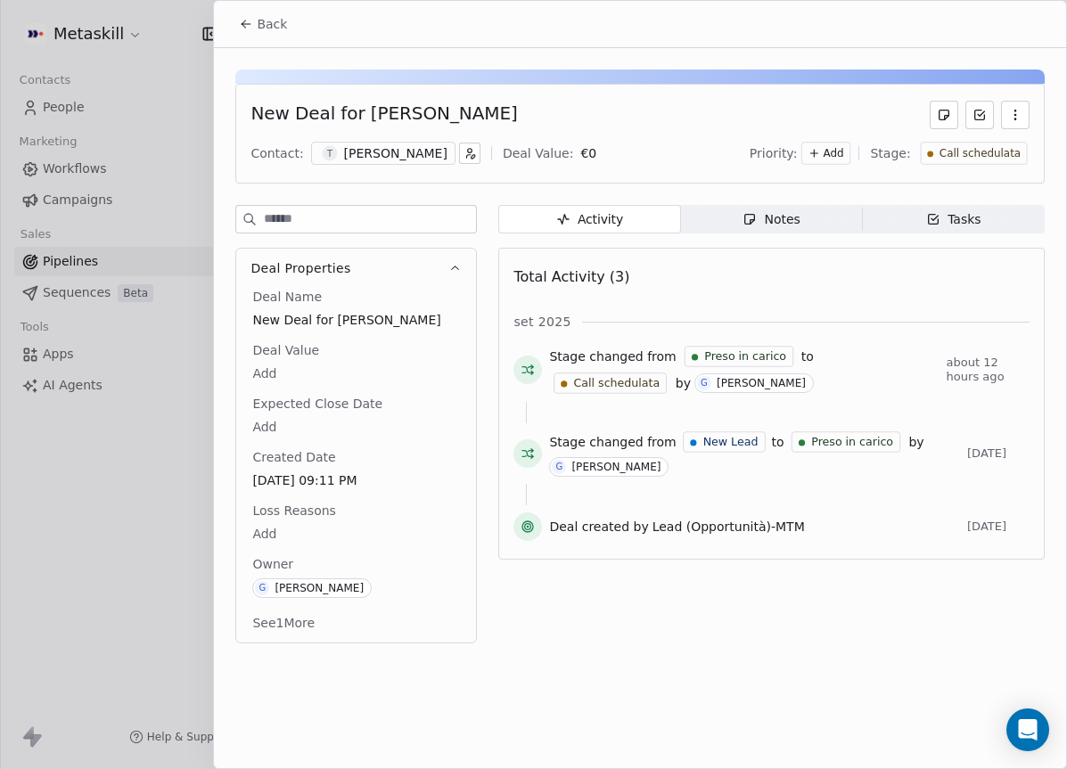
click at [245, 24] on icon at bounding box center [246, 24] width 14 height 14
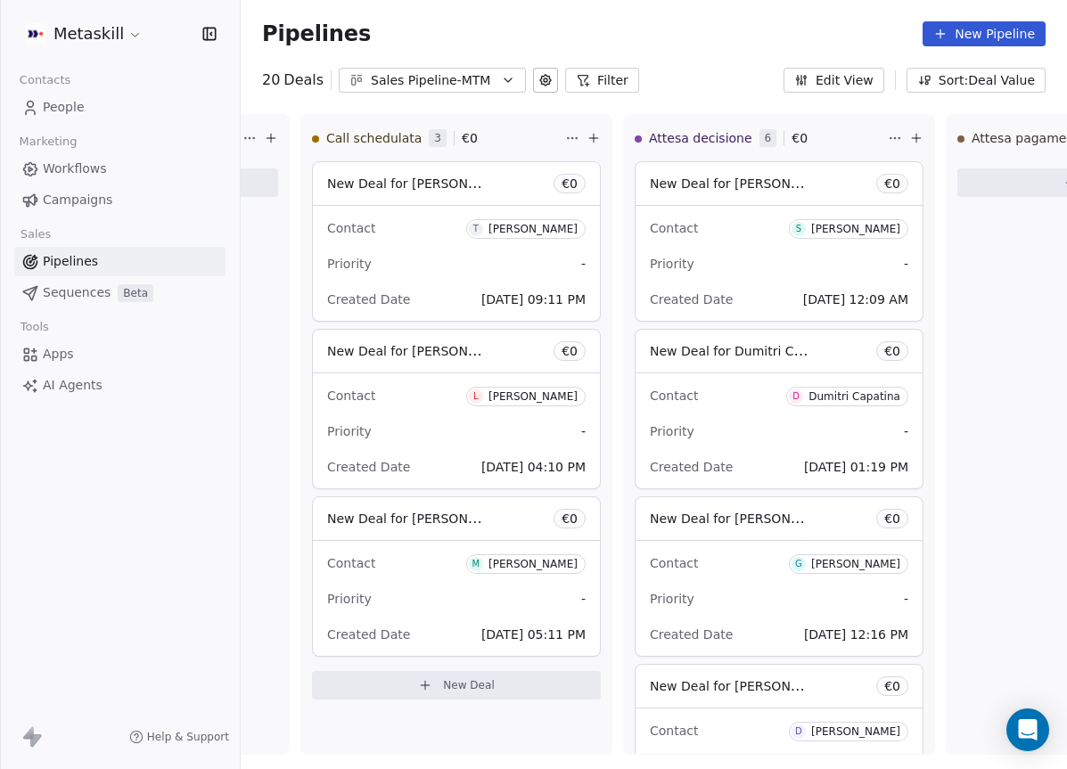
click at [461, 74] on div "Sales Pipeline-MTM" at bounding box center [432, 80] width 123 height 19
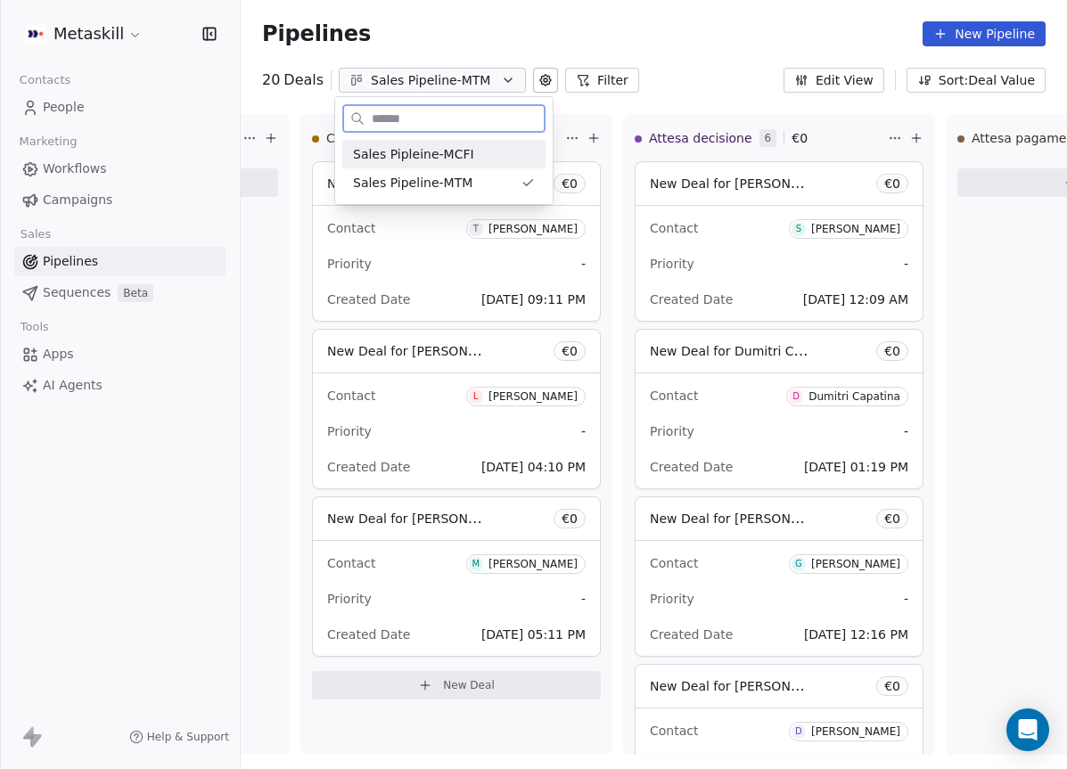
click at [472, 156] on div "Sales Pipleine-MCFI" at bounding box center [444, 154] width 182 height 19
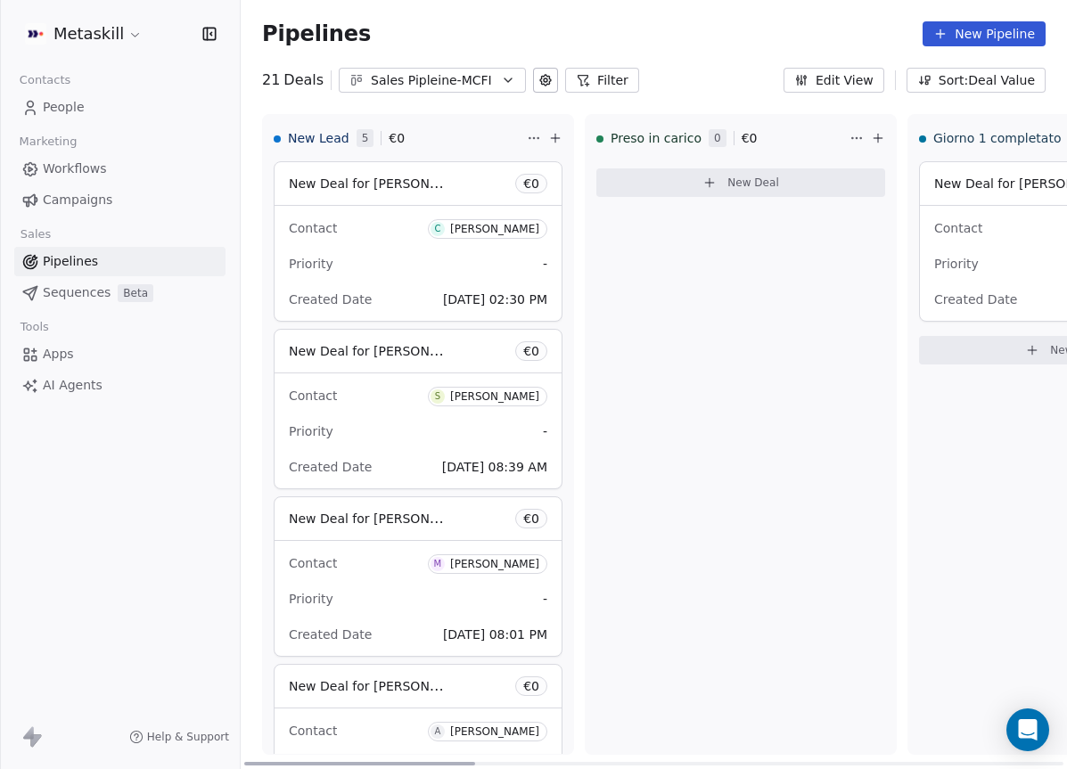
click at [476, 82] on div "Sales Pipleine-MCFI" at bounding box center [432, 80] width 123 height 19
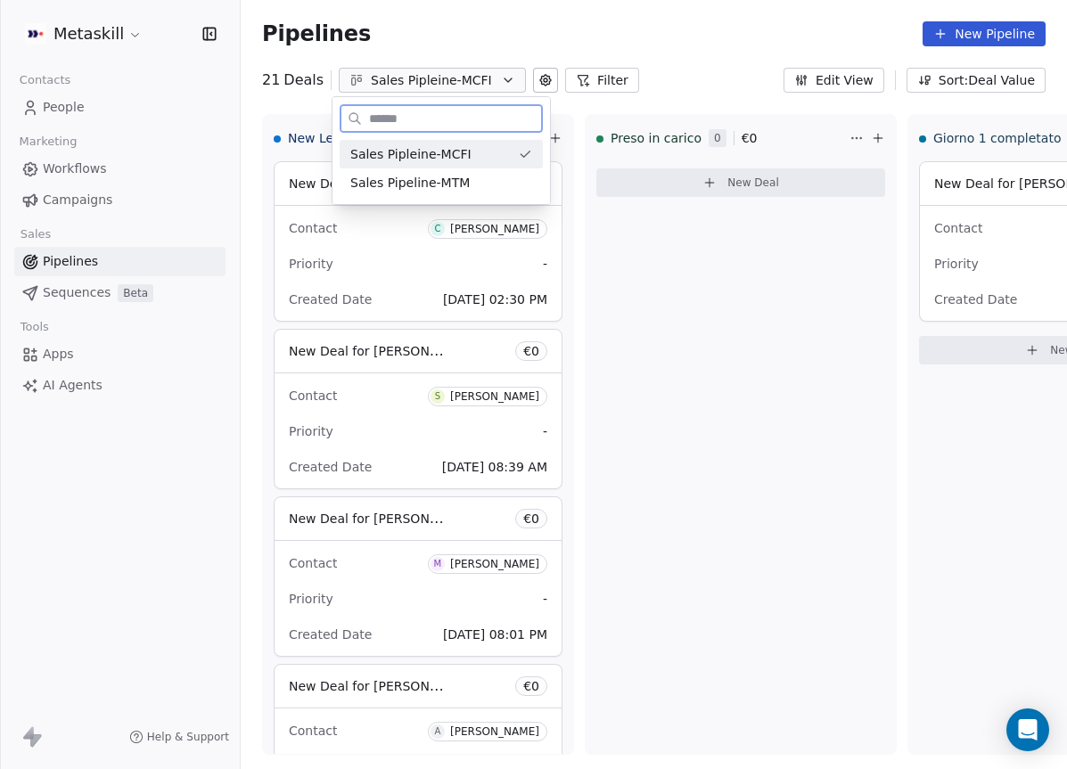
click at [473, 169] on div "Sales Pipeline-MTM" at bounding box center [441, 182] width 203 height 29
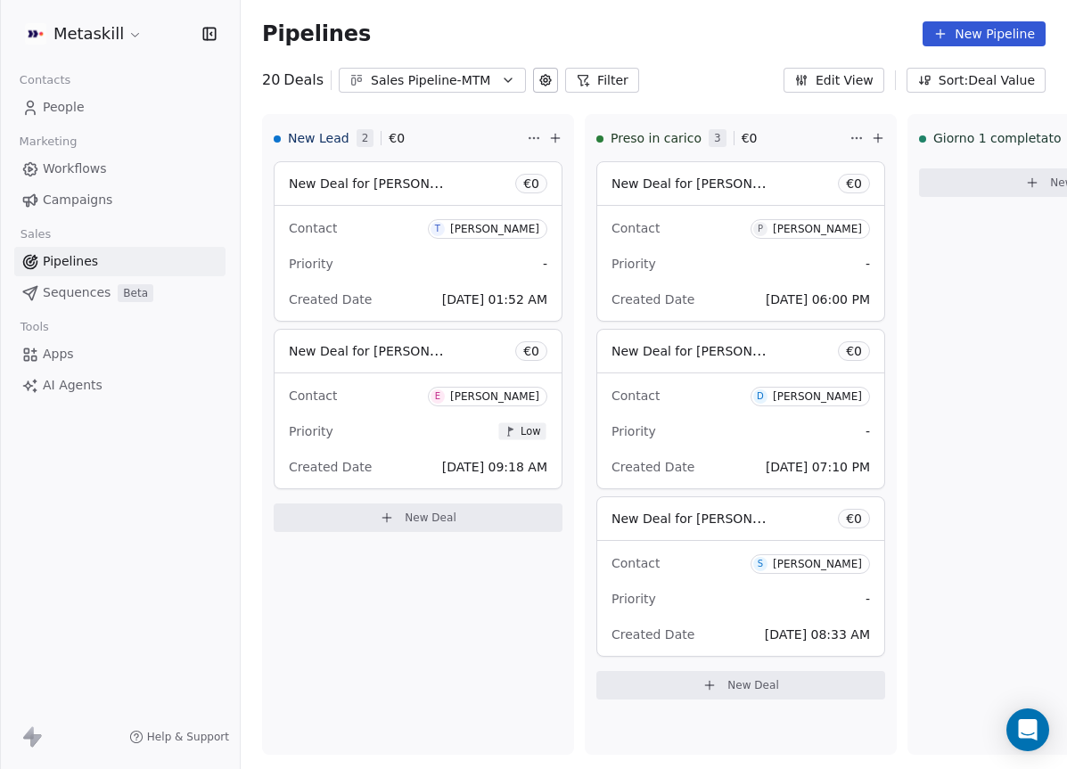
click at [854, 78] on button "Edit View" at bounding box center [833, 80] width 101 height 25
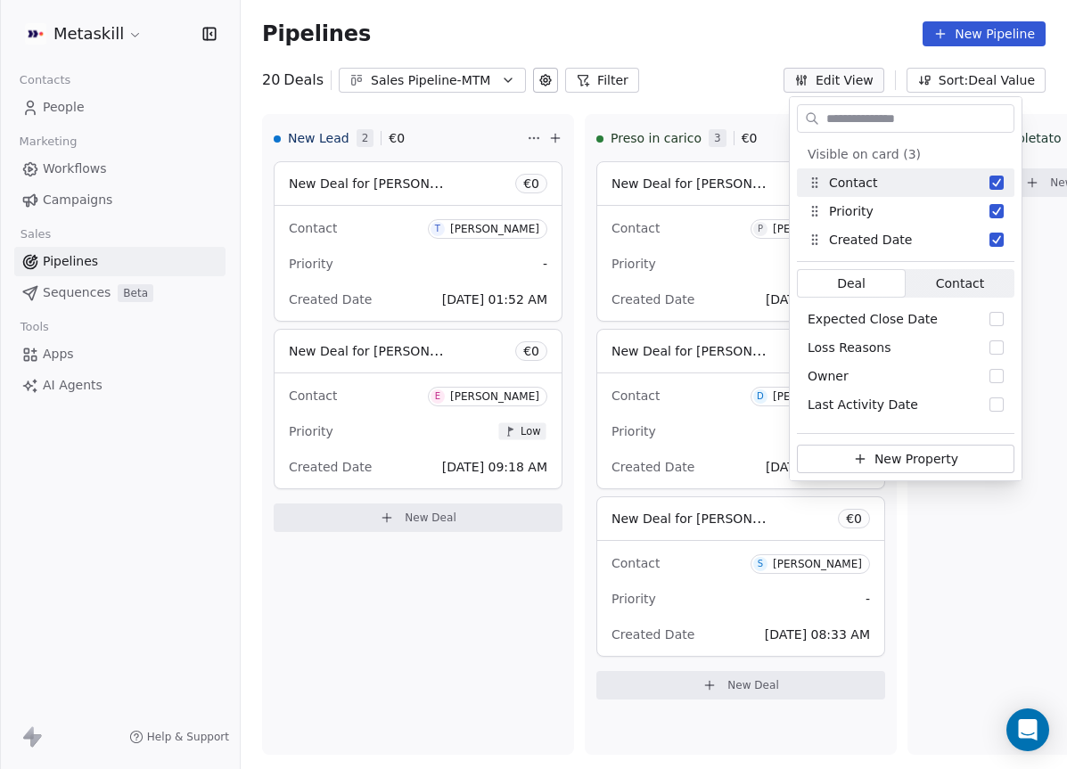
click at [913, 115] on input "text" at bounding box center [918, 119] width 191 height 26
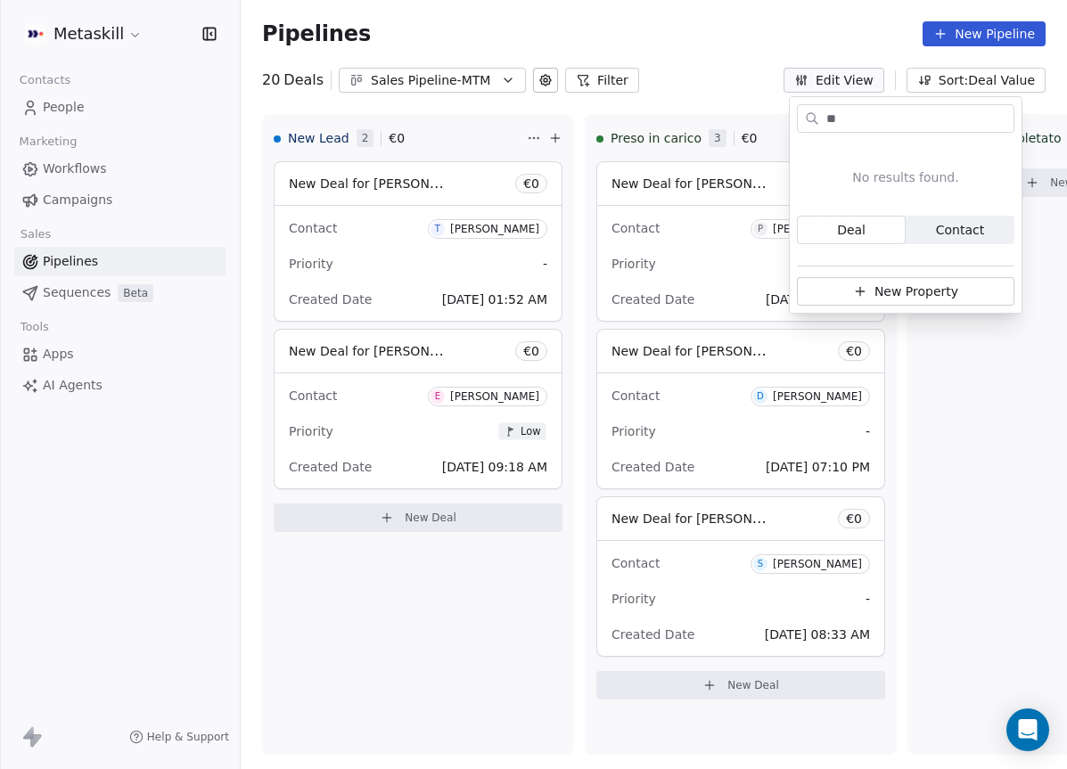
type input "*"
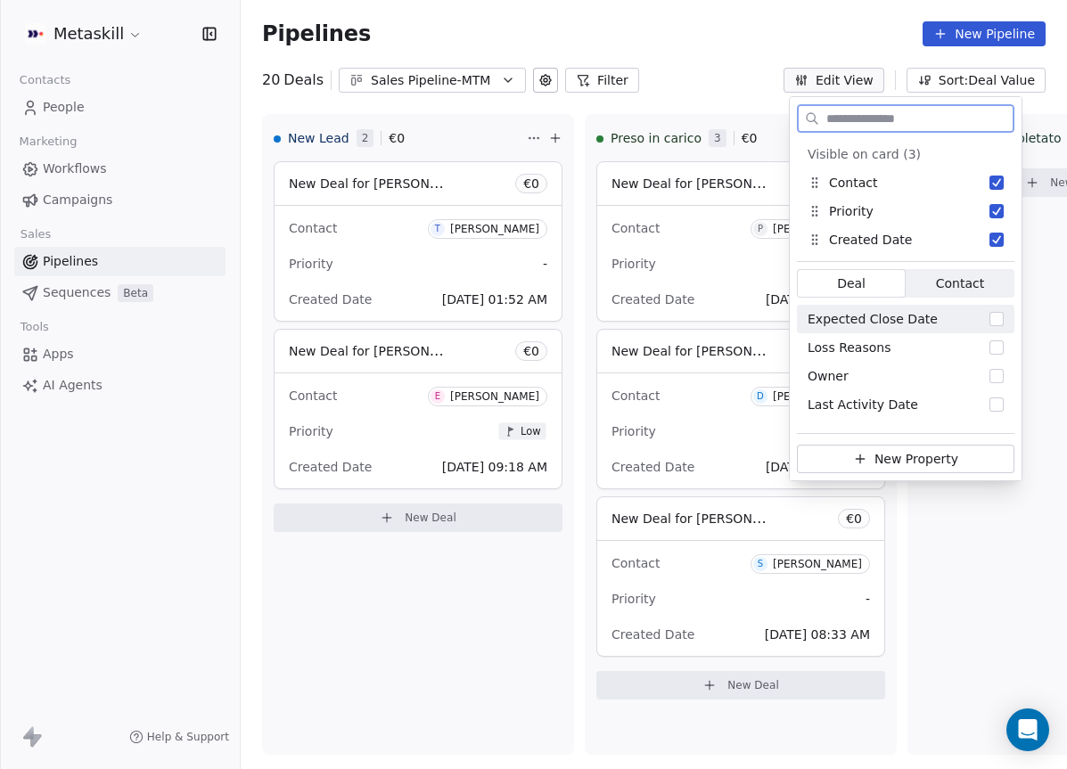
click at [979, 254] on div "Visible on card (3) Contact Priority Created Date To pick up a draggable item, …" at bounding box center [906, 310] width 232 height 340
click at [976, 279] on span "Contact" at bounding box center [960, 284] width 48 height 19
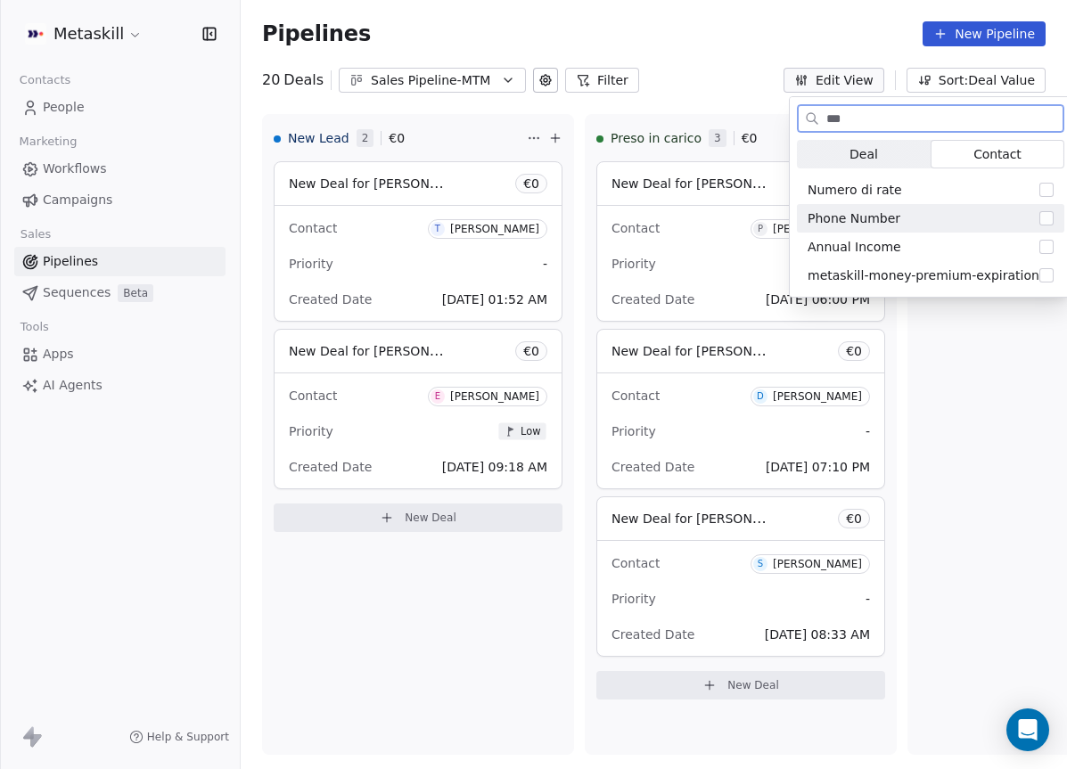
type input "***"
click at [1039, 214] on button "Suggestions" at bounding box center [1046, 218] width 14 height 14
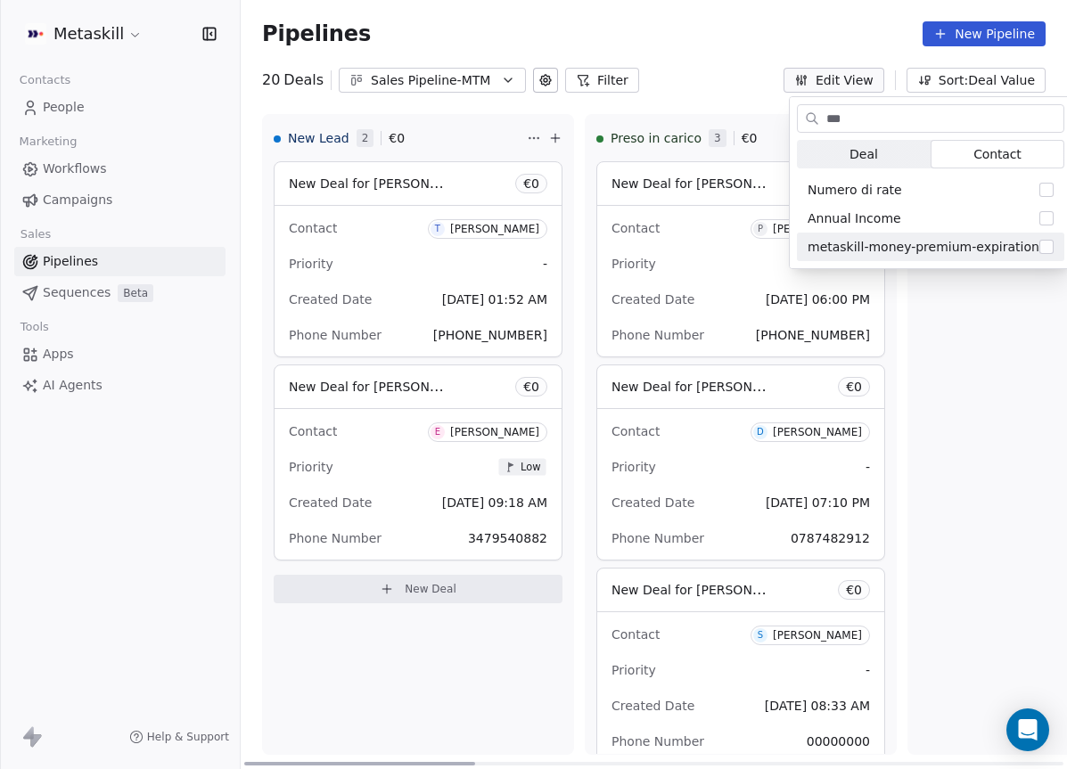
click at [1021, 312] on div "Giorno 1 completato 0 € 0 New Deal" at bounding box center [1063, 434] width 312 height 641
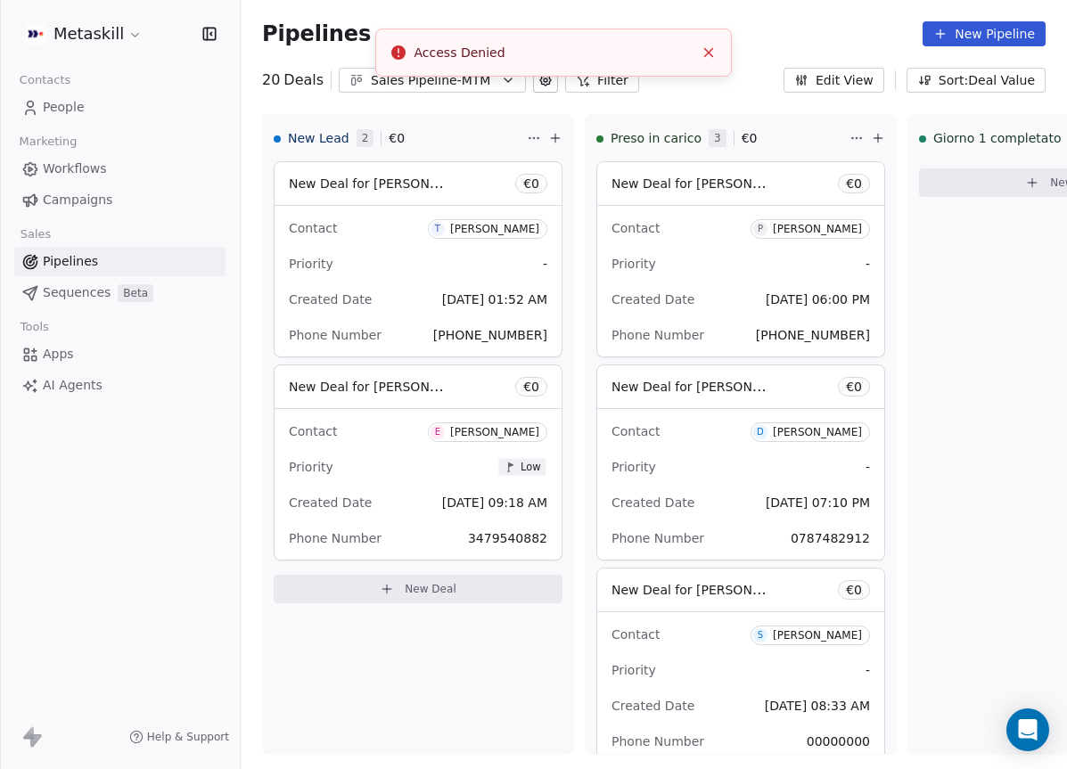
click at [714, 48] on icon "Close toast" at bounding box center [709, 53] width 16 height 16
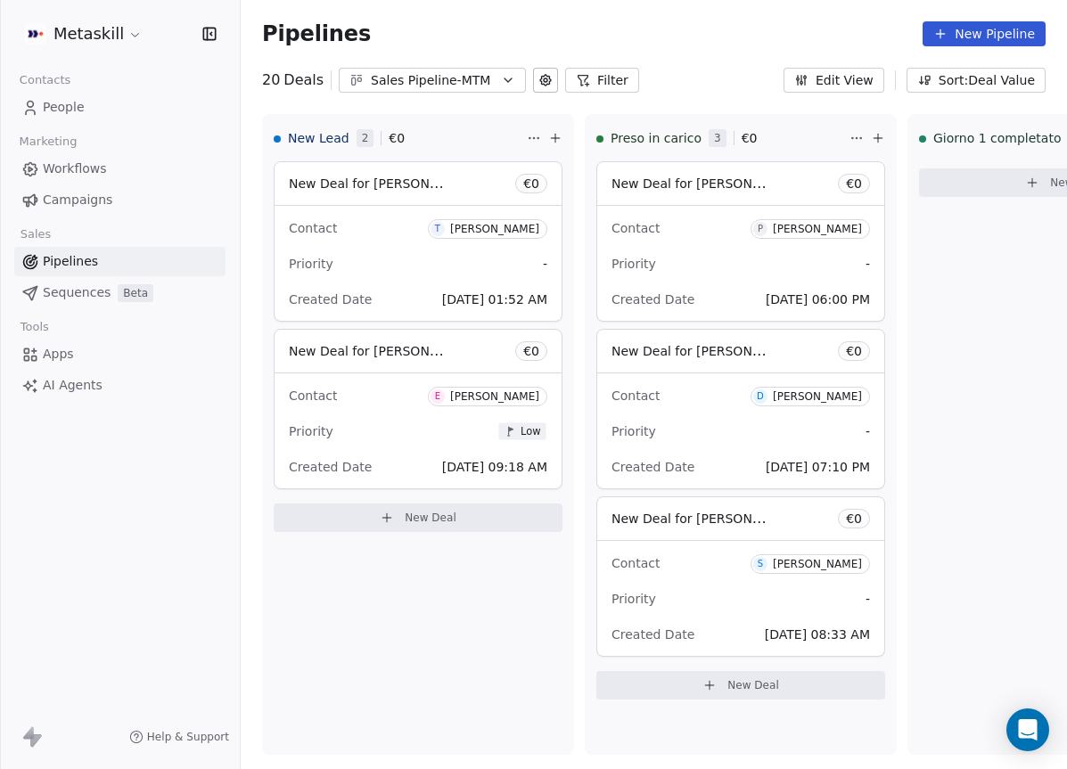
click at [868, 71] on button "Edit View" at bounding box center [833, 80] width 101 height 25
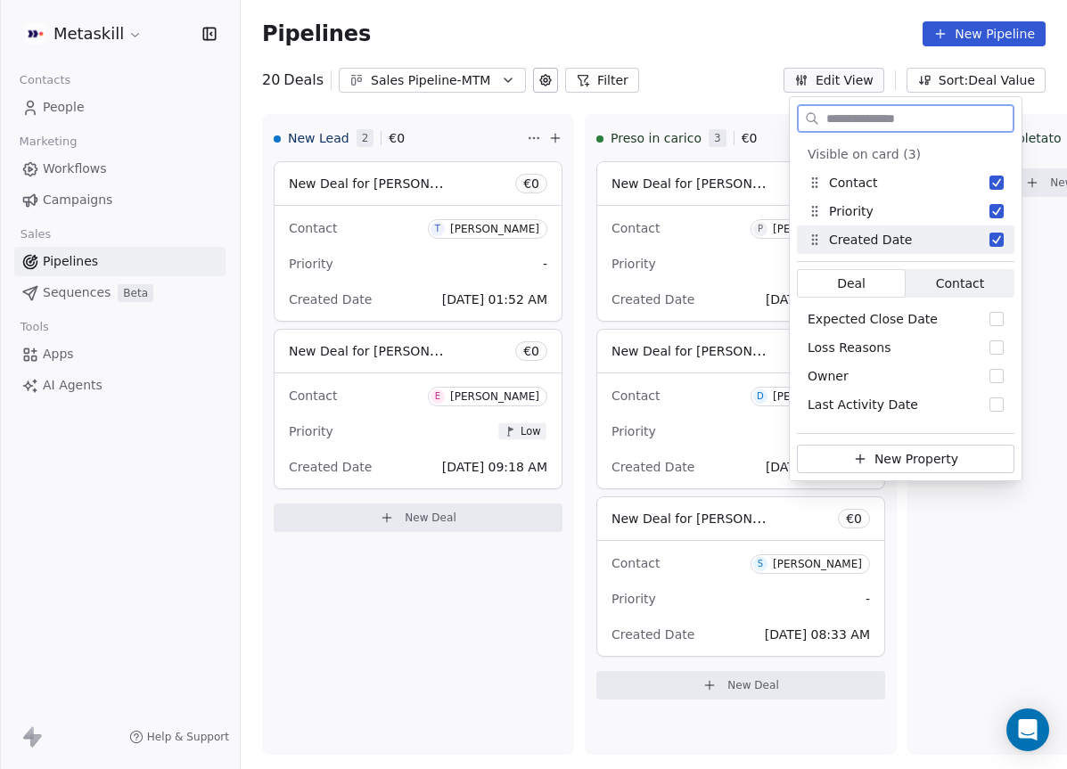
click at [971, 280] on span "Contact" at bounding box center [960, 284] width 48 height 19
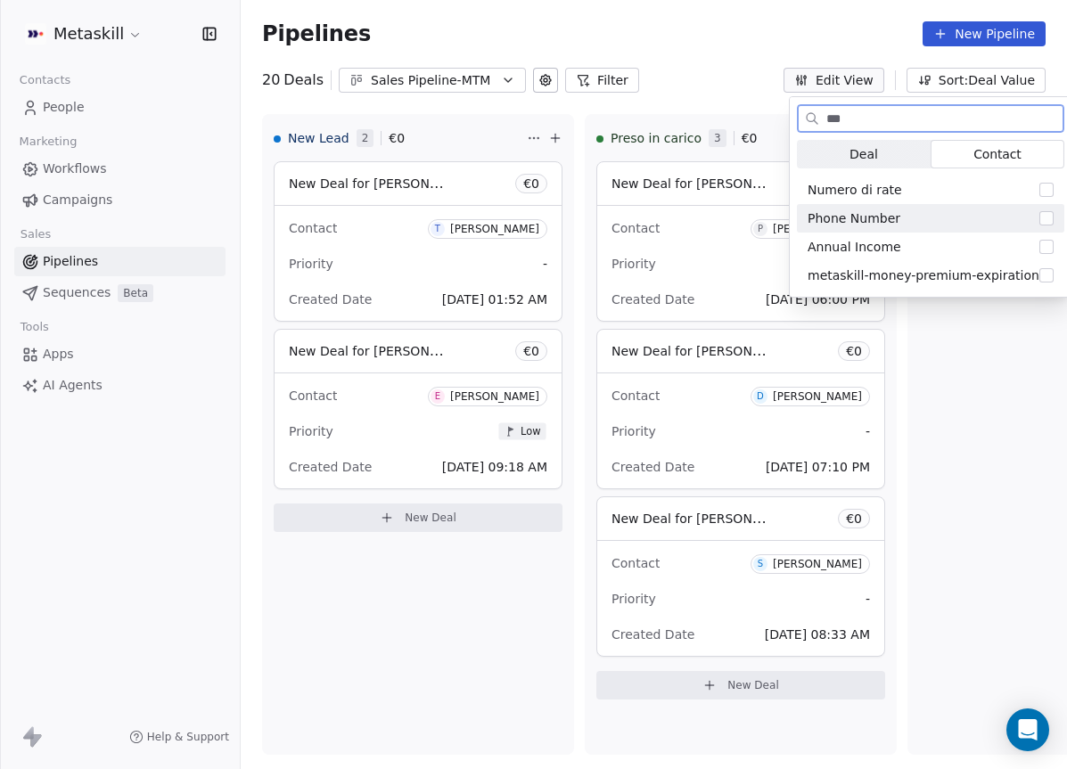
type input "***"
click at [1039, 216] on button "Suggestions" at bounding box center [1046, 218] width 14 height 14
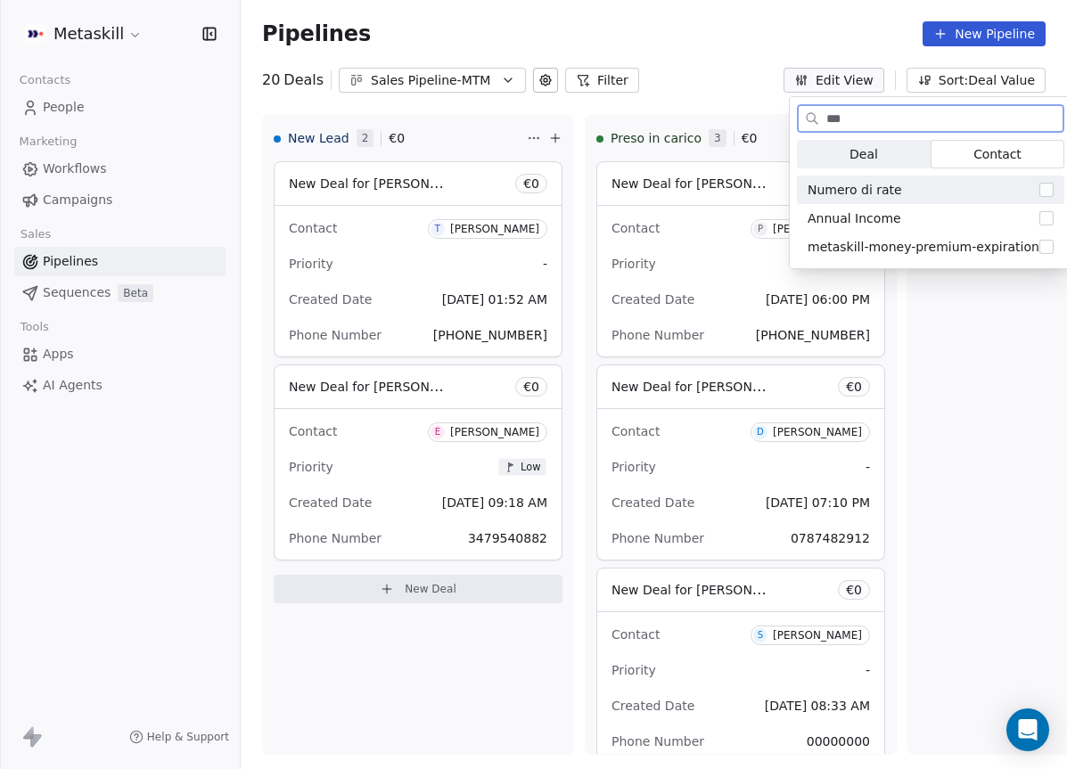
drag, startPoint x: 873, startPoint y: 109, endPoint x: 707, endPoint y: 102, distance: 165.9
click at [708, 102] on body "Metaskill Contacts People Marketing Workflows Campaigns Sales Pipelines Sequenc…" at bounding box center [533, 384] width 1067 height 769
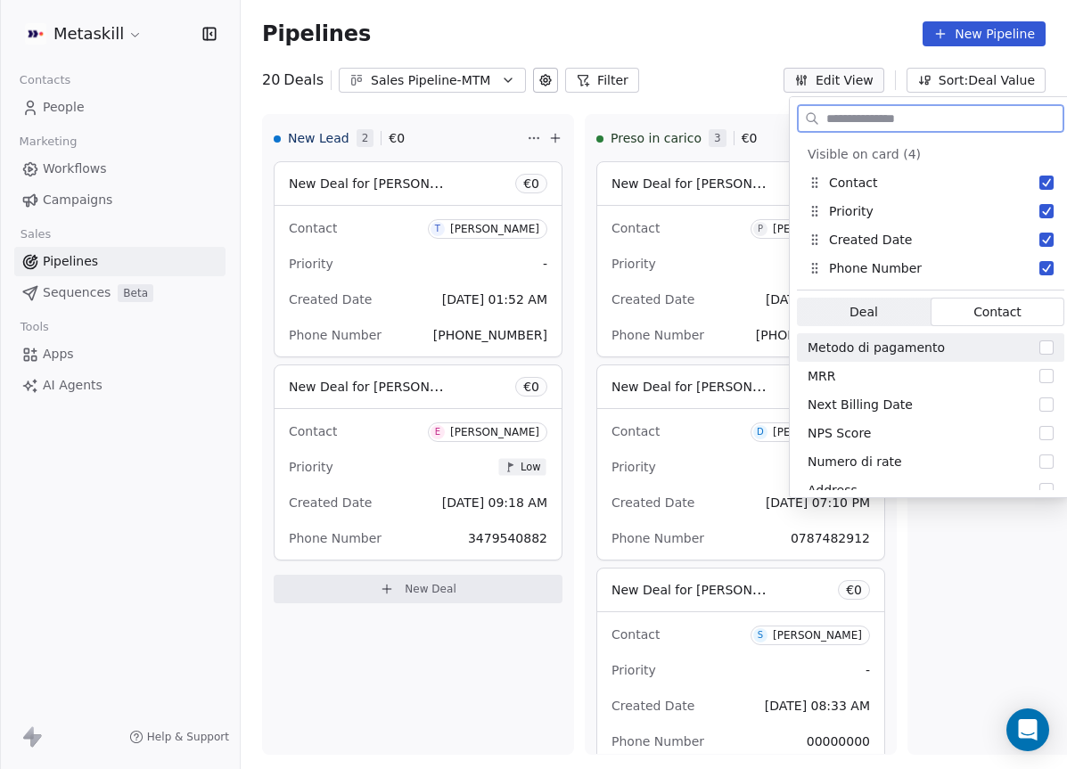
click at [876, 302] on span "Deal Deal" at bounding box center [864, 312] width 134 height 29
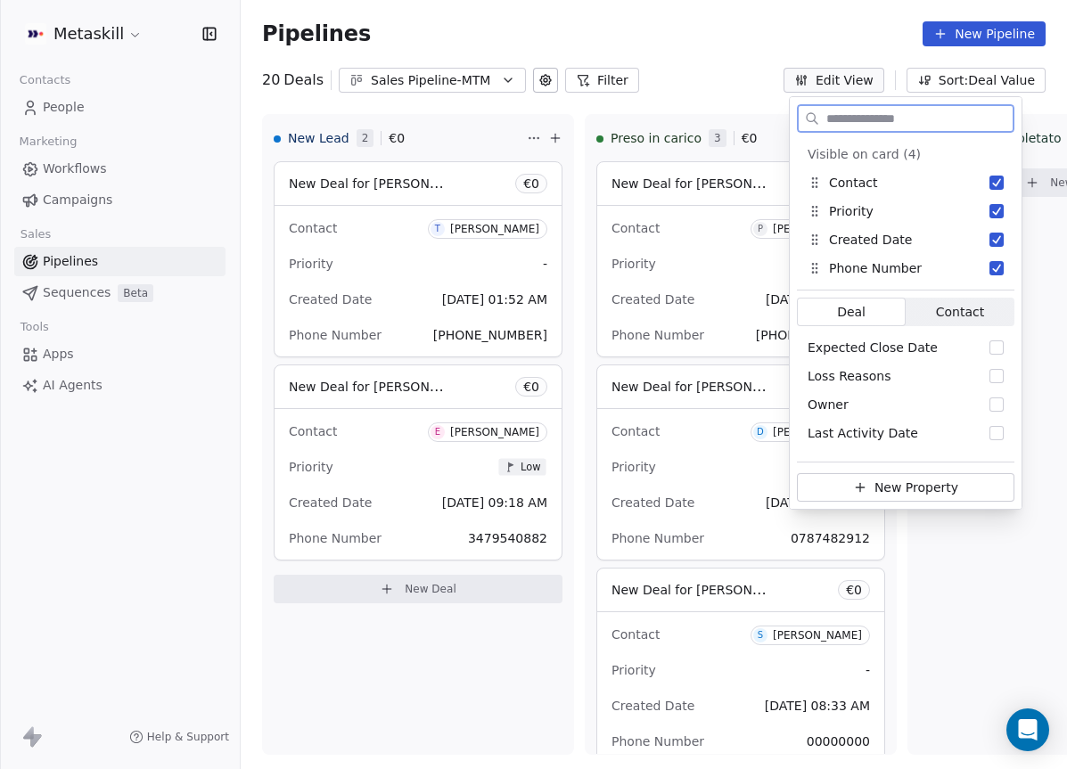
click at [942, 311] on span "Contact" at bounding box center [960, 312] width 48 height 19
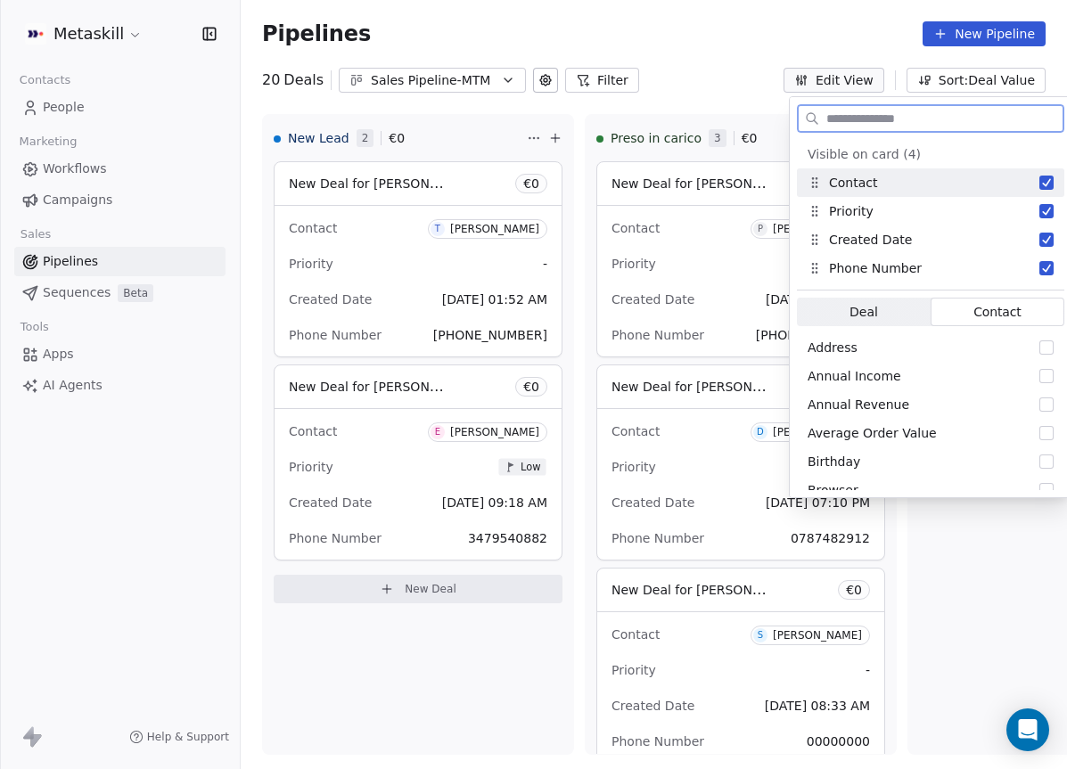
click at [857, 83] on button "Edit View" at bounding box center [833, 80] width 101 height 25
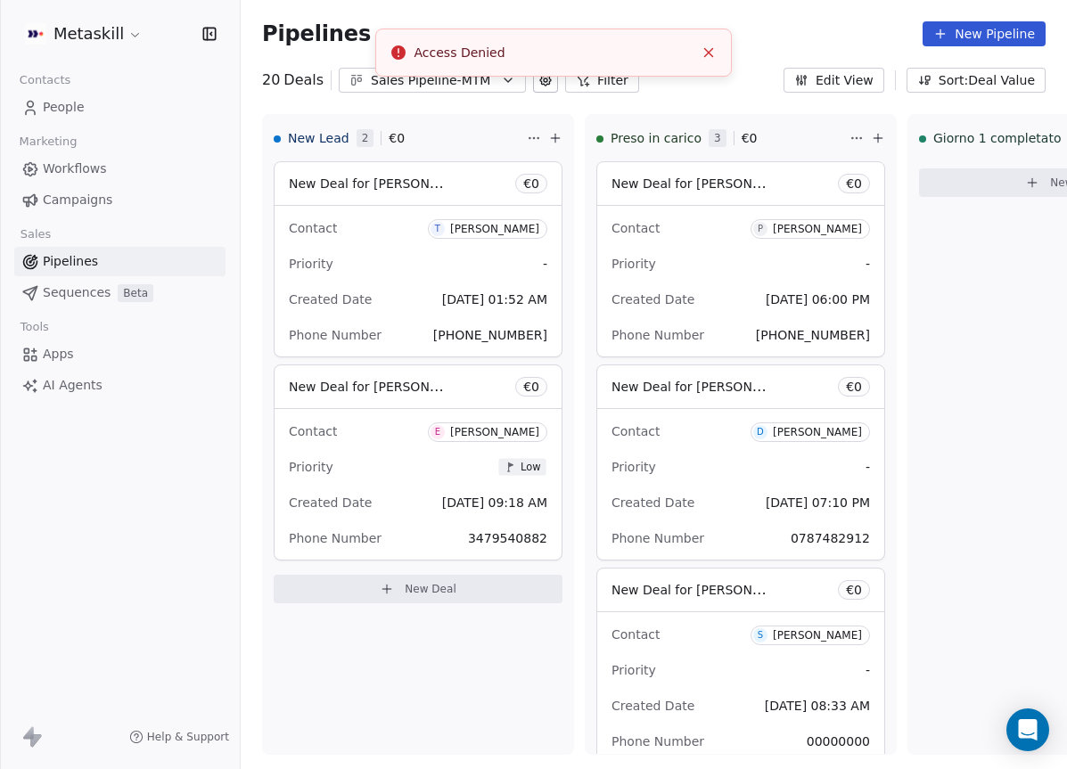
click at [514, 44] on div "Access Denied" at bounding box center [553, 53] width 279 height 19
click at [742, 94] on div "Pipelines New Pipeline 20 Deals Sales Pipeline-MTM Filter Edit View Sort: Deal …" at bounding box center [654, 384] width 826 height 769
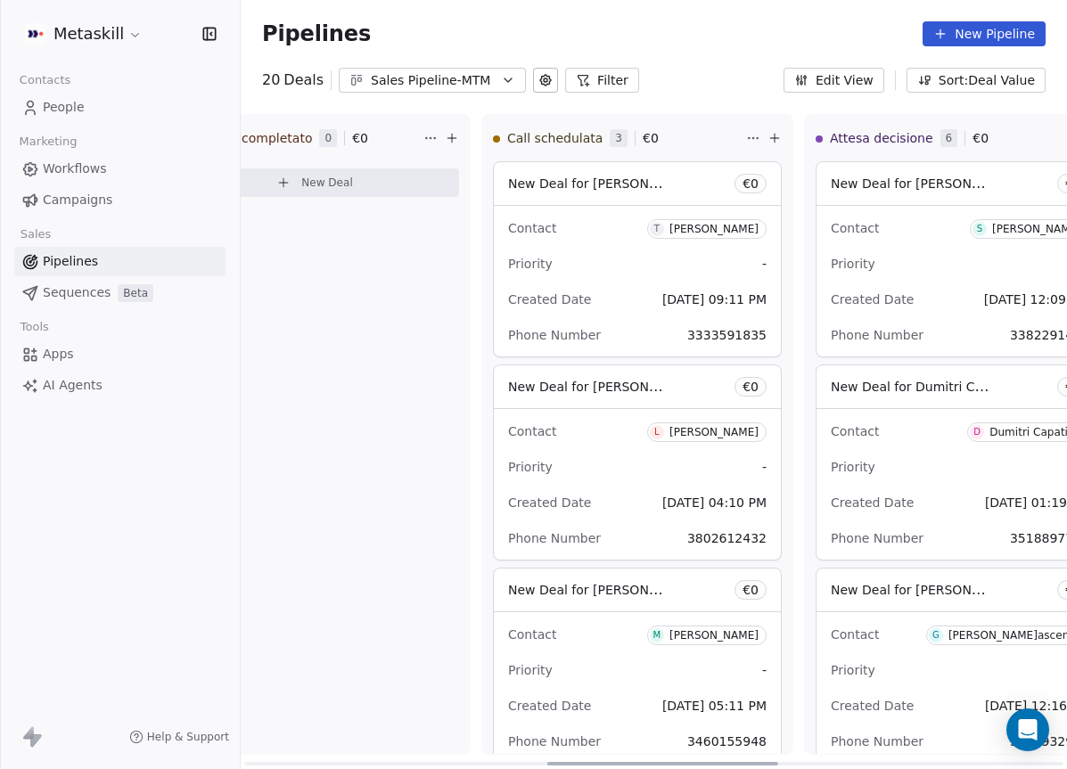
drag, startPoint x: 469, startPoint y: 766, endPoint x: 773, endPoint y: 727, distance: 306.3
click at [762, 762] on div at bounding box center [662, 764] width 231 height 4
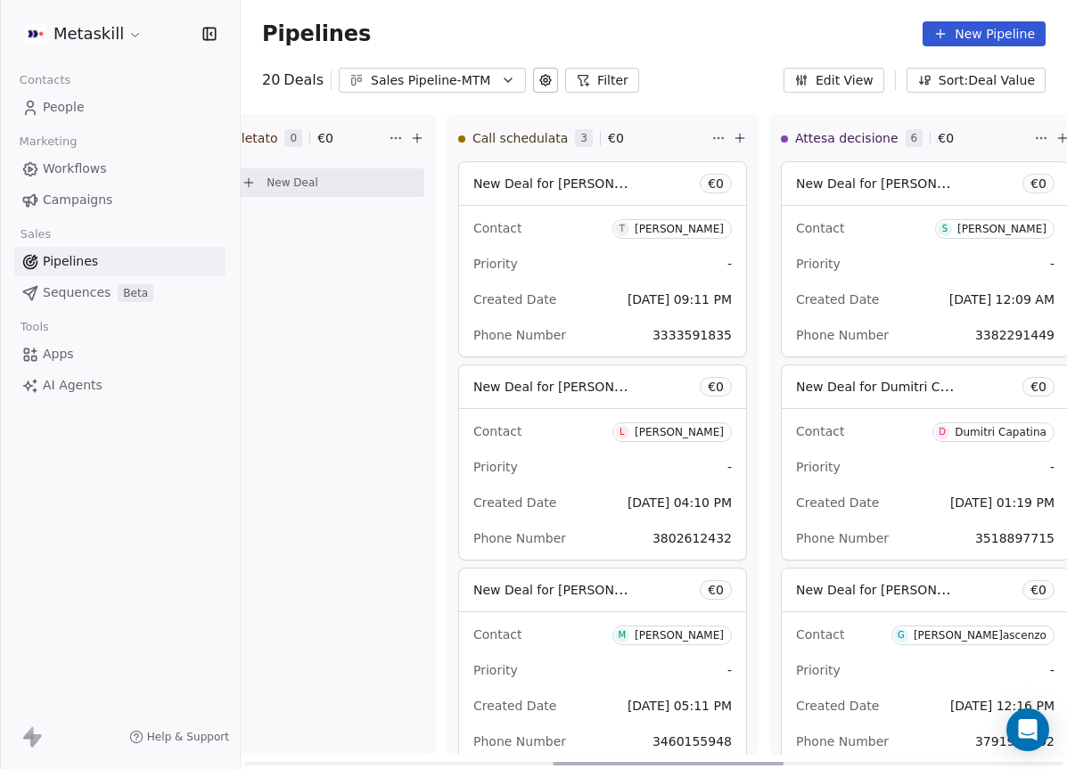
click at [545, 222] on div "Contact T [PERSON_NAME]" at bounding box center [602, 227] width 258 height 29
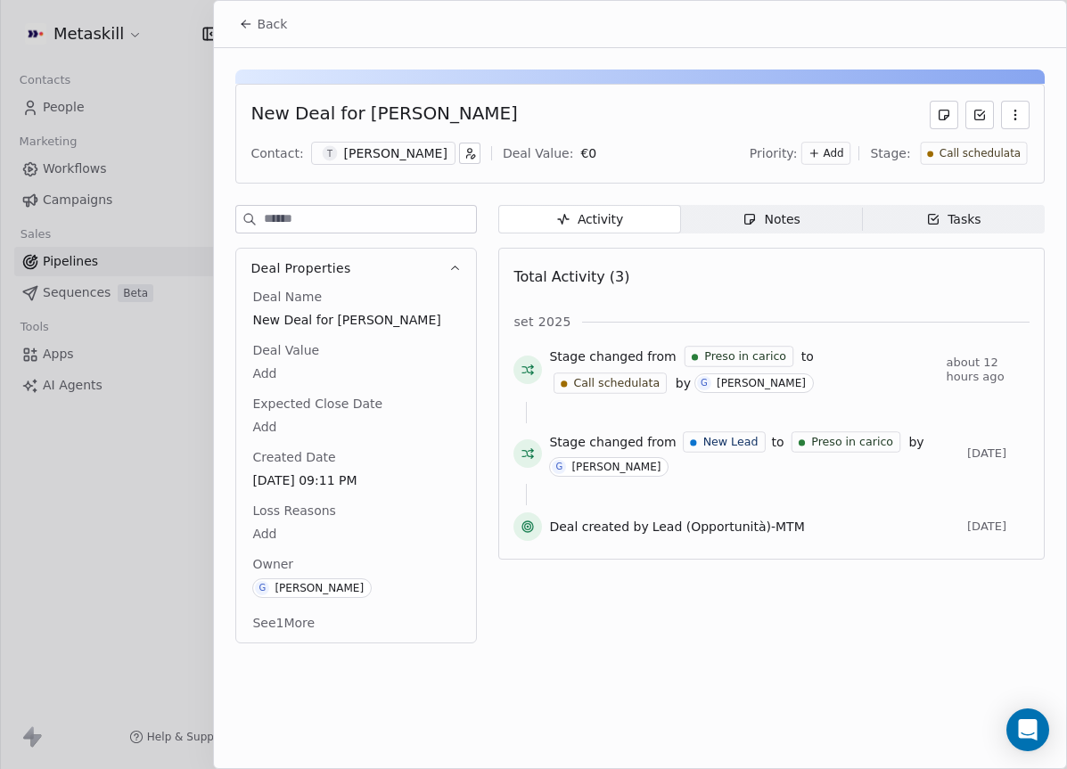
click at [411, 152] on div "[PERSON_NAME]" at bounding box center [395, 153] width 103 height 18
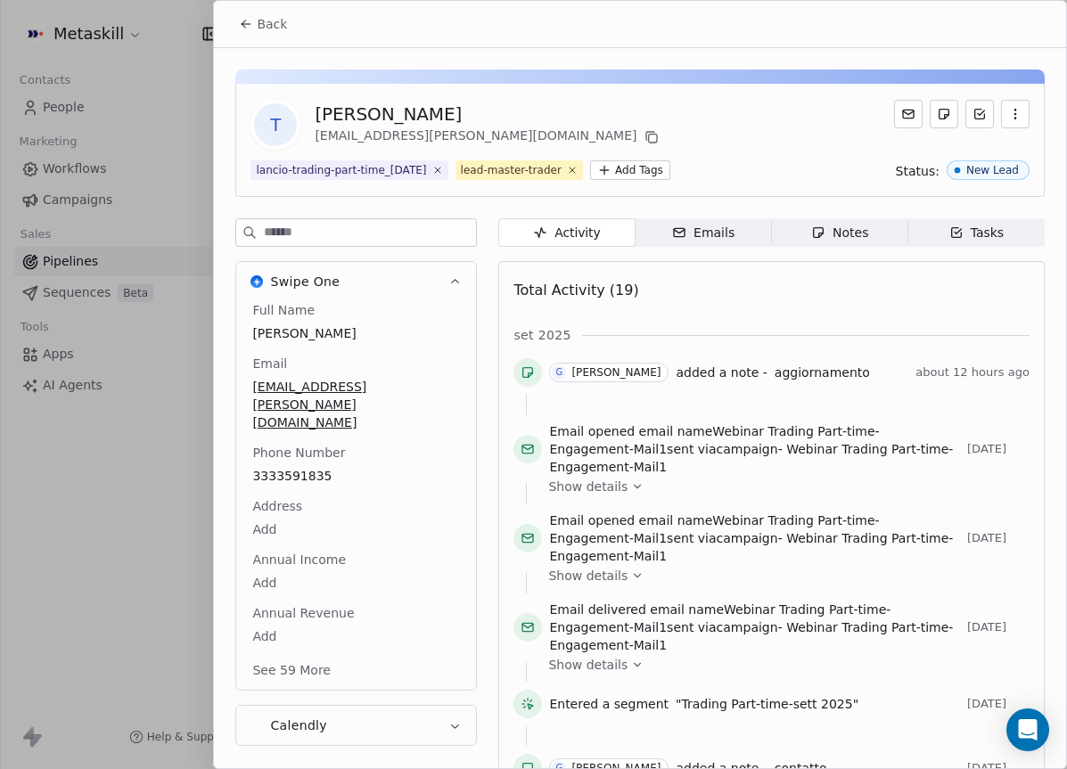
click at [250, 9] on button "Back" at bounding box center [263, 24] width 70 height 32
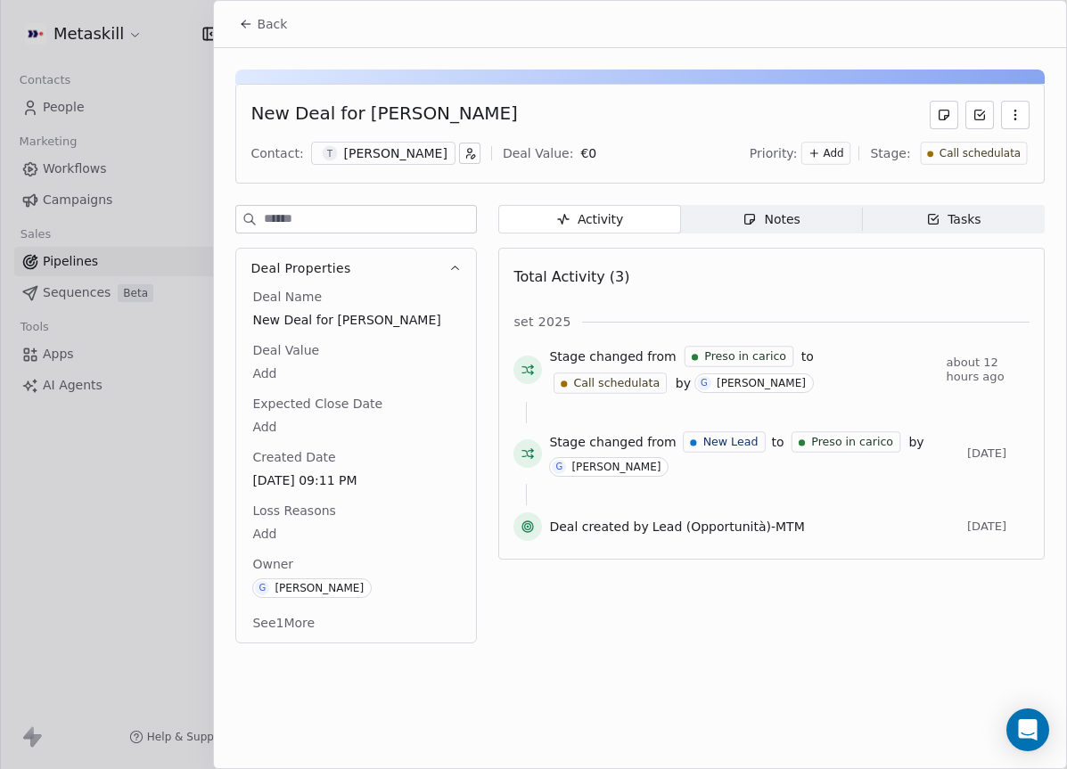
click at [741, 224] on span "Notes Notes" at bounding box center [772, 219] width 182 height 29
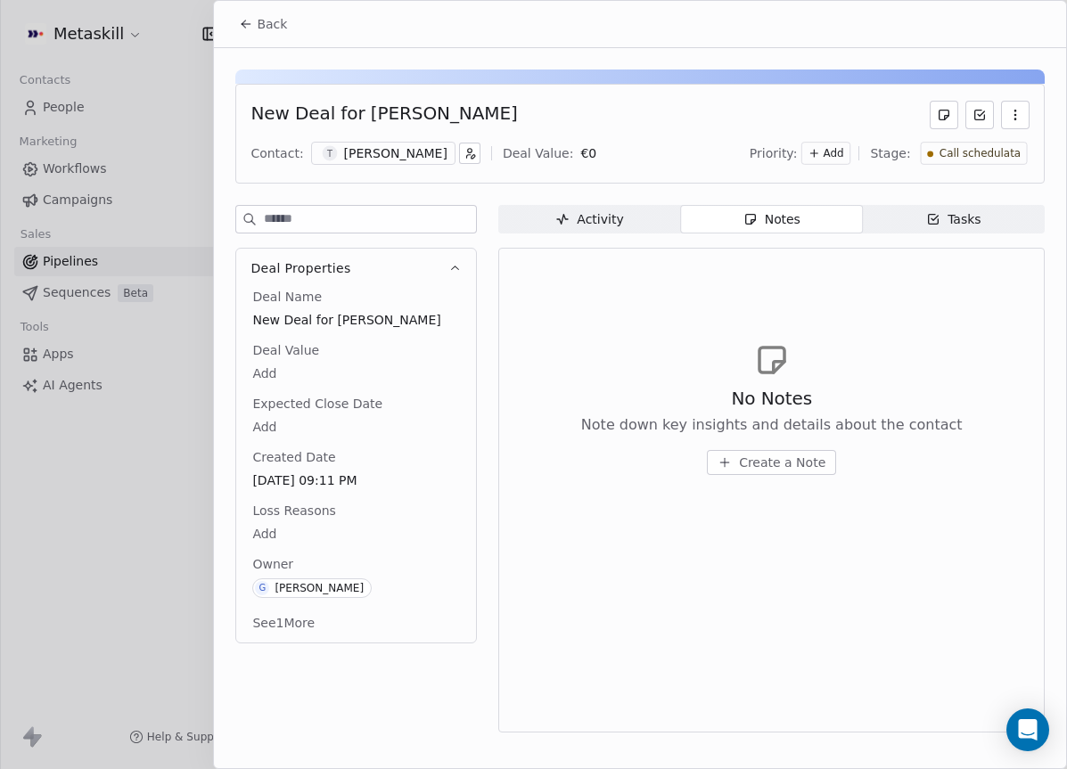
click at [610, 225] on div "Activity" at bounding box center [589, 219] width 68 height 19
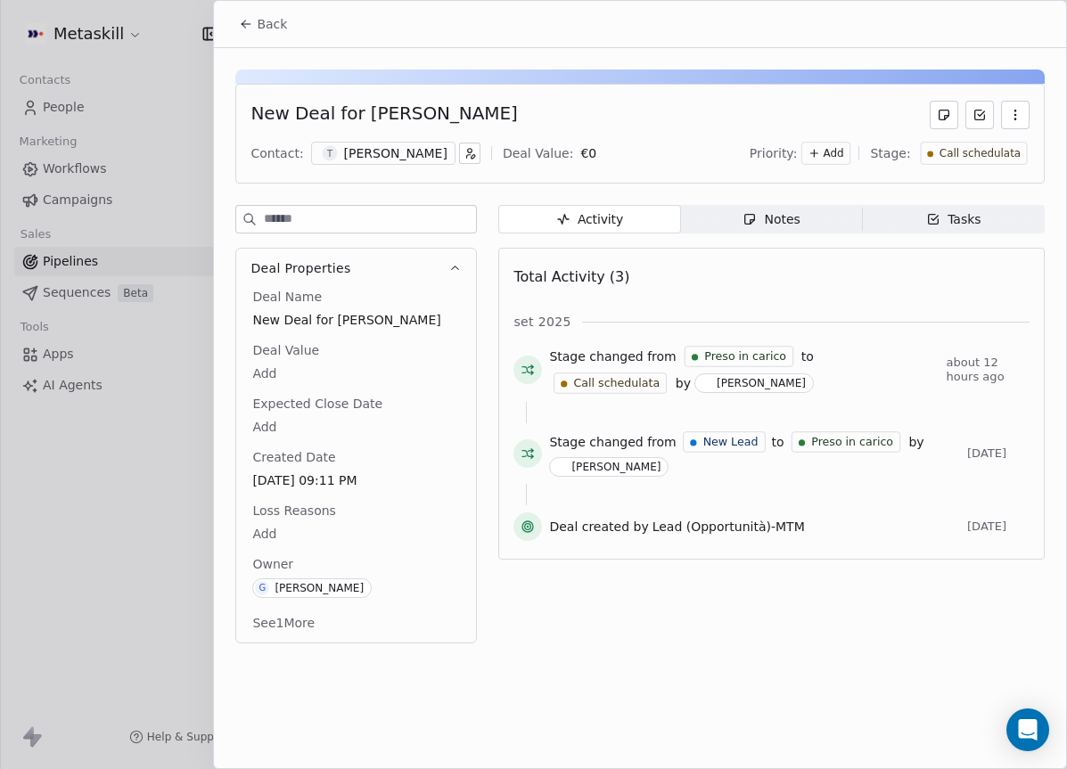
click at [772, 205] on span "Notes Notes" at bounding box center [772, 219] width 182 height 29
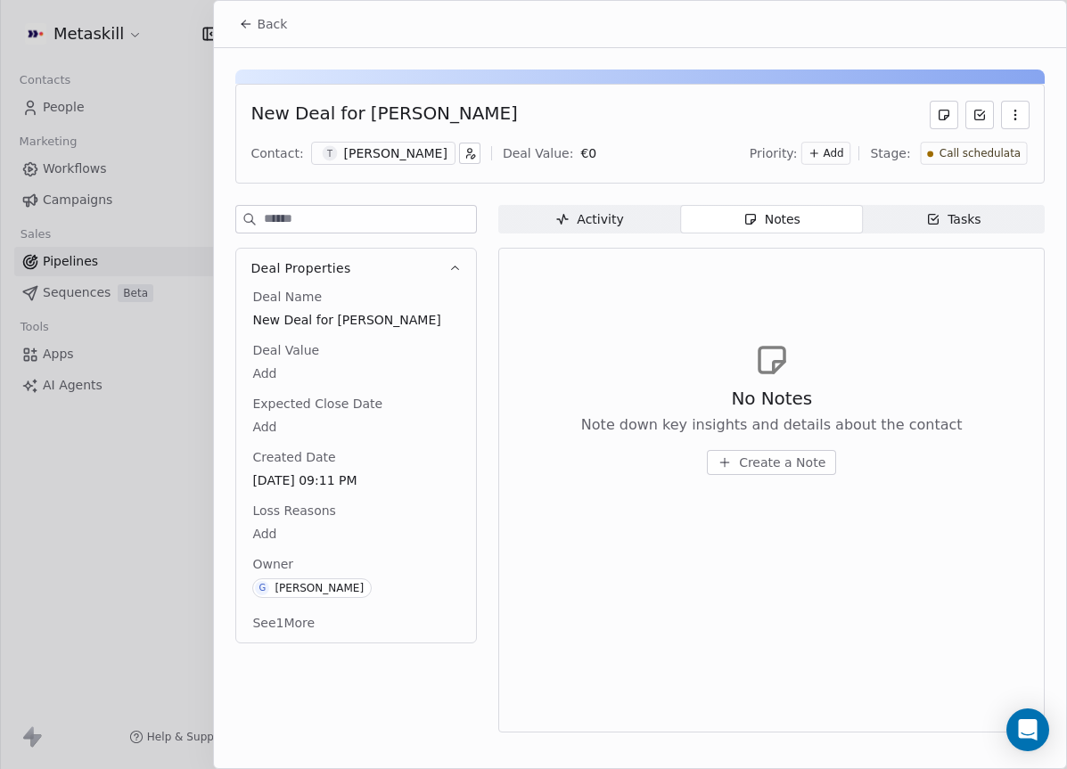
click at [417, 153] on div "[PERSON_NAME]" at bounding box center [395, 153] width 103 height 18
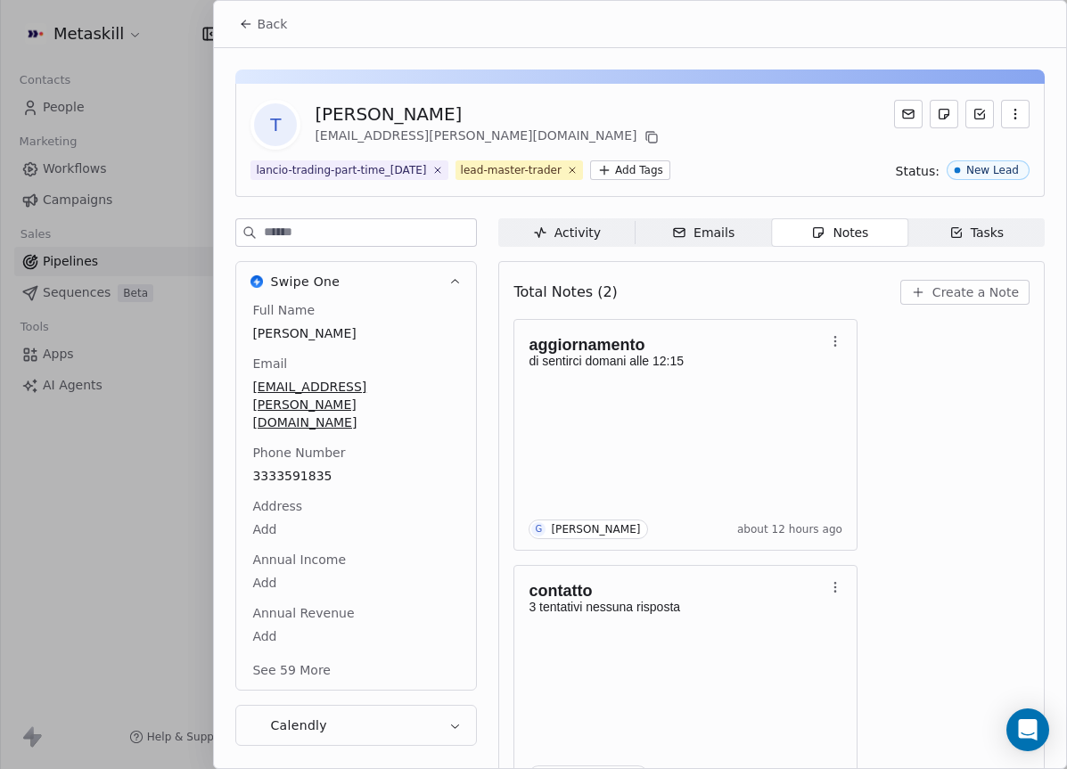
click at [699, 217] on div "T [PERSON_NAME] [EMAIL_ADDRESS][PERSON_NAME][DOMAIN_NAME] lancio-trading-part-t…" at bounding box center [640, 433] width 852 height 771
click at [821, 236] on icon "button" at bounding box center [818, 232] width 14 height 14
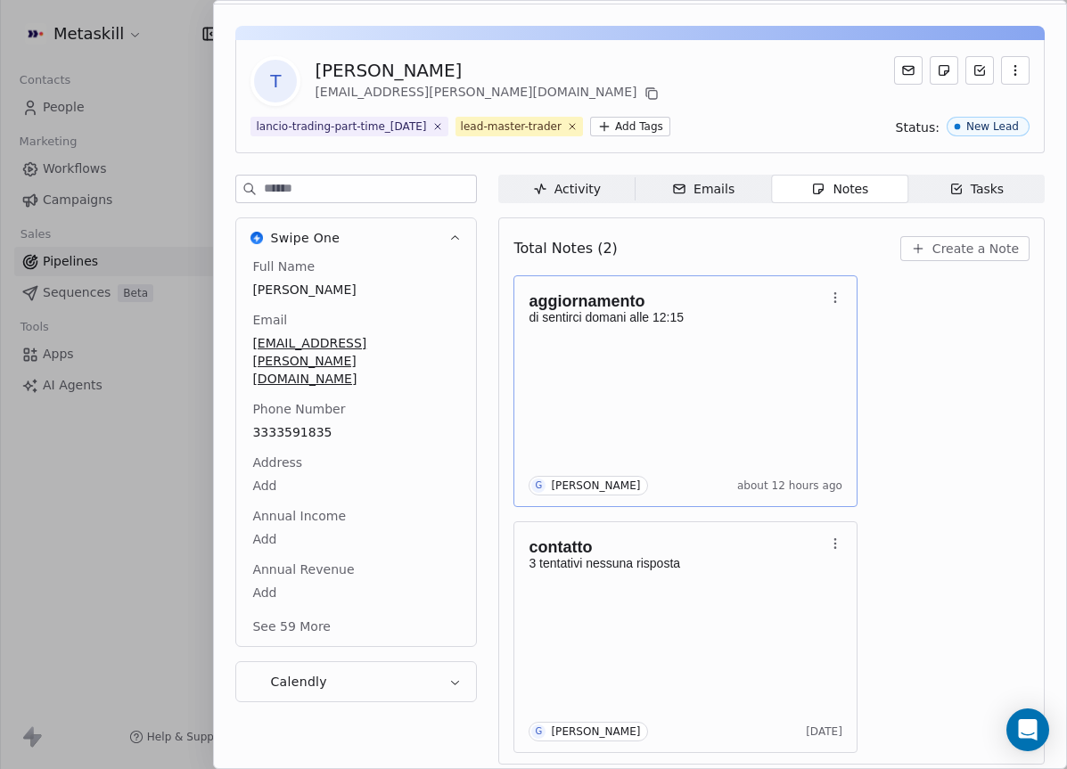
scroll to position [51, 0]
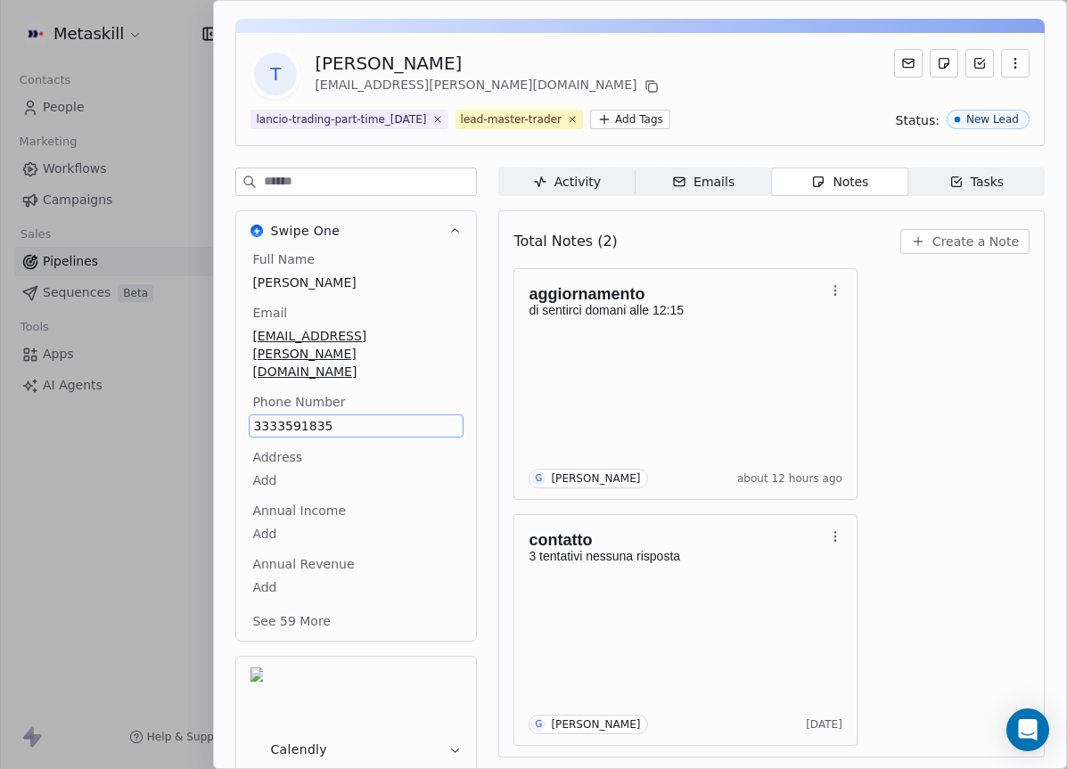
click at [305, 417] on span "3333591835" at bounding box center [356, 426] width 206 height 18
copy span "3333591835"
click at [971, 243] on span "Create a Note" at bounding box center [975, 242] width 86 height 18
click at [674, 110] on div "**********" at bounding box center [533, 384] width 1067 height 769
click at [921, 245] on icon "button" at bounding box center [918, 241] width 14 height 14
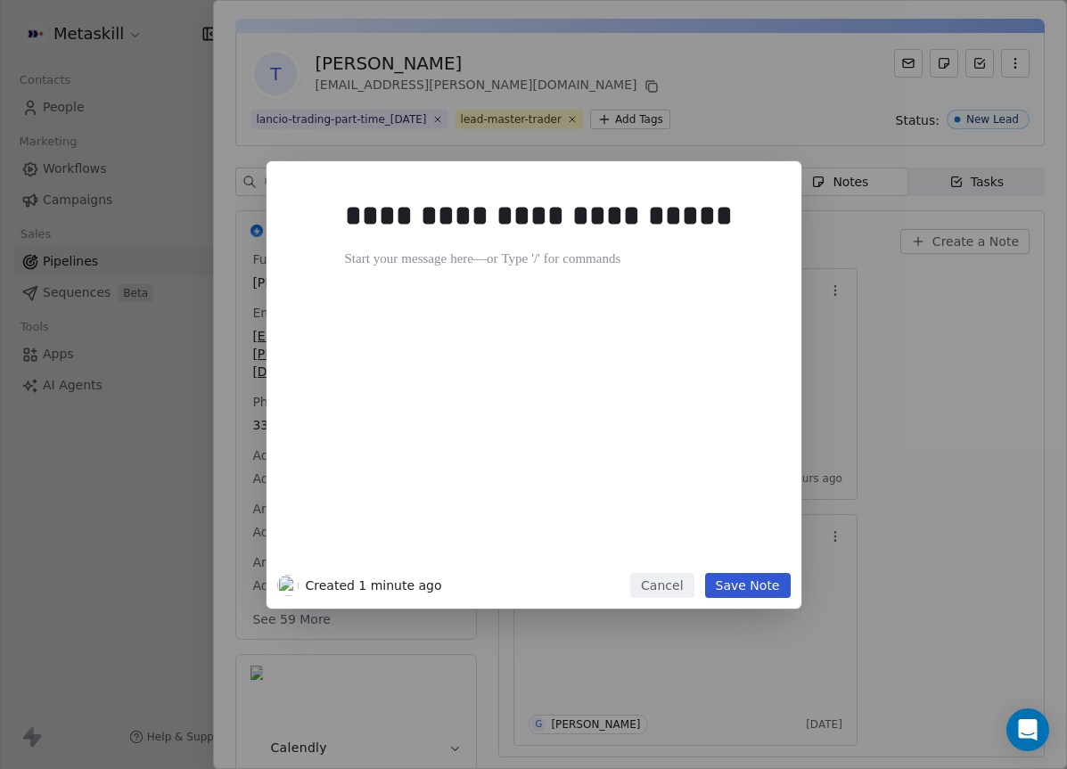
click at [732, 302] on div "**********" at bounding box center [560, 377] width 431 height 380
click at [685, 585] on button "Cancel" at bounding box center [661, 585] width 63 height 25
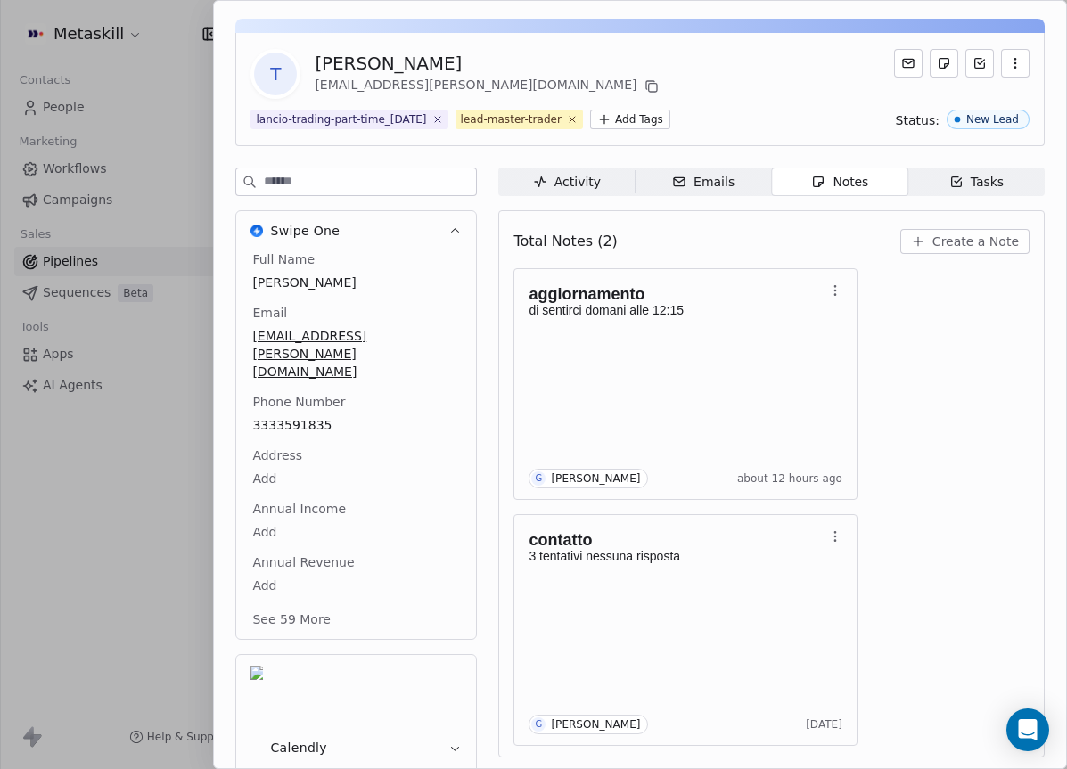
click at [993, 224] on div "Total Notes (2) Create a Note" at bounding box center [771, 241] width 516 height 39
click at [987, 234] on span "Create a Note" at bounding box center [975, 242] width 86 height 18
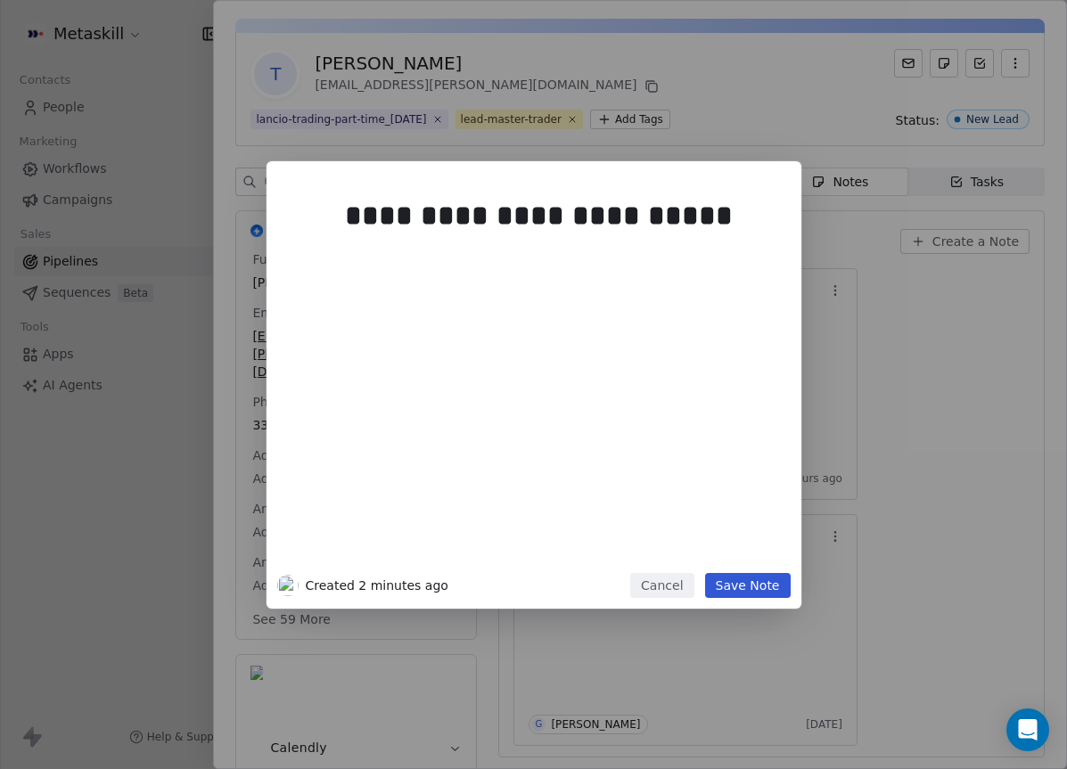
click at [561, 365] on div "**********" at bounding box center [560, 377] width 431 height 380
click at [697, 314] on div "**********" at bounding box center [560, 377] width 431 height 380
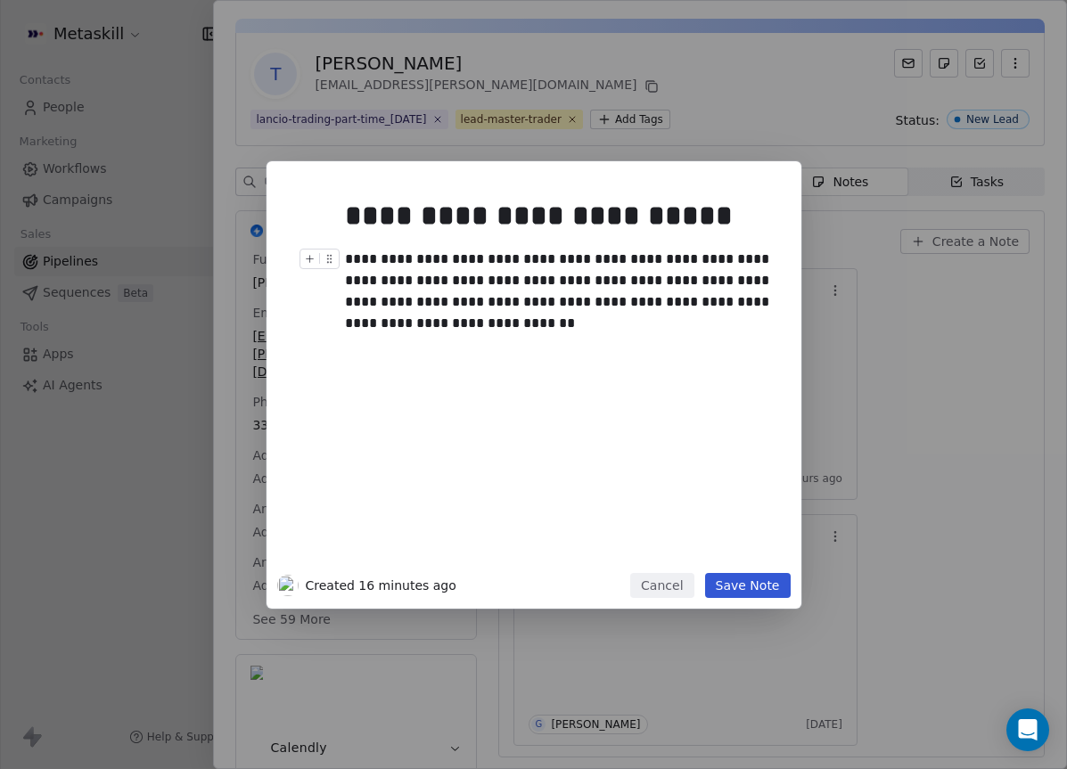
click at [775, 584] on button "Save Note" at bounding box center [748, 585] width 86 height 25
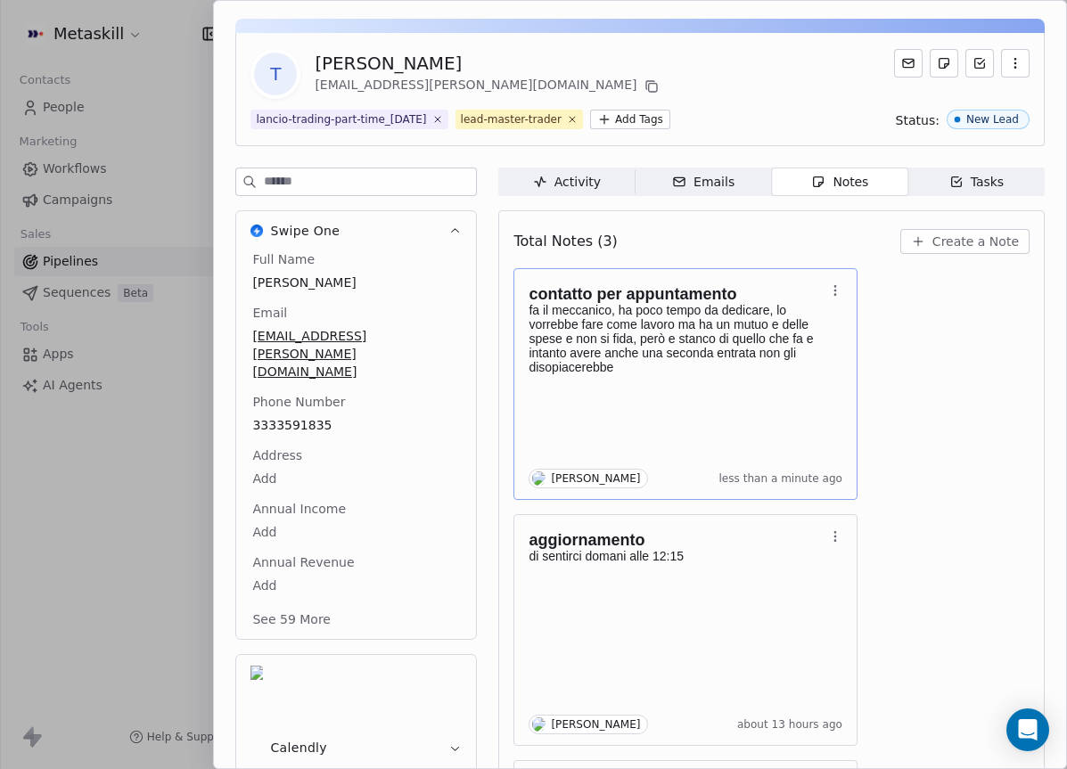
click at [800, 385] on div "contatto per appuntamento fa il meccanico, ha poco tempo da dedicare, lo vorreb…" at bounding box center [686, 384] width 314 height 209
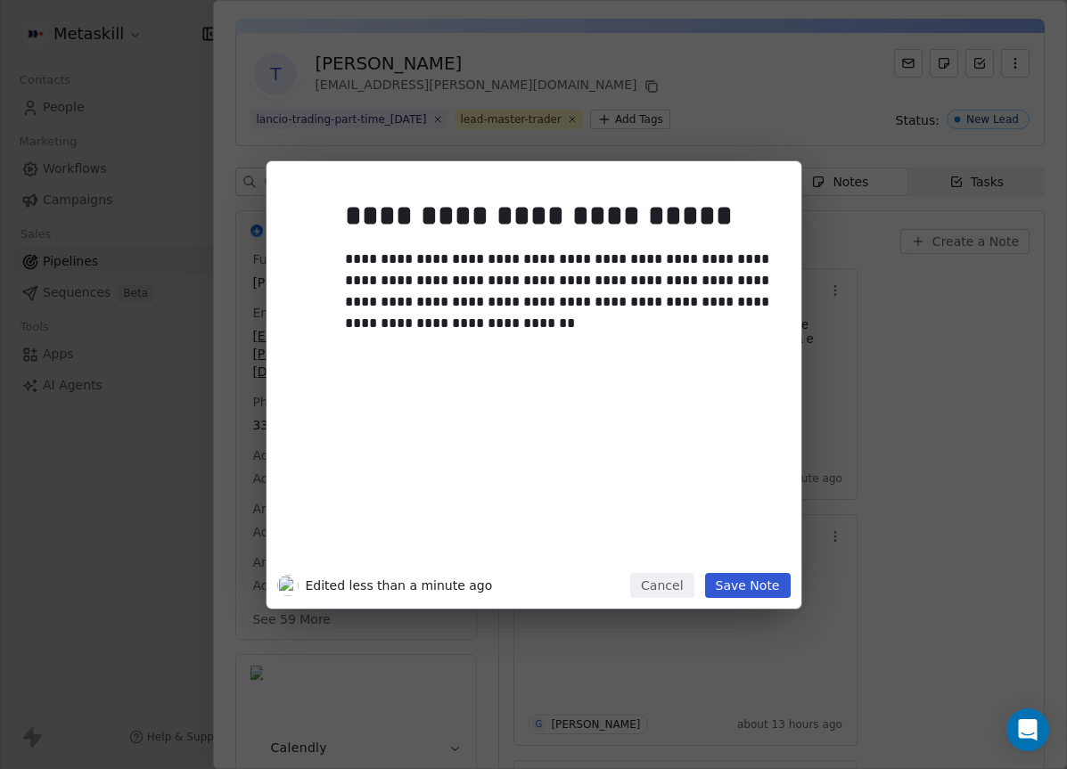
click at [639, 359] on div "**********" at bounding box center [560, 377] width 431 height 380
click at [366, 320] on div "**********" at bounding box center [560, 292] width 431 height 86
click at [491, 322] on div "**********" at bounding box center [560, 292] width 431 height 86
click at [760, 589] on button "Save Note" at bounding box center [748, 585] width 86 height 25
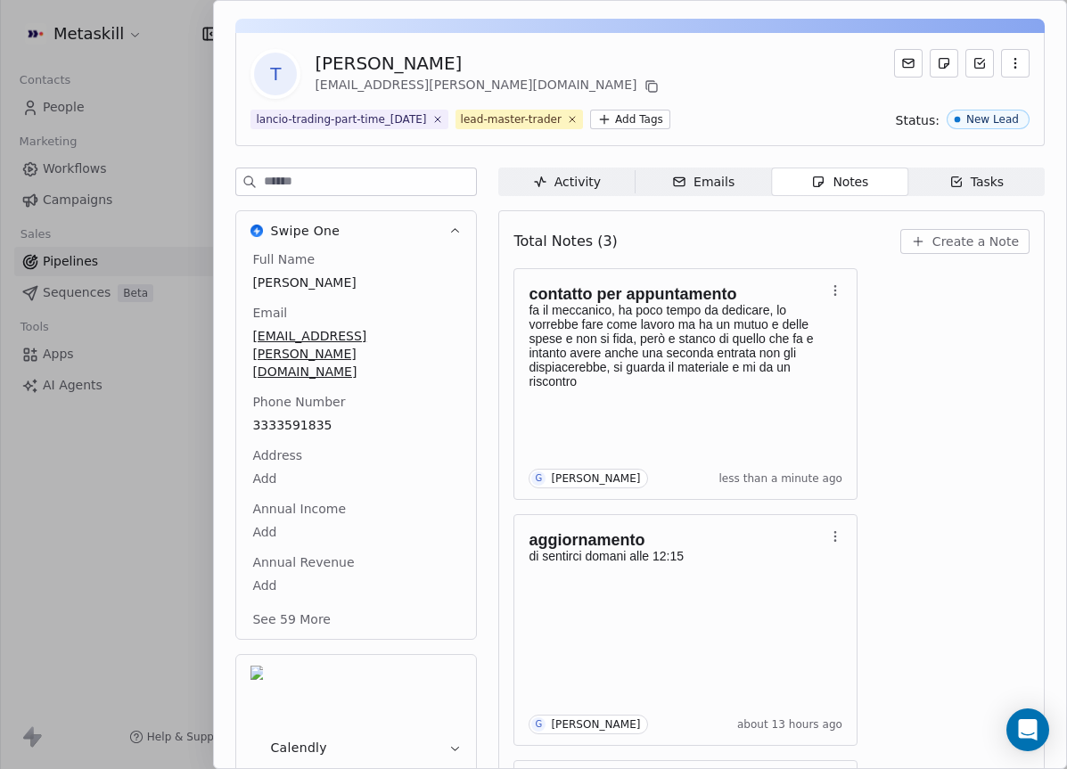
click at [992, 249] on span "Create a Note" at bounding box center [975, 242] width 86 height 18
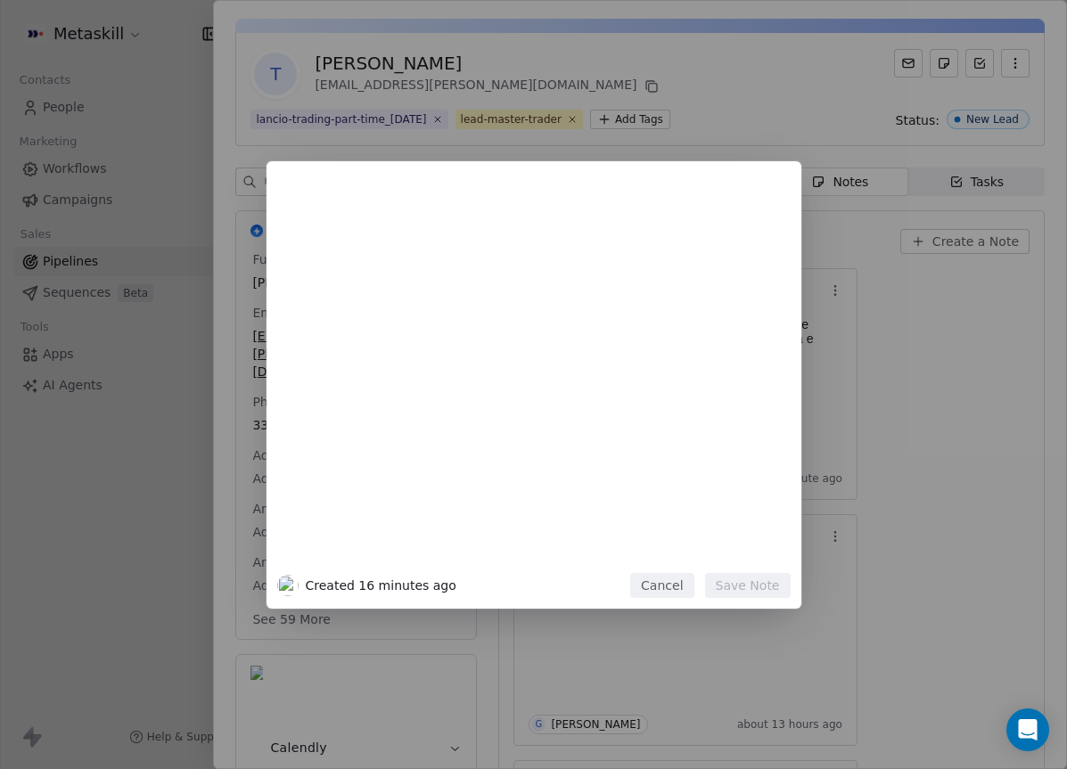
click at [679, 582] on button "Cancel" at bounding box center [661, 585] width 63 height 25
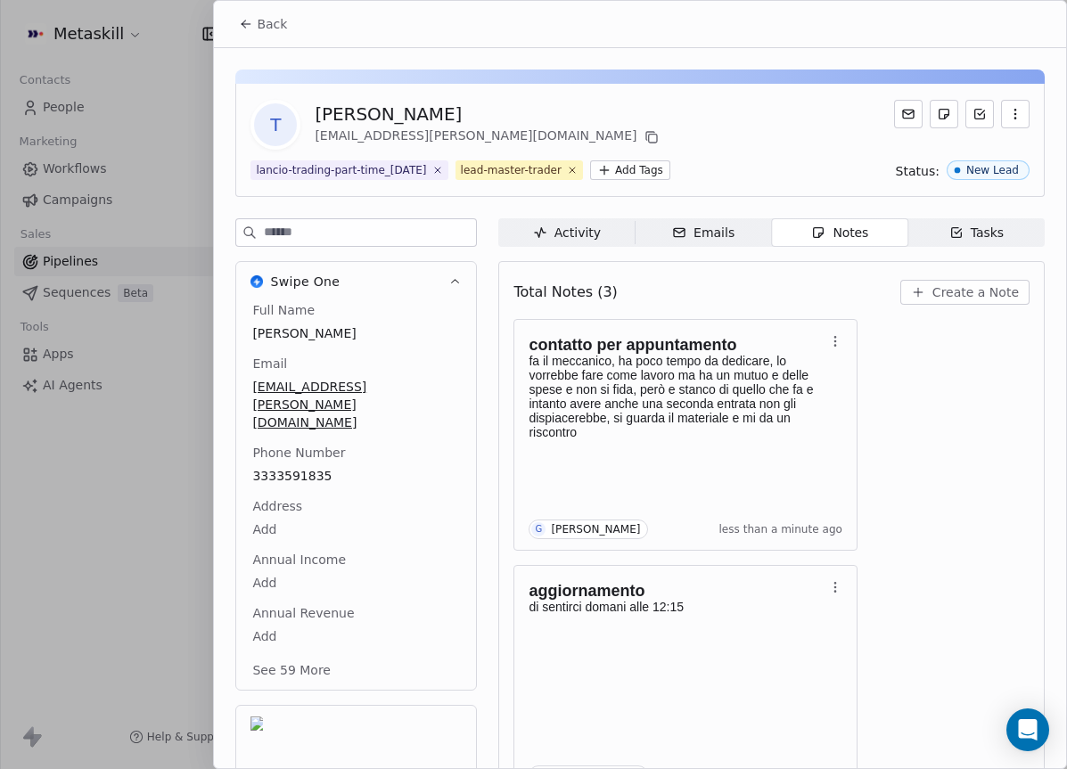
click at [254, 31] on button "Back" at bounding box center [263, 24] width 70 height 32
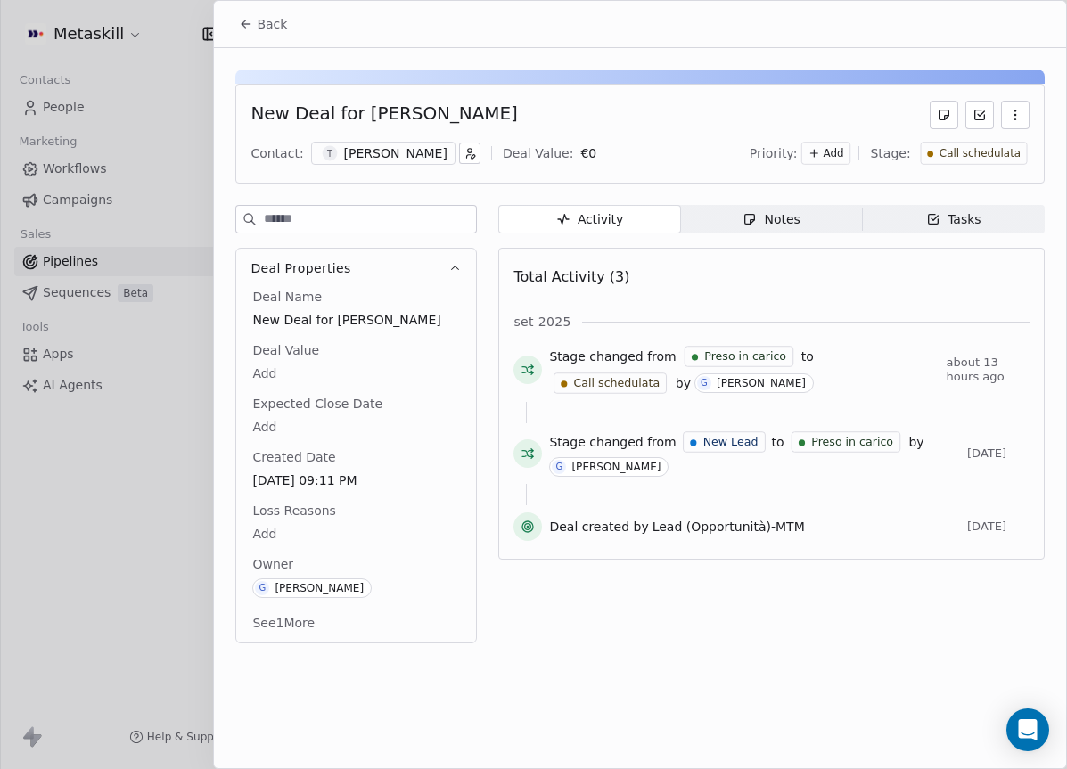
click at [447, 159] on div "[PERSON_NAME]" at bounding box center [395, 153] width 103 height 18
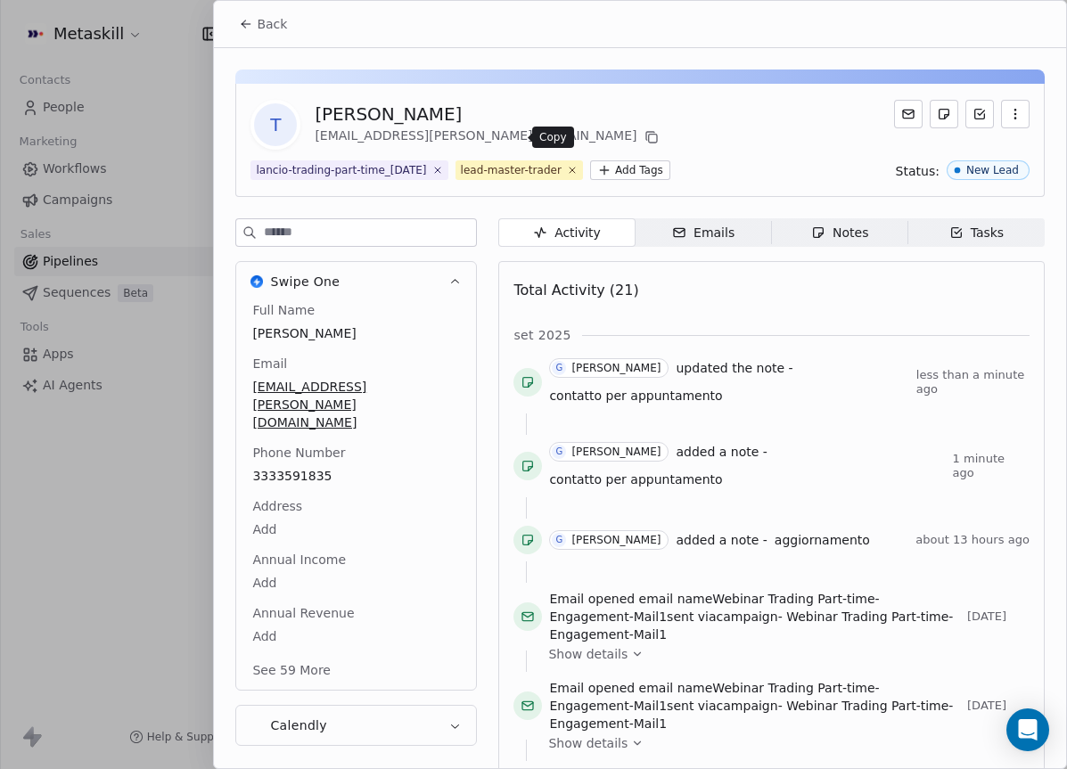
click at [648, 135] on icon at bounding box center [652, 139] width 8 height 8
click at [291, 35] on button "Back" at bounding box center [263, 24] width 70 height 32
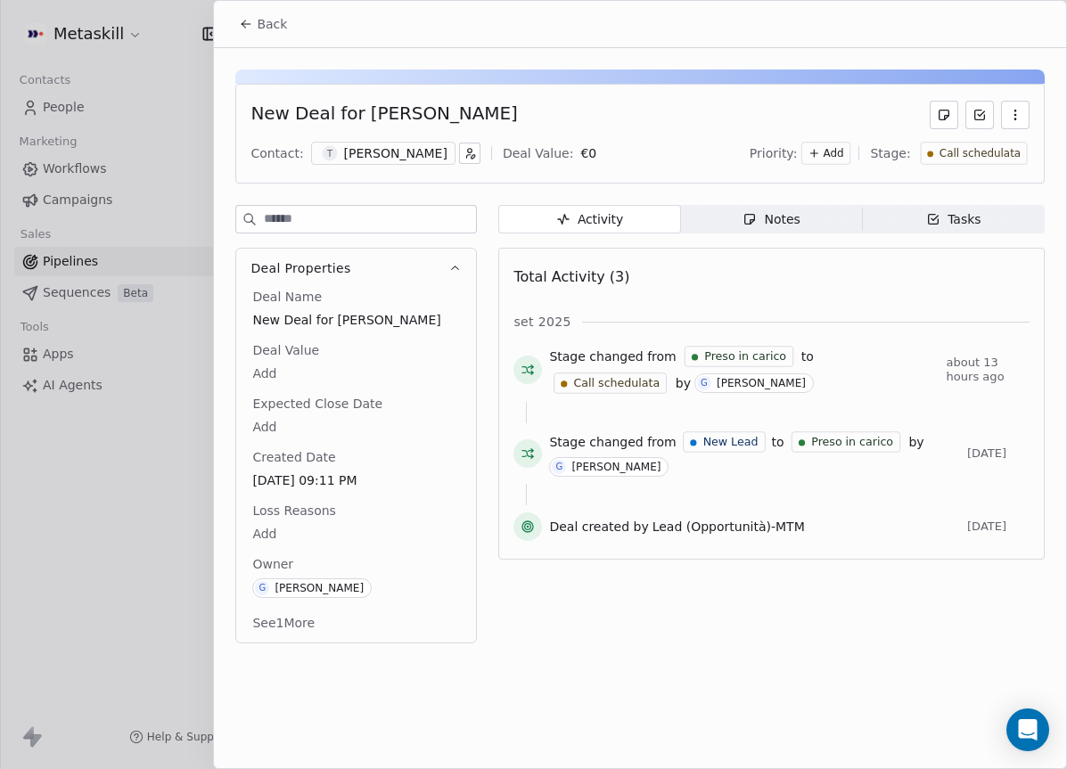
click at [1013, 152] on span "Call schedulata" at bounding box center [978, 153] width 81 height 15
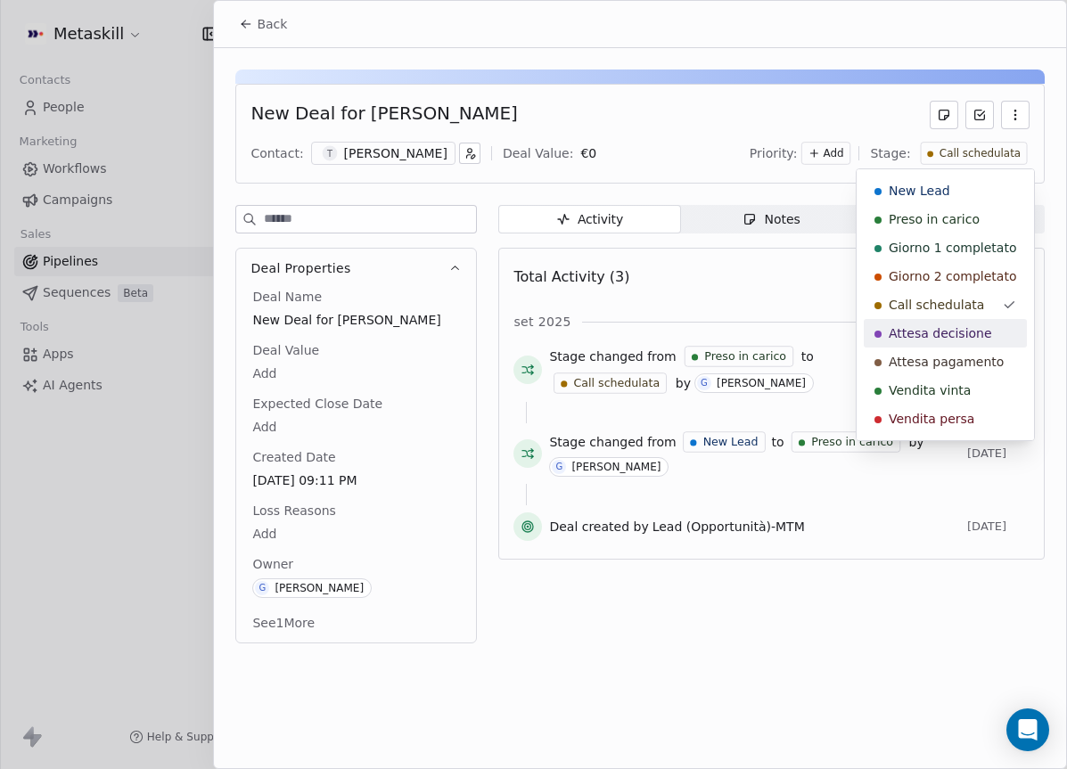
click at [968, 326] on span "Attesa decisione" at bounding box center [940, 333] width 103 height 18
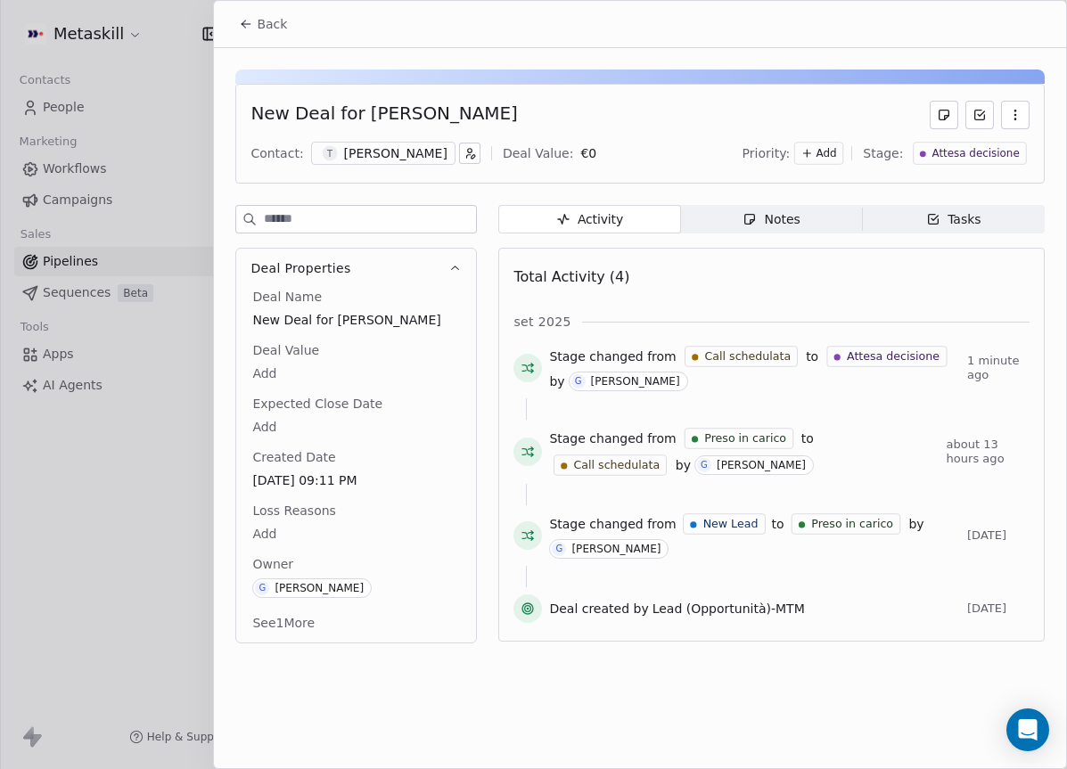
click at [627, 296] on div "Total Activity (4) [DATE] Stage changed from Call schedulata to Attesa decision…" at bounding box center [771, 444] width 516 height 371
click at [291, 34] on button "Back" at bounding box center [263, 24] width 70 height 32
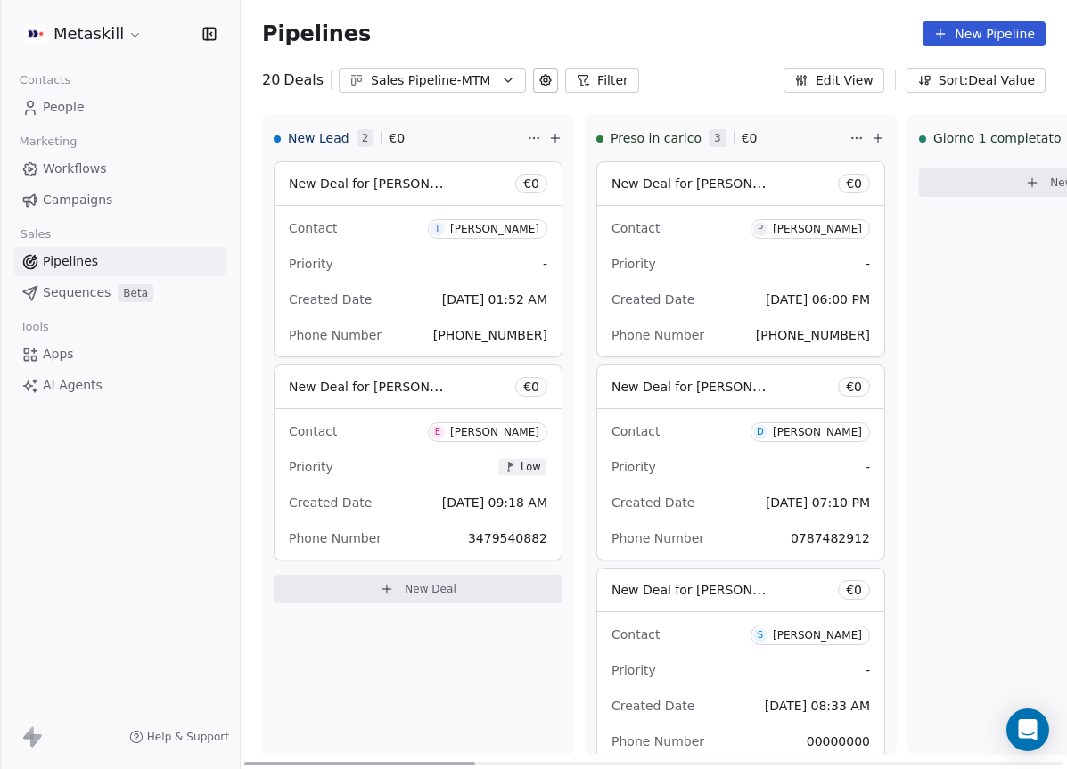
drag, startPoint x: 573, startPoint y: 760, endPoint x: 227, endPoint y: 658, distance: 360.7
click at [244, 762] on div at bounding box center [359, 764] width 231 height 4
click at [455, 82] on div "Sales Pipeline-MTM" at bounding box center [432, 80] width 123 height 19
